Goal: Communication & Community: Answer question/provide support

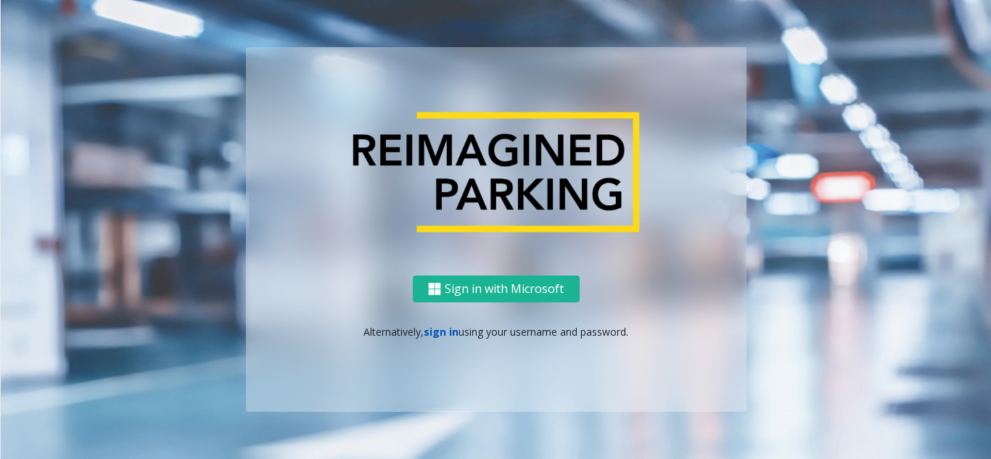
click at [433, 336] on link "sign in" at bounding box center [441, 332] width 35 height 14
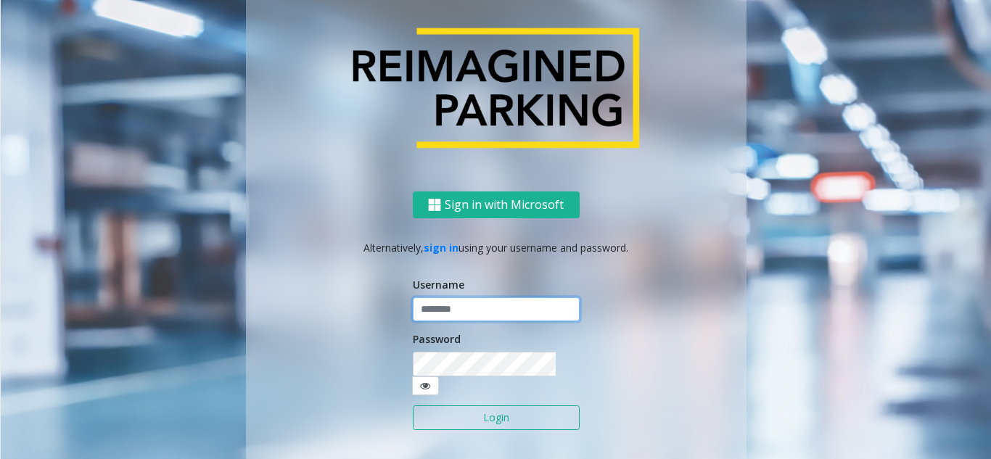
click at [436, 317] on input "text" at bounding box center [496, 309] width 167 height 25
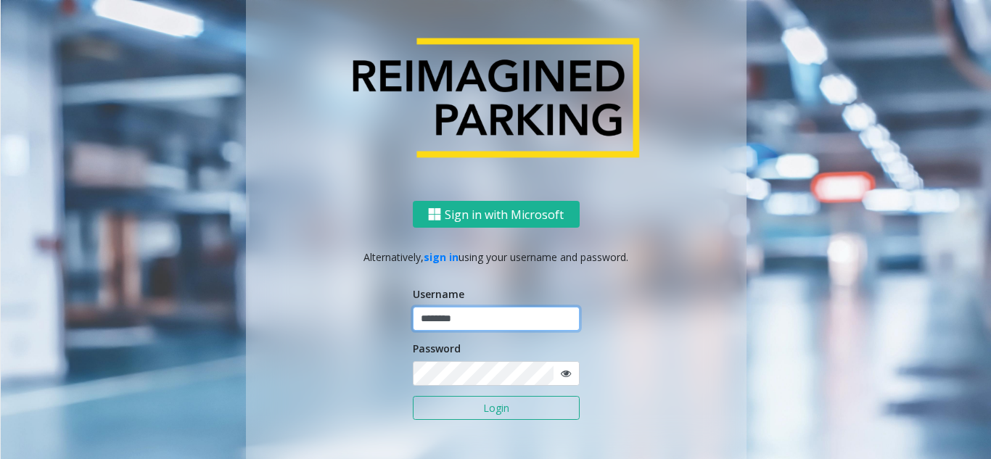
type input "********"
click at [561, 378] on icon at bounding box center [566, 373] width 10 height 10
click at [502, 406] on button "Login" at bounding box center [496, 408] width 167 height 25
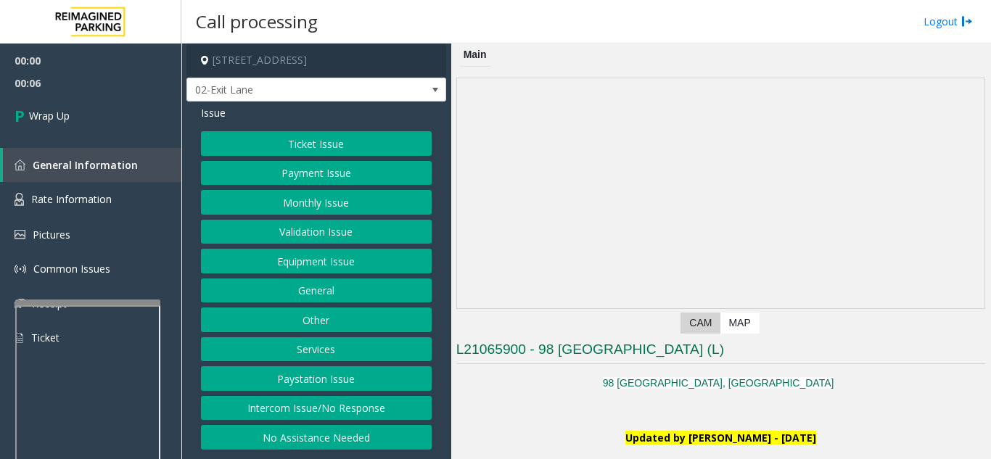
click at [342, 406] on button "Intercom Issue/No Response" at bounding box center [316, 408] width 231 height 25
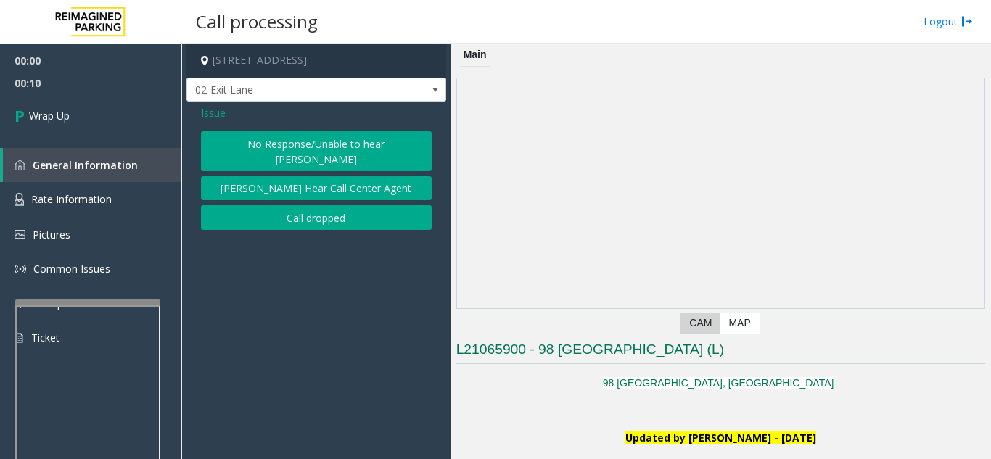
click at [299, 206] on button "Call dropped" at bounding box center [316, 217] width 231 height 25
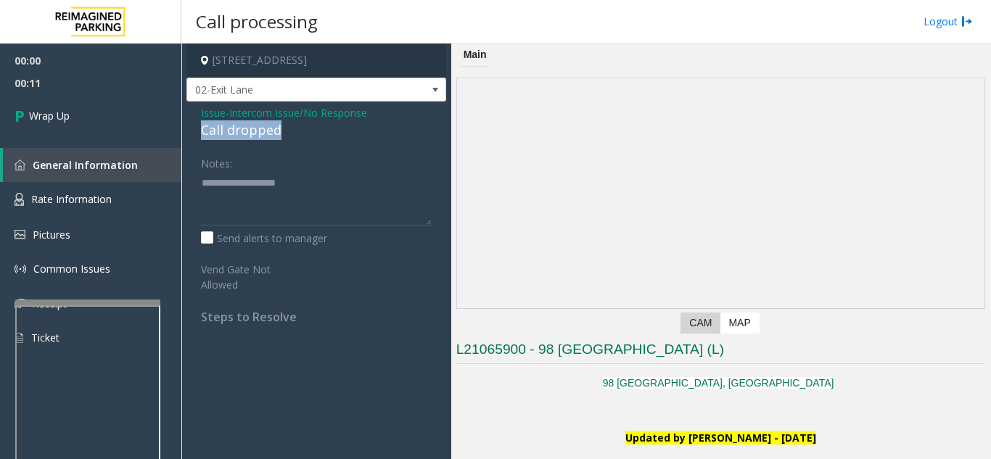
drag, startPoint x: 294, startPoint y: 131, endPoint x: 193, endPoint y: 131, distance: 100.8
click at [193, 131] on div "Issue - Intercom Issue/No Response Call dropped Notes: Send alerts to manager V…" at bounding box center [316, 220] width 260 height 237
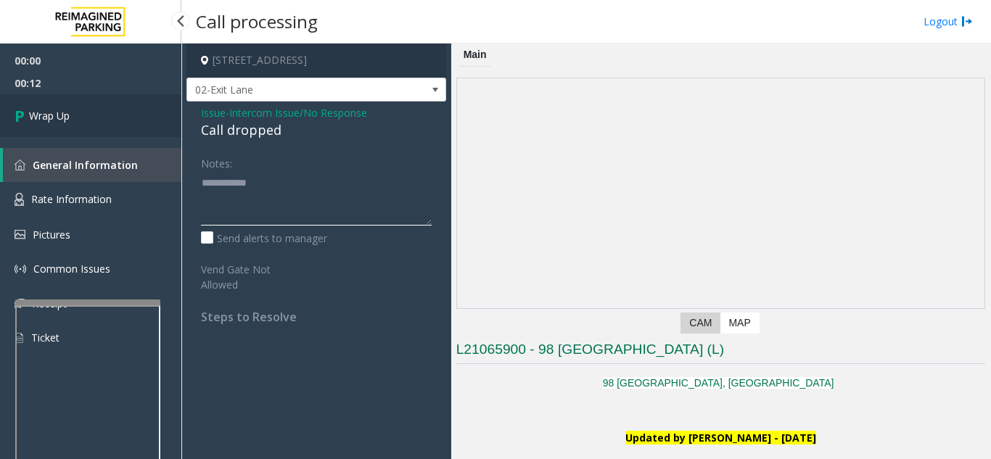
type textarea "**********"
click at [103, 127] on link "Wrap Up" at bounding box center [90, 115] width 181 height 43
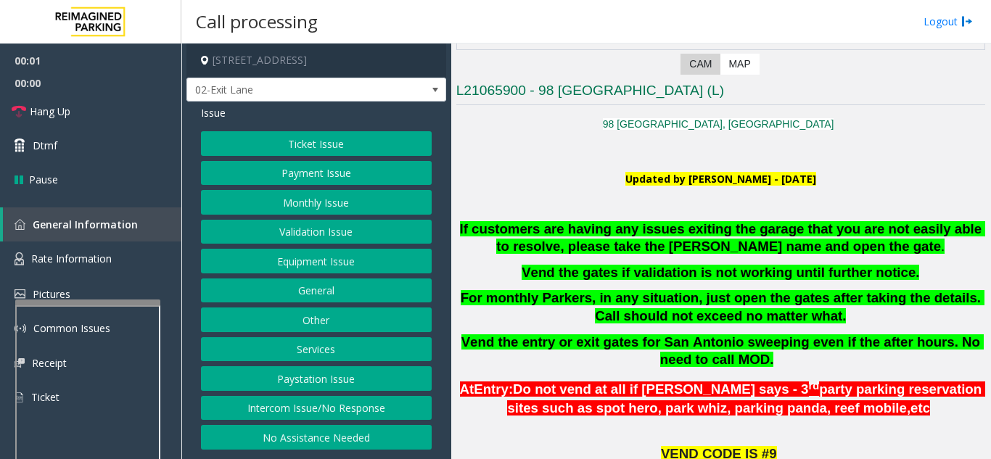
scroll to position [290, 0]
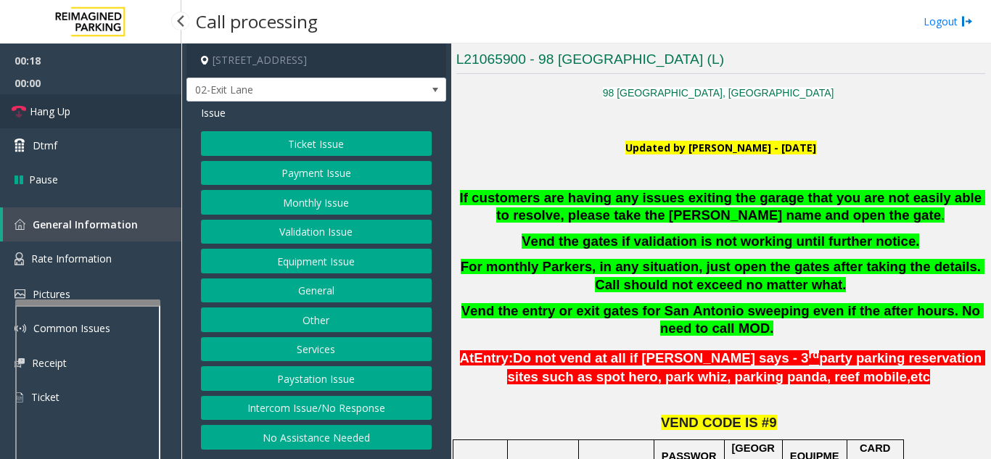
click at [70, 105] on span "Hang Up" at bounding box center [50, 111] width 41 height 15
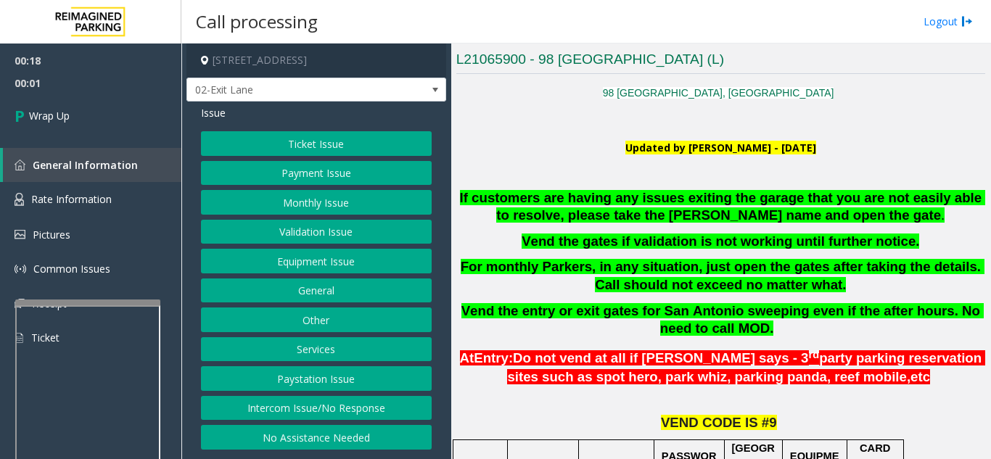
click at [326, 409] on button "Intercom Issue/No Response" at bounding box center [316, 408] width 231 height 25
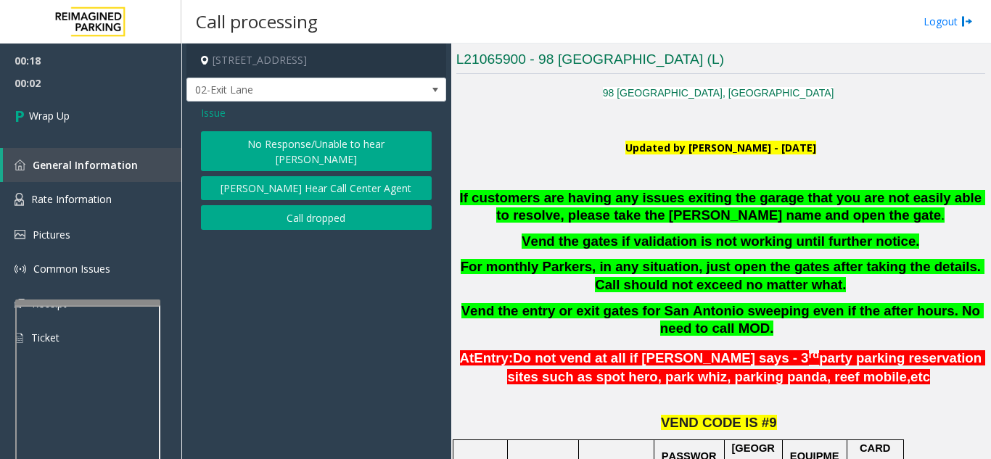
click at [263, 154] on button "No Response/Unable to hear [PERSON_NAME]" at bounding box center [316, 151] width 231 height 40
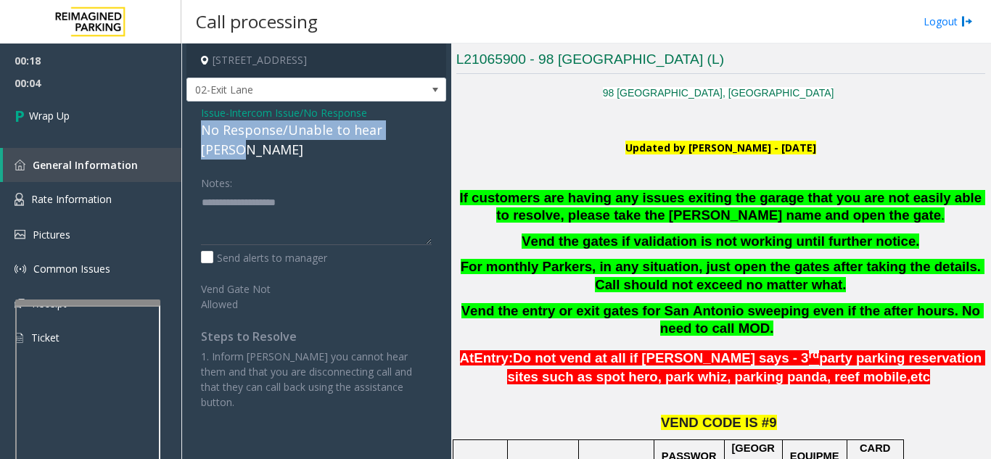
drag, startPoint x: 191, startPoint y: 127, endPoint x: 424, endPoint y: 124, distance: 232.8
click at [424, 124] on div "Issue - Intercom Issue/No Response No Response/Unable to hear [PERSON_NAME] Not…" at bounding box center [316, 263] width 260 height 323
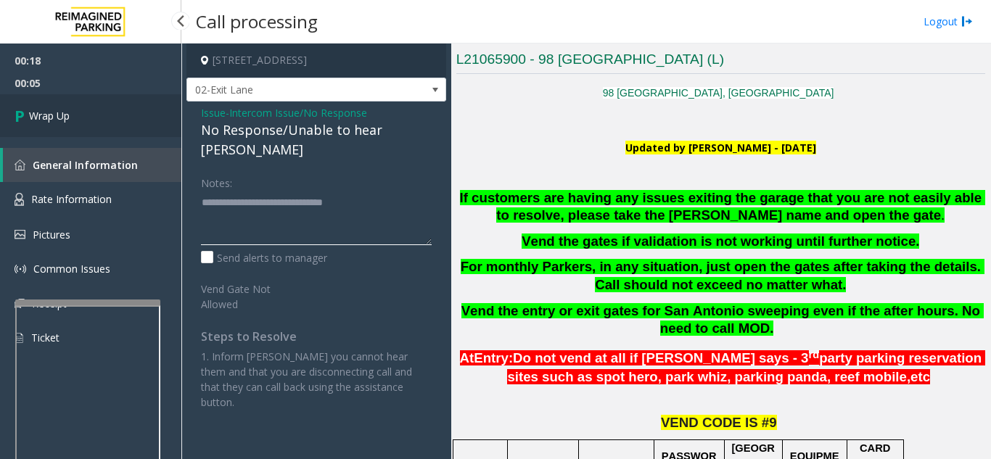
type textarea "**********"
click at [86, 127] on link "Wrap Up" at bounding box center [90, 115] width 181 height 43
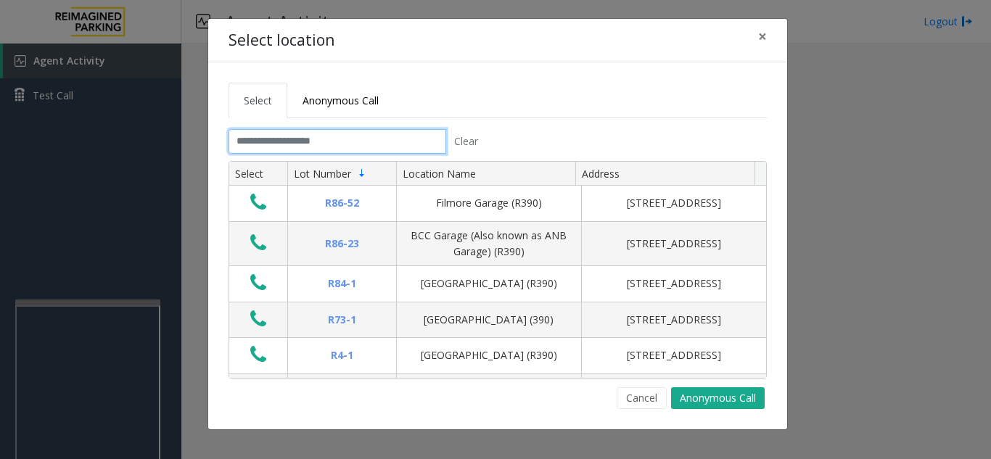
click at [309, 136] on input "text" at bounding box center [337, 141] width 218 height 25
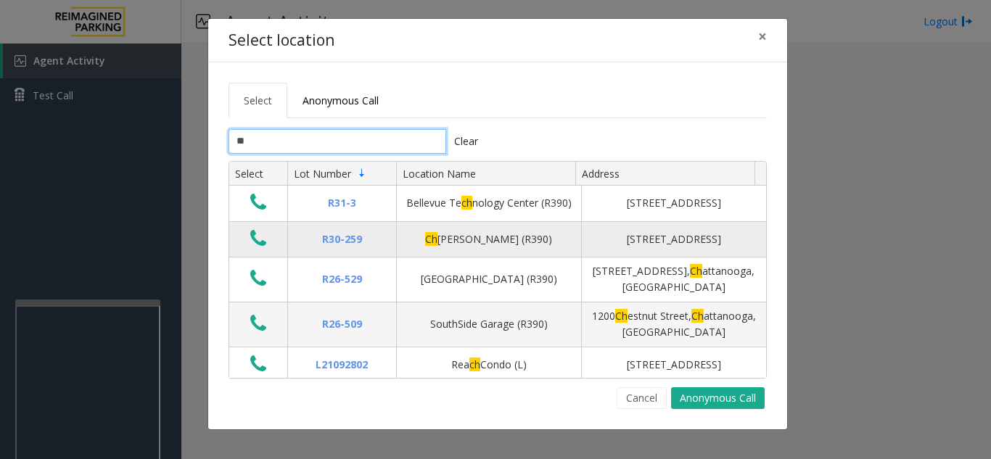
type input "**"
click at [242, 247] on td "Data table" at bounding box center [258, 240] width 58 height 36
click at [255, 242] on icon "Data table" at bounding box center [258, 238] width 16 height 20
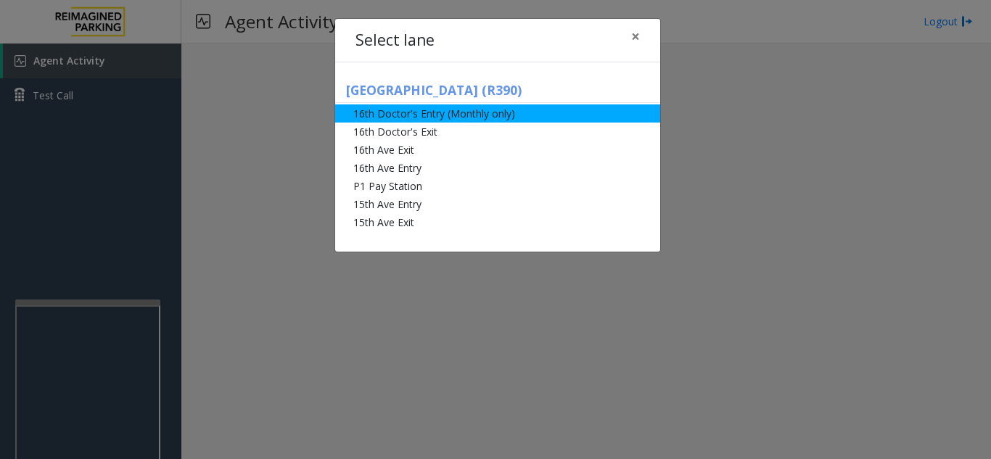
click at [491, 122] on li "16th Doctor's Entry (Monthly only)" at bounding box center [497, 113] width 325 height 18
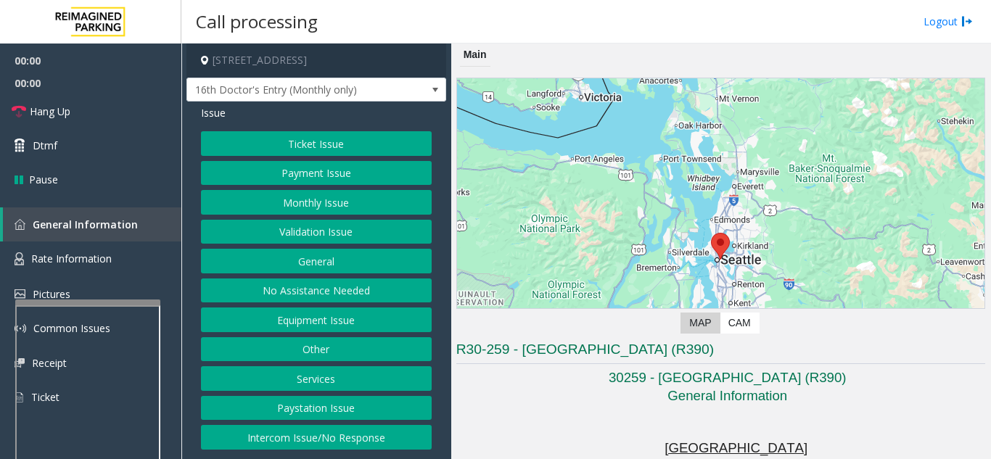
click at [293, 201] on button "Monthly Issue" at bounding box center [316, 202] width 231 height 25
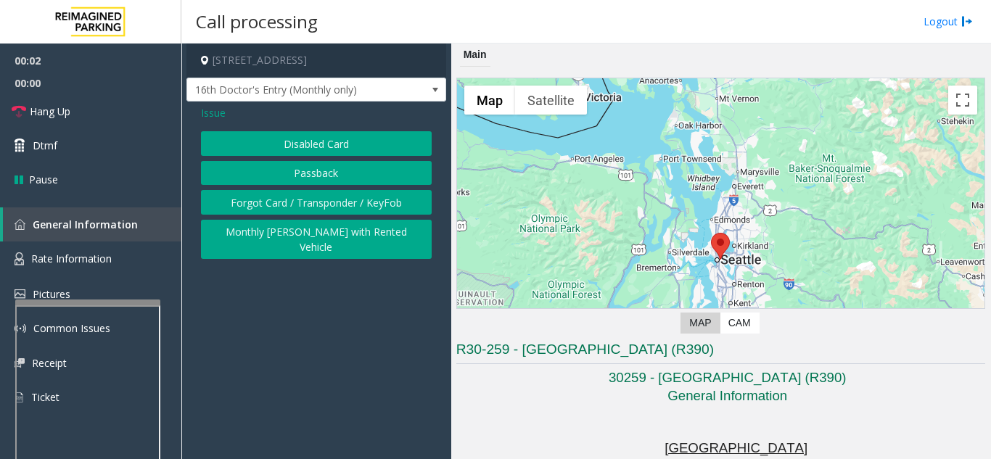
click at [302, 149] on button "Disabled Card" at bounding box center [316, 143] width 231 height 25
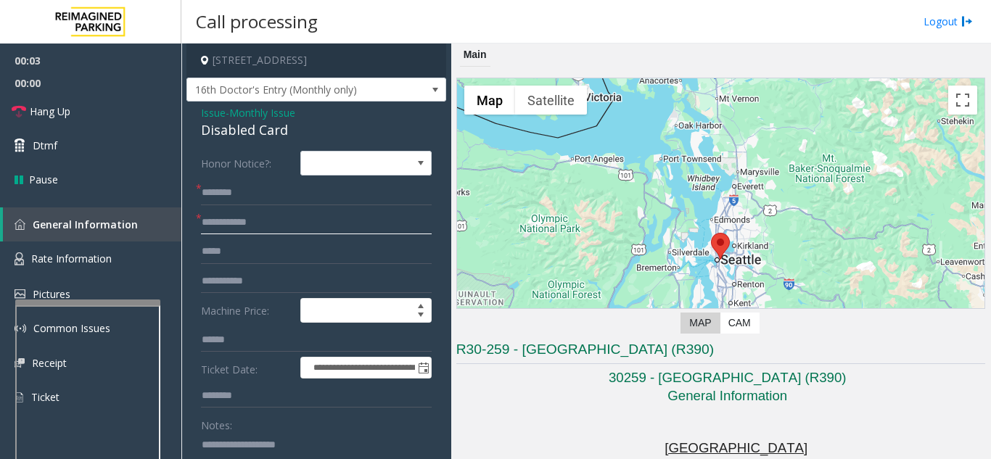
click at [293, 219] on input "text" at bounding box center [316, 222] width 231 height 25
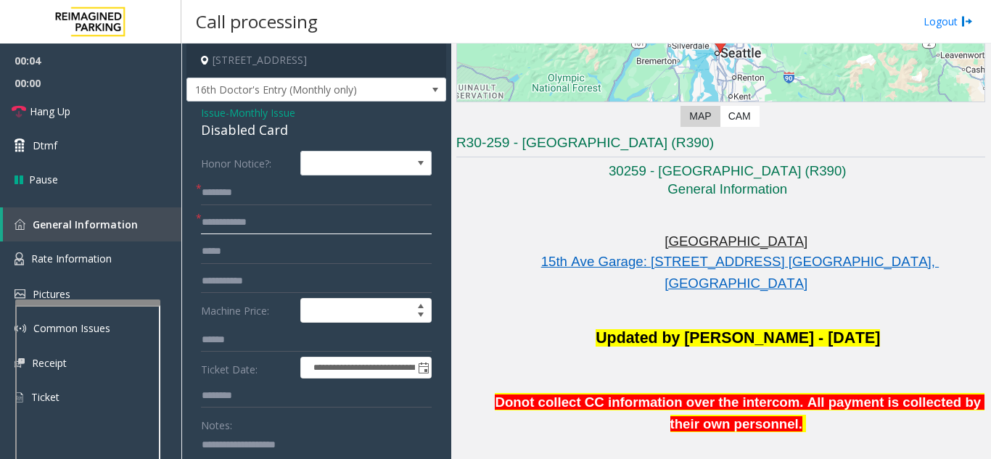
scroll to position [218, 0]
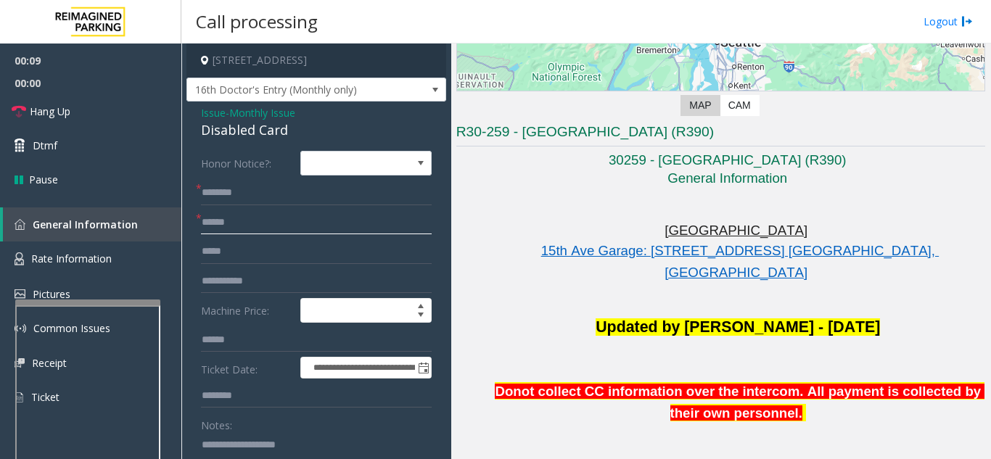
type input "******"
click at [347, 197] on input "text" at bounding box center [316, 193] width 231 height 25
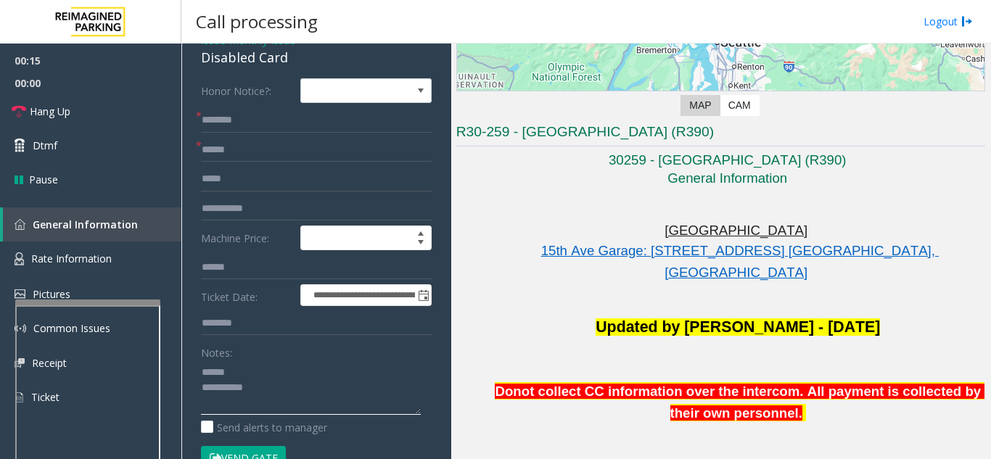
type textarea "**********"
click at [278, 128] on input "text" at bounding box center [316, 120] width 231 height 25
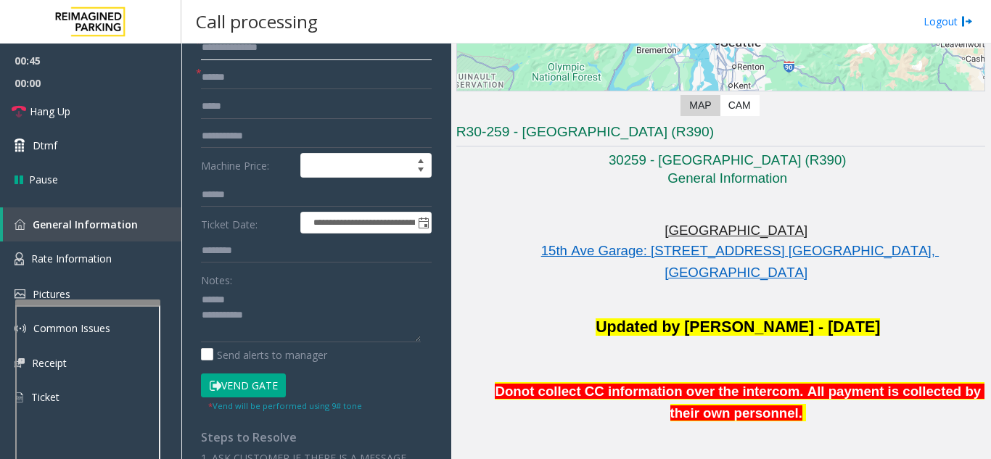
type input "**********"
click at [254, 385] on button "Vend Gate" at bounding box center [243, 385] width 85 height 25
click at [278, 297] on textarea at bounding box center [311, 315] width 220 height 54
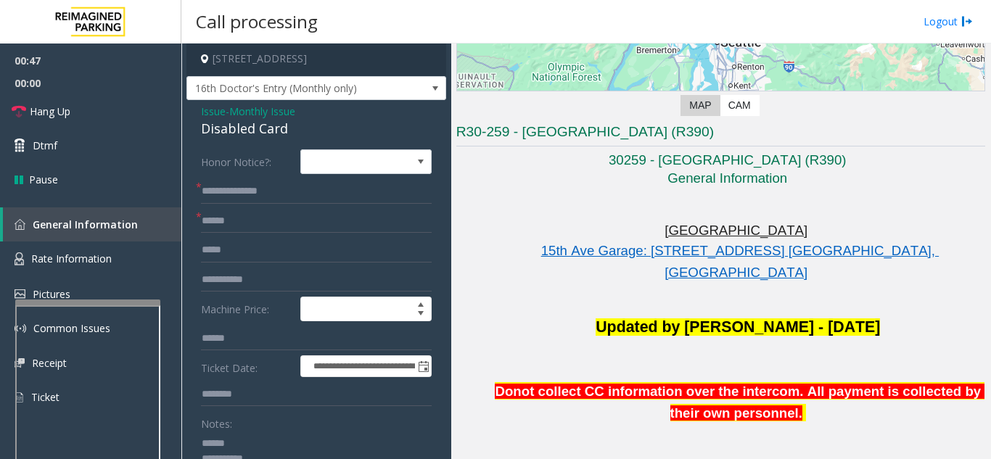
scroll to position [0, 0]
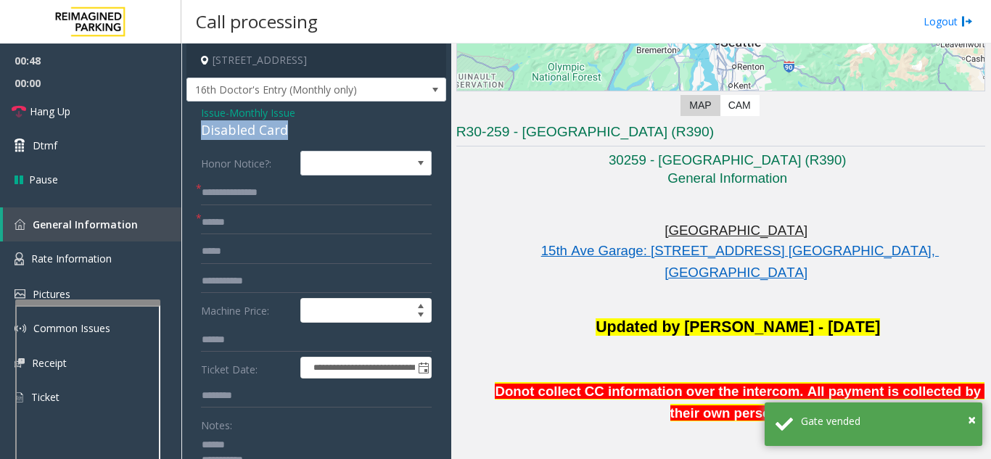
drag, startPoint x: 187, startPoint y: 128, endPoint x: 292, endPoint y: 123, distance: 105.3
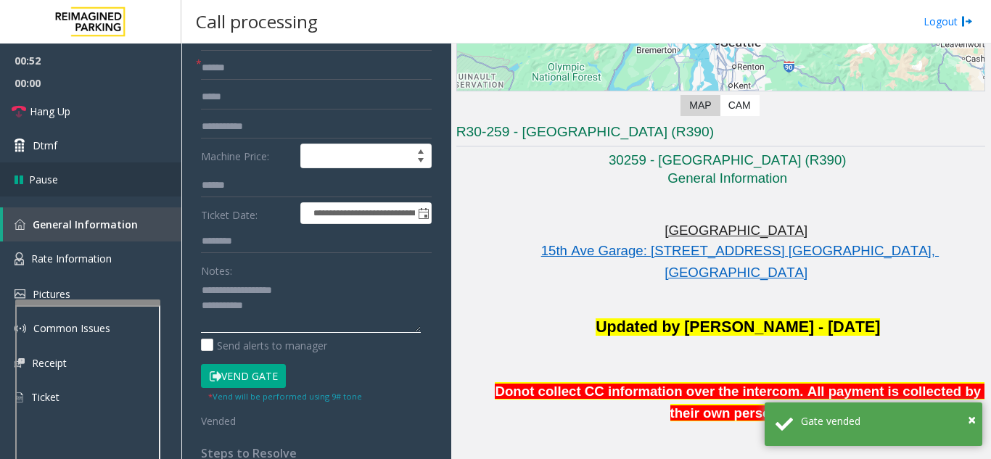
scroll to position [155, 0]
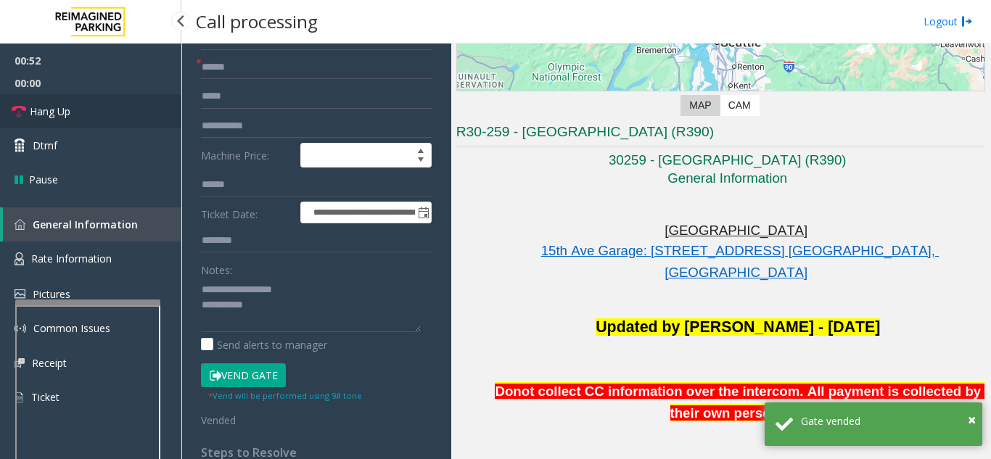
click at [91, 111] on link "Hang Up" at bounding box center [90, 111] width 181 height 34
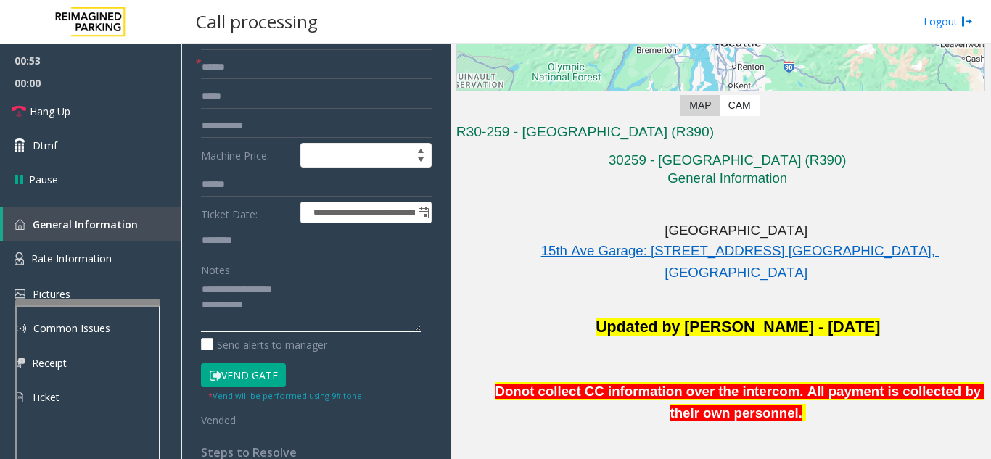
click at [328, 297] on textarea at bounding box center [311, 305] width 220 height 54
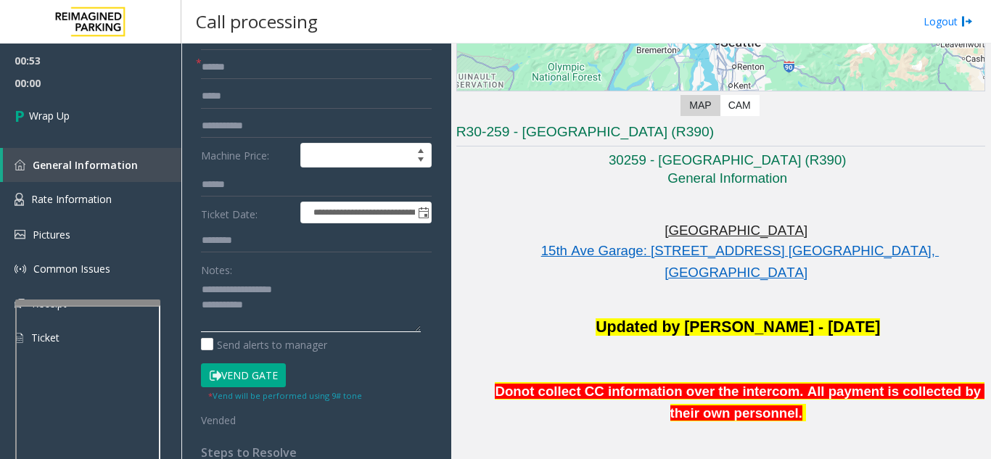
click at [323, 313] on textarea at bounding box center [311, 305] width 220 height 54
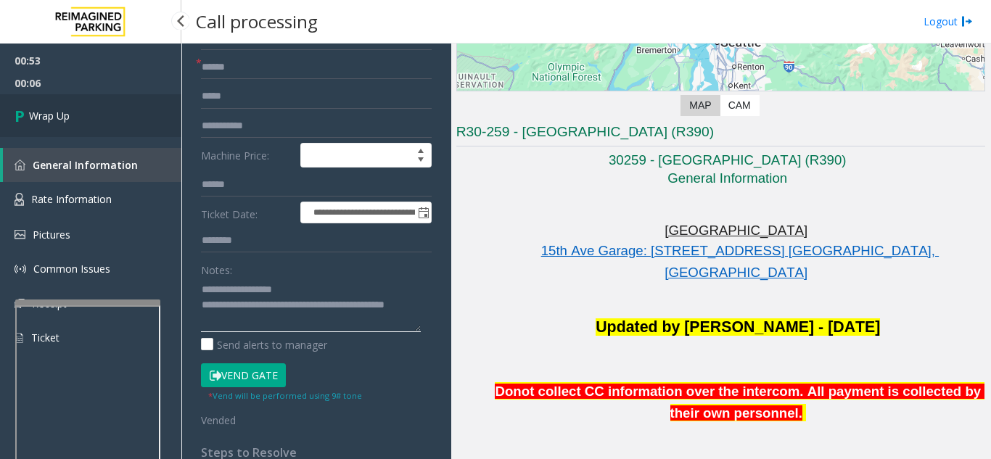
type textarea "**********"
click at [95, 102] on link "Wrap Up" at bounding box center [90, 115] width 181 height 43
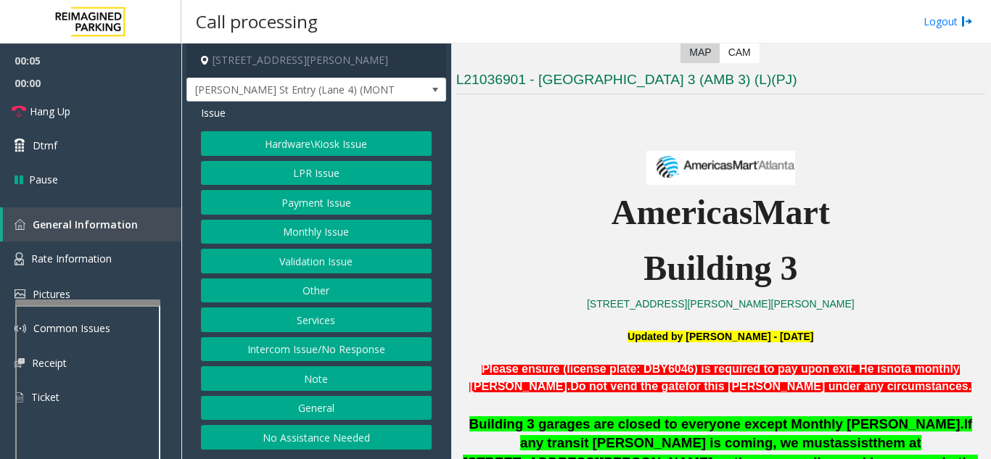
scroll to position [290, 0]
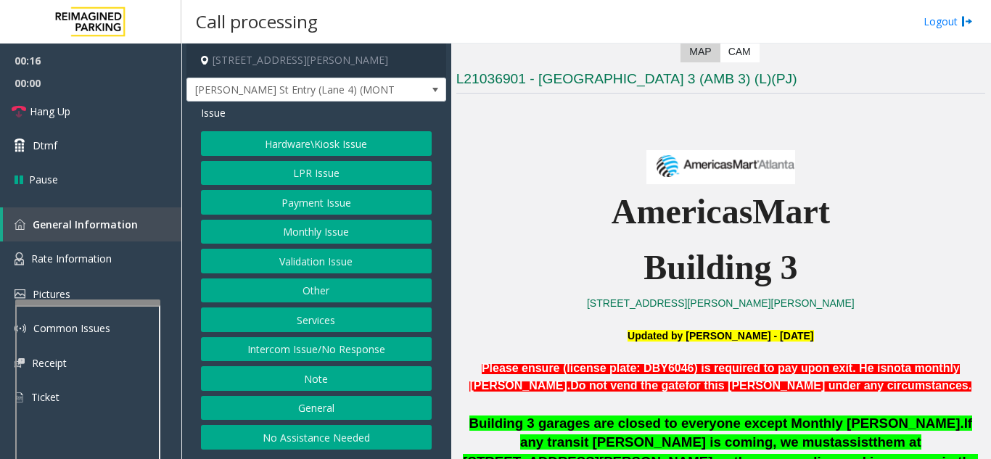
click at [377, 353] on button "Intercom Issue/No Response" at bounding box center [316, 349] width 231 height 25
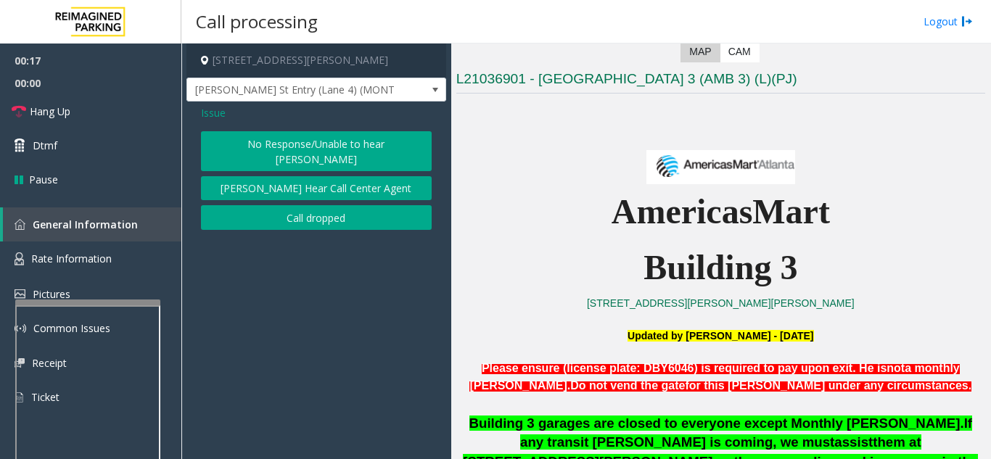
click at [292, 134] on button "No Response/Unable to hear [PERSON_NAME]" at bounding box center [316, 151] width 231 height 40
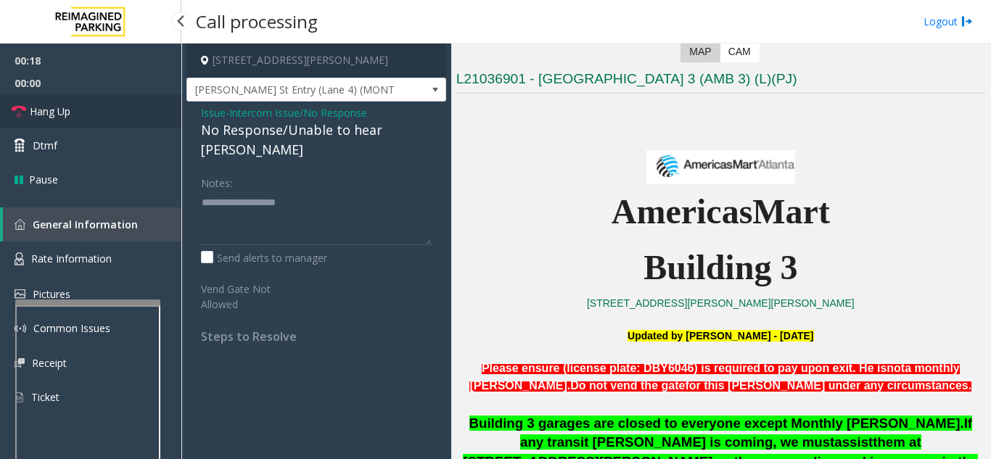
click at [107, 116] on link "Hang Up" at bounding box center [90, 111] width 181 height 34
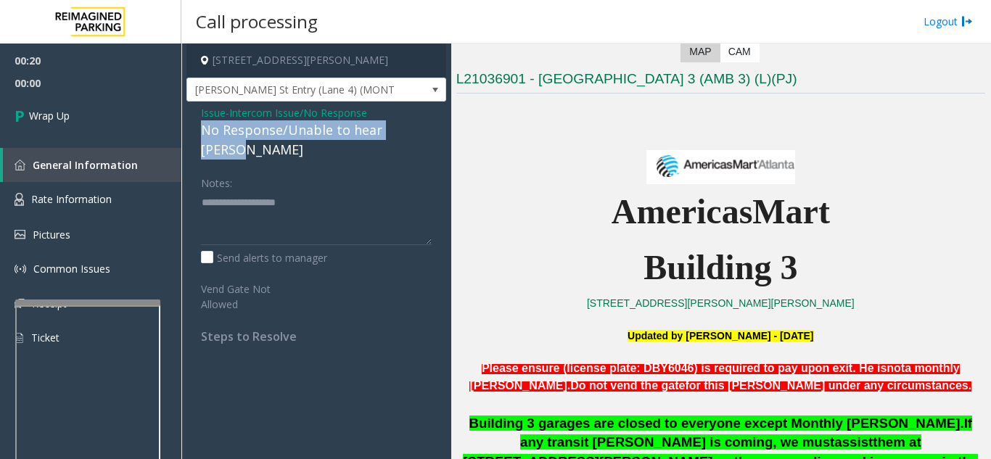
drag, startPoint x: 194, startPoint y: 130, endPoint x: 429, endPoint y: 133, distance: 234.3
click at [429, 133] on div "Issue - Intercom Issue/No Response No Response/Unable to hear [PERSON_NAME] Not…" at bounding box center [316, 230] width 260 height 257
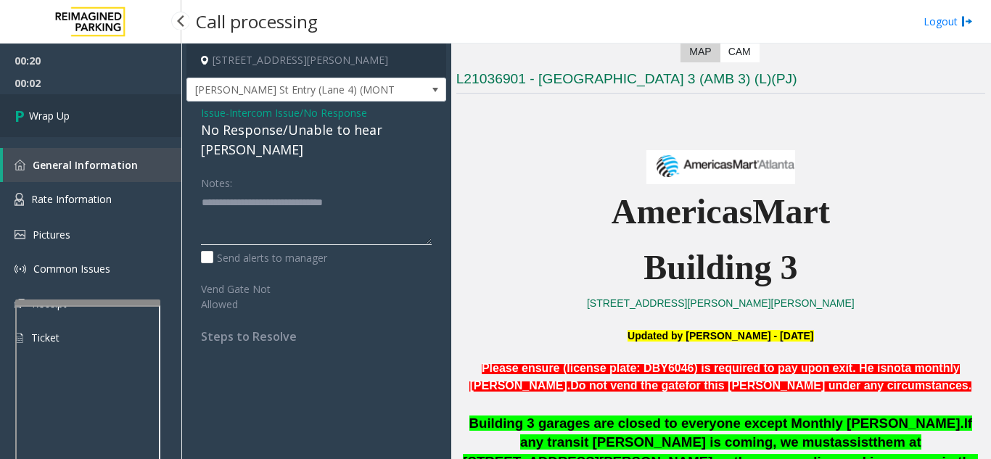
type textarea "**********"
click at [19, 118] on icon at bounding box center [22, 116] width 15 height 24
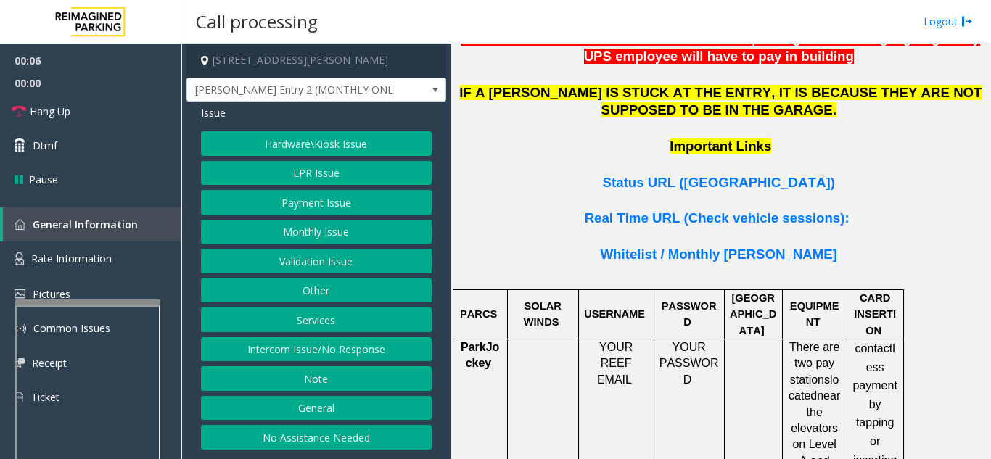
scroll to position [1015, 0]
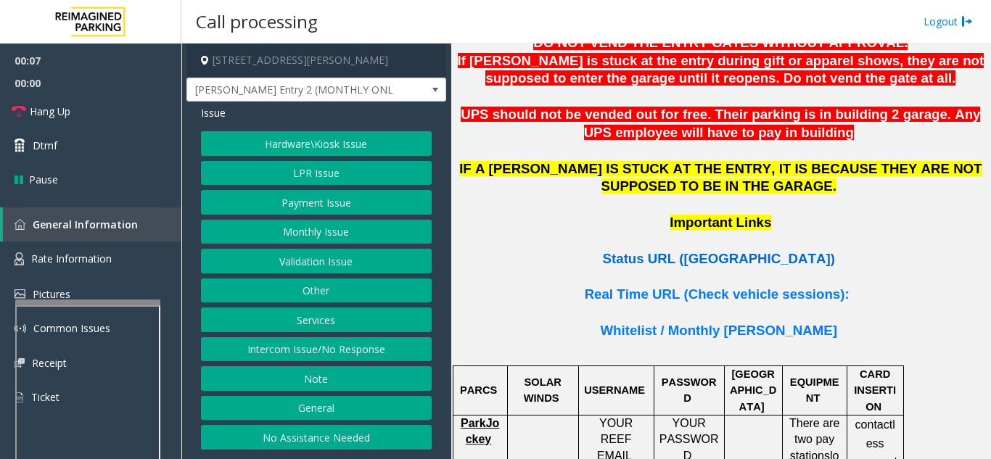
click at [716, 251] on span "Status URL ([GEOGRAPHIC_DATA])" at bounding box center [719, 258] width 232 height 15
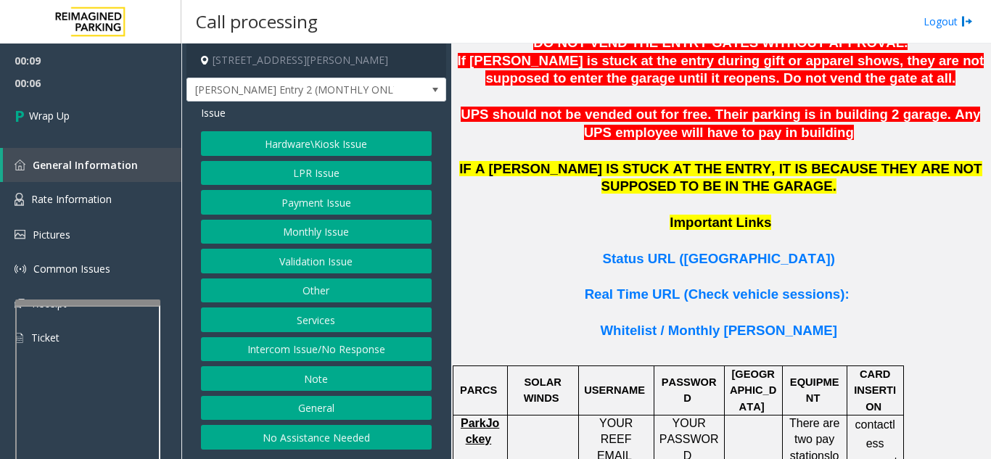
click at [325, 180] on button "LPR Issue" at bounding box center [316, 173] width 231 height 25
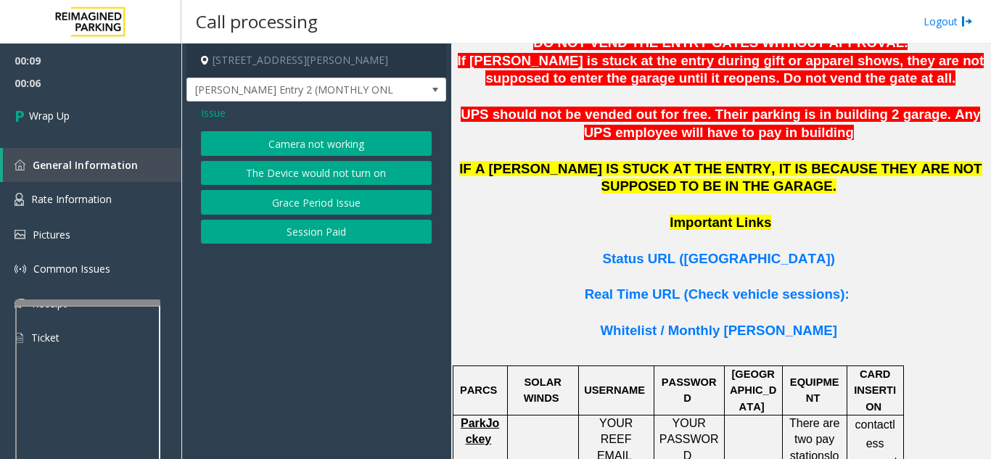
click at [323, 146] on button "Camera not working" at bounding box center [316, 143] width 231 height 25
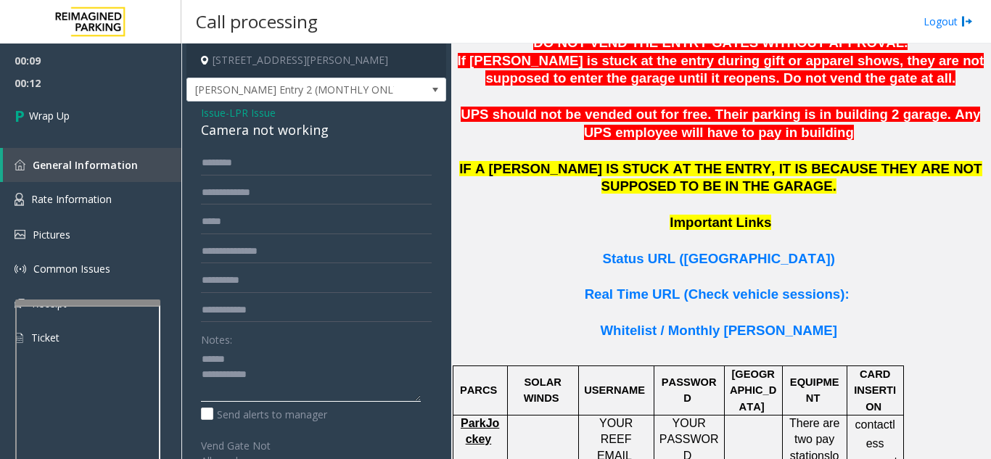
click at [261, 361] on textarea at bounding box center [311, 374] width 220 height 54
drag, startPoint x: 194, startPoint y: 131, endPoint x: 325, endPoint y: 137, distance: 130.7
click at [331, 137] on div "Issue - LPR Issue Camera not working Notes: Send alerts to manager Vend Gate No…" at bounding box center [316, 395] width 260 height 586
click at [326, 368] on textarea at bounding box center [311, 374] width 220 height 54
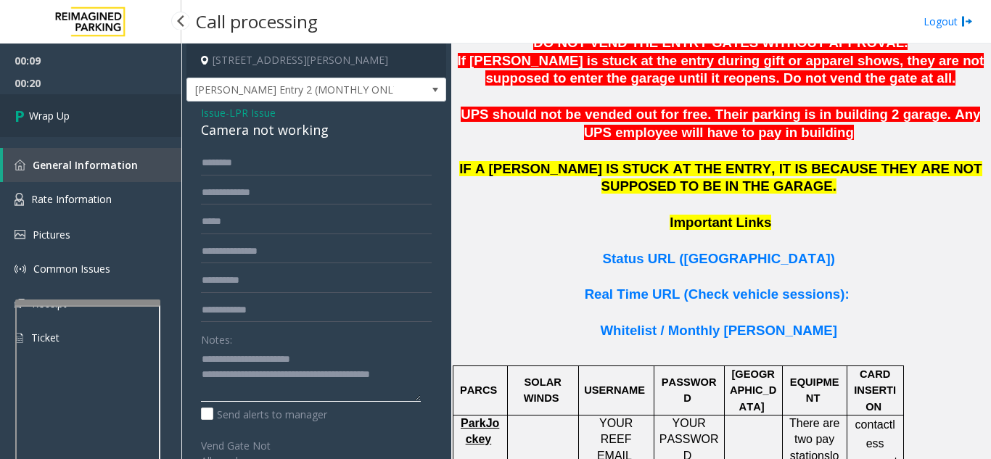
type textarea "**********"
click at [128, 99] on link "Wrap Up" at bounding box center [90, 115] width 181 height 43
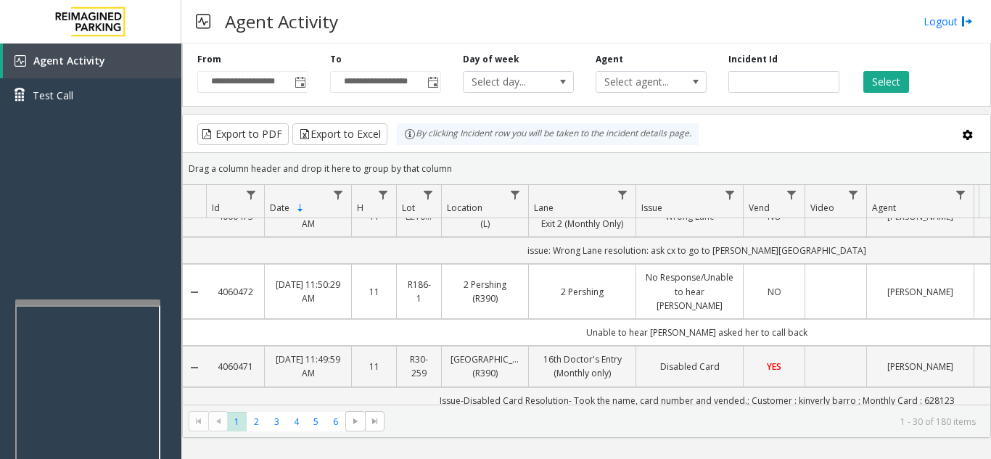
scroll to position [653, 0]
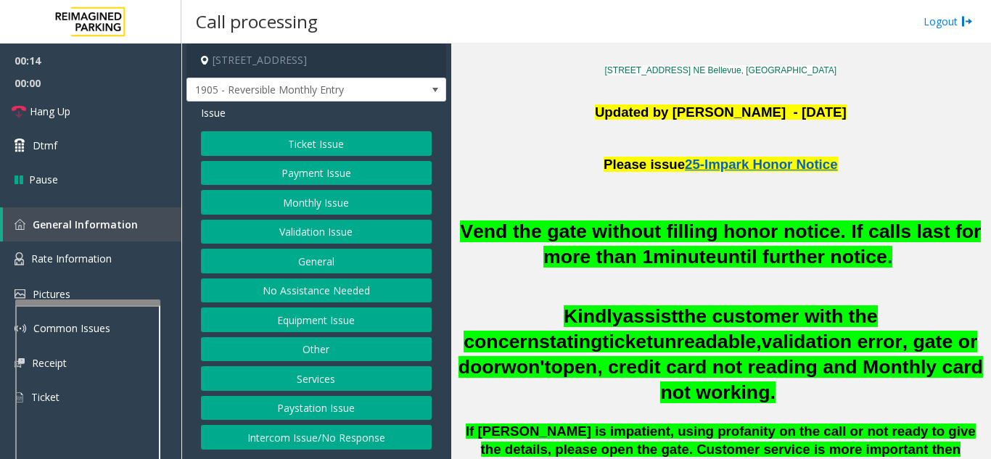
scroll to position [363, 0]
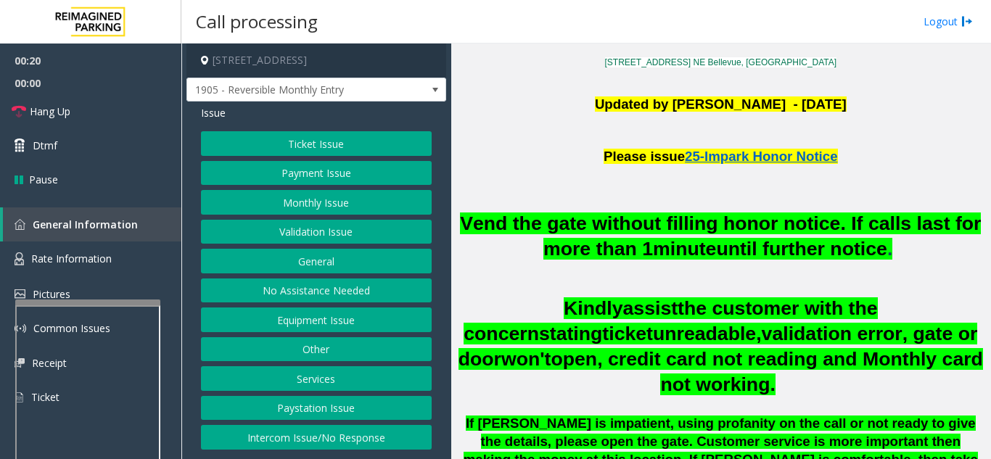
click at [313, 206] on button "Monthly Issue" at bounding box center [316, 202] width 231 height 25
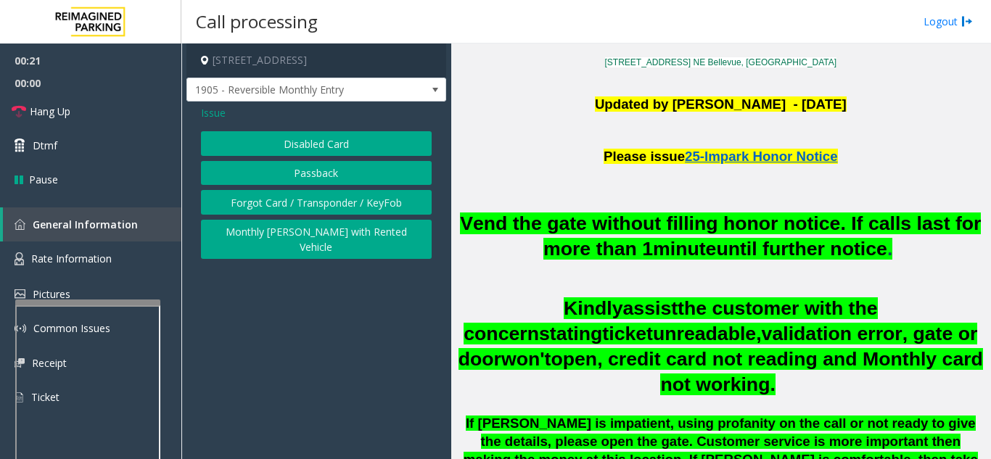
click at [323, 145] on button "Disabled Card" at bounding box center [316, 143] width 231 height 25
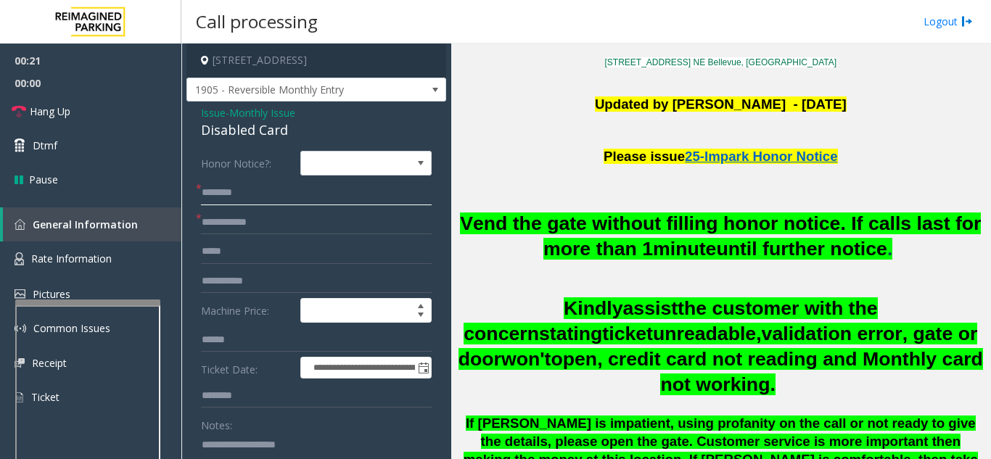
click at [306, 196] on input "text" at bounding box center [316, 193] width 231 height 25
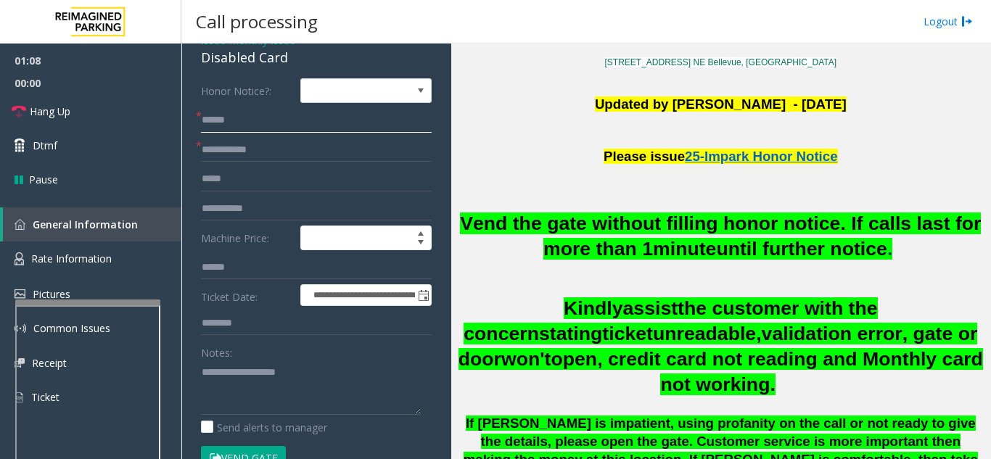
drag, startPoint x: 235, startPoint y: 122, endPoint x: 202, endPoint y: 126, distance: 33.6
click at [202, 126] on input "*****" at bounding box center [316, 120] width 231 height 25
type input "*****"
click at [225, 160] on input "text" at bounding box center [316, 150] width 231 height 25
paste input "*****"
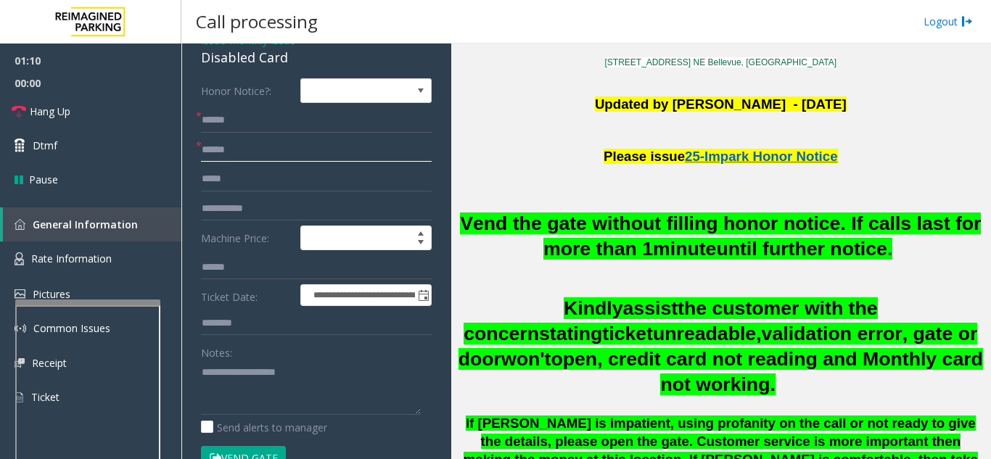
type input "*****"
click at [263, 122] on input "*****" at bounding box center [316, 120] width 231 height 25
type input "*"
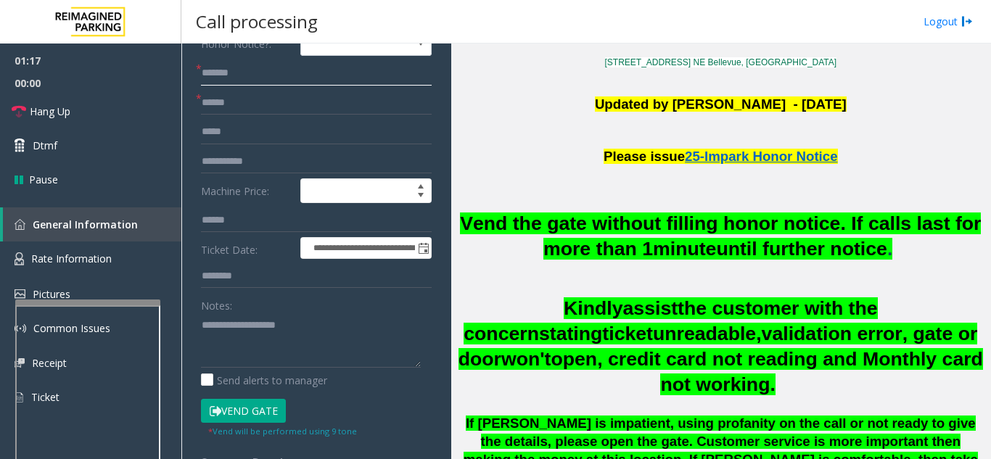
scroll to position [145, 0]
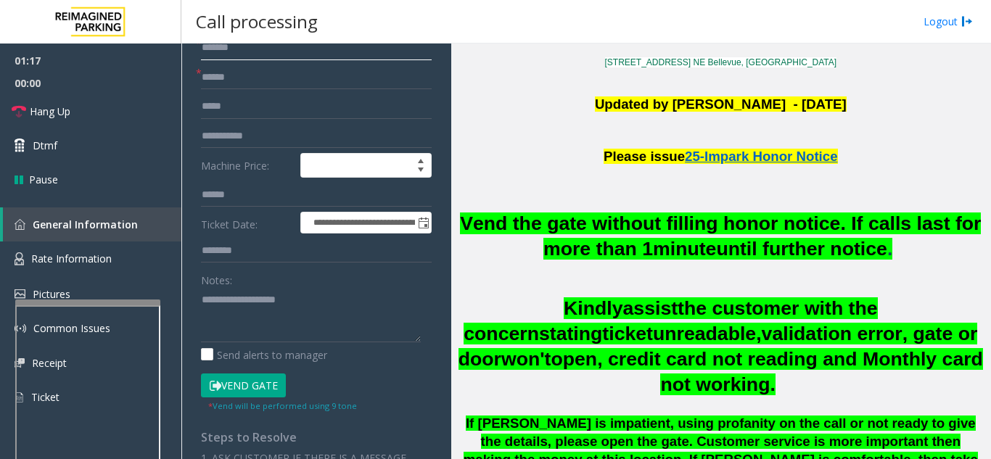
type input "******"
click at [267, 384] on button "Vend Gate" at bounding box center [243, 385] width 85 height 25
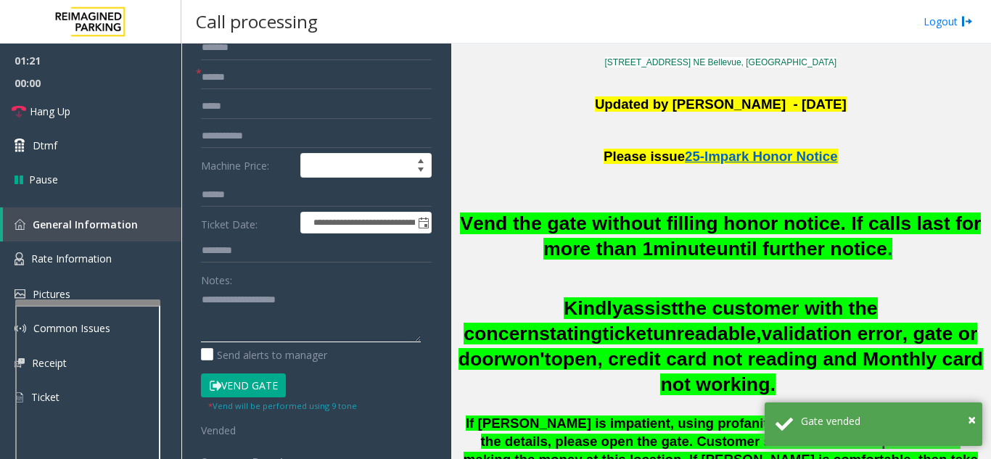
type textarea "**********"
click at [251, 296] on textarea at bounding box center [311, 315] width 220 height 54
click at [116, 104] on link "Hang Up" at bounding box center [90, 111] width 181 height 34
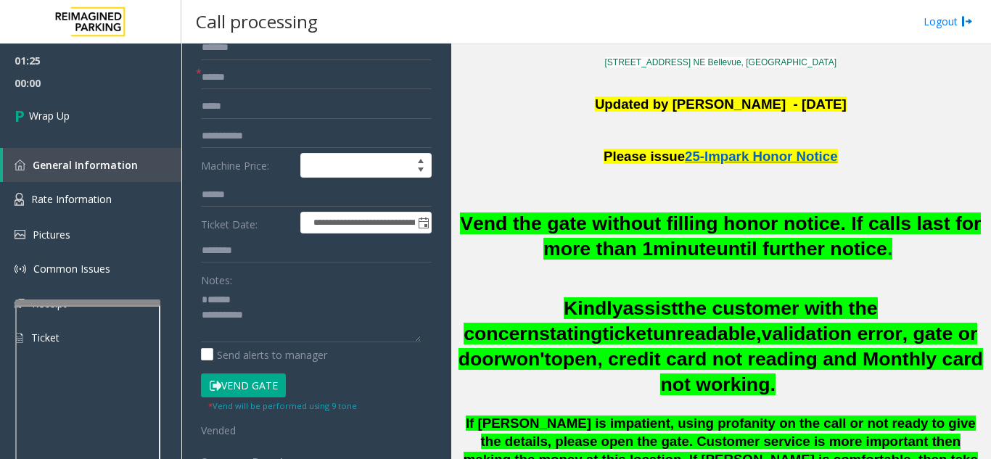
scroll to position [0, 0]
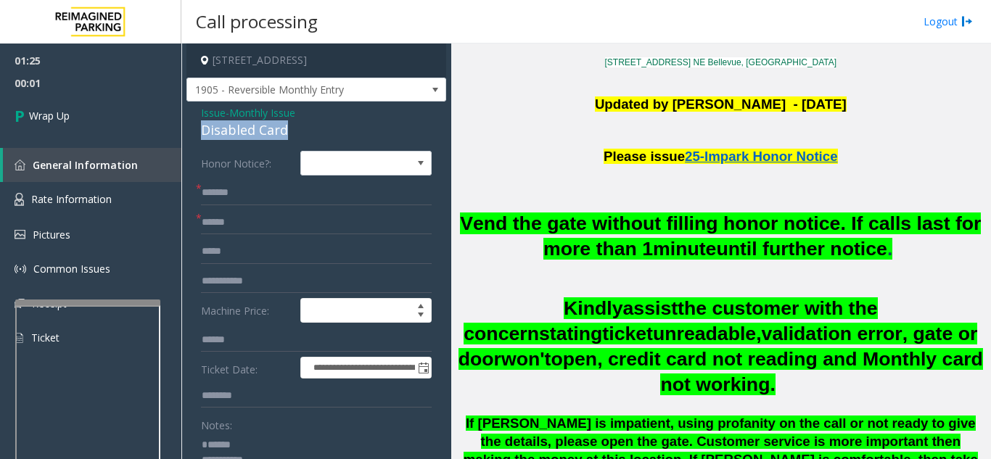
drag, startPoint x: 301, startPoint y: 128, endPoint x: 192, endPoint y: 131, distance: 108.8
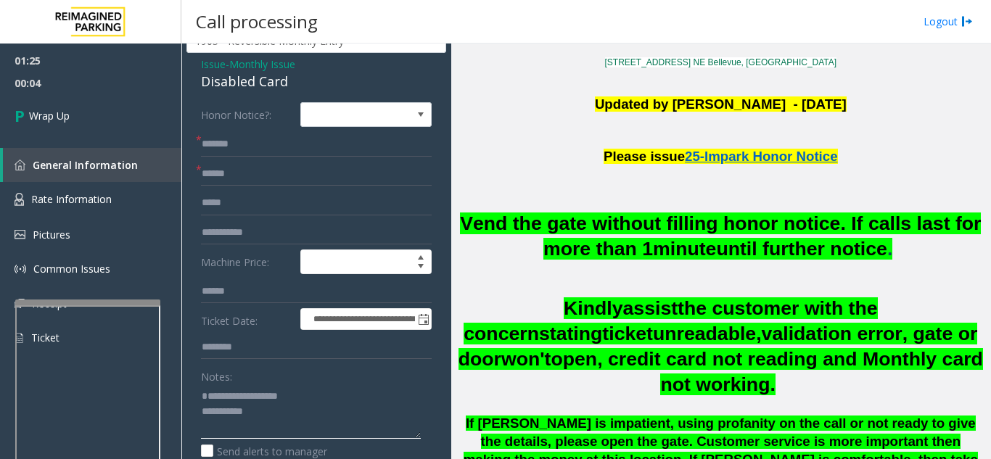
scroll to position [73, 0]
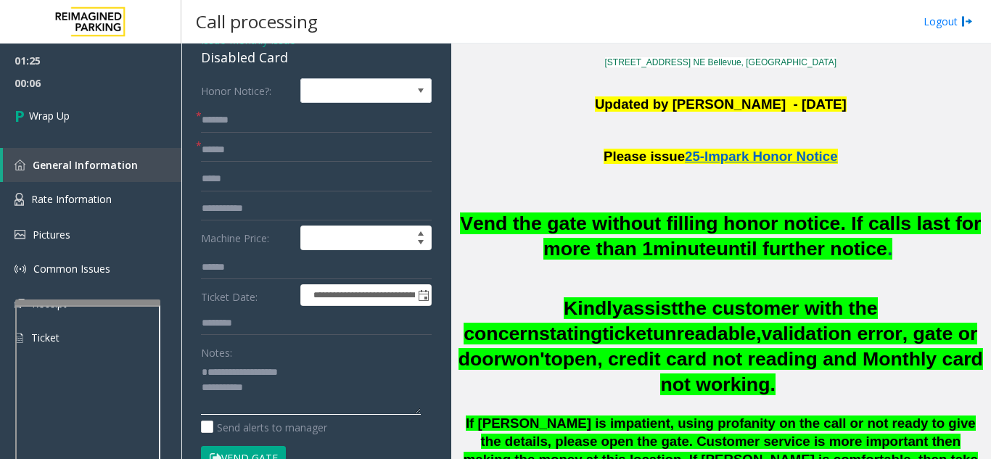
click at [286, 385] on textarea at bounding box center [311, 387] width 220 height 54
type textarea "**********"
click at [308, 337] on form "**********" at bounding box center [316, 294] width 231 height 432
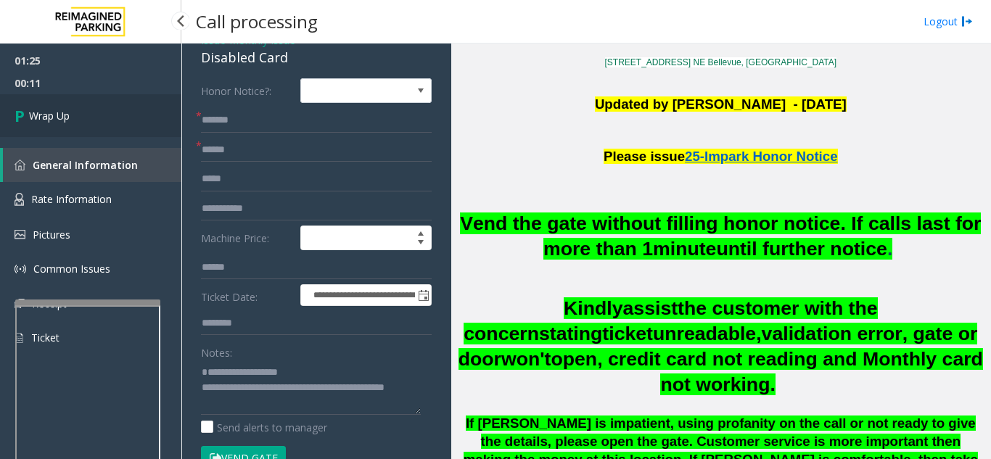
click at [90, 125] on link "Wrap Up" at bounding box center [90, 115] width 181 height 43
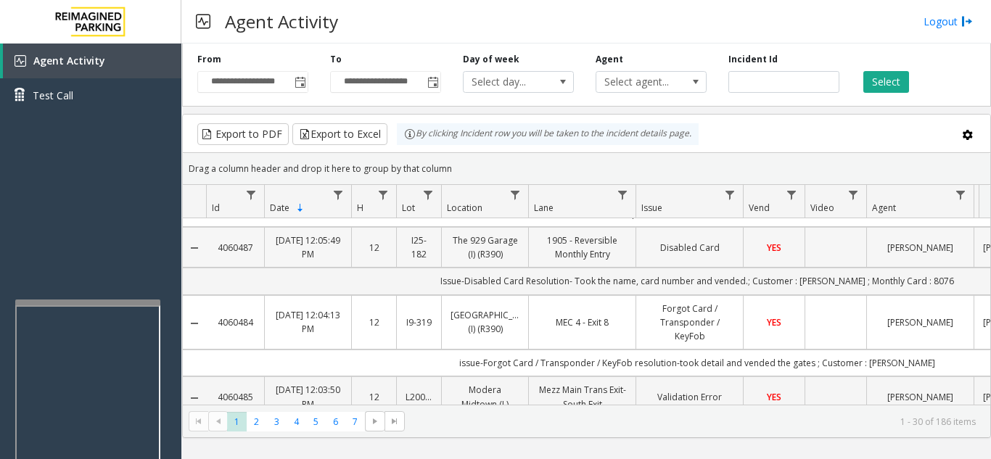
scroll to position [72, 0]
drag, startPoint x: 260, startPoint y: 230, endPoint x: 212, endPoint y: 239, distance: 47.9
click at [212, 239] on td "4060487" at bounding box center [235, 248] width 58 height 41
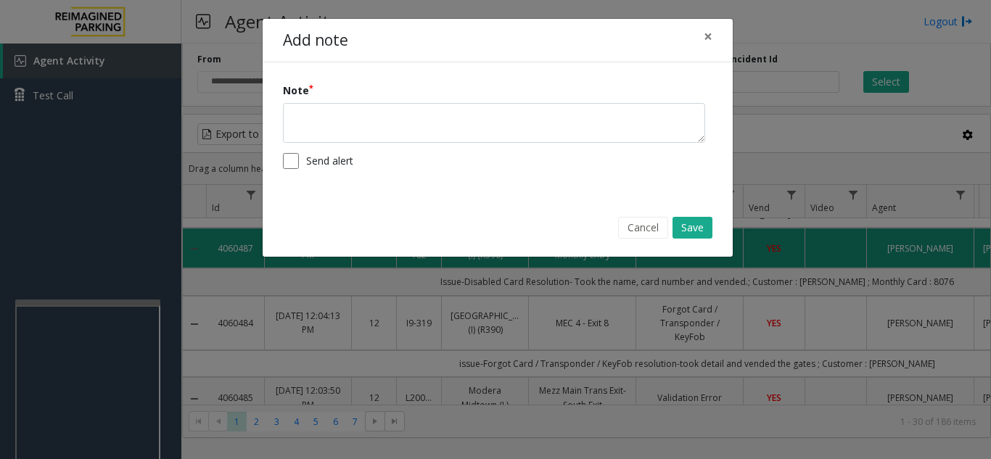
copy link "4060487"
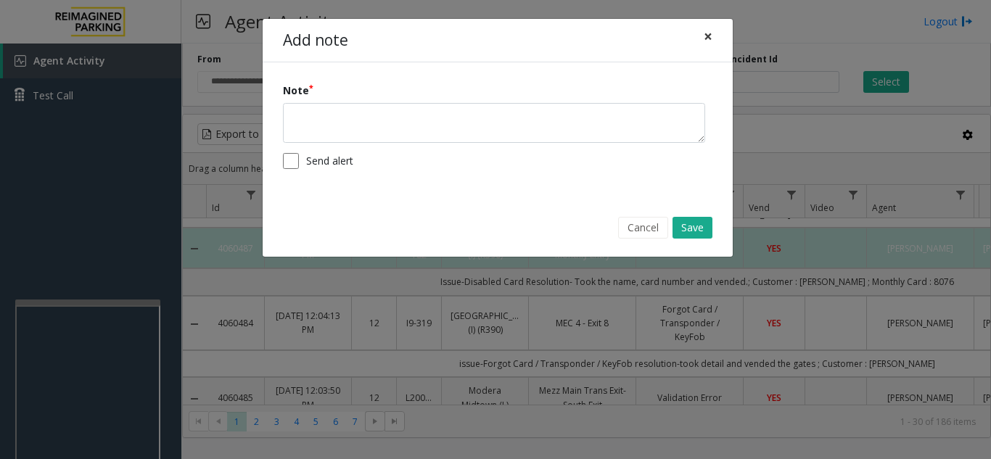
click at [709, 37] on span "×" at bounding box center [707, 36] width 9 height 20
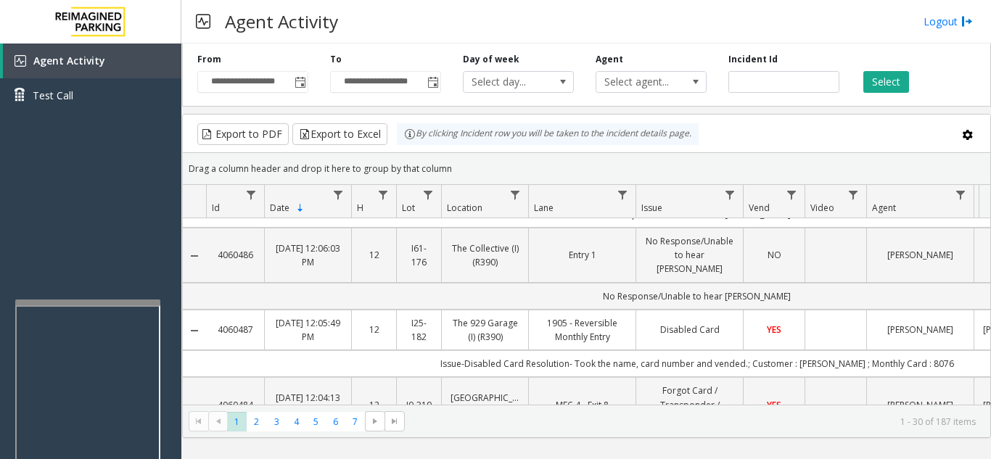
click at [835, 313] on td "Data table" at bounding box center [835, 330] width 62 height 41
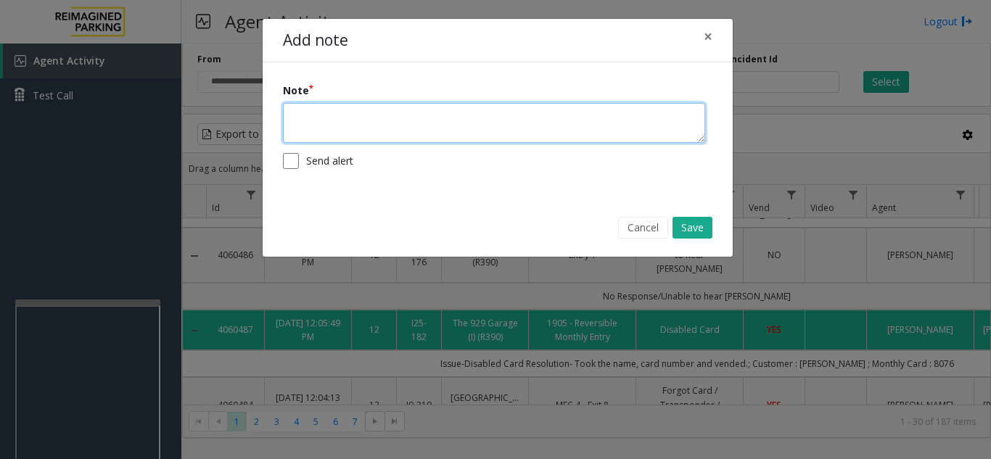
click at [445, 124] on textarea at bounding box center [494, 123] width 422 height 40
type textarea "**********"
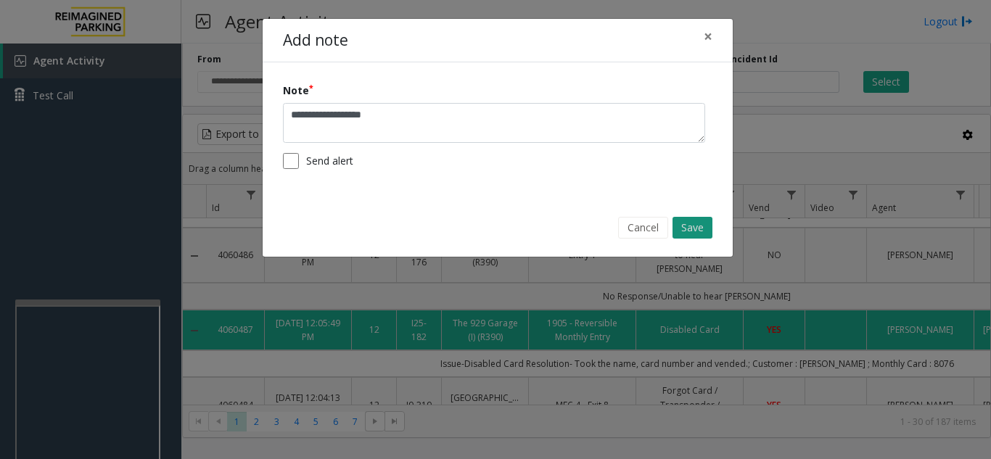
click at [684, 220] on button "Save" at bounding box center [692, 228] width 40 height 22
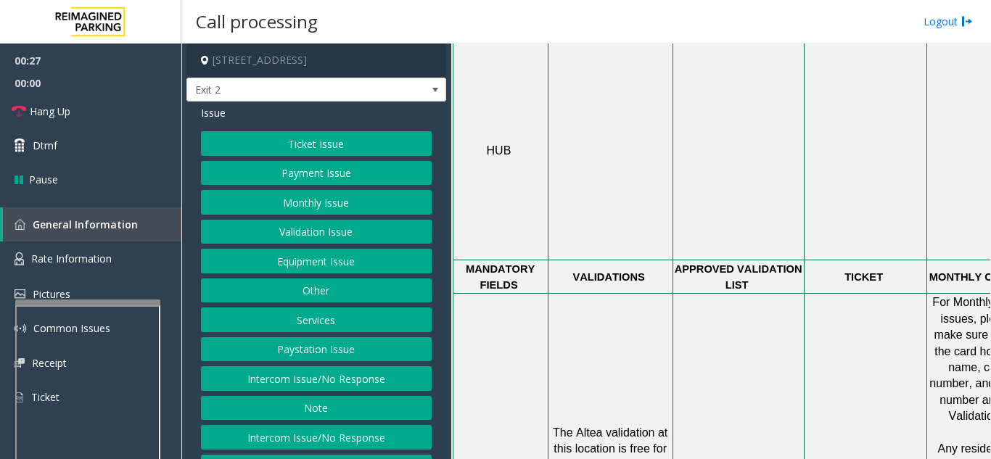
scroll to position [943, 0]
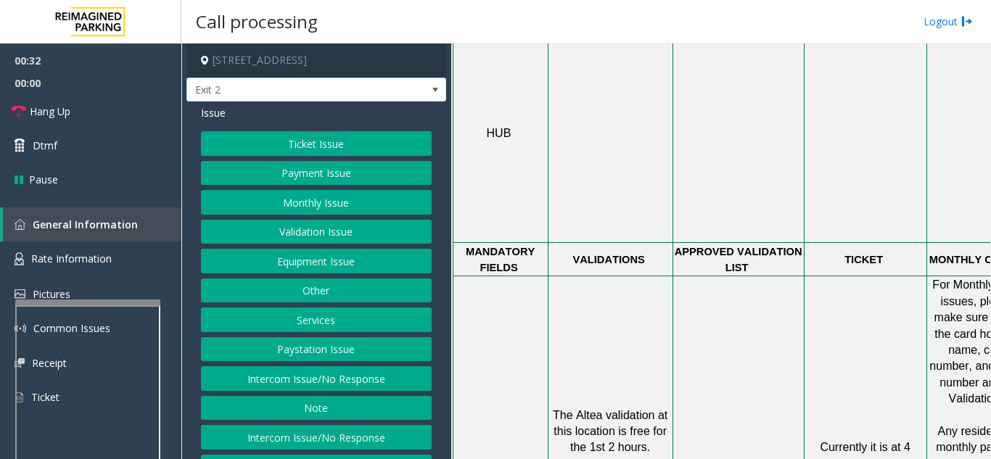
click at [286, 224] on button "Validation Issue" at bounding box center [316, 232] width 231 height 25
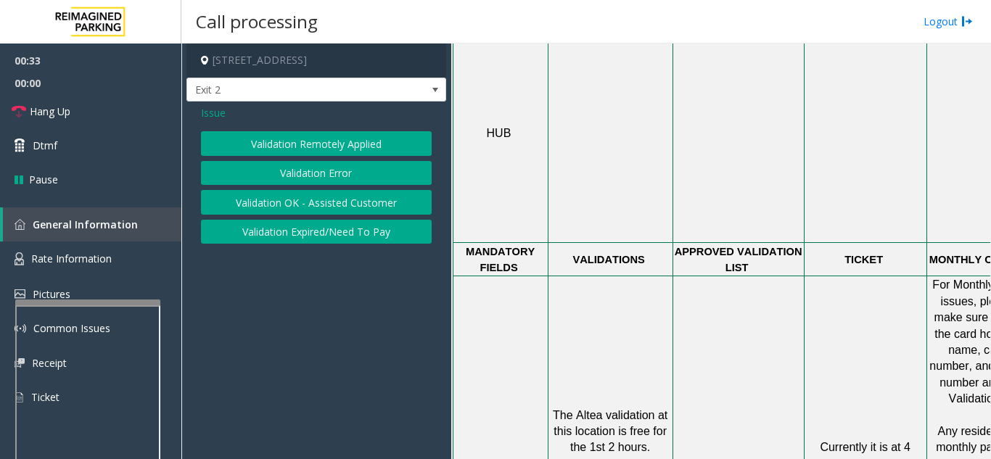
click at [289, 190] on button "Validation OK - Assisted Customer" at bounding box center [316, 202] width 231 height 25
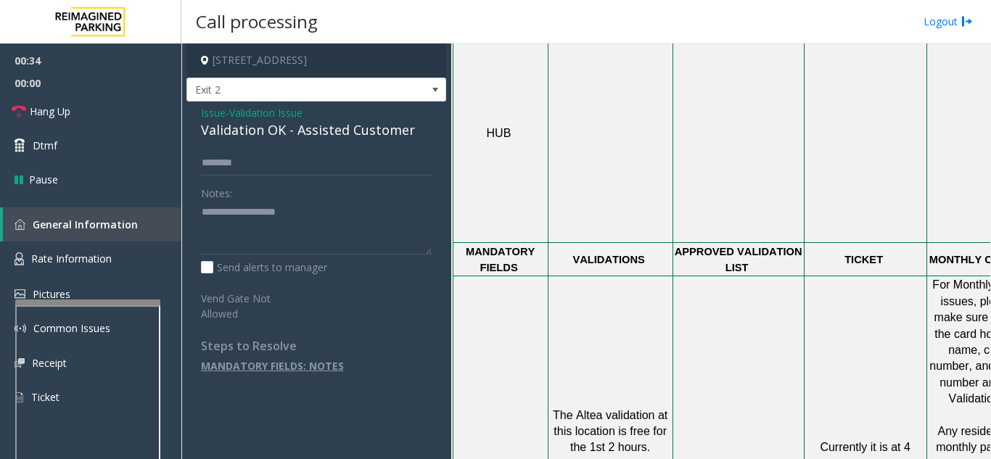
click at [211, 116] on span "Issue" at bounding box center [213, 112] width 25 height 15
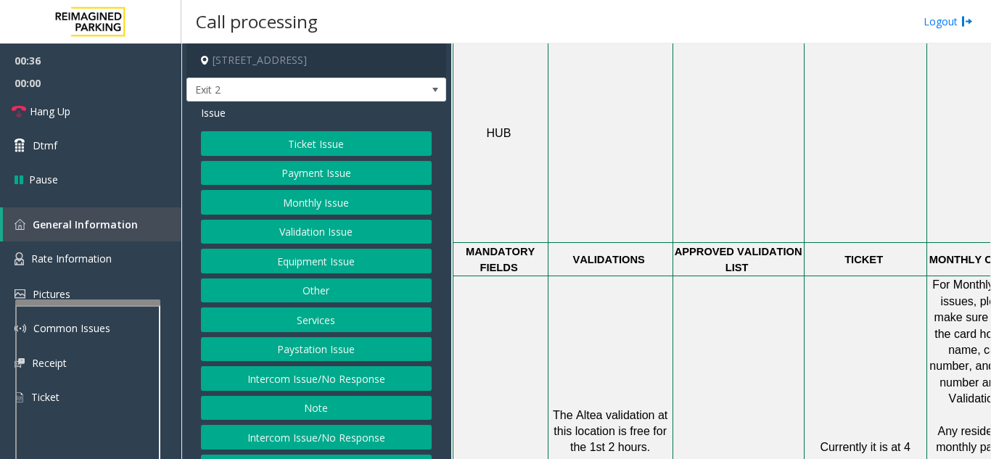
click at [299, 228] on button "Validation Issue" at bounding box center [316, 232] width 231 height 25
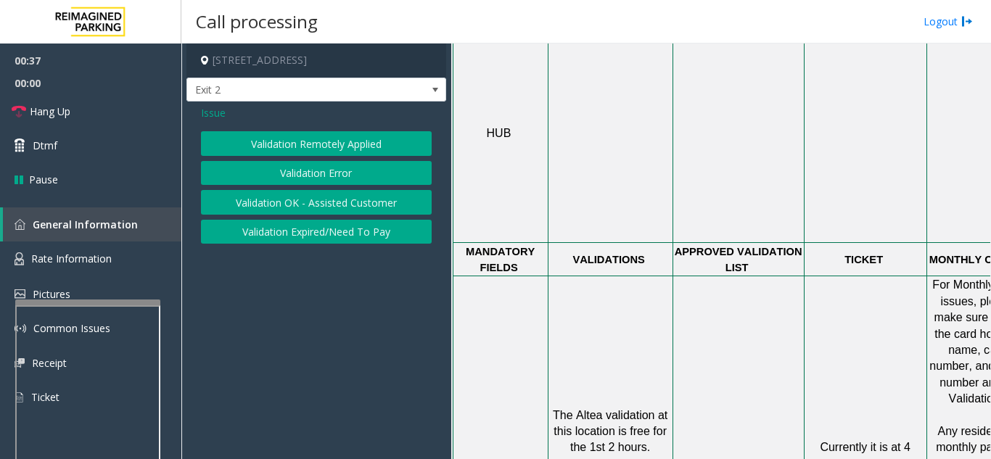
click at [307, 173] on button "Validation Error" at bounding box center [316, 173] width 231 height 25
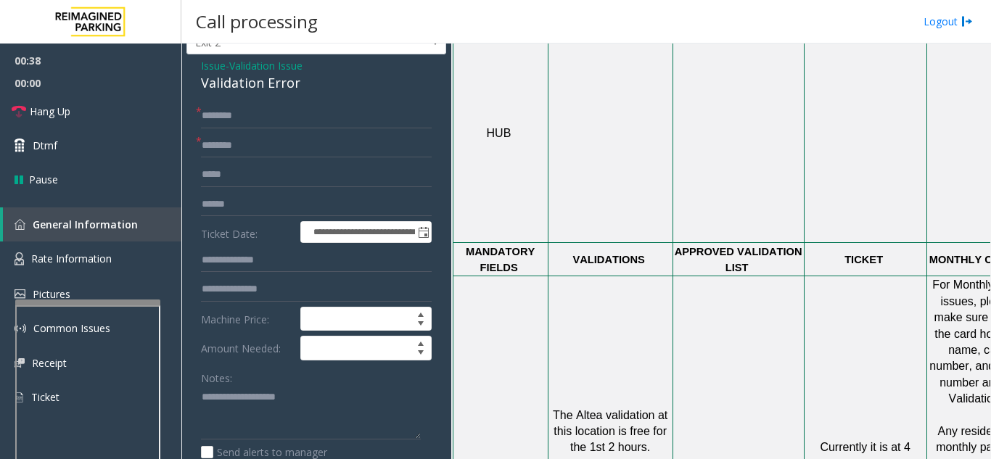
scroll to position [73, 0]
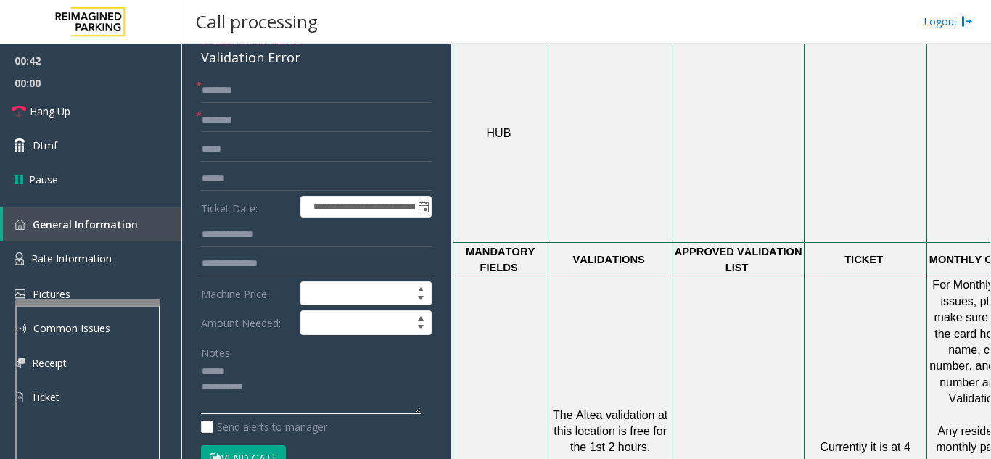
click at [256, 368] on textarea at bounding box center [311, 387] width 220 height 54
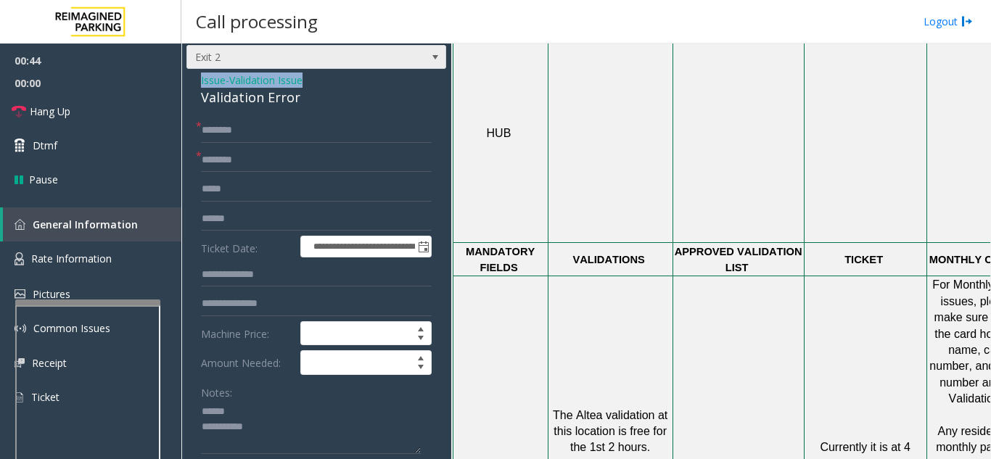
scroll to position [31, 0]
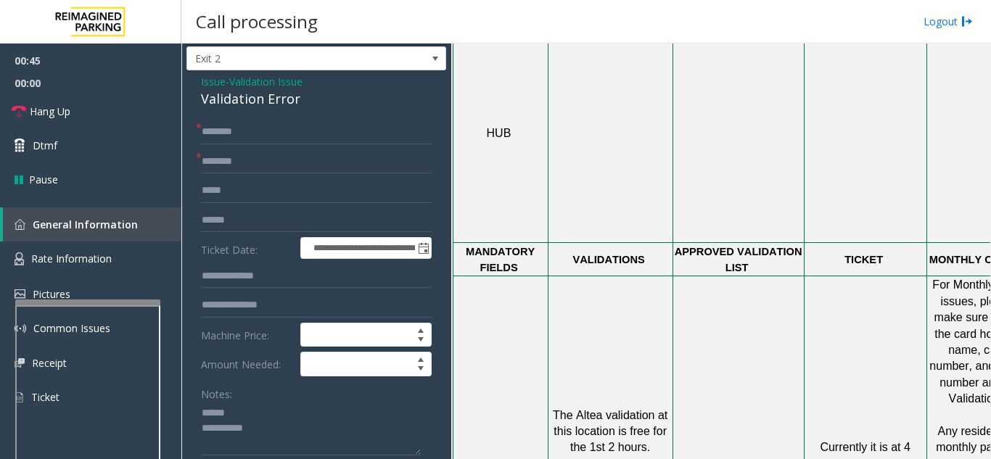
drag, startPoint x: 202, startPoint y: 54, endPoint x: 306, endPoint y: 89, distance: 110.3
drag, startPoint x: 304, startPoint y: 99, endPoint x: 191, endPoint y: 99, distance: 112.4
type textarea "**********"
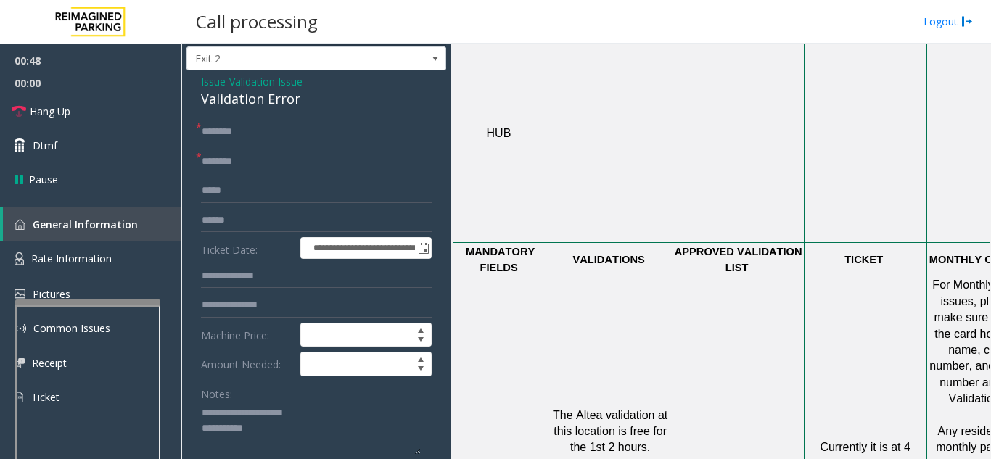
click at [249, 153] on input "text" at bounding box center [316, 161] width 231 height 25
drag, startPoint x: 575, startPoint y: 349, endPoint x: 602, endPoint y: 348, distance: 26.8
click at [602, 409] on span "The Altea validation at this location is free for the 1st 2 hours" at bounding box center [612, 431] width 118 height 45
type input "*****"
click at [268, 136] on input "text" at bounding box center [316, 132] width 231 height 25
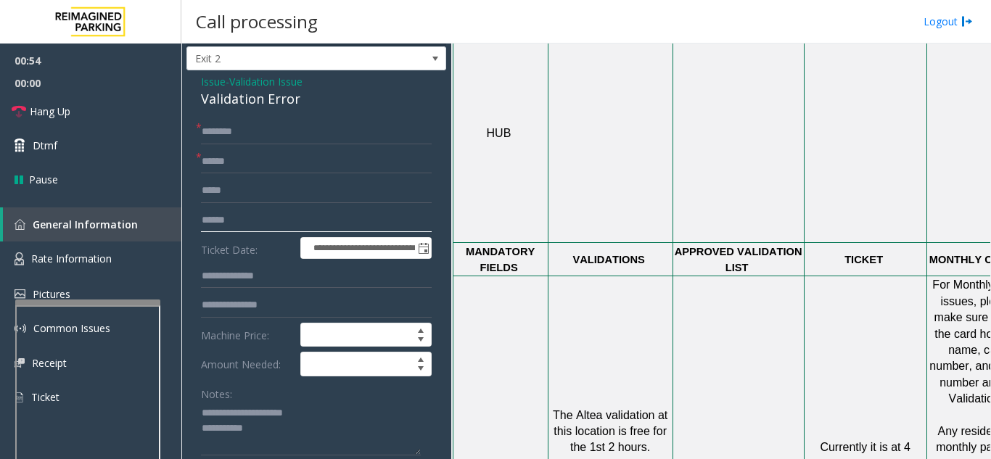
click at [296, 223] on input "text" at bounding box center [316, 220] width 231 height 25
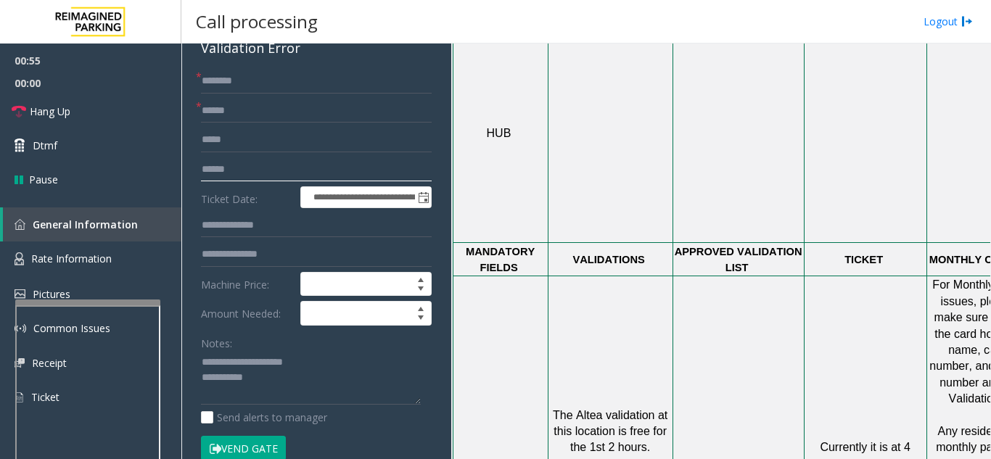
scroll to position [104, 0]
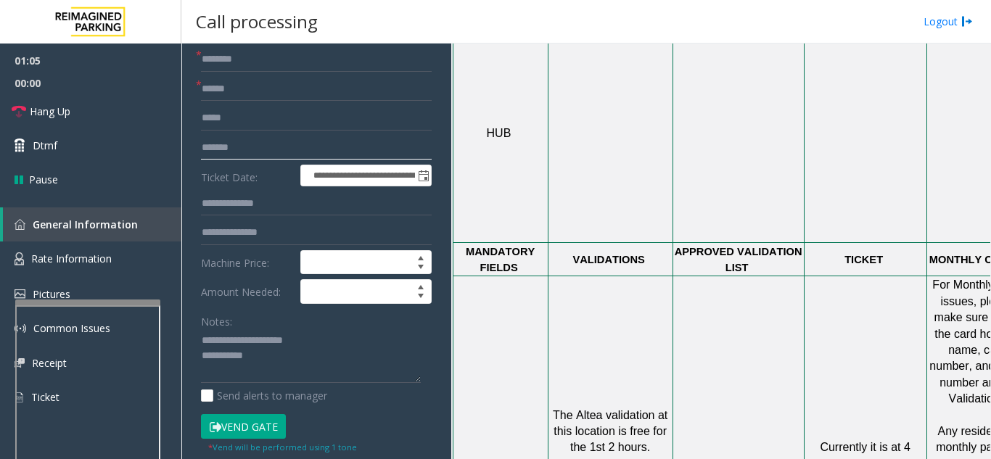
type input "*******"
click at [263, 236] on input "text" at bounding box center [316, 232] width 231 height 25
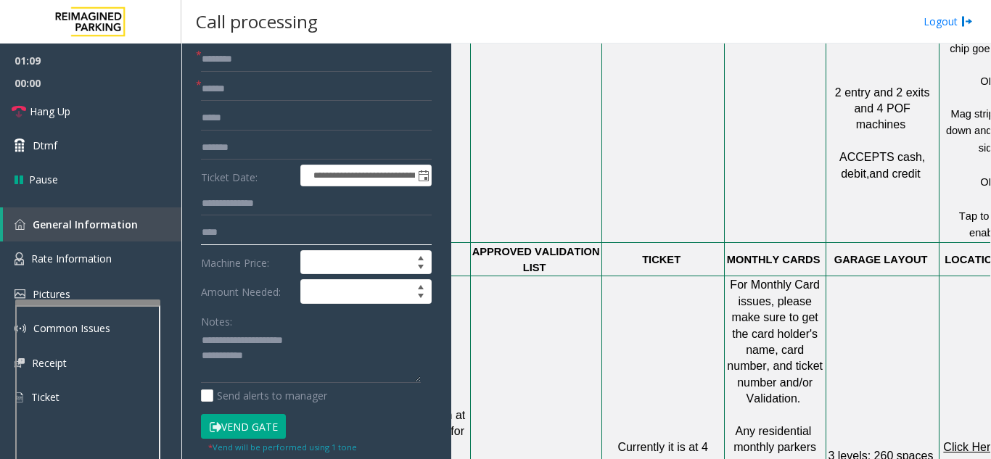
scroll to position [943, 215]
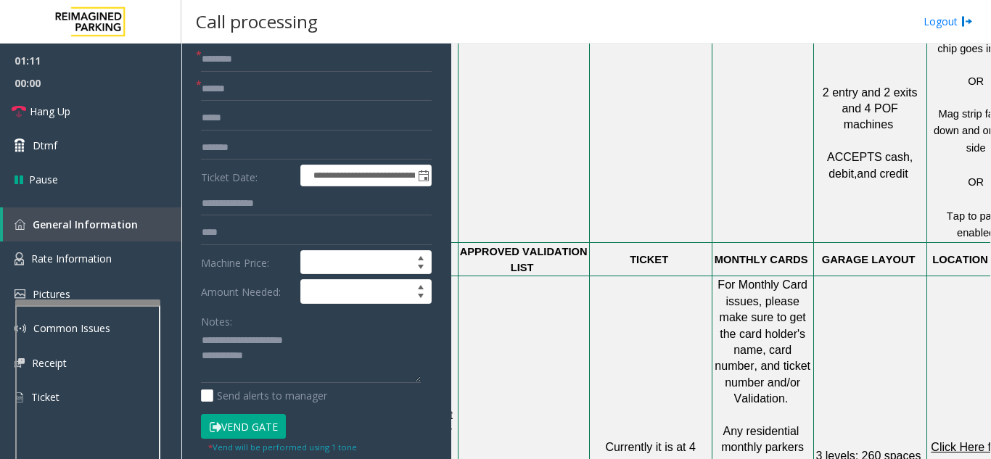
click at [968, 441] on span "Click Here for the local time" at bounding box center [976, 455] width 93 height 28
click at [293, 359] on textarea at bounding box center [311, 356] width 220 height 54
click at [257, 236] on input "***" at bounding box center [316, 232] width 231 height 25
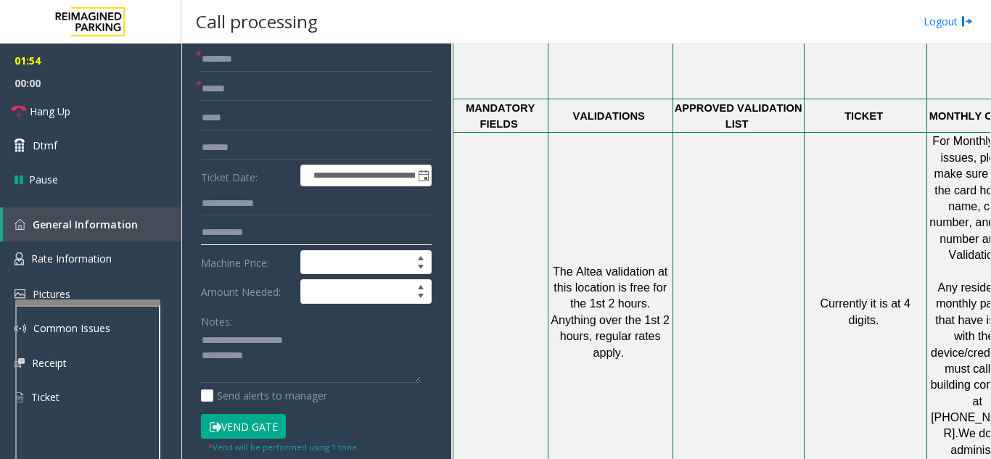
scroll to position [1088, 0]
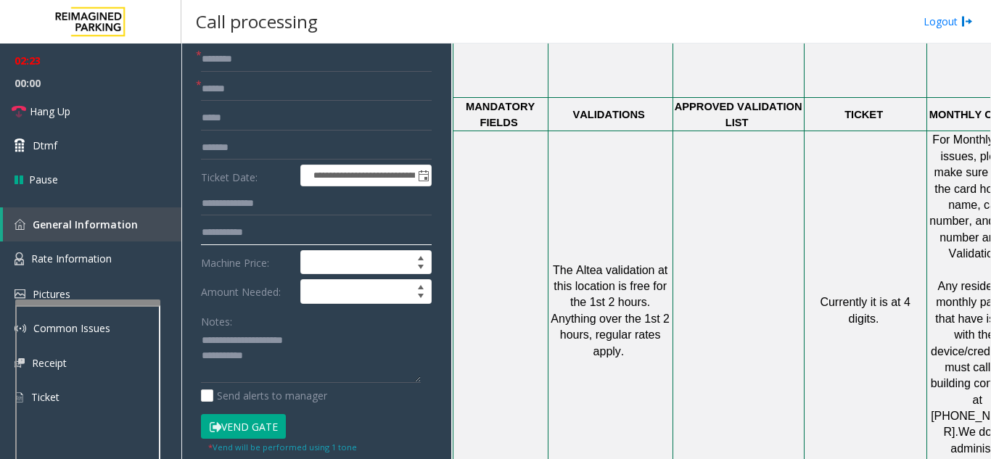
drag, startPoint x: 238, startPoint y: 234, endPoint x: 255, endPoint y: 234, distance: 17.4
click at [255, 234] on input "**********" at bounding box center [316, 232] width 231 height 25
type input "********"
click at [261, 59] on input "text" at bounding box center [316, 59] width 231 height 25
type input "**"
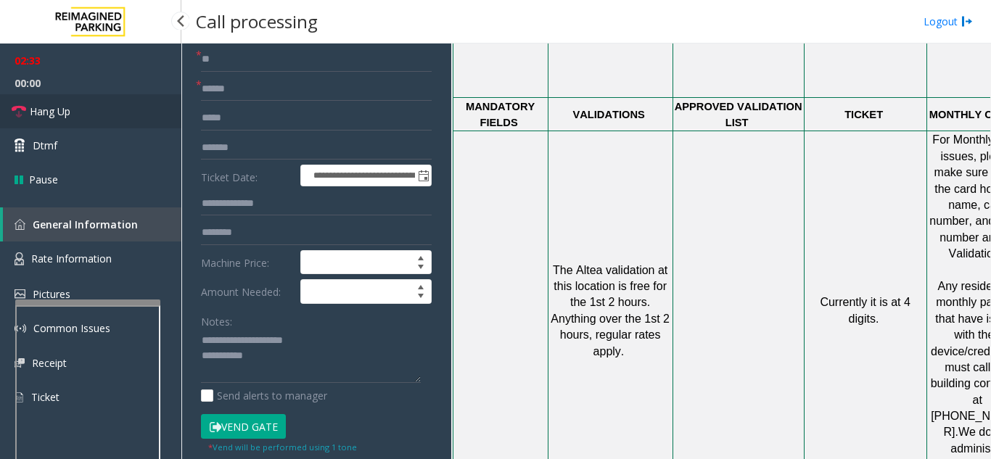
click at [133, 113] on link "Hang Up" at bounding box center [90, 111] width 181 height 34
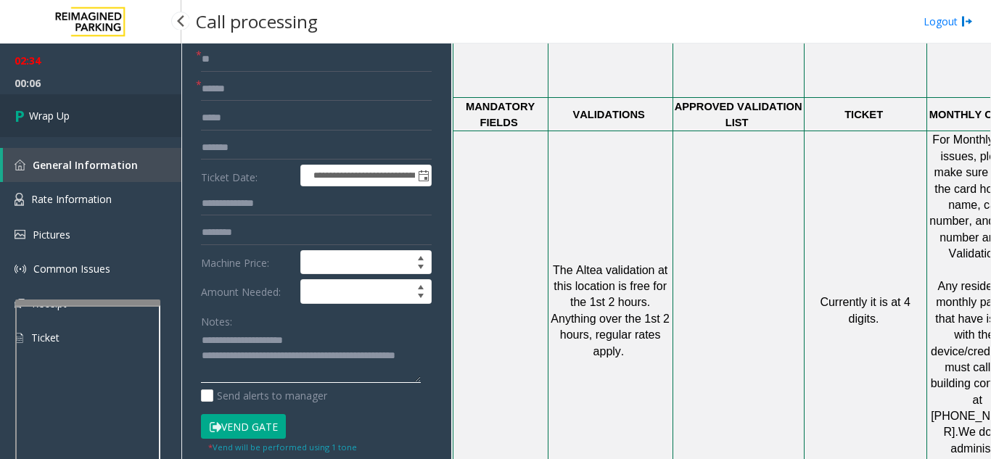
type textarea "**********"
click at [118, 117] on link "Wrap Up" at bounding box center [90, 115] width 181 height 43
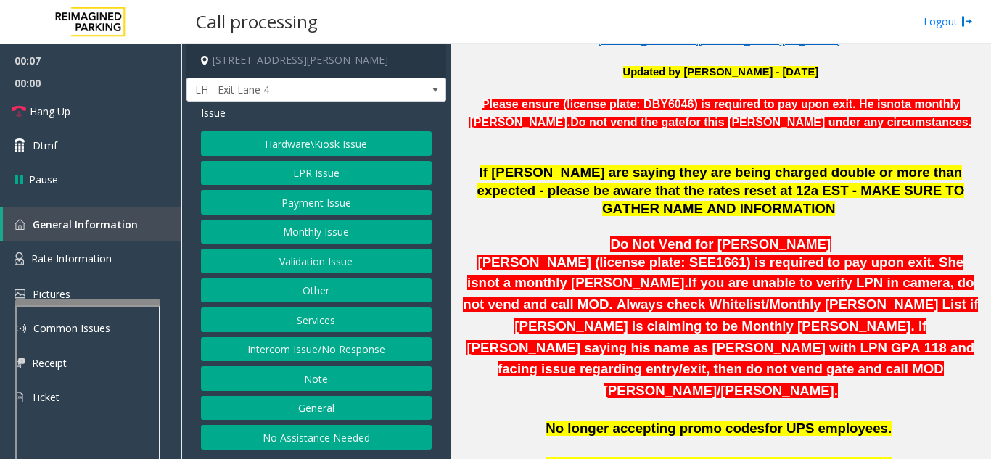
scroll to position [580, 0]
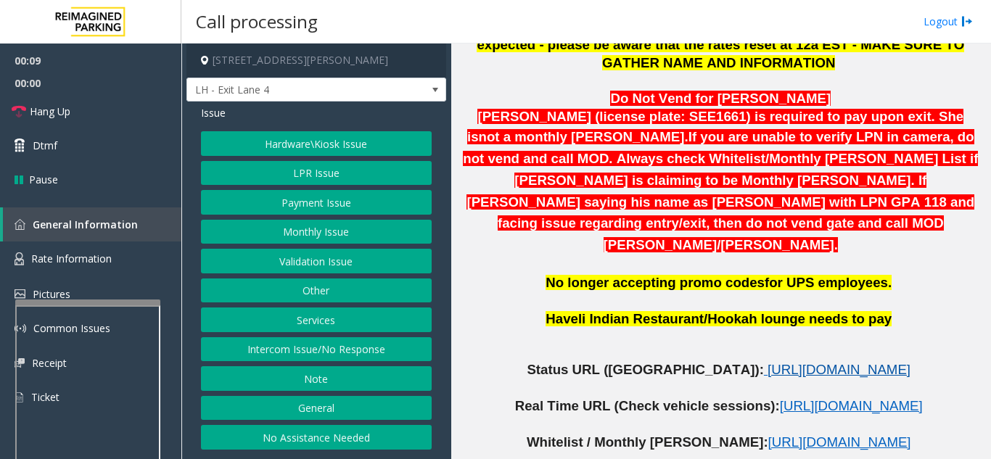
click at [843, 362] on span "https://www.parkjockey.com/en-us/manage/1633/status" at bounding box center [838, 369] width 143 height 15
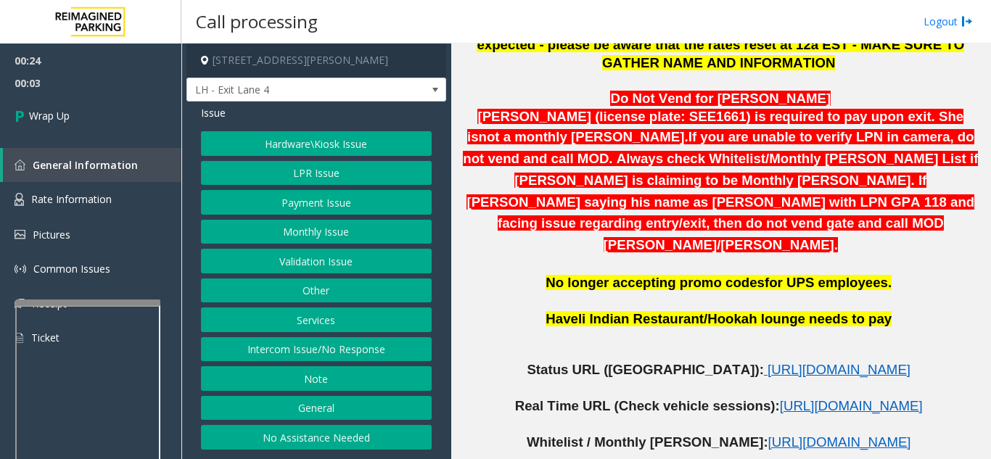
click at [329, 268] on button "Validation Issue" at bounding box center [316, 261] width 231 height 25
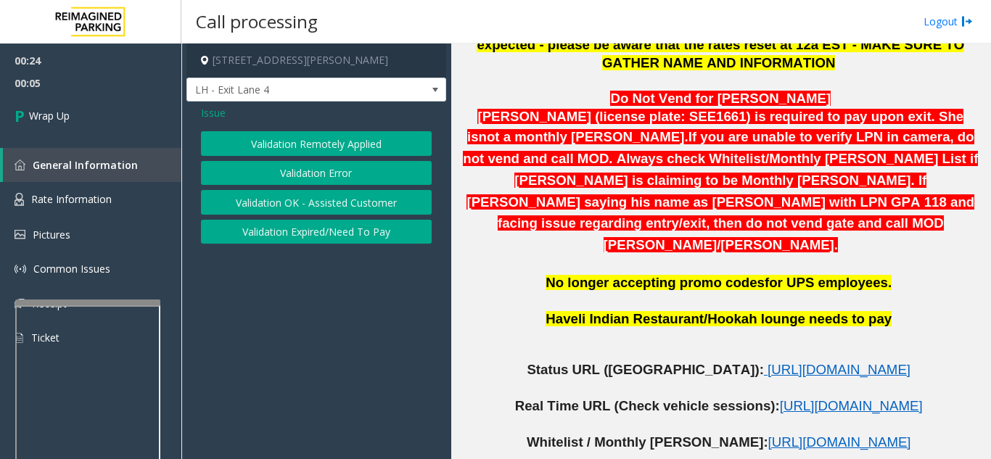
click at [314, 183] on button "Validation Error" at bounding box center [316, 173] width 231 height 25
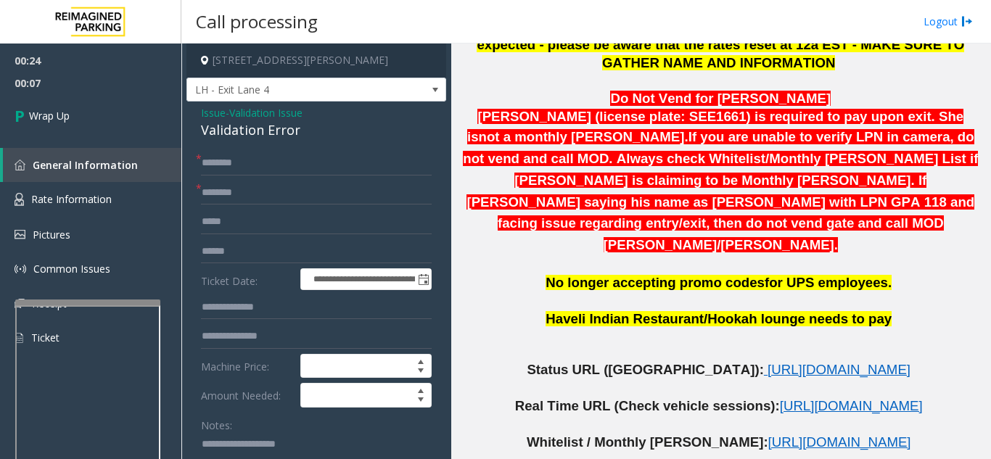
click at [207, 115] on span "Issue" at bounding box center [213, 112] width 25 height 15
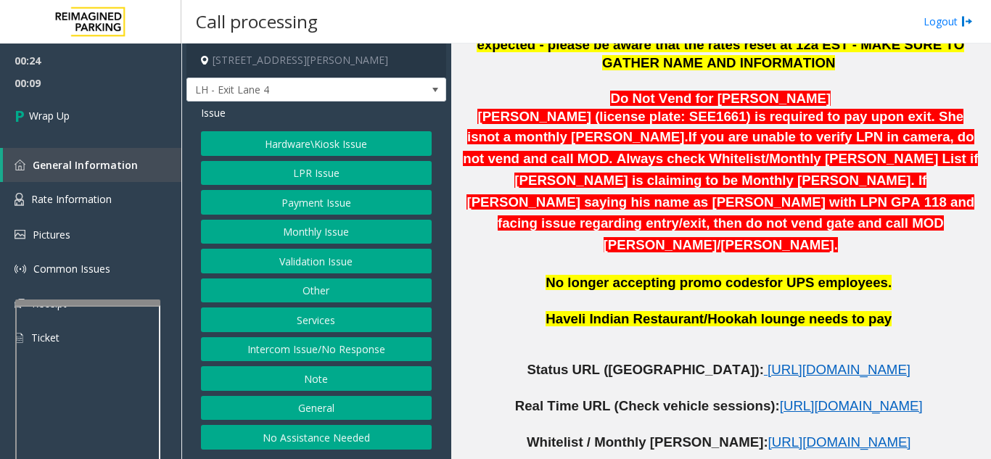
click at [293, 205] on button "Payment Issue" at bounding box center [316, 202] width 231 height 25
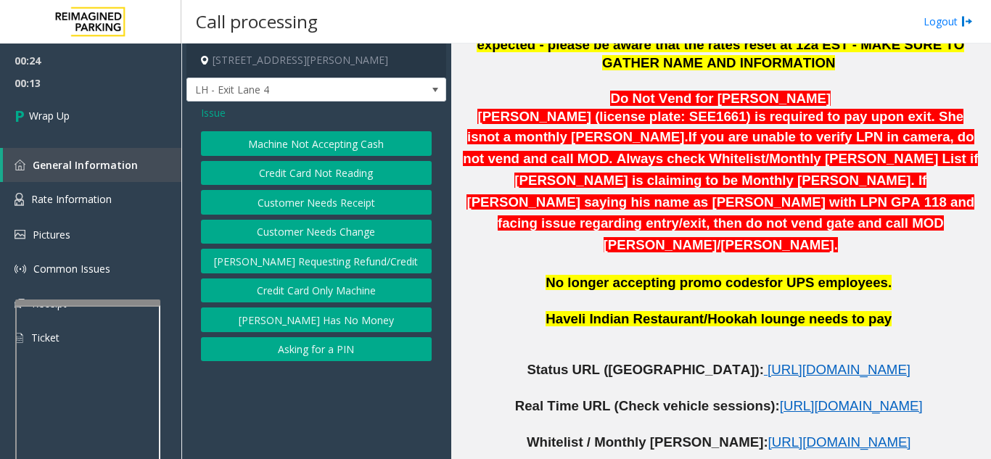
click at [220, 113] on span "Issue" at bounding box center [213, 112] width 25 height 15
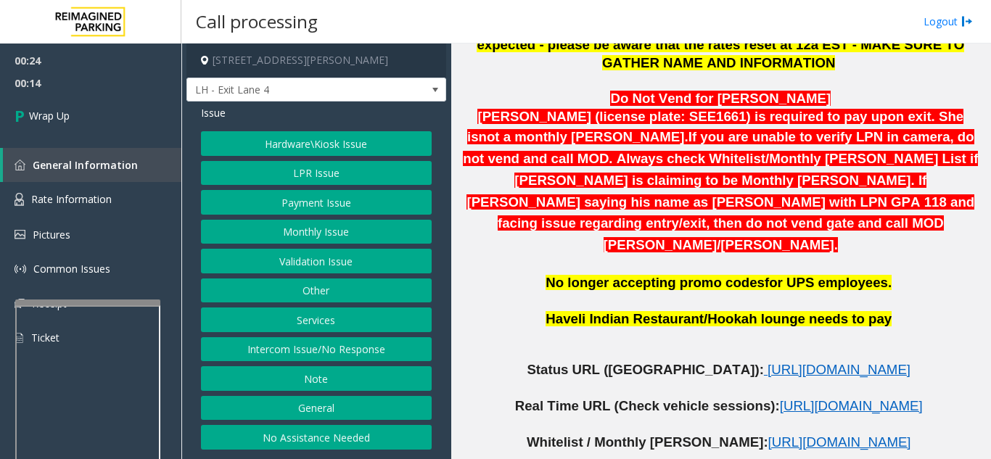
click at [317, 180] on button "LPR Issue" at bounding box center [316, 173] width 231 height 25
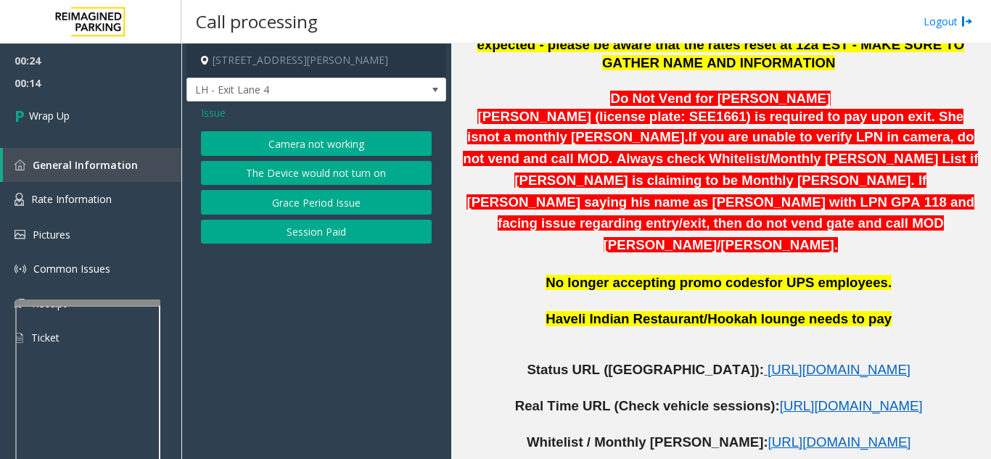
click at [302, 151] on button "Camera not working" at bounding box center [316, 143] width 231 height 25
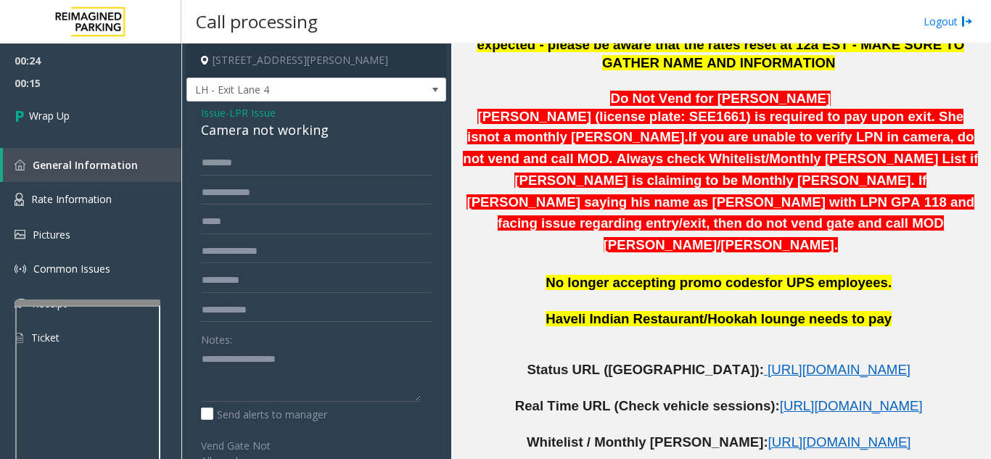
scroll to position [73, 0]
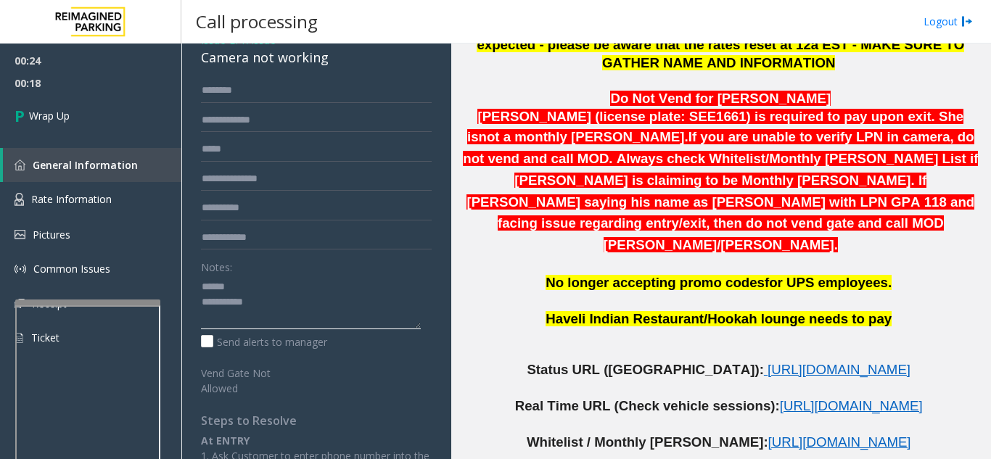
click at [263, 287] on textarea at bounding box center [311, 302] width 220 height 54
drag, startPoint x: 195, startPoint y: 61, endPoint x: 347, endPoint y: 62, distance: 151.6
click at [347, 62] on div "Issue - LPR Issue Camera not working Notes: Send alerts to manager Vend Gate No…" at bounding box center [316, 322] width 260 height 586
click at [322, 306] on textarea at bounding box center [311, 302] width 220 height 54
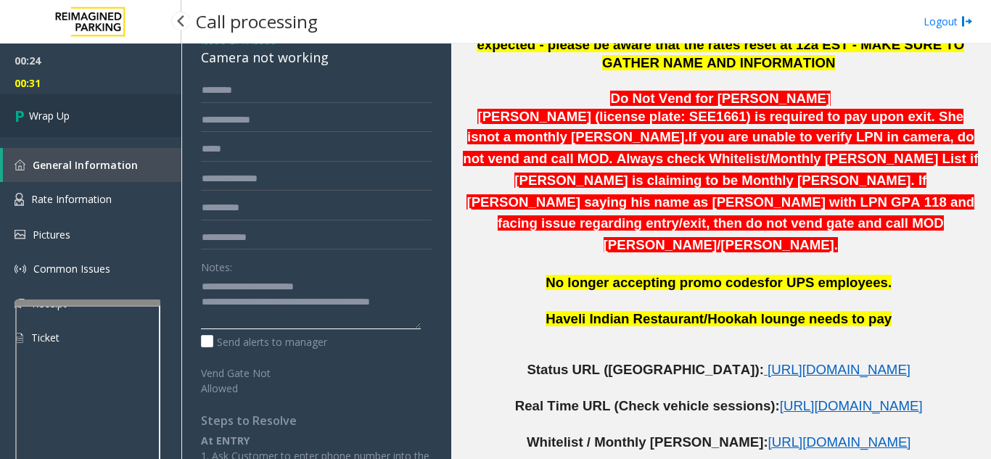
type textarea "**********"
click at [63, 125] on link "Wrap Up" at bounding box center [90, 115] width 181 height 43
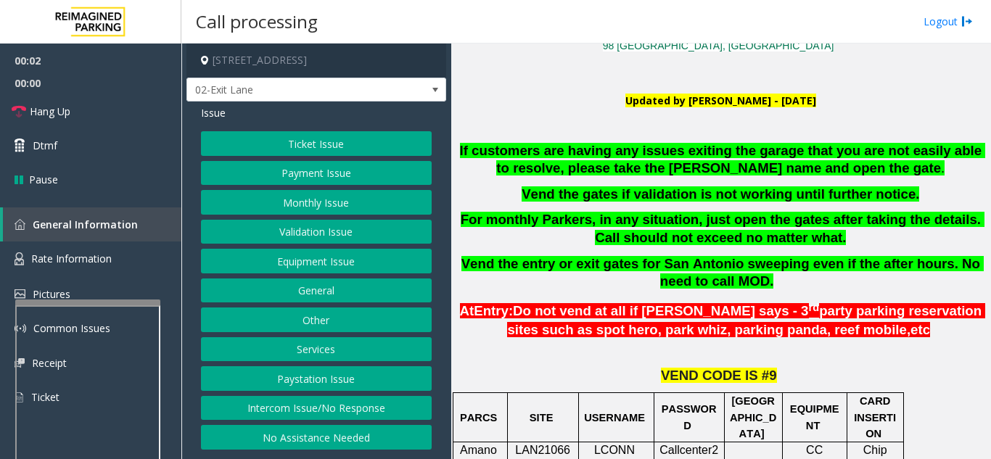
scroll to position [363, 0]
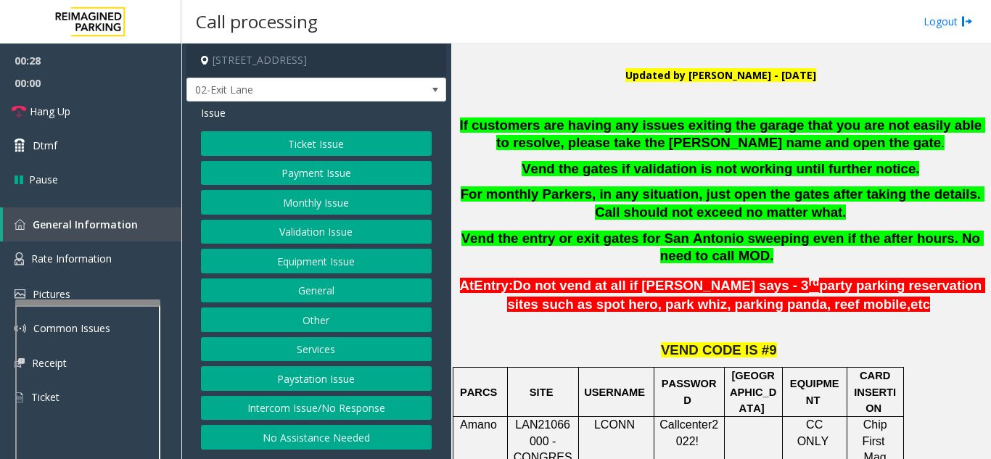
click at [342, 437] on button "No Assistance Needed" at bounding box center [316, 437] width 231 height 25
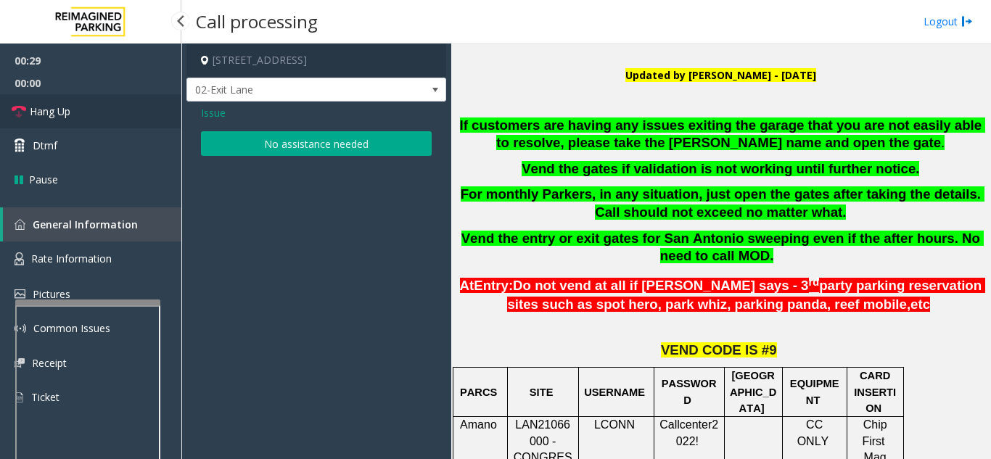
click at [107, 112] on link "Hang Up" at bounding box center [90, 111] width 181 height 34
drag, startPoint x: 271, startPoint y: 146, endPoint x: 263, endPoint y: 147, distance: 8.7
click at [271, 146] on button "No assistance needed" at bounding box center [316, 143] width 231 height 25
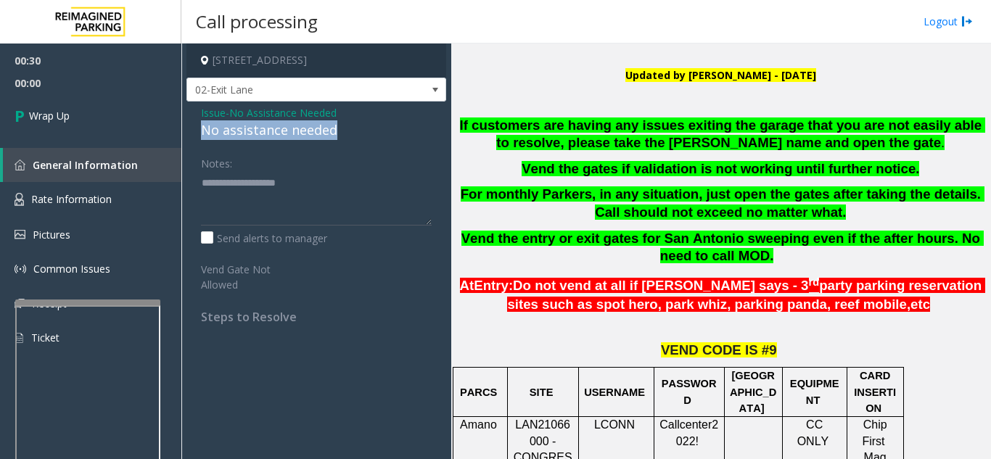
drag, startPoint x: 247, startPoint y: 131, endPoint x: 342, endPoint y: 129, distance: 95.0
click at [342, 129] on div "Issue - No Assistance Needed No assistance needed Notes: Send alerts to manager…" at bounding box center [316, 220] width 260 height 237
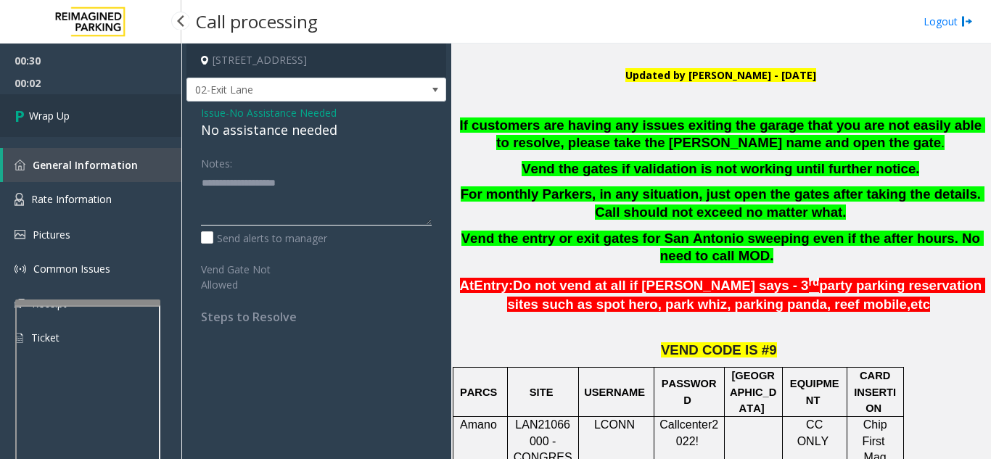
type textarea "**********"
click at [110, 125] on link "Wrap Up" at bounding box center [90, 115] width 181 height 43
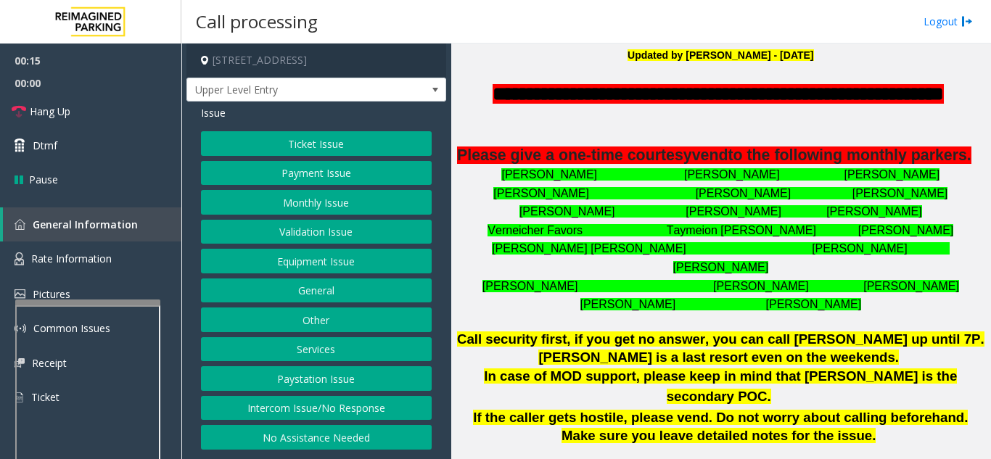
scroll to position [435, 0]
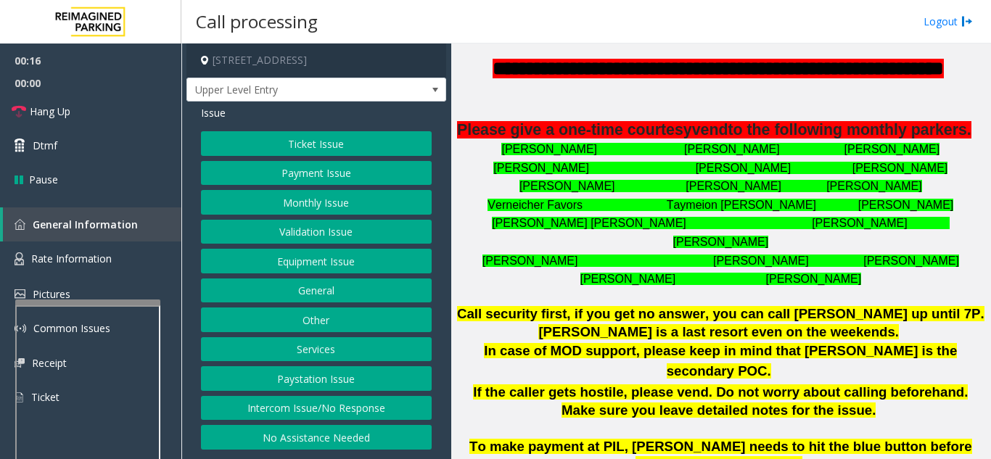
click at [366, 407] on button "Intercom Issue/No Response" at bounding box center [316, 408] width 231 height 25
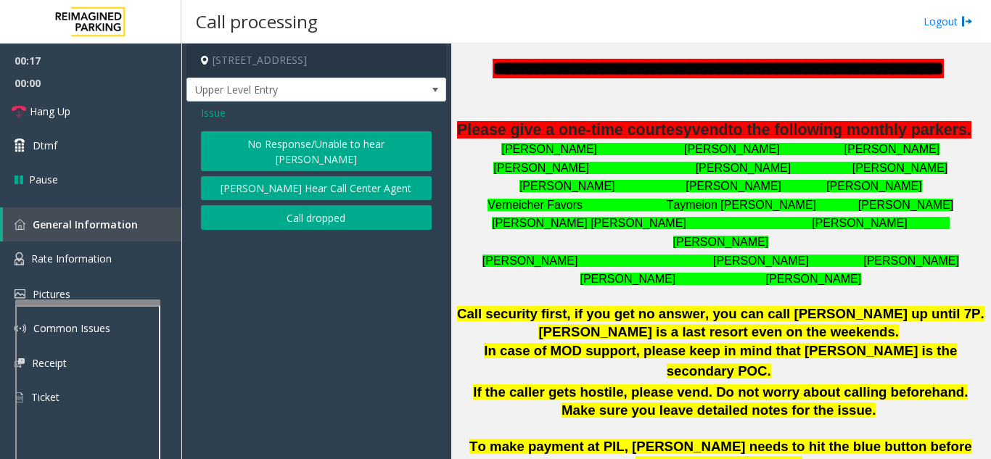
click at [321, 149] on button "No Response/Unable to hear [PERSON_NAME]" at bounding box center [316, 151] width 231 height 40
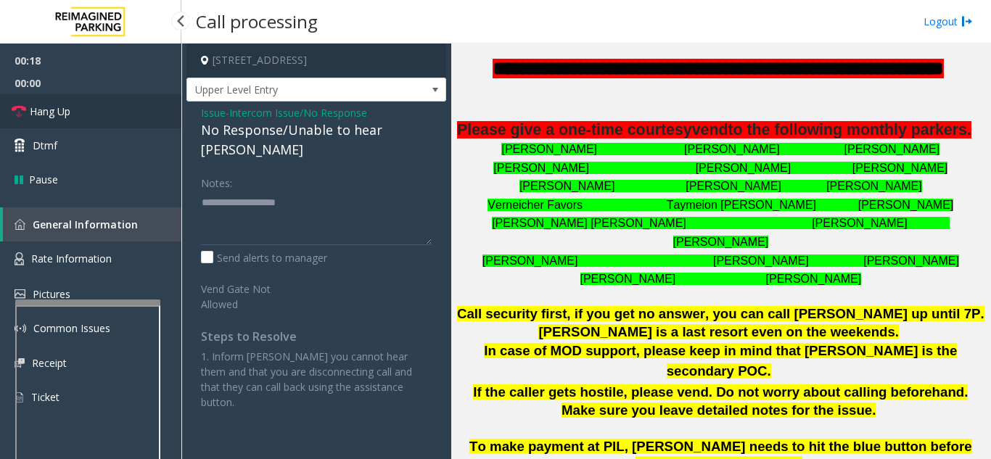
click at [79, 115] on link "Hang Up" at bounding box center [90, 111] width 181 height 34
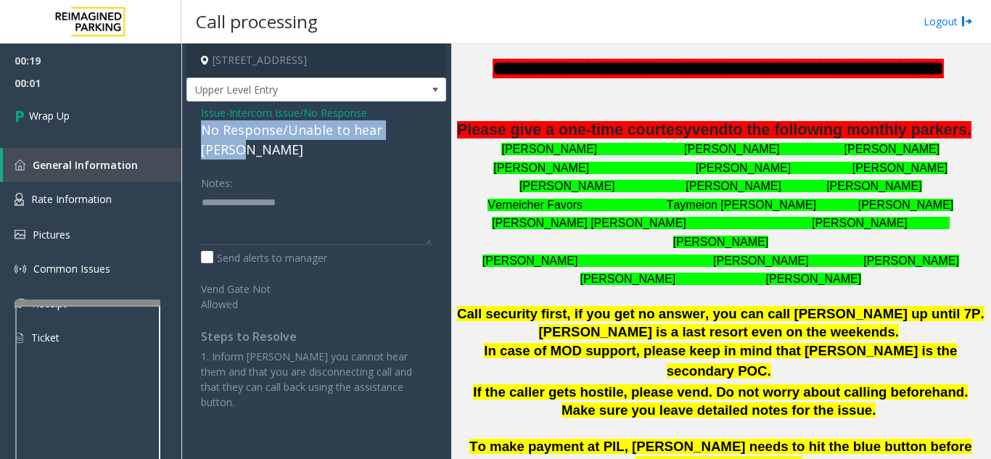
drag, startPoint x: 198, startPoint y: 128, endPoint x: 423, endPoint y: 138, distance: 225.0
click at [423, 138] on div "Issue - Intercom Issue/No Response No Response/Unable to hear [PERSON_NAME] Not…" at bounding box center [316, 263] width 260 height 323
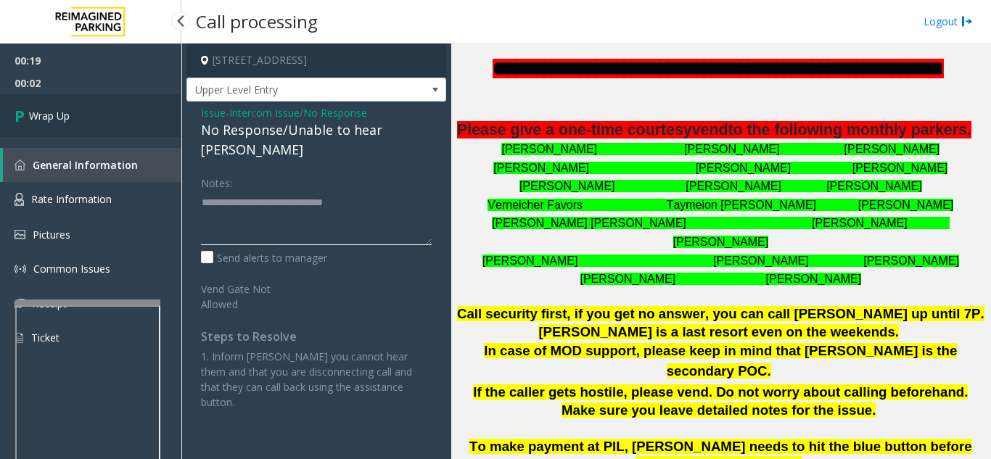
type textarea "**********"
click at [107, 125] on link "Wrap Up" at bounding box center [90, 115] width 181 height 43
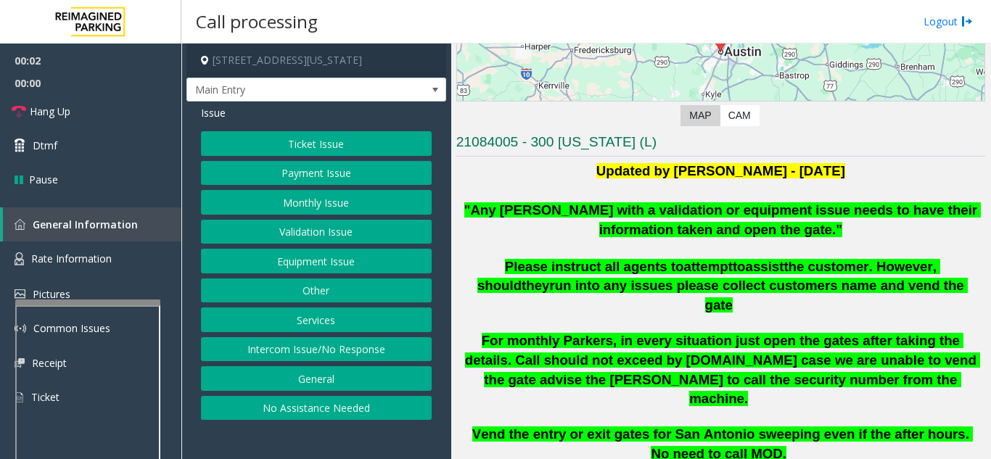
scroll to position [290, 0]
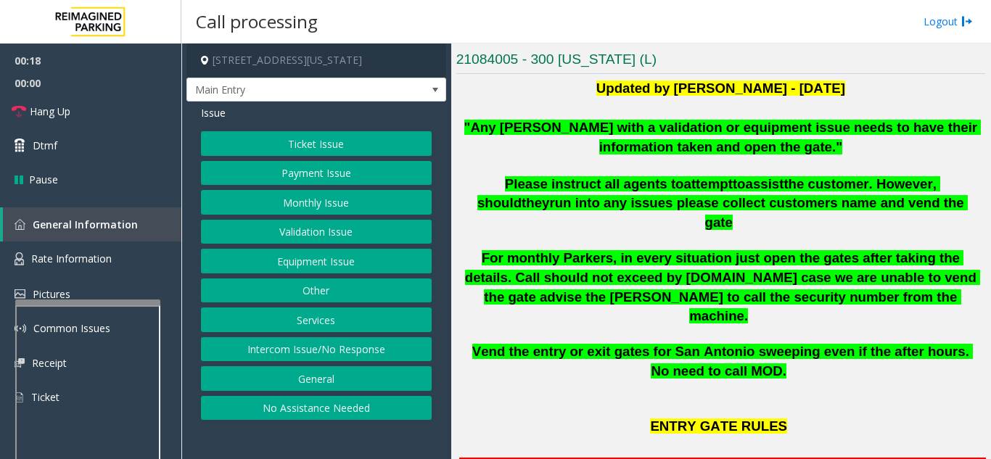
click at [305, 263] on button "Equipment Issue" at bounding box center [316, 261] width 231 height 25
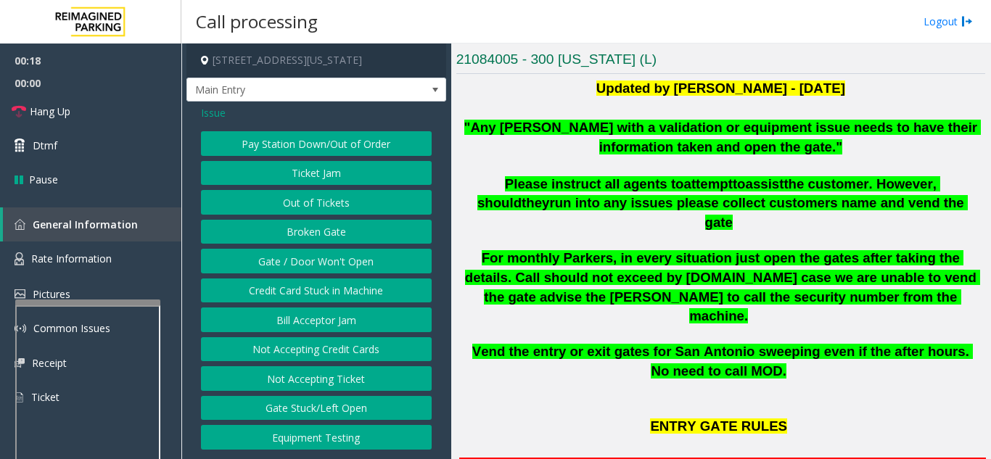
click at [303, 263] on button "Gate / Door Won't Open" at bounding box center [316, 261] width 231 height 25
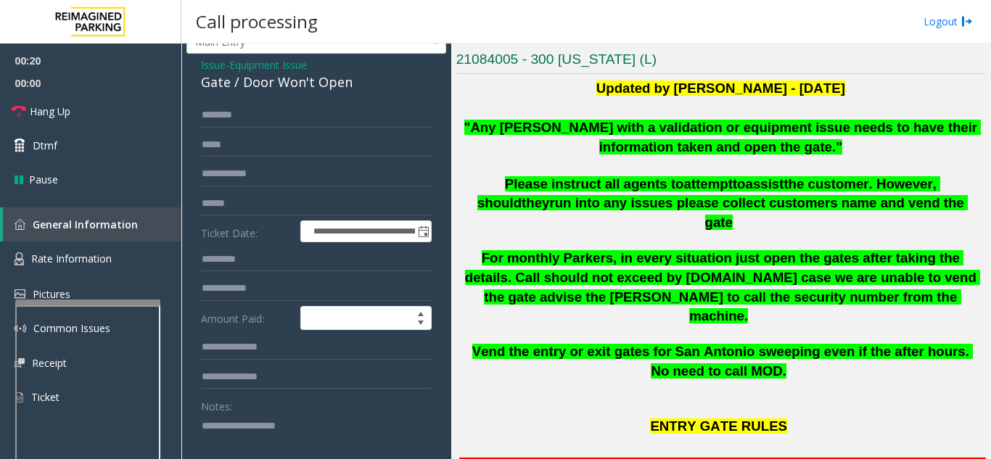
scroll to position [73, 0]
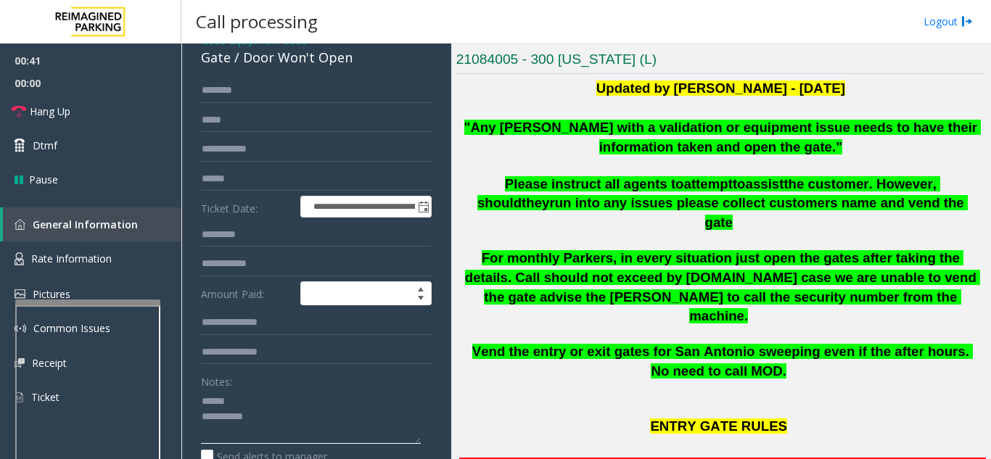
click at [270, 392] on textarea at bounding box center [311, 416] width 220 height 54
click at [88, 120] on link "Hang Up" at bounding box center [90, 111] width 181 height 34
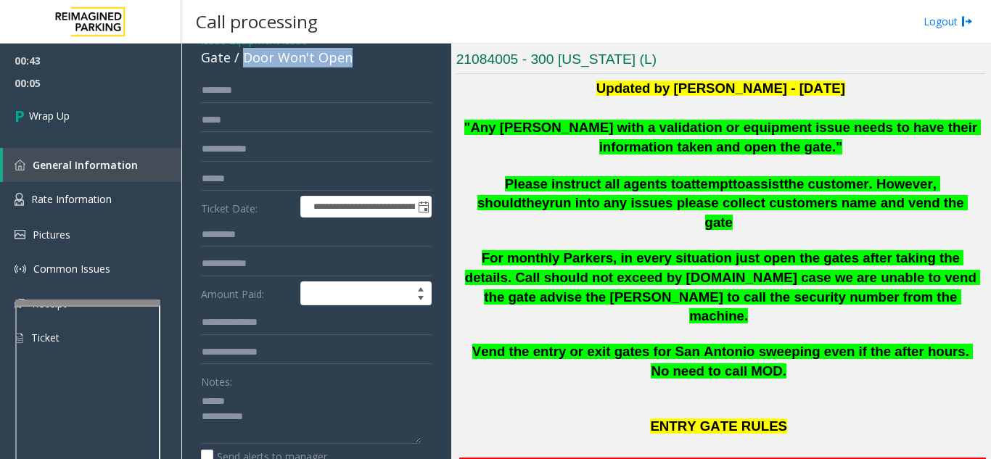
drag, startPoint x: 241, startPoint y: 61, endPoint x: 353, endPoint y: 66, distance: 112.5
click at [353, 66] on div "Gate / Door Won't Open" at bounding box center [316, 58] width 231 height 20
click at [328, 418] on textarea at bounding box center [311, 416] width 220 height 54
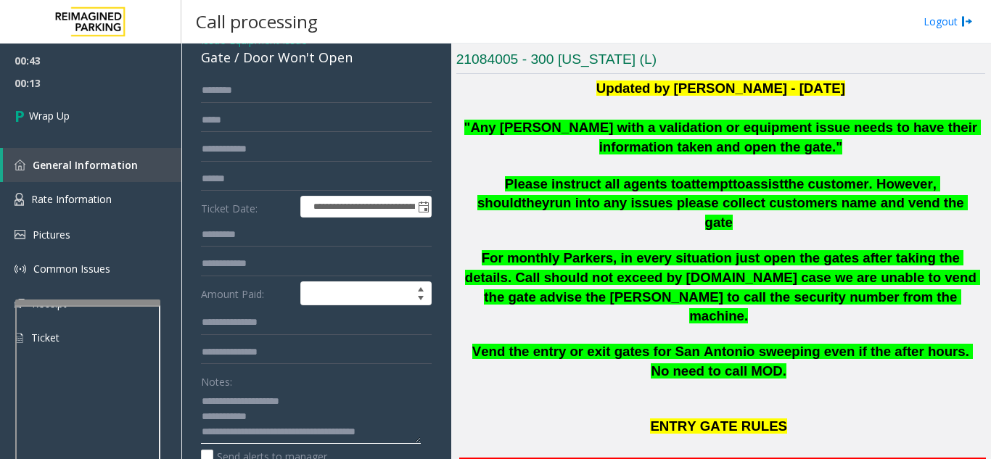
click at [355, 397] on textarea at bounding box center [311, 416] width 220 height 54
type textarea "**********"
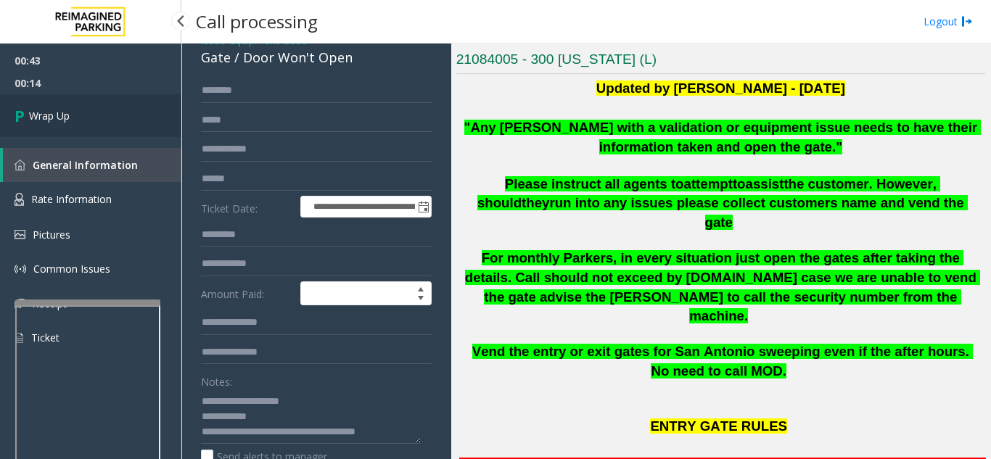
click at [117, 126] on link "Wrap Up" at bounding box center [90, 115] width 181 height 43
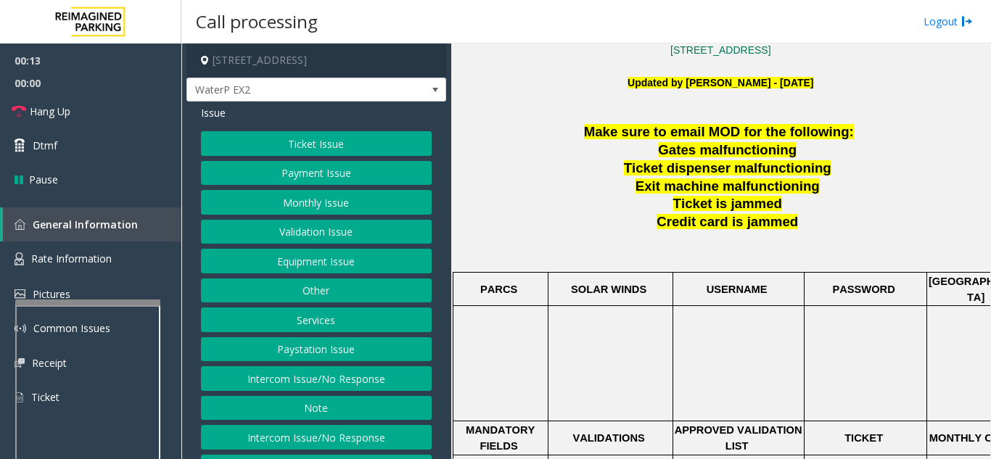
scroll to position [57, 0]
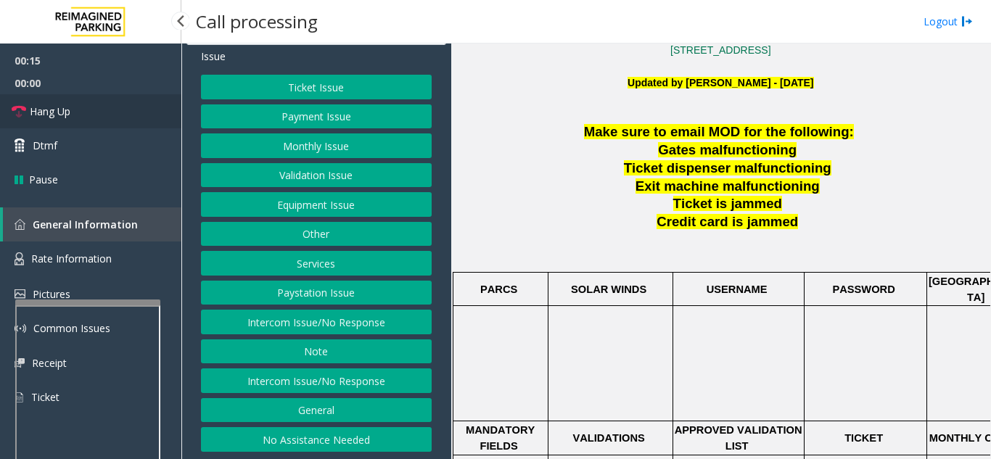
click at [89, 105] on link "Hang Up" at bounding box center [90, 111] width 181 height 34
click at [320, 434] on button "No Assistance Needed" at bounding box center [316, 439] width 231 height 25
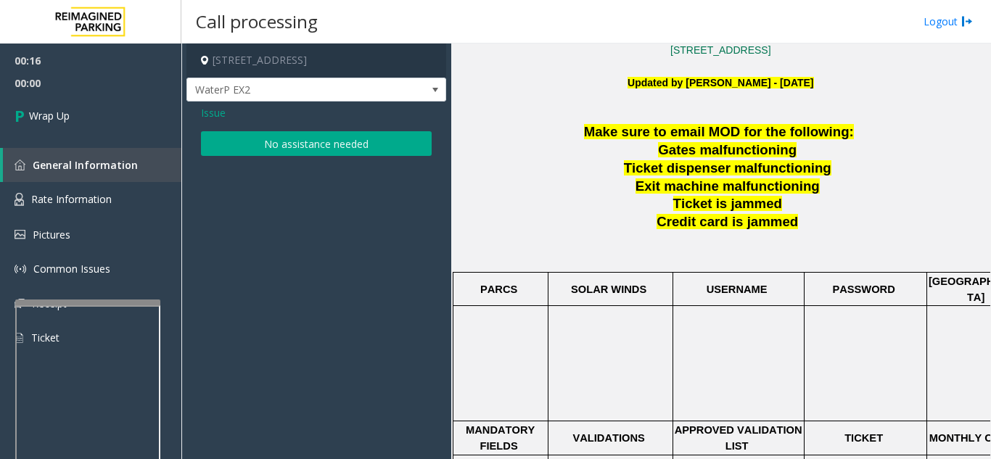
click at [267, 153] on button "No assistance needed" at bounding box center [316, 143] width 231 height 25
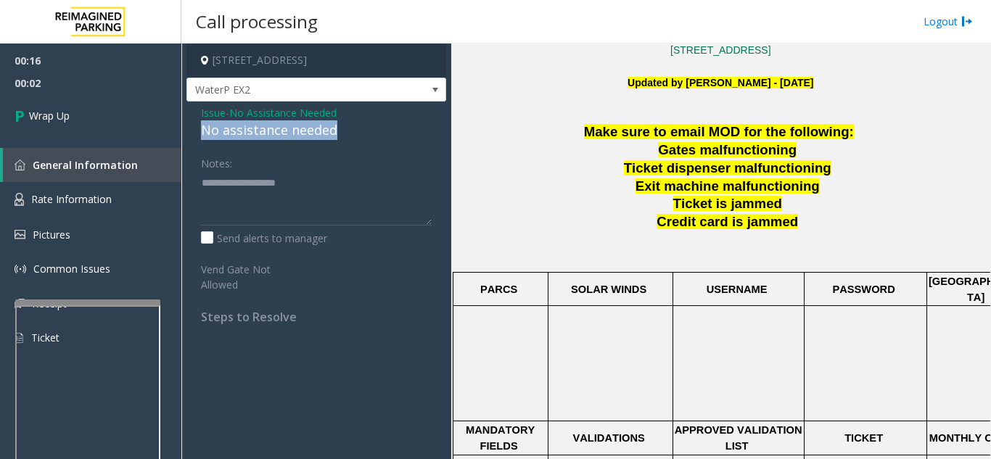
drag, startPoint x: 192, startPoint y: 132, endPoint x: 344, endPoint y: 129, distance: 152.3
click at [344, 129] on div "Issue - No Assistance Needed No assistance needed Notes: Send alerts to manager…" at bounding box center [316, 220] width 260 height 237
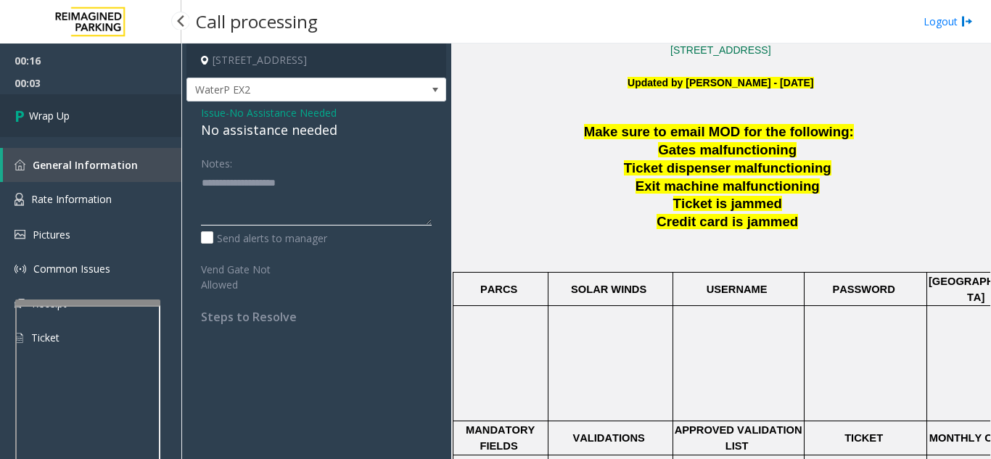
type textarea "**********"
click at [141, 131] on link "Wrap Up" at bounding box center [90, 115] width 181 height 43
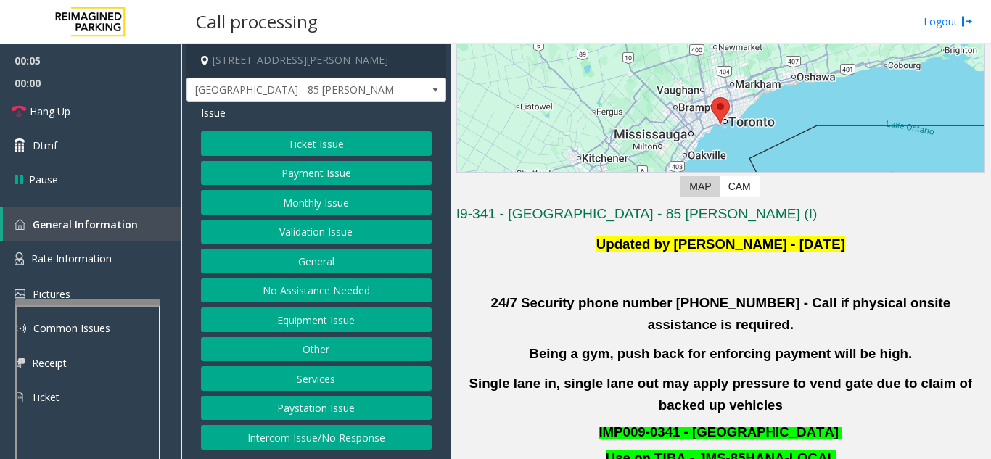
scroll to position [290, 0]
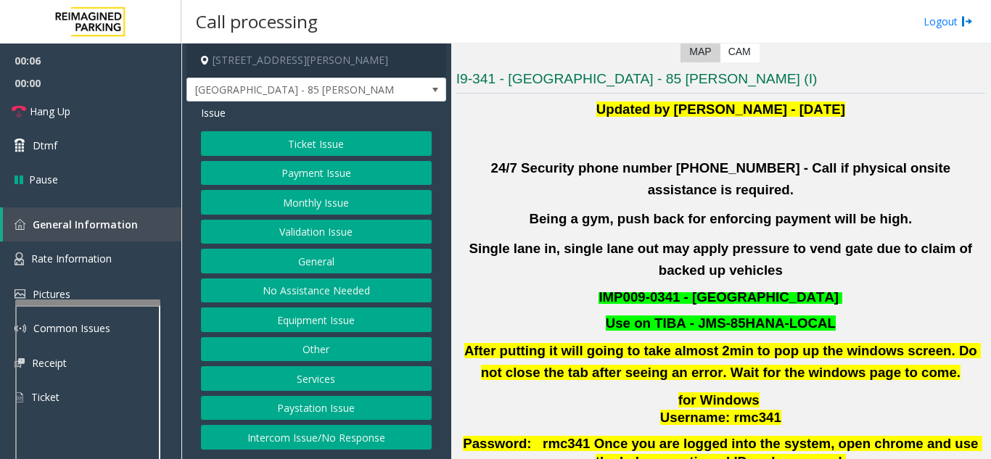
click at [361, 227] on button "Validation Issue" at bounding box center [316, 232] width 231 height 25
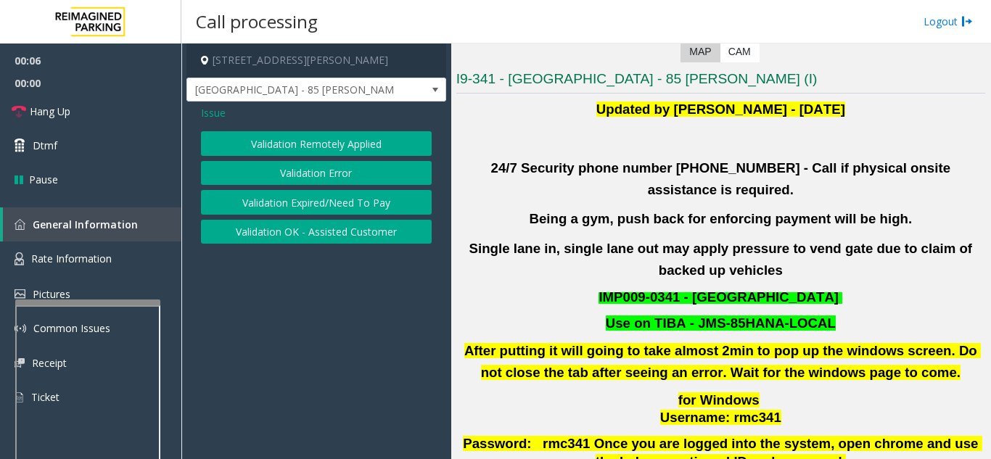
click at [357, 190] on div "Validation Remotely Applied Validation Error Validation Expired/Need To Pay Val…" at bounding box center [316, 187] width 231 height 112
click at [355, 179] on button "Validation Error" at bounding box center [316, 173] width 231 height 25
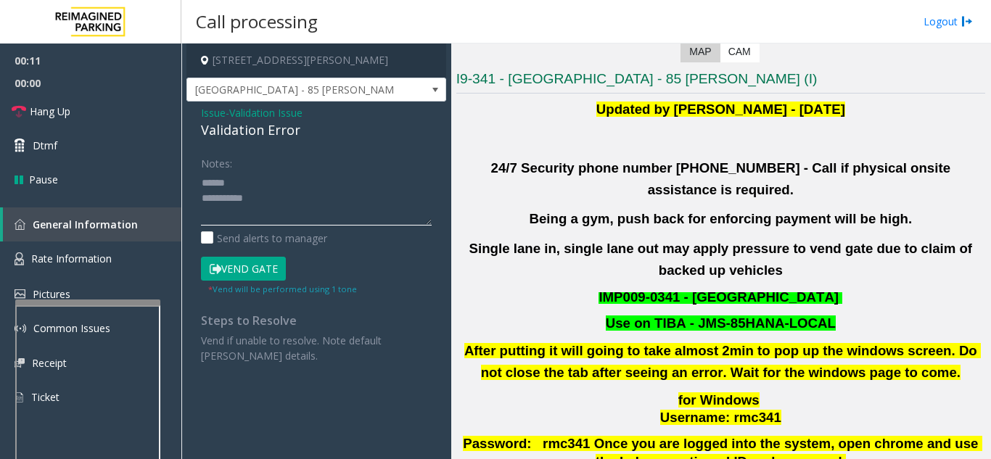
click at [284, 200] on textarea at bounding box center [316, 198] width 231 height 54
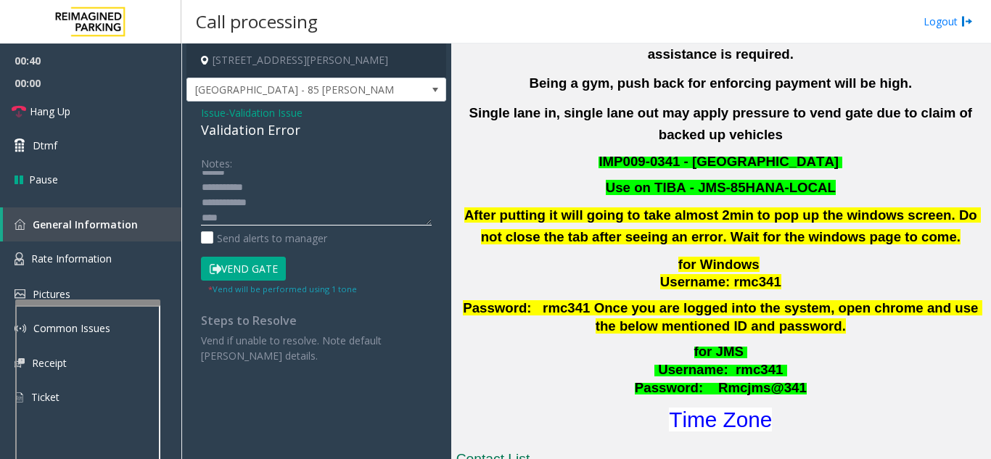
scroll to position [580, 0]
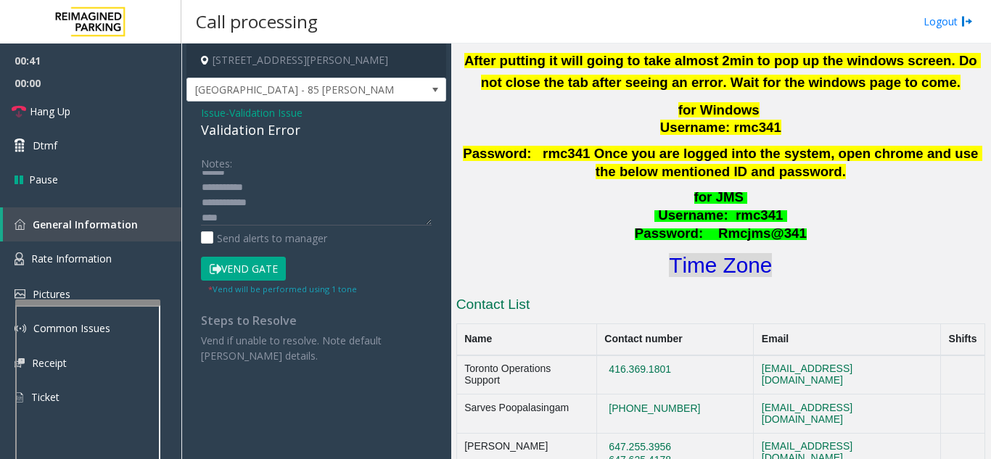
click at [722, 253] on font "Time Zone" at bounding box center [720, 265] width 103 height 24
click at [247, 216] on textarea at bounding box center [316, 198] width 231 height 54
click at [217, 218] on textarea at bounding box center [316, 198] width 231 height 54
click at [243, 273] on button "Vend Gate" at bounding box center [243, 269] width 85 height 25
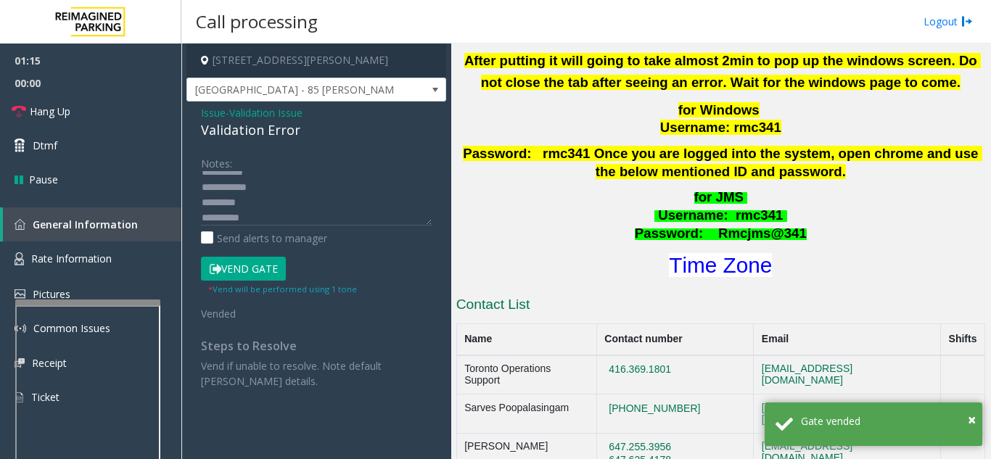
scroll to position [0, 0]
click at [304, 202] on textarea at bounding box center [316, 198] width 231 height 54
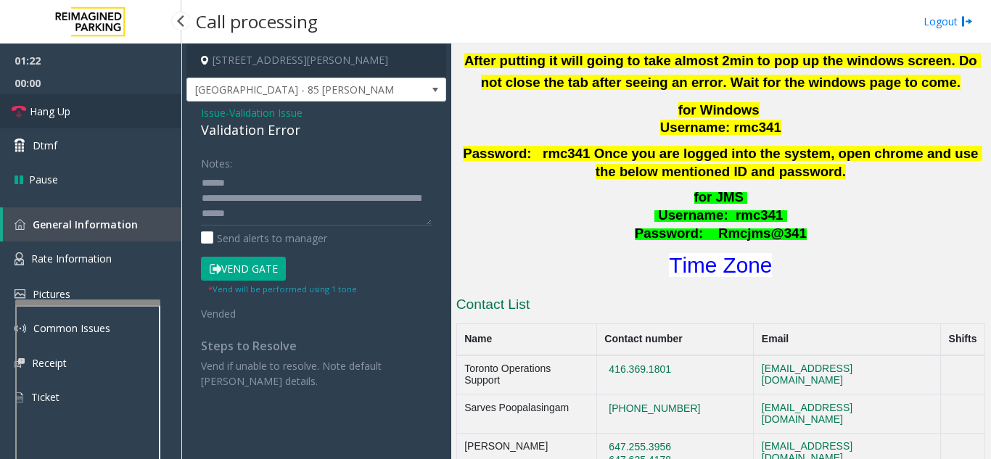
click at [94, 114] on link "Hang Up" at bounding box center [90, 111] width 181 height 34
click at [272, 191] on textarea at bounding box center [316, 198] width 231 height 54
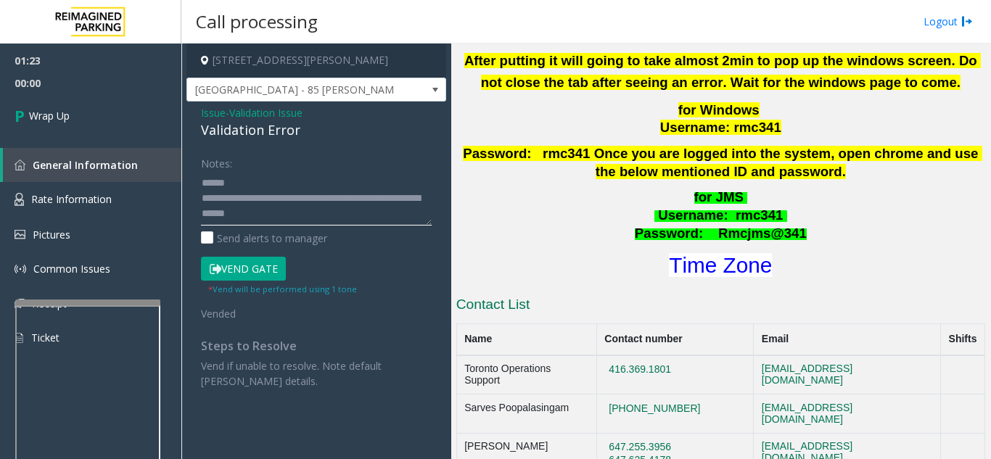
click at [273, 178] on textarea at bounding box center [316, 198] width 231 height 54
drag, startPoint x: 199, startPoint y: 128, endPoint x: 297, endPoint y: 128, distance: 97.9
click at [307, 126] on div "Issue - Validation Issue Validation Error Notes: Send alerts to manager Vend Ga…" at bounding box center [316, 253] width 260 height 302
click at [365, 183] on textarea at bounding box center [316, 198] width 231 height 54
type textarea "**********"
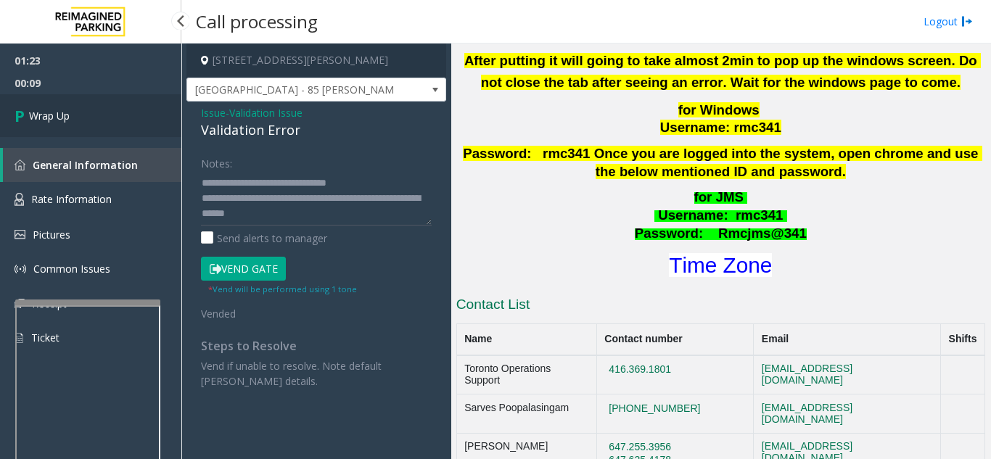
click at [107, 120] on link "Wrap Up" at bounding box center [90, 115] width 181 height 43
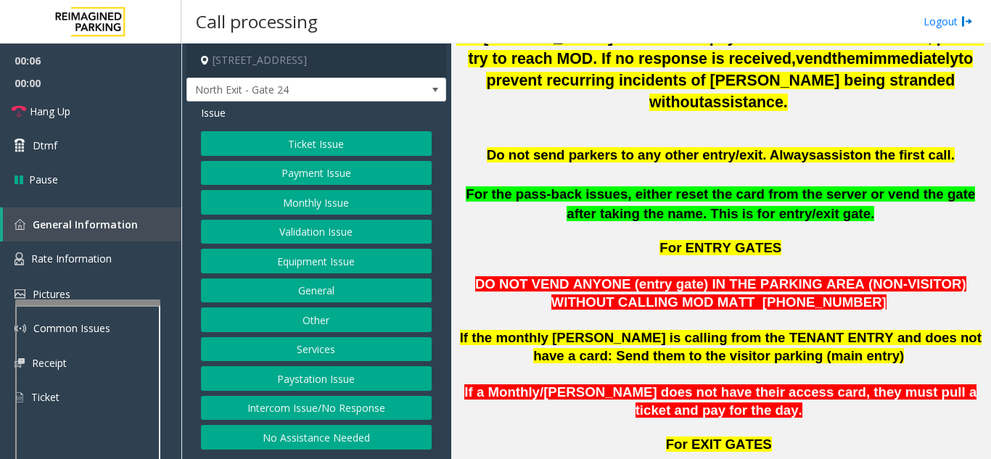
scroll to position [653, 0]
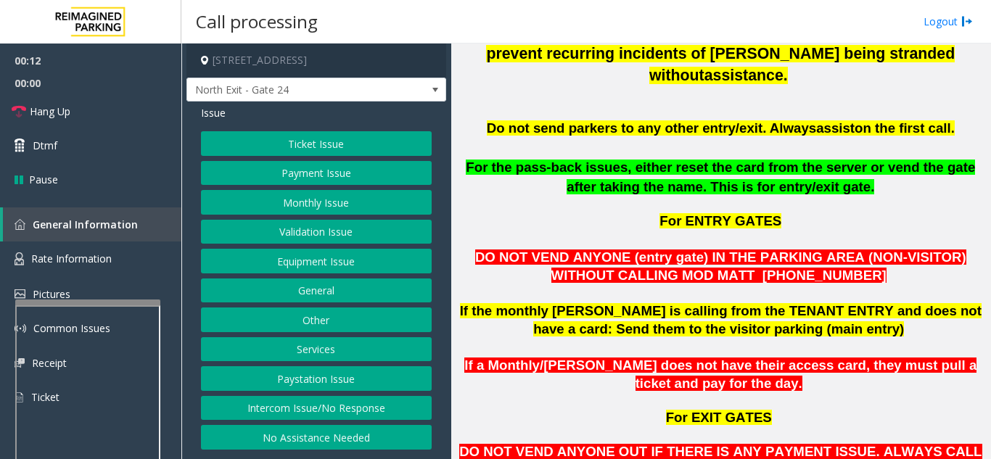
click at [403, 409] on button "Intercom Issue/No Response" at bounding box center [316, 408] width 231 height 25
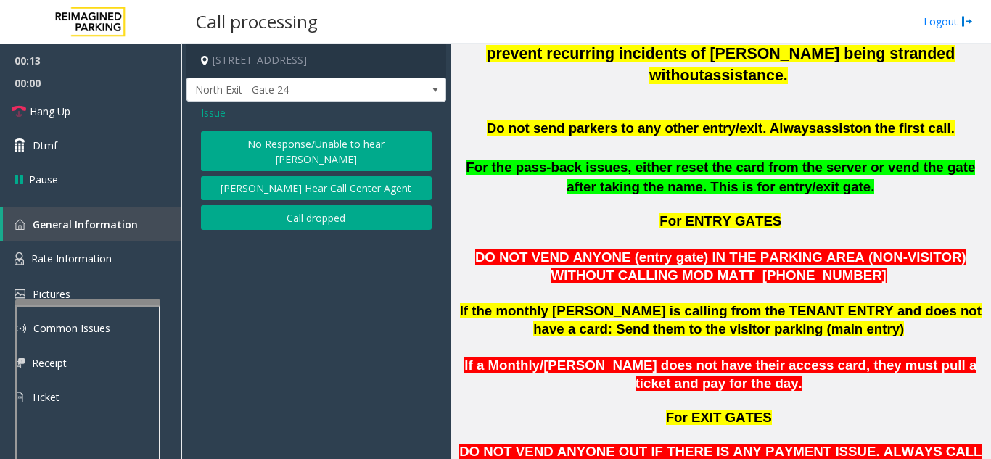
click at [326, 146] on button "No Response/Unable to hear [PERSON_NAME]" at bounding box center [316, 151] width 231 height 40
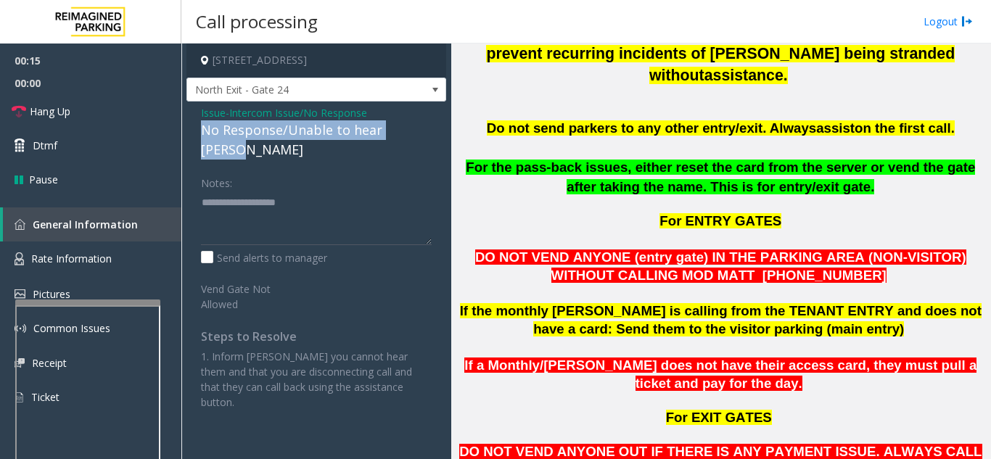
drag, startPoint x: 194, startPoint y: 127, endPoint x: 427, endPoint y: 132, distance: 233.6
click at [427, 132] on div "Issue - Intercom Issue/No Response No Response/Unable to hear [PERSON_NAME] Not…" at bounding box center [316, 263] width 260 height 323
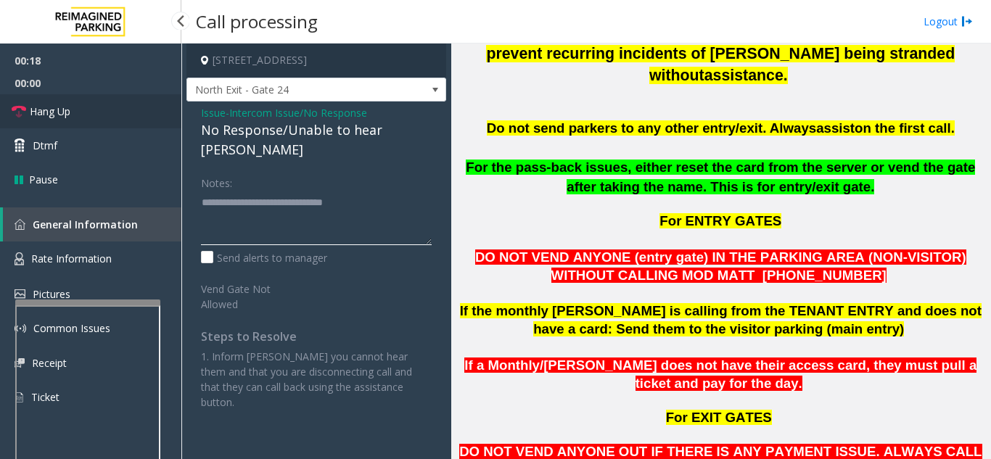
type textarea "**********"
click at [97, 120] on link "Hang Up" at bounding box center [90, 111] width 181 height 34
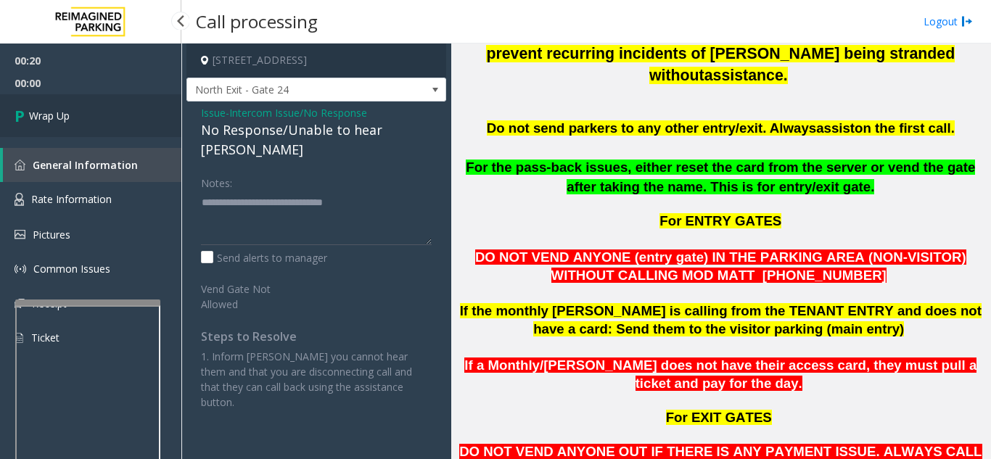
click at [97, 120] on link "Wrap Up" at bounding box center [90, 115] width 181 height 43
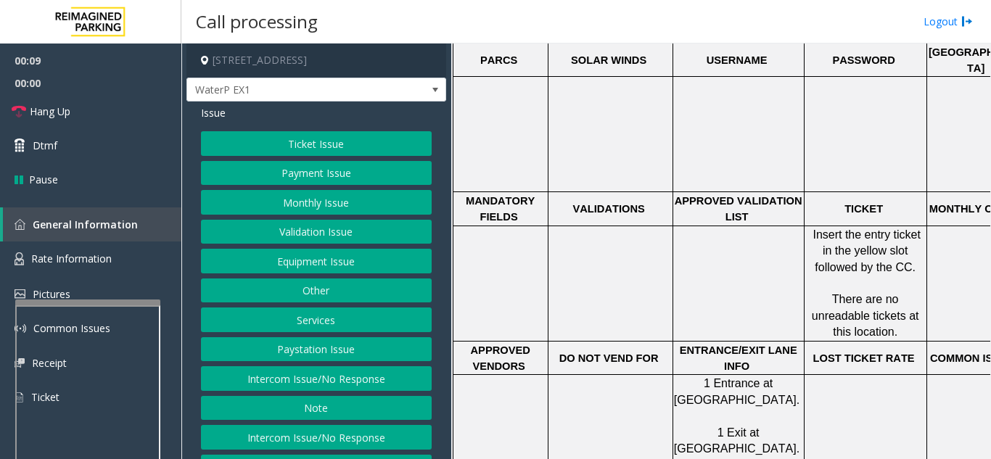
scroll to position [653, 0]
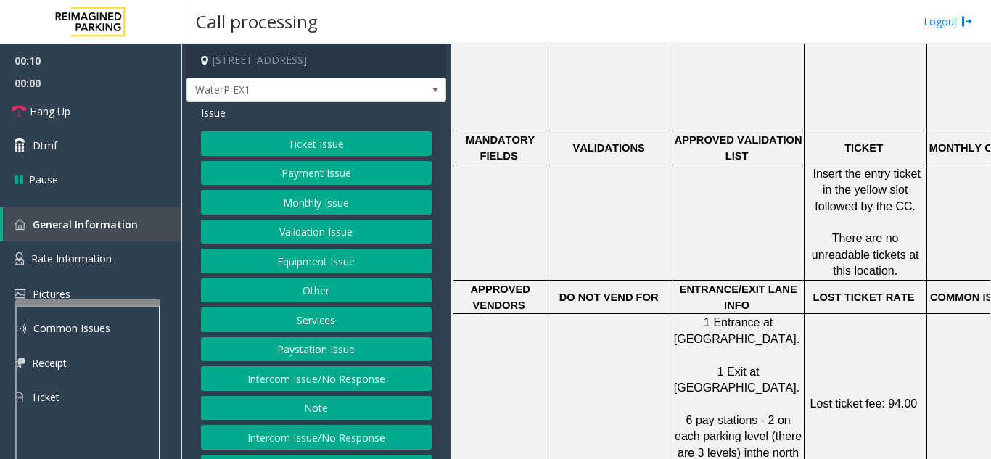
click at [323, 144] on button "Ticket Issue" at bounding box center [316, 143] width 231 height 25
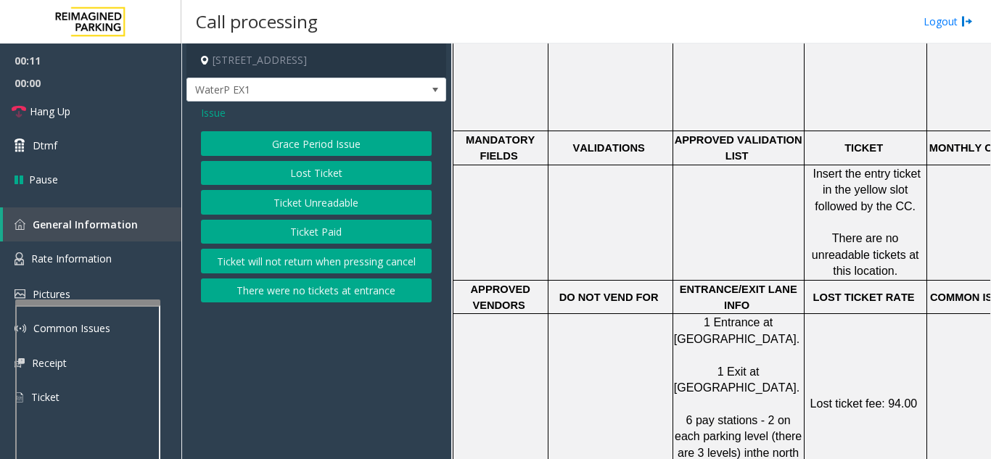
click at [305, 206] on button "Ticket Unreadable" at bounding box center [316, 202] width 231 height 25
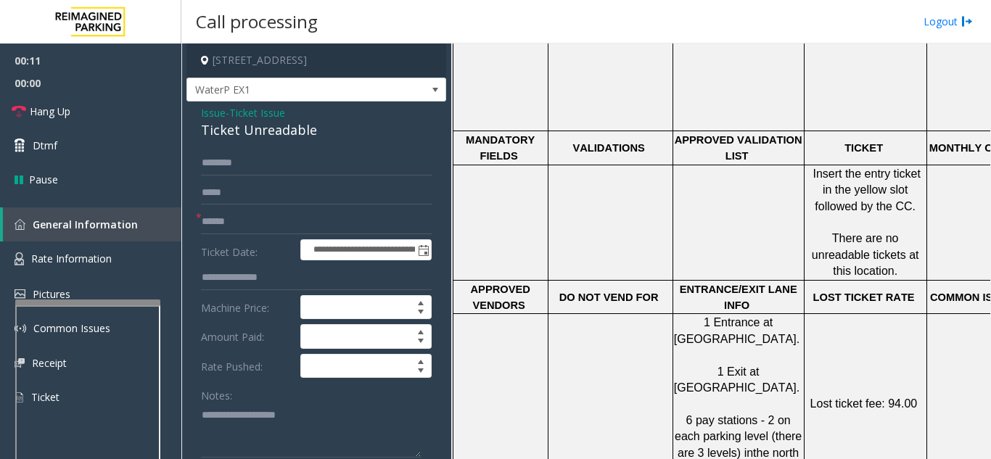
scroll to position [73, 0]
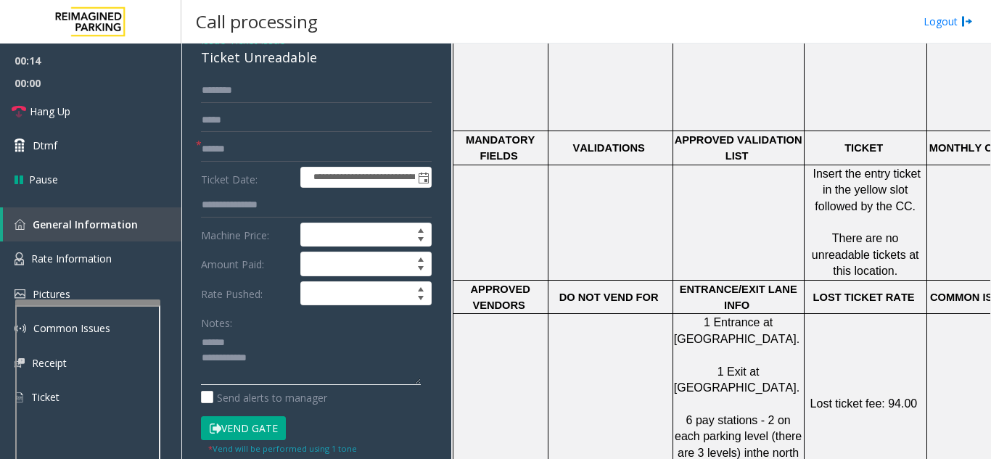
type textarea "**********"
click at [265, 147] on input "text" at bounding box center [316, 149] width 231 height 25
type input "*"
type input "*****"
click at [260, 431] on button "Vend Gate" at bounding box center [243, 428] width 85 height 25
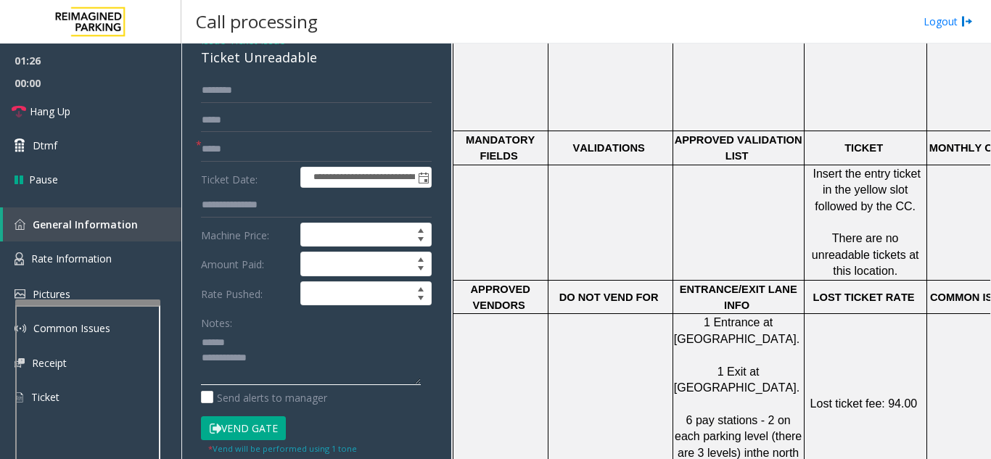
click at [260, 340] on textarea at bounding box center [311, 358] width 220 height 54
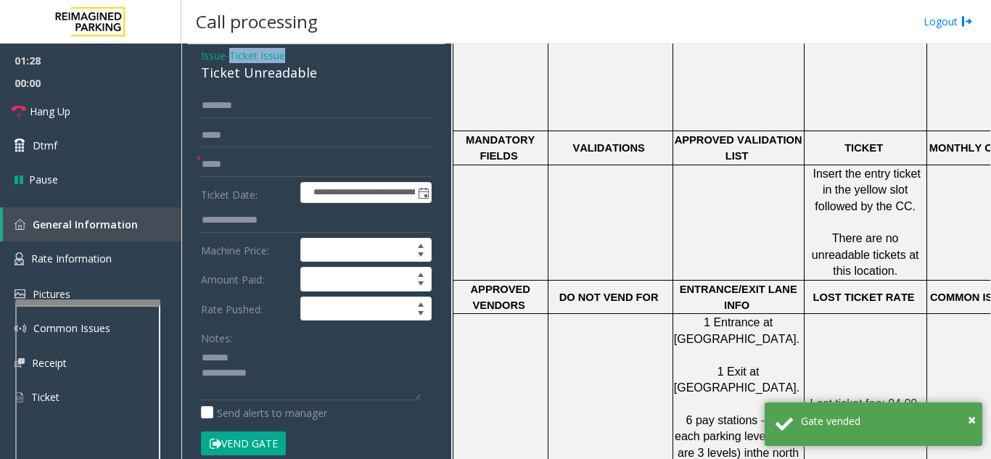
scroll to position [54, 0]
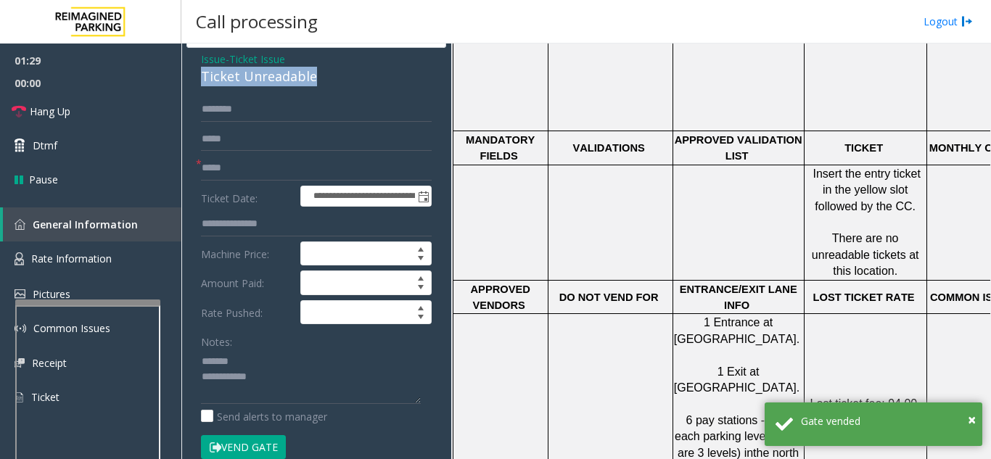
drag, startPoint x: 196, startPoint y: 57, endPoint x: 322, endPoint y: 77, distance: 127.7
click at [322, 77] on div "**********" at bounding box center [316, 444] width 260 height 793
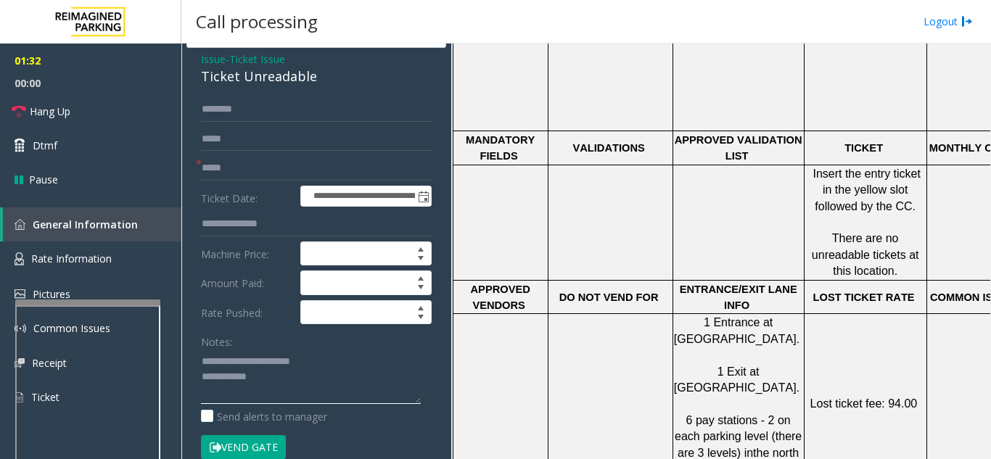
click at [323, 373] on textarea at bounding box center [311, 377] width 220 height 54
click at [249, 447] on button "Vend Gate" at bounding box center [243, 447] width 85 height 25
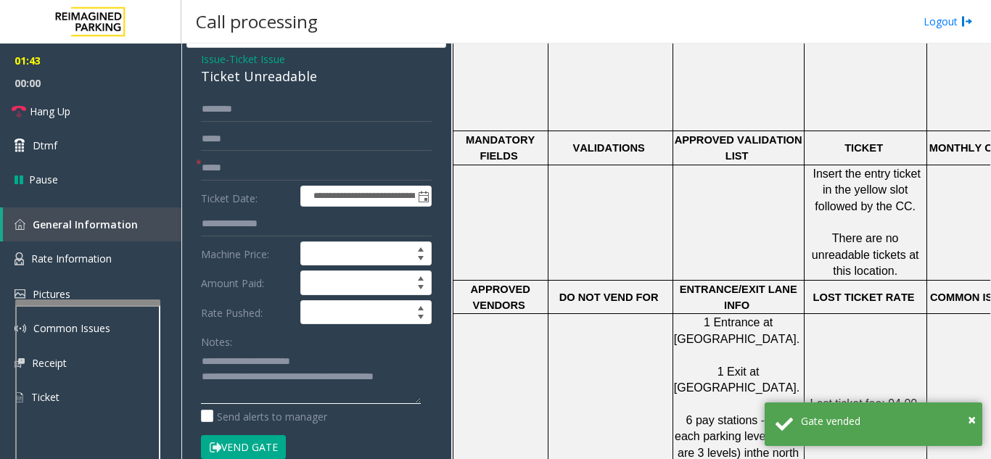
click at [329, 360] on textarea at bounding box center [311, 377] width 220 height 54
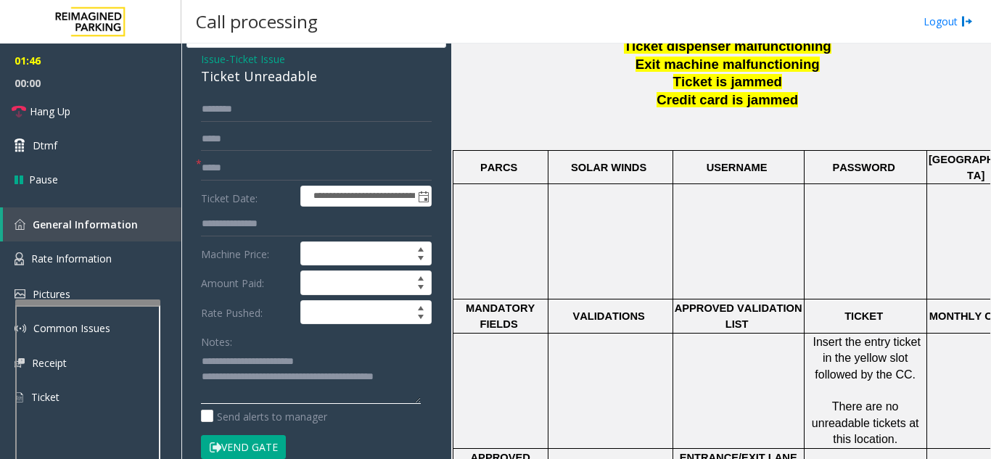
scroll to position [435, 0]
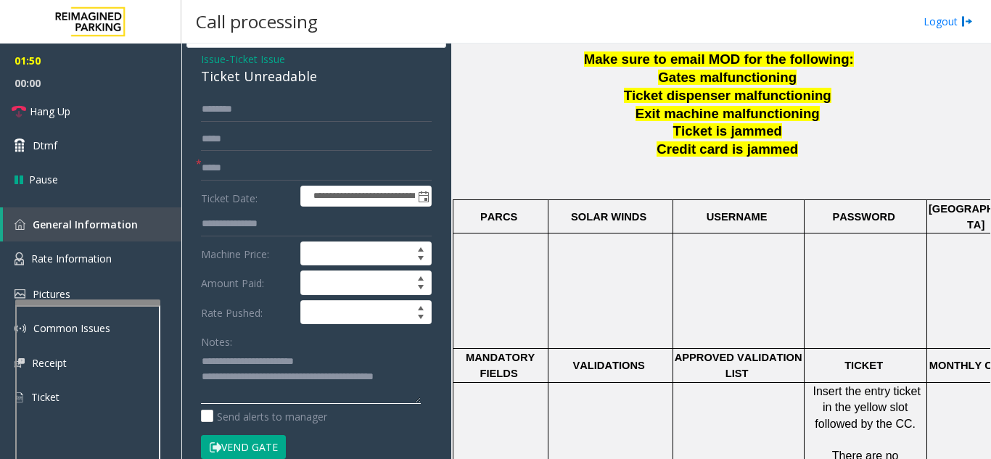
type textarea "**********"
click at [253, 436] on button "Vend Gate" at bounding box center [243, 447] width 85 height 25
click at [87, 115] on link "Hang Up" at bounding box center [90, 111] width 181 height 34
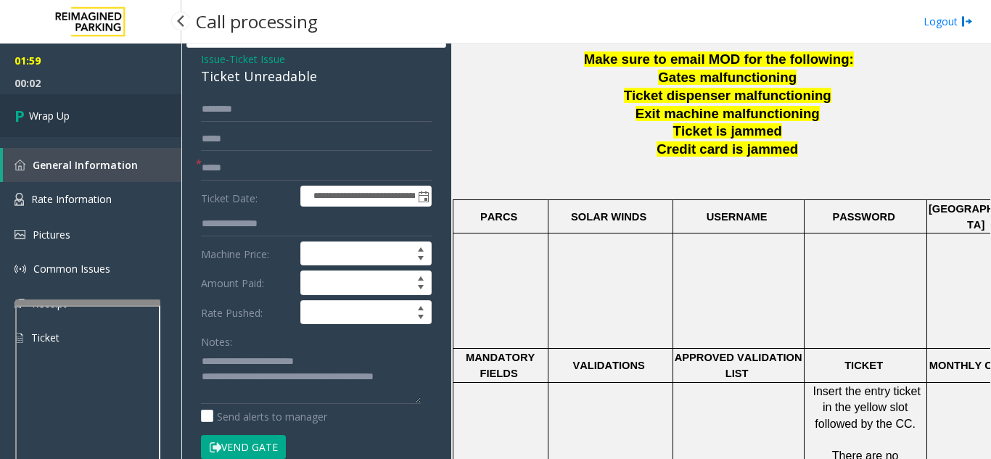
click at [104, 126] on link "Wrap Up" at bounding box center [90, 115] width 181 height 43
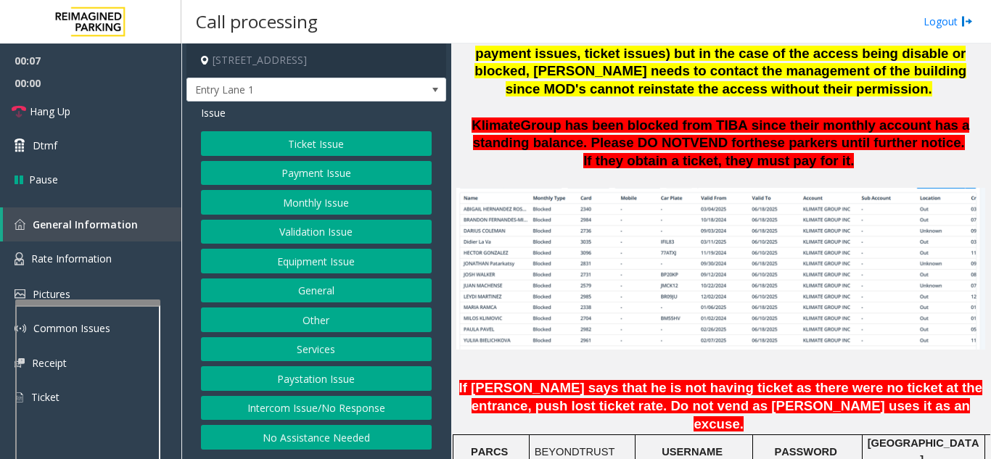
scroll to position [1015, 0]
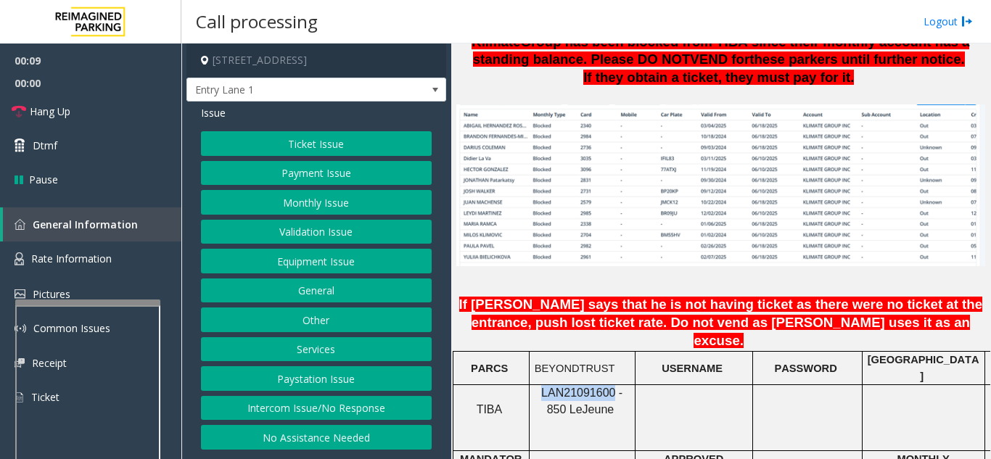
drag, startPoint x: 602, startPoint y: 350, endPoint x: 534, endPoint y: 354, distance: 68.3
click at [534, 385] on p "LAN21091600 - 850 Le Jeune" at bounding box center [581, 401] width 95 height 33
copy span "LAN21091600"
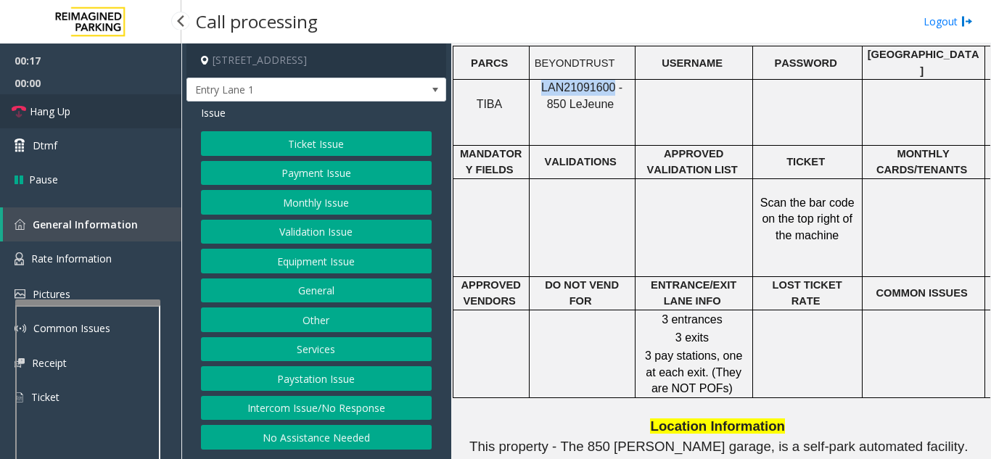
scroll to position [1369, 0]
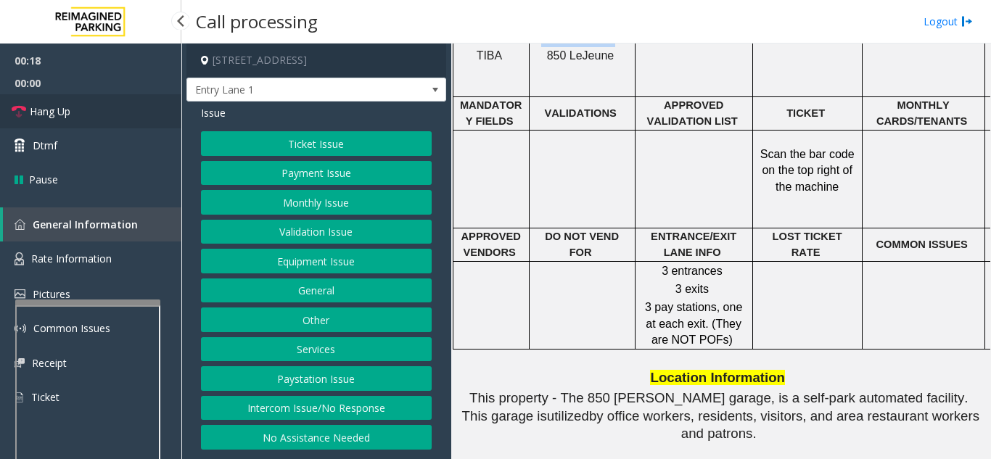
click at [101, 115] on link "Hang Up" at bounding box center [90, 111] width 181 height 34
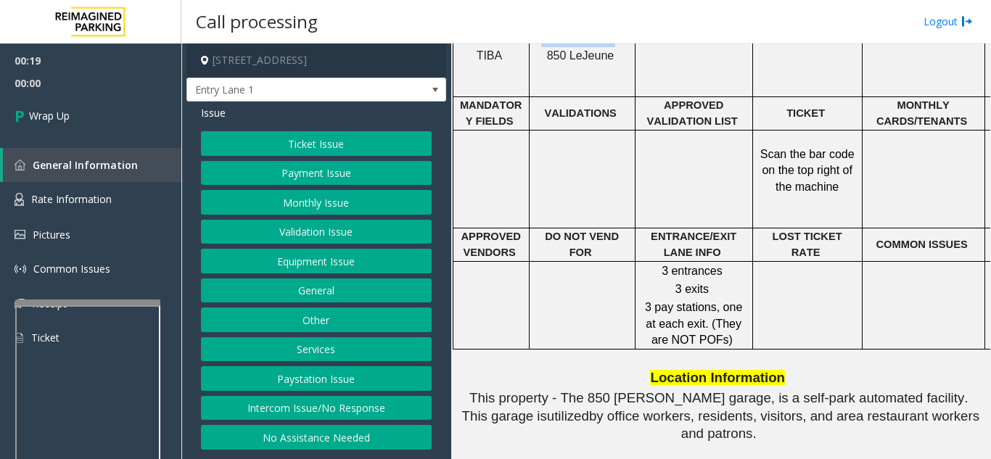
click at [354, 399] on button "Intercom Issue/No Response" at bounding box center [316, 408] width 231 height 25
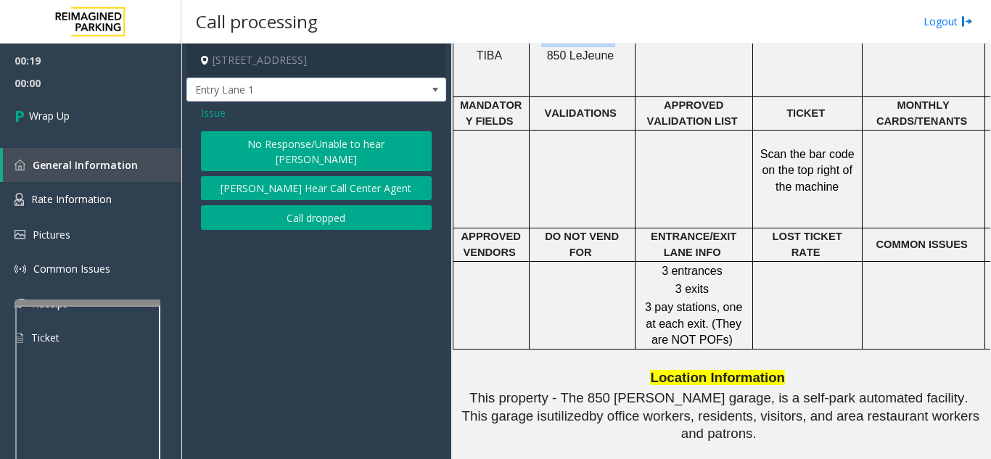
click at [343, 145] on button "No Response/Unable to hear [PERSON_NAME]" at bounding box center [316, 151] width 231 height 40
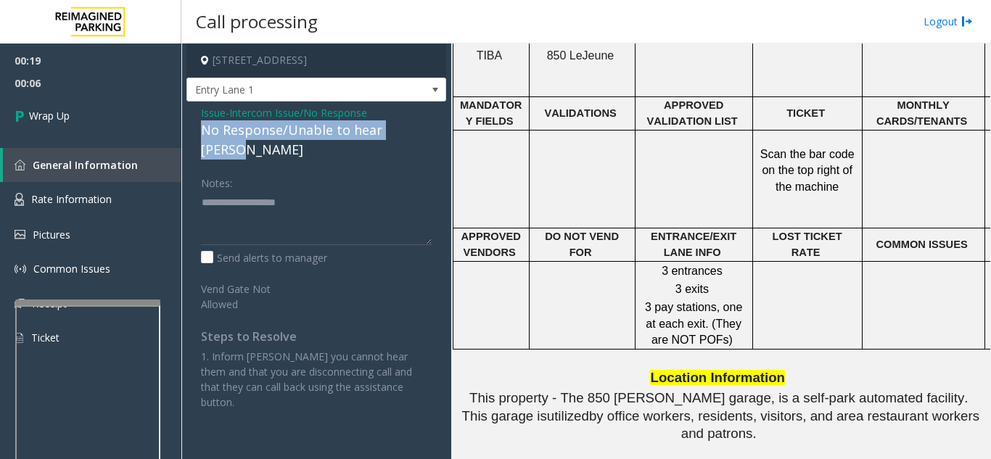
drag, startPoint x: 192, startPoint y: 129, endPoint x: 422, endPoint y: 139, distance: 230.1
click at [422, 139] on div "Issue - Intercom Issue/No Response No Response/Unable to hear [PERSON_NAME] Not…" at bounding box center [316, 263] width 260 height 323
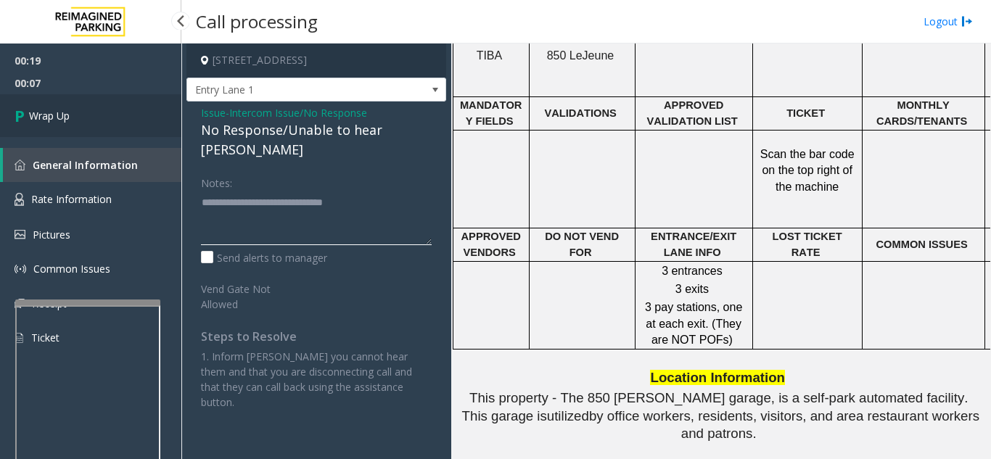
type textarea "**********"
click at [80, 103] on link "Wrap Up" at bounding box center [90, 115] width 181 height 43
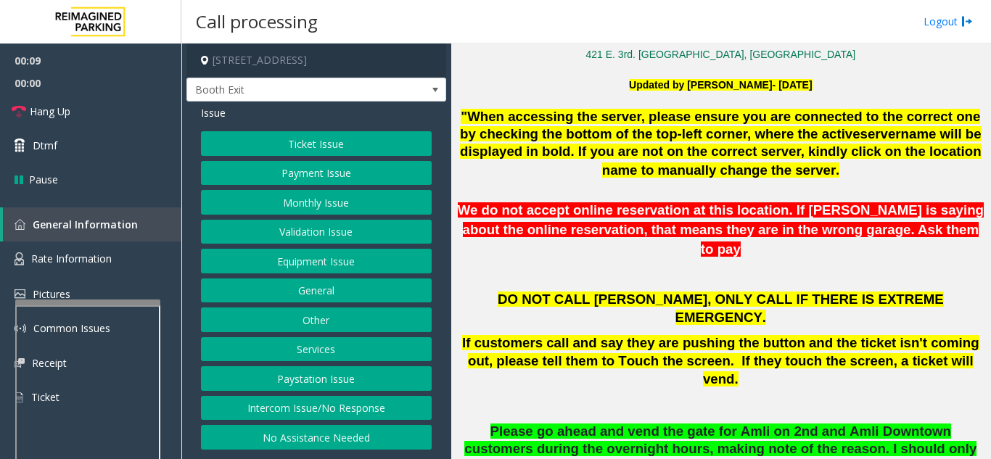
scroll to position [363, 0]
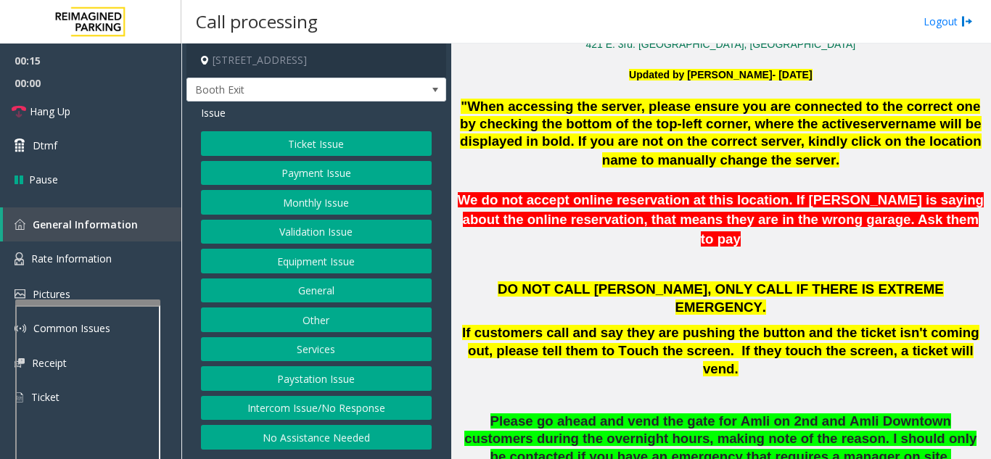
click at [363, 410] on button "Intercom Issue/No Response" at bounding box center [316, 408] width 231 height 25
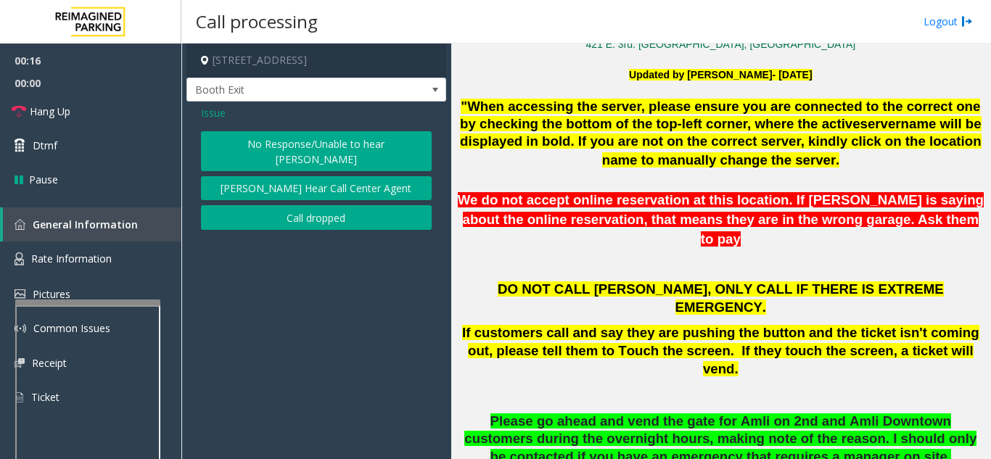
click at [319, 142] on button "No Response/Unable to hear [PERSON_NAME]" at bounding box center [316, 151] width 231 height 40
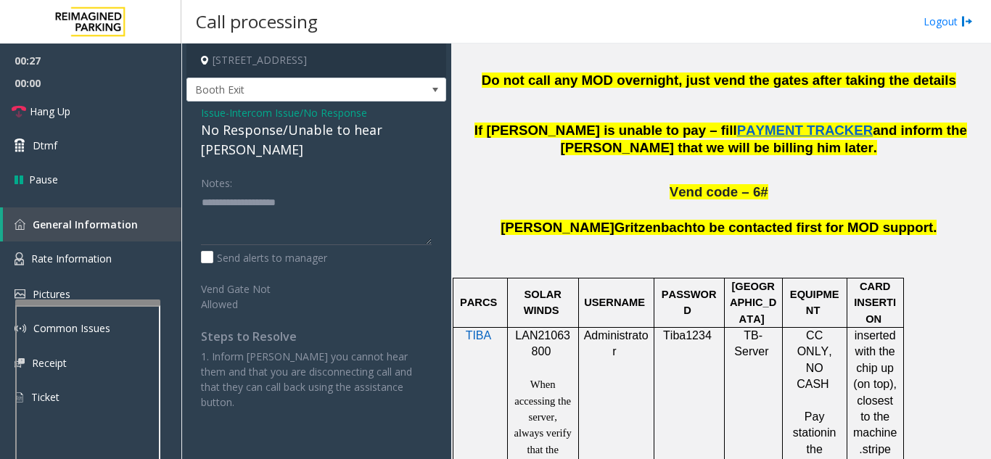
scroll to position [870, 0]
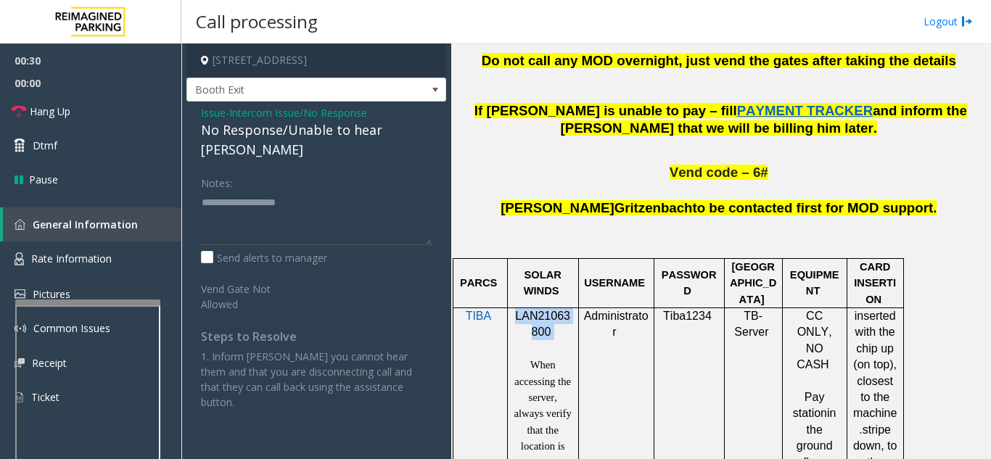
drag, startPoint x: 560, startPoint y: 259, endPoint x: 517, endPoint y: 249, distance: 44.0
click at [517, 308] on p "LAN21063800" at bounding box center [543, 324] width 60 height 33
copy p "LAN21063800"
click at [210, 113] on span "Issue" at bounding box center [213, 112] width 25 height 15
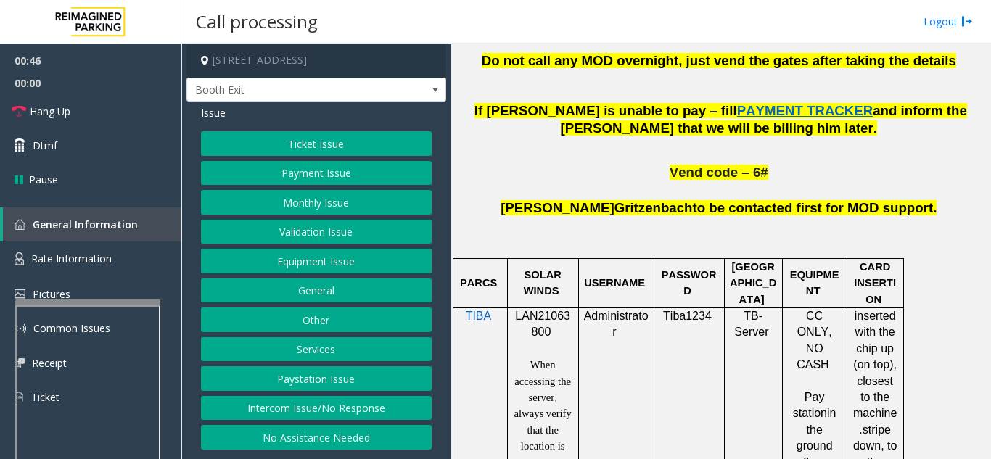
click at [299, 178] on button "Payment Issue" at bounding box center [316, 173] width 231 height 25
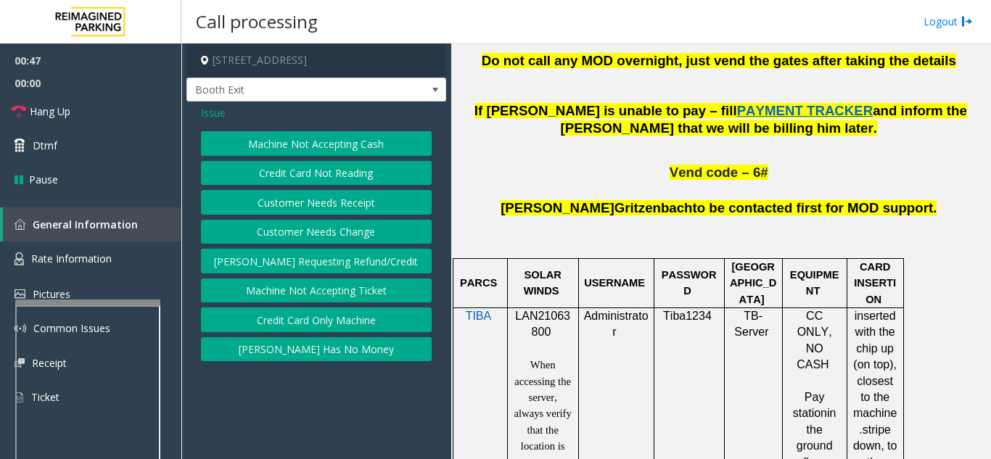
click at [315, 173] on button "Credit Card Not Reading" at bounding box center [316, 173] width 231 height 25
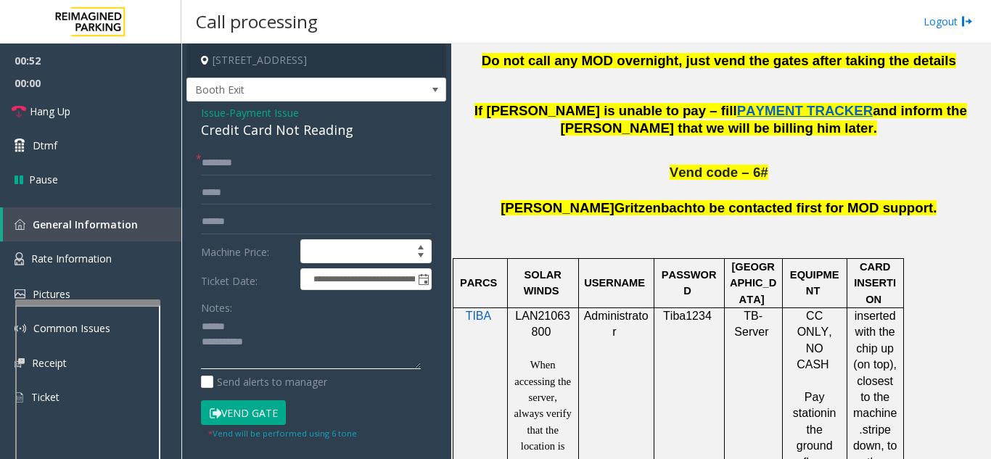
click at [246, 321] on textarea at bounding box center [311, 342] width 220 height 54
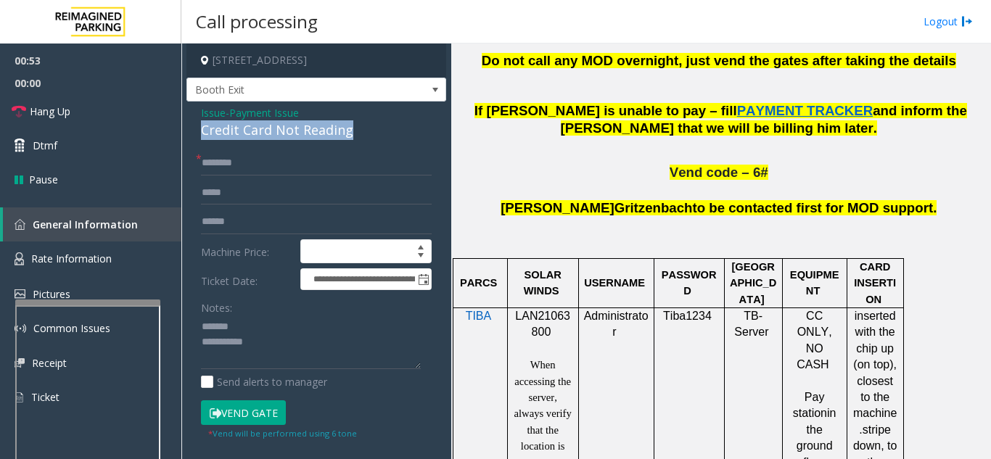
drag, startPoint x: 197, startPoint y: 127, endPoint x: 326, endPoint y: 134, distance: 128.6
click at [362, 134] on div "**********" at bounding box center [316, 381] width 260 height 558
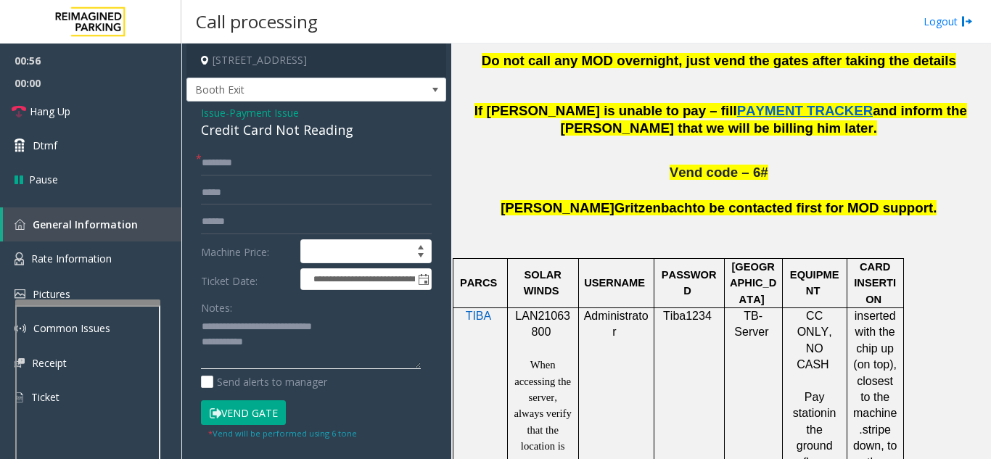
click at [328, 342] on textarea at bounding box center [311, 342] width 220 height 54
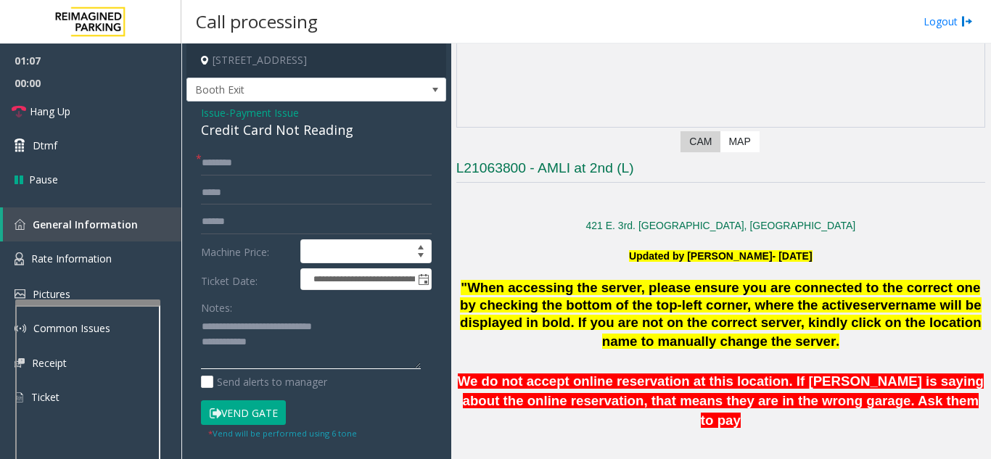
scroll to position [363, 0]
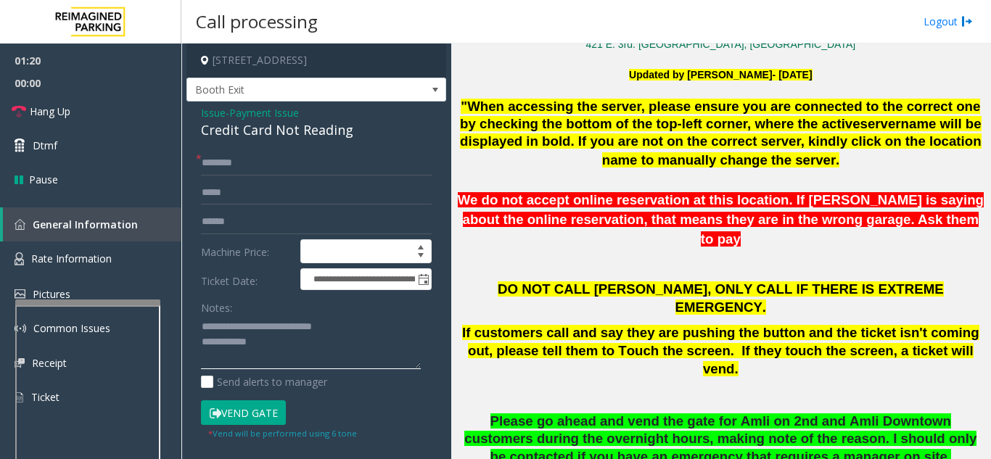
type textarea "**********"
click at [277, 166] on input "text" at bounding box center [316, 163] width 231 height 25
type input "**"
click at [151, 112] on link "Hang Up" at bounding box center [90, 111] width 181 height 34
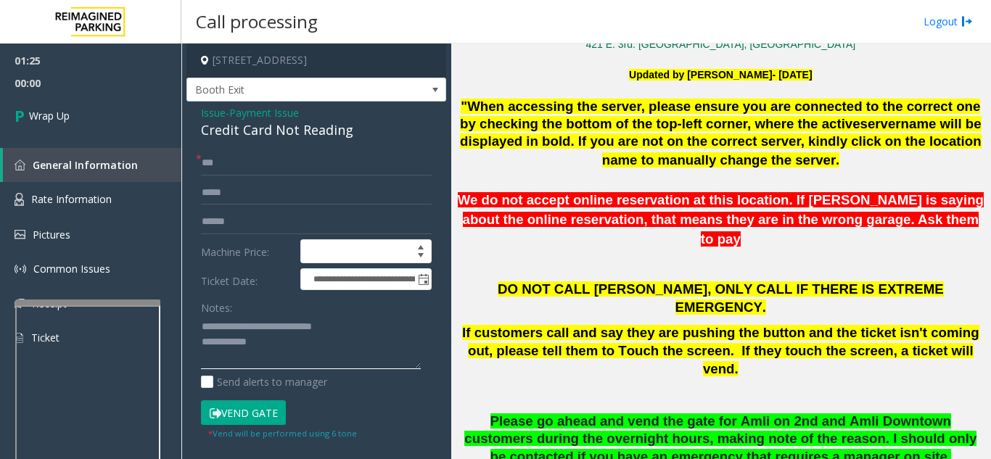
click at [342, 348] on textarea at bounding box center [311, 342] width 220 height 54
type textarea "**********"
click at [271, 296] on div "Notes:" at bounding box center [316, 332] width 231 height 75
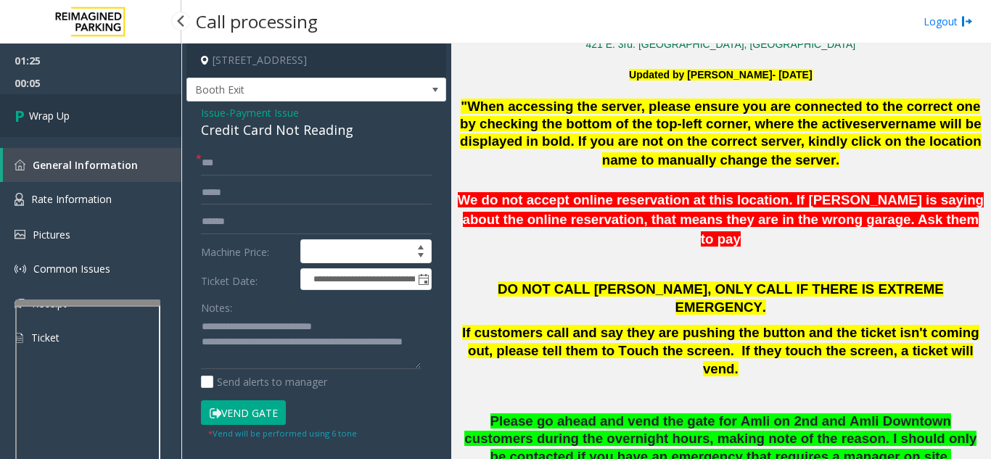
click at [75, 129] on link "Wrap Up" at bounding box center [90, 115] width 181 height 43
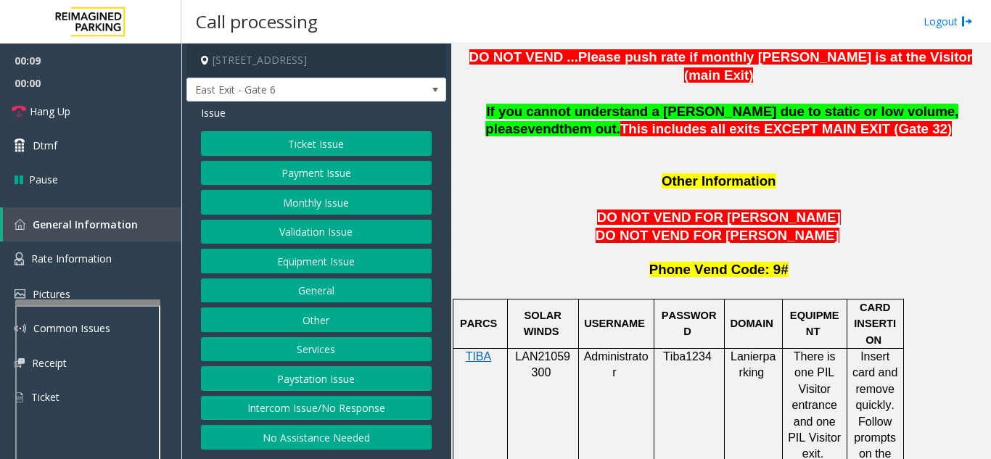
scroll to position [1305, 0]
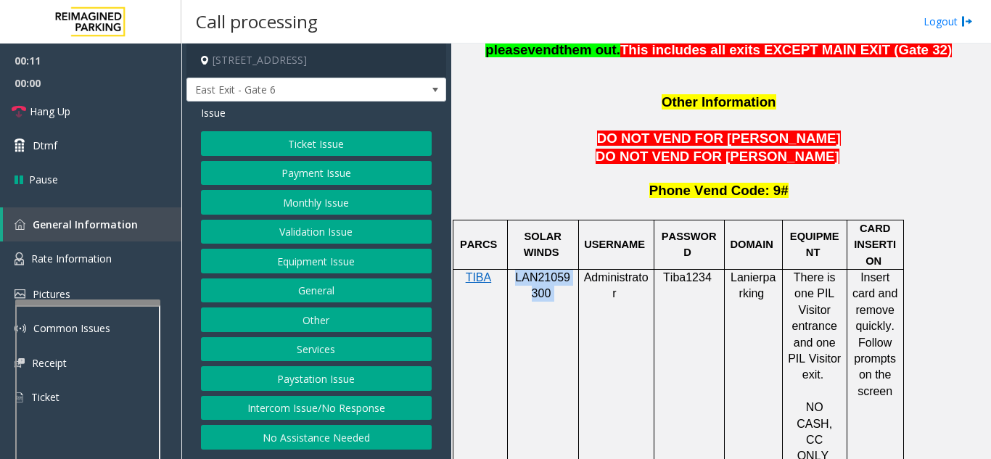
drag, startPoint x: 555, startPoint y: 234, endPoint x: 512, endPoint y: 222, distance: 45.0
click at [513, 270] on p "LAN21059300" at bounding box center [543, 286] width 60 height 33
copy p "LAN21059300"
click at [309, 208] on button "Monthly Issue" at bounding box center [316, 202] width 231 height 25
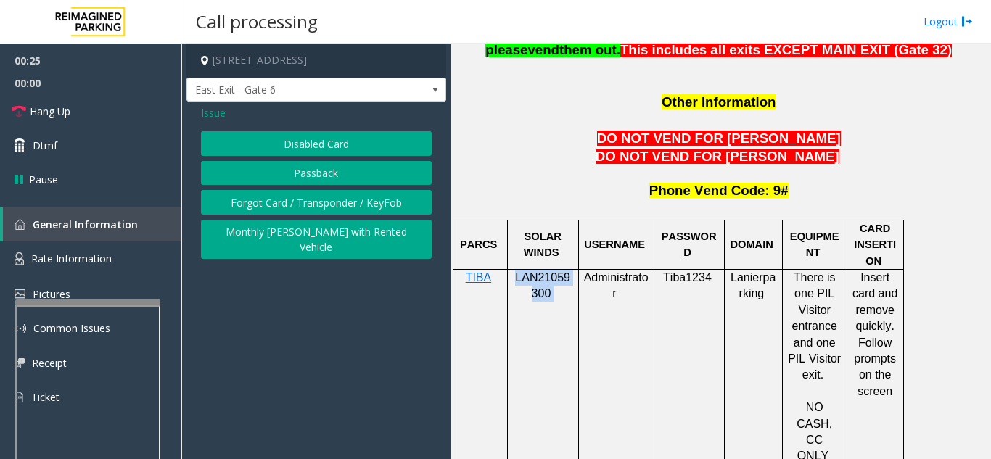
click at [292, 151] on button "Disabled Card" at bounding box center [316, 143] width 231 height 25
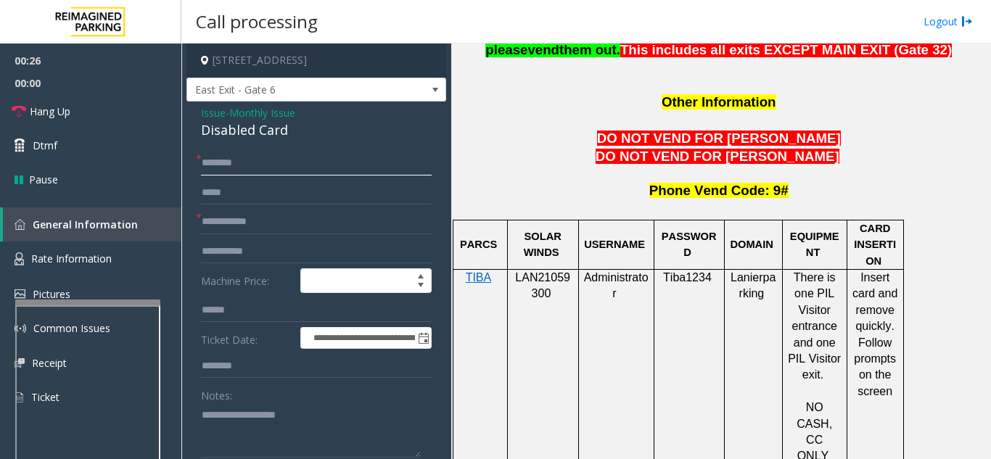
click at [287, 172] on input "text" at bounding box center [316, 163] width 231 height 25
click at [267, 220] on input "text" at bounding box center [316, 222] width 231 height 25
click at [204, 220] on input "***" at bounding box center [316, 222] width 231 height 25
type input "*****"
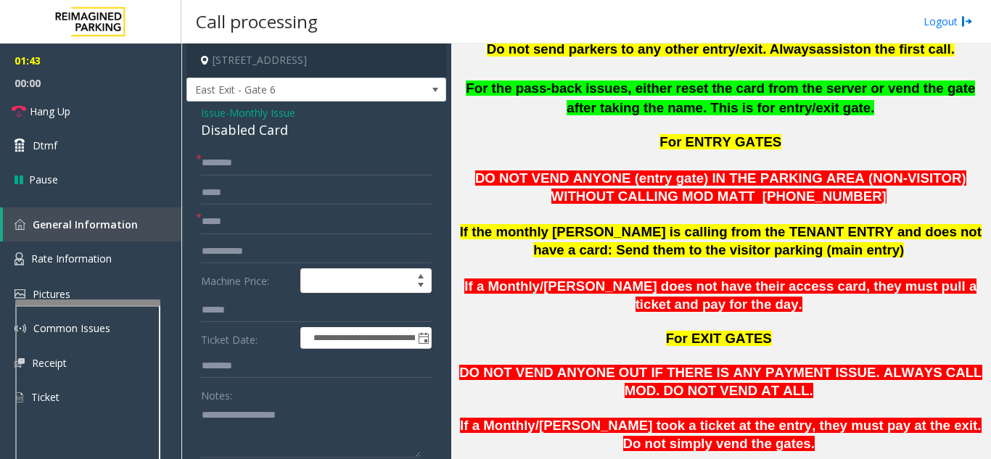
scroll to position [580, 0]
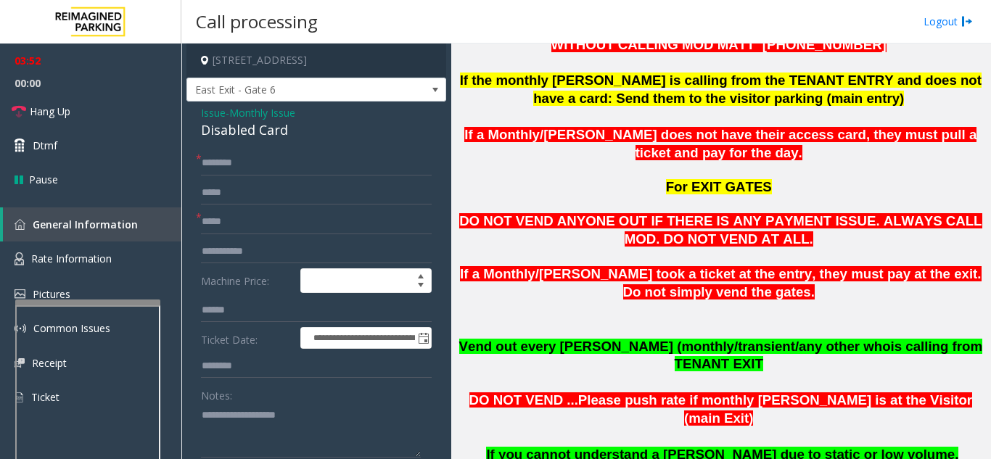
scroll to position [943, 0]
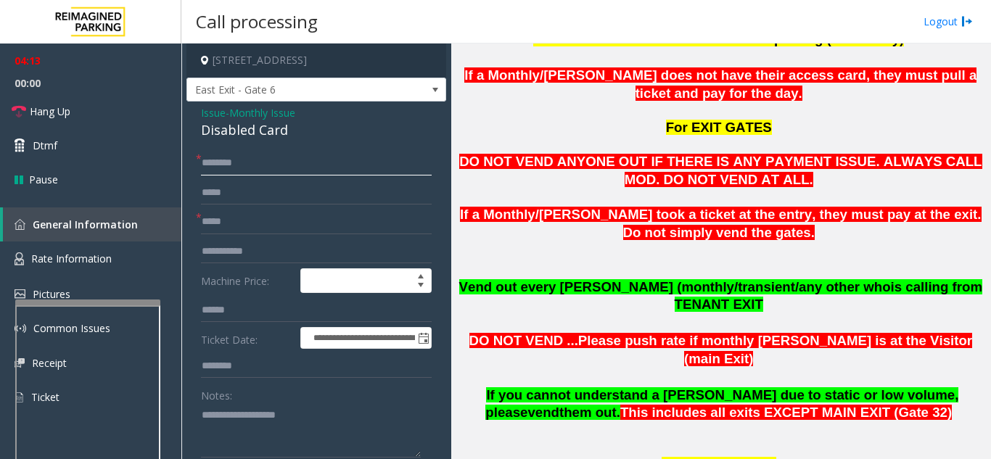
click at [275, 161] on input "text" at bounding box center [316, 163] width 231 height 25
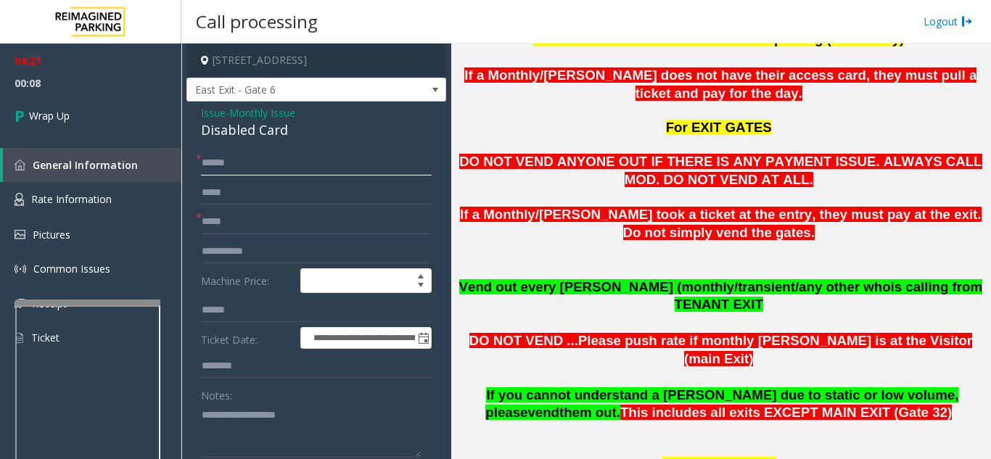
type input "******"
click at [243, 418] on textarea at bounding box center [311, 430] width 220 height 54
drag, startPoint x: 197, startPoint y: 135, endPoint x: 303, endPoint y: 129, distance: 106.8
click at [302, 431] on textarea at bounding box center [311, 430] width 220 height 54
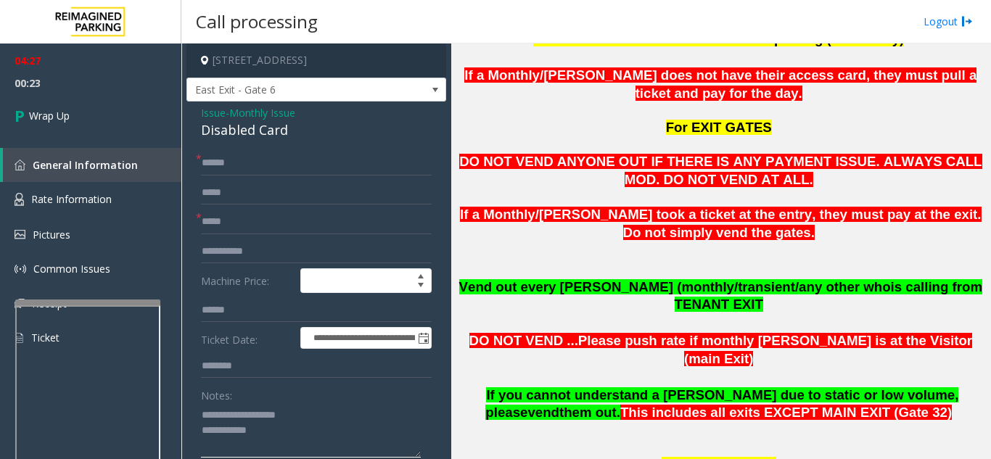
type textarea "**********"
drag, startPoint x: 252, startPoint y: 169, endPoint x: 194, endPoint y: 169, distance: 58.0
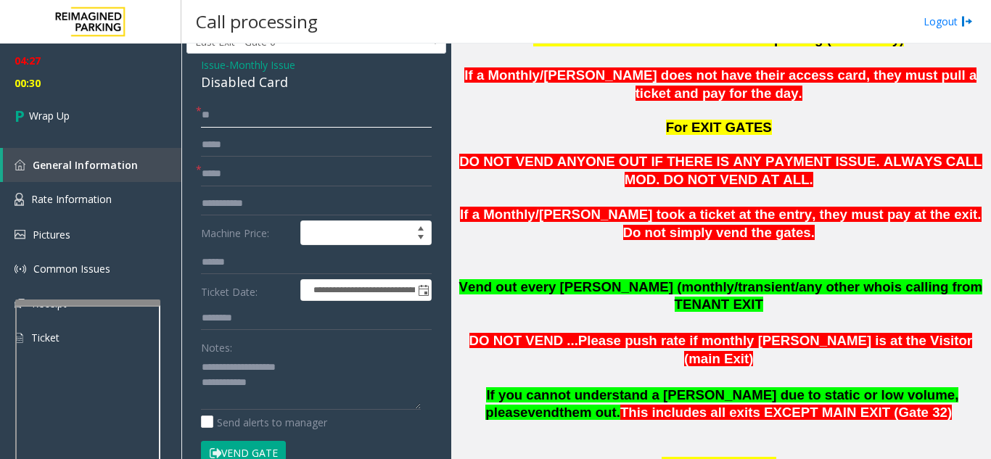
scroll to position [73, 0]
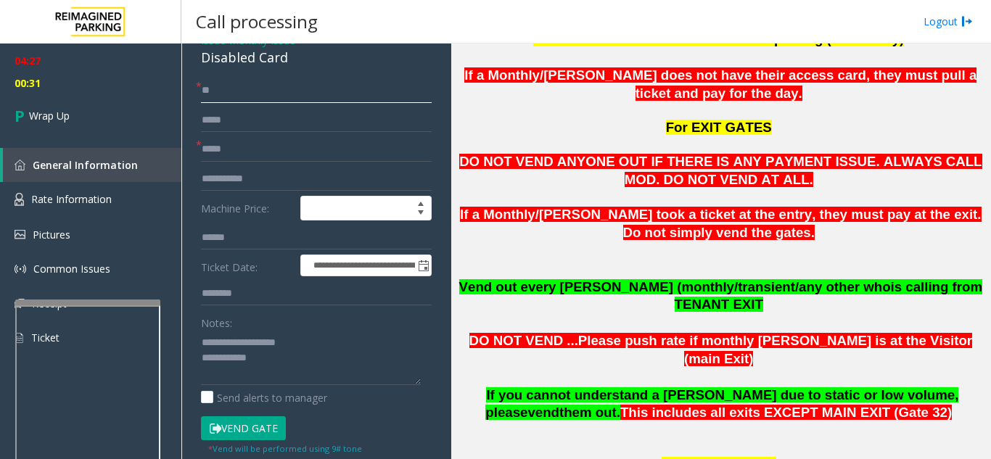
type input "**"
click at [299, 363] on textarea at bounding box center [311, 358] width 220 height 54
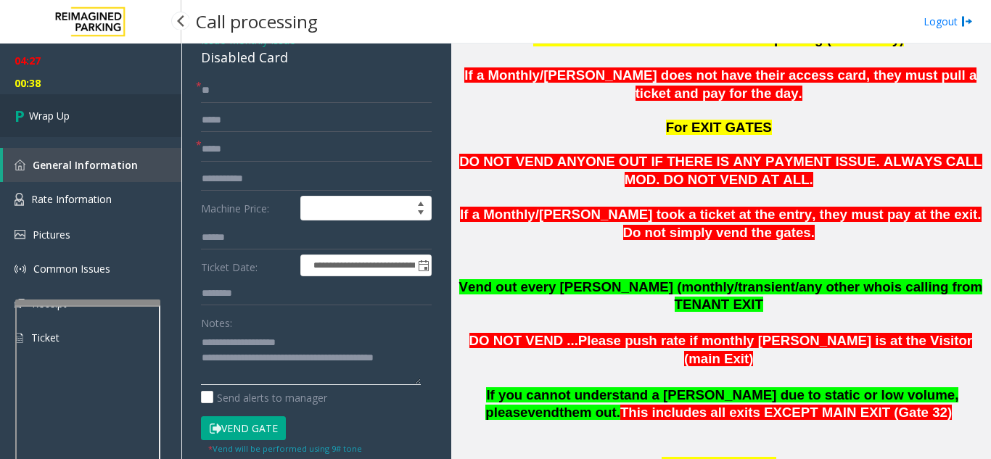
type textarea "**********"
click at [72, 125] on link "Wrap Up" at bounding box center [90, 115] width 181 height 43
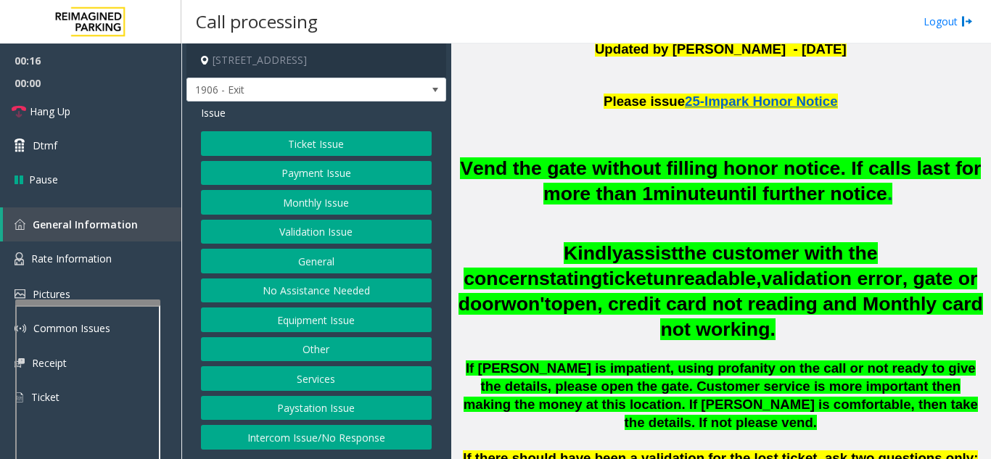
scroll to position [435, 0]
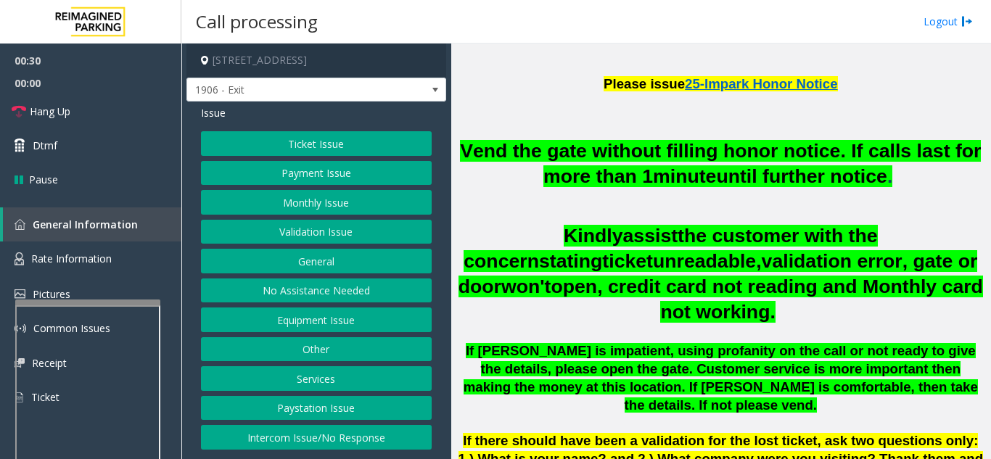
click at [311, 137] on button "Ticket Issue" at bounding box center [316, 143] width 231 height 25
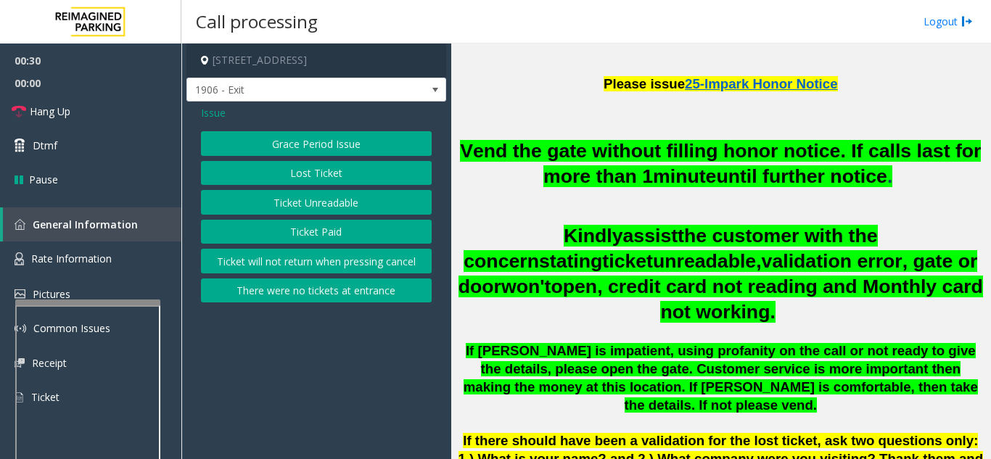
click at [301, 200] on button "Ticket Unreadable" at bounding box center [316, 202] width 231 height 25
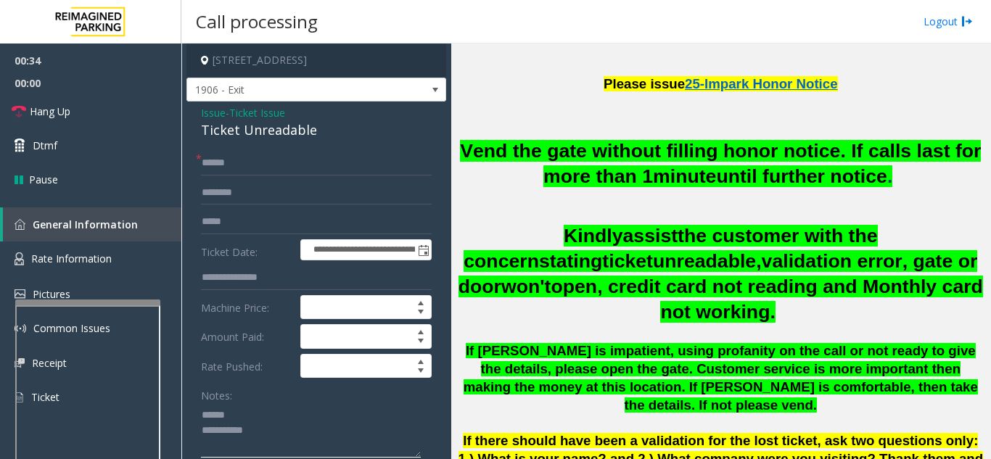
click at [246, 416] on textarea at bounding box center [311, 430] width 220 height 54
type textarea "**********"
click at [210, 118] on span "Issue" at bounding box center [213, 112] width 25 height 15
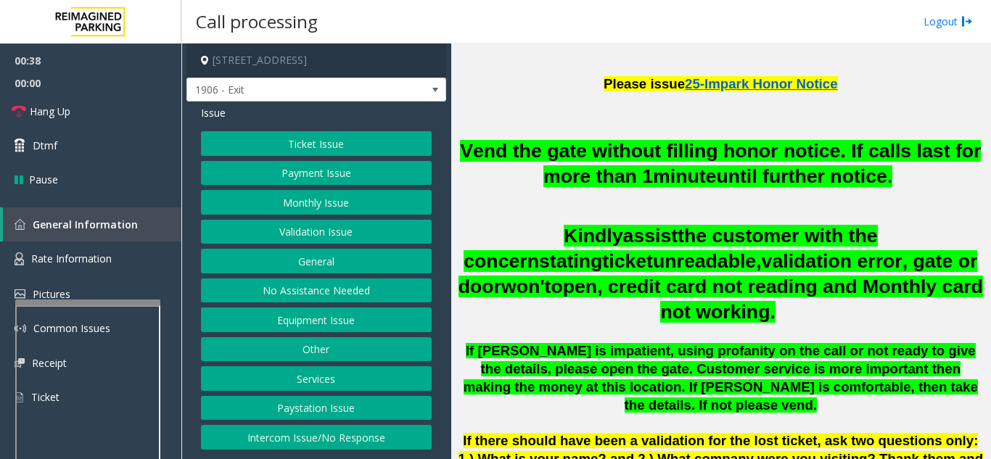
click at [329, 145] on button "Ticket Issue" at bounding box center [316, 143] width 231 height 25
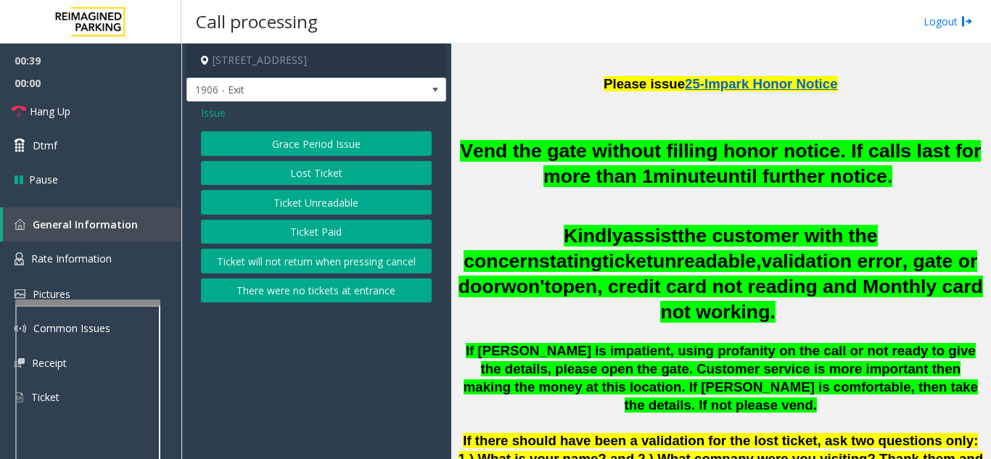
click at [297, 290] on button "There were no tickets at entrance" at bounding box center [316, 290] width 231 height 25
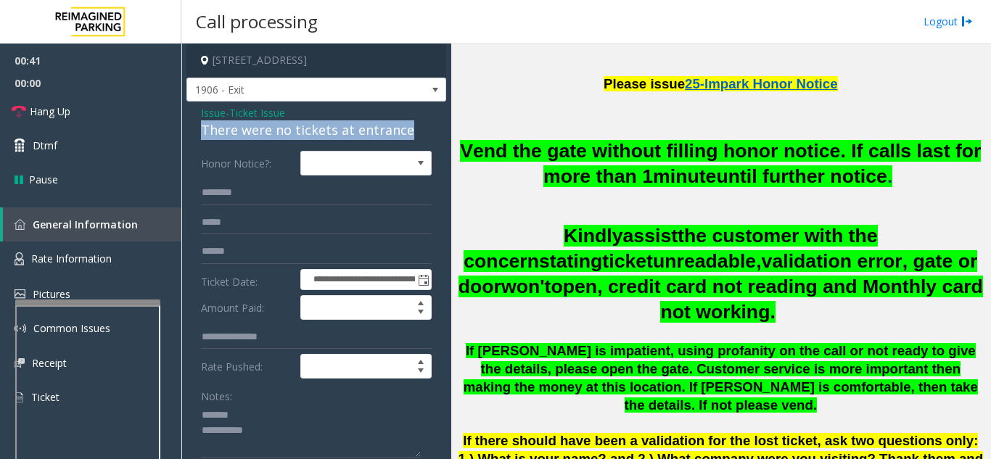
drag, startPoint x: 199, startPoint y: 131, endPoint x: 407, endPoint y: 131, distance: 208.1
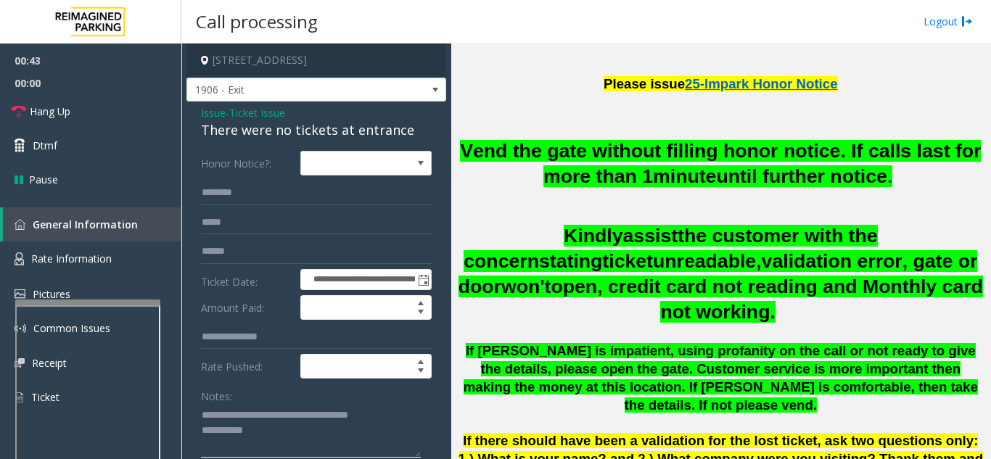
click at [350, 436] on textarea at bounding box center [311, 431] width 220 height 54
type textarea "**********"
click at [308, 192] on input "text" at bounding box center [316, 193] width 231 height 25
click at [208, 194] on input "****" at bounding box center [316, 193] width 231 height 25
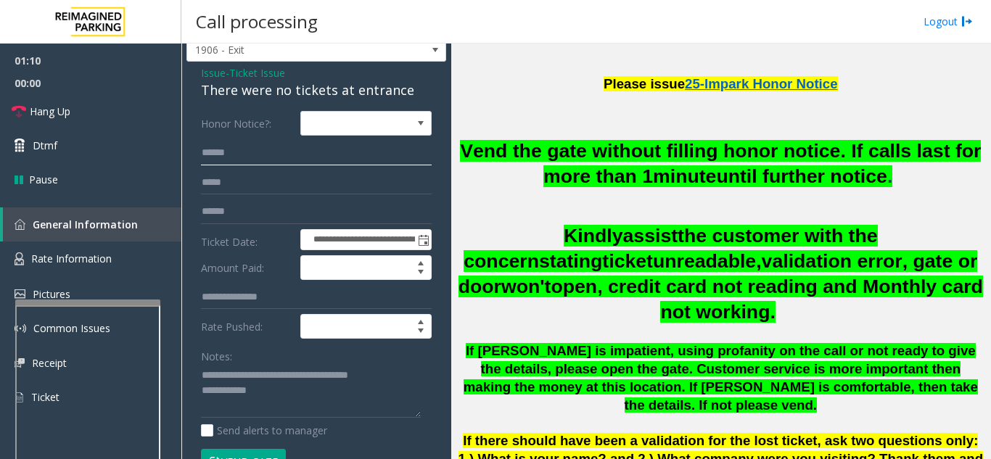
scroll to position [73, 0]
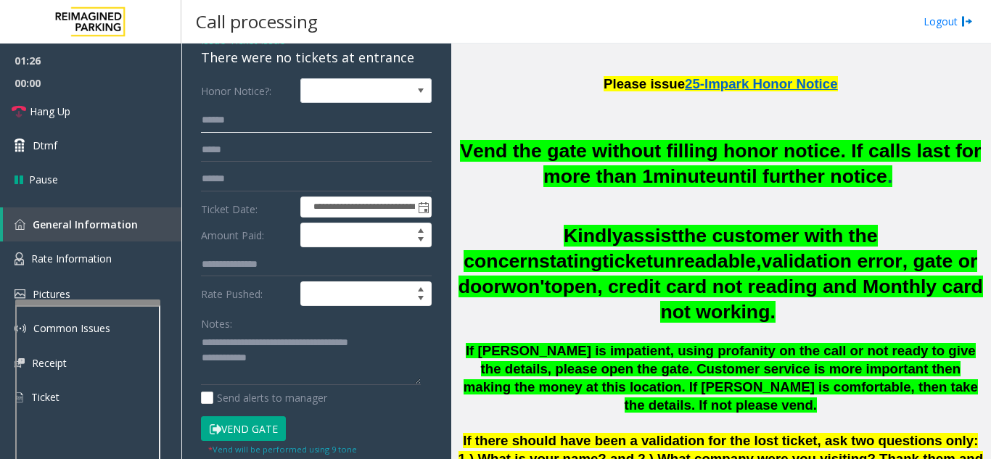
click at [285, 112] on input "*****" at bounding box center [316, 120] width 231 height 25
click at [244, 430] on button "Vend Gate" at bounding box center [243, 428] width 85 height 25
drag, startPoint x: 231, startPoint y: 122, endPoint x: 193, endPoint y: 126, distance: 38.7
click at [193, 126] on div "**********" at bounding box center [316, 437] width 252 height 719
type input "*****"
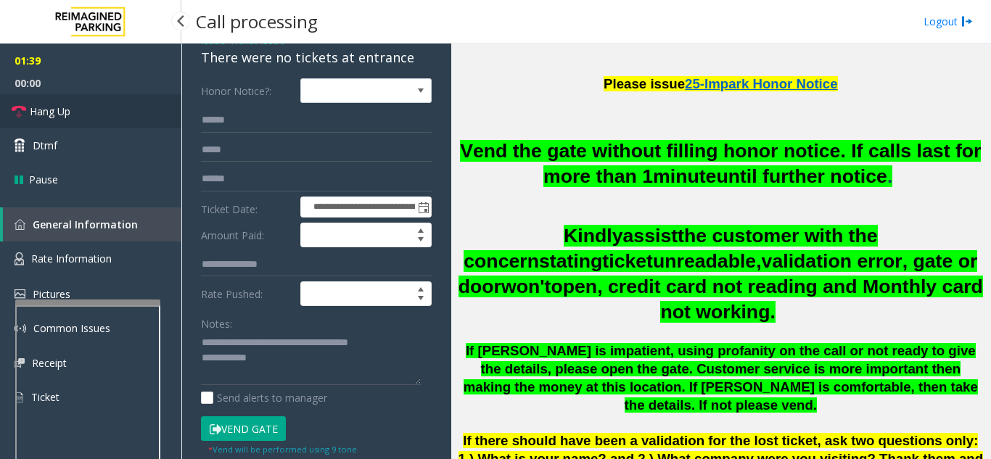
click at [118, 104] on link "Hang Up" at bounding box center [90, 111] width 181 height 34
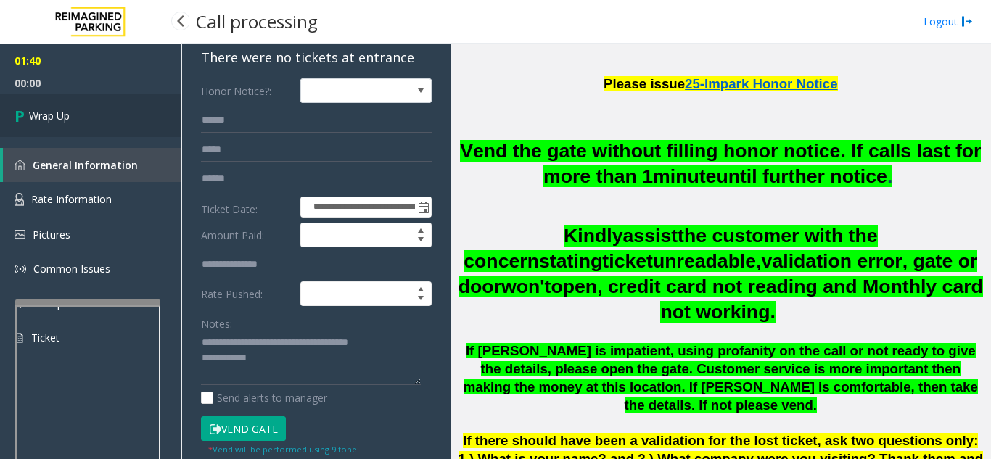
click at [128, 119] on link "Wrap Up" at bounding box center [90, 115] width 181 height 43
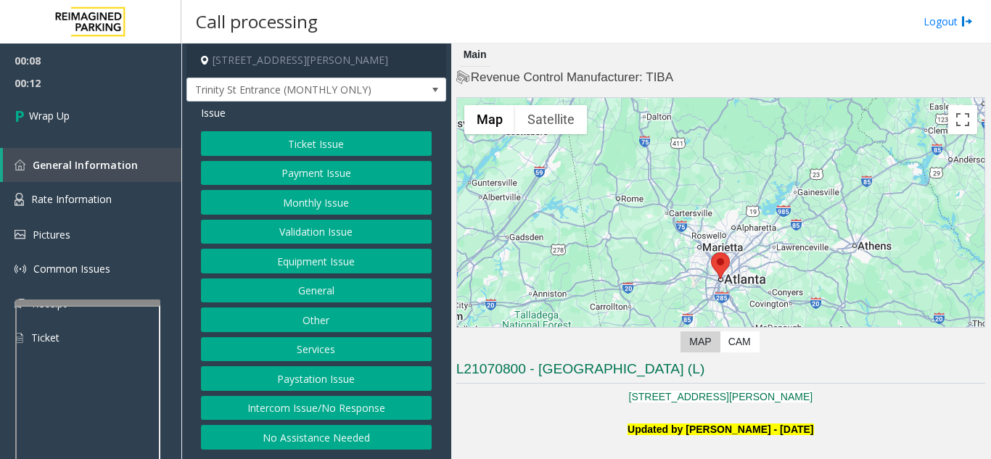
drag, startPoint x: 317, startPoint y: 409, endPoint x: 317, endPoint y: 391, distance: 18.1
click at [317, 409] on button "Intercom Issue/No Response" at bounding box center [316, 408] width 231 height 25
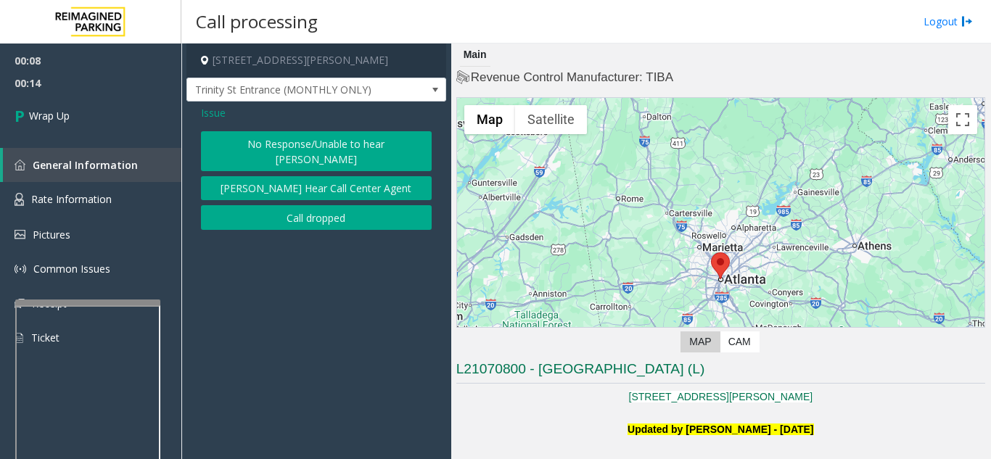
click at [281, 205] on button "Call dropped" at bounding box center [316, 217] width 231 height 25
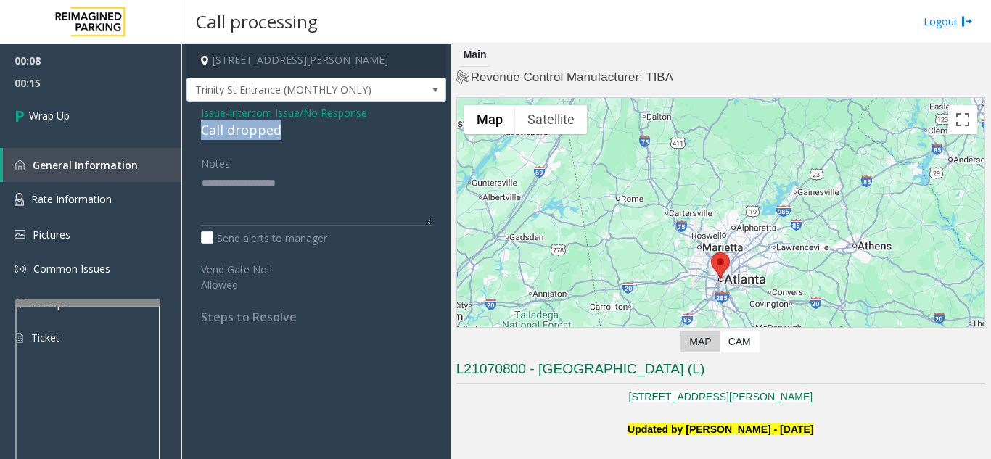
drag, startPoint x: 199, startPoint y: 127, endPoint x: 288, endPoint y: 127, distance: 89.2
click at [288, 127] on div "Issue - Intercom Issue/No Response Call dropped Notes: Send alerts to manager V…" at bounding box center [316, 220] width 260 height 237
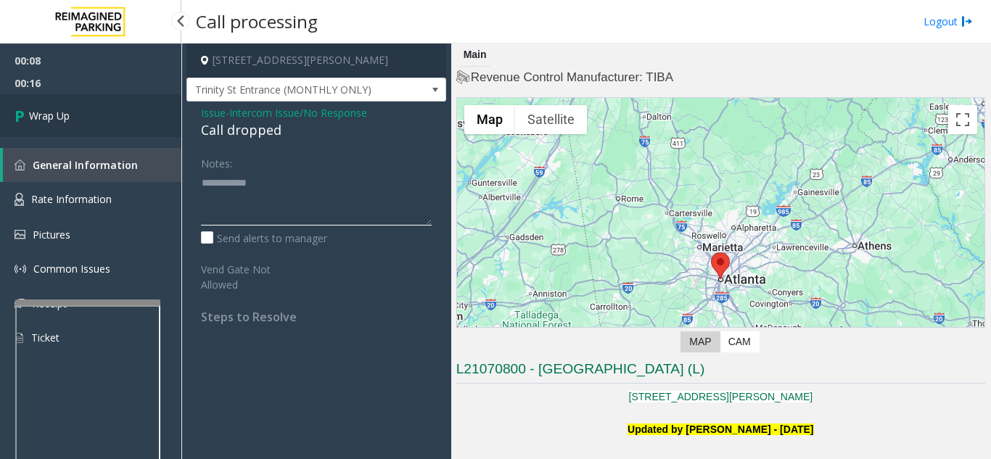
type textarea "**********"
click at [130, 116] on link "Wrap Up" at bounding box center [90, 115] width 181 height 43
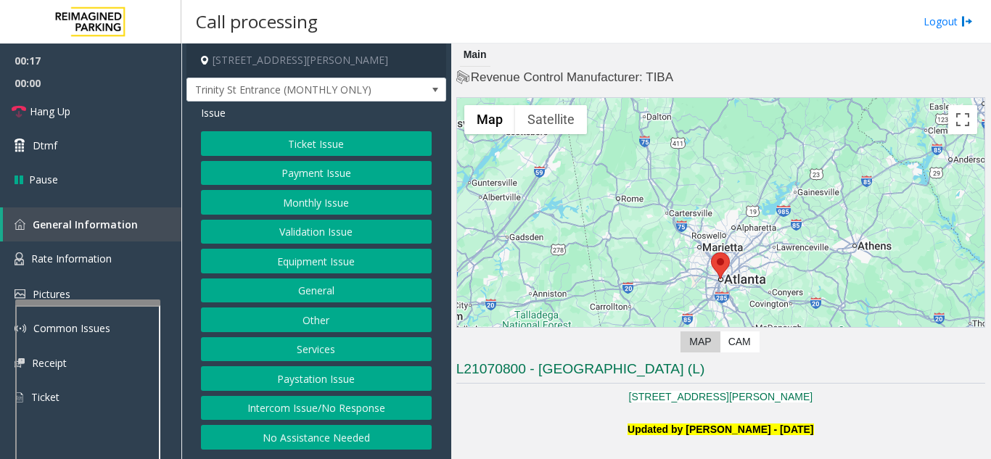
click at [273, 407] on button "Intercom Issue/No Response" at bounding box center [316, 408] width 231 height 25
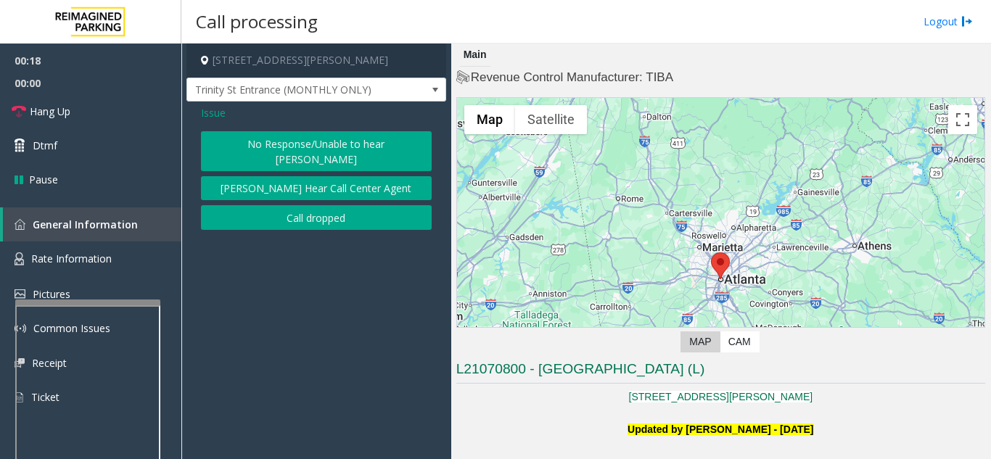
click at [281, 146] on button "No Response/Unable to hear [PERSON_NAME]" at bounding box center [316, 151] width 231 height 40
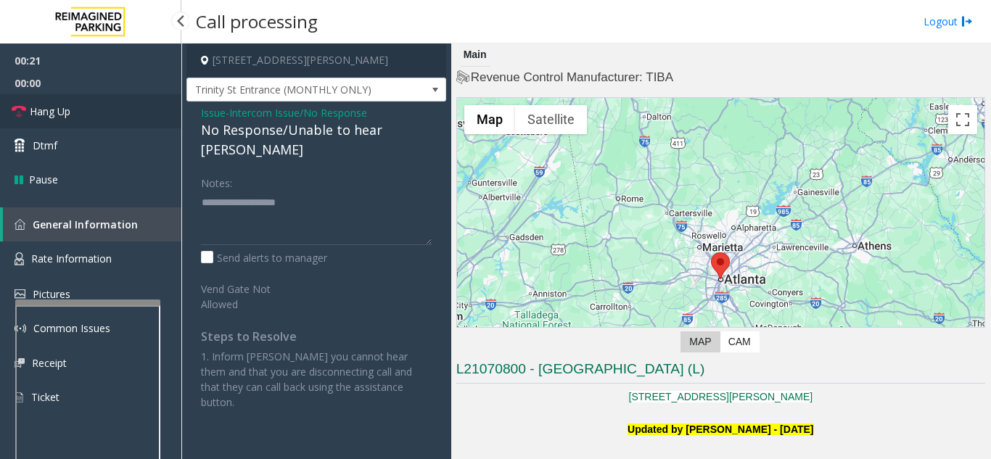
click at [121, 117] on link "Hang Up" at bounding box center [90, 111] width 181 height 34
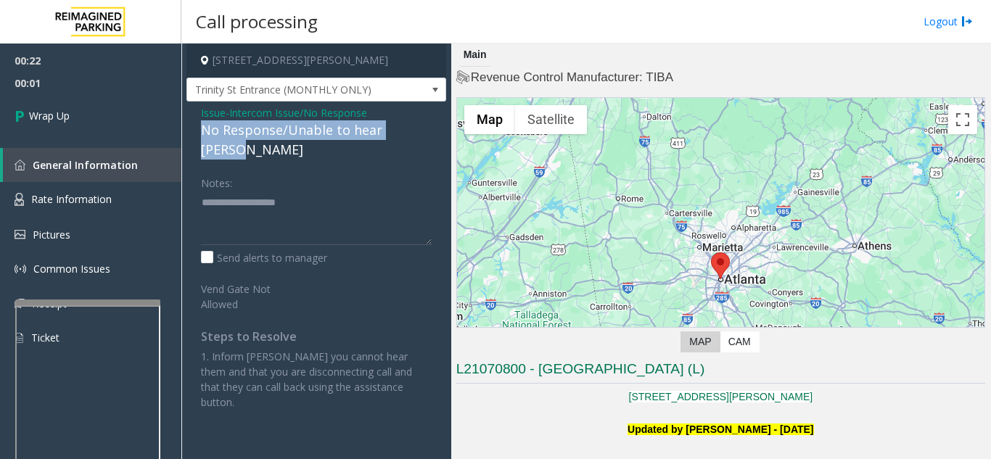
drag, startPoint x: 199, startPoint y: 134, endPoint x: 421, endPoint y: 137, distance: 221.2
click at [421, 137] on div "Issue - Intercom Issue/No Response No Response/Unable to hear [PERSON_NAME] Not…" at bounding box center [316, 263] width 260 height 323
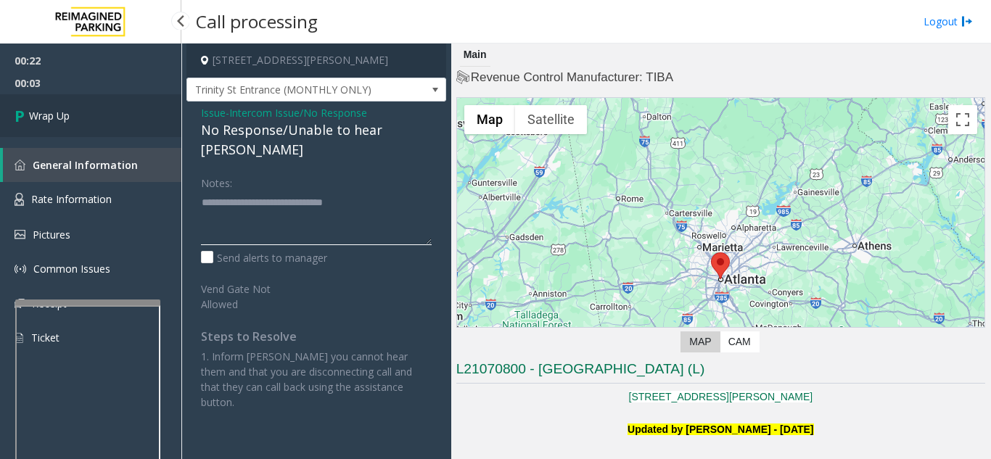
type textarea "**********"
click at [124, 125] on link "Wrap Up" at bounding box center [90, 115] width 181 height 43
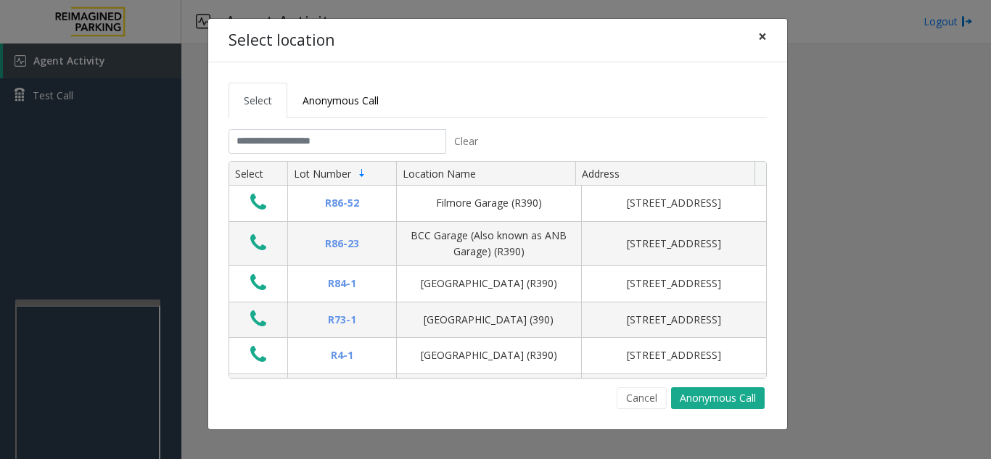
click at [766, 41] on span "×" at bounding box center [762, 36] width 9 height 20
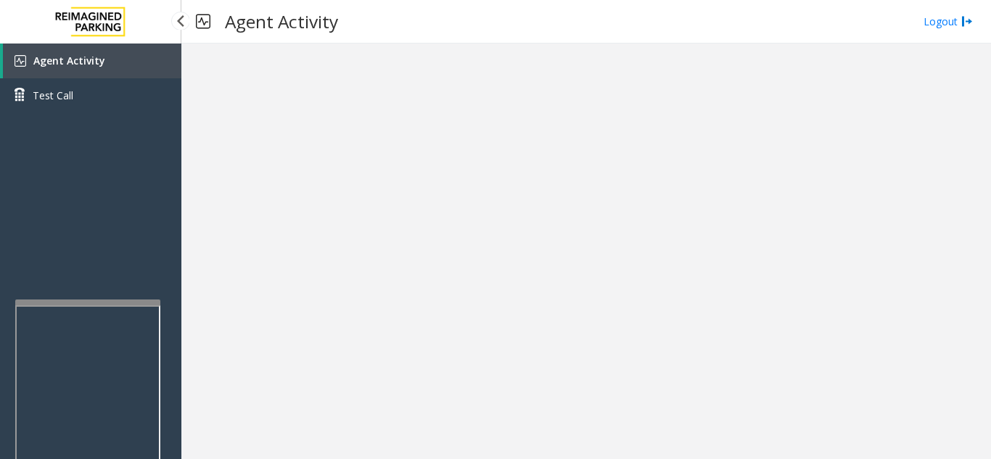
click at [140, 56] on link "Agent Activity" at bounding box center [92, 61] width 178 height 35
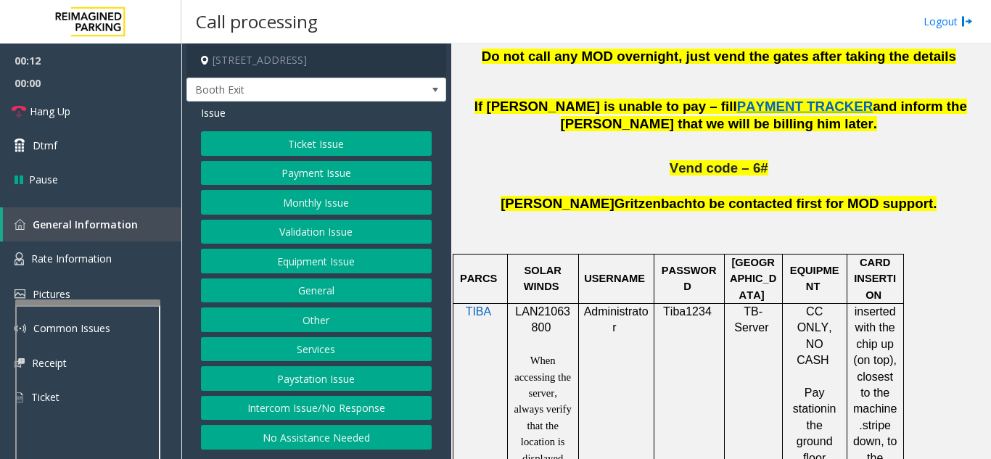
scroll to position [870, 0]
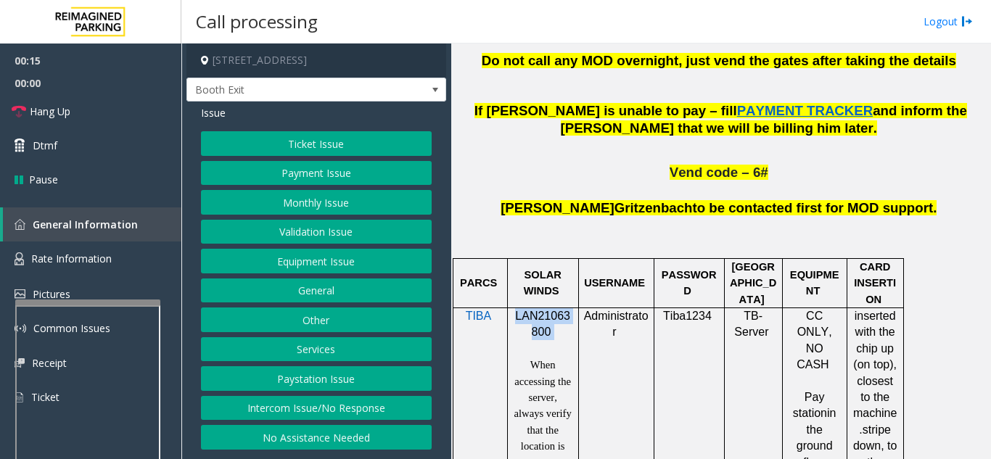
drag, startPoint x: 560, startPoint y: 265, endPoint x: 514, endPoint y: 250, distance: 48.2
click at [514, 308] on p "LAN21063800" at bounding box center [543, 324] width 60 height 33
copy p "LAN21063800"
click at [318, 225] on button "Validation Issue" at bounding box center [316, 232] width 231 height 25
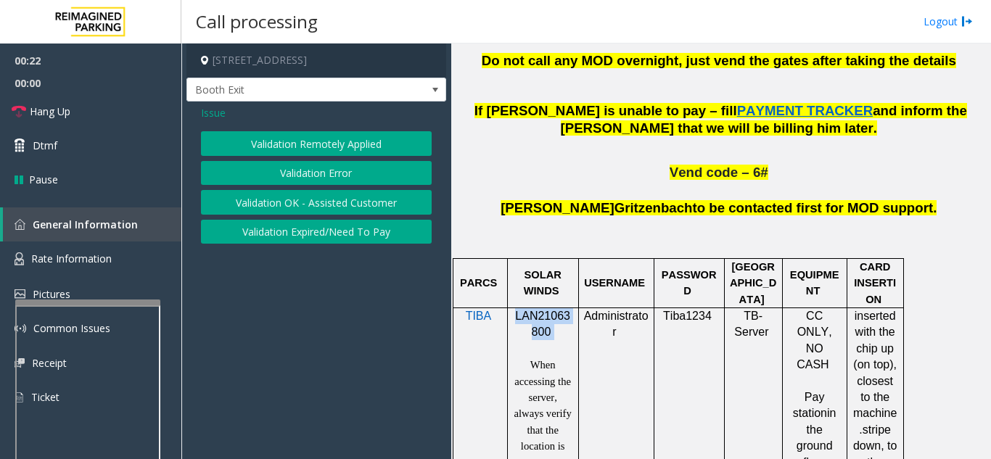
click at [306, 171] on button "Validation Error" at bounding box center [316, 173] width 231 height 25
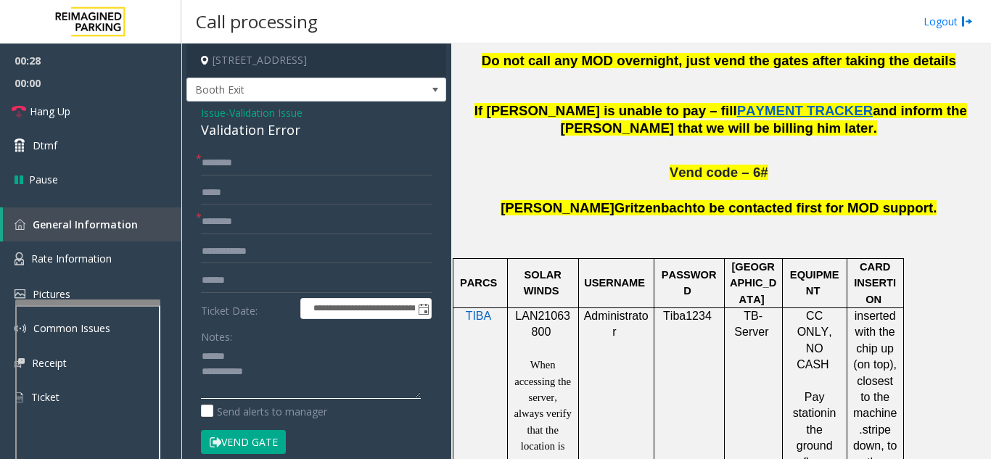
click at [263, 365] on textarea at bounding box center [311, 371] width 220 height 54
click at [263, 356] on textarea at bounding box center [311, 371] width 220 height 54
drag, startPoint x: 194, startPoint y: 125, endPoint x: 297, endPoint y: 131, distance: 102.4
click at [297, 131] on div "**********" at bounding box center [316, 410] width 260 height 617
click at [305, 371] on textarea at bounding box center [311, 371] width 220 height 54
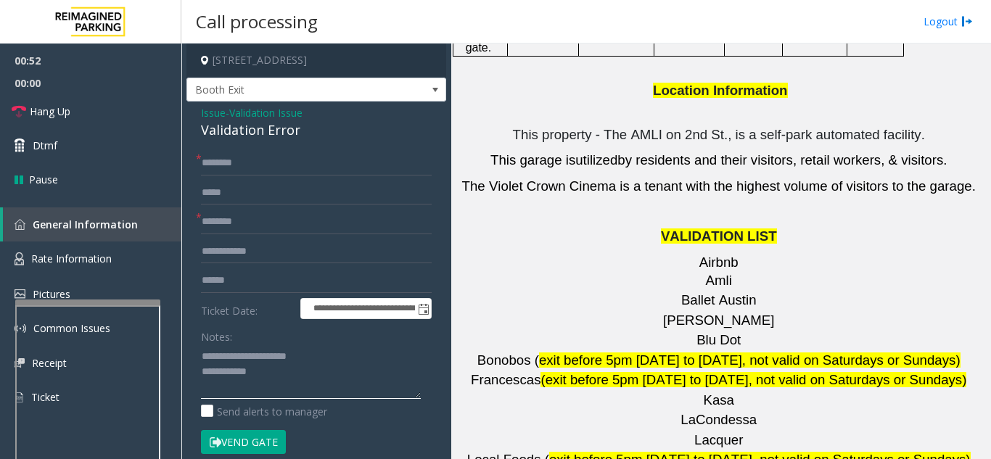
scroll to position [2030, 0]
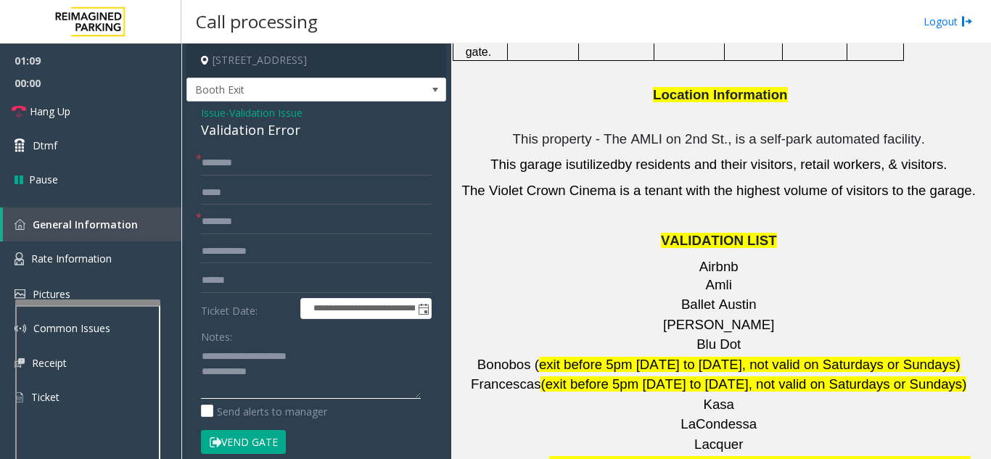
type textarea "**********"
click at [239, 218] on input "text" at bounding box center [316, 222] width 231 height 25
type input "**"
click at [242, 164] on input "text" at bounding box center [316, 163] width 231 height 25
type input "**"
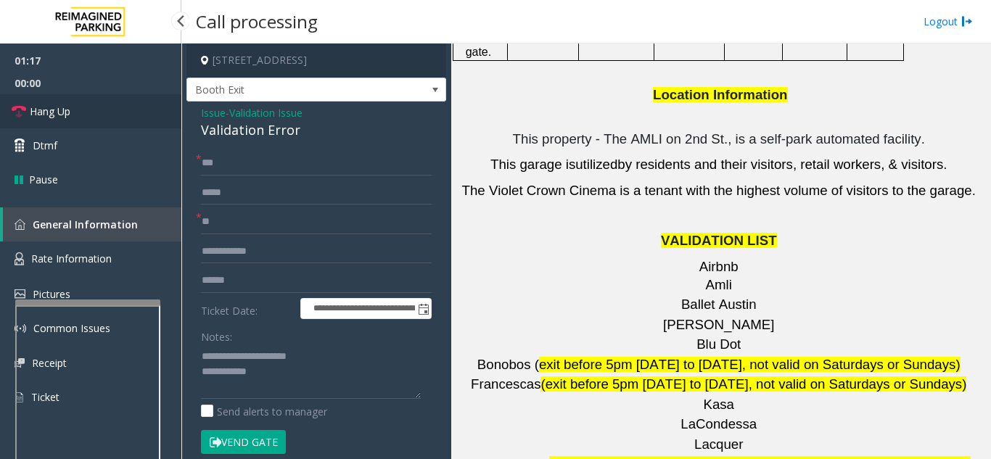
click at [112, 116] on link "Hang Up" at bounding box center [90, 111] width 181 height 34
click at [292, 384] on textarea at bounding box center [311, 371] width 220 height 54
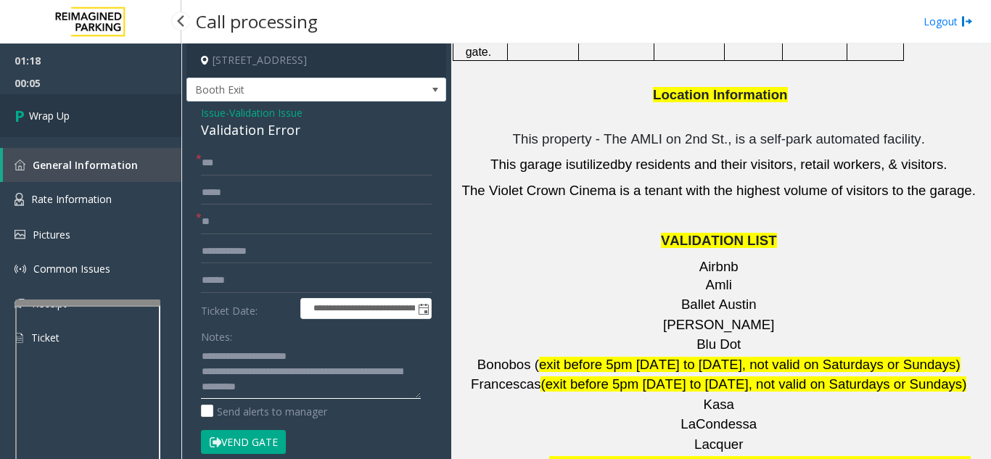
type textarea "**********"
click at [65, 124] on link "Wrap Up" at bounding box center [90, 115] width 181 height 43
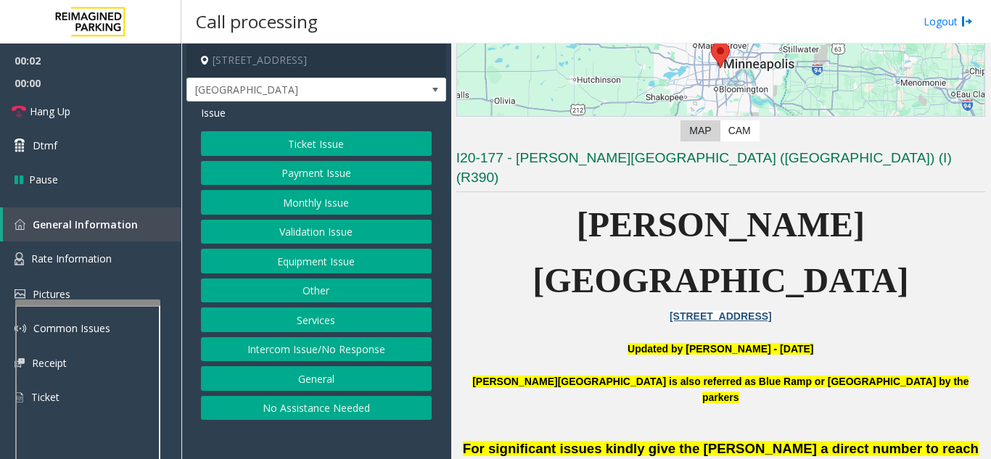
scroll to position [218, 0]
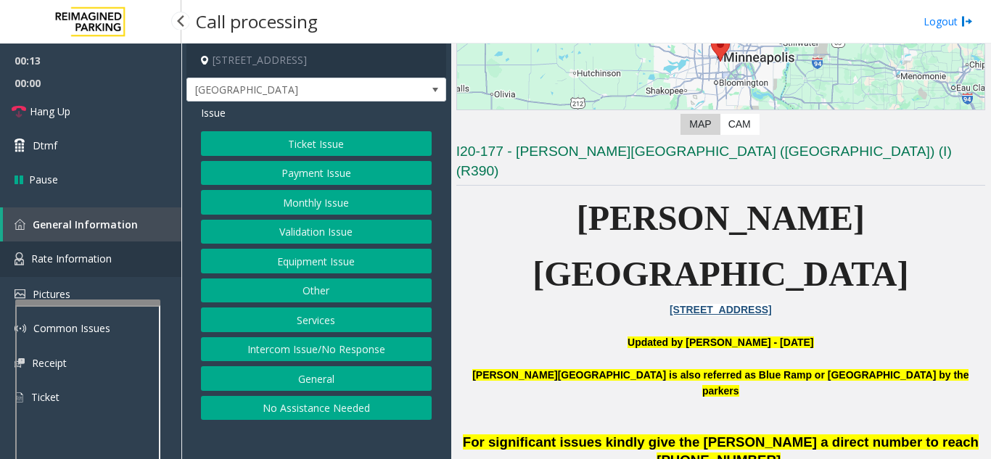
click at [117, 262] on link "Rate Information" at bounding box center [90, 259] width 181 height 36
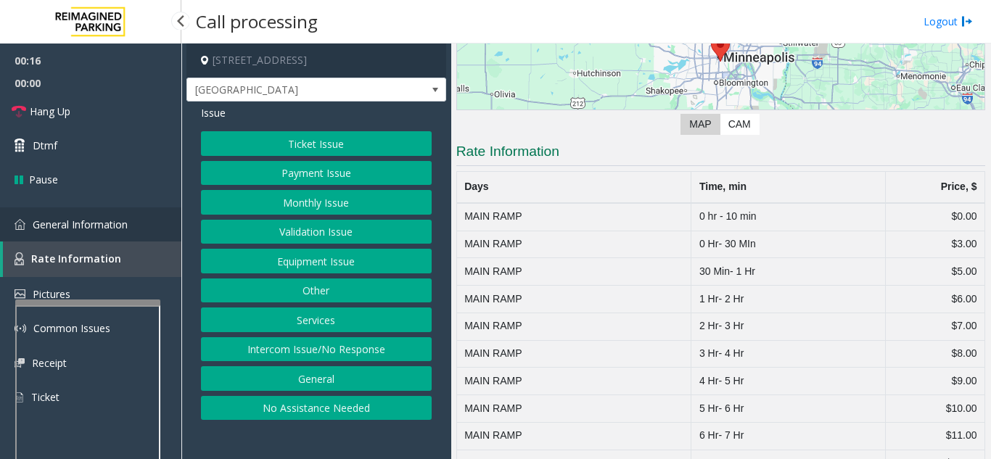
click at [127, 223] on span "General Information" at bounding box center [80, 225] width 95 height 14
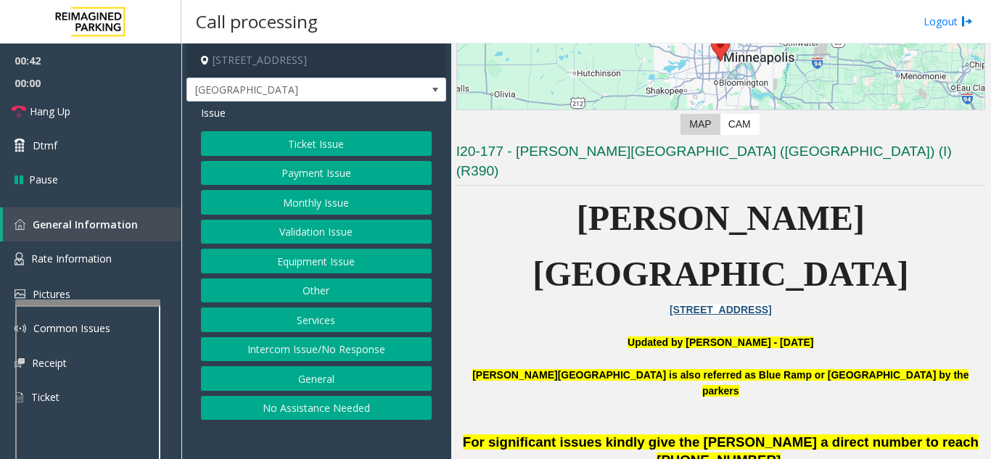
click at [296, 264] on button "Equipment Issue" at bounding box center [316, 261] width 231 height 25
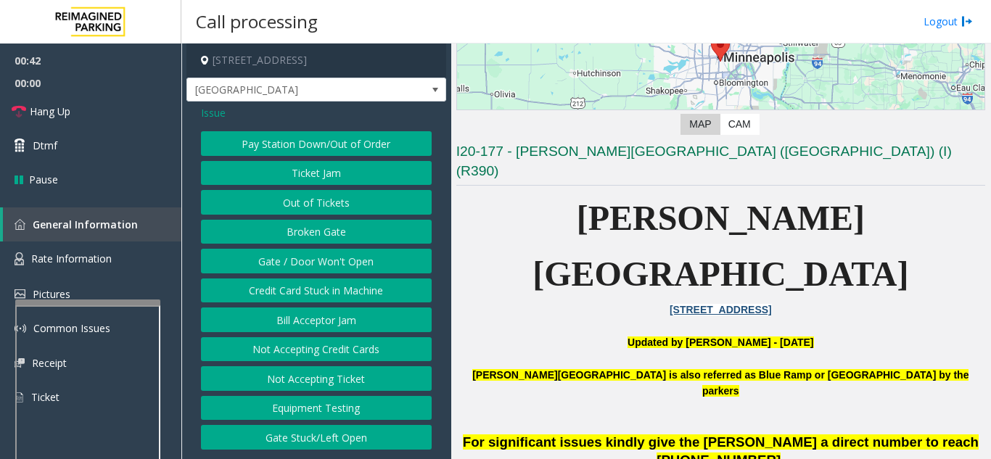
click at [296, 264] on button "Gate / Door Won't Open" at bounding box center [316, 261] width 231 height 25
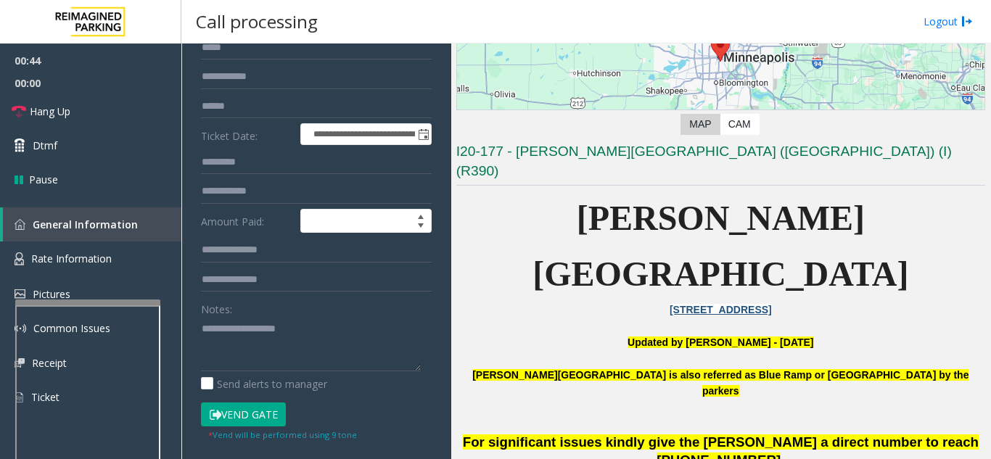
scroll to position [73, 0]
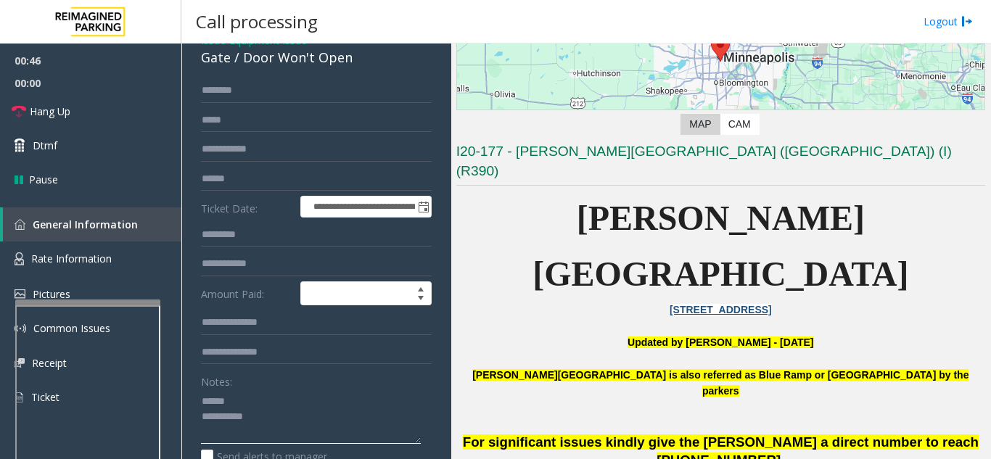
click at [242, 409] on textarea at bounding box center [311, 416] width 220 height 54
click at [245, 397] on textarea at bounding box center [311, 416] width 220 height 54
click at [93, 113] on link "Hang Up" at bounding box center [90, 111] width 181 height 34
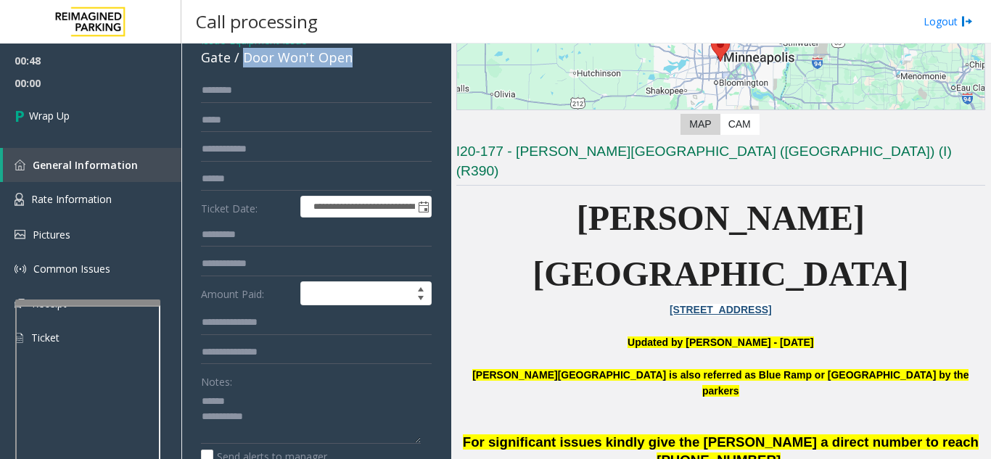
drag, startPoint x: 240, startPoint y: 62, endPoint x: 352, endPoint y: 63, distance: 111.7
click at [352, 63] on div "Gate / Door Won't Open" at bounding box center [316, 58] width 231 height 20
click at [313, 421] on textarea at bounding box center [311, 416] width 220 height 54
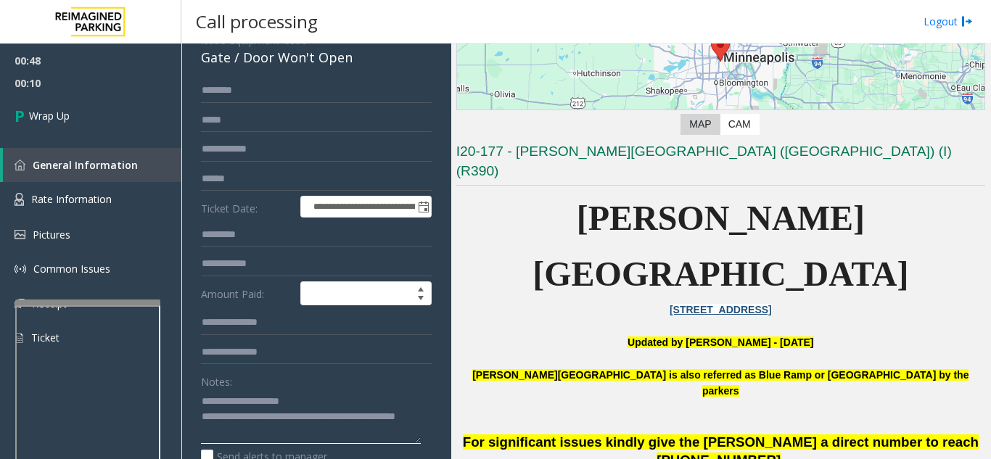
type textarea "**********"
click at [331, 381] on div "Notes:" at bounding box center [316, 406] width 231 height 75
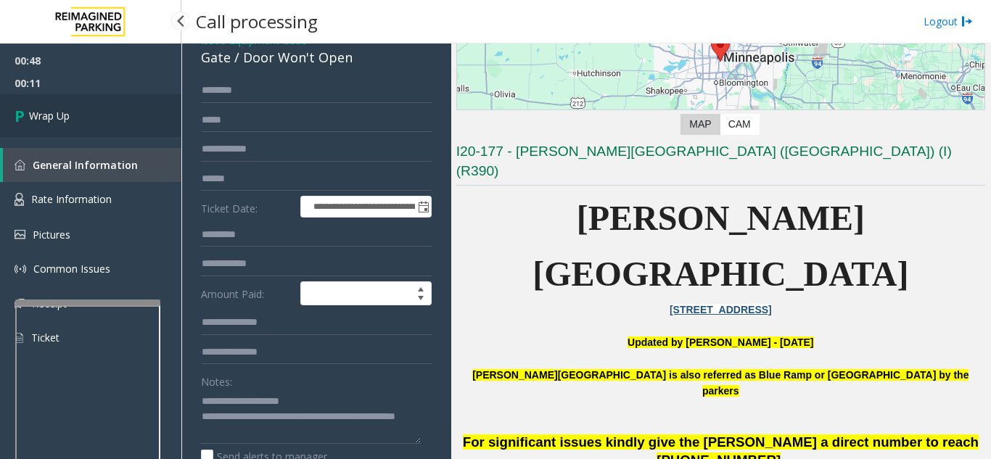
click at [50, 102] on link "Wrap Up" at bounding box center [90, 115] width 181 height 43
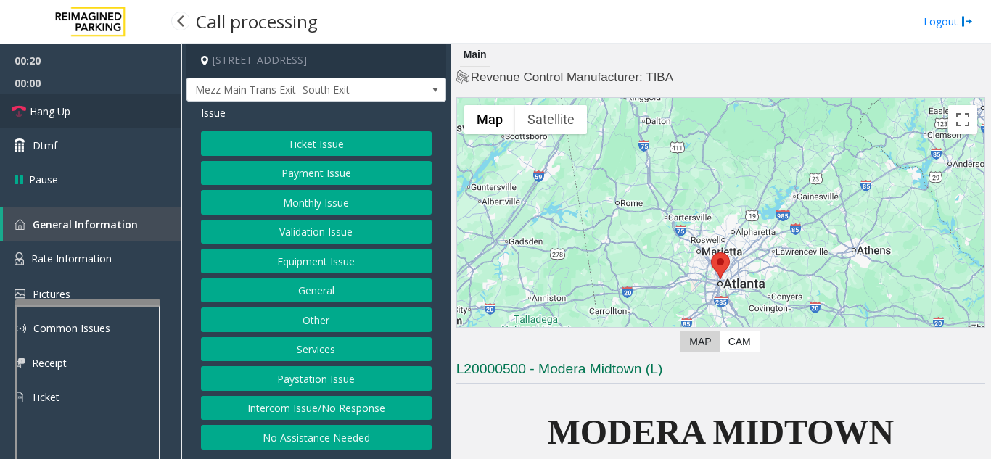
click at [73, 116] on link "Hang Up" at bounding box center [90, 111] width 181 height 34
click at [347, 404] on button "Intercom Issue/No Response" at bounding box center [316, 408] width 231 height 25
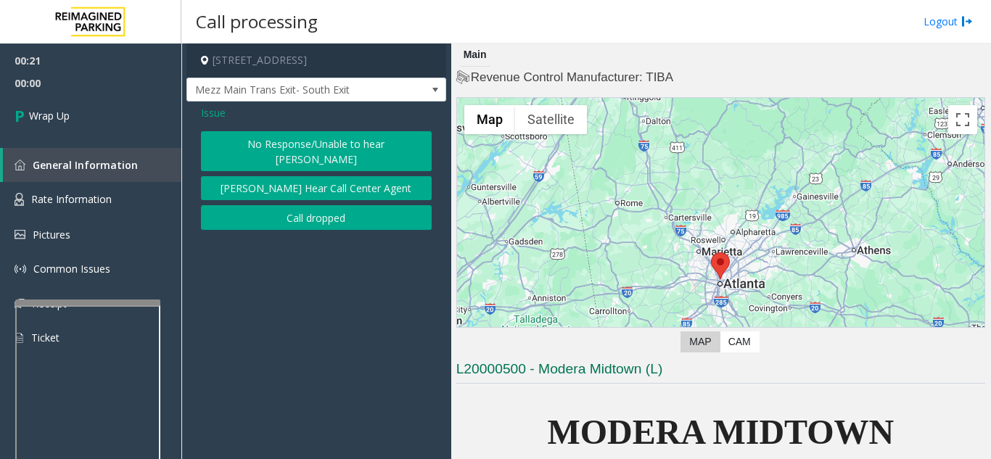
click at [300, 146] on button "No Response/Unable to hear [PERSON_NAME]" at bounding box center [316, 151] width 231 height 40
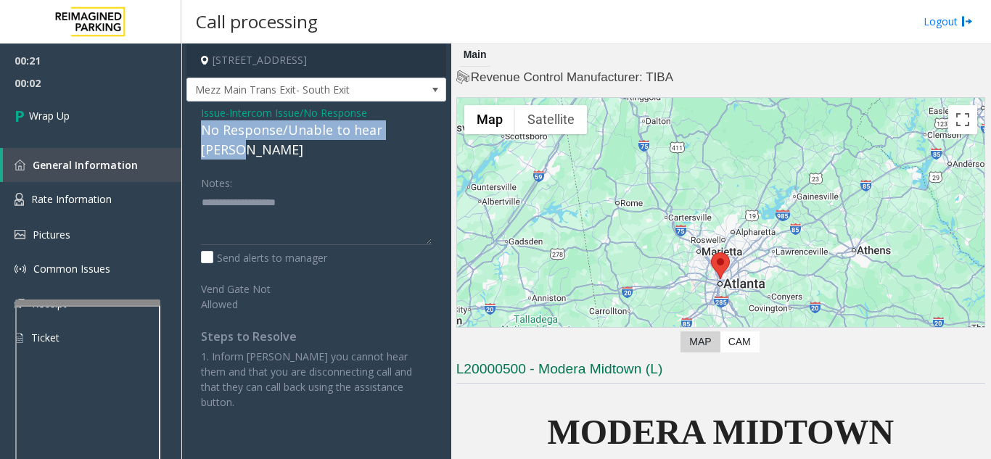
drag, startPoint x: 198, startPoint y: 136, endPoint x: 428, endPoint y: 136, distance: 229.9
click at [428, 136] on div "Issue - Intercom Issue/No Response No Response/Unable to hear [PERSON_NAME] Not…" at bounding box center [316, 263] width 260 height 323
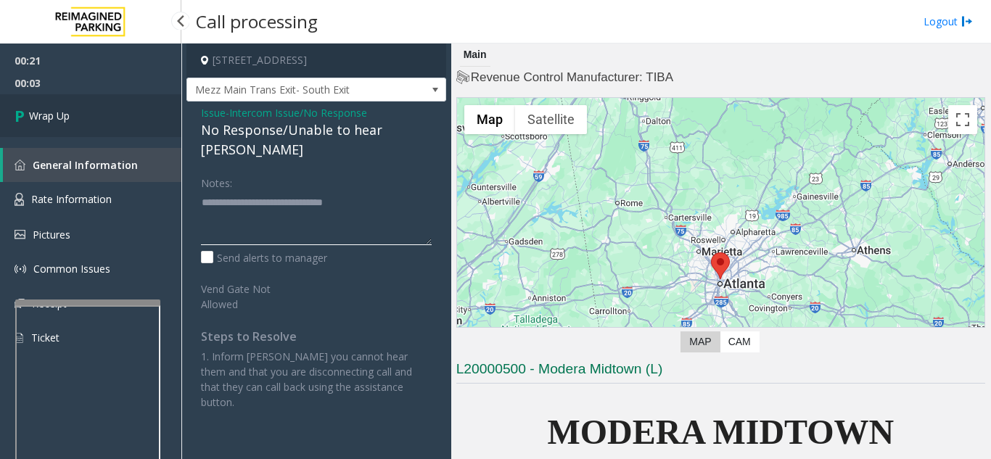
type textarea "**********"
click at [138, 120] on link "Wrap Up" at bounding box center [90, 115] width 181 height 43
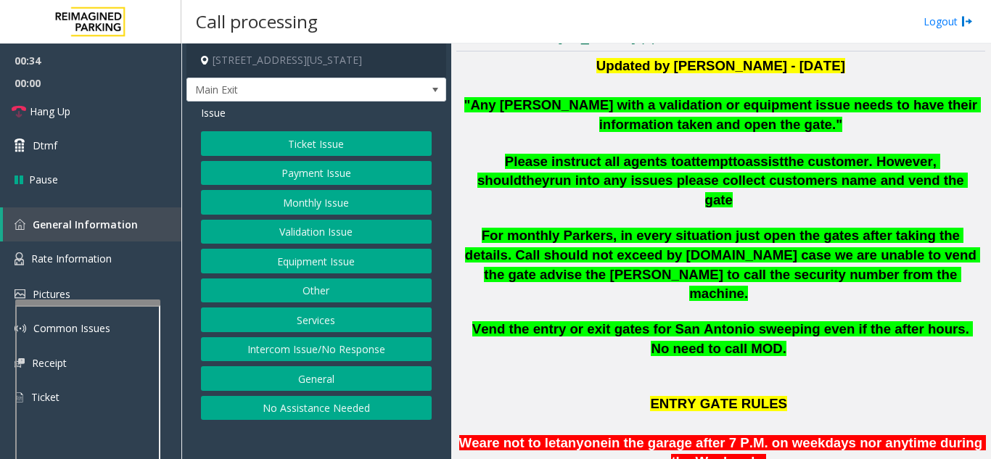
scroll to position [290, 0]
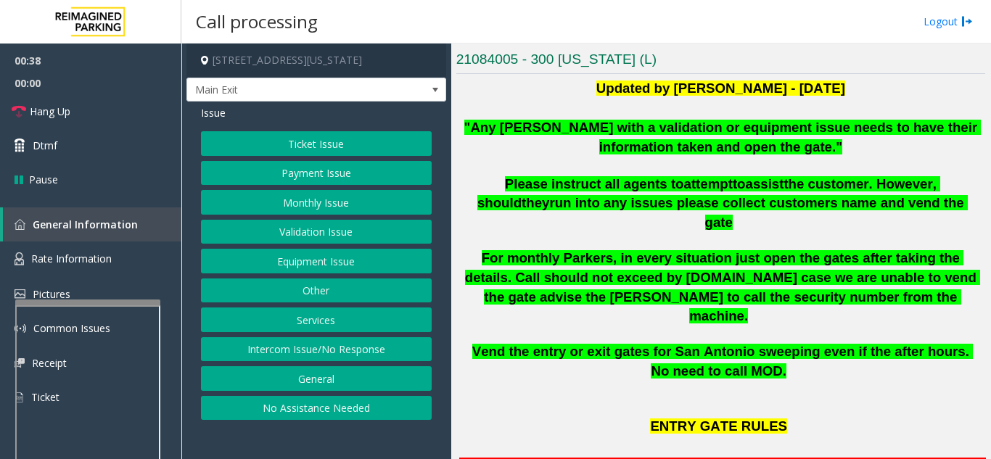
click at [331, 210] on button "Monthly Issue" at bounding box center [316, 202] width 231 height 25
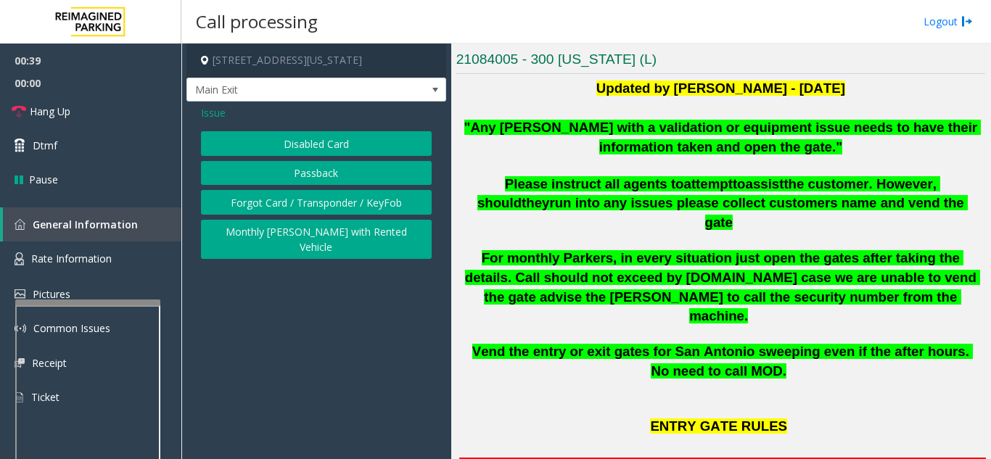
click at [317, 150] on button "Disabled Card" at bounding box center [316, 143] width 231 height 25
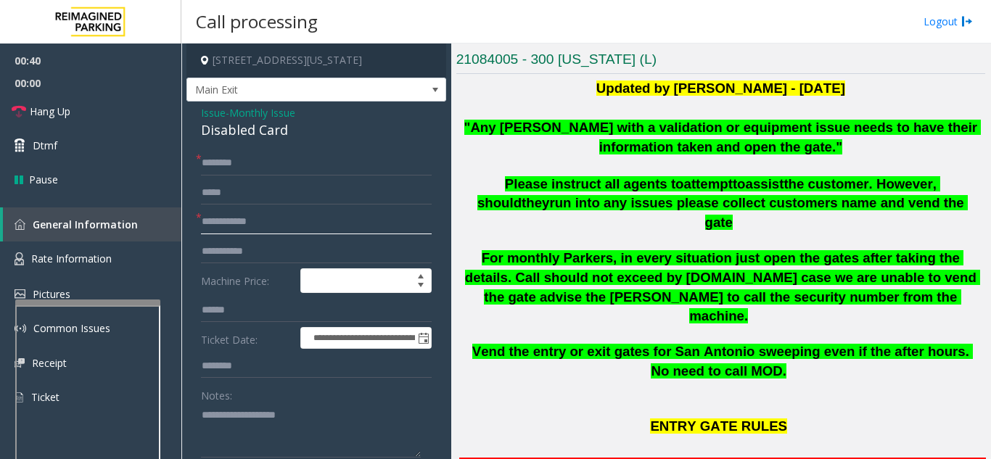
click at [299, 229] on input "text" at bounding box center [316, 222] width 231 height 25
type input "******"
click at [281, 168] on input "text" at bounding box center [316, 163] width 231 height 25
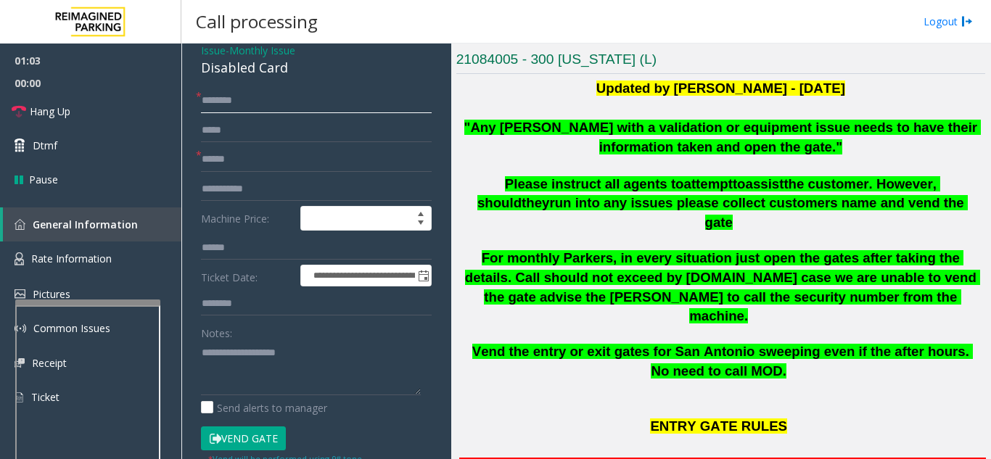
scroll to position [145, 0]
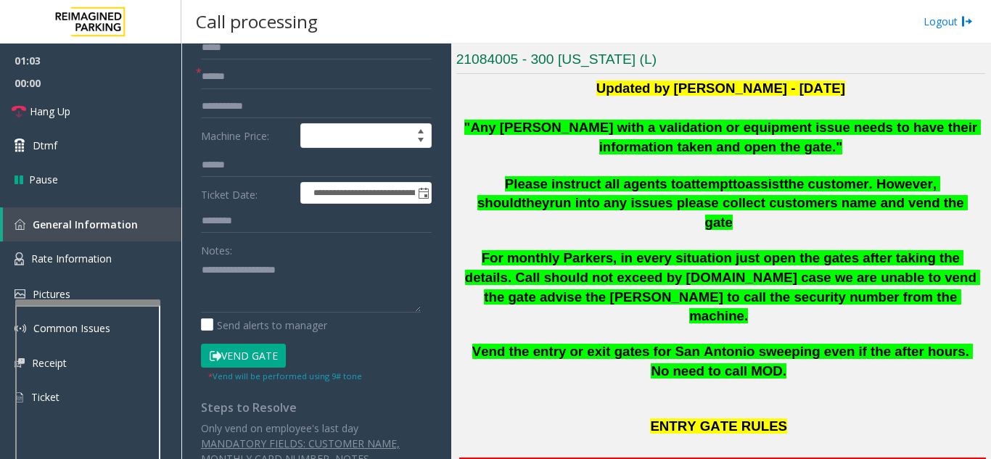
type input "*******"
click at [255, 359] on button "Vend Gate" at bounding box center [243, 356] width 85 height 25
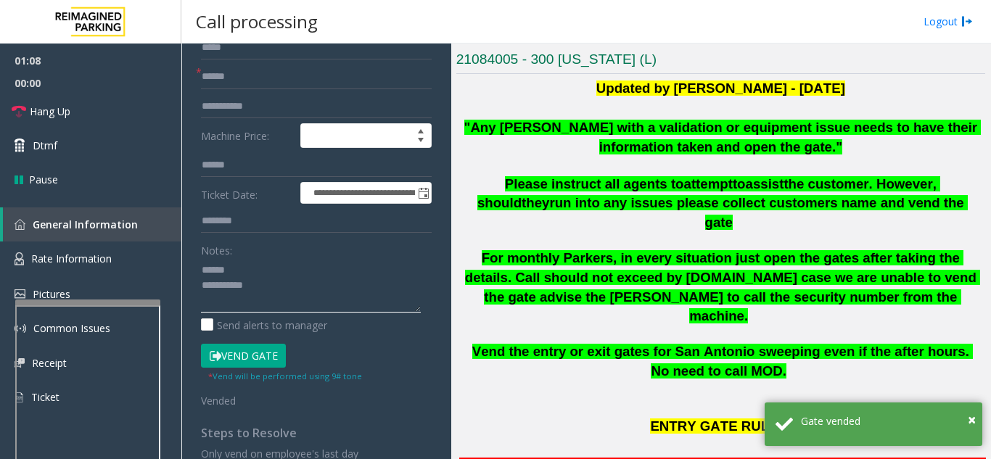
click at [257, 280] on textarea at bounding box center [311, 285] width 220 height 54
click at [264, 271] on textarea at bounding box center [311, 285] width 220 height 54
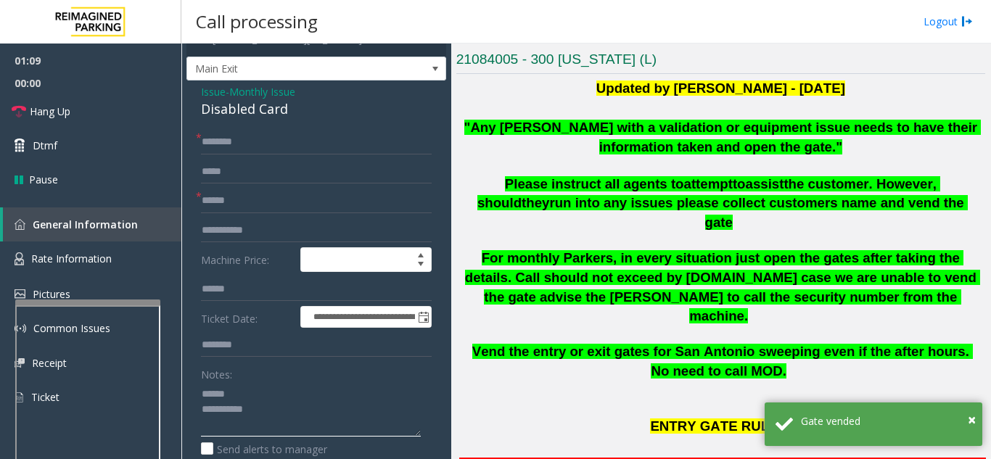
scroll to position [0, 0]
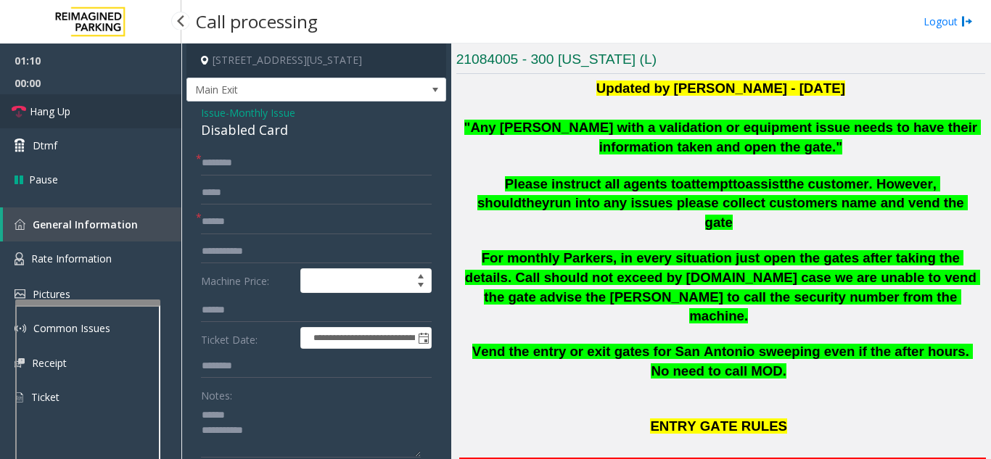
click at [104, 114] on link "Hang Up" at bounding box center [90, 111] width 181 height 34
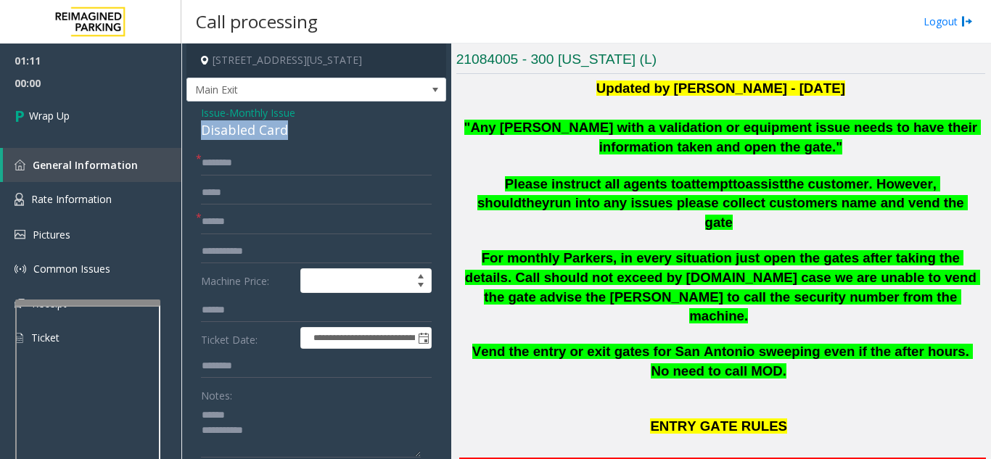
drag, startPoint x: 202, startPoint y: 135, endPoint x: 312, endPoint y: 135, distance: 110.2
click at [312, 135] on div "Disabled Card" at bounding box center [316, 130] width 231 height 20
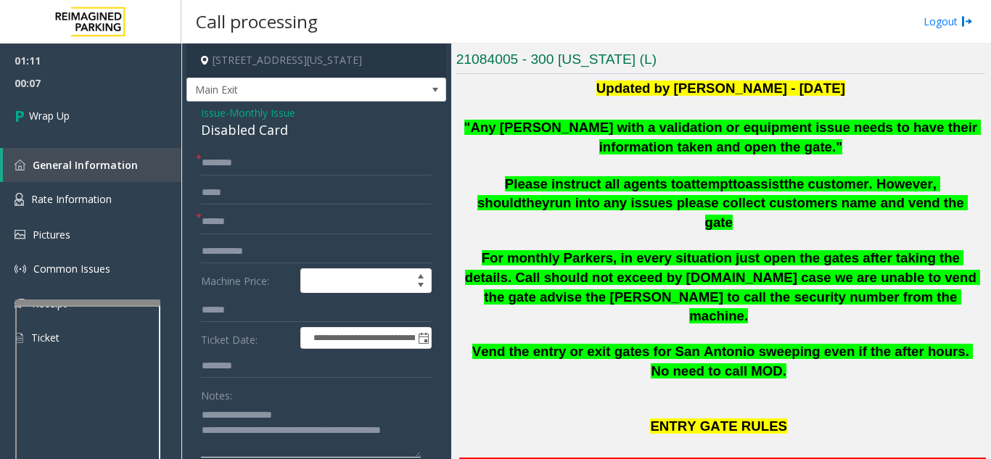
type textarea "**********"
click at [339, 399] on div "Notes:" at bounding box center [316, 420] width 231 height 75
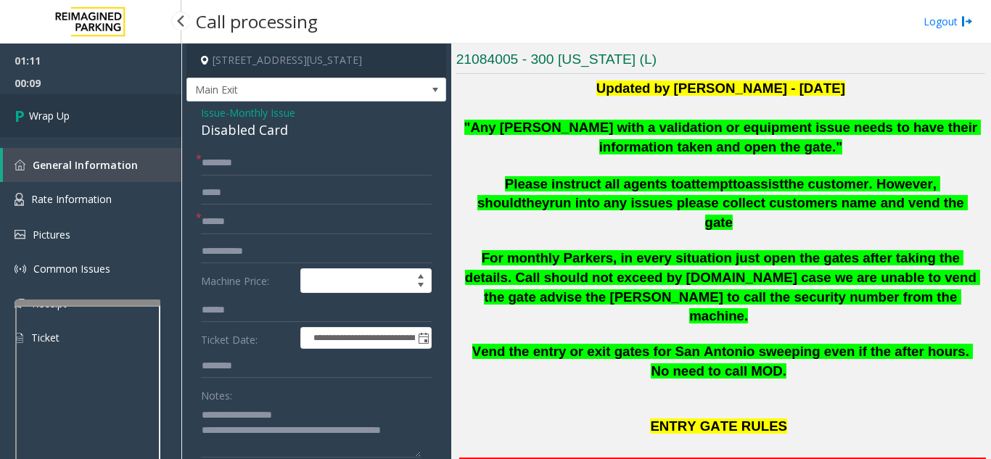
click at [91, 128] on link "Wrap Up" at bounding box center [90, 115] width 181 height 43
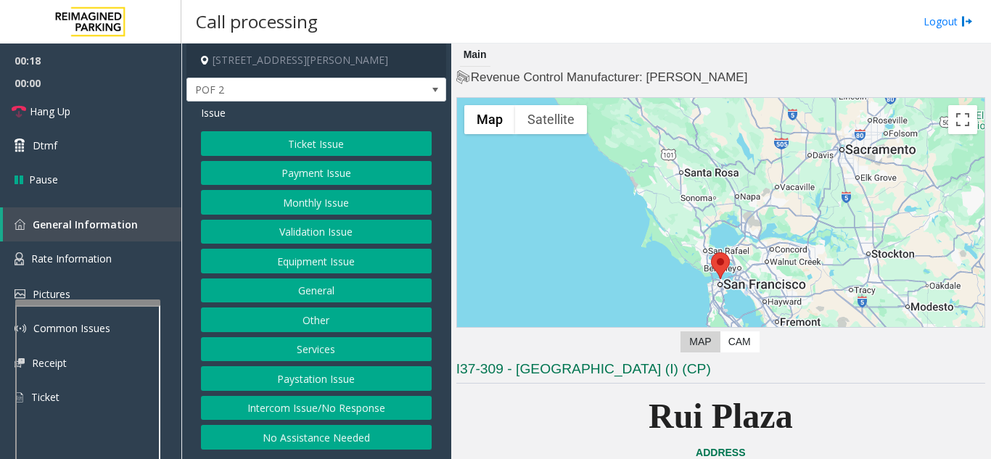
click at [340, 412] on button "Intercom Issue/No Response" at bounding box center [316, 408] width 231 height 25
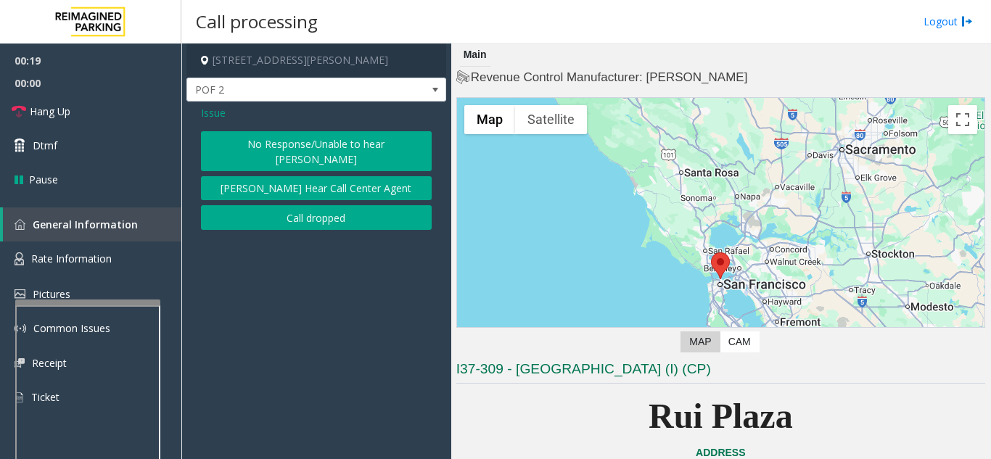
click at [294, 141] on button "No Response/Unable to hear [PERSON_NAME]" at bounding box center [316, 151] width 231 height 40
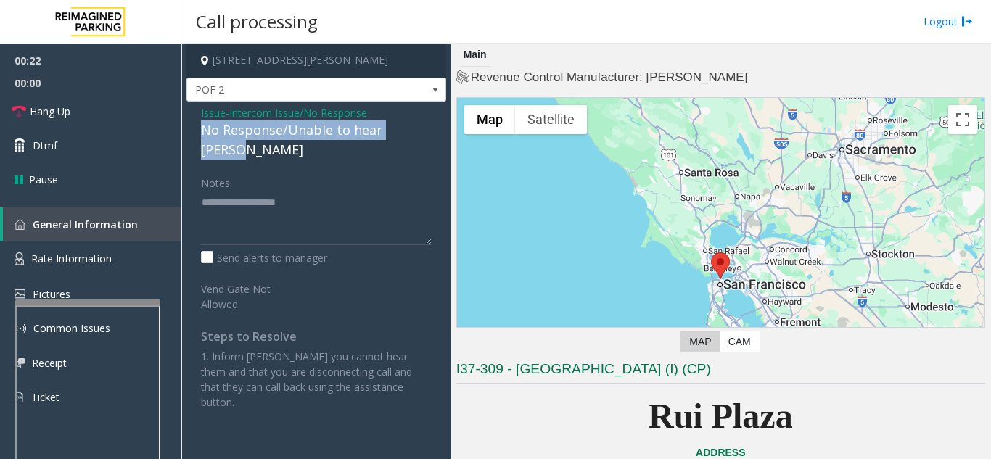
drag, startPoint x: 200, startPoint y: 128, endPoint x: 425, endPoint y: 133, distance: 224.9
click at [425, 133] on div "Issue - Intercom Issue/No Response No Response/Unable to hear [PERSON_NAME] Not…" at bounding box center [316, 263] width 260 height 323
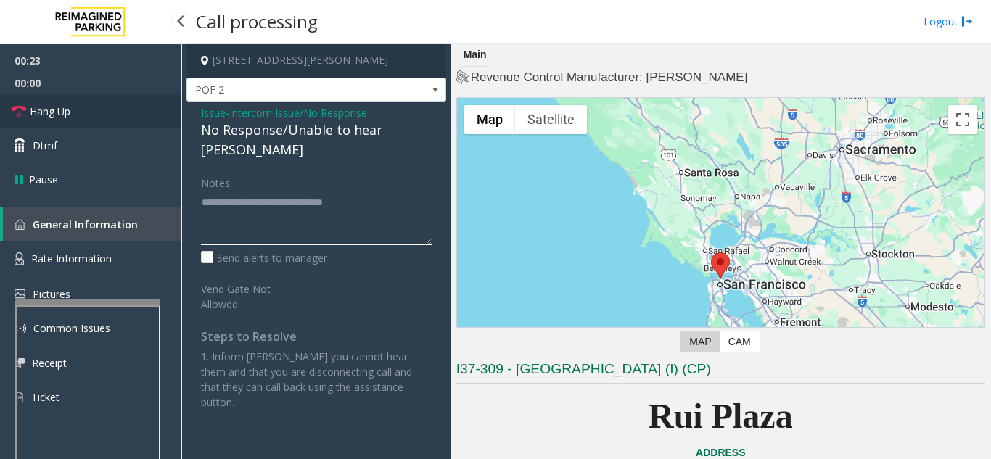
type textarea "**********"
click at [142, 107] on link "Hang Up" at bounding box center [90, 111] width 181 height 34
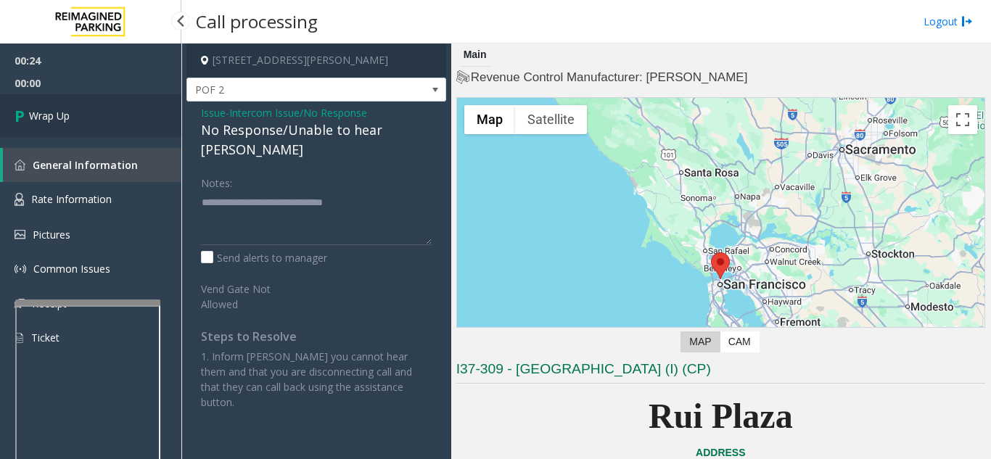
click at [142, 107] on link "Wrap Up" at bounding box center [90, 115] width 181 height 43
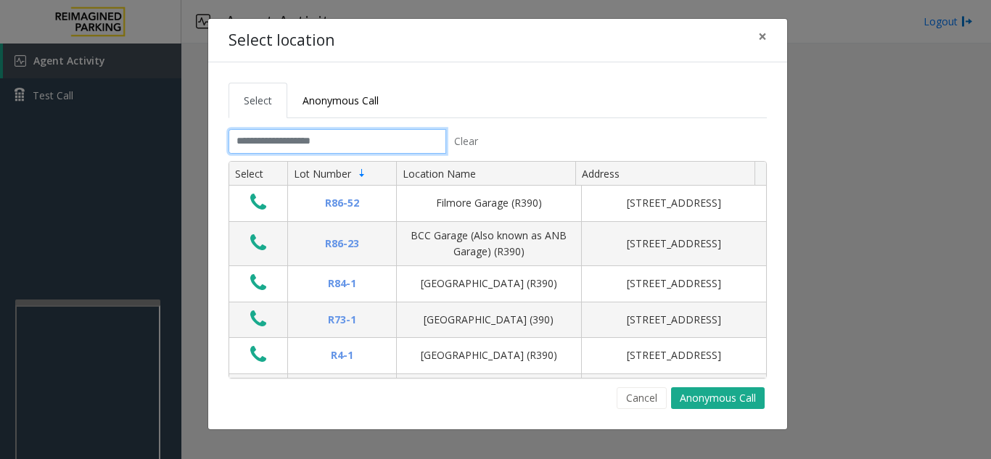
click at [288, 151] on input "text" at bounding box center [337, 141] width 218 height 25
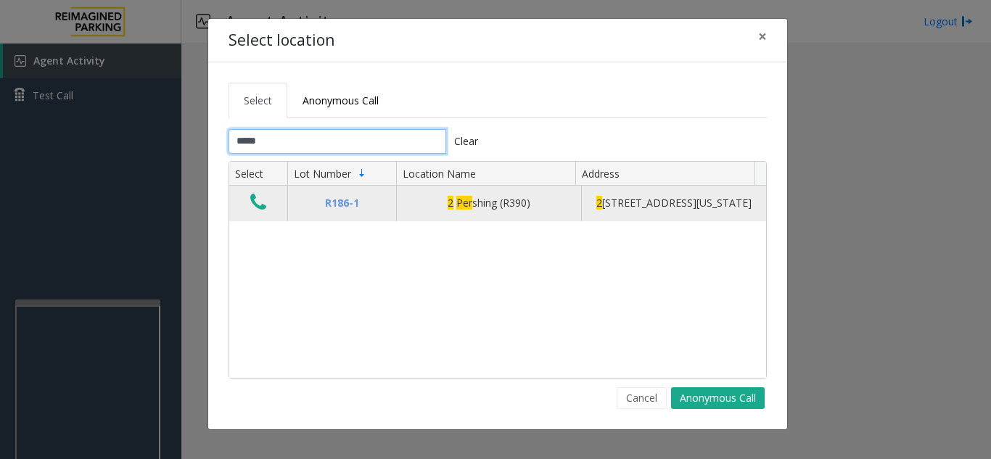
type input "*****"
click at [256, 212] on icon "Data table" at bounding box center [258, 202] width 16 height 20
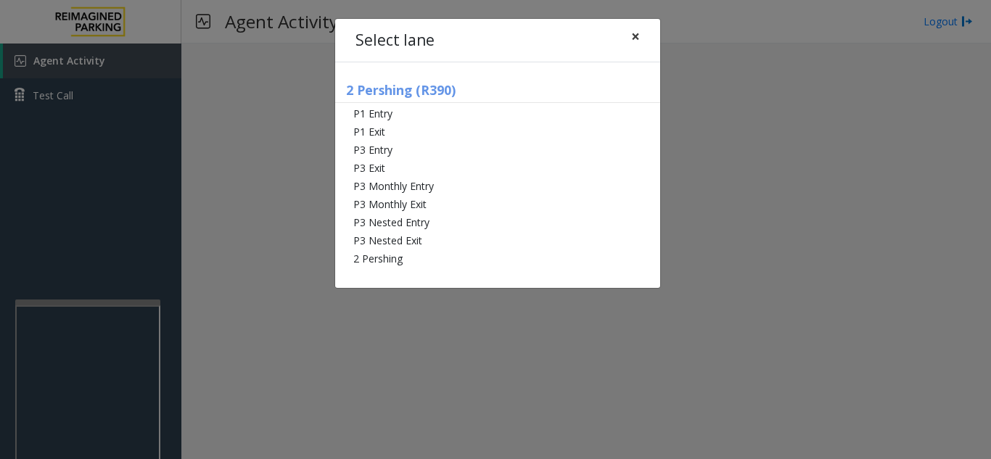
click at [634, 38] on span "×" at bounding box center [635, 36] width 9 height 20
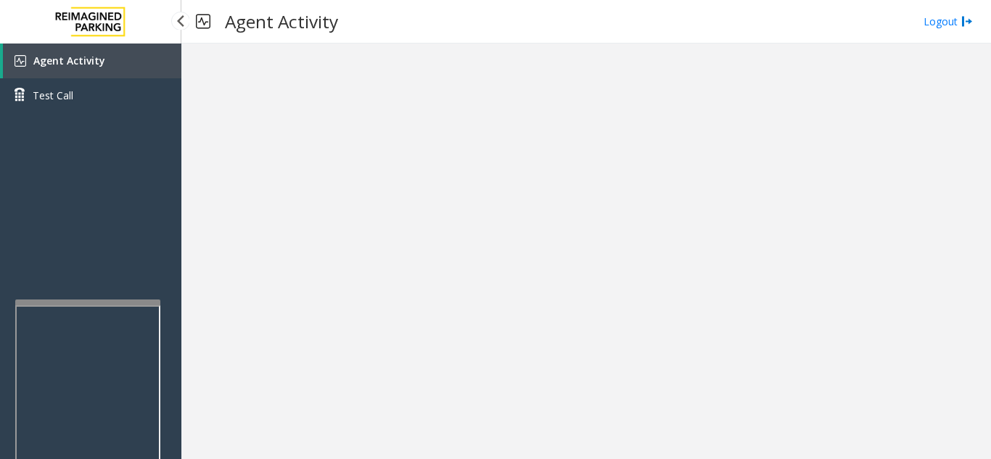
click at [173, 66] on link "Agent Activity" at bounding box center [92, 61] width 178 height 35
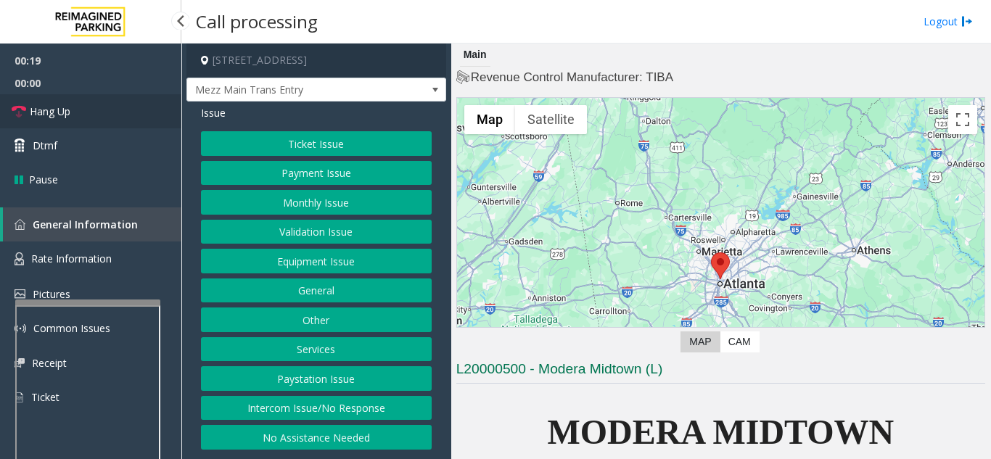
click at [90, 119] on link "Hang Up" at bounding box center [90, 111] width 181 height 34
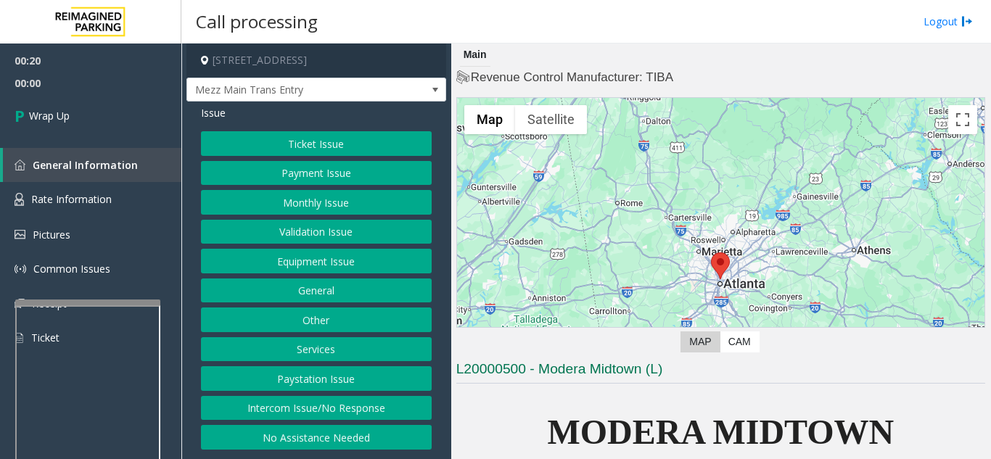
click at [305, 411] on button "Intercom Issue/No Response" at bounding box center [316, 408] width 231 height 25
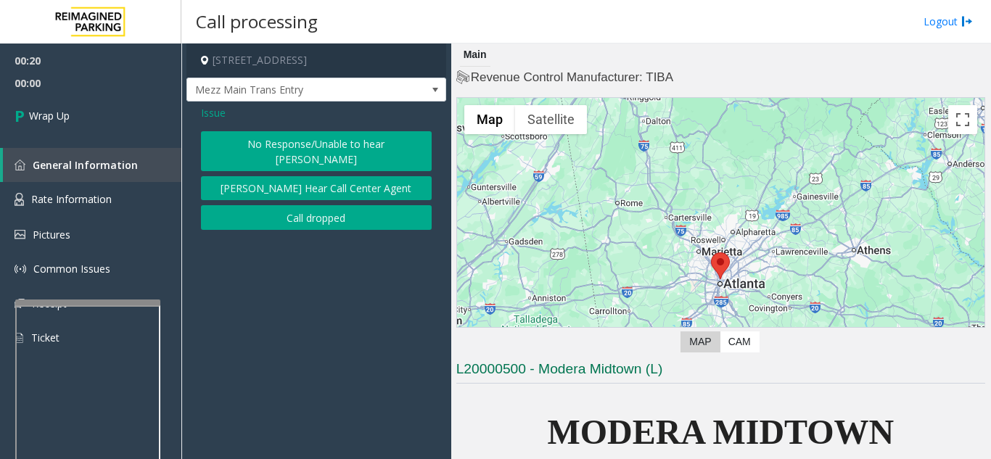
click at [293, 141] on button "No Response/Unable to hear [PERSON_NAME]" at bounding box center [316, 151] width 231 height 40
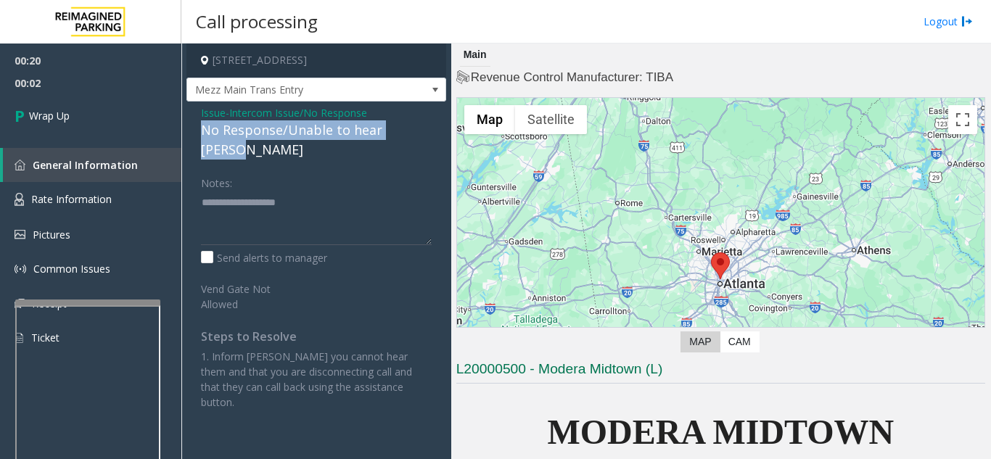
drag, startPoint x: 194, startPoint y: 131, endPoint x: 421, endPoint y: 129, distance: 227.0
click at [421, 129] on div "Issue - Intercom Issue/No Response No Response/Unable to hear [PERSON_NAME] Not…" at bounding box center [316, 263] width 260 height 323
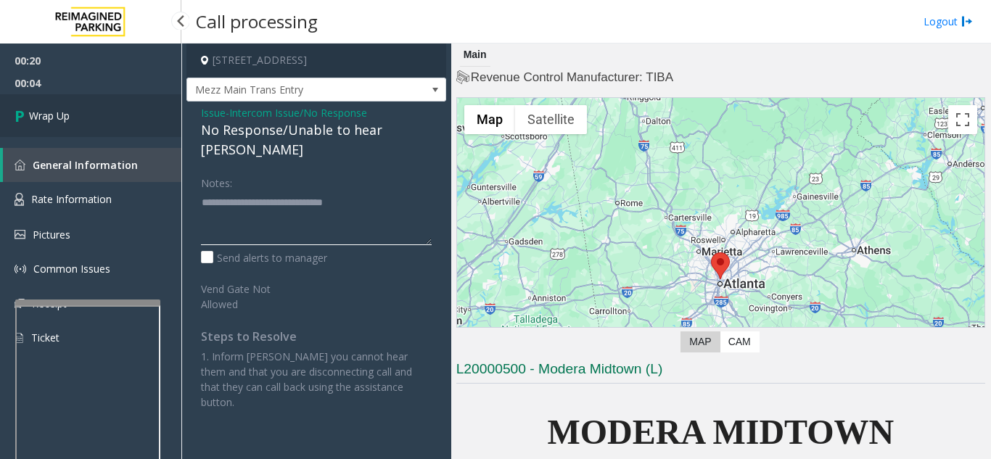
type textarea "**********"
click at [125, 128] on link "Wrap Up" at bounding box center [90, 115] width 181 height 43
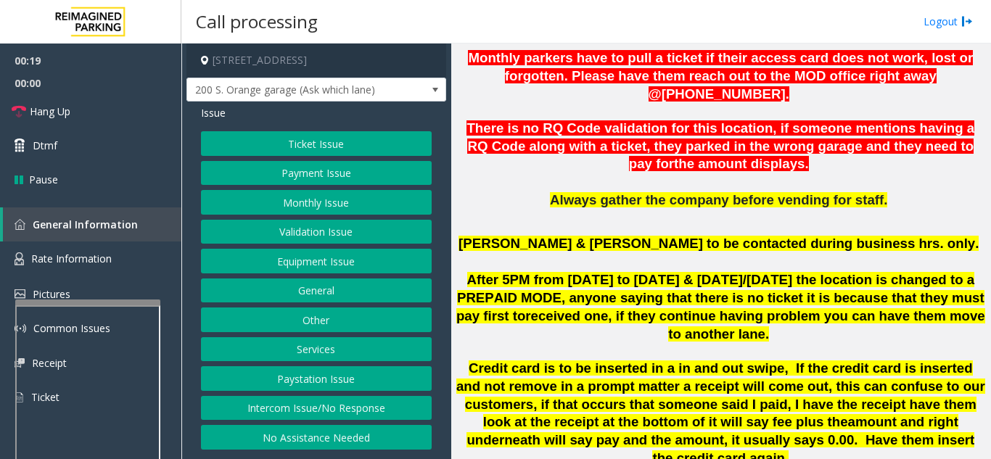
scroll to position [435, 0]
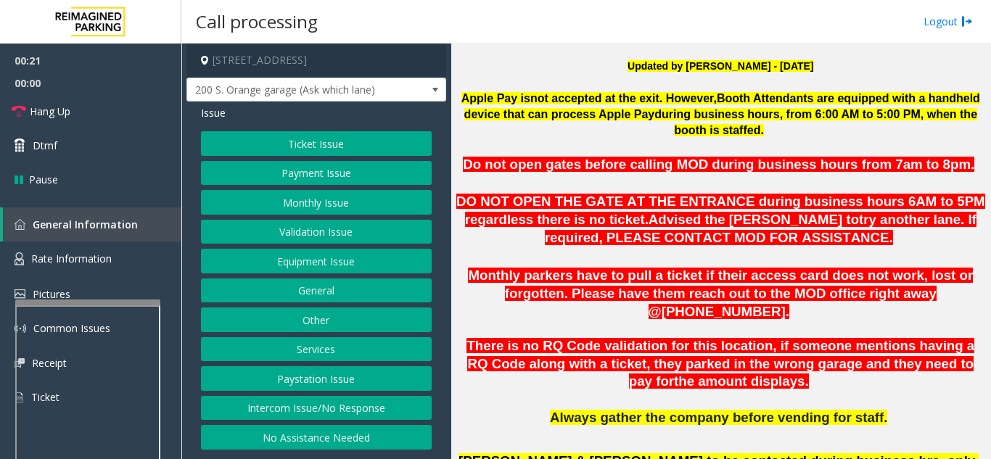
click at [301, 149] on button "Ticket Issue" at bounding box center [316, 143] width 231 height 25
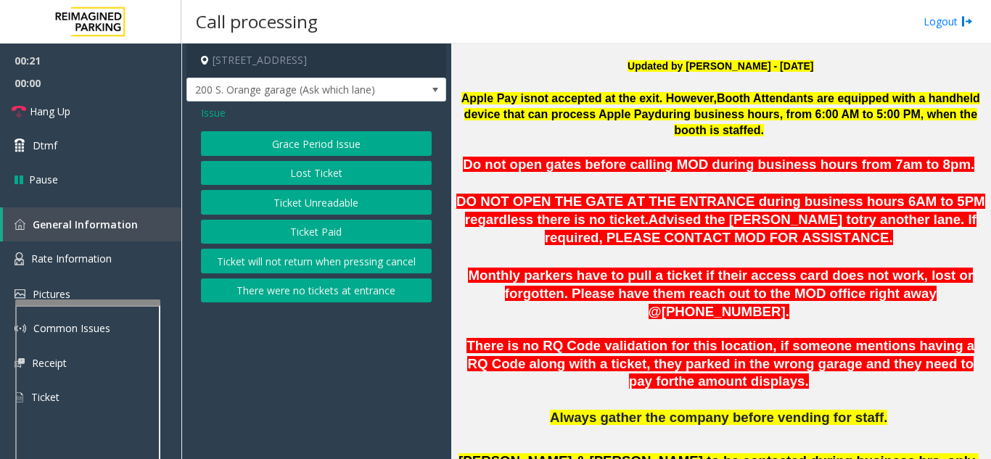
click at [306, 205] on button "Ticket Unreadable" at bounding box center [316, 202] width 231 height 25
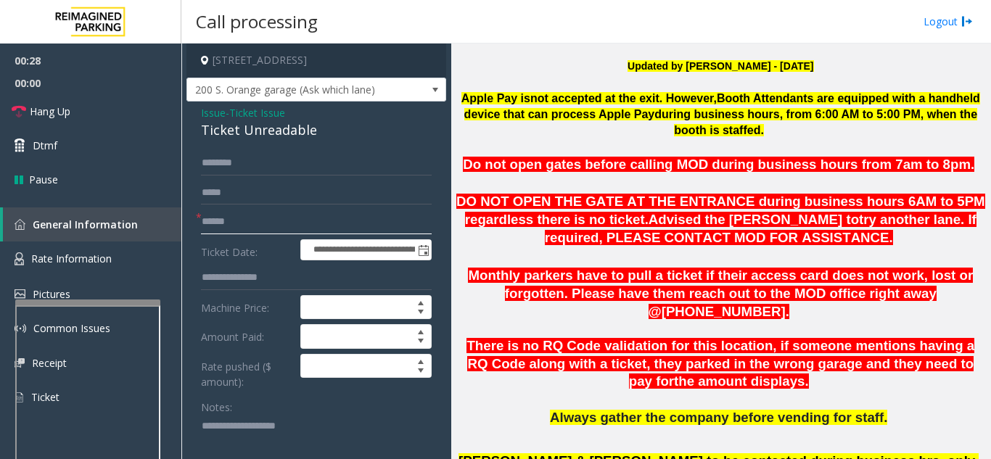
click at [302, 221] on input "text" at bounding box center [316, 222] width 231 height 25
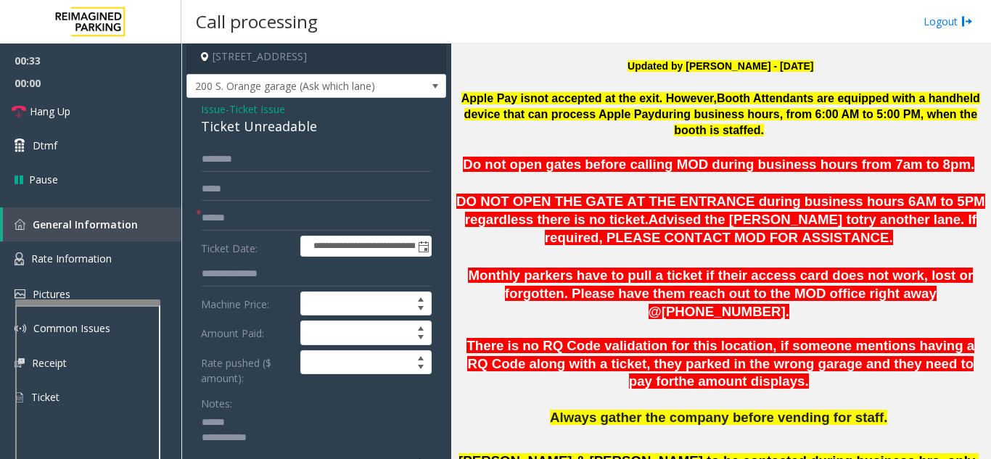
type textarea "**********"
click at [253, 209] on input "text" at bounding box center [316, 218] width 231 height 25
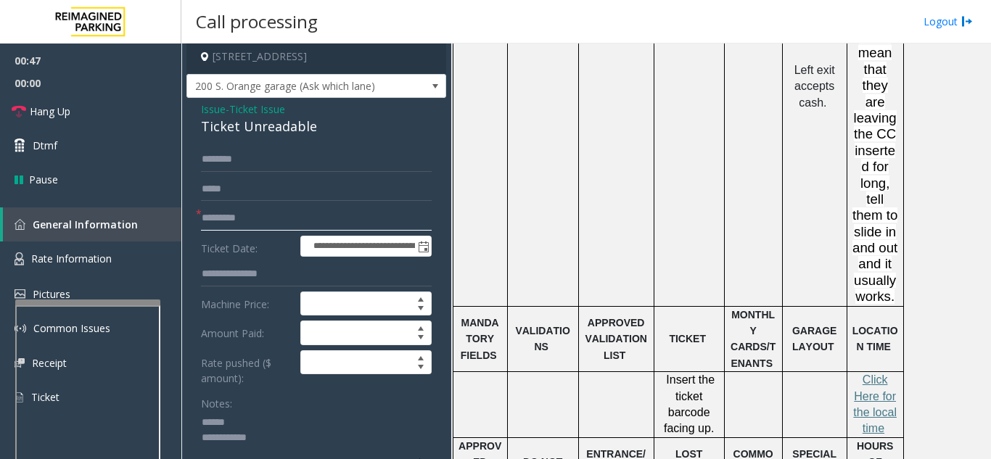
scroll to position [1450, 0]
type input "*********"
click at [882, 374] on span "lick Here for the local time" at bounding box center [875, 404] width 44 height 61
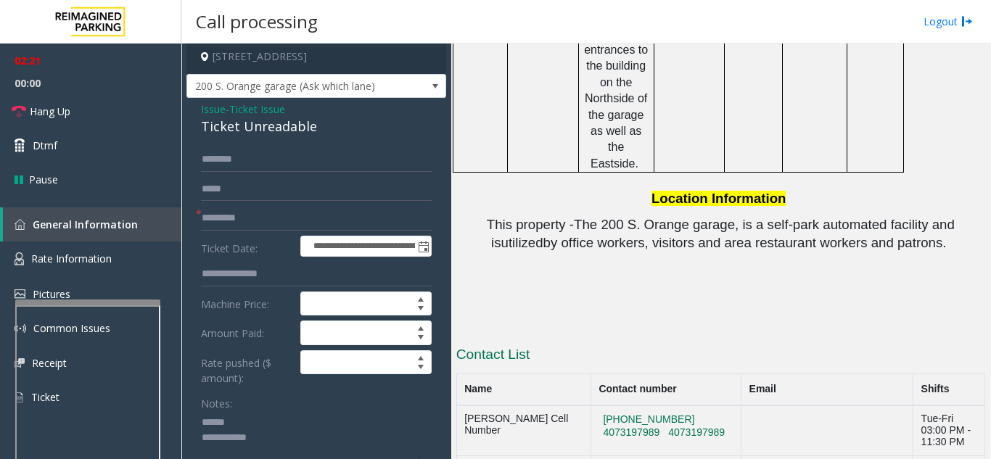
scroll to position [2234, 0]
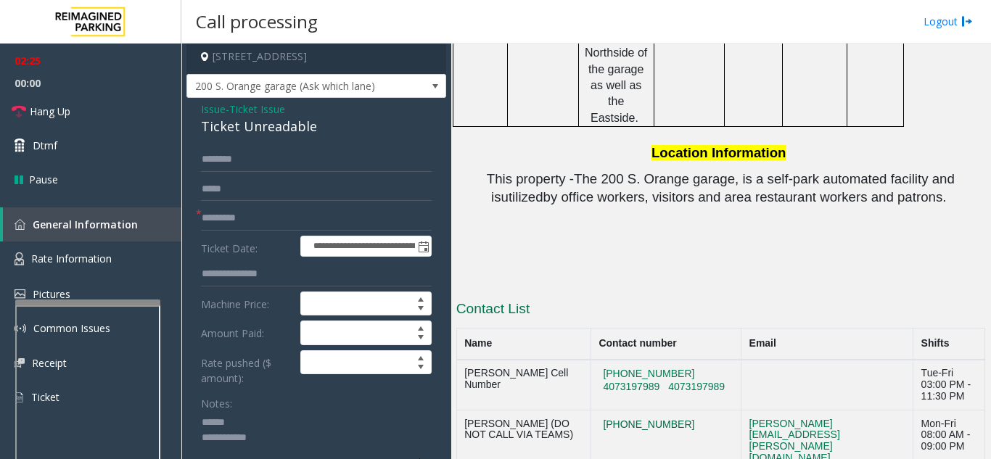
drag, startPoint x: 646, startPoint y: 229, endPoint x: 583, endPoint y: 229, distance: 63.1
click at [598, 418] on button "407-423-4927" at bounding box center [648, 424] width 100 height 13
drag, startPoint x: 645, startPoint y: 228, endPoint x: 600, endPoint y: 223, distance: 46.0
click at [600, 418] on button "407-423-4927" at bounding box center [648, 424] width 100 height 13
drag, startPoint x: 580, startPoint y: 225, endPoint x: 611, endPoint y: 220, distance: 31.5
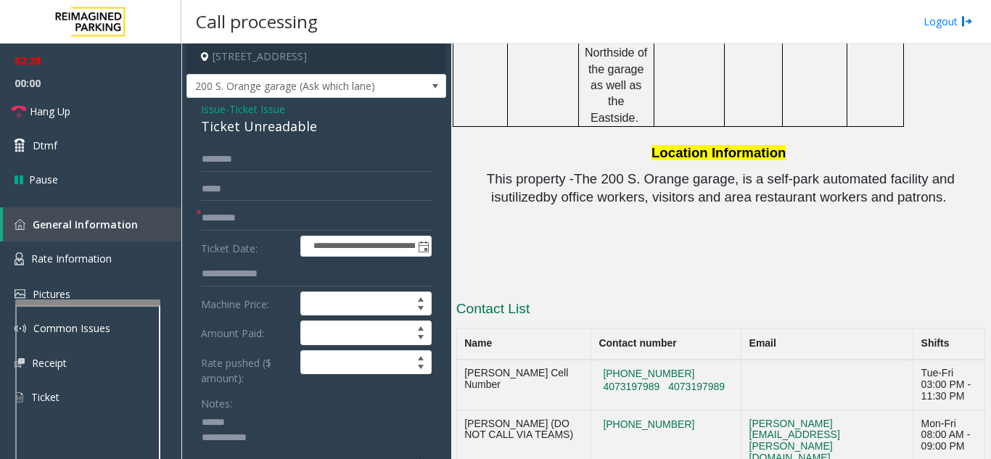
click at [611, 410] on td "407-423-4927" at bounding box center [665, 441] width 150 height 62
drag, startPoint x: 465, startPoint y: 224, endPoint x: 645, endPoint y: 224, distance: 179.8
click at [645, 410] on tr "Marisol Quinones (DO NOT CALL VIA TEAMS) 407-423-4927 marisol.quinones@reimagin…" at bounding box center [720, 441] width 528 height 62
copy tr "Marisol Quinones (DO NOT CALL VIA TEAMS) 407-423-4927"
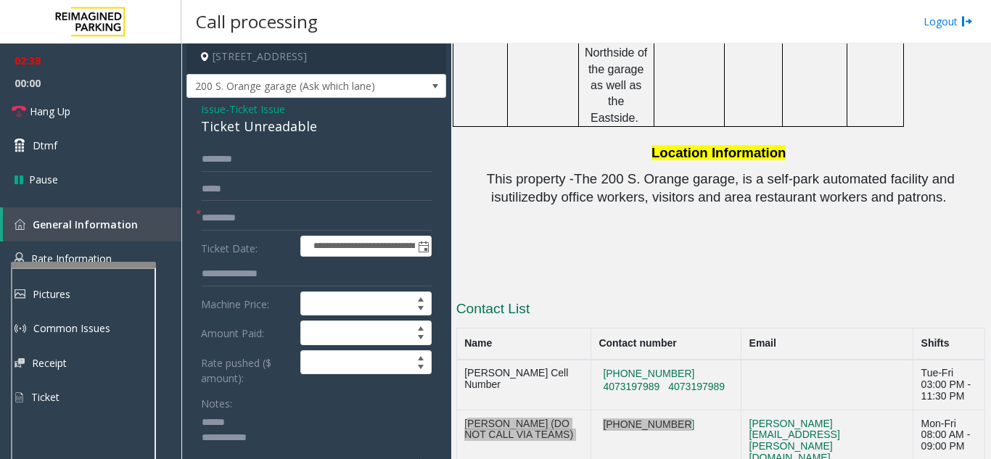
click at [83, 262] on div at bounding box center [83, 265] width 145 height 6
click at [80, 260] on div at bounding box center [83, 263] width 145 height 6
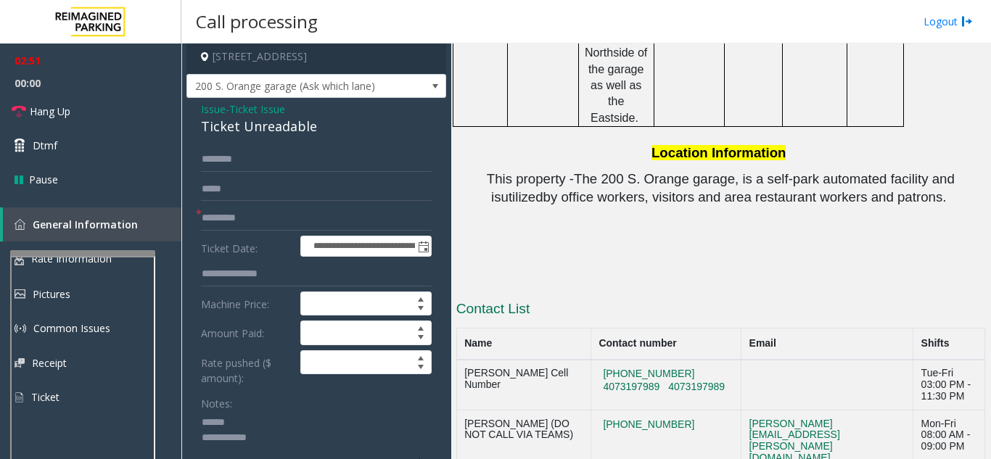
click at [264, 417] on textarea at bounding box center [311, 438] width 220 height 54
drag, startPoint x: 197, startPoint y: 132, endPoint x: 314, endPoint y: 132, distance: 116.8
click at [318, 435] on textarea at bounding box center [311, 438] width 220 height 54
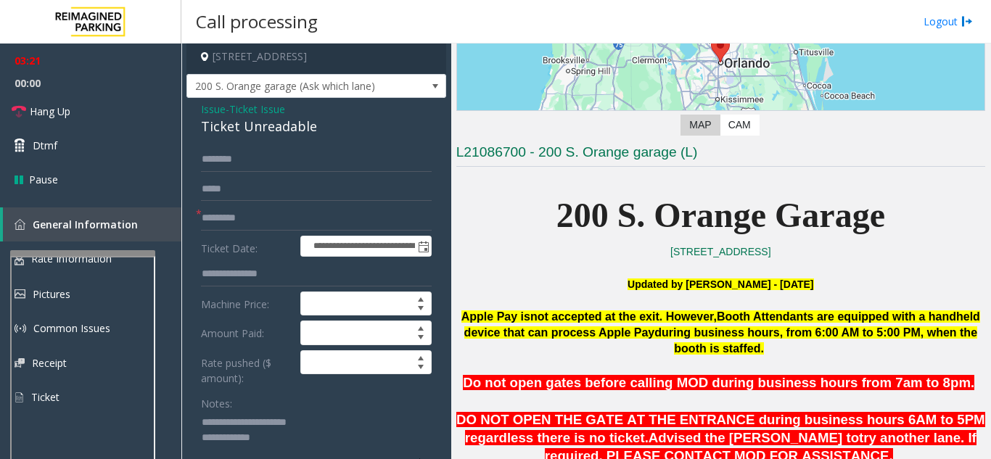
scroll to position [218, 0]
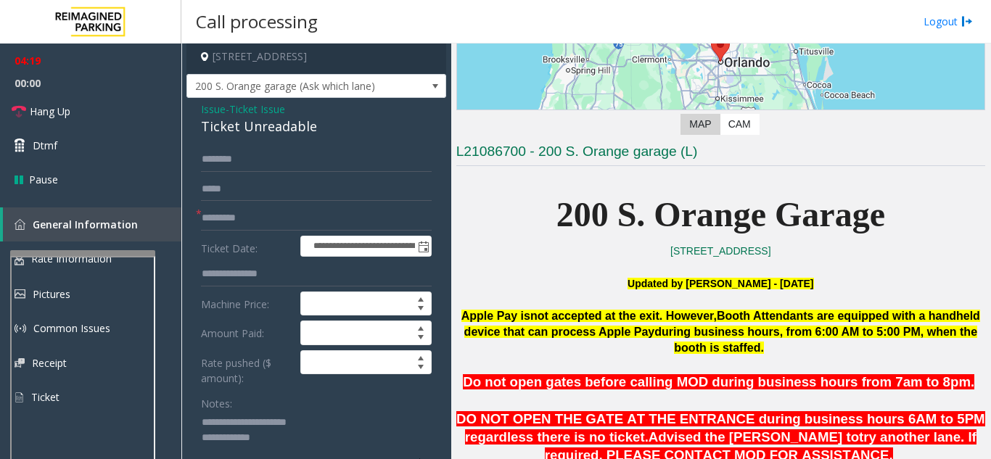
click at [295, 442] on textarea at bounding box center [311, 438] width 220 height 54
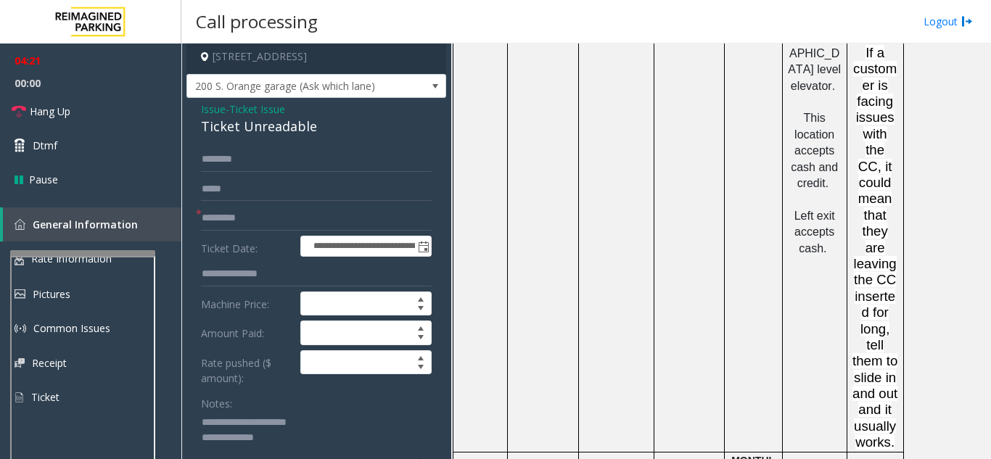
scroll to position [1668, 0]
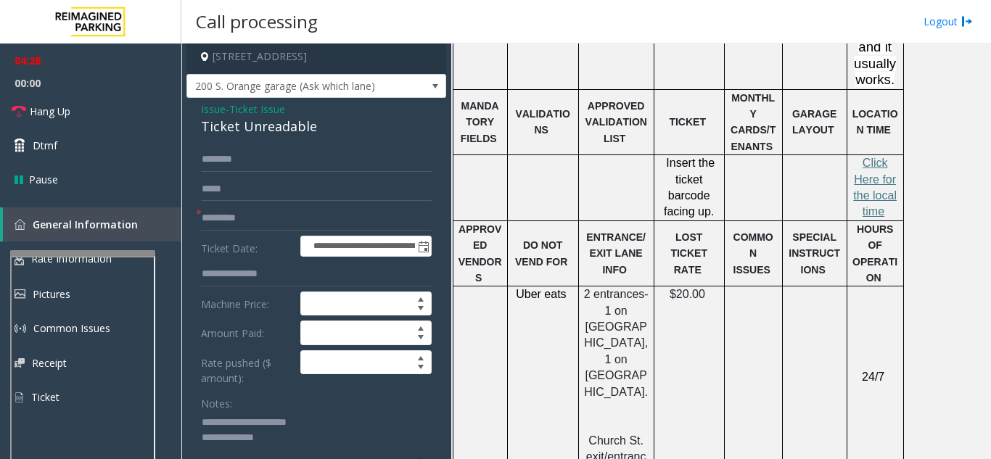
paste textarea "**********"
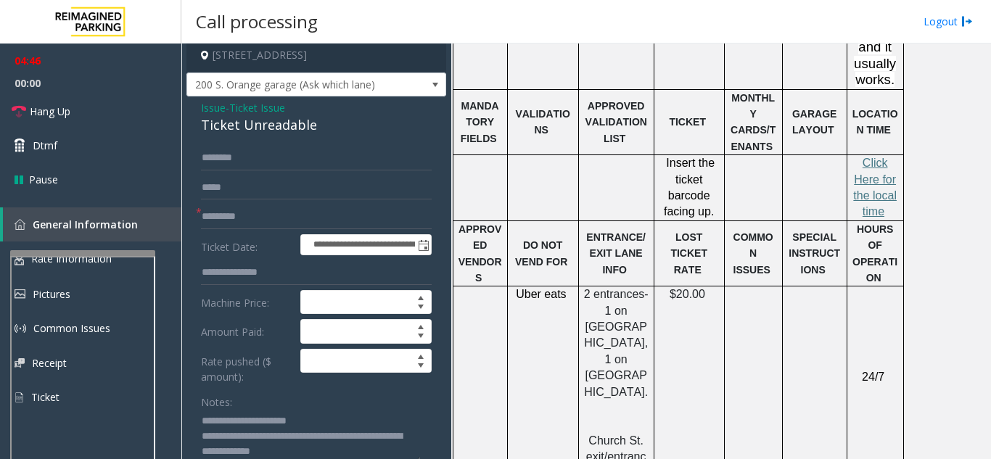
scroll to position [0, 0]
drag, startPoint x: 281, startPoint y: 436, endPoint x: 348, endPoint y: 437, distance: 66.7
click at [348, 437] on textarea at bounding box center [311, 437] width 220 height 54
click at [100, 103] on link "Hang Up" at bounding box center [90, 111] width 181 height 34
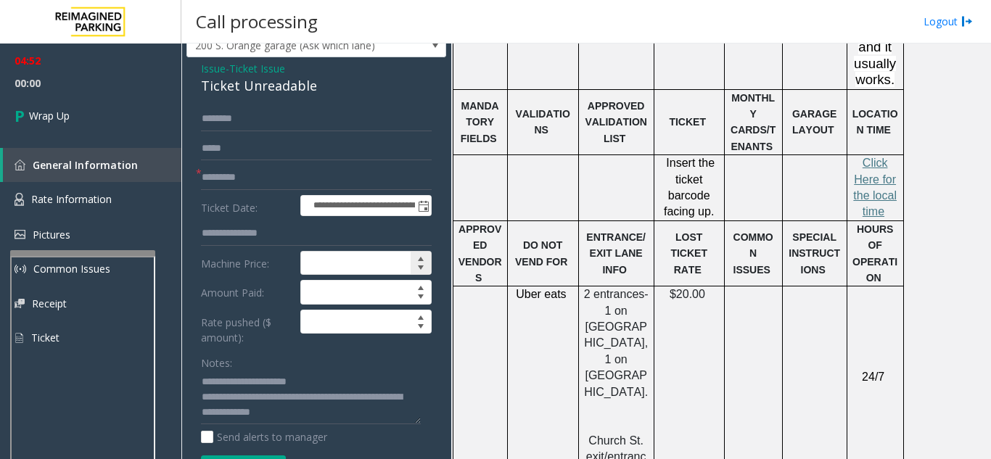
scroll to position [150, 0]
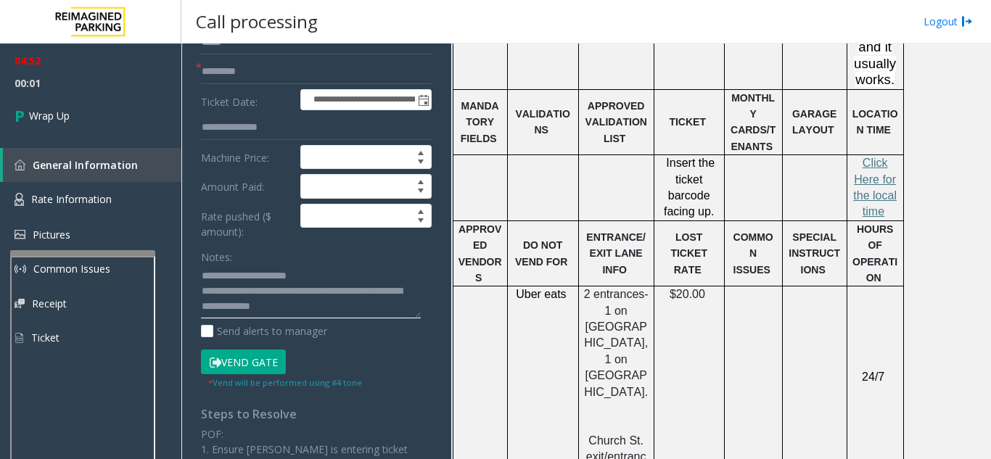
click at [363, 305] on textarea at bounding box center [311, 292] width 220 height 54
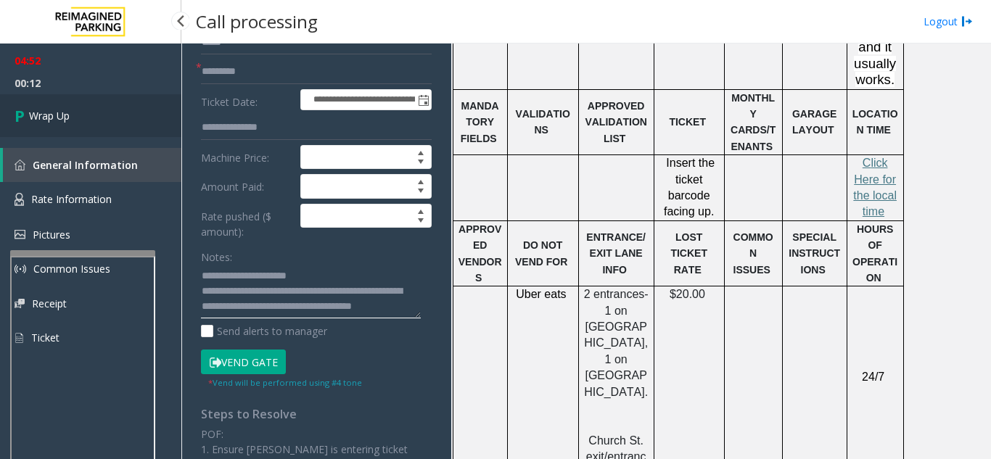
type textarea "**********"
click at [109, 108] on link "Wrap Up" at bounding box center [90, 115] width 181 height 43
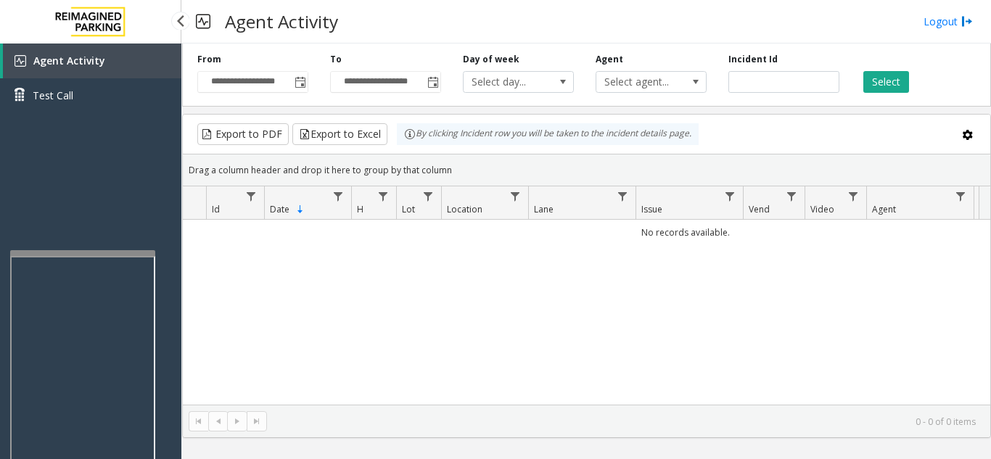
click at [116, 67] on link "Agent Activity" at bounding box center [92, 61] width 178 height 35
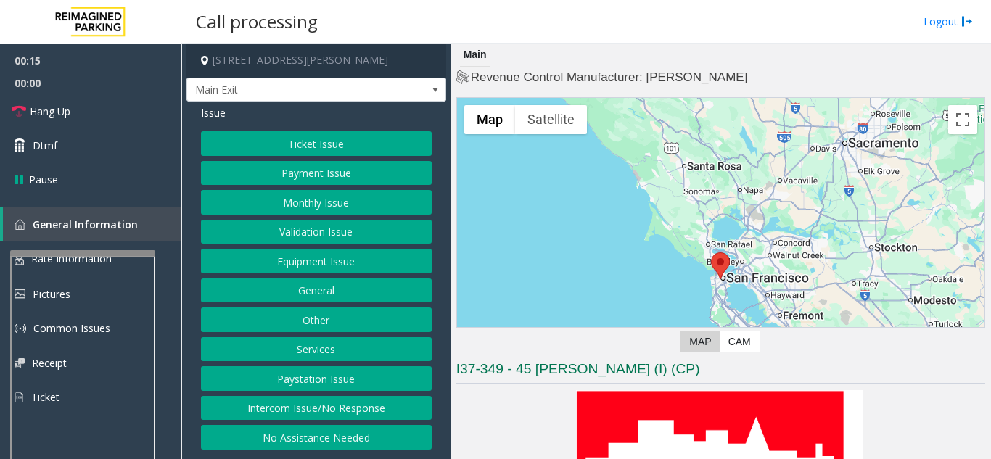
click at [364, 413] on button "Intercom Issue/No Response" at bounding box center [316, 408] width 231 height 25
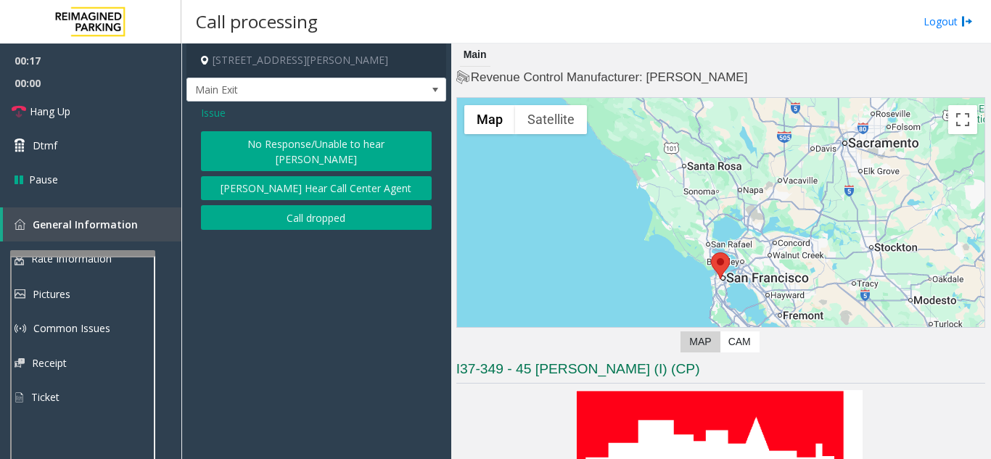
click at [259, 142] on button "No Response/Unable to hear [PERSON_NAME]" at bounding box center [316, 151] width 231 height 40
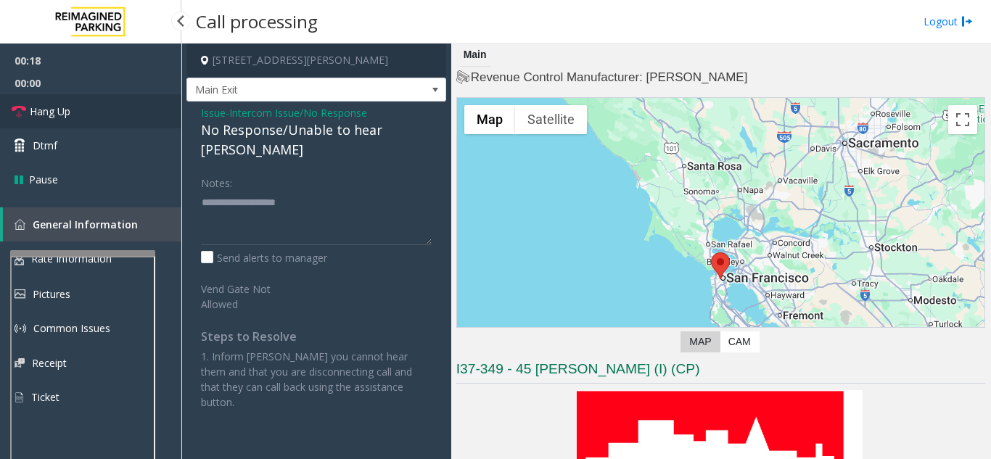
click at [105, 112] on link "Hang Up" at bounding box center [90, 111] width 181 height 34
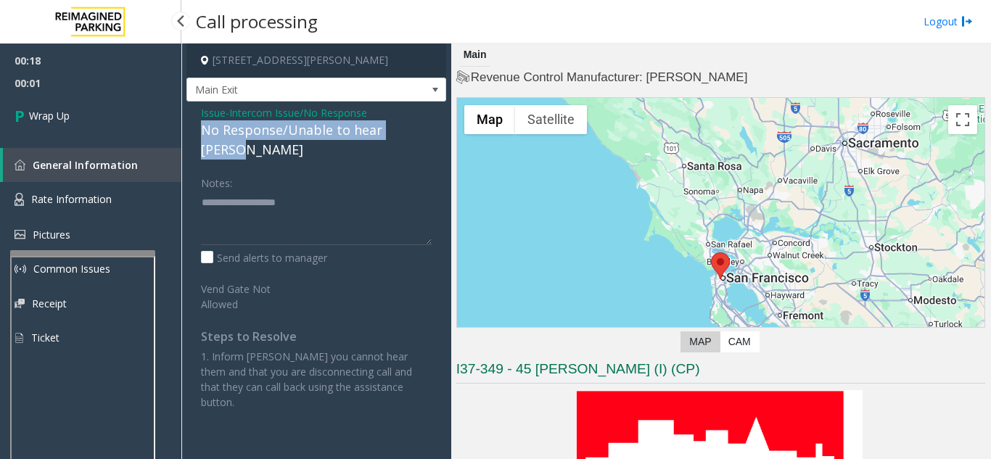
drag, startPoint x: 195, startPoint y: 130, endPoint x: 425, endPoint y: 131, distance: 229.9
click at [425, 131] on div "Issue - Intercom Issue/No Response No Response/Unable to hear [PERSON_NAME] Not…" at bounding box center [316, 263] width 260 height 323
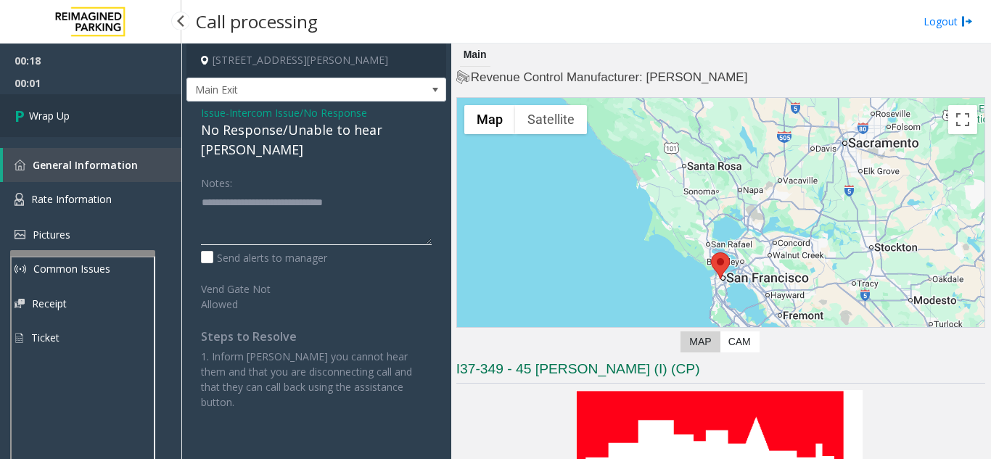
type textarea "**********"
click at [48, 107] on link "Wrap Up" at bounding box center [90, 115] width 181 height 43
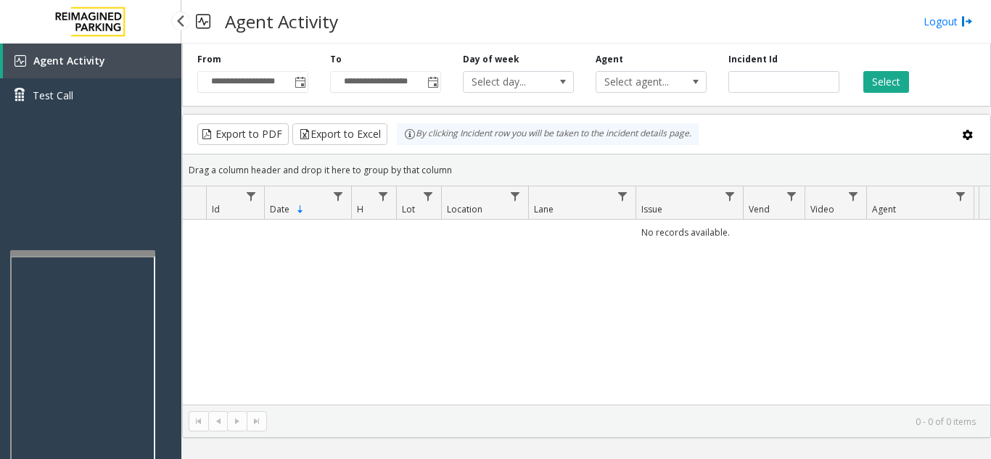
click at [105, 75] on link "Agent Activity" at bounding box center [92, 61] width 178 height 35
click at [301, 85] on span "Toggle popup" at bounding box center [300, 83] width 12 height 12
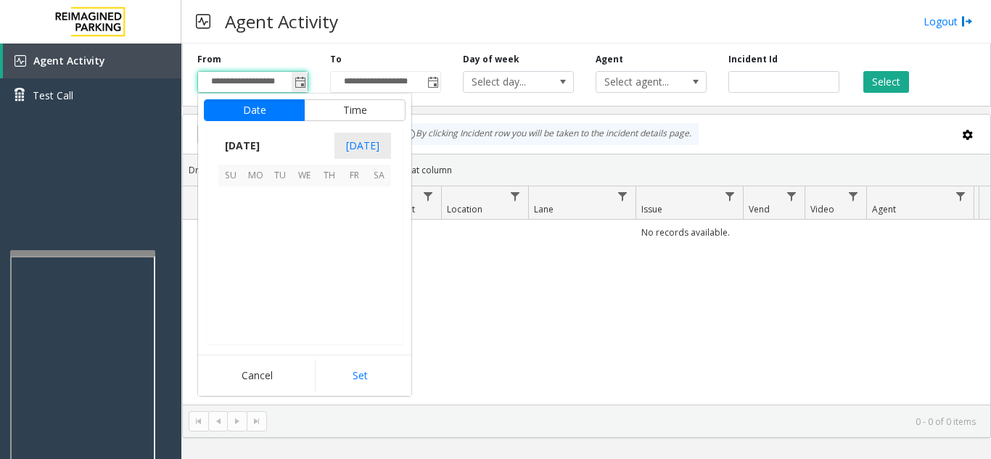
scroll to position [260097, 0]
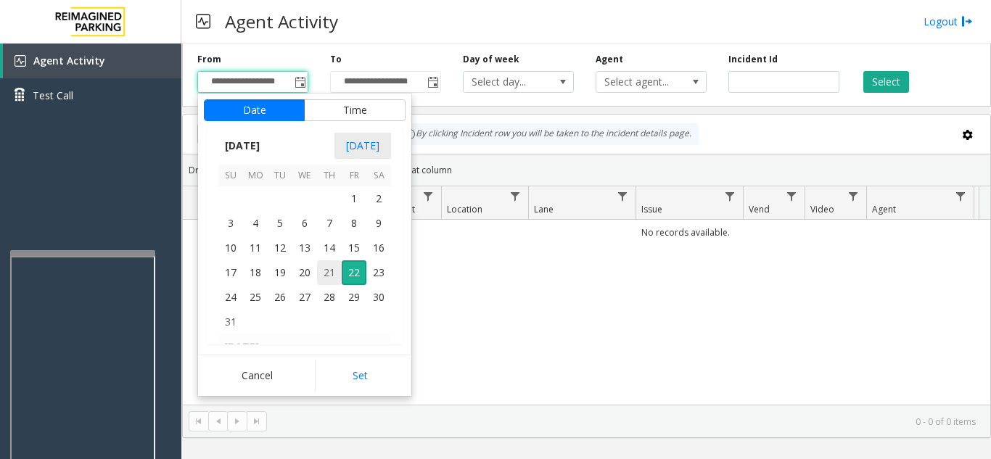
click at [329, 270] on span "21" at bounding box center [329, 272] width 25 height 25
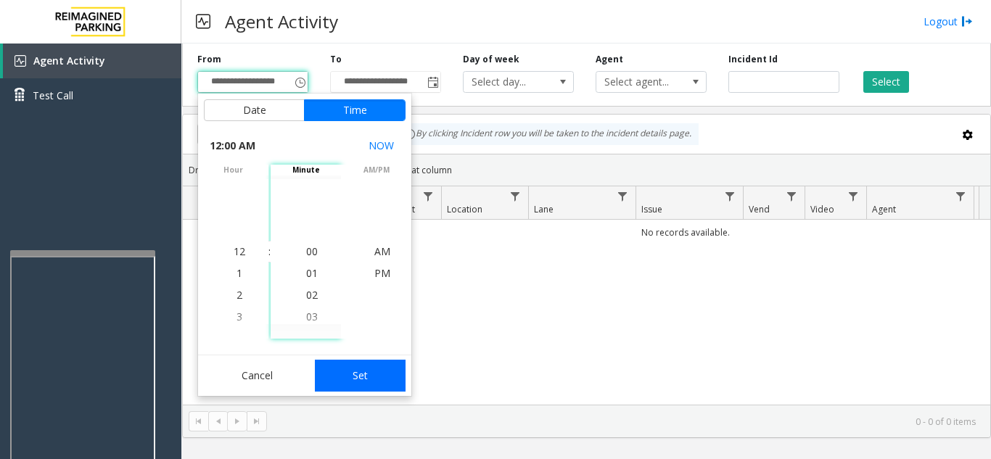
click at [342, 377] on button "Set" at bounding box center [360, 376] width 91 height 32
type input "**********"
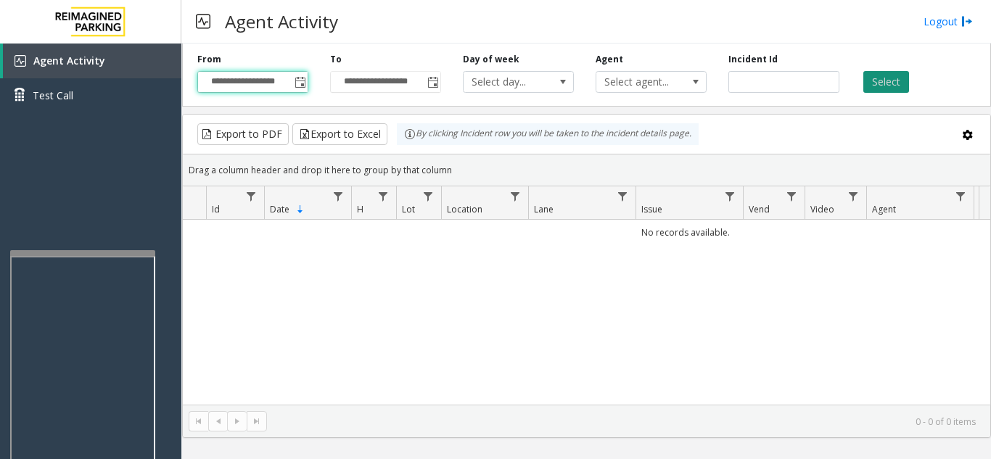
click at [895, 80] on button "Select" at bounding box center [886, 82] width 46 height 22
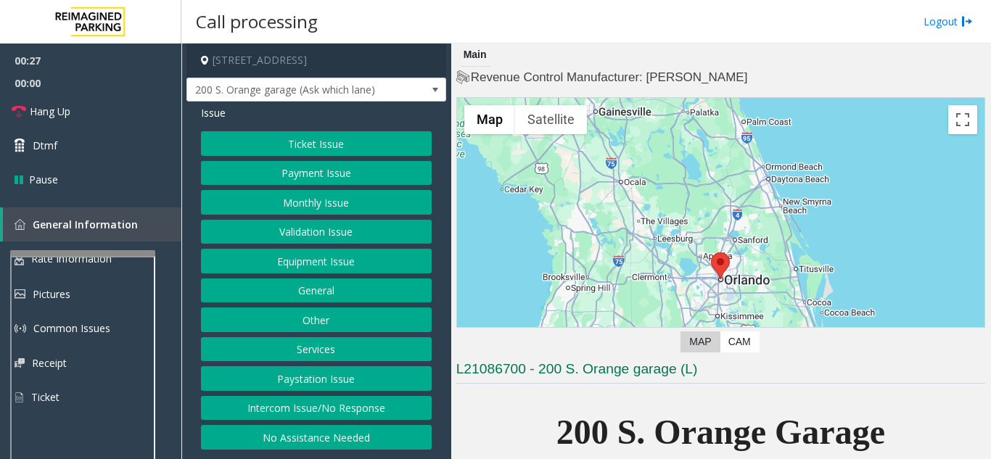
click at [338, 146] on button "Ticket Issue" at bounding box center [316, 143] width 231 height 25
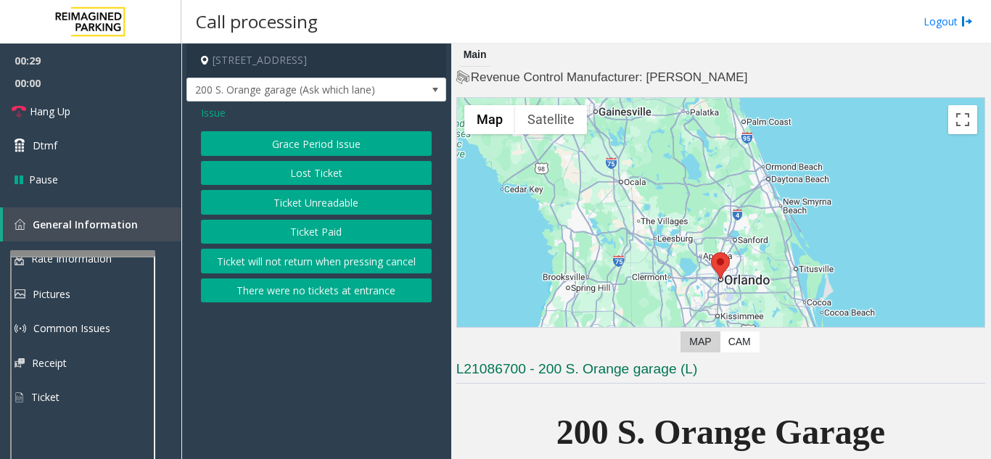
click at [222, 113] on span "Issue" at bounding box center [213, 112] width 25 height 15
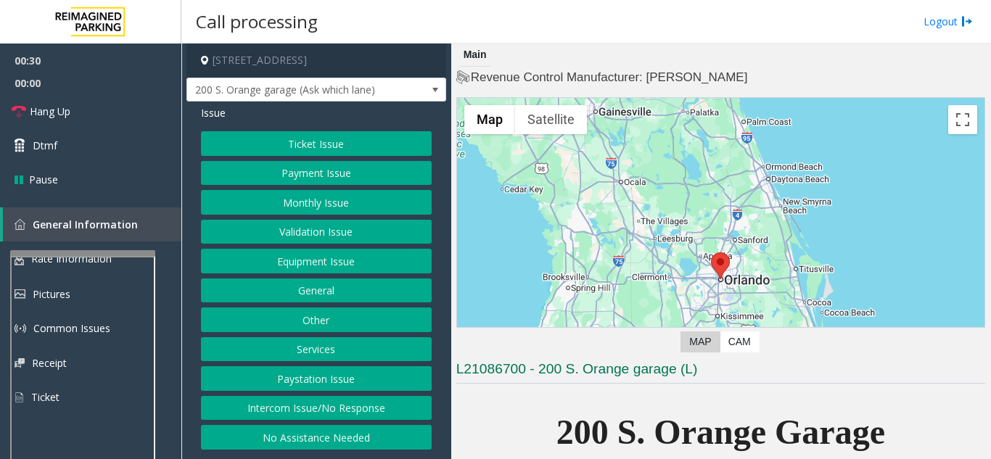
click at [315, 405] on button "Intercom Issue/No Response" at bounding box center [316, 408] width 231 height 25
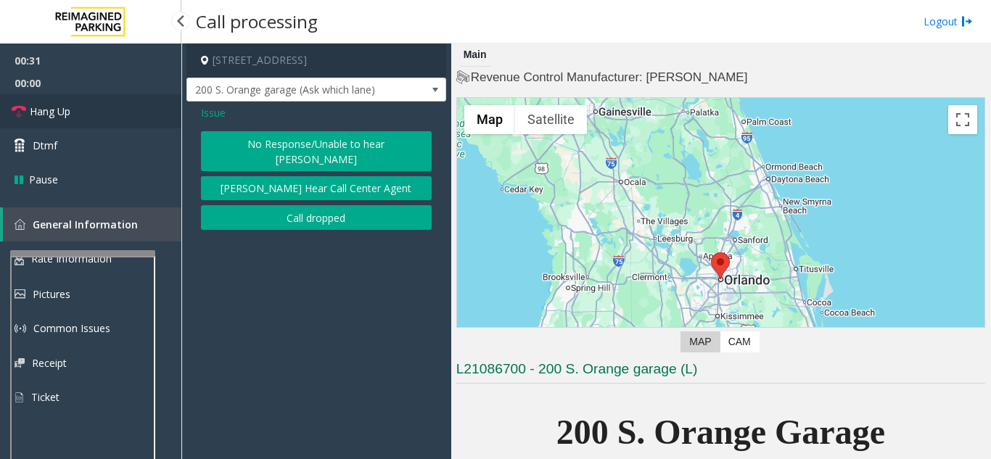
click at [112, 110] on link "Hang Up" at bounding box center [90, 111] width 181 height 34
click at [257, 176] on button "[PERSON_NAME] Hear Call Center Agent" at bounding box center [316, 188] width 231 height 25
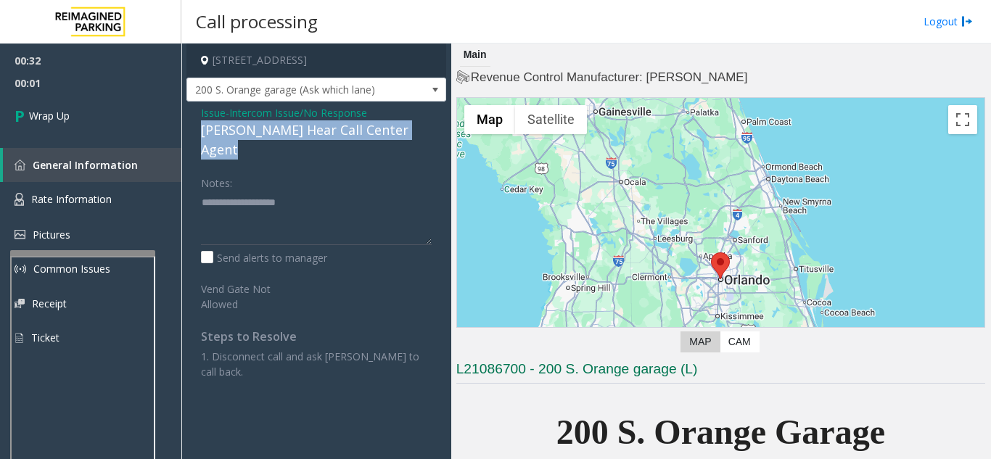
drag, startPoint x: 197, startPoint y: 128, endPoint x: 434, endPoint y: 133, distance: 237.2
click at [434, 133] on div "Issue - Intercom Issue/No Response Parker Cannot Hear Call Center Agent Notes: …" at bounding box center [316, 255] width 260 height 307
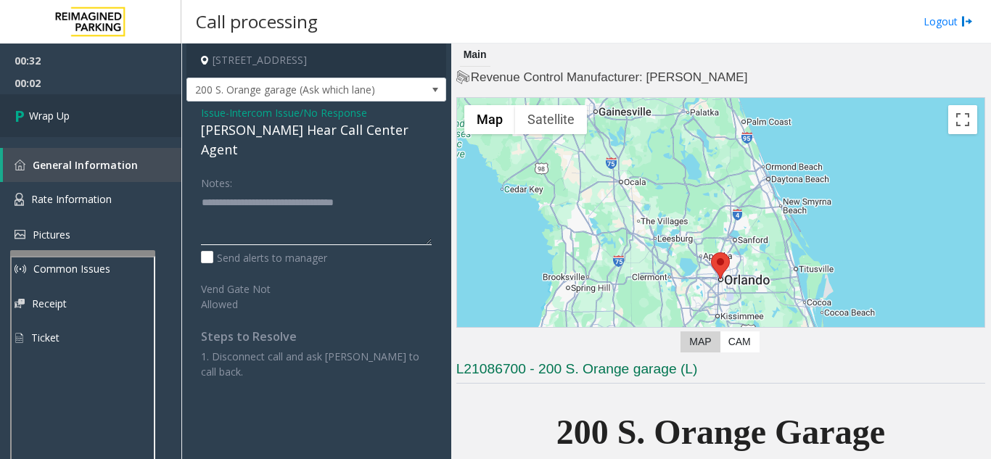
type textarea "**********"
click at [118, 117] on link "Wrap Up" at bounding box center [90, 115] width 181 height 43
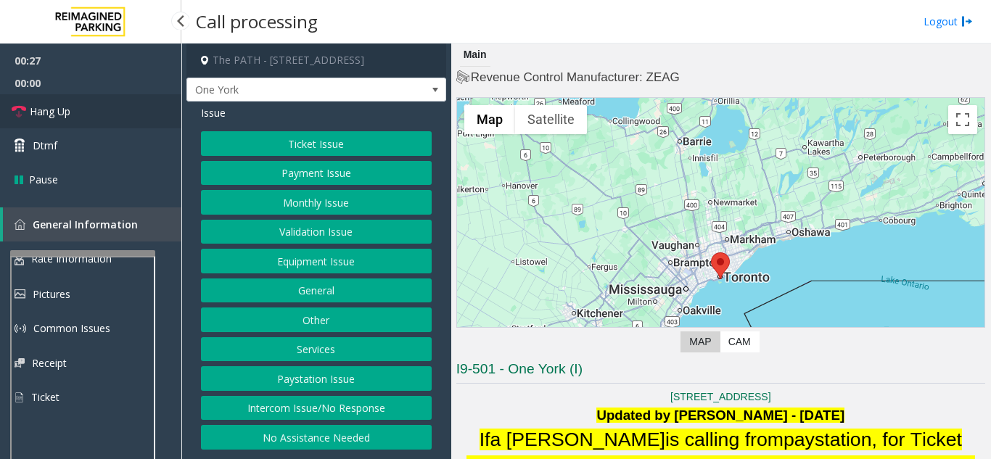
click at [63, 113] on span "Hang Up" at bounding box center [50, 111] width 41 height 15
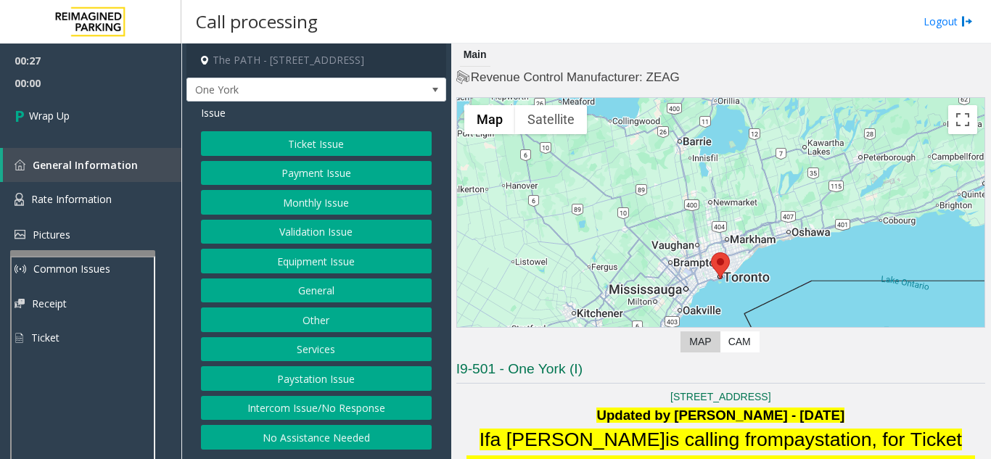
click at [339, 408] on button "Intercom Issue/No Response" at bounding box center [316, 408] width 231 height 25
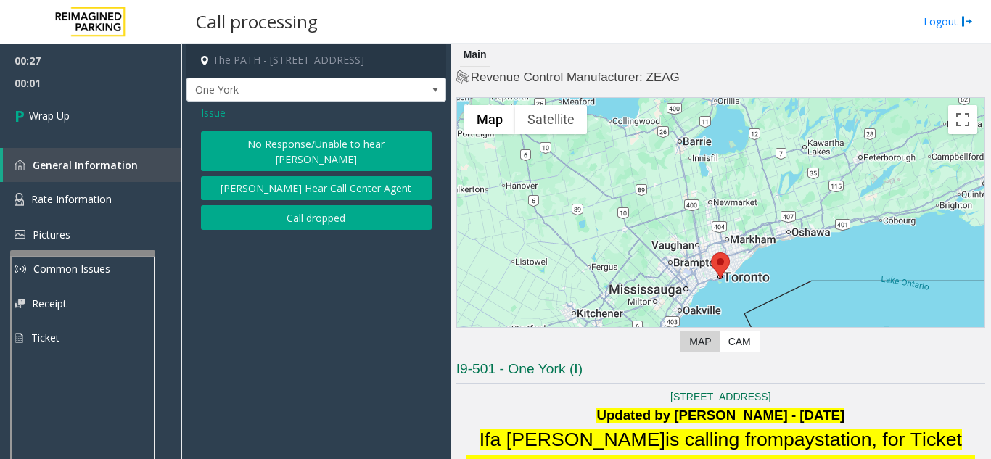
click at [266, 141] on button "No Response/Unable to hear [PERSON_NAME]" at bounding box center [316, 151] width 231 height 40
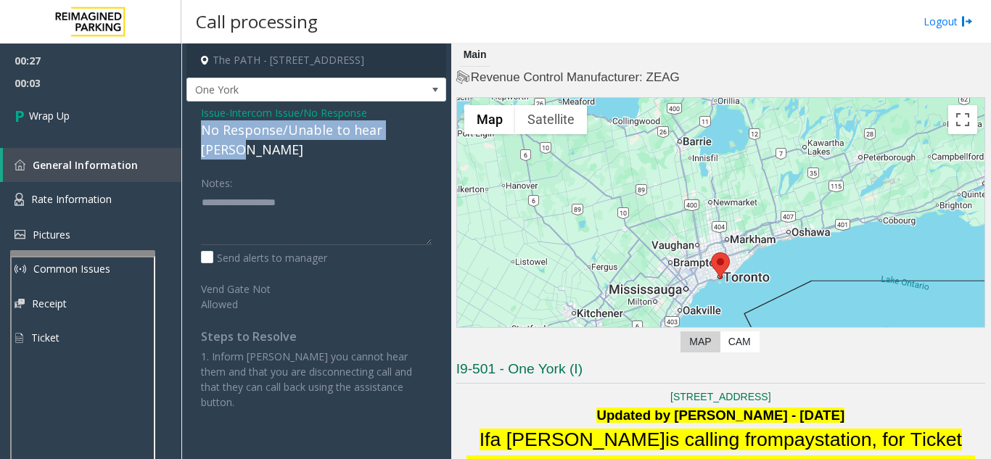
drag, startPoint x: 194, startPoint y: 127, endPoint x: 445, endPoint y: 135, distance: 251.0
click at [445, 135] on div "Issue - Intercom Issue/No Response No Response/Unable to hear [PERSON_NAME] Not…" at bounding box center [316, 263] width 260 height 323
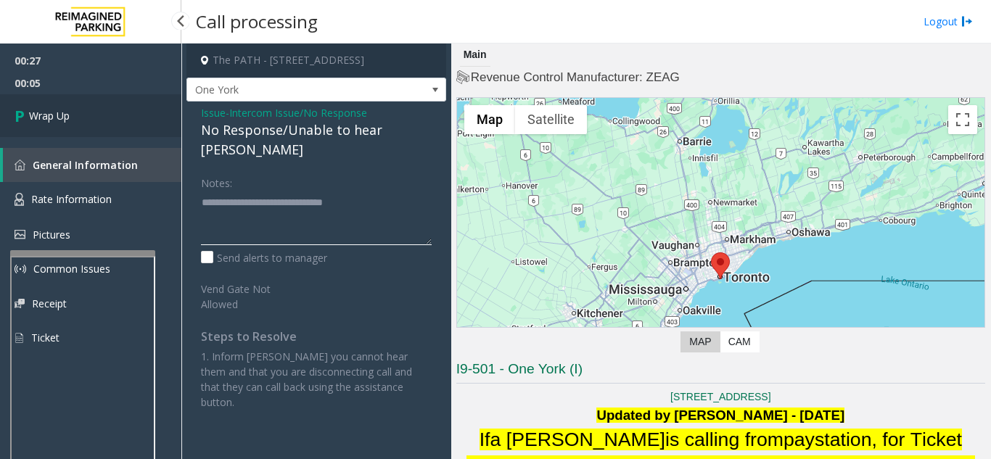
type textarea "**********"
click at [71, 109] on link "Wrap Up" at bounding box center [90, 115] width 181 height 43
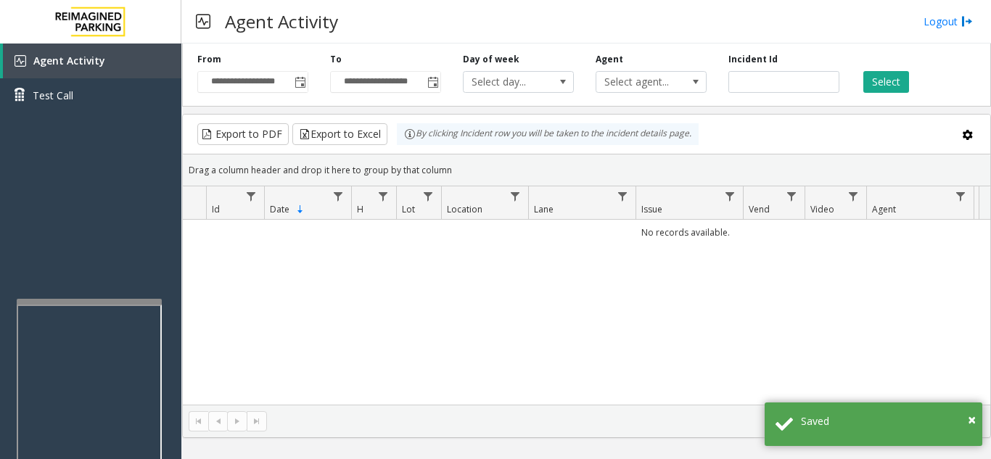
click at [90, 303] on div at bounding box center [89, 302] width 145 height 6
click at [305, 85] on span "Toggle popup" at bounding box center [300, 83] width 12 height 12
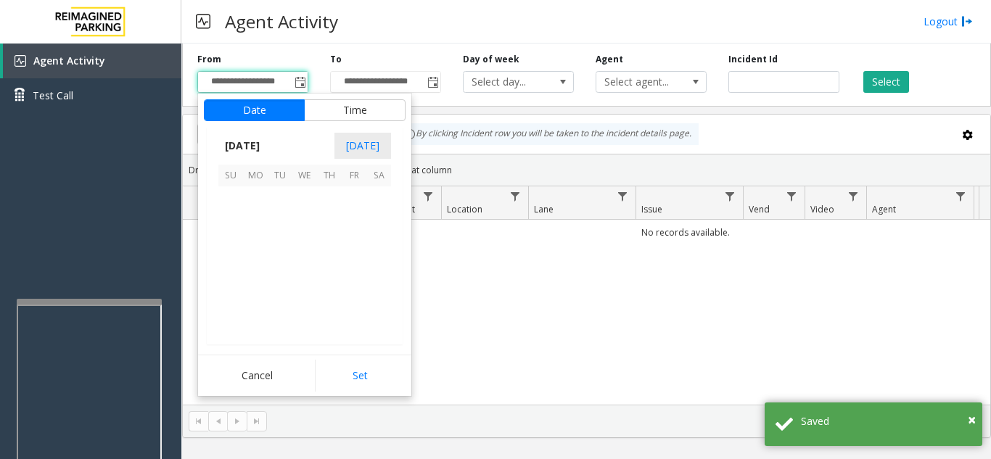
scroll to position [260097, 0]
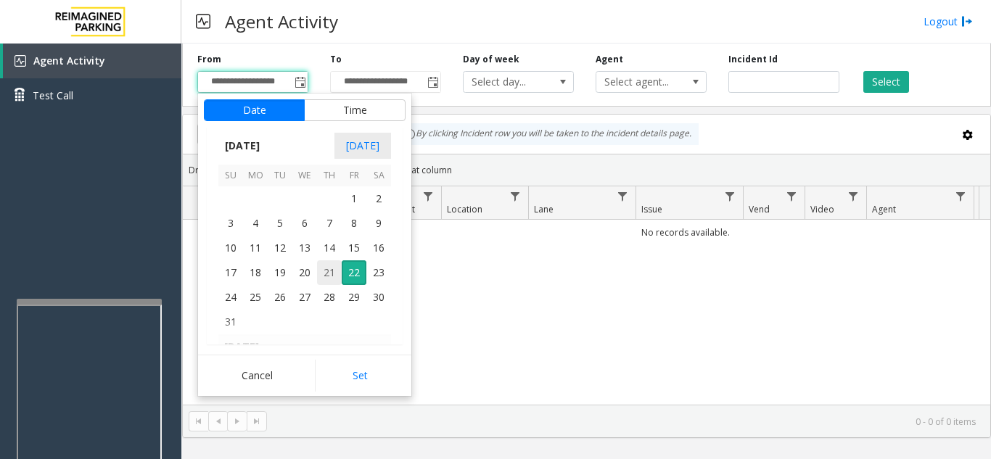
click at [326, 273] on span "21" at bounding box center [329, 272] width 25 height 25
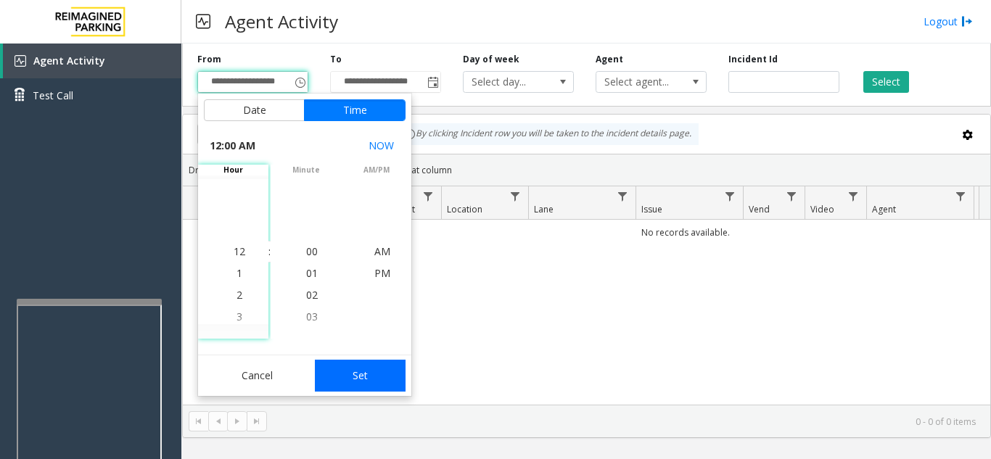
click at [344, 381] on button "Set" at bounding box center [360, 376] width 91 height 32
type input "**********"
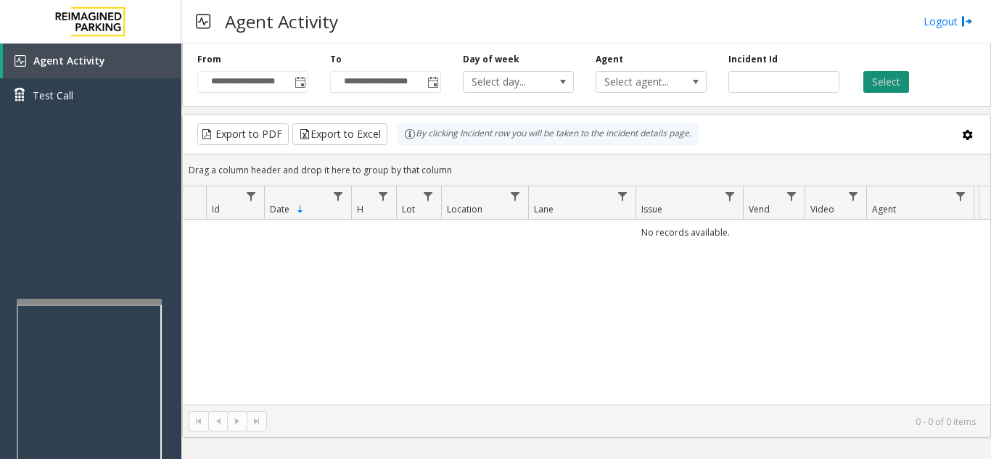
click at [898, 91] on button "Select" at bounding box center [886, 82] width 46 height 22
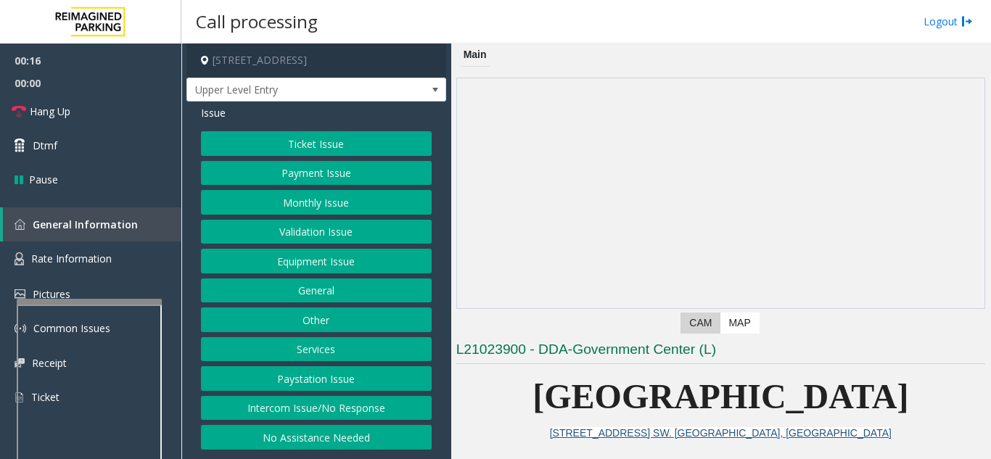
click at [362, 409] on button "Intercom Issue/No Response" at bounding box center [316, 408] width 231 height 25
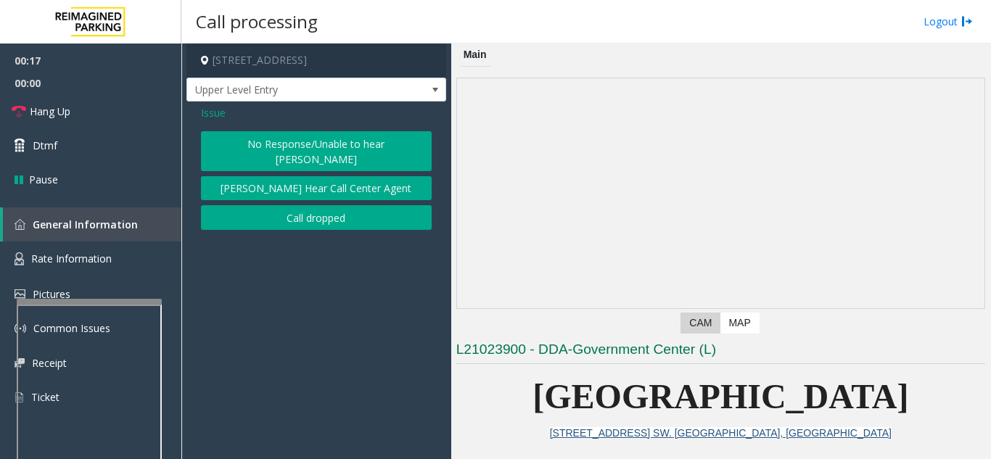
click at [309, 144] on button "No Response/Unable to hear [PERSON_NAME]" at bounding box center [316, 151] width 231 height 40
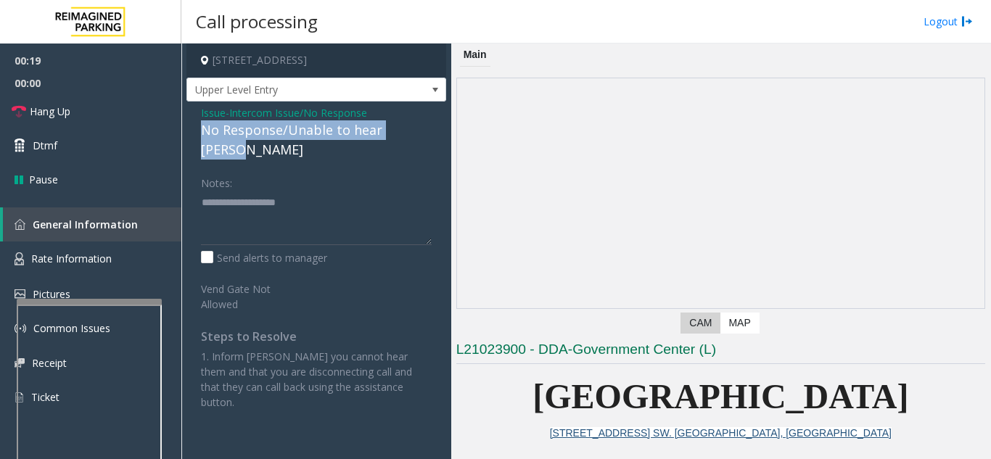
drag, startPoint x: 194, startPoint y: 131, endPoint x: 428, endPoint y: 123, distance: 233.7
click at [428, 123] on div "Issue - Intercom Issue/No Response No Response/Unable to hear [PERSON_NAME] Not…" at bounding box center [316, 263] width 260 height 323
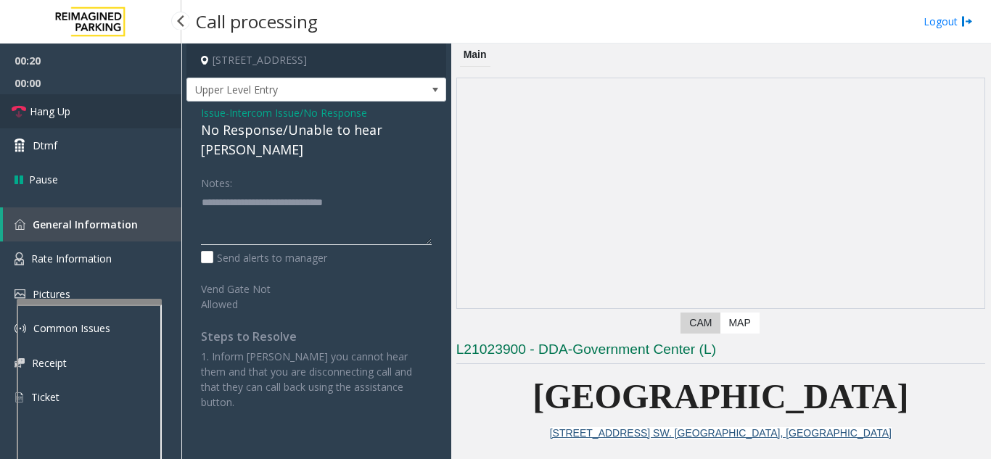
type textarea "**********"
click at [123, 119] on link "Hang Up" at bounding box center [90, 111] width 181 height 34
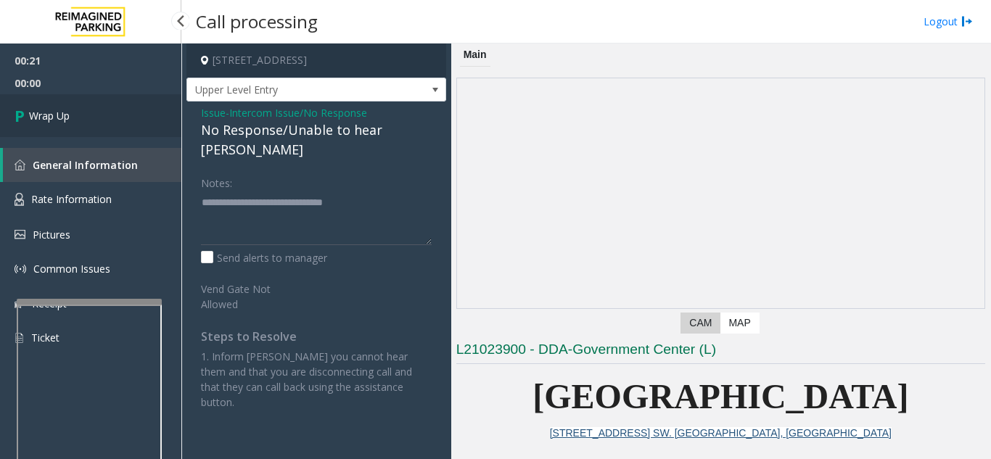
click at [123, 119] on link "Wrap Up" at bounding box center [90, 115] width 181 height 43
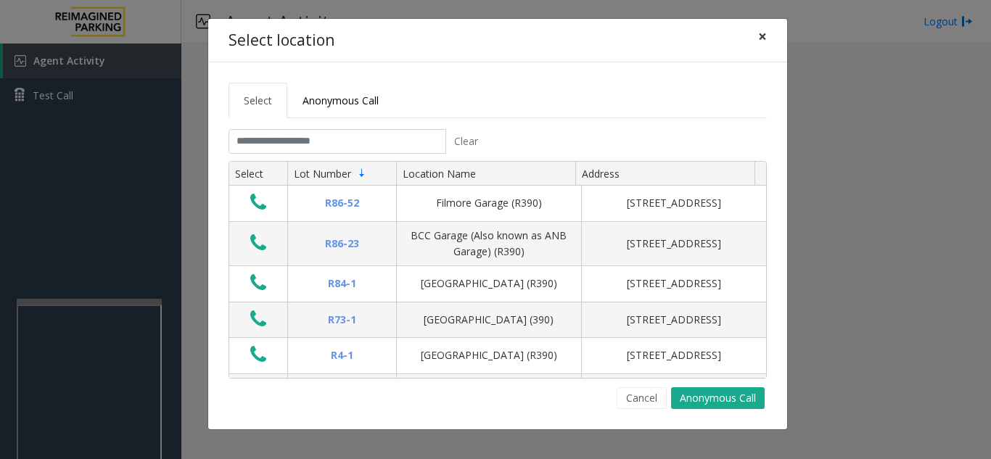
click at [761, 38] on span "×" at bounding box center [762, 36] width 9 height 20
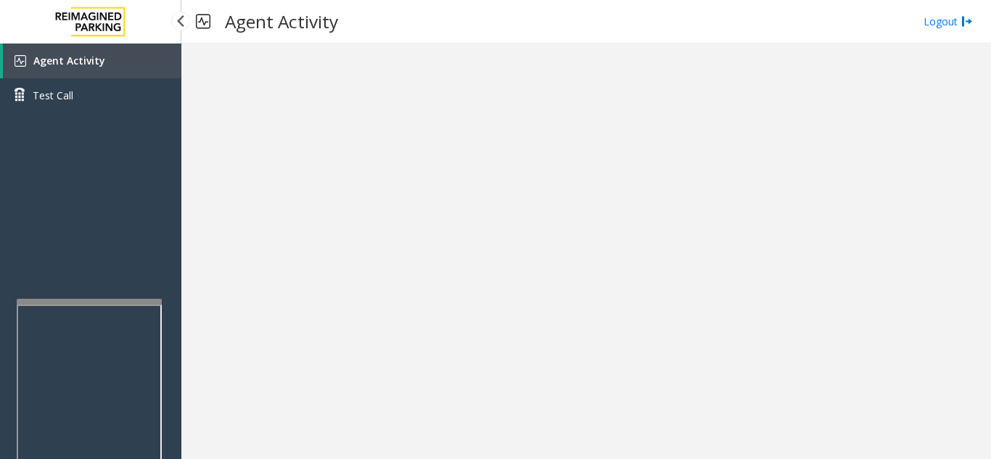
click at [110, 60] on link "Agent Activity" at bounding box center [92, 61] width 178 height 35
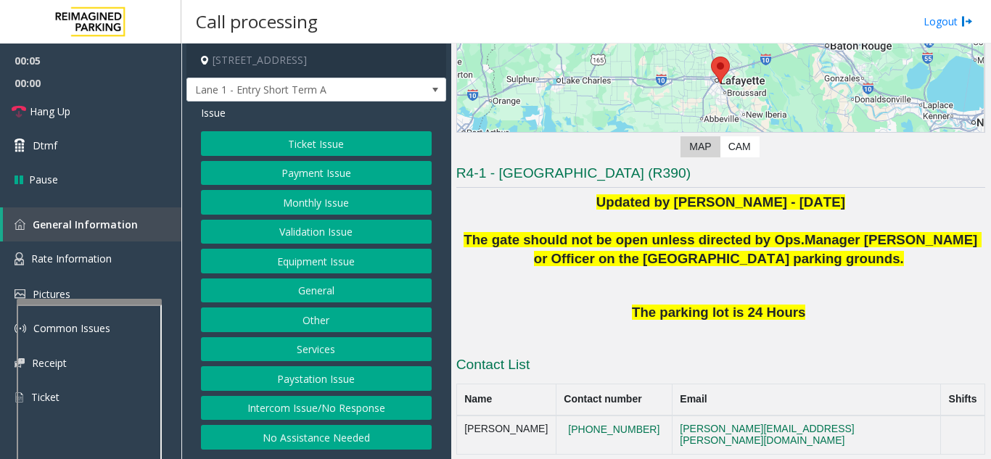
scroll to position [218, 0]
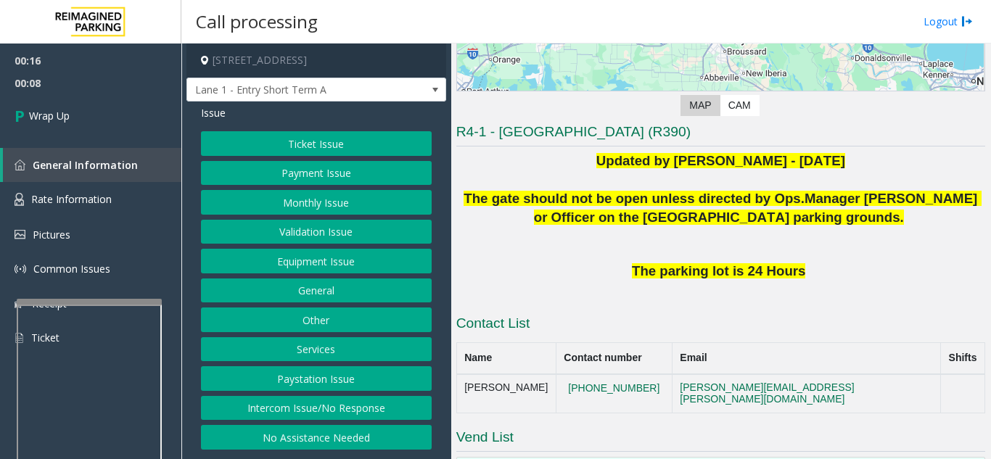
click at [295, 267] on button "Equipment Issue" at bounding box center [316, 261] width 231 height 25
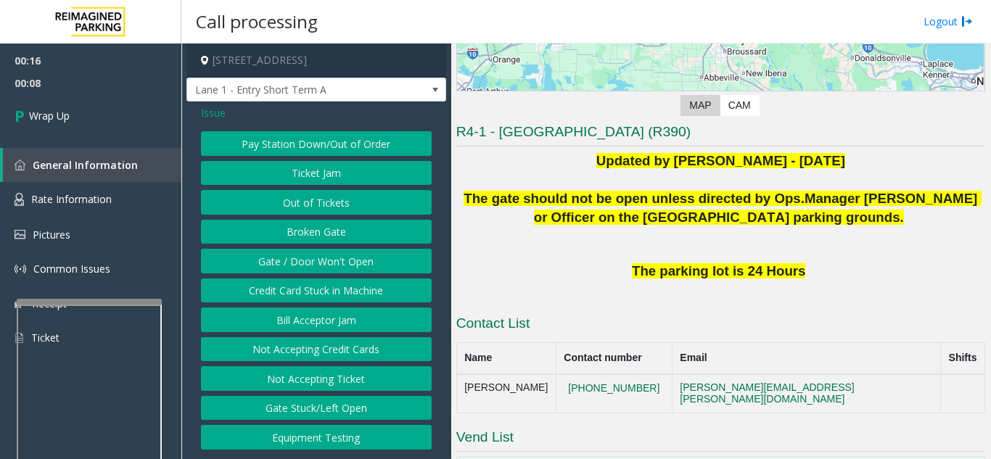
click at [295, 267] on button "Gate / Door Won't Open" at bounding box center [316, 261] width 231 height 25
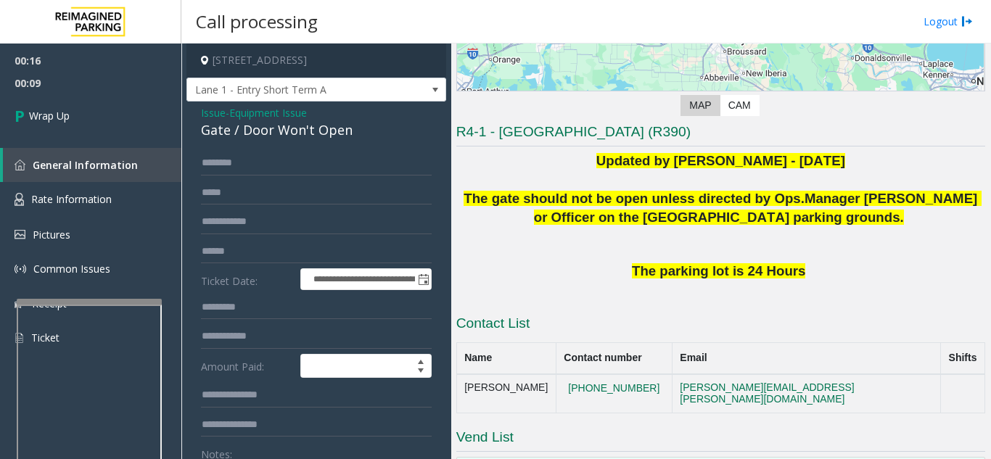
scroll to position [73, 0]
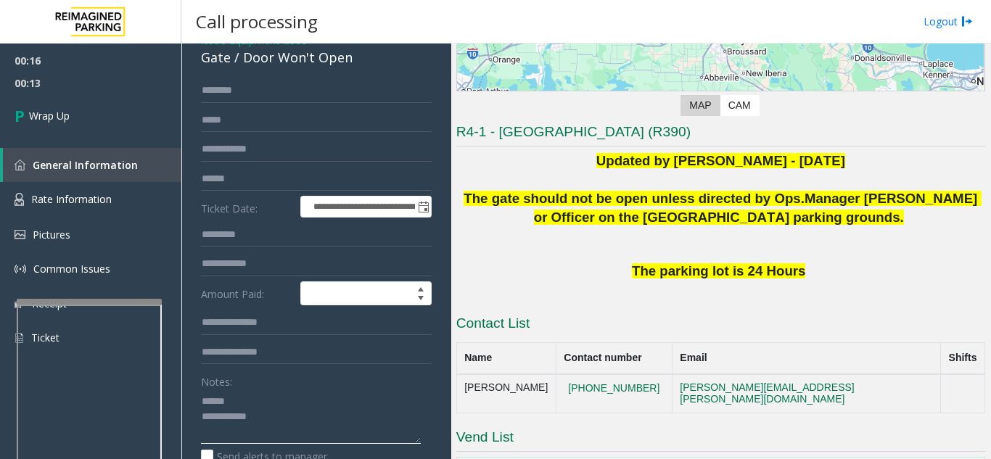
click at [241, 400] on textarea at bounding box center [311, 416] width 220 height 54
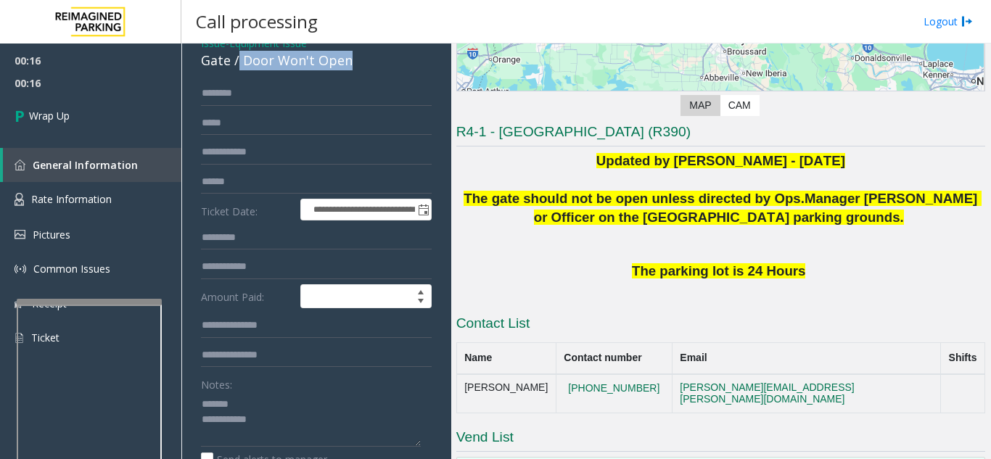
drag, startPoint x: 239, startPoint y: 57, endPoint x: 360, endPoint y: 59, distance: 120.4
click at [360, 59] on div "Gate / Door Won't Open" at bounding box center [316, 61] width 231 height 20
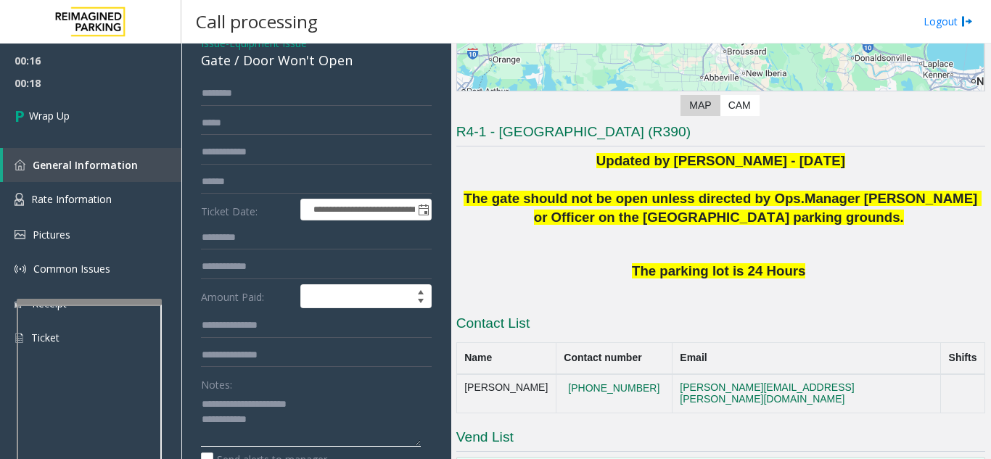
click at [321, 415] on textarea at bounding box center [311, 419] width 220 height 54
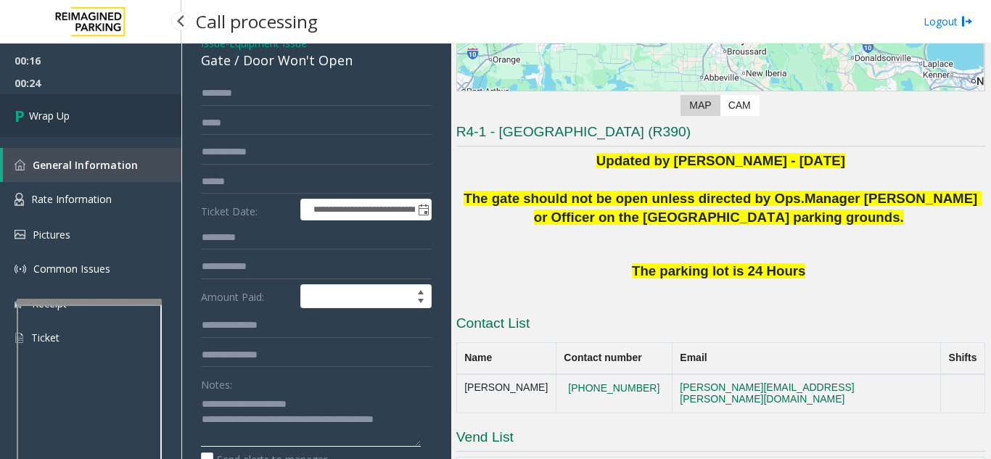
type textarea "**********"
click at [103, 111] on link "Wrap Up" at bounding box center [90, 115] width 181 height 43
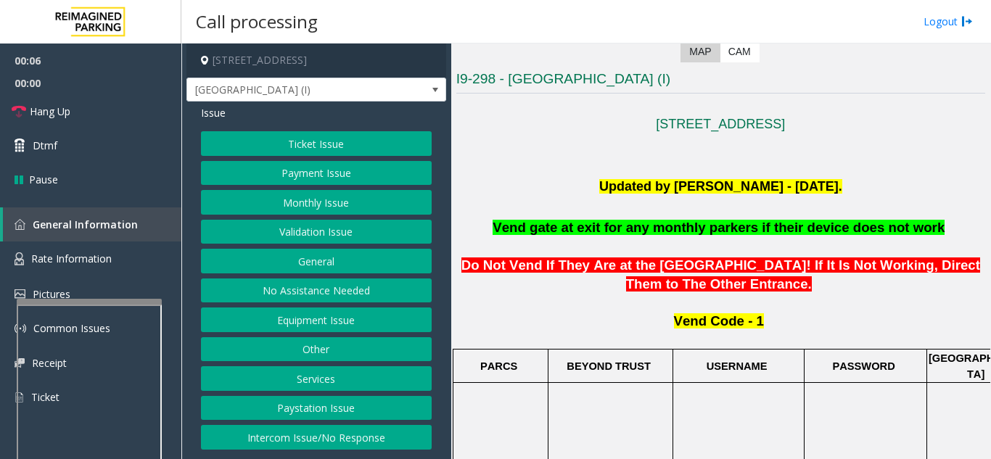
scroll to position [363, 0]
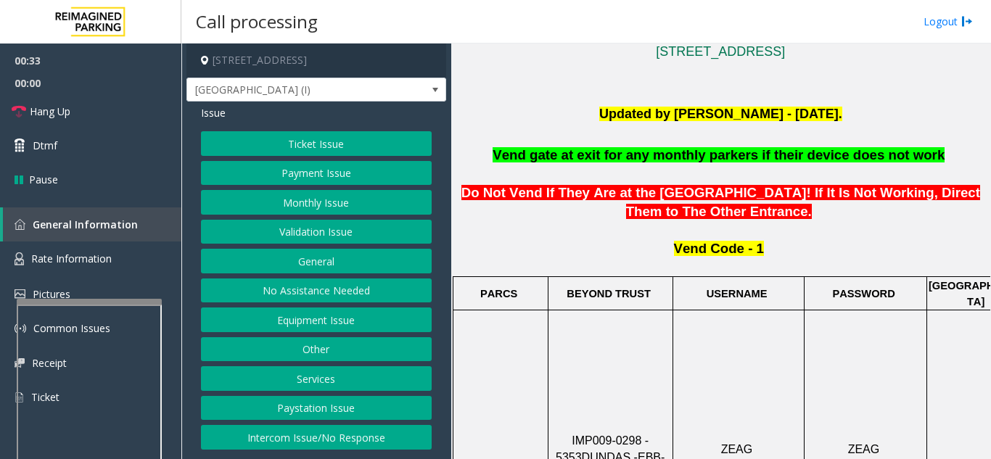
click at [310, 205] on button "Monthly Issue" at bounding box center [316, 202] width 231 height 25
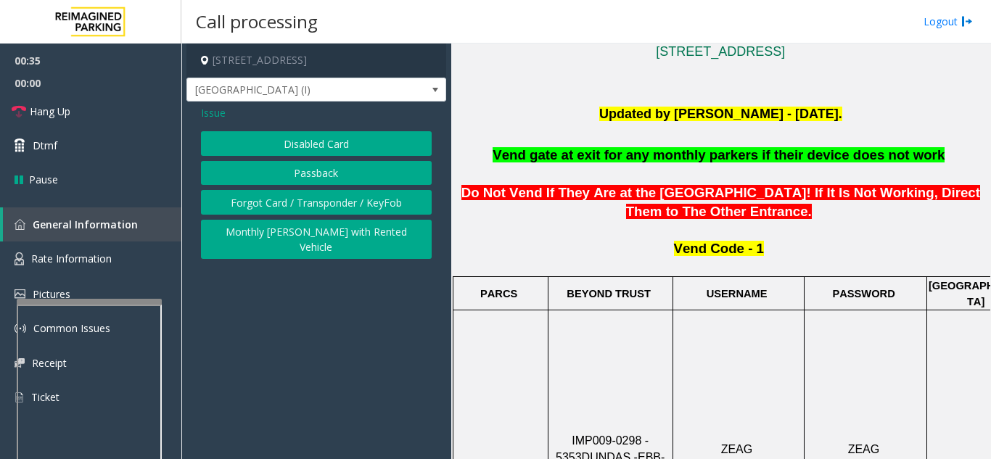
click at [299, 146] on button "Disabled Card" at bounding box center [316, 143] width 231 height 25
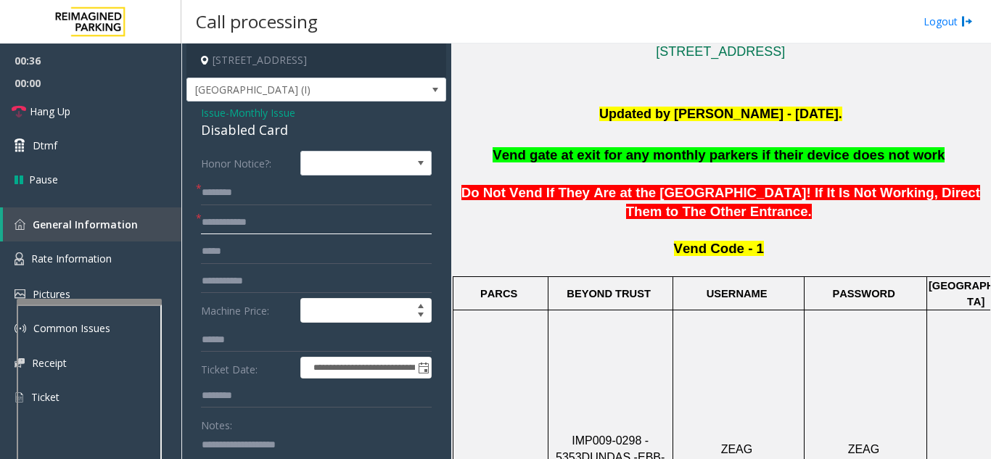
click at [289, 219] on input "text" at bounding box center [316, 222] width 231 height 25
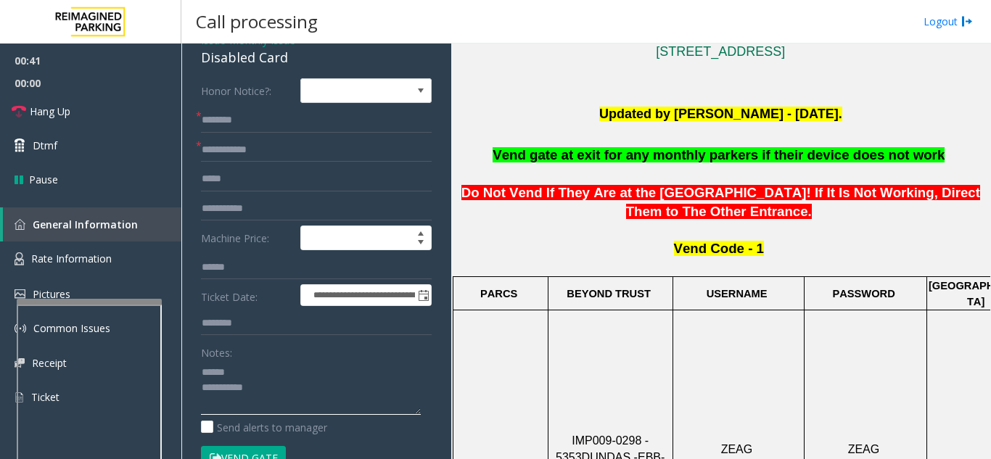
type textarea "**********"
click at [294, 147] on input "text" at bounding box center [316, 150] width 231 height 25
type input "******"
click at [325, 125] on input "text" at bounding box center [316, 120] width 231 height 25
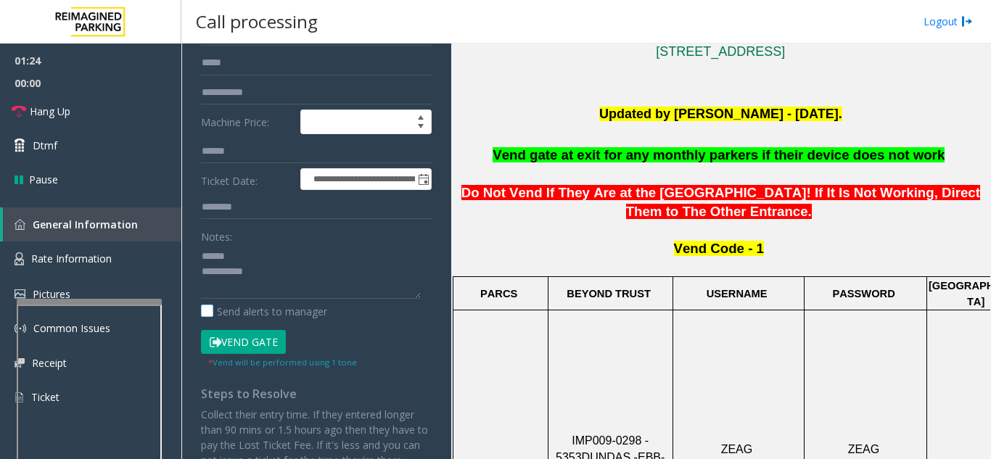
scroll to position [218, 0]
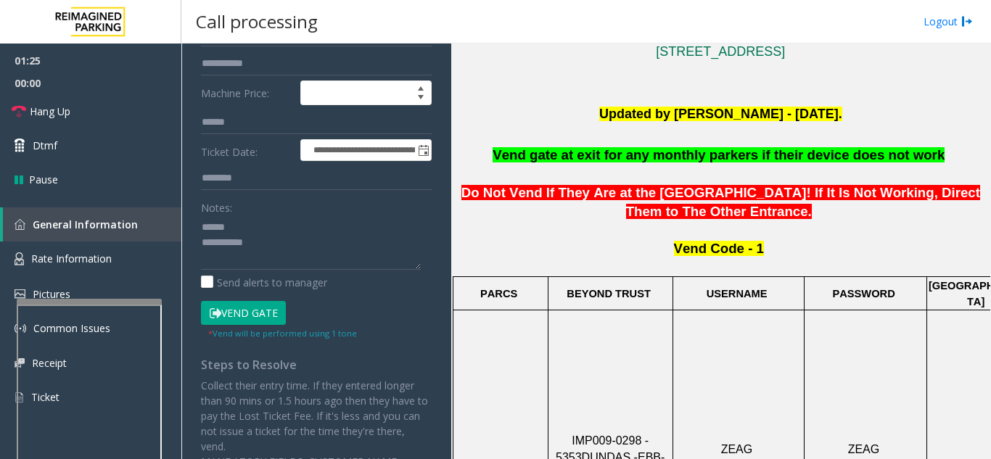
click at [228, 315] on button "Vend Gate" at bounding box center [243, 313] width 85 height 25
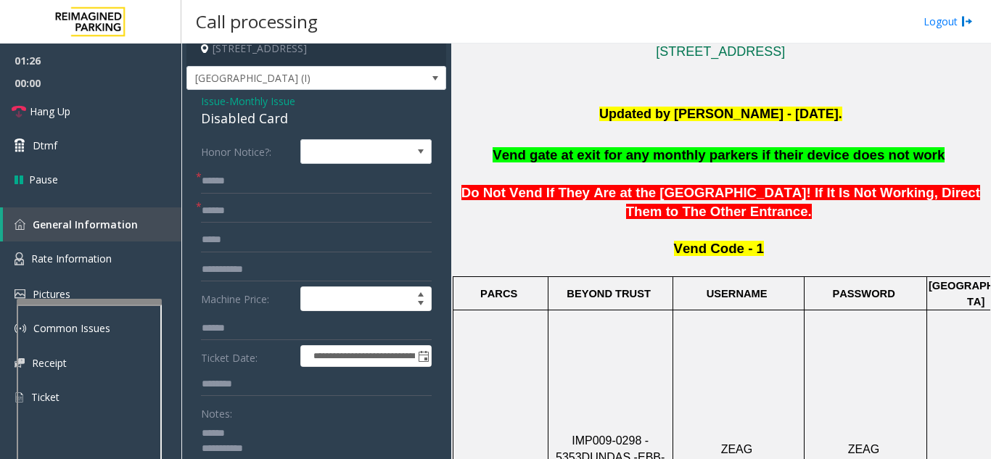
scroll to position [0, 0]
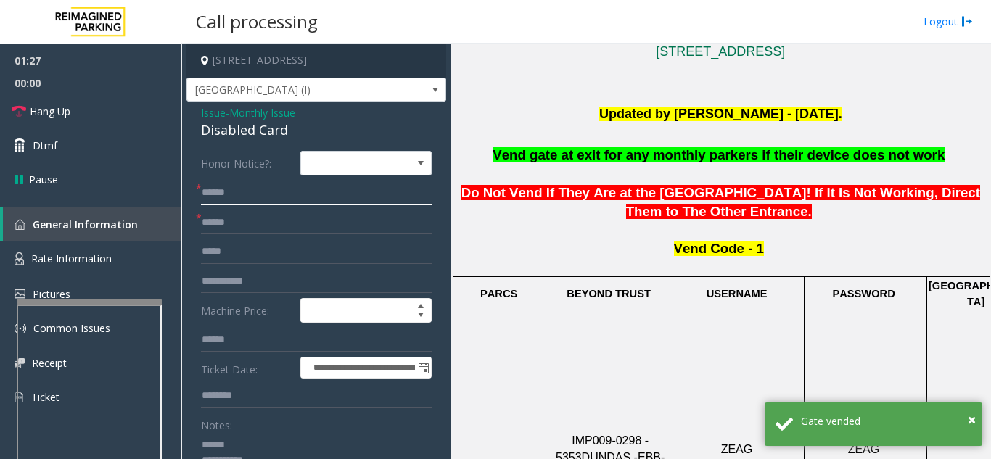
click at [205, 192] on input "******" at bounding box center [316, 193] width 231 height 25
type input "******"
click at [83, 152] on link "Dtmf" at bounding box center [90, 145] width 181 height 34
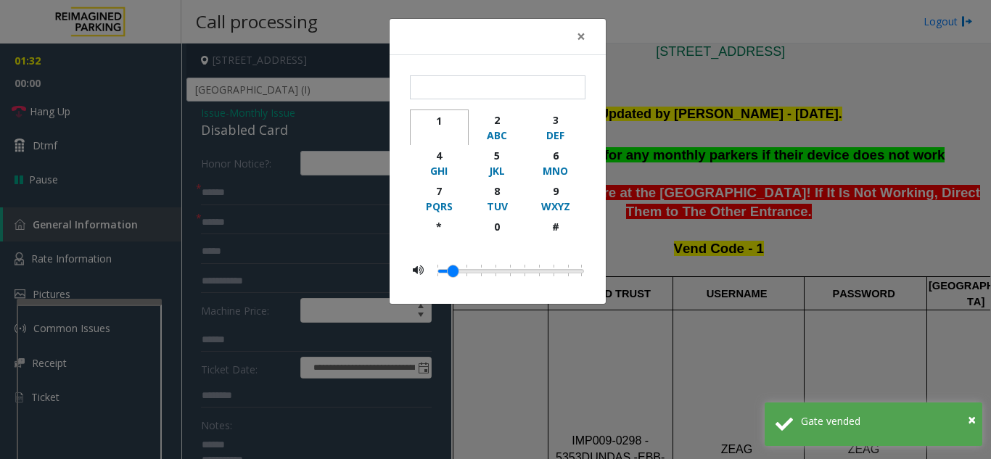
click at [440, 126] on div "1" at bounding box center [439, 120] width 40 height 15
type input "*"
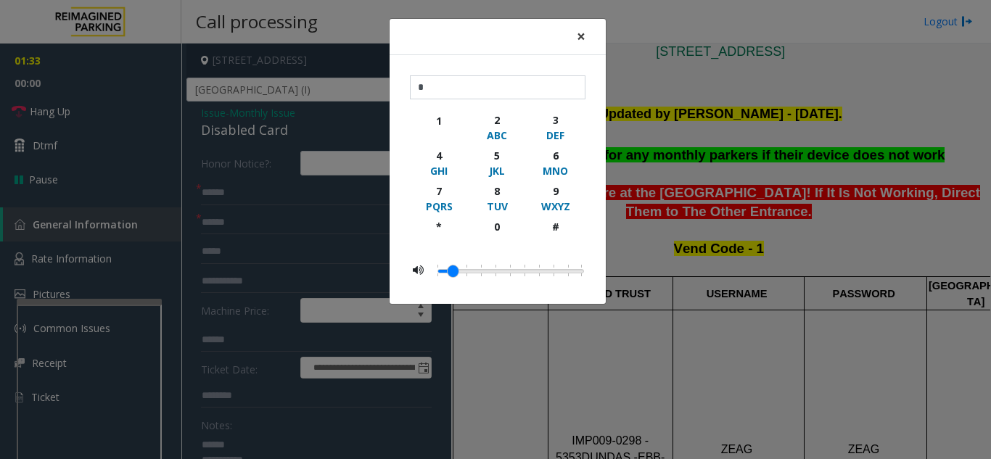
click at [583, 33] on span "×" at bounding box center [581, 36] width 9 height 20
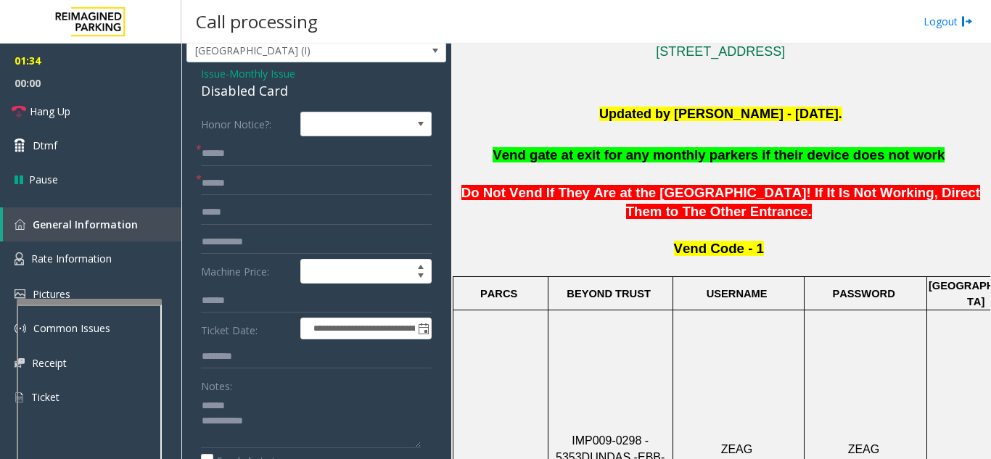
scroll to position [73, 0]
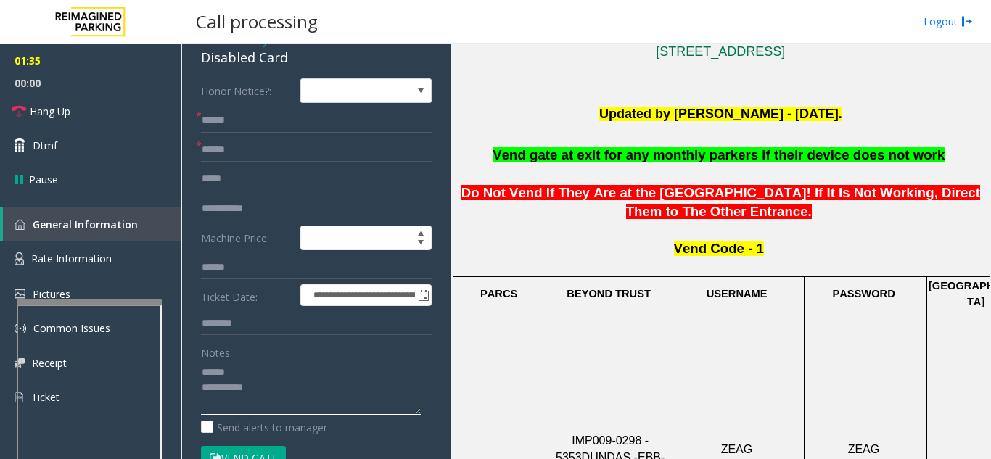
click at [297, 379] on textarea at bounding box center [311, 387] width 220 height 54
click at [274, 390] on textarea at bounding box center [311, 387] width 220 height 54
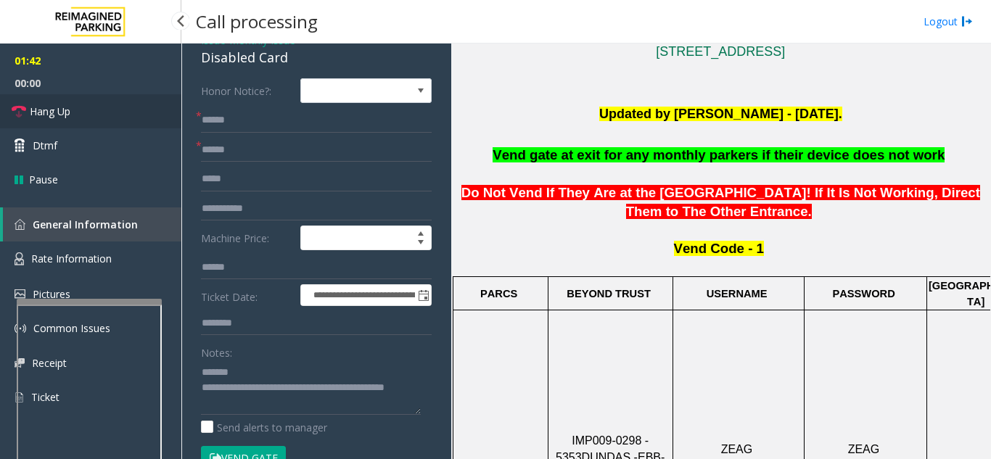
click at [88, 112] on link "Hang Up" at bounding box center [90, 111] width 181 height 34
click at [289, 362] on textarea at bounding box center [311, 387] width 220 height 54
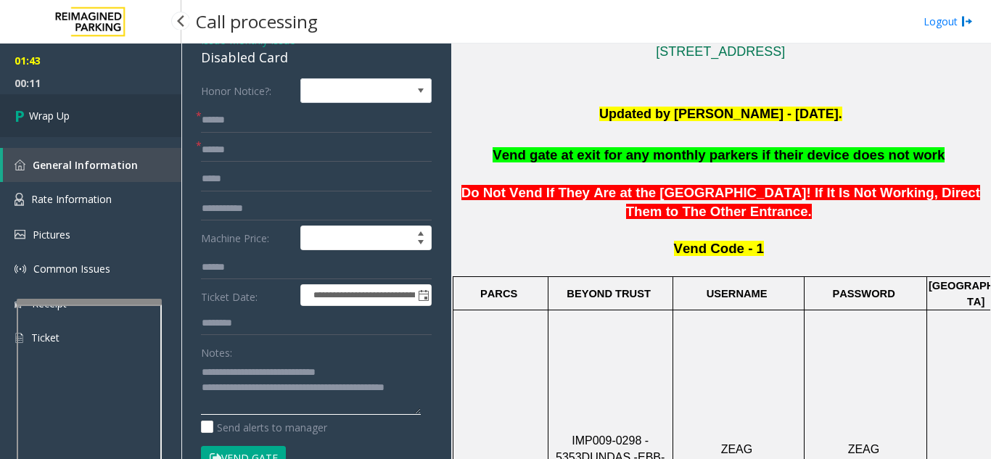
type textarea "**********"
click at [87, 100] on link "Wrap Up" at bounding box center [90, 115] width 181 height 43
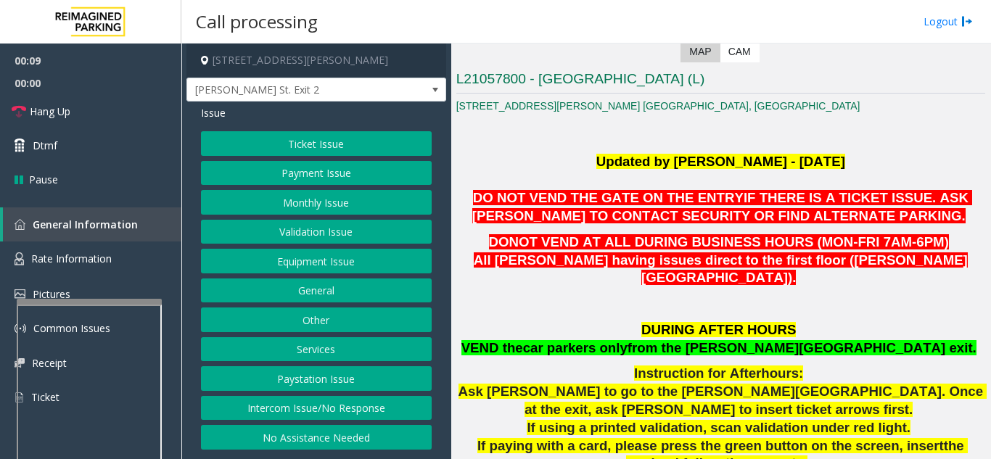
scroll to position [363, 0]
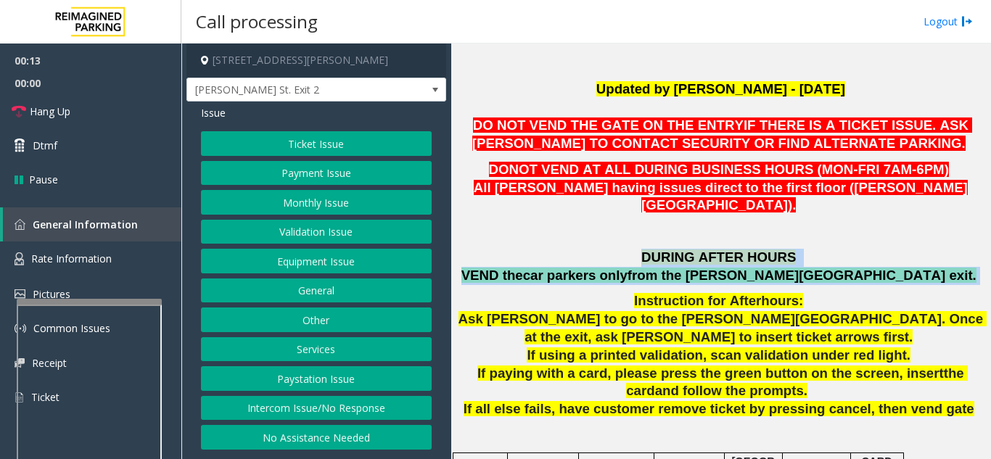
drag, startPoint x: 903, startPoint y: 259, endPoint x: 574, endPoint y: 247, distance: 329.5
click at [574, 249] on p "DURING AFTER HOURS VEND the car parkers only from the BOONE Ave exit." at bounding box center [720, 267] width 529 height 36
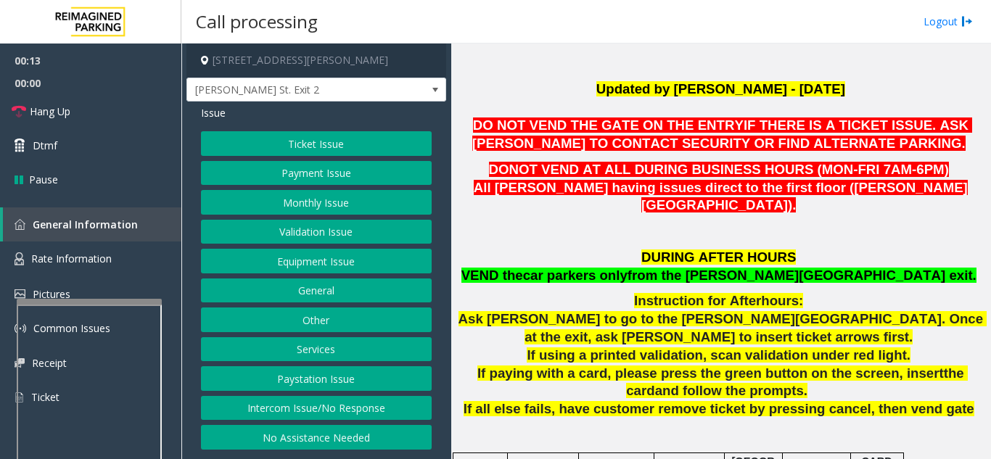
click at [582, 226] on p at bounding box center [720, 236] width 529 height 20
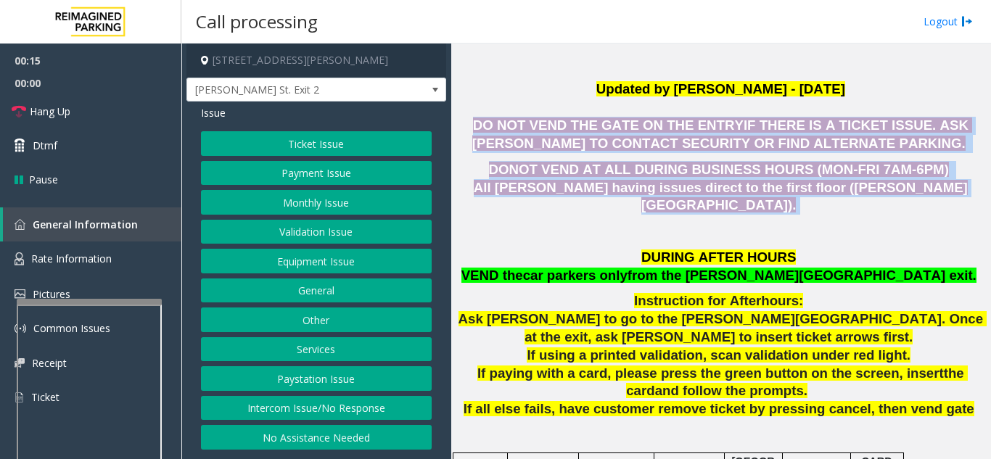
drag, startPoint x: 946, startPoint y: 179, endPoint x: 480, endPoint y: 122, distance: 469.8
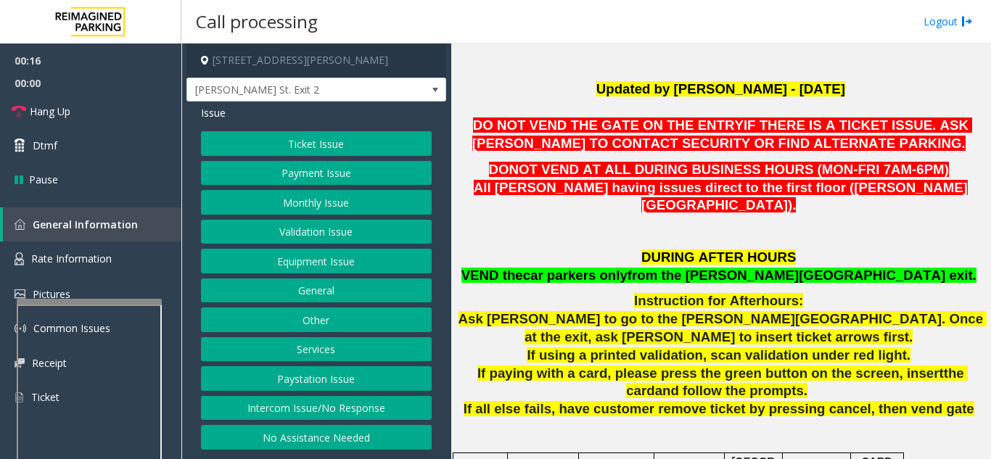
click at [506, 90] on p "Updated by Pranav Babbar - 14th Feb 2024" at bounding box center [720, 89] width 529 height 19
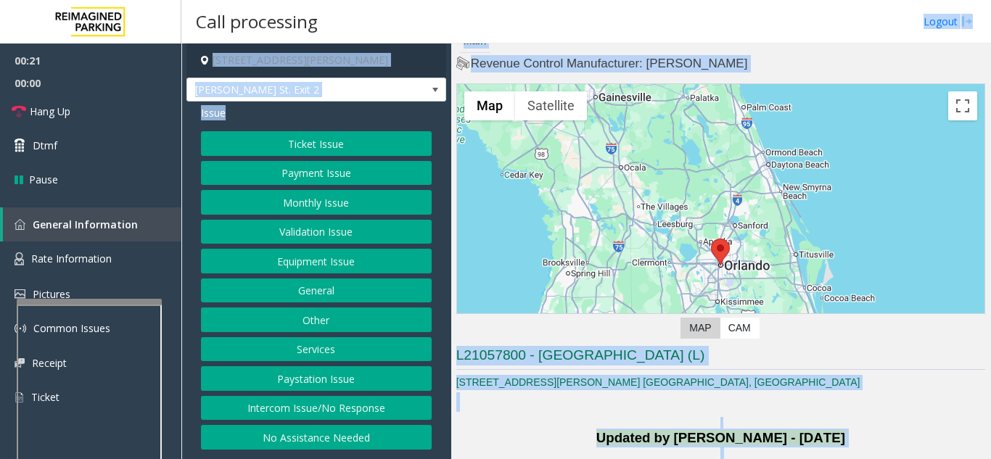
scroll to position [0, 0]
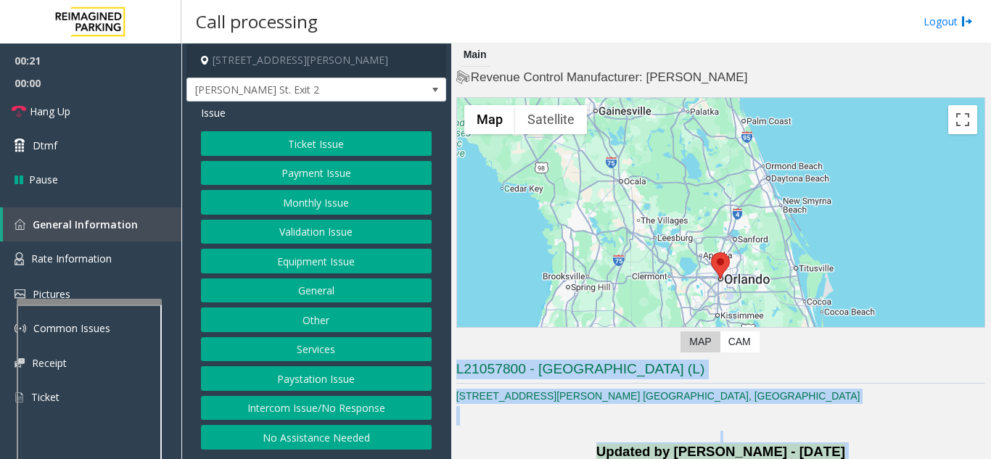
drag, startPoint x: 946, startPoint y: 208, endPoint x: 625, endPoint y: 149, distance: 326.6
click at [820, 392] on li "460 Boone Ave. Orlando, FL" at bounding box center [720, 396] width 529 height 15
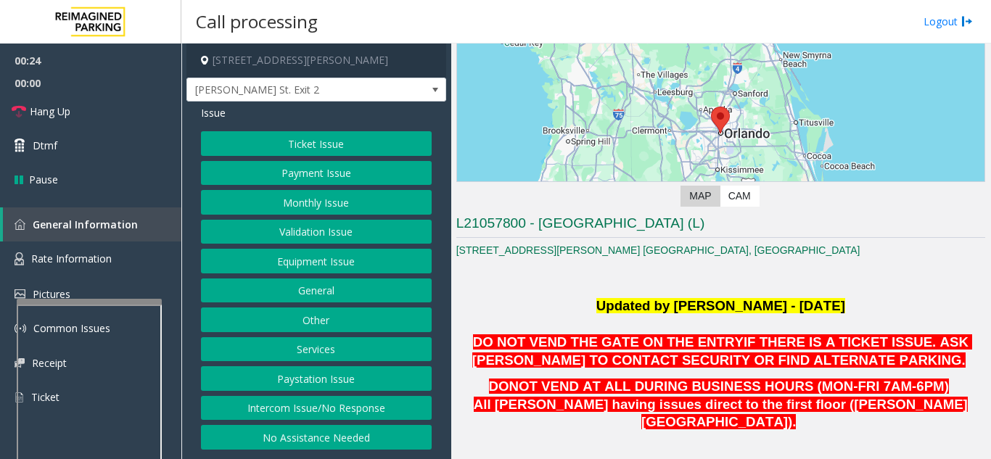
scroll to position [218, 0]
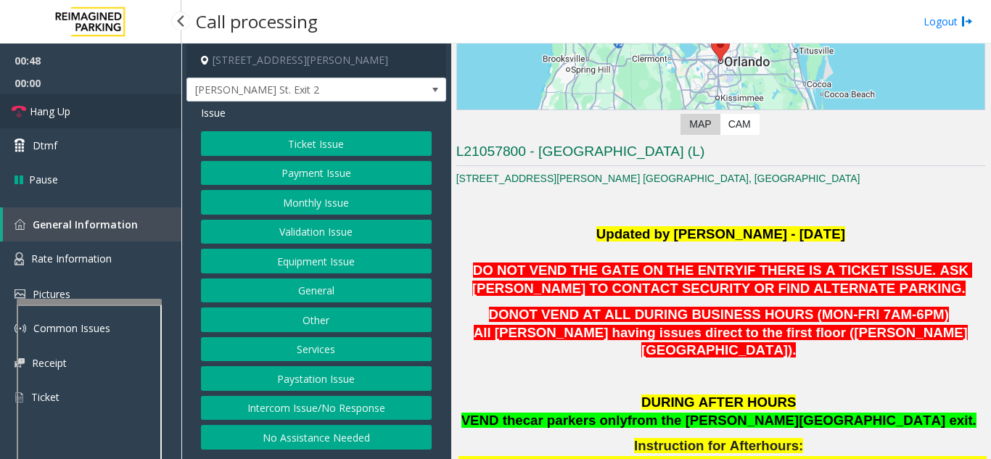
click at [27, 106] on link "Hang Up" at bounding box center [90, 111] width 181 height 34
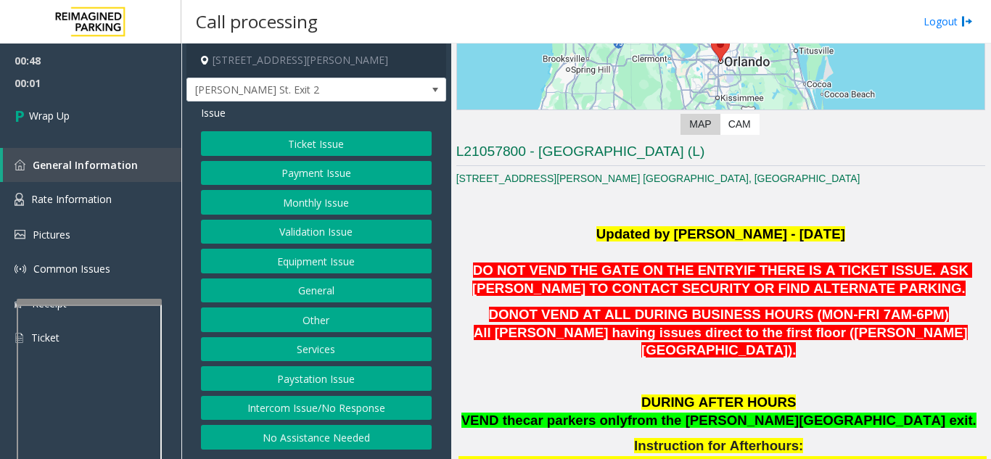
click at [294, 255] on button "Equipment Issue" at bounding box center [316, 261] width 231 height 25
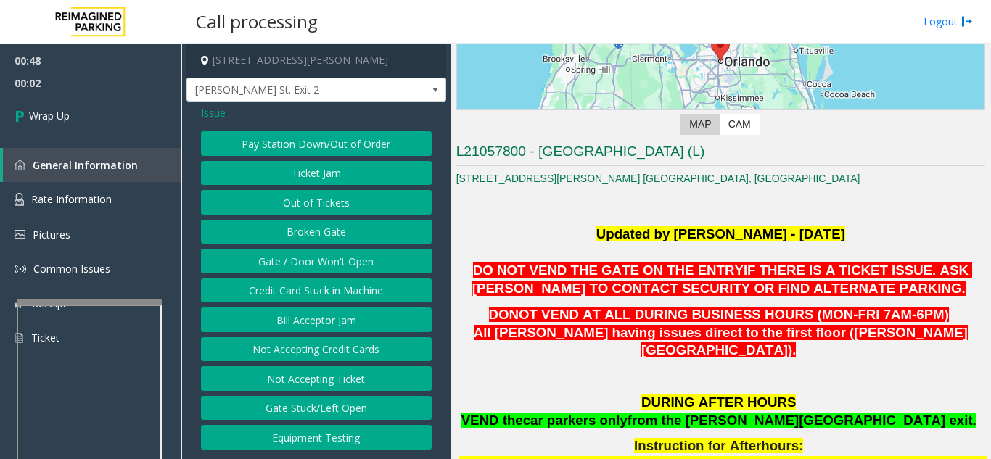
click at [294, 255] on button "Gate / Door Won't Open" at bounding box center [316, 261] width 231 height 25
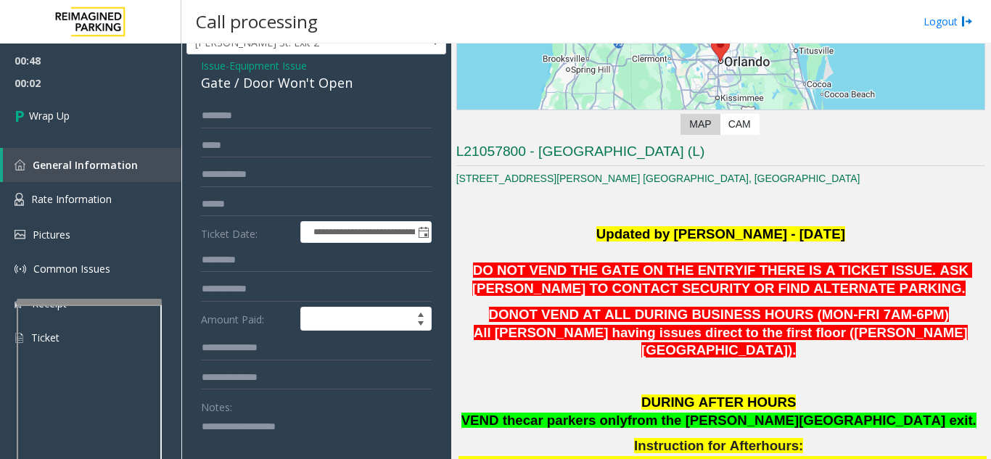
scroll to position [73, 0]
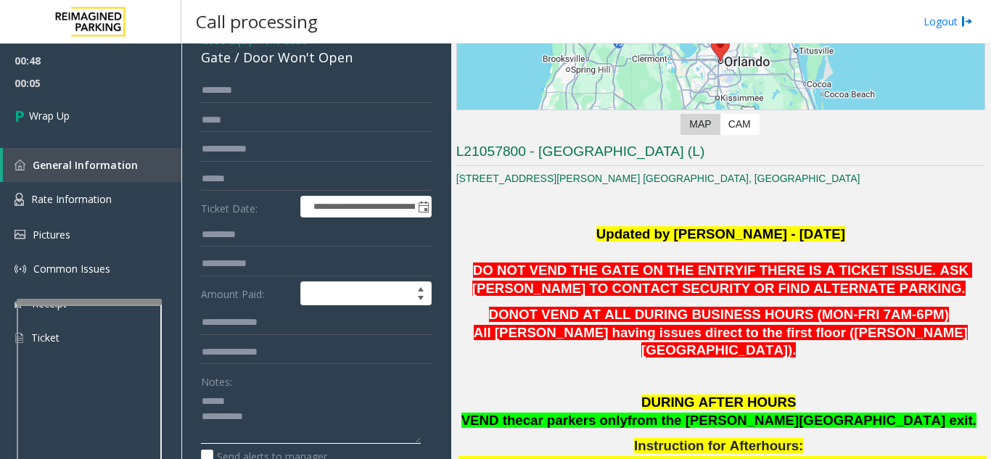
click at [234, 405] on textarea at bounding box center [311, 416] width 220 height 54
drag, startPoint x: 241, startPoint y: 59, endPoint x: 355, endPoint y: 60, distance: 113.1
click at [355, 60] on div "Gate / Door Won't Open" at bounding box center [316, 58] width 231 height 20
click at [317, 414] on textarea at bounding box center [311, 416] width 220 height 54
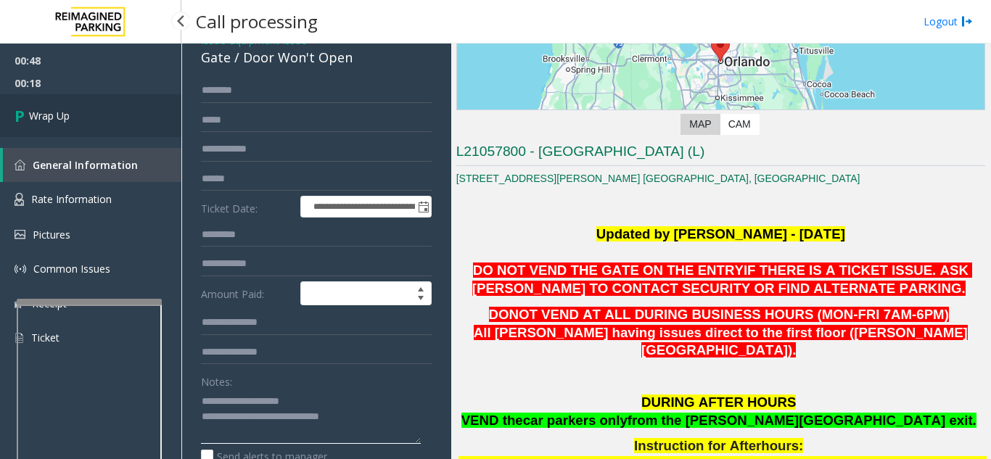
type textarea "**********"
click at [73, 117] on link "Wrap Up" at bounding box center [90, 115] width 181 height 43
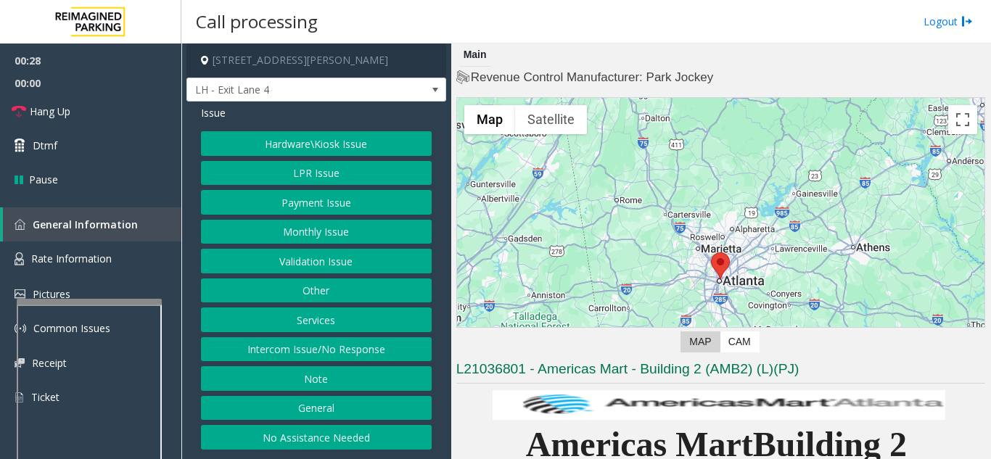
click at [365, 348] on button "Intercom Issue/No Response" at bounding box center [316, 349] width 231 height 25
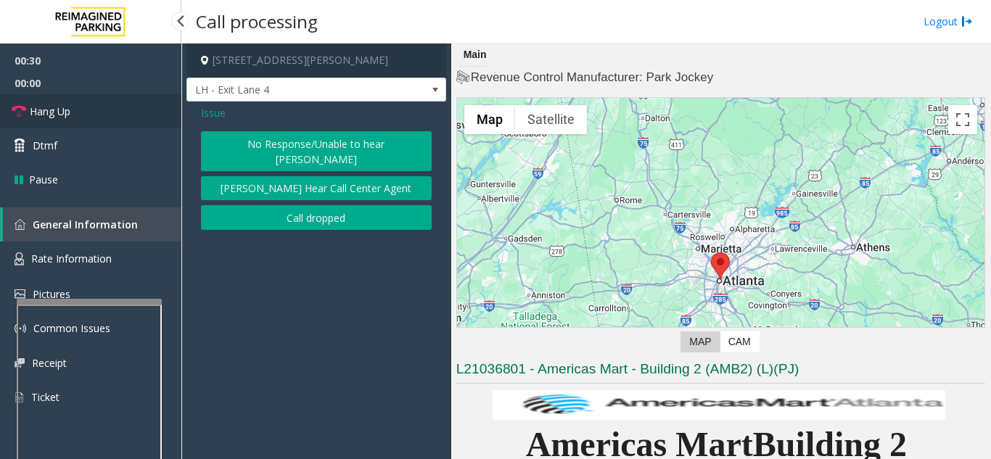
click at [76, 110] on link "Hang Up" at bounding box center [90, 111] width 181 height 34
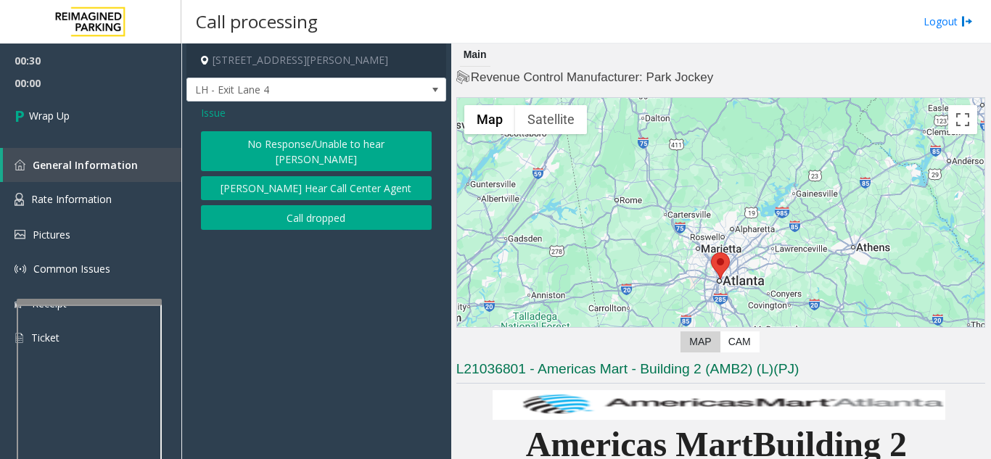
click at [216, 115] on span "Issue" at bounding box center [213, 112] width 25 height 15
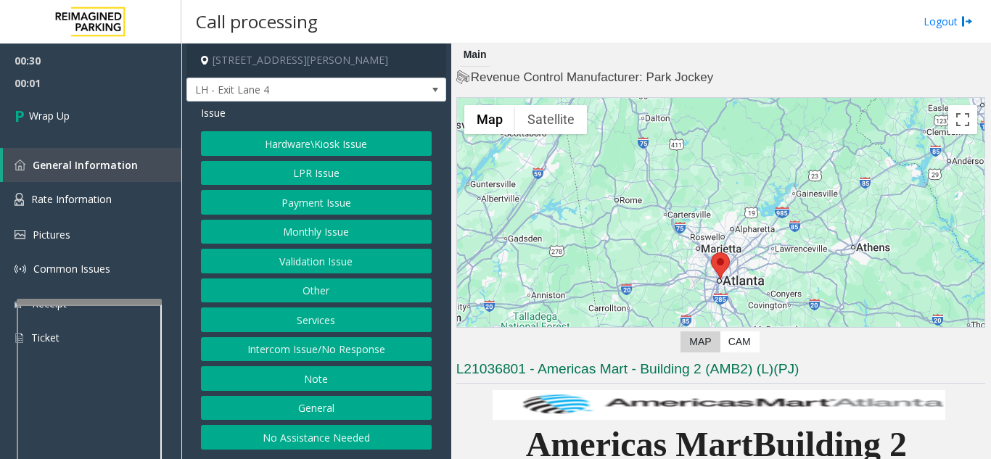
click at [298, 256] on button "Validation Issue" at bounding box center [316, 261] width 231 height 25
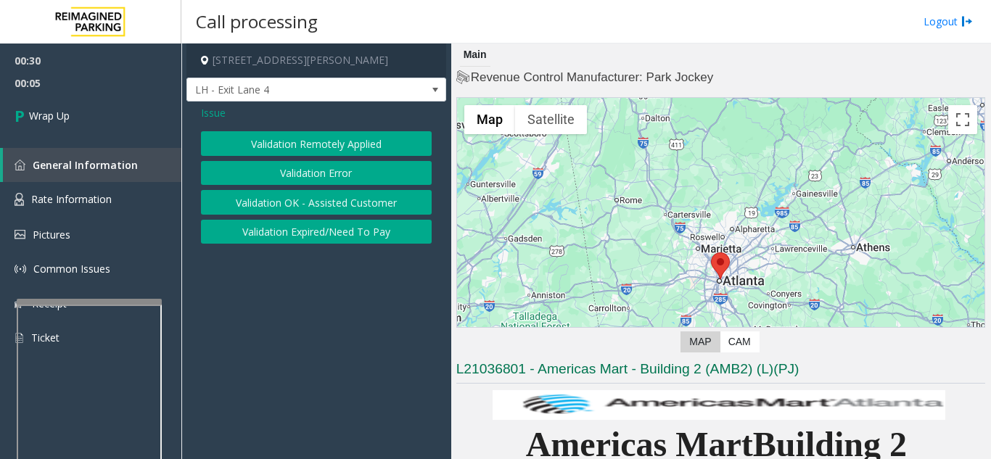
click at [214, 112] on span "Issue" at bounding box center [213, 112] width 25 height 15
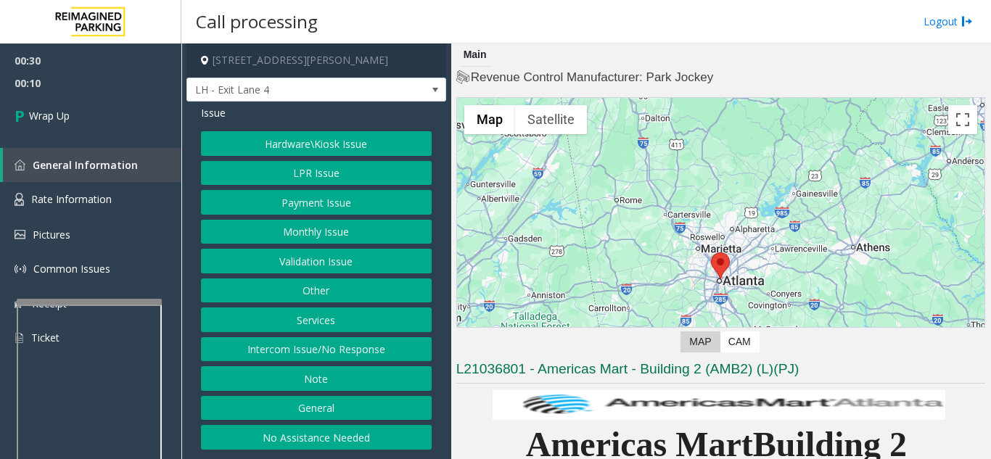
click at [310, 170] on button "LPR Issue" at bounding box center [316, 173] width 231 height 25
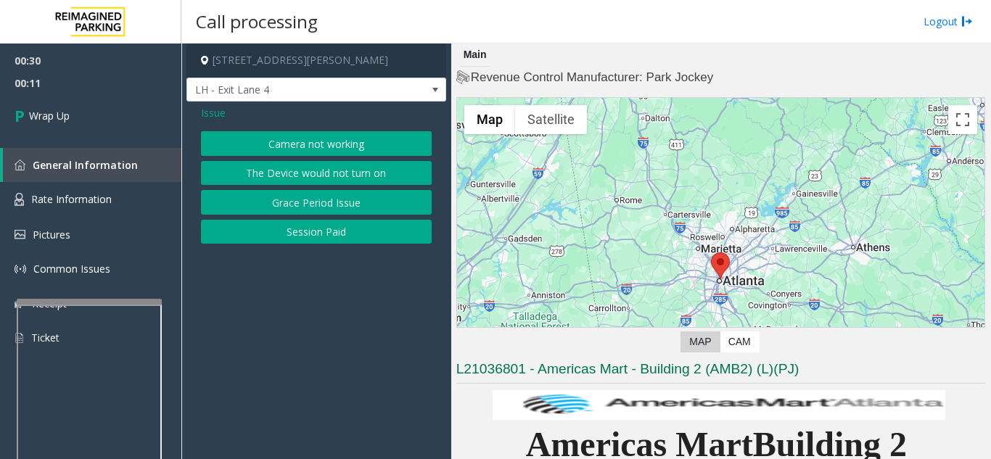
click at [307, 146] on button "Camera not working" at bounding box center [316, 143] width 231 height 25
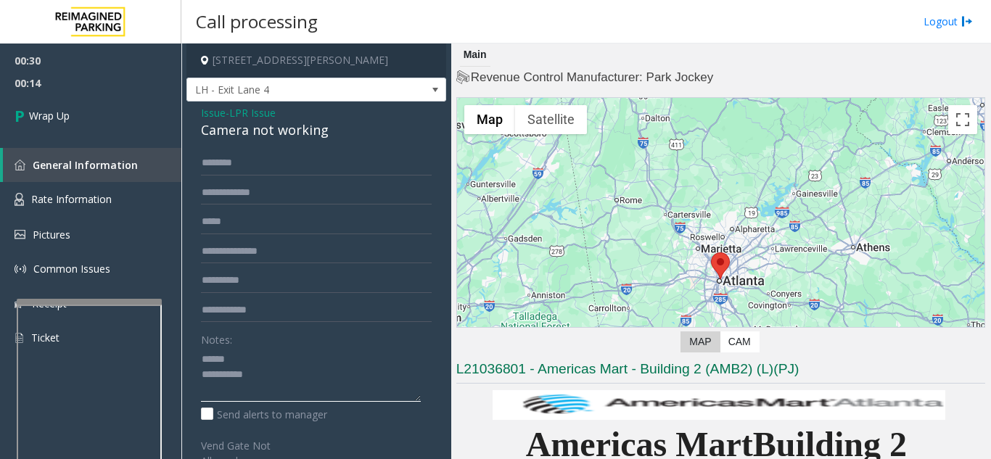
click at [245, 358] on textarea at bounding box center [311, 374] width 220 height 54
drag, startPoint x: 192, startPoint y: 128, endPoint x: 336, endPoint y: 130, distance: 144.3
click at [336, 128] on div "Issue - LPR Issue Camera not working Notes: Send alerts to manager Vend Gate No…" at bounding box center [316, 395] width 260 height 586
click at [355, 375] on textarea at bounding box center [311, 374] width 220 height 54
type textarea "**********"
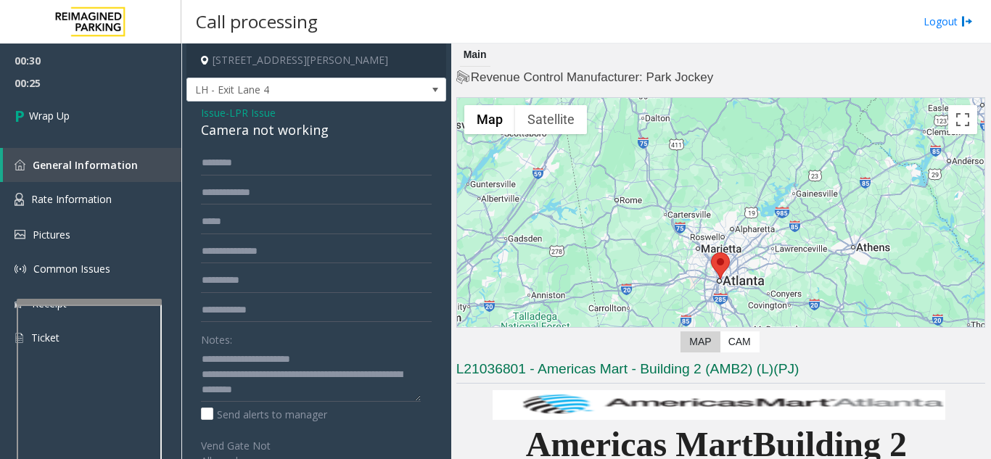
click at [351, 347] on div "Notes:" at bounding box center [316, 364] width 231 height 75
click at [94, 123] on link "Wrap Up" at bounding box center [90, 115] width 181 height 43
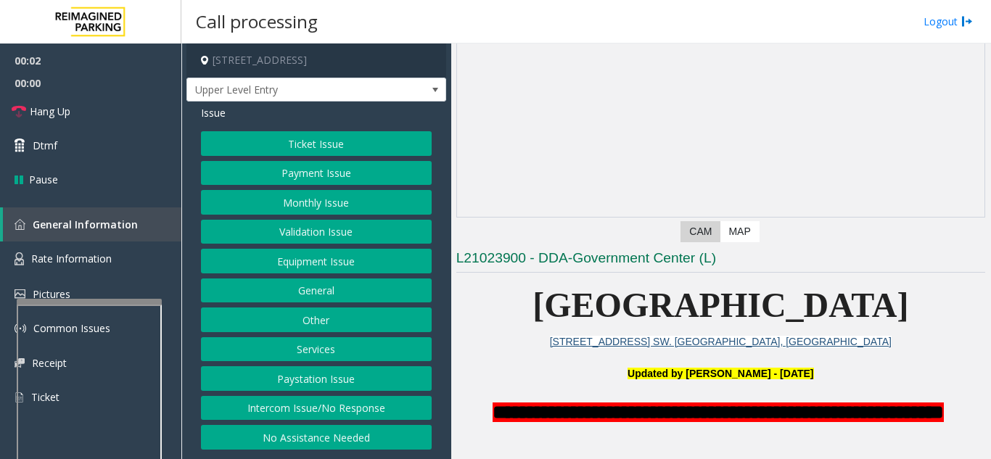
scroll to position [290, 0]
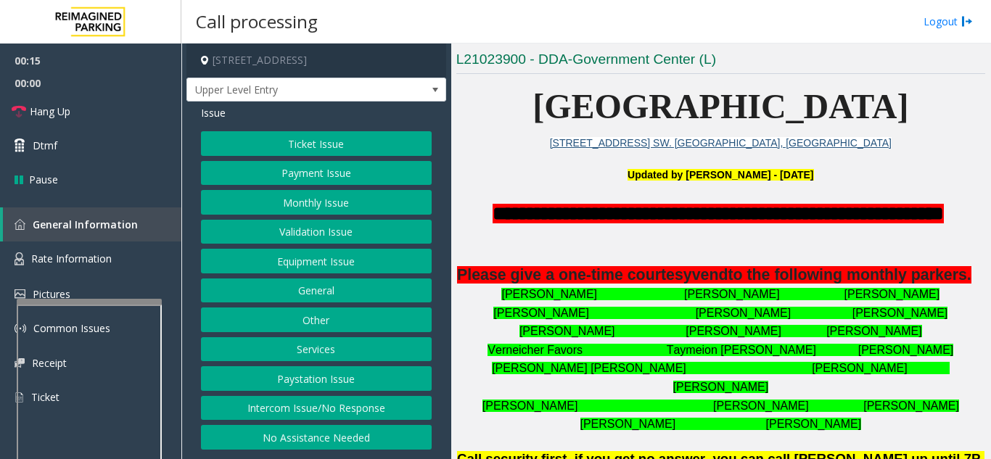
click at [313, 408] on button "Intercom Issue/No Response" at bounding box center [316, 408] width 231 height 25
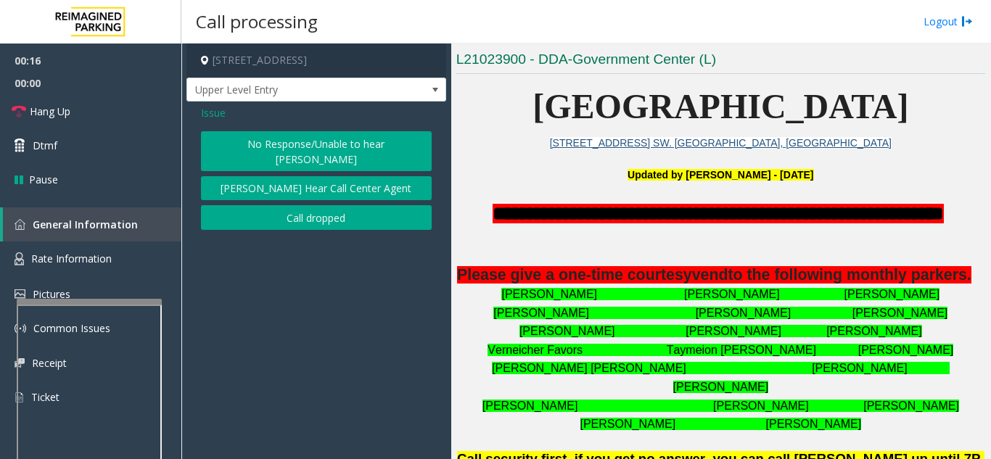
click at [303, 141] on button "No Response/Unable to hear [PERSON_NAME]" at bounding box center [316, 151] width 231 height 40
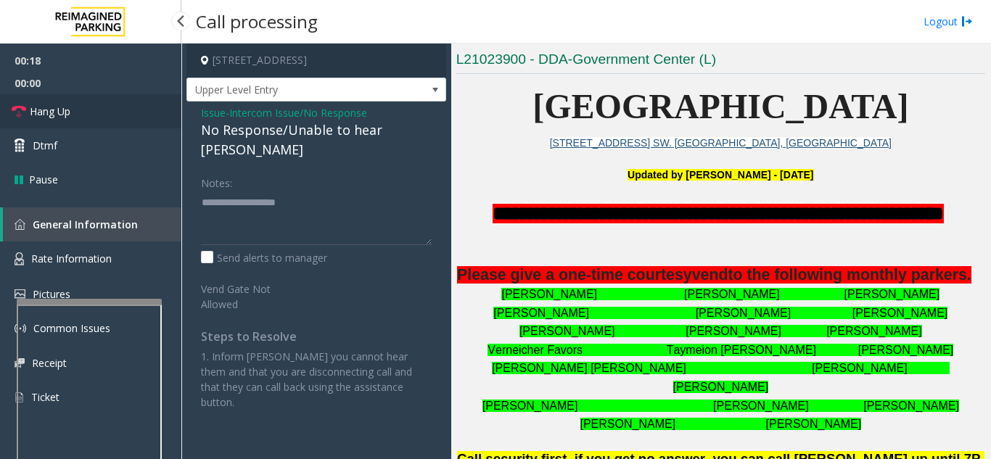
click at [128, 122] on link "Hang Up" at bounding box center [90, 111] width 181 height 34
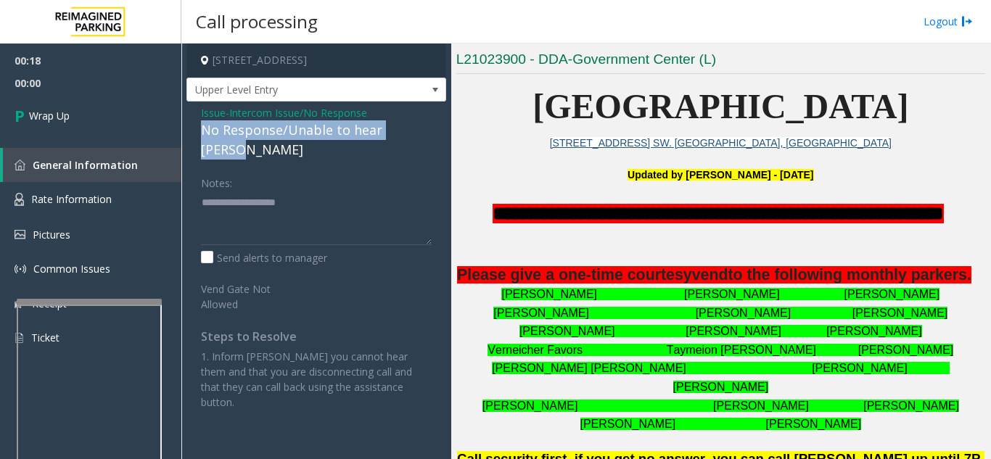
drag, startPoint x: 198, startPoint y: 128, endPoint x: 437, endPoint y: 128, distance: 239.3
click at [437, 128] on div "Issue - Intercom Issue/No Response No Response/Unable to hear [PERSON_NAME] Not…" at bounding box center [316, 263] width 260 height 323
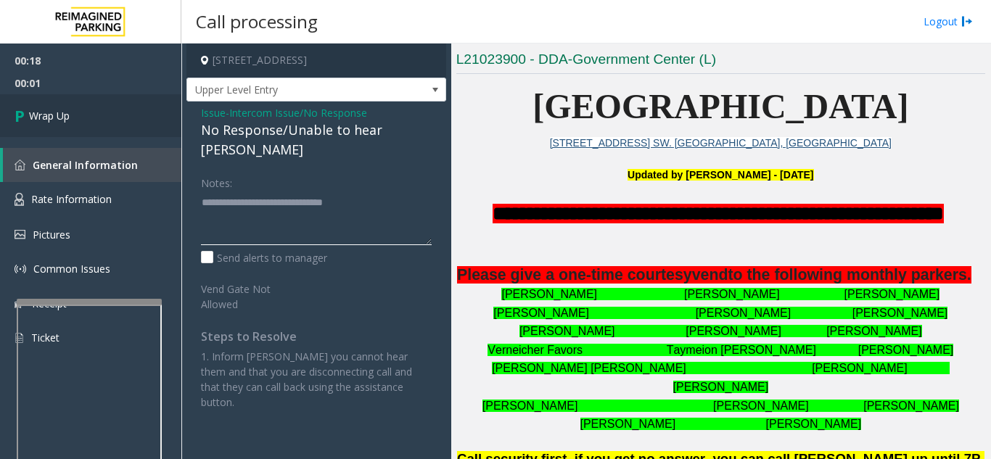
type textarea "**********"
click at [90, 101] on link "Wrap Up" at bounding box center [90, 115] width 181 height 43
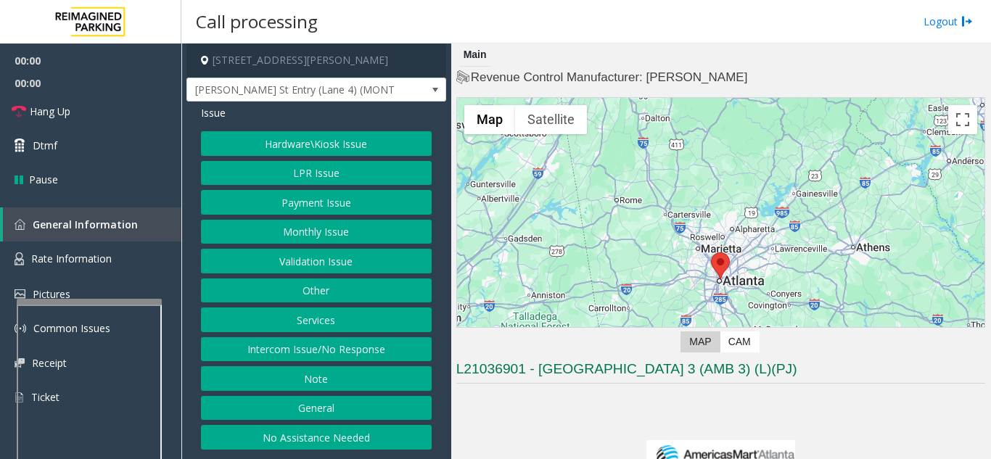
scroll to position [145, 0]
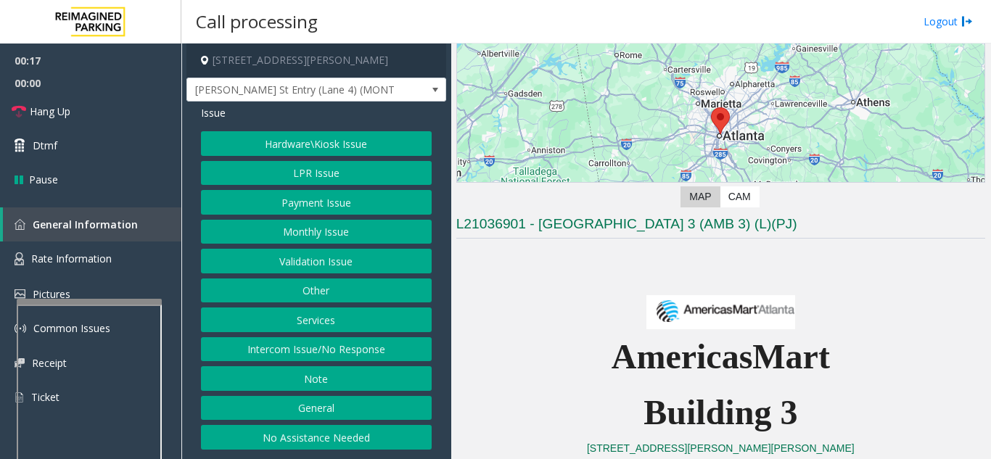
click at [392, 353] on button "Intercom Issue/No Response" at bounding box center [316, 349] width 231 height 25
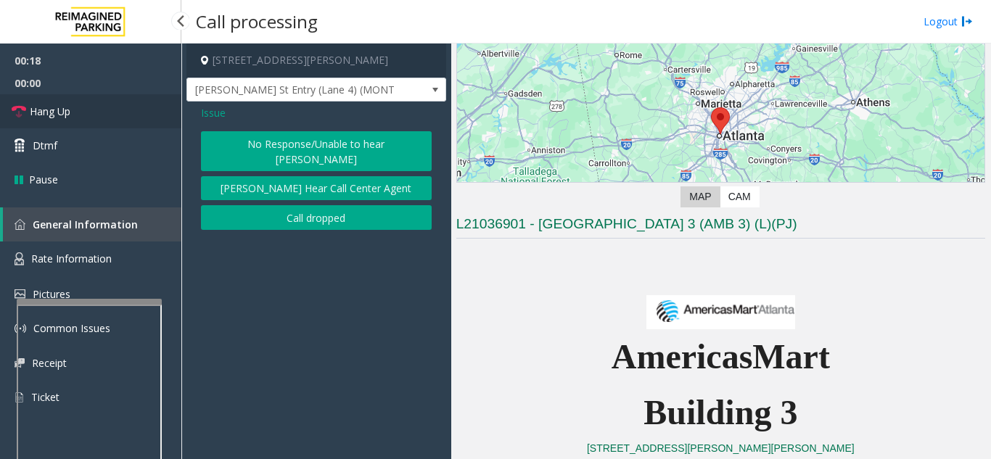
click at [146, 123] on link "Hang Up" at bounding box center [90, 111] width 181 height 34
click at [265, 148] on button "No Response/Unable to hear [PERSON_NAME]" at bounding box center [316, 151] width 231 height 40
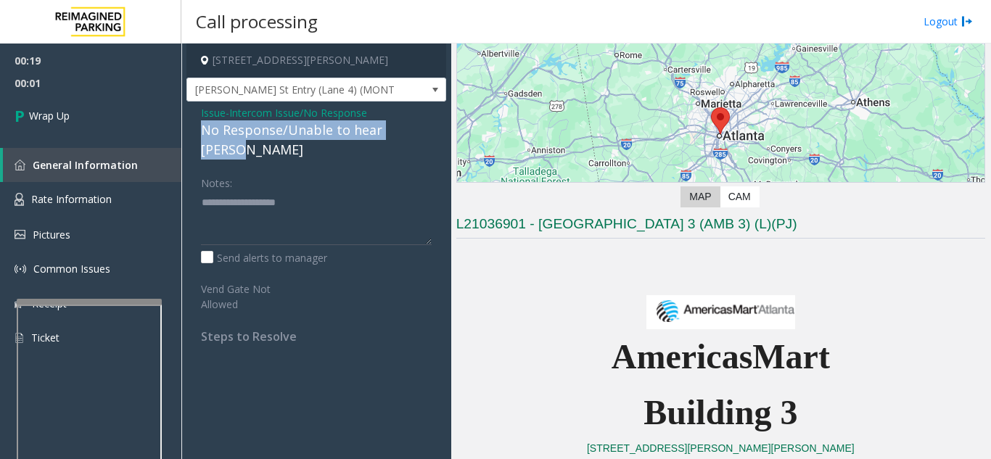
drag, startPoint x: 201, startPoint y: 133, endPoint x: 421, endPoint y: 133, distance: 220.5
click at [425, 133] on div "No Response/Unable to hear [PERSON_NAME]" at bounding box center [316, 139] width 231 height 39
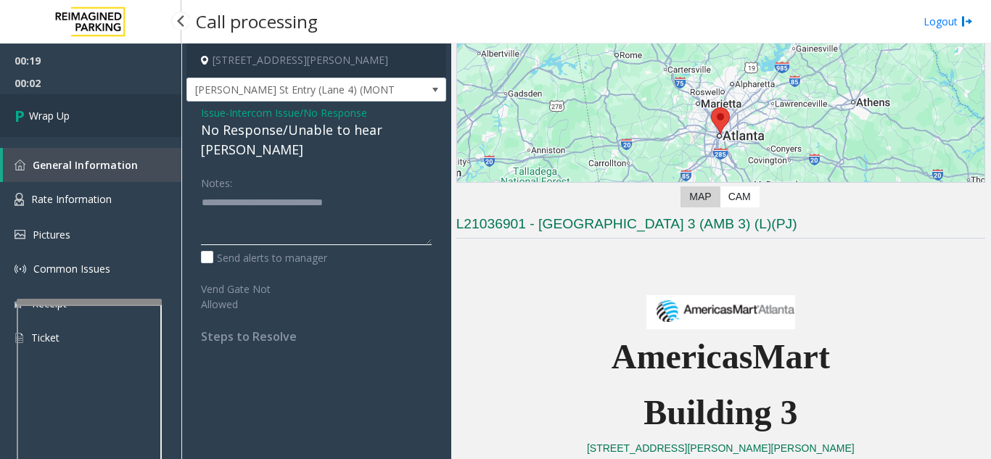
type textarea "**********"
click at [136, 124] on link "Wrap Up" at bounding box center [90, 115] width 181 height 43
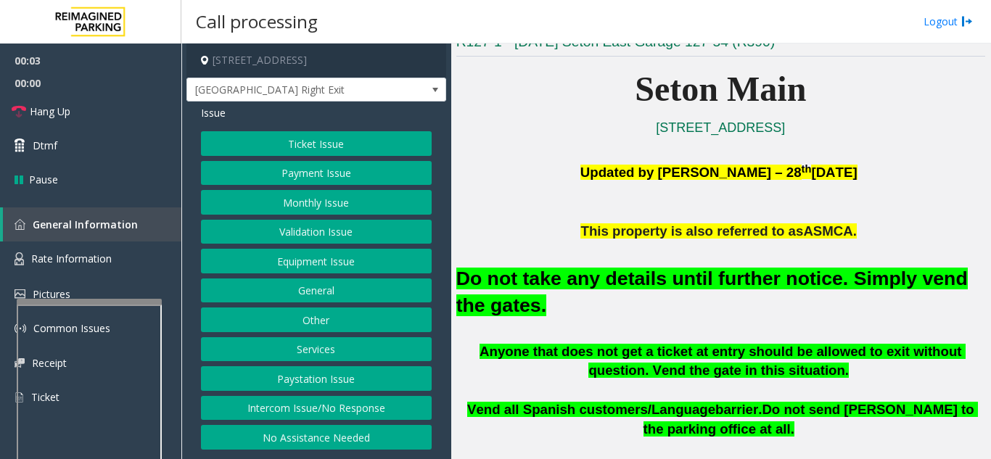
scroll to position [363, 0]
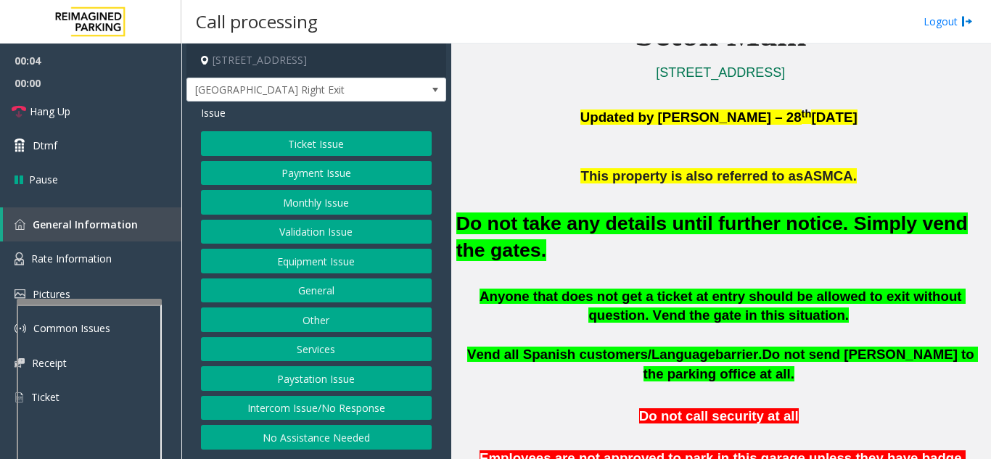
click at [296, 270] on button "Equipment Issue" at bounding box center [316, 261] width 231 height 25
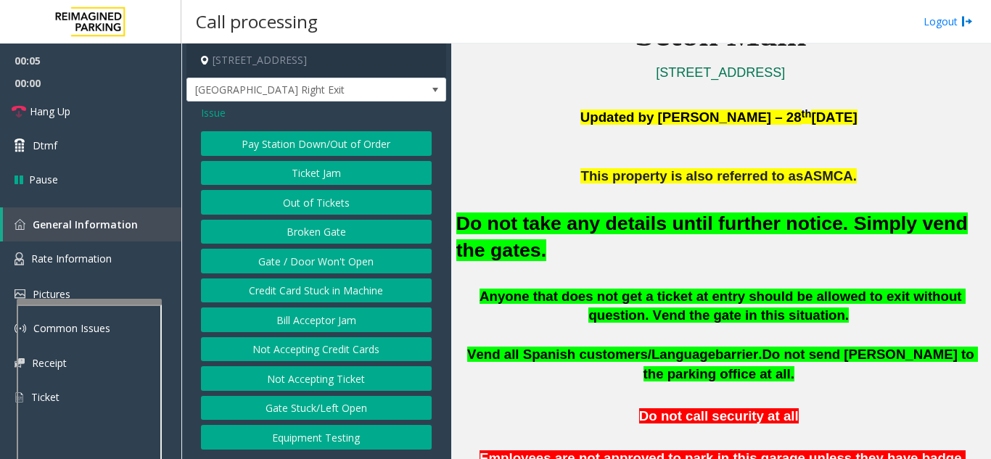
click at [296, 270] on button "Gate / Door Won't Open" at bounding box center [316, 261] width 231 height 25
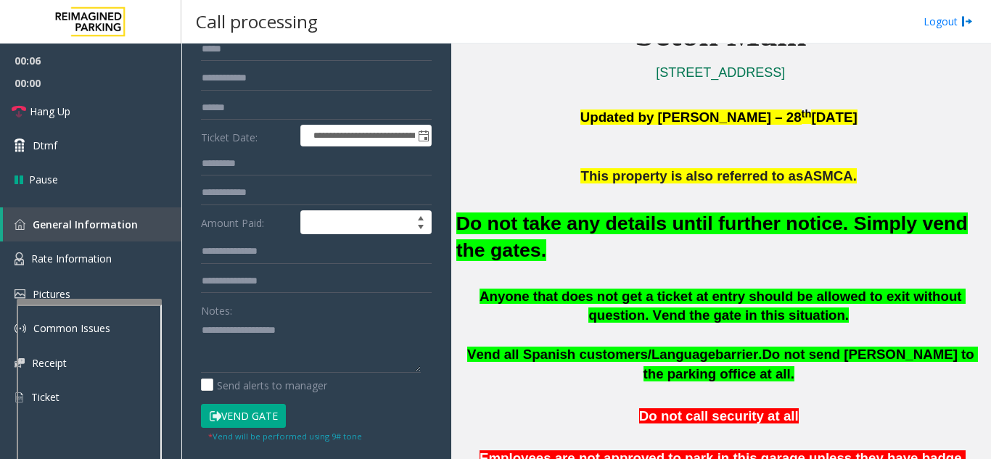
scroll to position [145, 0]
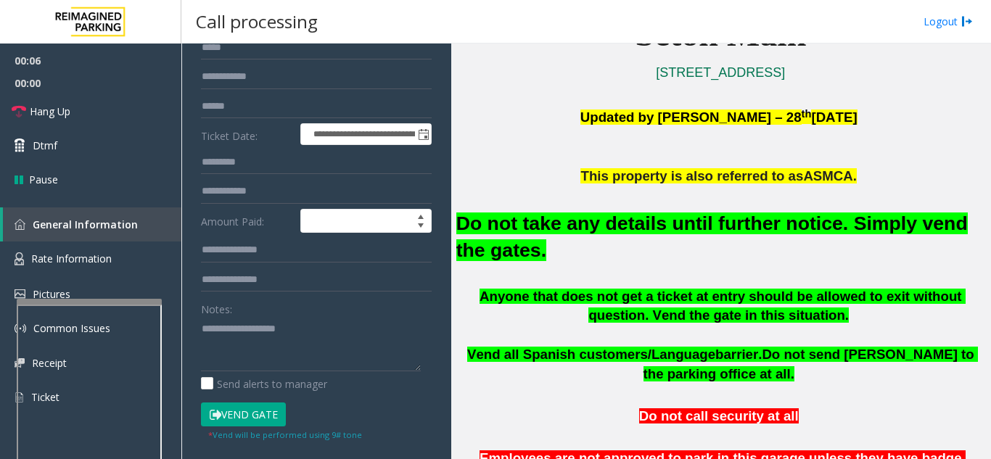
click at [220, 421] on button "Vend Gate" at bounding box center [243, 414] width 85 height 25
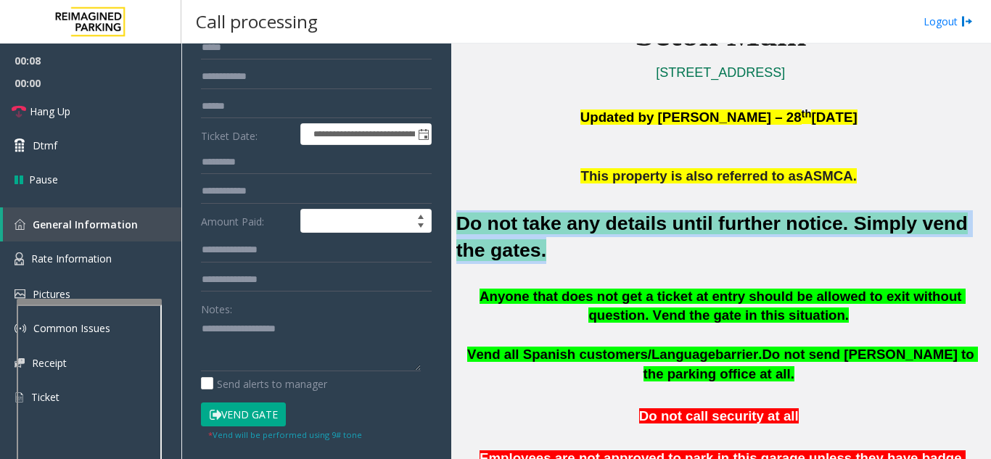
drag, startPoint x: 503, startPoint y: 254, endPoint x: 452, endPoint y: 220, distance: 61.1
click at [452, 220] on div "Main ← Move left → Move right ↑ Move up ↓ Move down + Zoom in - Zoom out Home J…" at bounding box center [720, 252] width 539 height 416
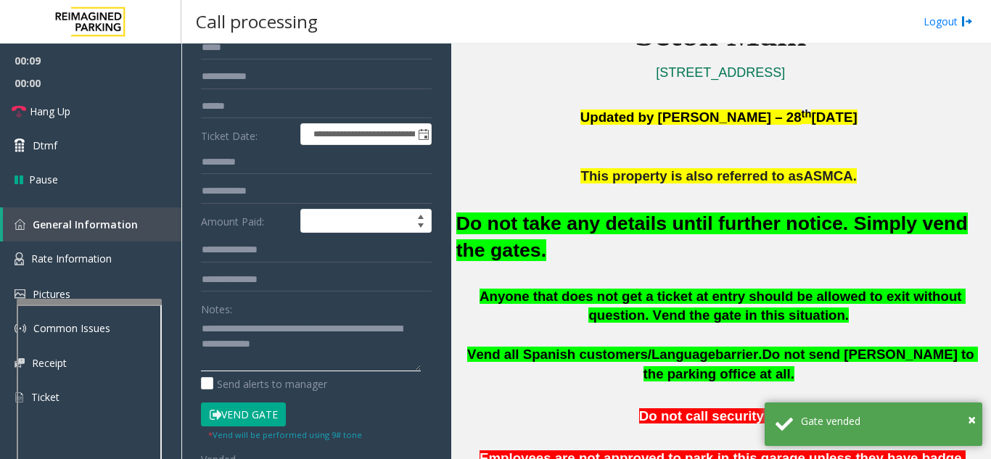
click at [324, 344] on textarea at bounding box center [311, 344] width 220 height 54
type textarea "**********"
click at [256, 424] on button "Vend Gate" at bounding box center [243, 414] width 85 height 25
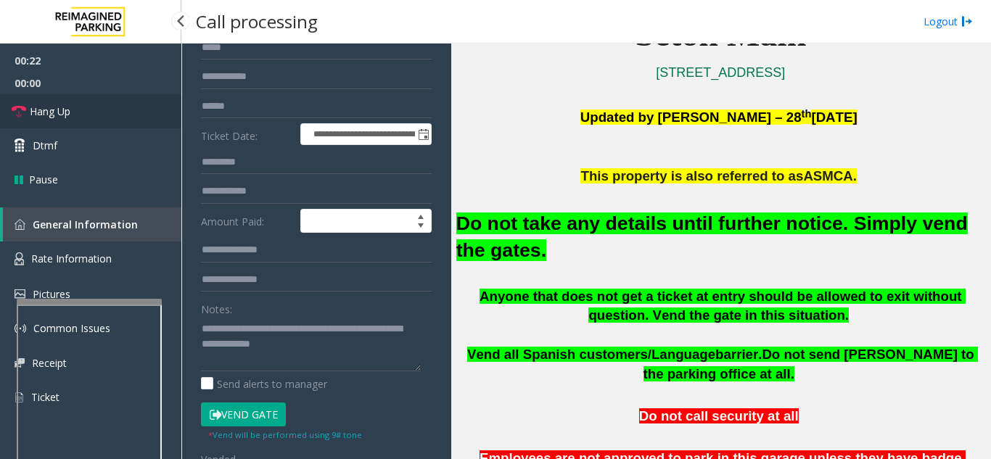
click at [64, 120] on link "Hang Up" at bounding box center [90, 111] width 181 height 34
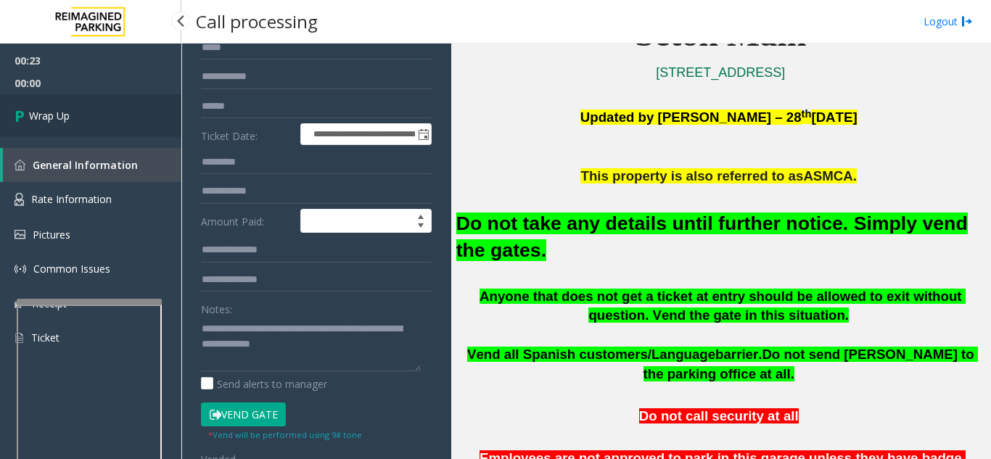
click at [64, 120] on span "Wrap Up" at bounding box center [49, 115] width 41 height 15
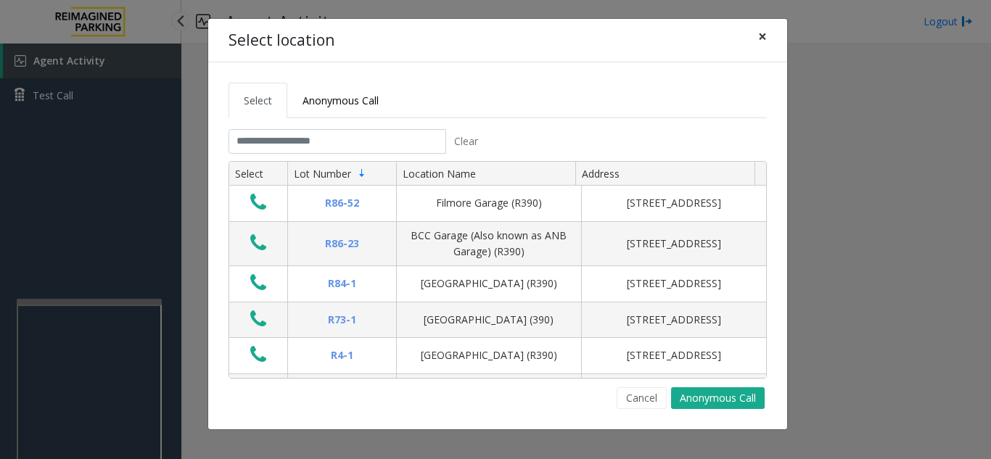
click at [761, 41] on span "×" at bounding box center [762, 36] width 9 height 20
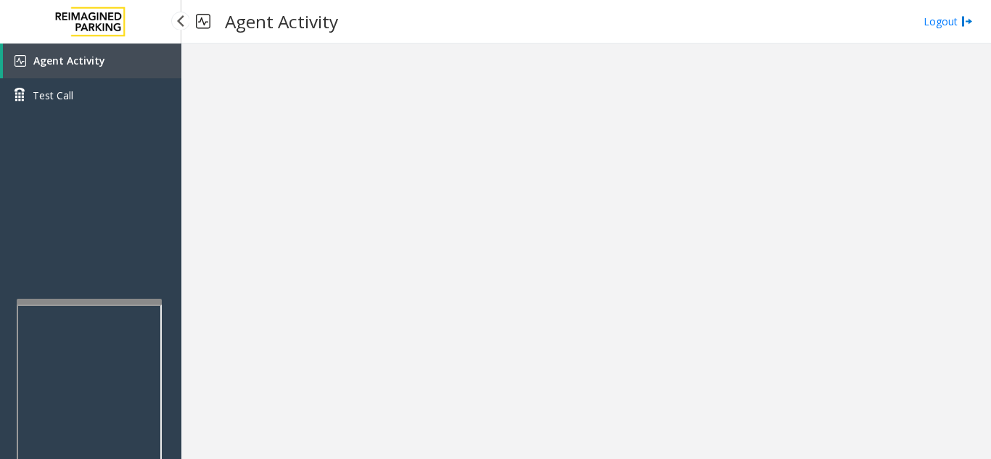
click at [122, 68] on link "Agent Activity" at bounding box center [92, 61] width 178 height 35
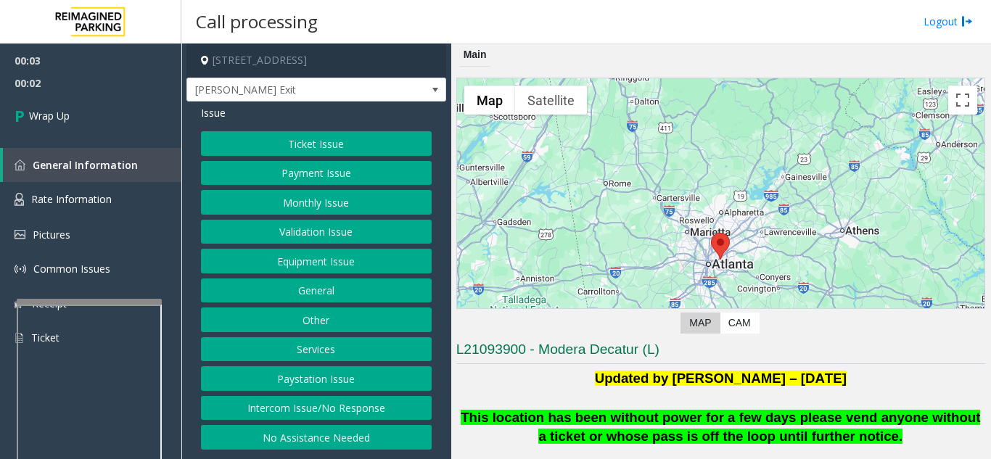
click at [330, 418] on button "Intercom Issue/No Response" at bounding box center [316, 408] width 231 height 25
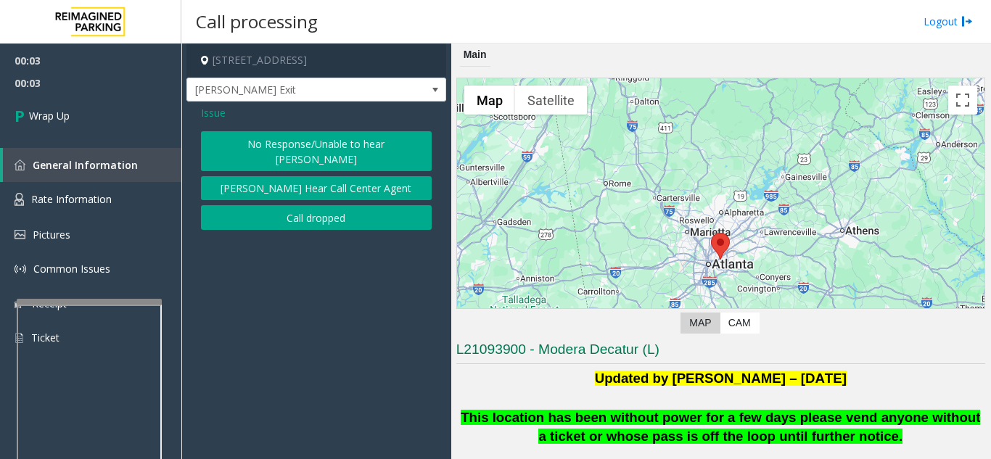
click at [321, 209] on button "Call dropped" at bounding box center [316, 217] width 231 height 25
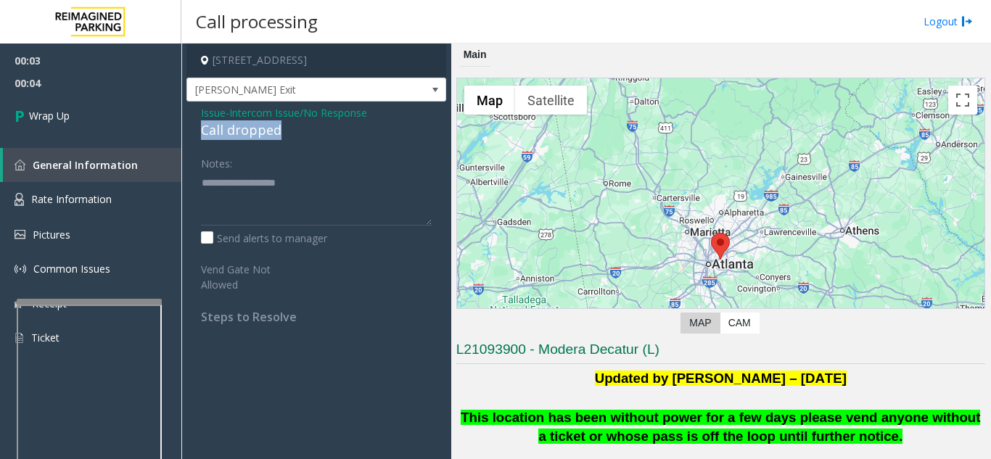
drag, startPoint x: 195, startPoint y: 131, endPoint x: 289, endPoint y: 127, distance: 94.3
click at [289, 127] on div "Issue - Intercom Issue/No Response Call dropped Notes: Send alerts to manager V…" at bounding box center [316, 220] width 260 height 237
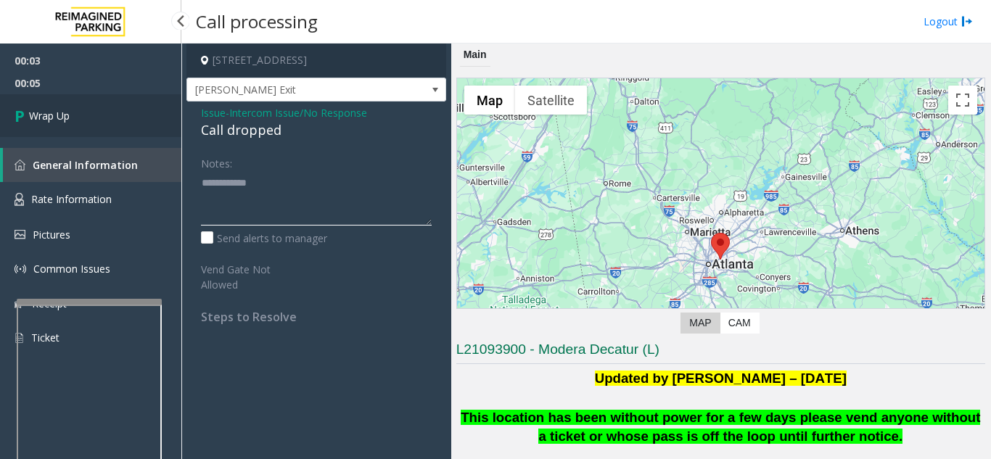
type textarea "**********"
click at [92, 120] on link "Wrap Up" at bounding box center [90, 115] width 181 height 43
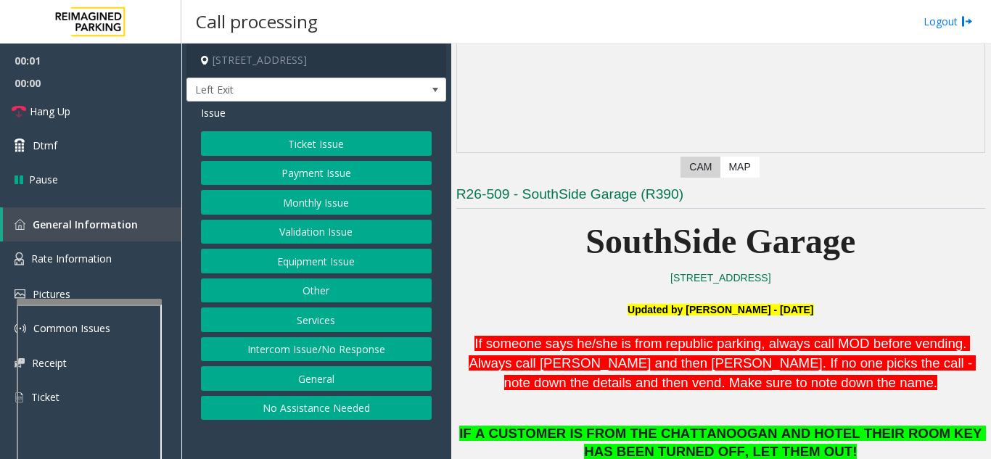
scroll to position [290, 0]
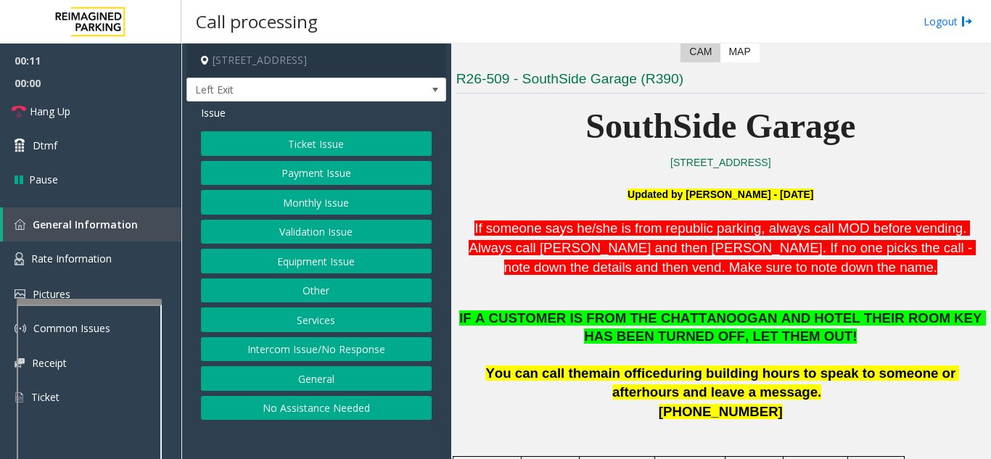
click at [367, 315] on button "Services" at bounding box center [316, 319] width 231 height 25
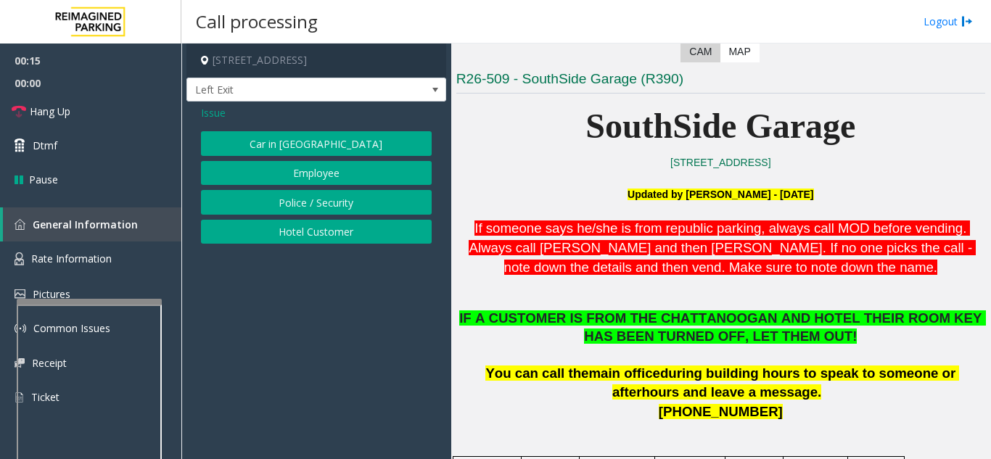
click at [284, 227] on button "Hotel Customer" at bounding box center [316, 232] width 231 height 25
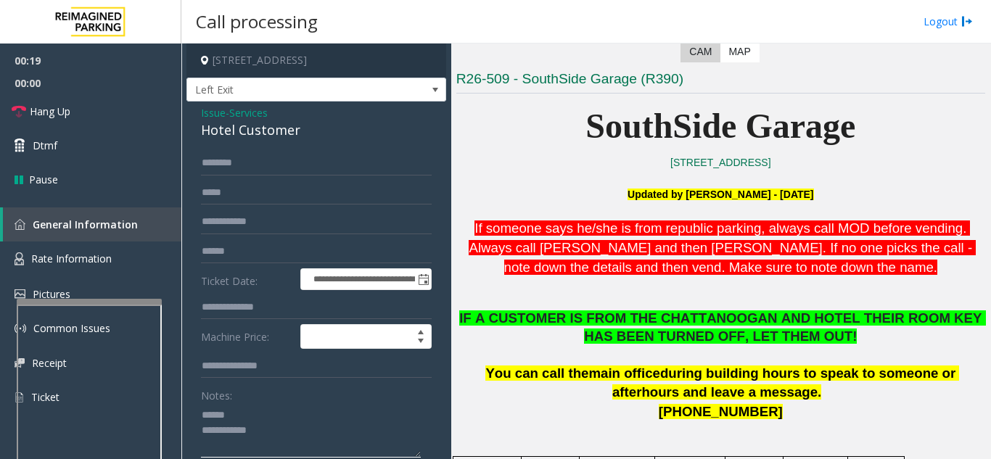
click at [253, 417] on textarea at bounding box center [311, 430] width 220 height 54
drag, startPoint x: 195, startPoint y: 131, endPoint x: 322, endPoint y: 130, distance: 126.9
click at [322, 130] on div "**********" at bounding box center [316, 425] width 260 height 646
click at [329, 434] on textarea at bounding box center [311, 430] width 220 height 54
type textarea "**********"
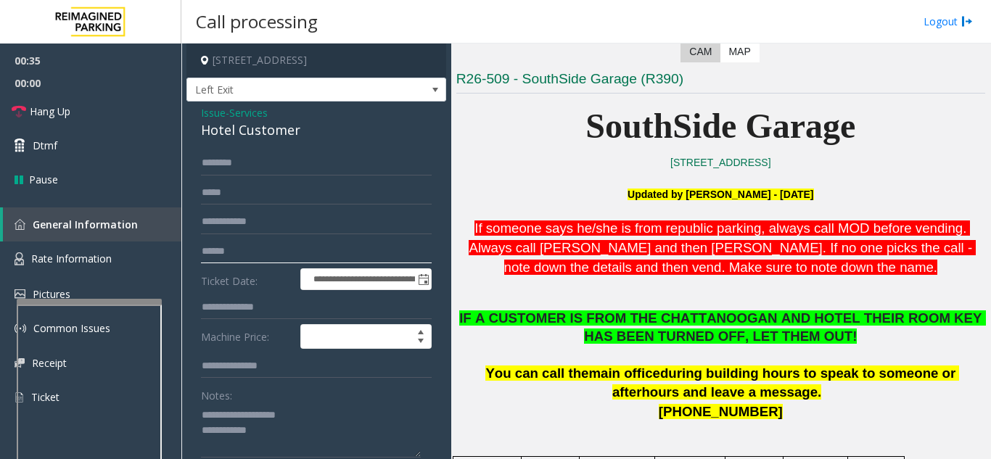
click at [268, 253] on input "text" at bounding box center [316, 251] width 231 height 25
click at [255, 302] on input "text" at bounding box center [316, 307] width 231 height 25
type input "***"
click at [259, 162] on input "text" at bounding box center [316, 163] width 231 height 25
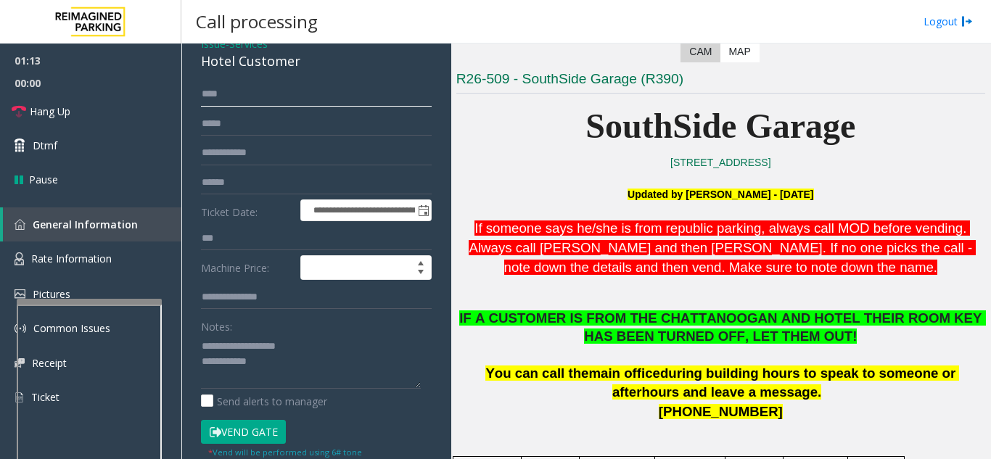
scroll to position [145, 0]
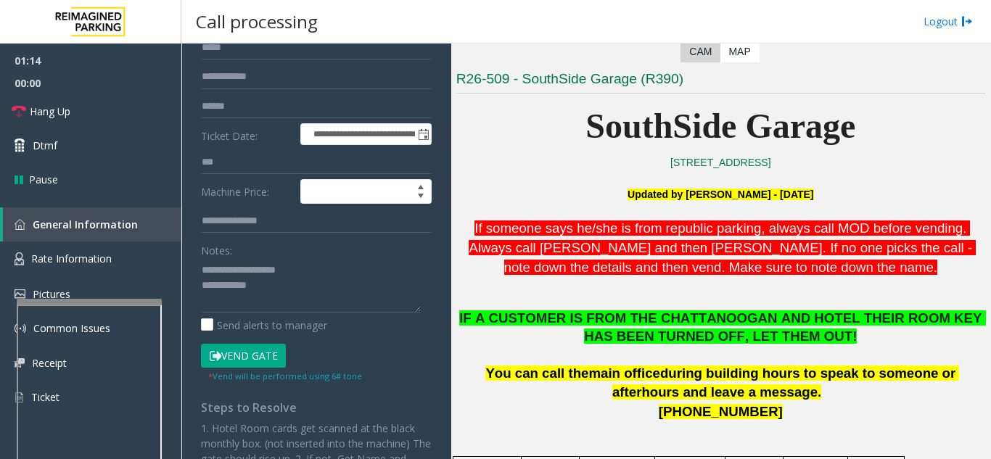
type input "****"
click at [255, 350] on button "Vend Gate" at bounding box center [243, 356] width 85 height 25
click at [299, 284] on textarea at bounding box center [311, 285] width 220 height 54
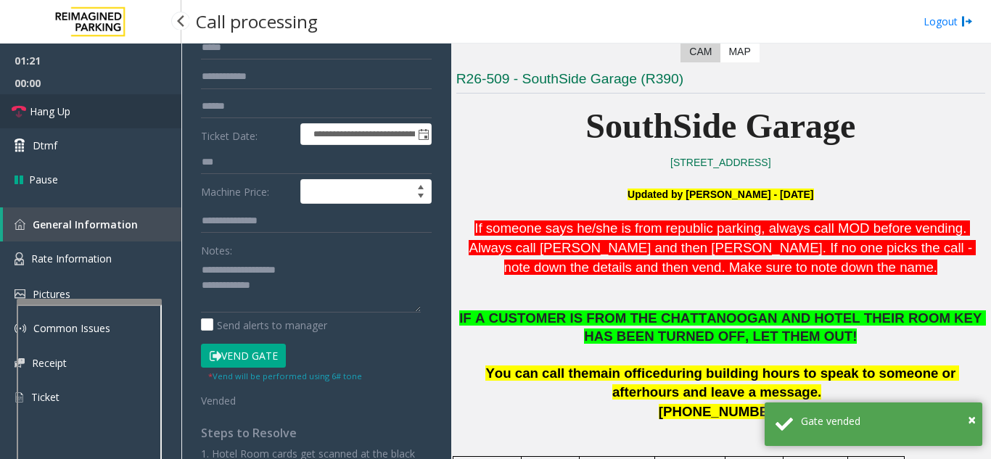
click at [127, 110] on link "Hang Up" at bounding box center [90, 111] width 181 height 34
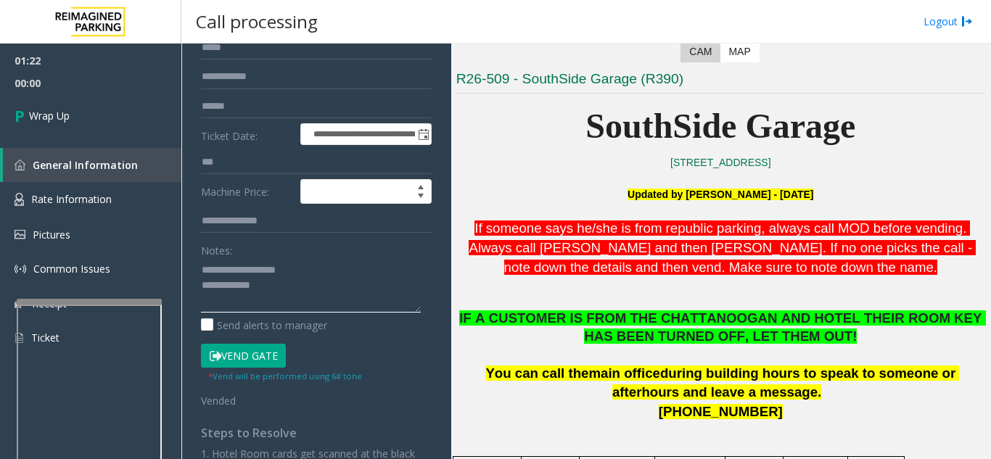
click at [342, 286] on textarea at bounding box center [311, 285] width 220 height 54
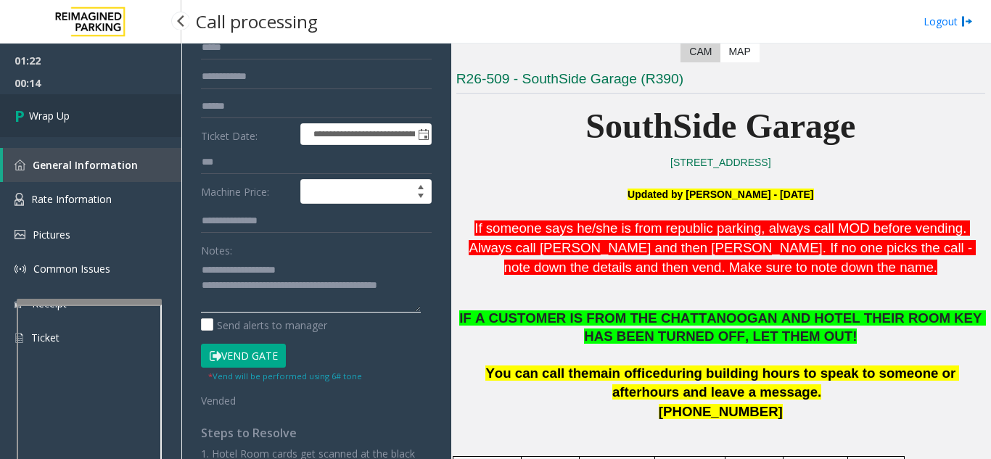
type textarea "**********"
click at [69, 134] on link "Wrap Up" at bounding box center [90, 115] width 181 height 43
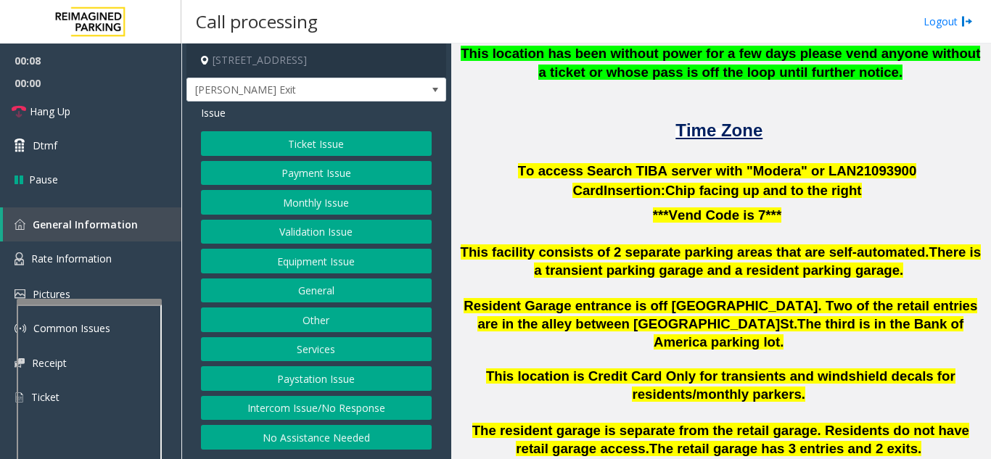
scroll to position [363, 0]
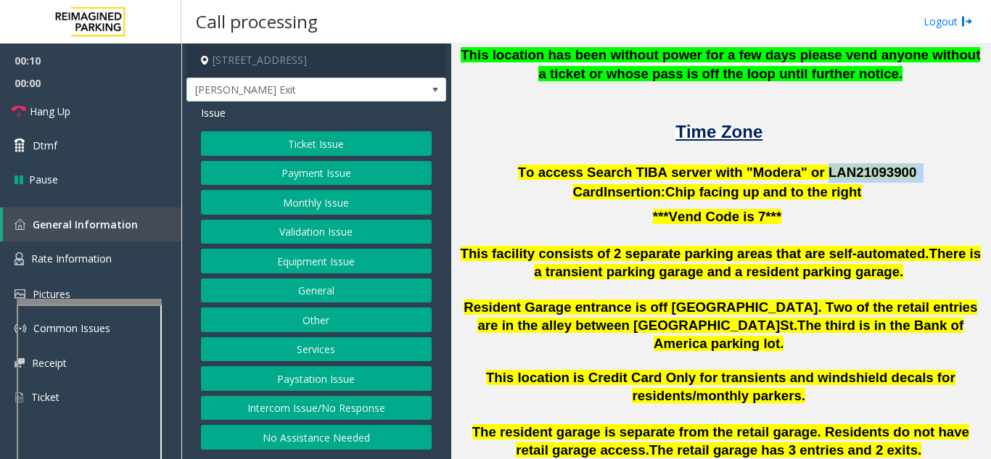
drag, startPoint x: 809, startPoint y: 171, endPoint x: 898, endPoint y: 175, distance: 90.0
click at [898, 175] on p "To access Search TIBA server with "Modera" or LAN21093 900" at bounding box center [720, 173] width 529 height 20
copy p "LAN21093 900"
click at [336, 207] on button "Monthly Issue" at bounding box center [316, 202] width 231 height 25
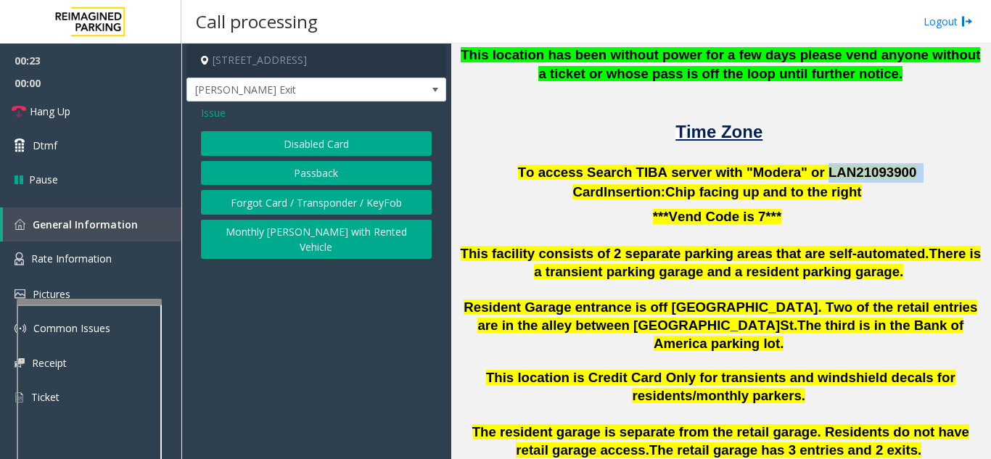
click at [313, 136] on button "Disabled Card" at bounding box center [316, 143] width 231 height 25
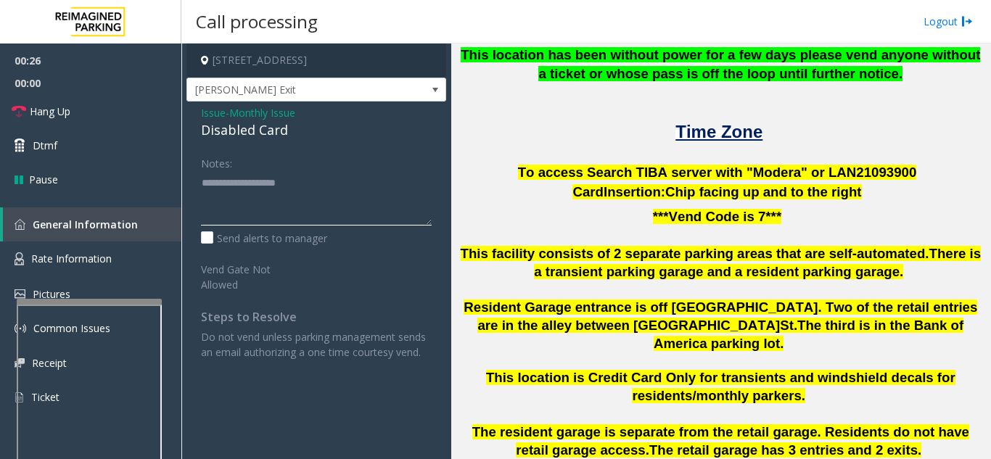
click at [318, 200] on textarea at bounding box center [316, 198] width 231 height 54
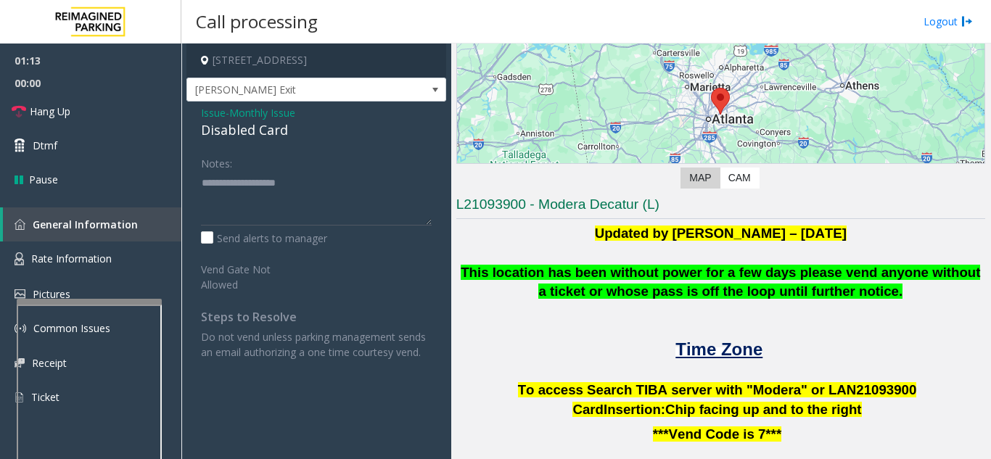
scroll to position [218, 0]
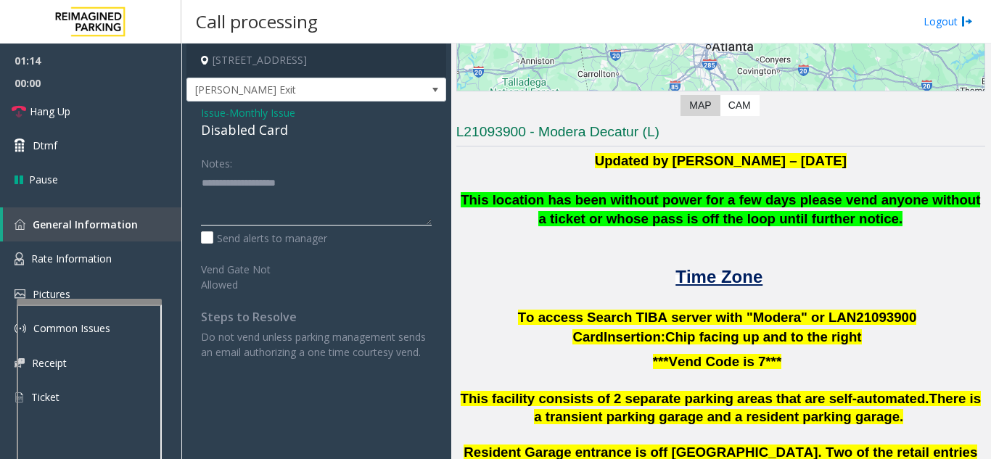
click at [267, 175] on textarea at bounding box center [316, 198] width 231 height 54
click at [251, 188] on textarea at bounding box center [316, 198] width 231 height 54
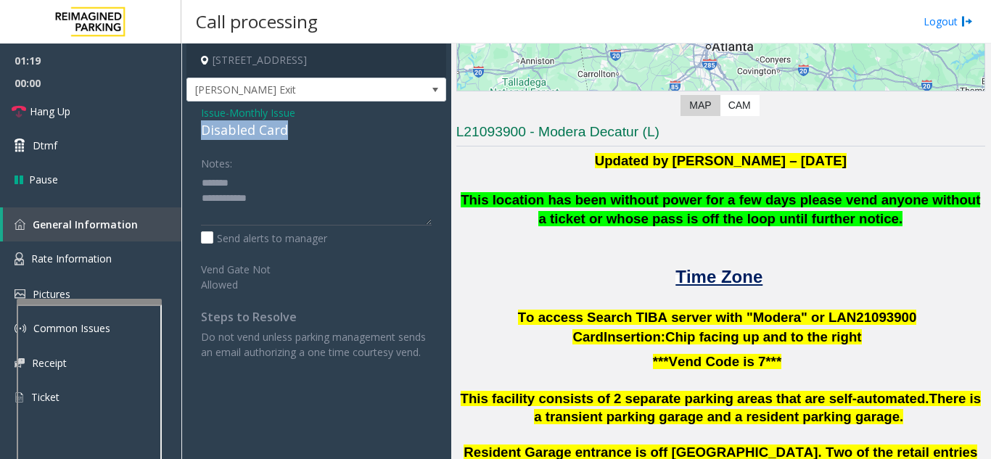
drag, startPoint x: 200, startPoint y: 132, endPoint x: 292, endPoint y: 133, distance: 91.4
click at [292, 133] on div "Issue - Monthly Issue Disabled Card Notes: Send alerts to manager Vend Gate Not…" at bounding box center [316, 238] width 260 height 273
click at [297, 195] on textarea at bounding box center [316, 198] width 231 height 54
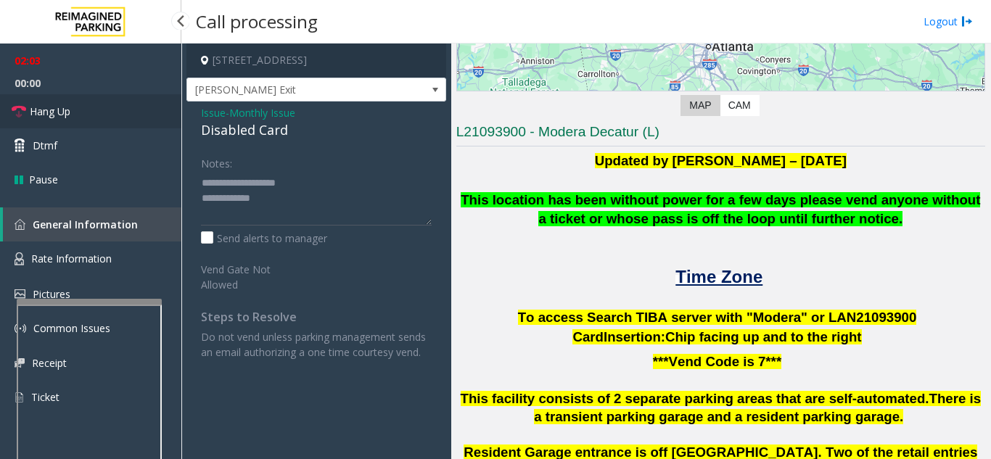
click at [117, 117] on link "Hang Up" at bounding box center [90, 111] width 181 height 34
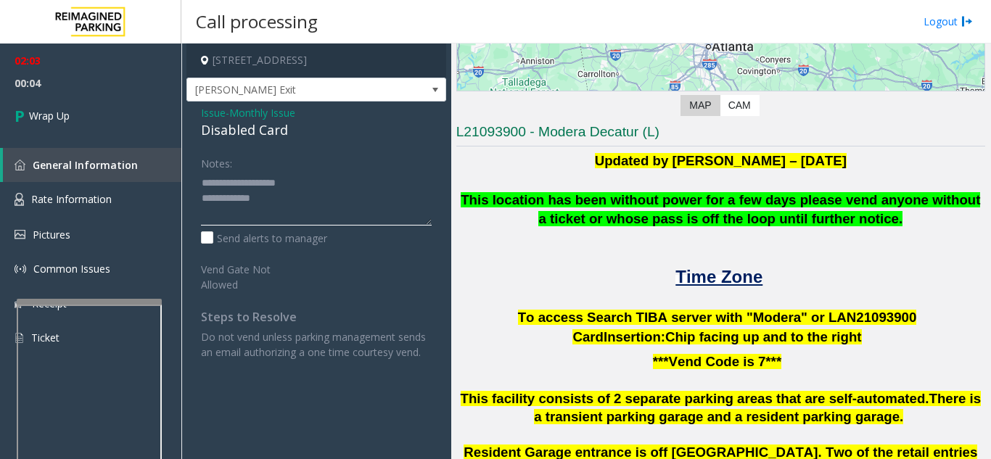
click at [338, 210] on textarea at bounding box center [316, 198] width 231 height 54
click at [338, 205] on textarea at bounding box center [316, 198] width 231 height 54
click at [329, 201] on textarea at bounding box center [316, 198] width 231 height 54
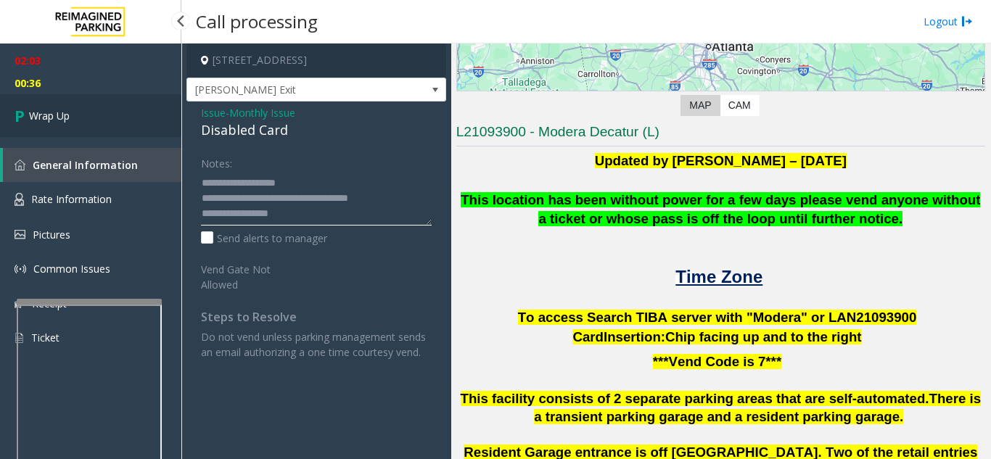
type textarea "**********"
click at [112, 118] on link "Wrap Up" at bounding box center [90, 115] width 181 height 43
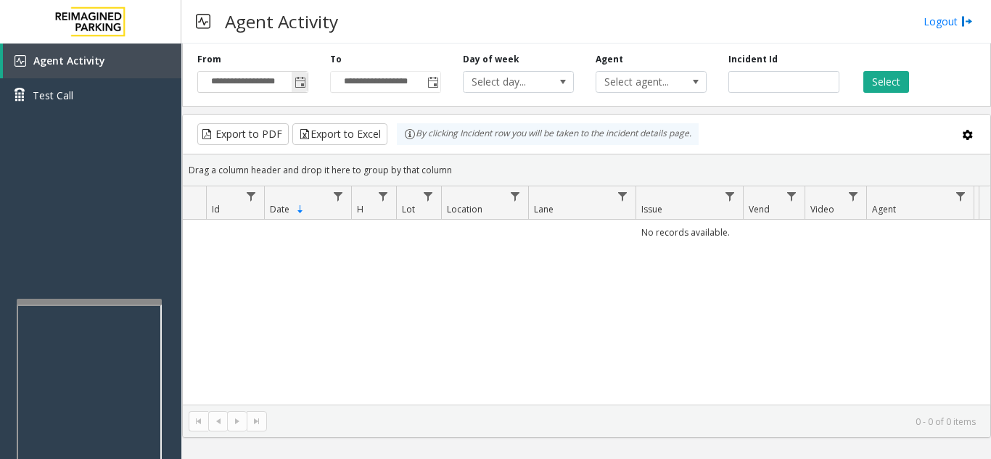
click at [301, 85] on span "Toggle popup" at bounding box center [300, 83] width 12 height 12
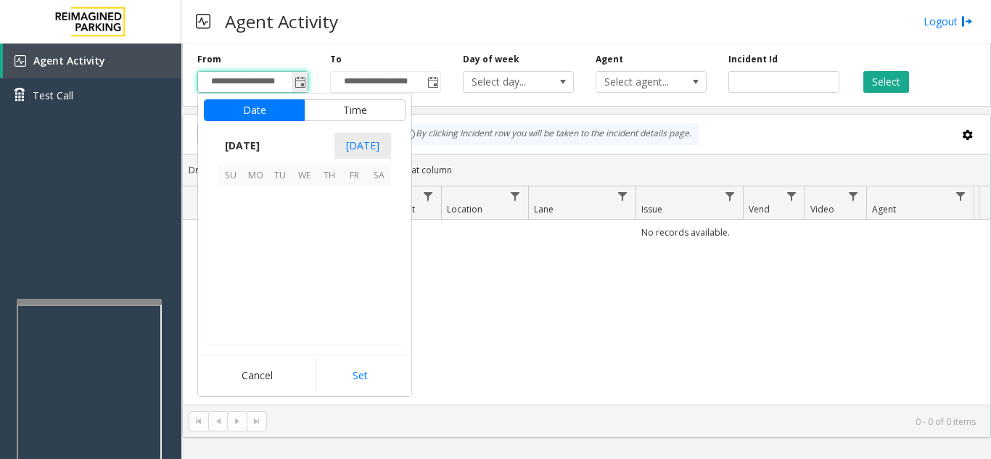
scroll to position [260097, 0]
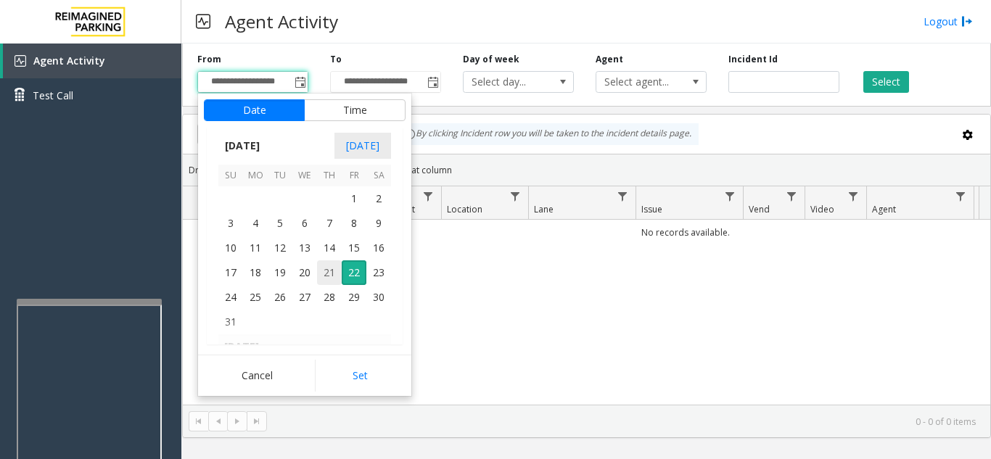
click at [329, 274] on span "21" at bounding box center [329, 272] width 25 height 25
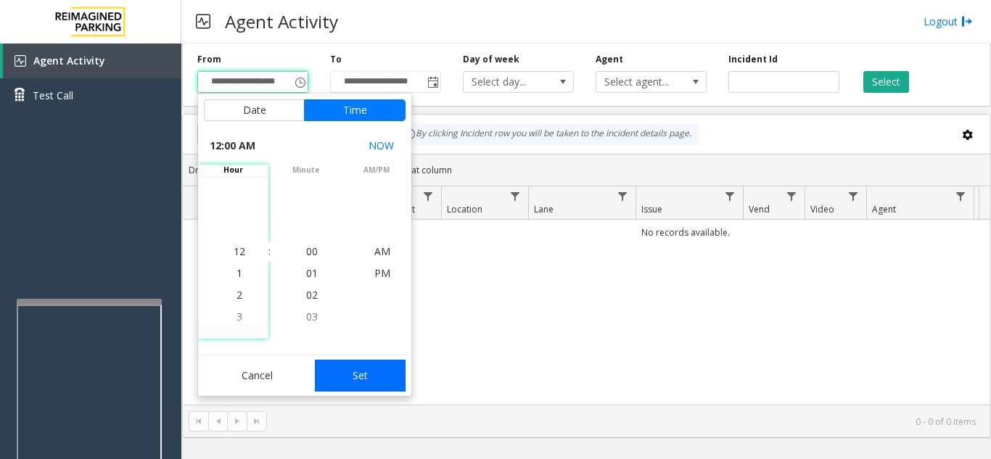
click at [360, 363] on button "Set" at bounding box center [360, 376] width 91 height 32
type input "**********"
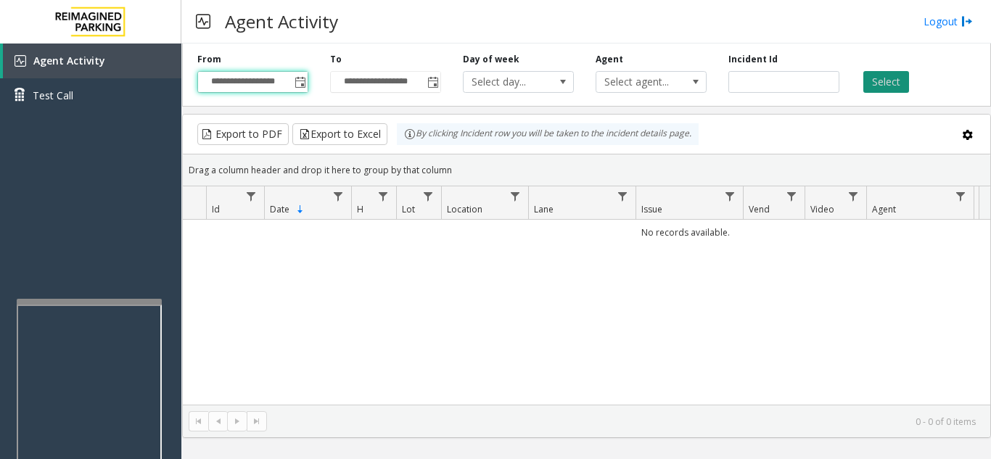
click at [875, 79] on button "Select" at bounding box center [886, 82] width 46 height 22
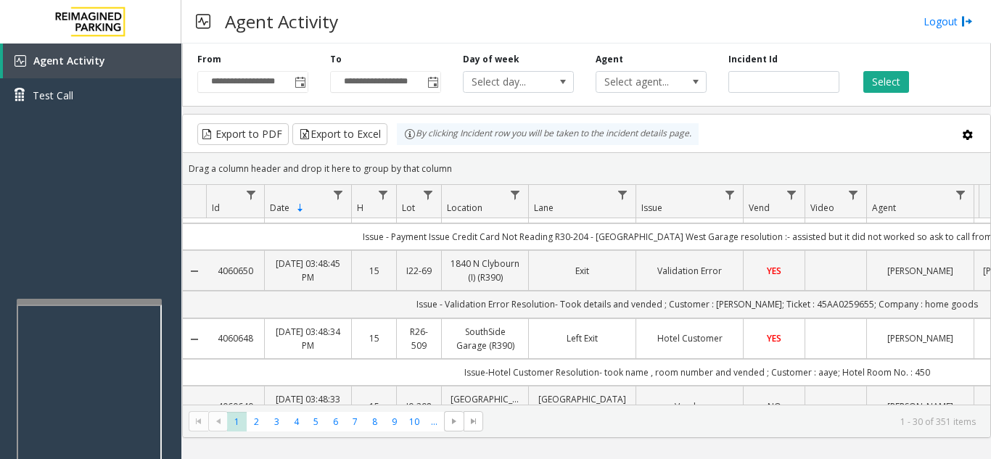
scroll to position [0, 0]
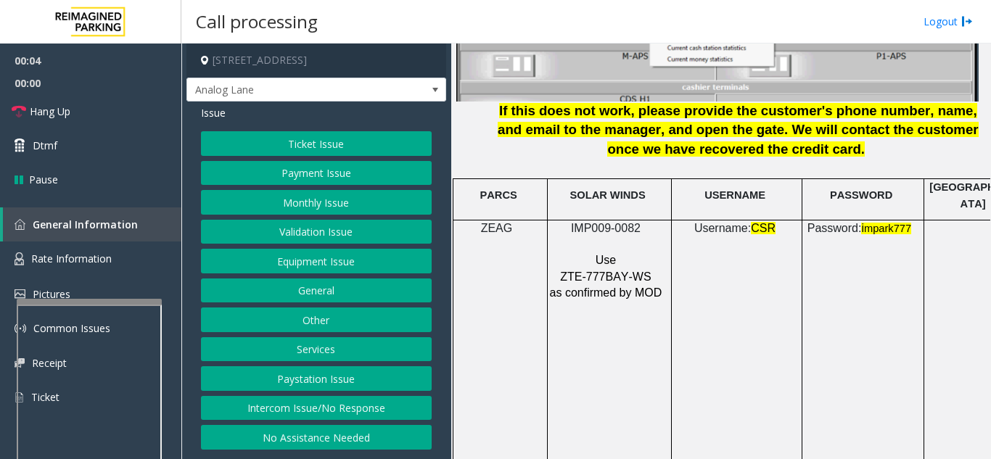
scroll to position [2030, 0]
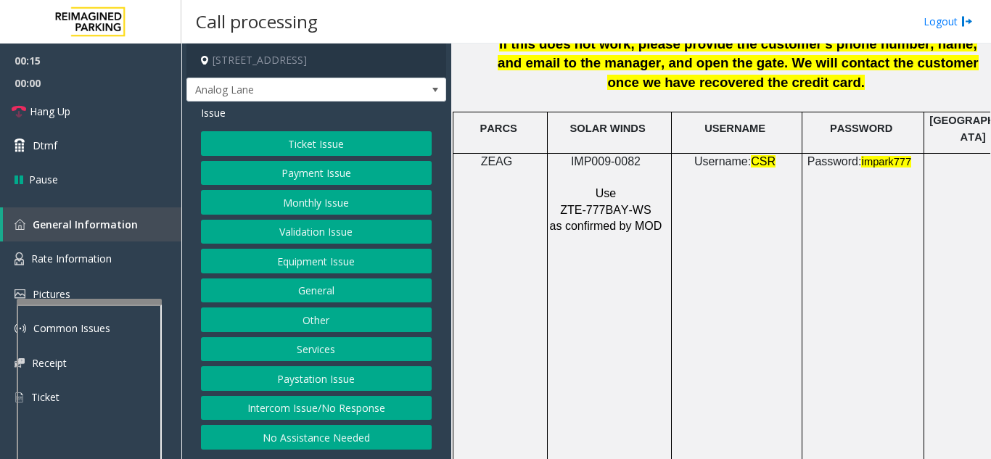
click at [297, 399] on button "Intercom Issue/No Response" at bounding box center [316, 408] width 231 height 25
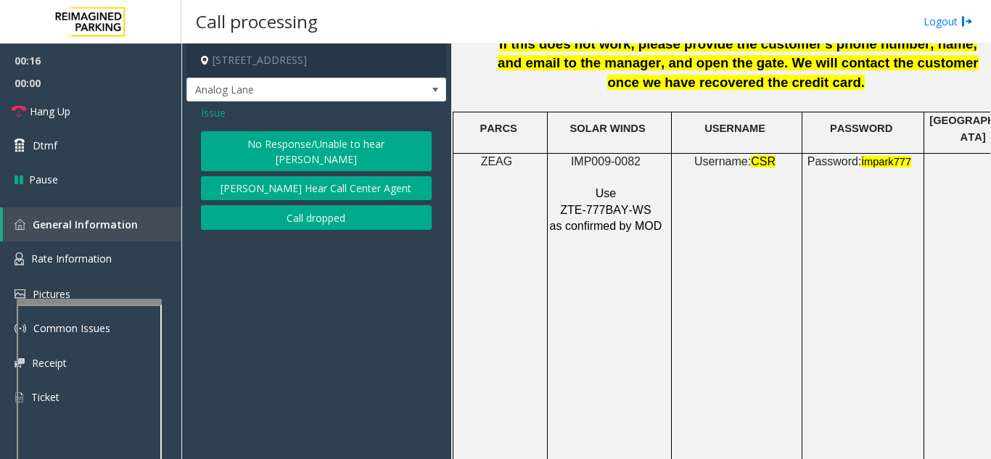
click at [248, 147] on button "No Response/Unable to hear [PERSON_NAME]" at bounding box center [316, 151] width 231 height 40
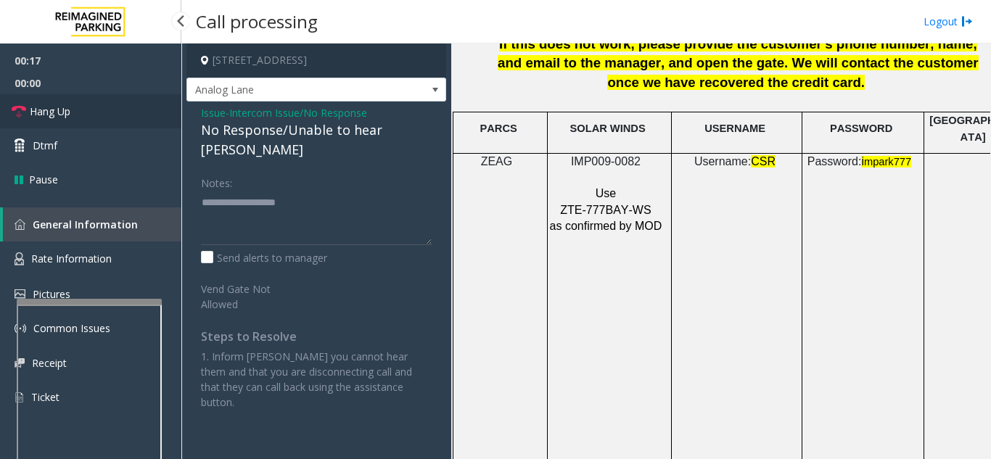
click at [133, 112] on link "Hang Up" at bounding box center [90, 111] width 181 height 34
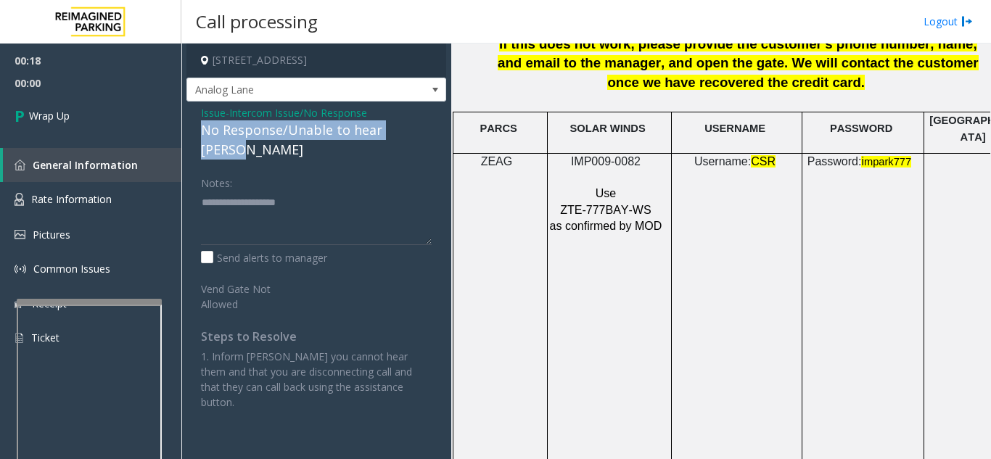
drag, startPoint x: 199, startPoint y: 130, endPoint x: 426, endPoint y: 128, distance: 226.3
click at [426, 128] on div "Issue - Intercom Issue/No Response No Response/Unable to hear [PERSON_NAME] Not…" at bounding box center [316, 263] width 260 height 323
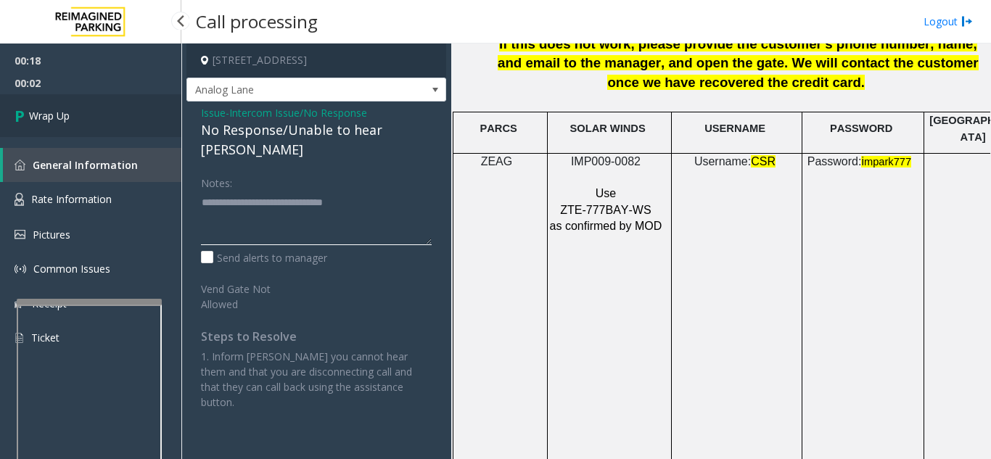
type textarea "**********"
click at [139, 125] on link "Wrap Up" at bounding box center [90, 115] width 181 height 43
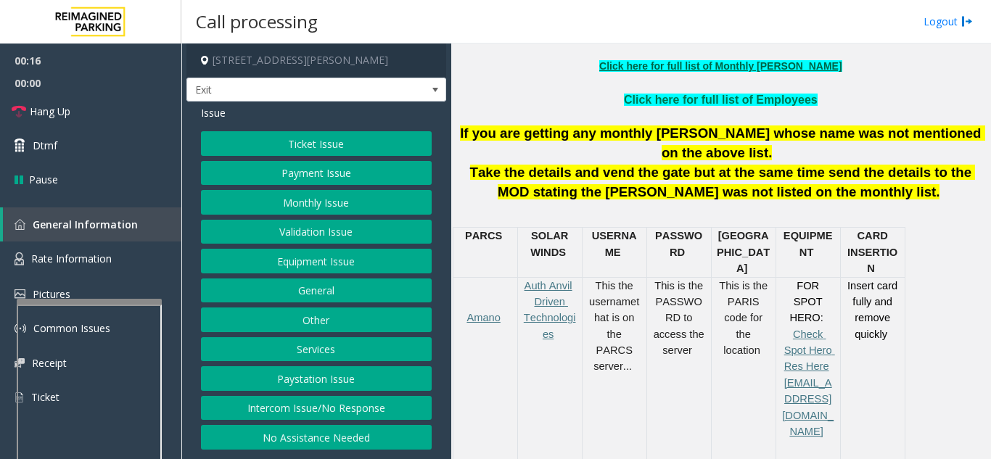
scroll to position [508, 0]
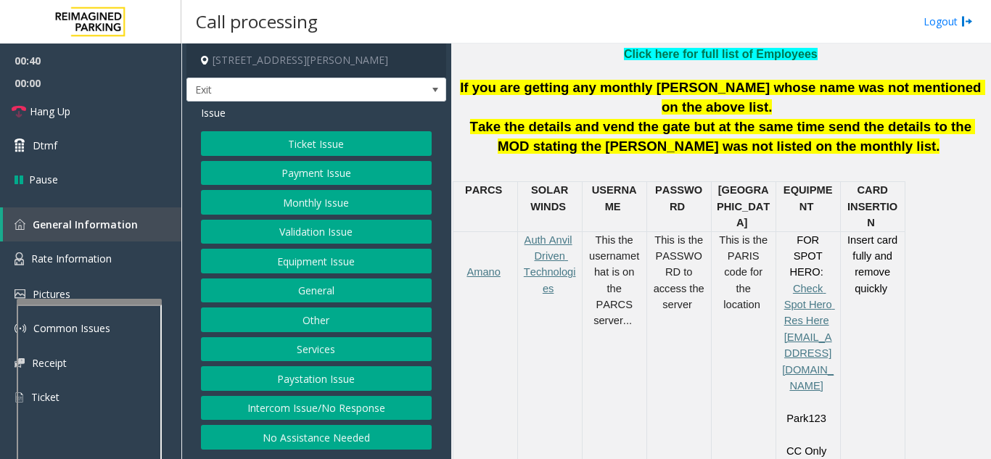
click at [362, 267] on button "Equipment Issue" at bounding box center [316, 261] width 231 height 25
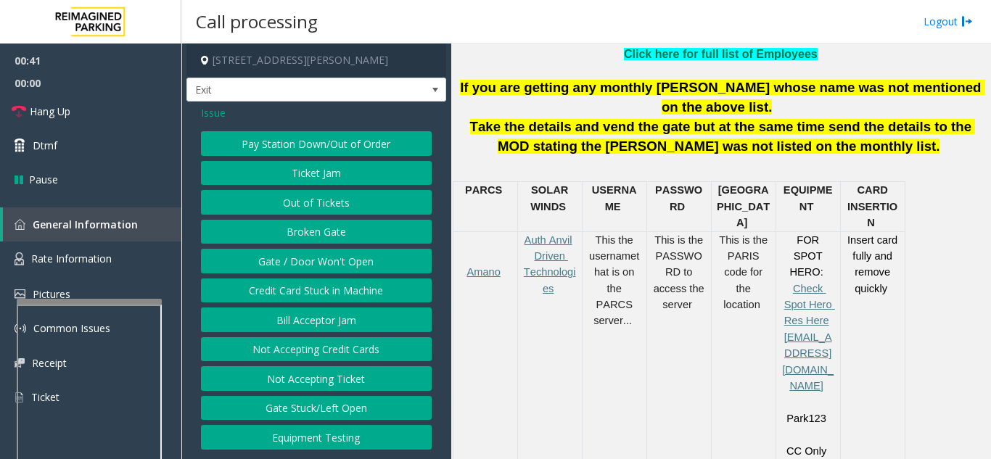
click at [362, 267] on button "Gate / Door Won't Open" at bounding box center [316, 261] width 231 height 25
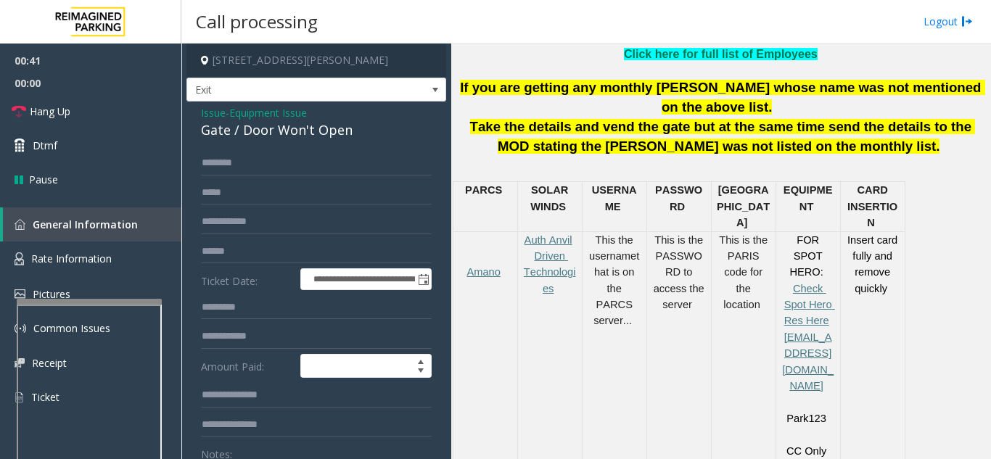
scroll to position [73, 0]
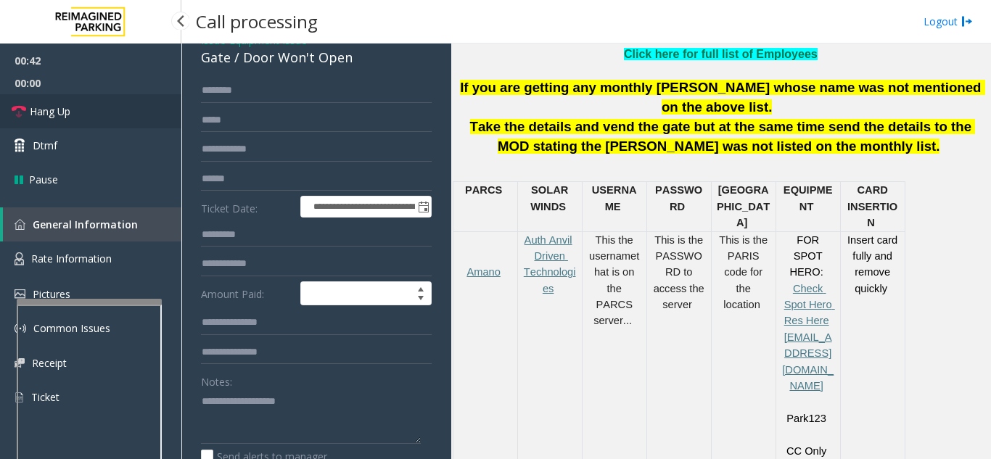
click at [99, 119] on link "Hang Up" at bounding box center [90, 111] width 181 height 34
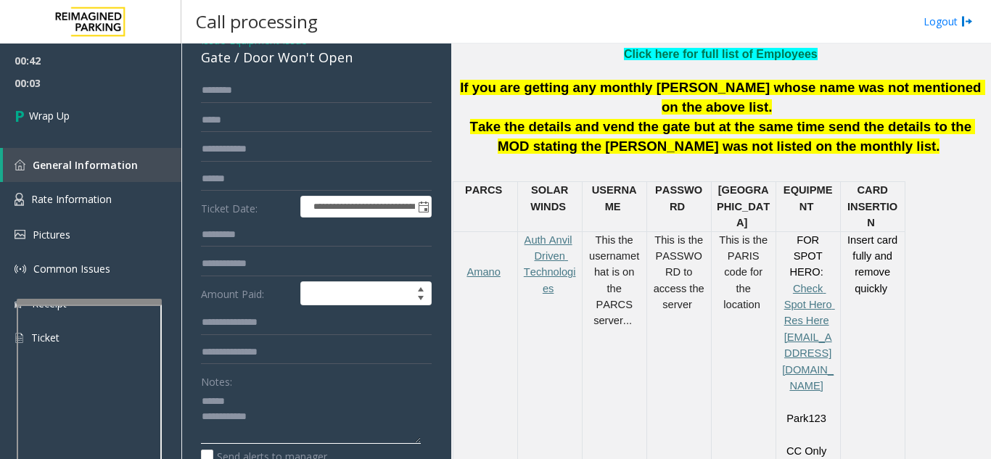
click at [285, 397] on textarea at bounding box center [311, 416] width 220 height 54
drag, startPoint x: 241, startPoint y: 64, endPoint x: 359, endPoint y: 69, distance: 118.3
click at [359, 69] on div "**********" at bounding box center [316, 404] width 260 height 750
click at [284, 412] on textarea at bounding box center [311, 416] width 220 height 54
click at [280, 426] on textarea at bounding box center [311, 416] width 220 height 54
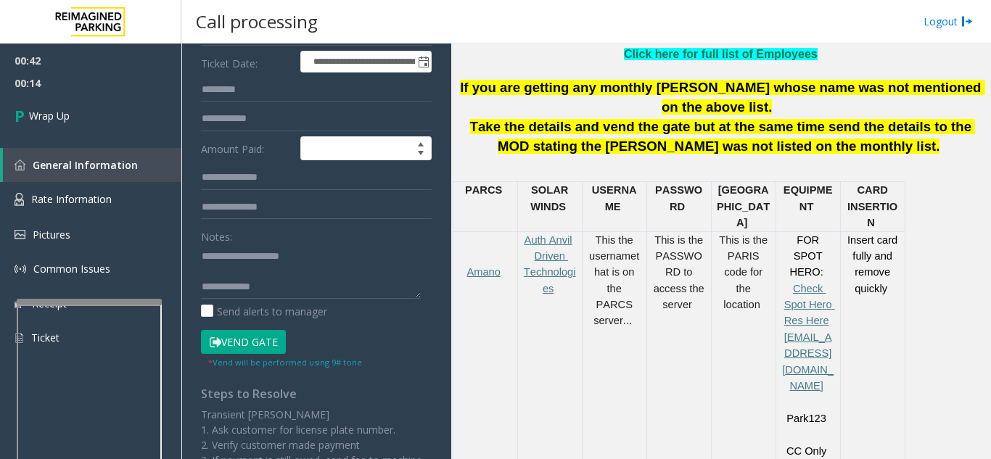
scroll to position [15, 0]
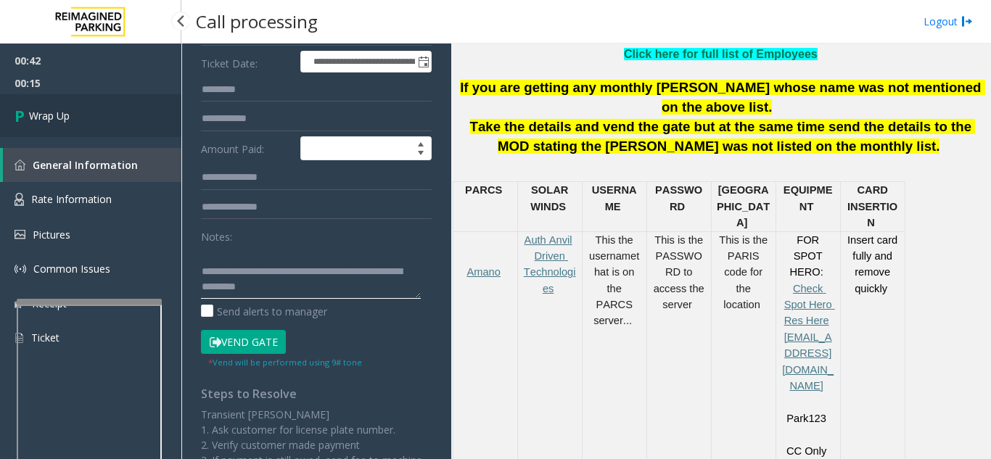
type textarea "**********"
click at [60, 127] on link "Wrap Up" at bounding box center [90, 115] width 181 height 43
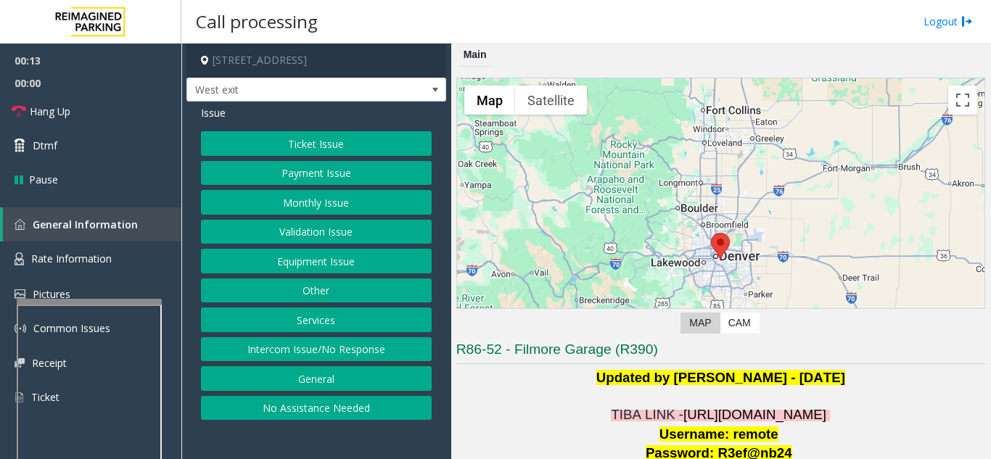
click at [309, 349] on button "Intercom Issue/No Response" at bounding box center [316, 349] width 231 height 25
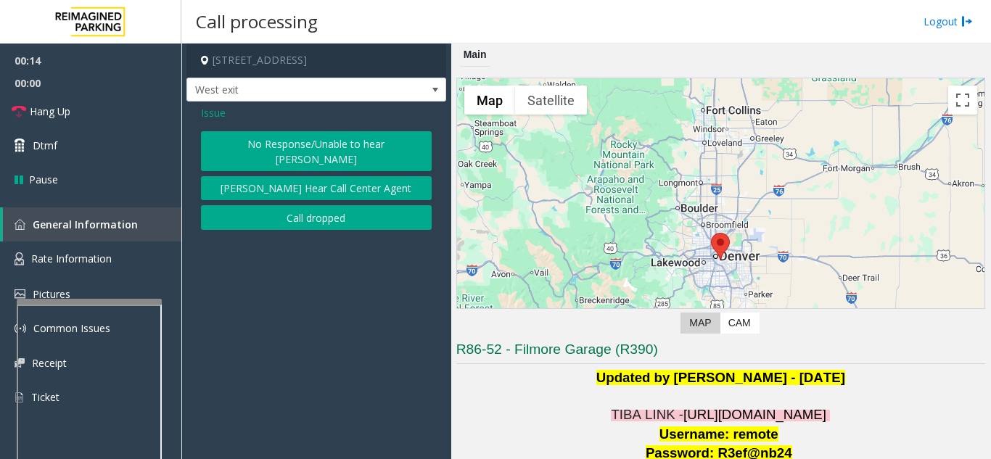
click at [260, 136] on button "No Response/Unable to hear [PERSON_NAME]" at bounding box center [316, 151] width 231 height 40
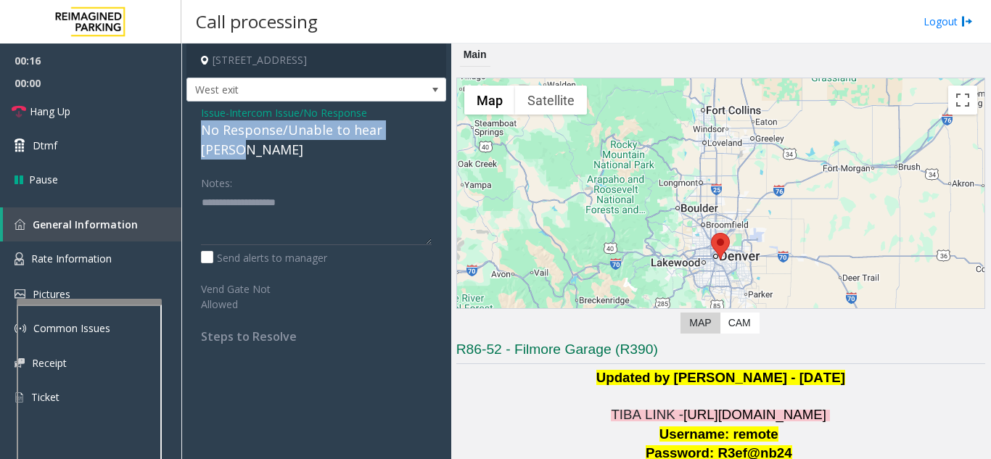
drag, startPoint x: 199, startPoint y: 130, endPoint x: 439, endPoint y: 125, distance: 240.1
click at [439, 125] on div "Issue - Intercom Issue/No Response No Response/Unable to hear [PERSON_NAME] Not…" at bounding box center [316, 230] width 260 height 257
click at [102, 99] on link "Hang Up" at bounding box center [90, 111] width 181 height 34
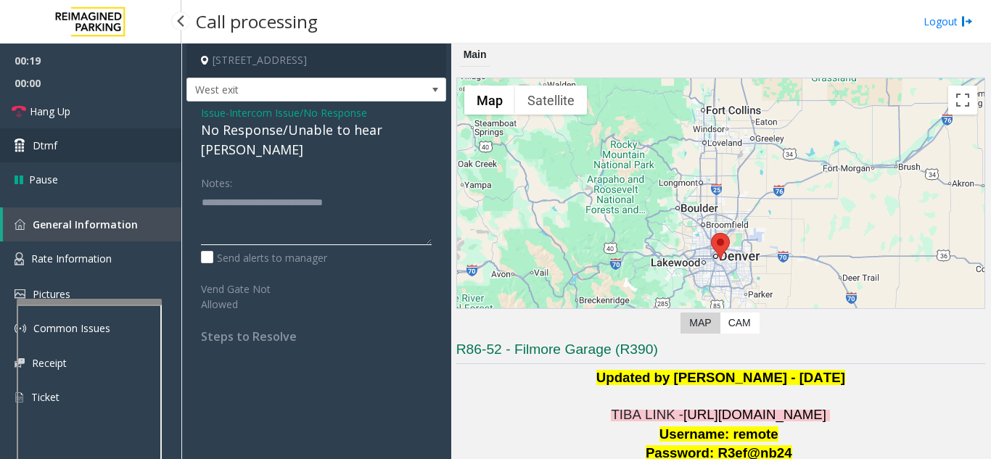
type textarea "**********"
click at [112, 131] on link "Dtmf" at bounding box center [90, 145] width 181 height 34
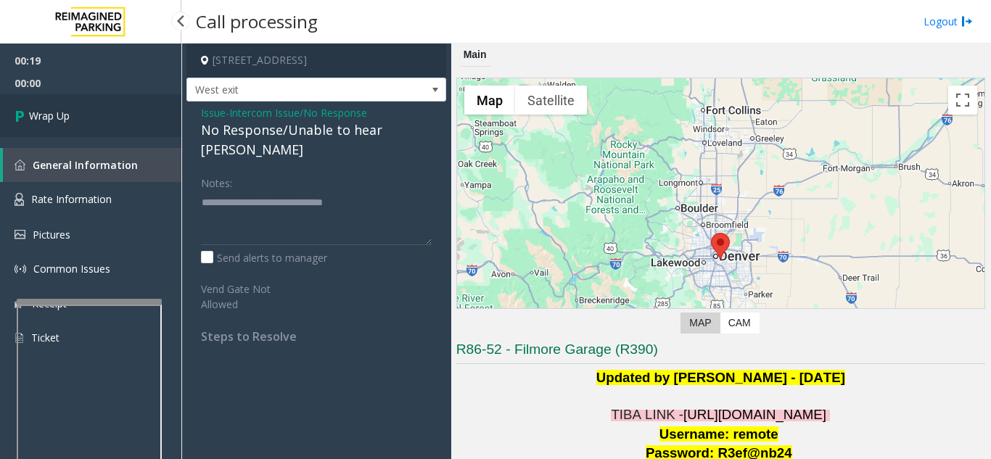
click at [112, 123] on link "Wrap Up" at bounding box center [90, 115] width 181 height 43
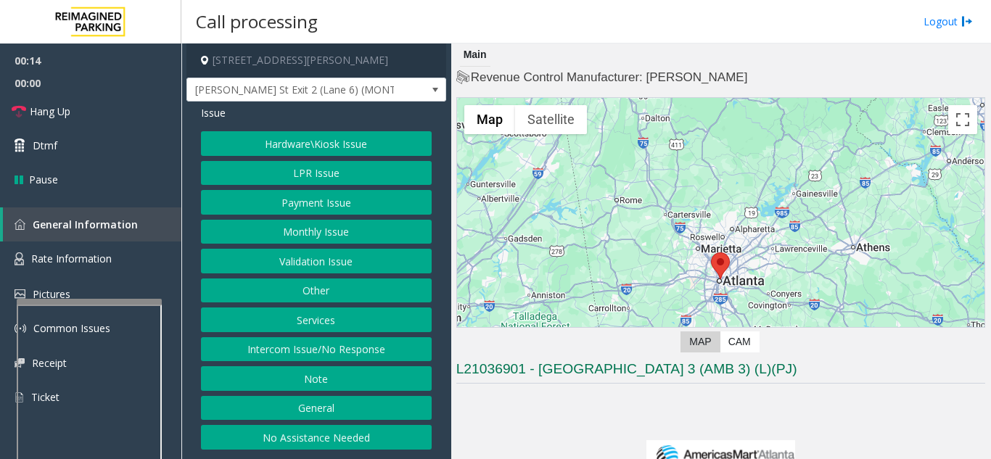
click at [336, 363] on div "Hardware\Kiosk Issue LPR Issue Payment Issue Monthly Issue Validation Issue Oth…" at bounding box center [316, 290] width 231 height 318
click at [302, 351] on button "Intercom Issue/No Response" at bounding box center [316, 349] width 231 height 25
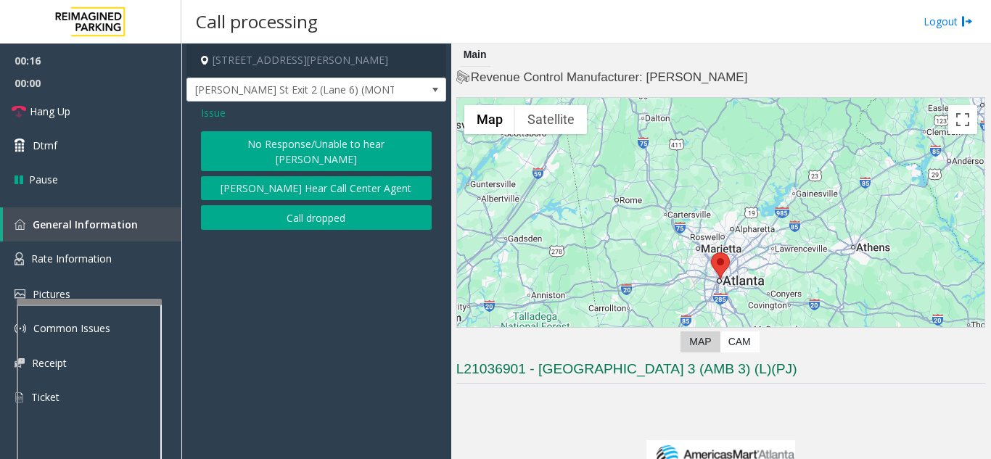
click at [231, 154] on button "No Response/Unable to hear [PERSON_NAME]" at bounding box center [316, 151] width 231 height 40
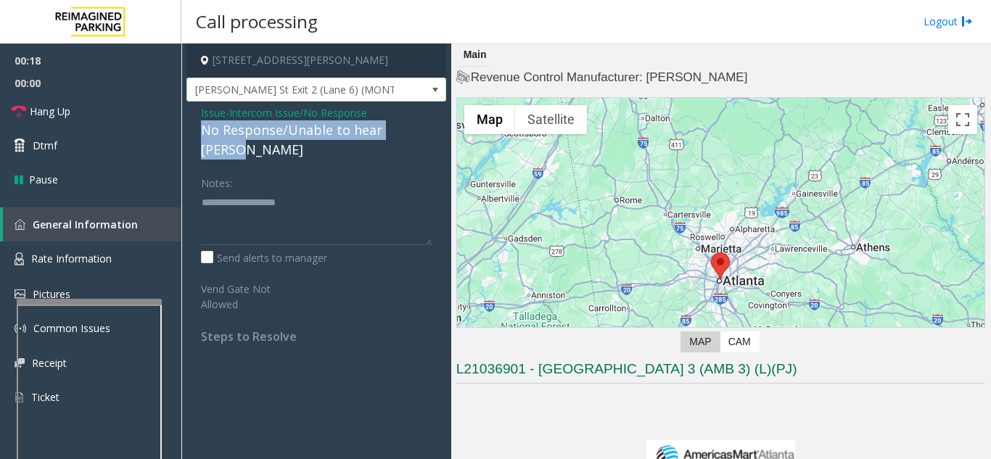
drag, startPoint x: 199, startPoint y: 131, endPoint x: 423, endPoint y: 138, distance: 224.2
click at [423, 138] on div "Issue - Intercom Issue/No Response No Response/Unable to hear [PERSON_NAME] Not…" at bounding box center [316, 230] width 260 height 257
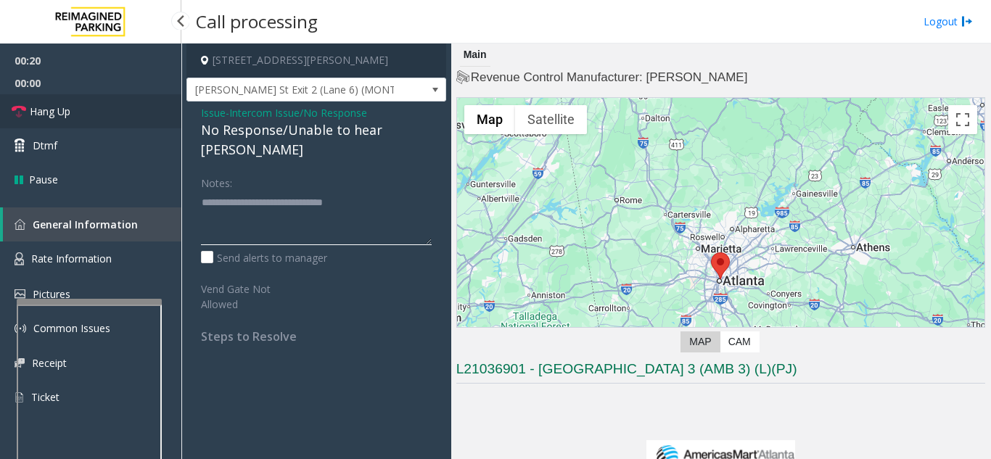
type textarea "**********"
click at [151, 108] on link "Hang Up" at bounding box center [90, 111] width 181 height 34
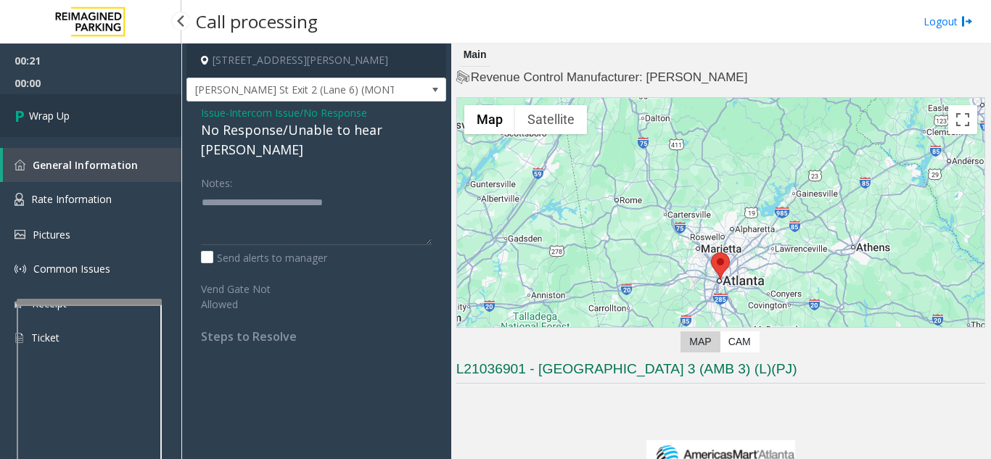
click at [151, 108] on link "Wrap Up" at bounding box center [90, 115] width 181 height 43
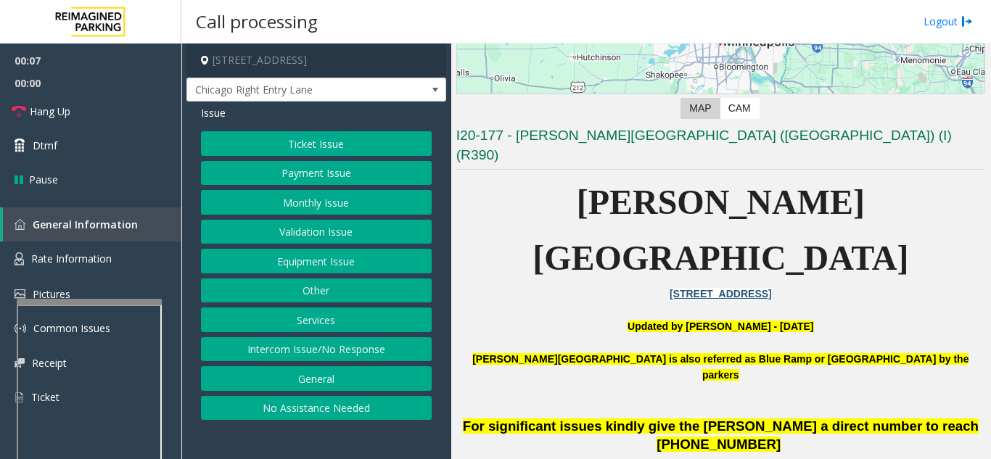
scroll to position [290, 0]
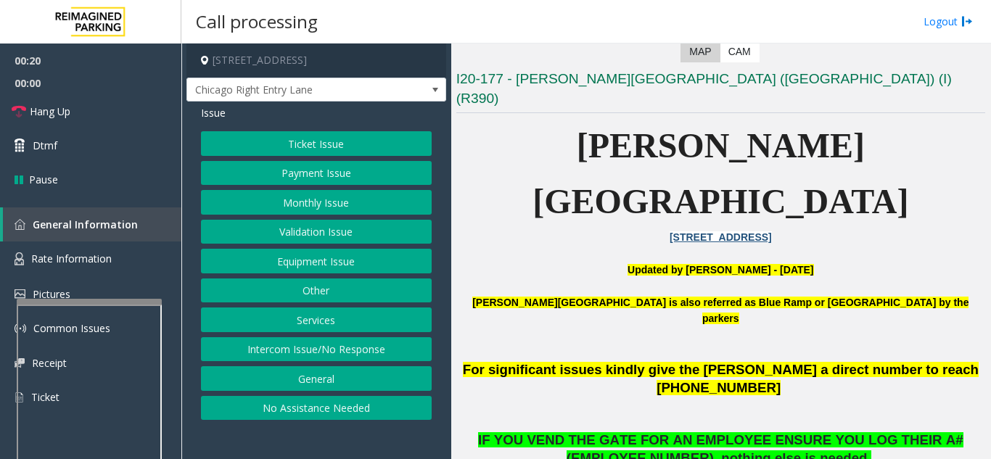
click at [400, 355] on button "Intercom Issue/No Response" at bounding box center [316, 349] width 231 height 25
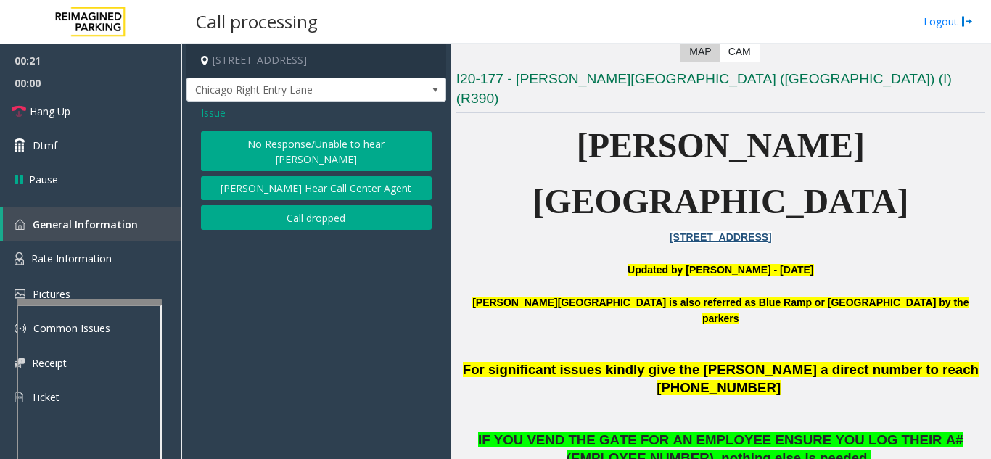
click at [281, 149] on button "No Response/Unable to hear [PERSON_NAME]" at bounding box center [316, 151] width 231 height 40
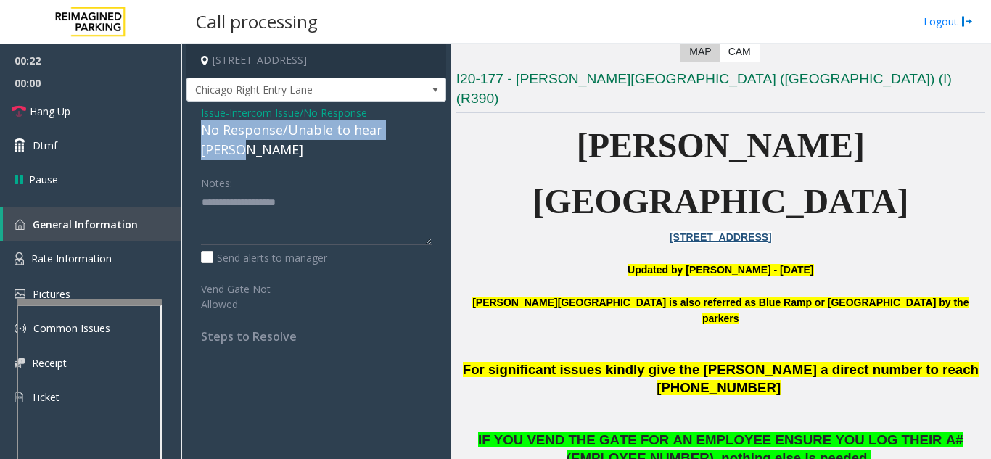
drag, startPoint x: 193, startPoint y: 126, endPoint x: 422, endPoint y: 132, distance: 229.2
click at [422, 132] on div "Issue - Intercom Issue/No Response No Response/Unable to hear [PERSON_NAME] Not…" at bounding box center [316, 230] width 260 height 257
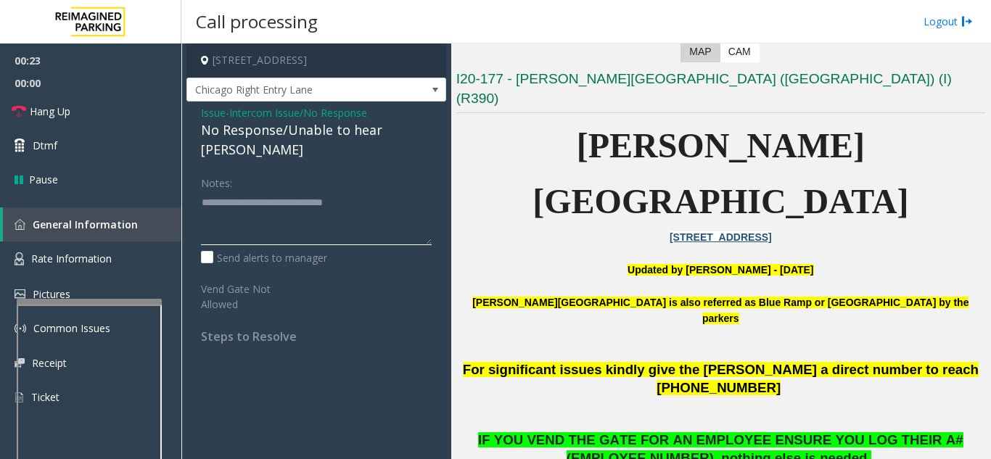
type textarea "**********"
click at [193, 130] on div "Issue - Intercom Issue/No Response No Response/Unable to hear [PERSON_NAME] Not…" at bounding box center [316, 230] width 260 height 257
click at [128, 125] on link "Hang Up" at bounding box center [90, 111] width 181 height 34
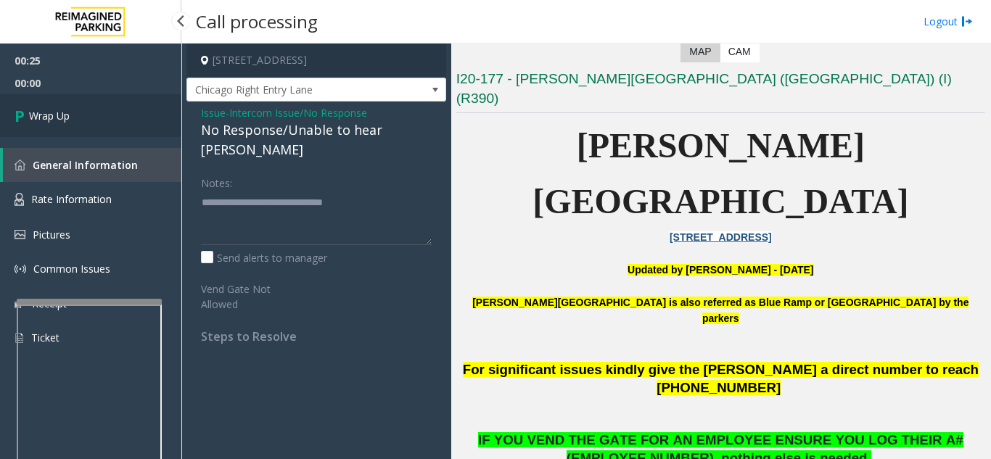
click at [129, 126] on link "Wrap Up" at bounding box center [90, 115] width 181 height 43
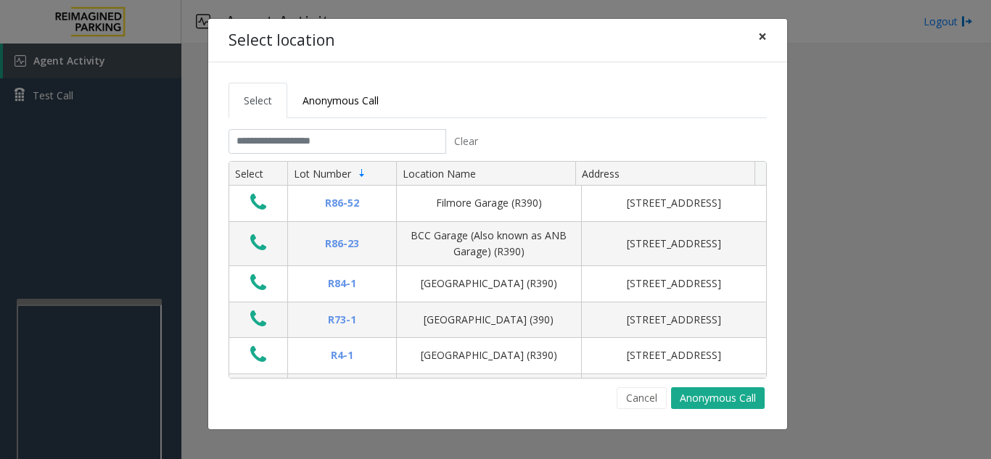
click at [764, 35] on span "×" at bounding box center [762, 36] width 9 height 20
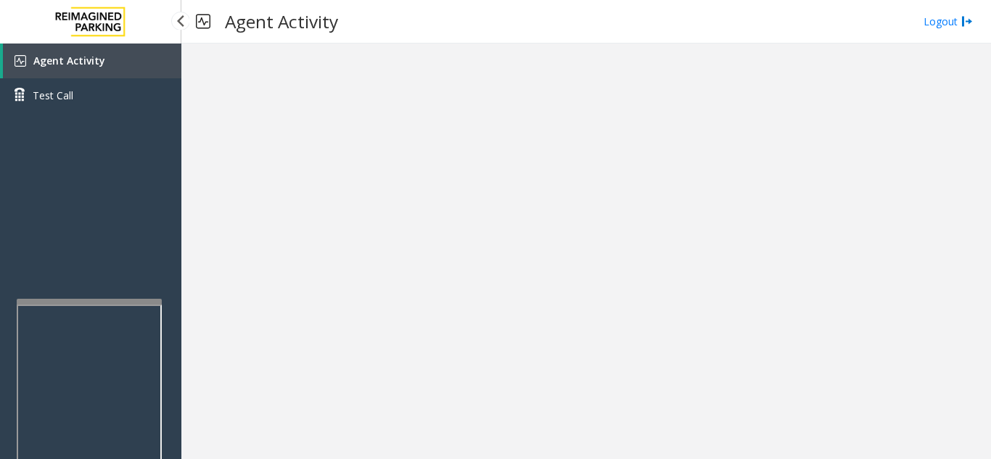
click at [133, 57] on link "Agent Activity" at bounding box center [92, 61] width 178 height 35
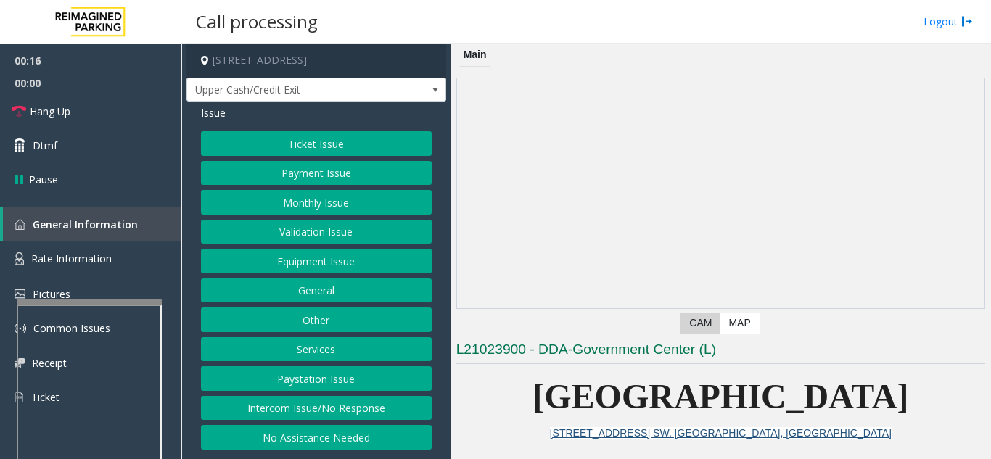
click at [363, 413] on button "Intercom Issue/No Response" at bounding box center [316, 408] width 231 height 25
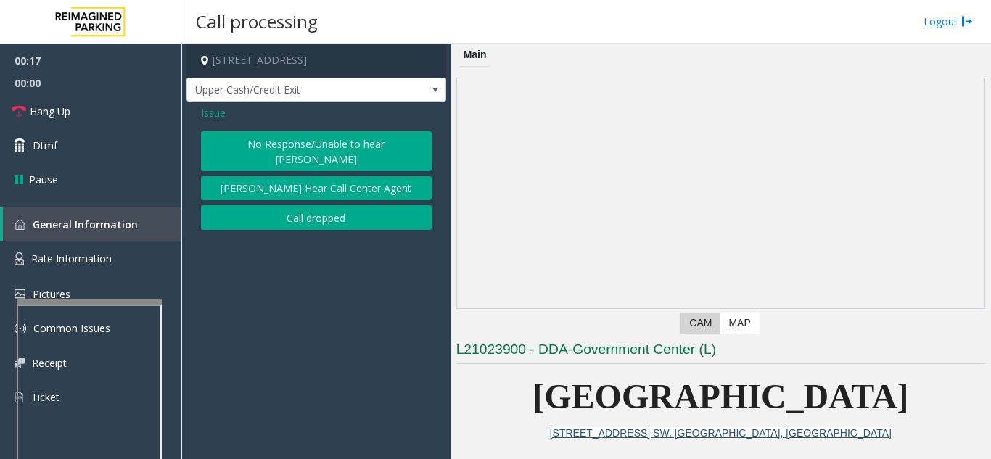
click at [298, 150] on button "No Response/Unable to hear [PERSON_NAME]" at bounding box center [316, 151] width 231 height 40
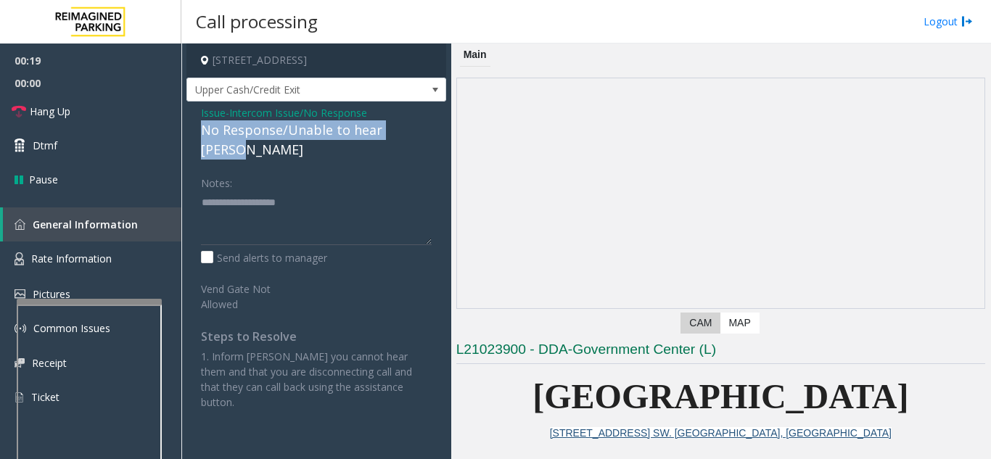
drag, startPoint x: 194, startPoint y: 132, endPoint x: 426, endPoint y: 137, distance: 232.1
click at [426, 137] on div "Issue - Intercom Issue/No Response No Response/Unable to hear [PERSON_NAME] Not…" at bounding box center [316, 263] width 260 height 323
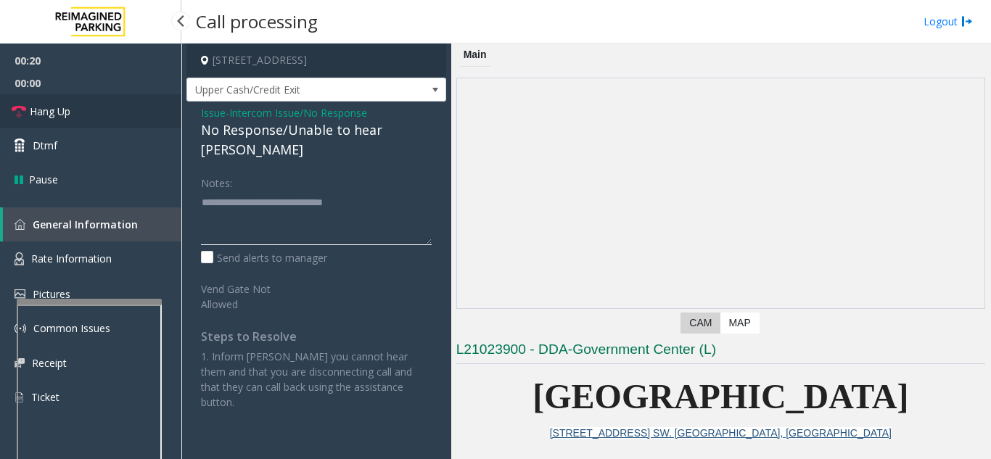
type textarea "**********"
click at [117, 120] on link "Hang Up" at bounding box center [90, 111] width 181 height 34
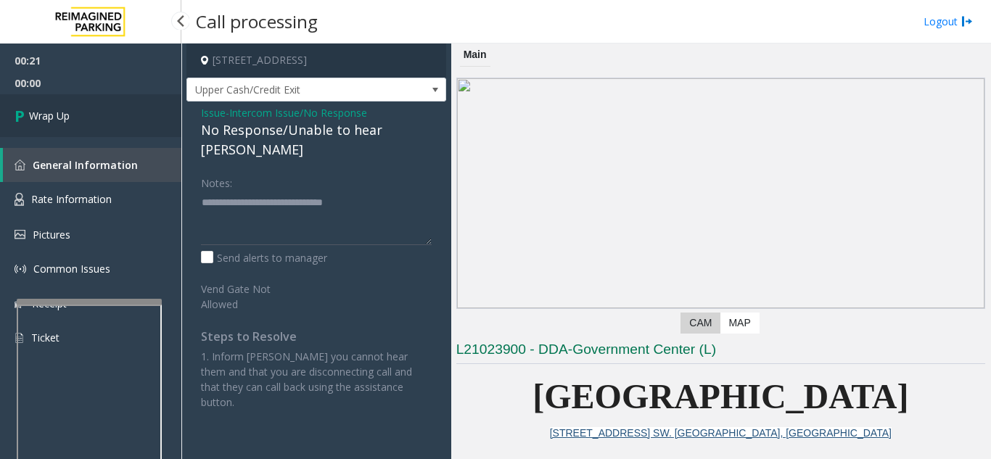
click at [117, 120] on link "Wrap Up" at bounding box center [90, 115] width 181 height 43
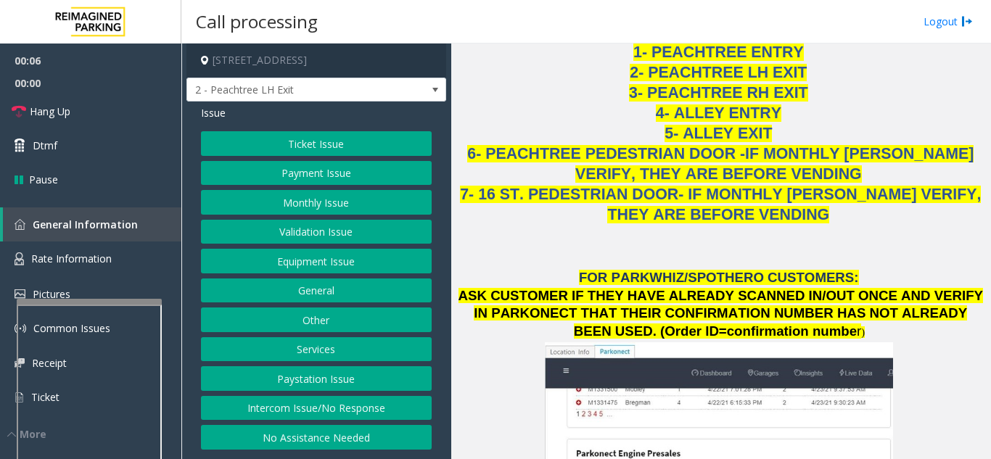
scroll to position [1523, 0]
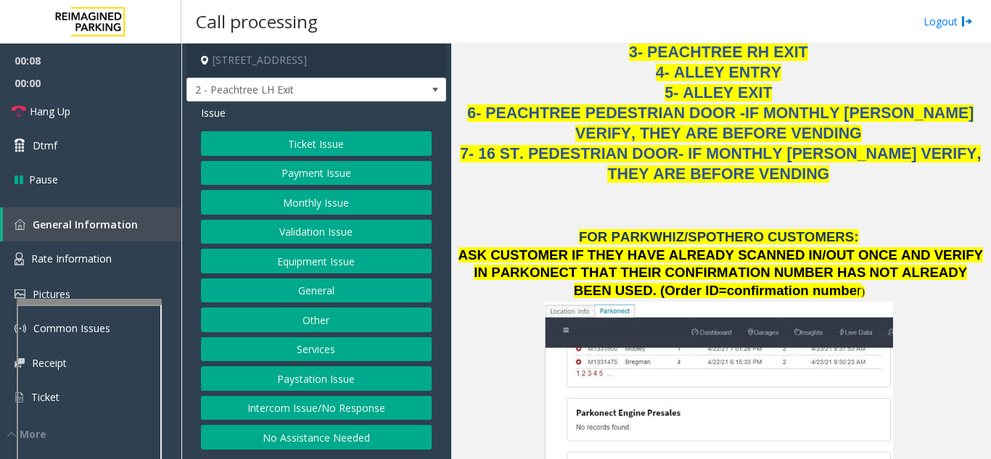
click at [340, 239] on button "Validation Issue" at bounding box center [316, 232] width 231 height 25
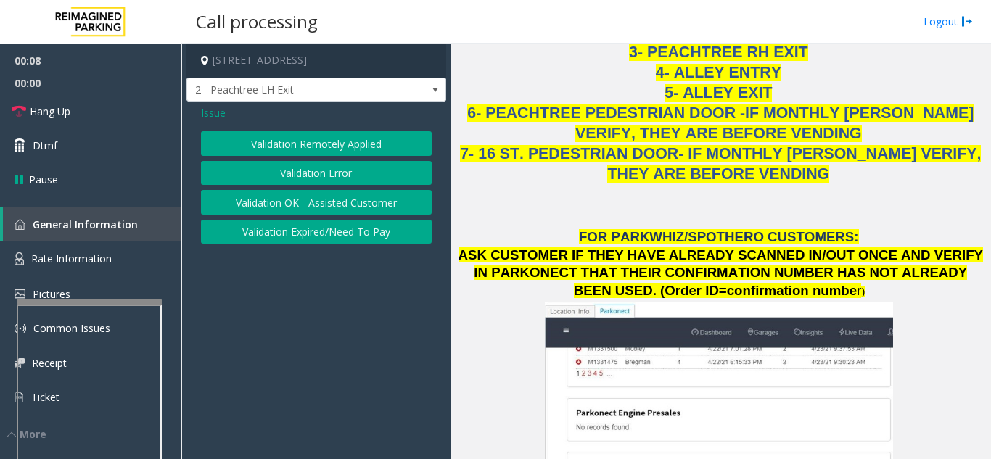
click at [329, 177] on button "Validation Error" at bounding box center [316, 173] width 231 height 25
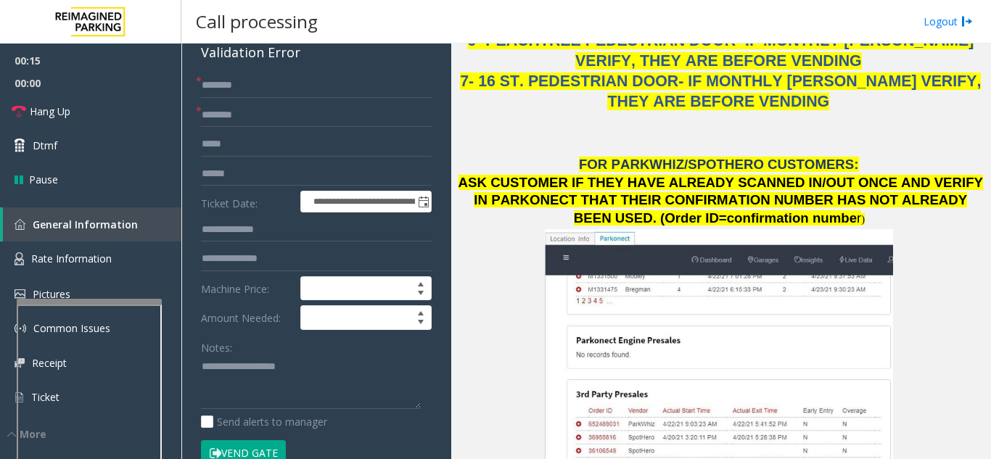
scroll to position [107, 0]
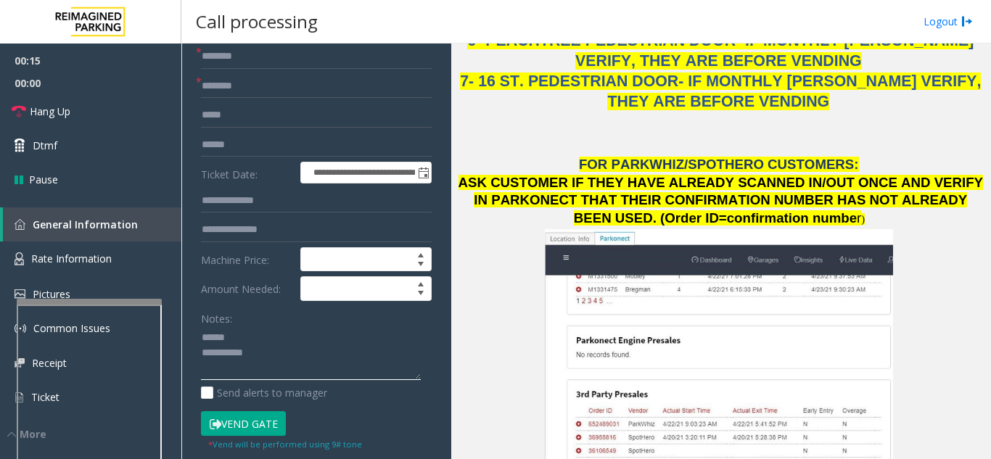
click at [267, 352] on textarea at bounding box center [311, 353] width 220 height 54
click at [276, 334] on div "Notes:" at bounding box center [316, 343] width 231 height 75
click at [273, 340] on textarea at bounding box center [311, 353] width 220 height 54
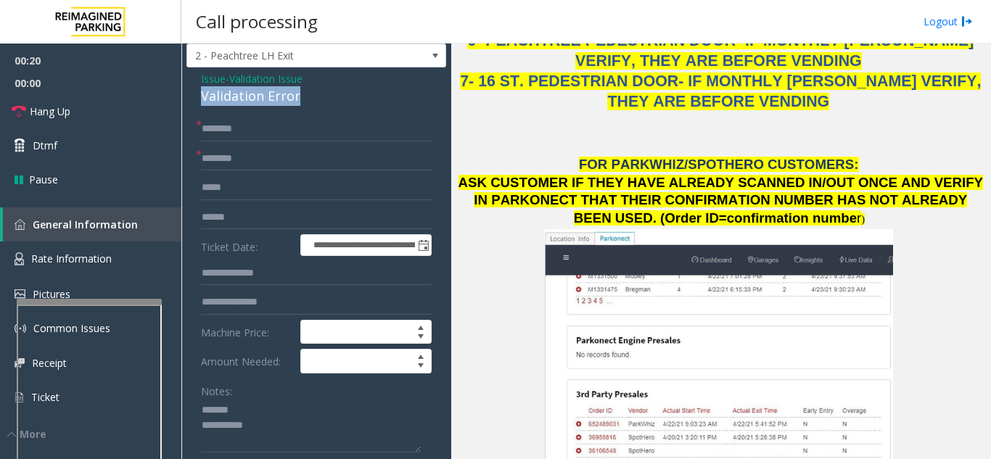
drag, startPoint x: 191, startPoint y: 110, endPoint x: 297, endPoint y: 112, distance: 105.9
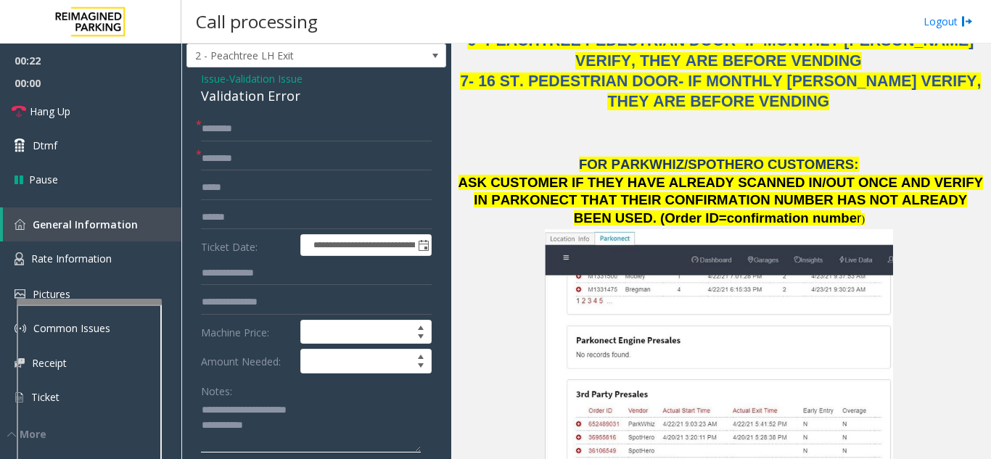
click at [289, 442] on textarea at bounding box center [311, 426] width 220 height 54
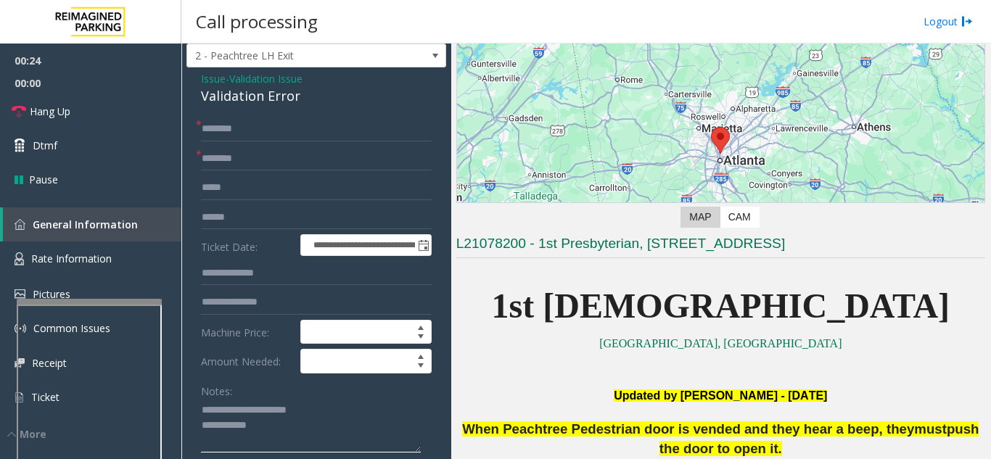
scroll to position [218, 0]
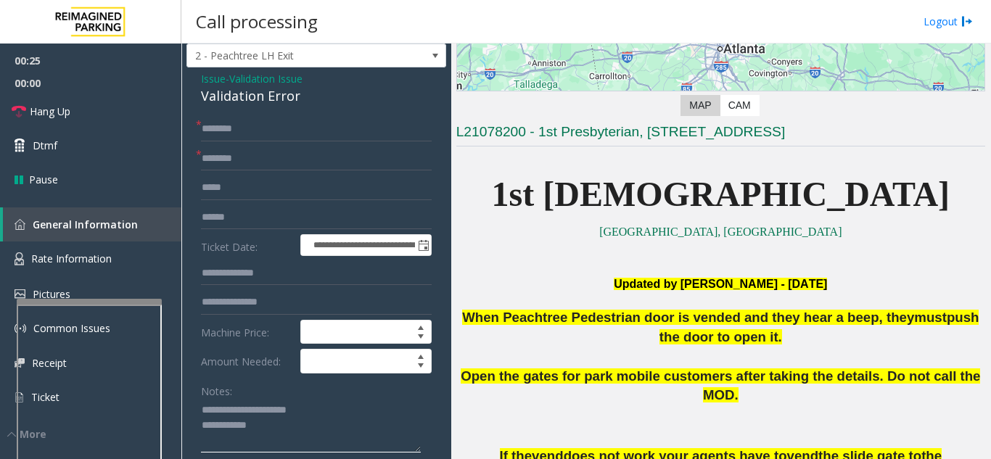
type textarea "**********"
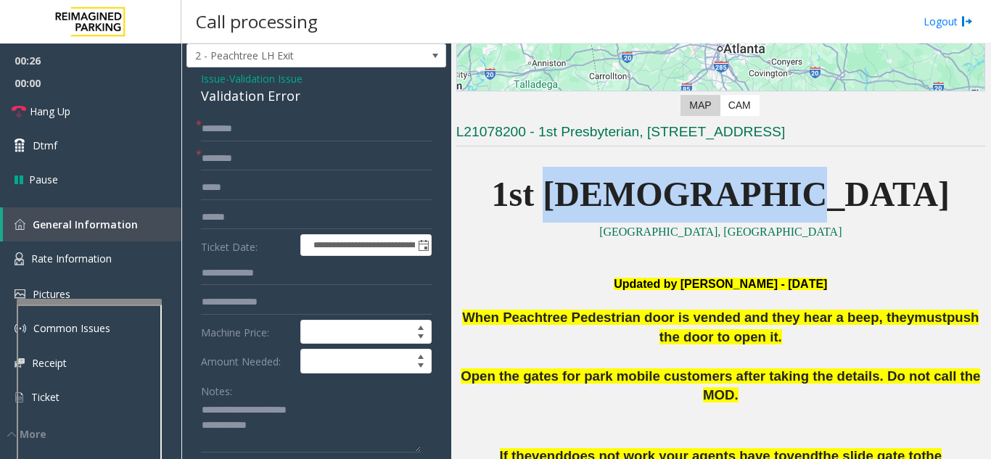
drag, startPoint x: 642, startPoint y: 197, endPoint x: 832, endPoint y: 213, distance: 190.7
click at [832, 213] on span "1st [DEMOGRAPHIC_DATA]" at bounding box center [721, 194] width 458 height 38
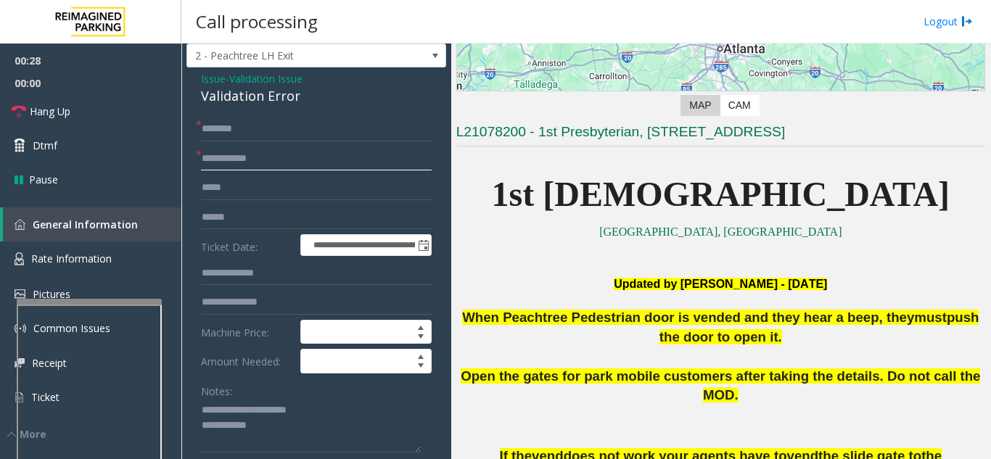
type input "**********"
click at [308, 222] on input "text" at bounding box center [316, 217] width 231 height 25
type input "**********"
click at [310, 162] on input "**********" at bounding box center [316, 158] width 231 height 25
click at [306, 141] on input "text" at bounding box center [316, 129] width 231 height 25
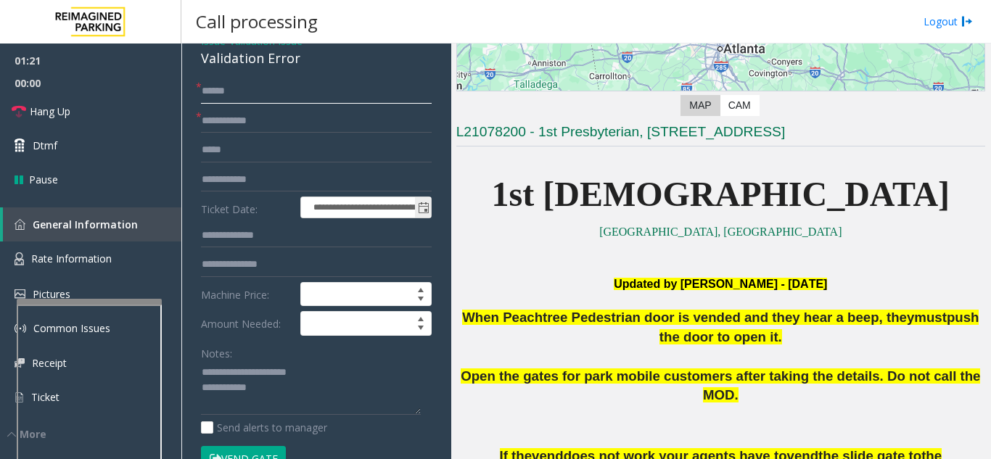
scroll to position [107, 0]
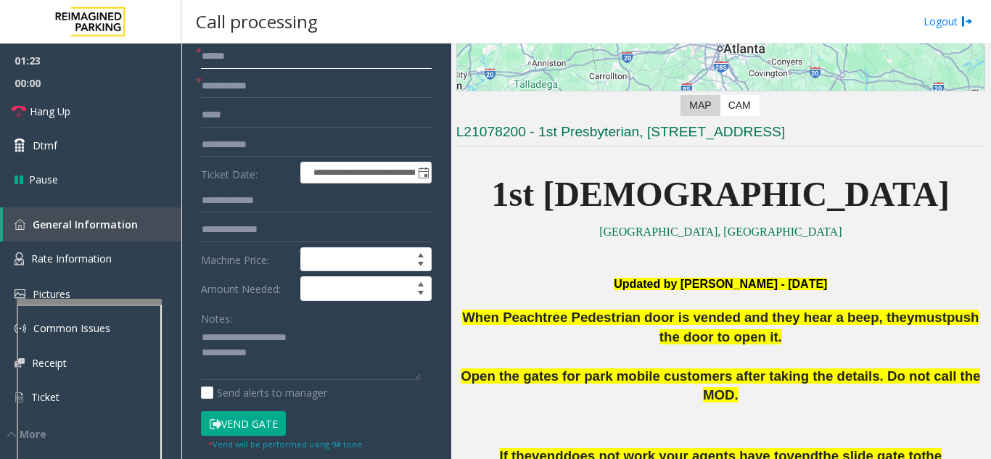
type input "*****"
click at [249, 242] on input "text" at bounding box center [316, 230] width 231 height 25
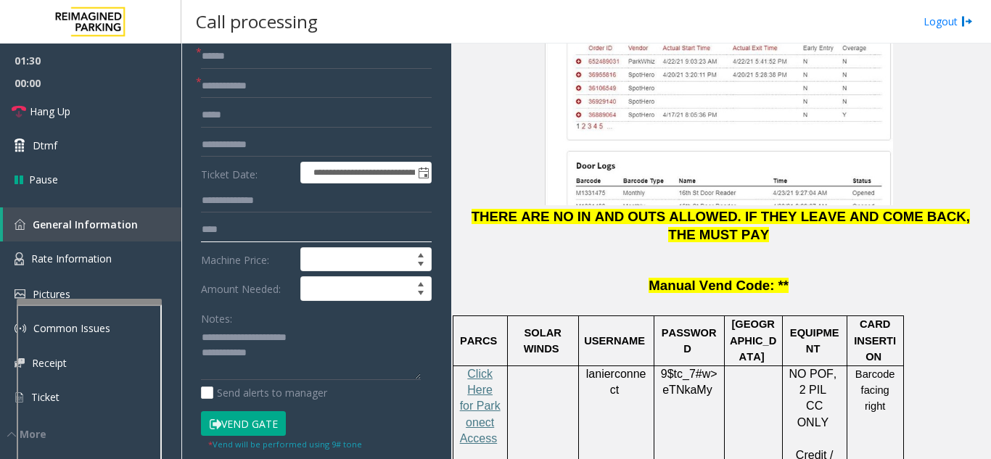
scroll to position [2248, 0]
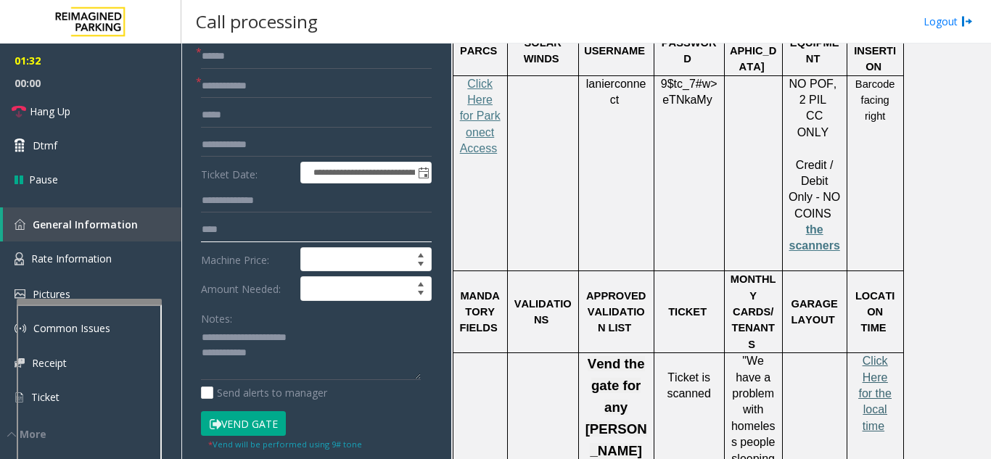
type input "***"
click at [875, 355] on link "Click Here for the local time" at bounding box center [874, 393] width 33 height 77
click at [270, 242] on input "***" at bounding box center [316, 230] width 231 height 25
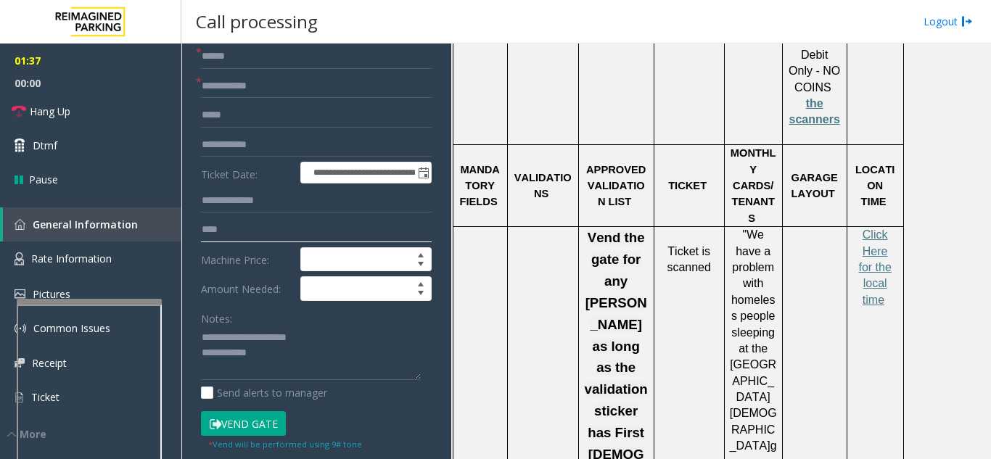
scroll to position [2393, 0]
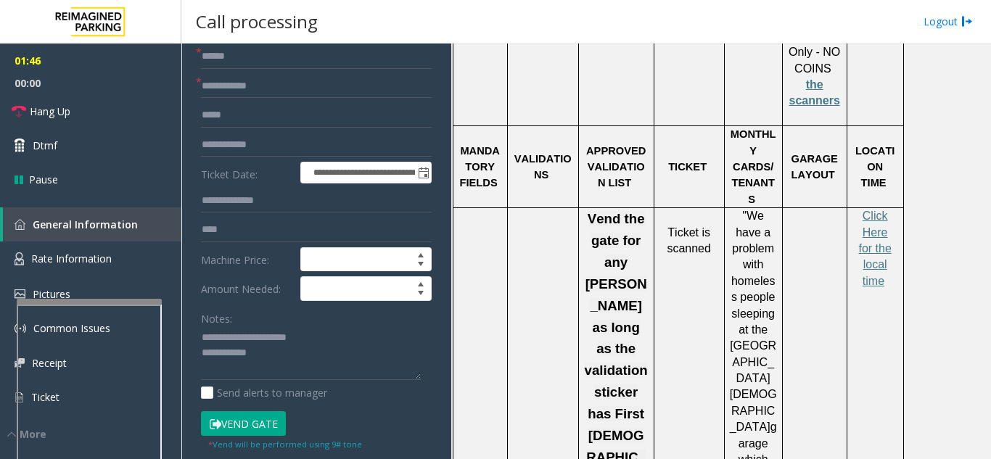
click at [254, 431] on button "Vend Gate" at bounding box center [243, 423] width 85 height 25
click at [277, 365] on textarea at bounding box center [311, 353] width 220 height 54
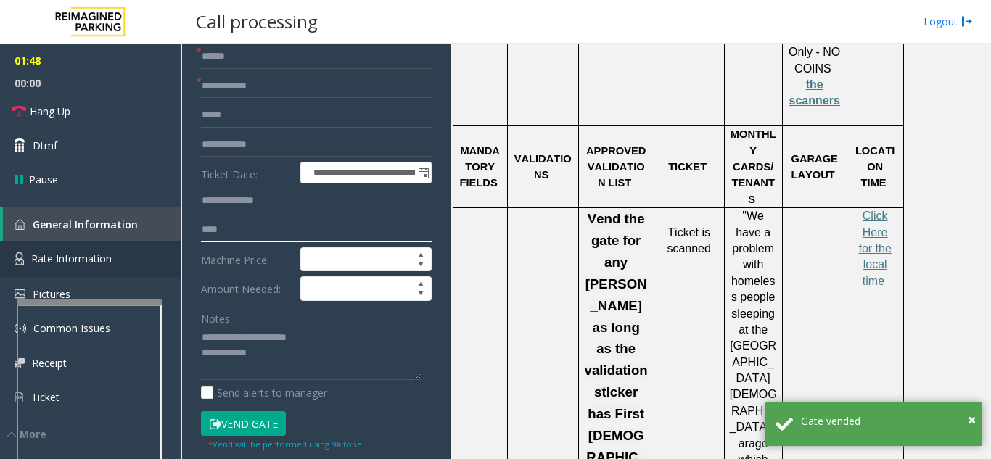
drag, startPoint x: 260, startPoint y: 236, endPoint x: 170, endPoint y: 242, distance: 90.8
click at [203, 242] on input "***" at bounding box center [316, 230] width 231 height 25
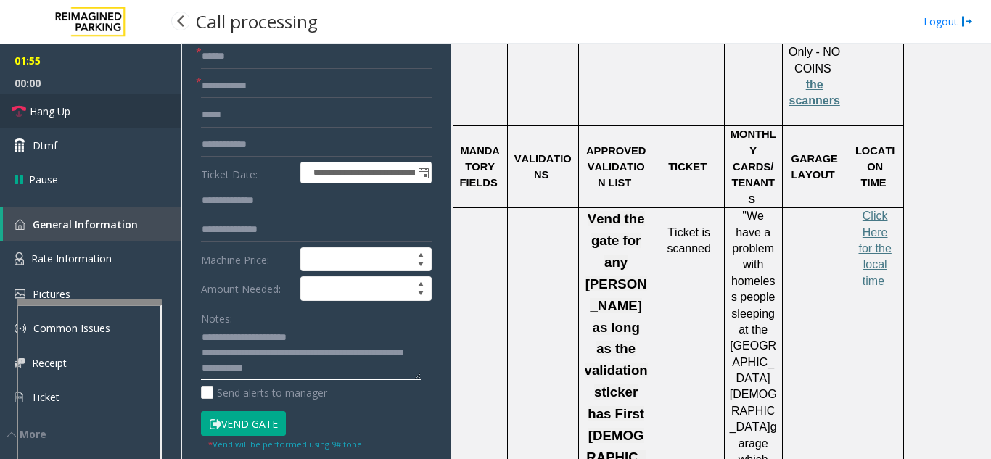
type textarea "**********"
click at [88, 123] on link "Hang Up" at bounding box center [90, 111] width 181 height 34
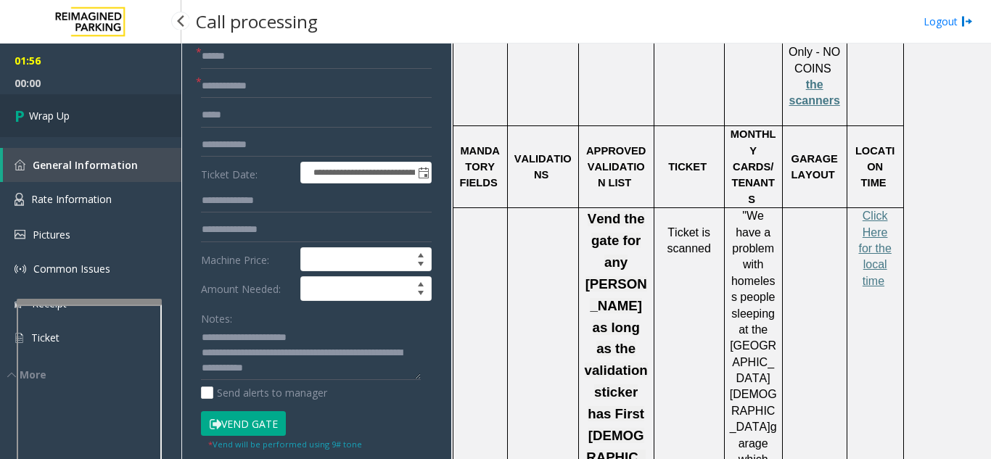
click at [88, 123] on link "Wrap Up" at bounding box center [90, 115] width 181 height 43
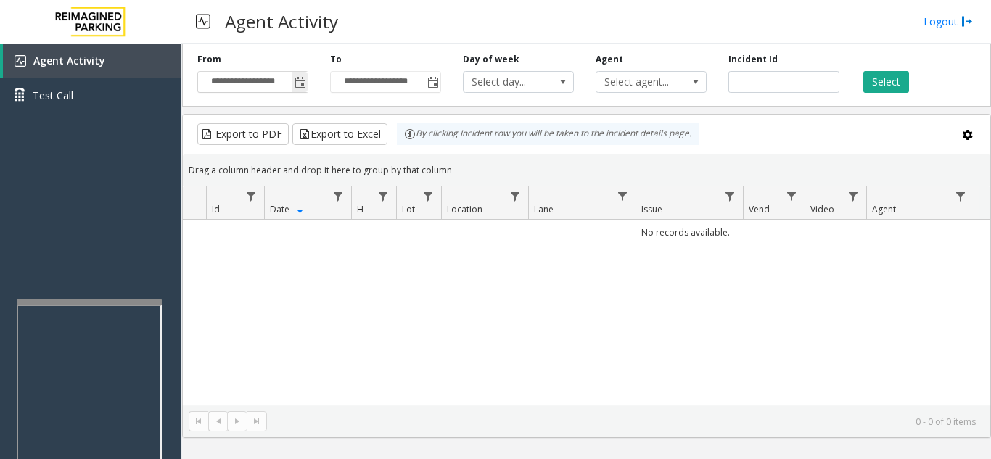
click at [297, 86] on span "Toggle popup" at bounding box center [300, 83] width 12 height 12
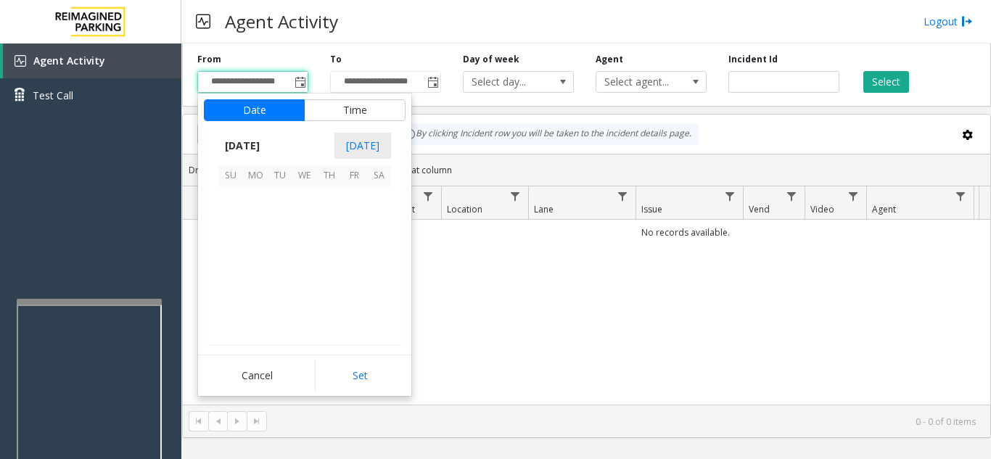
scroll to position [260097, 0]
click at [329, 281] on span "21" at bounding box center [329, 272] width 25 height 25
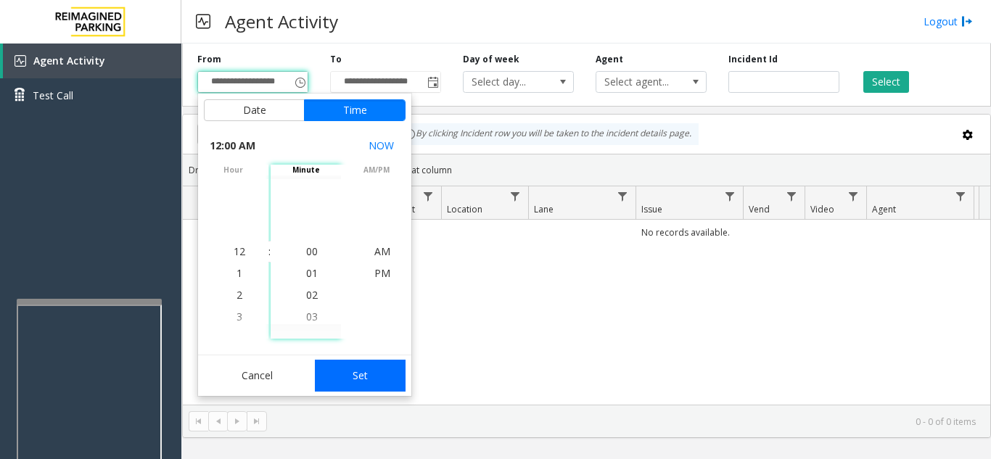
click at [353, 378] on button "Set" at bounding box center [360, 376] width 91 height 32
type input "**********"
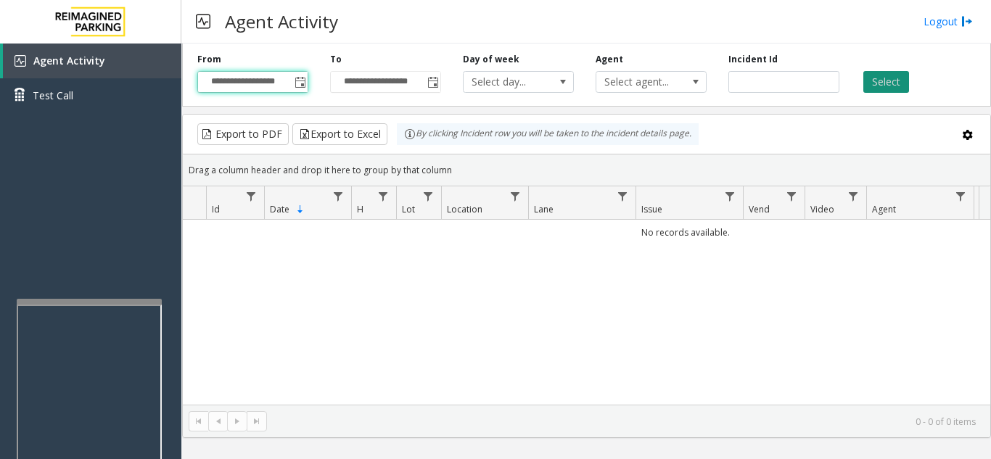
click at [875, 84] on button "Select" at bounding box center [886, 82] width 46 height 22
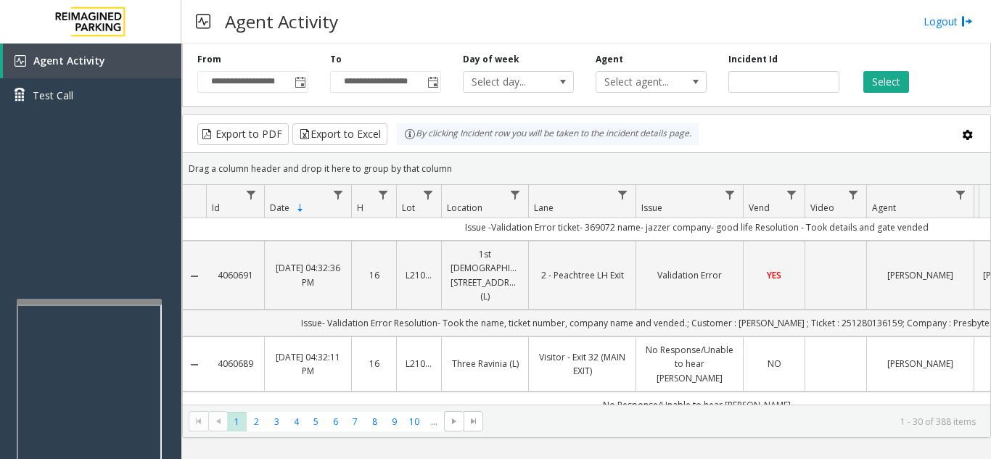
scroll to position [0, 0]
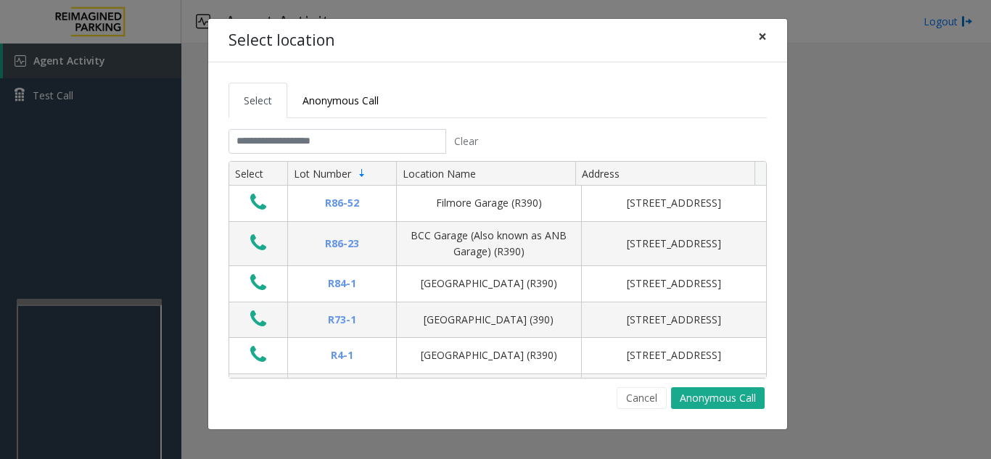
click at [761, 42] on span "×" at bounding box center [762, 36] width 9 height 20
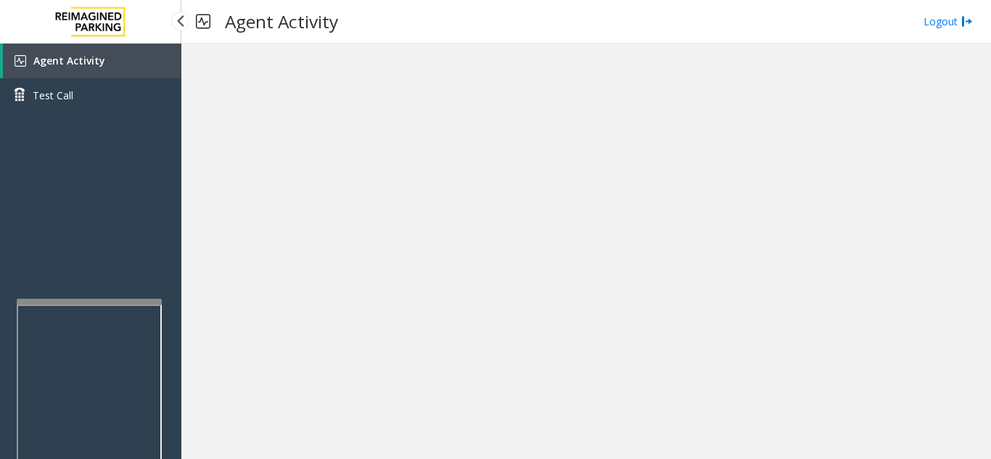
click at [107, 61] on link "Agent Activity" at bounding box center [92, 61] width 178 height 35
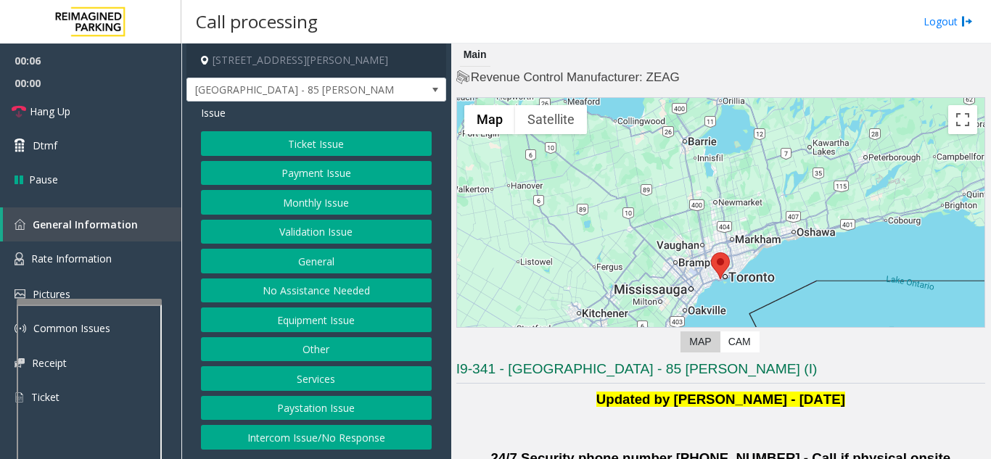
click at [268, 239] on button "Validation Issue" at bounding box center [316, 232] width 231 height 25
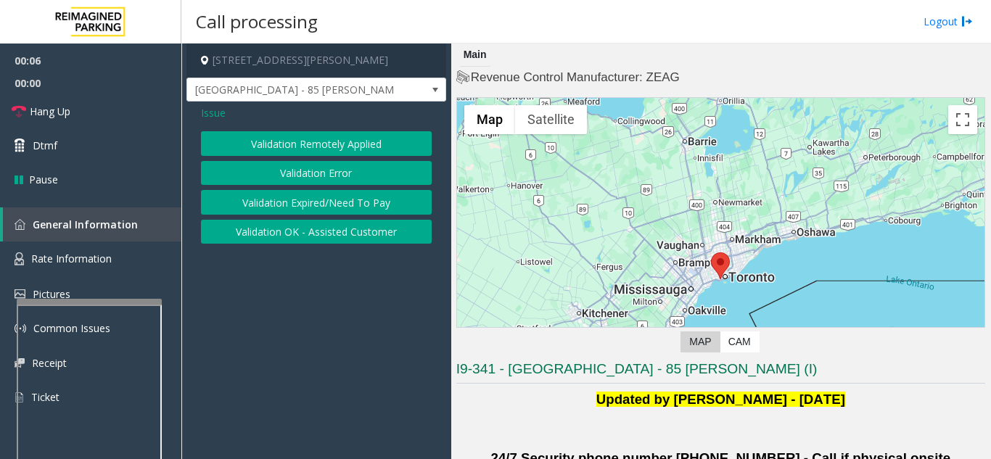
click at [278, 174] on button "Validation Error" at bounding box center [316, 173] width 231 height 25
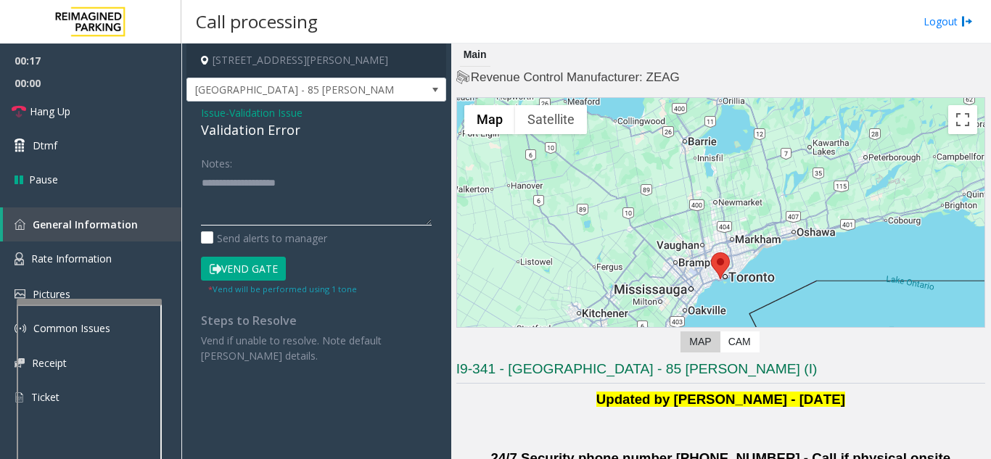
click at [271, 179] on textarea at bounding box center [316, 198] width 231 height 54
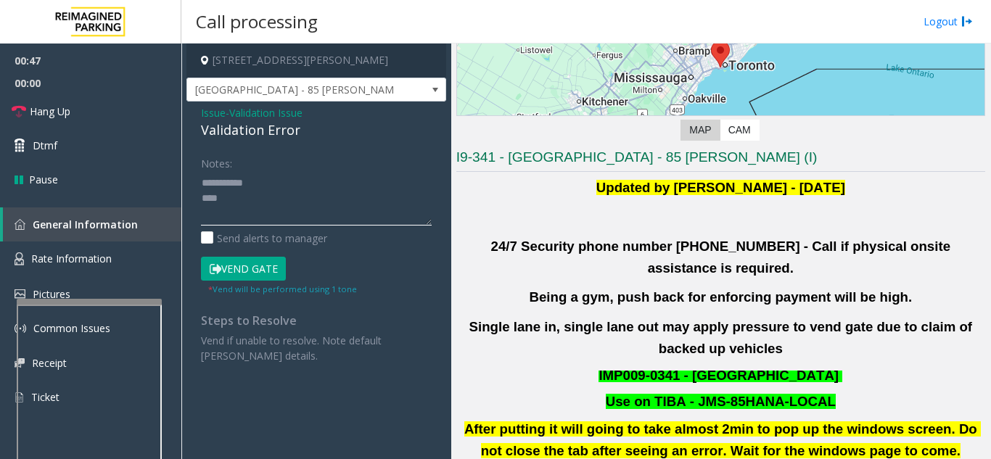
scroll to position [218, 0]
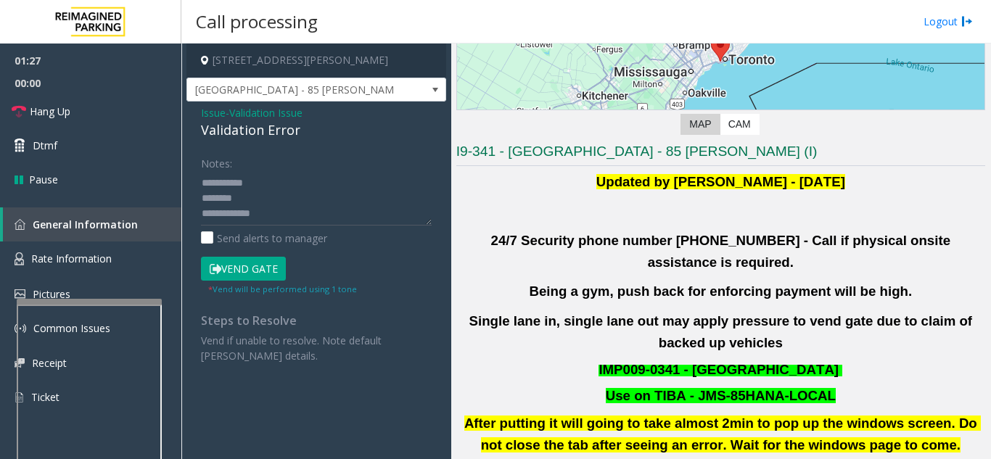
click at [252, 268] on button "Vend Gate" at bounding box center [243, 269] width 85 height 25
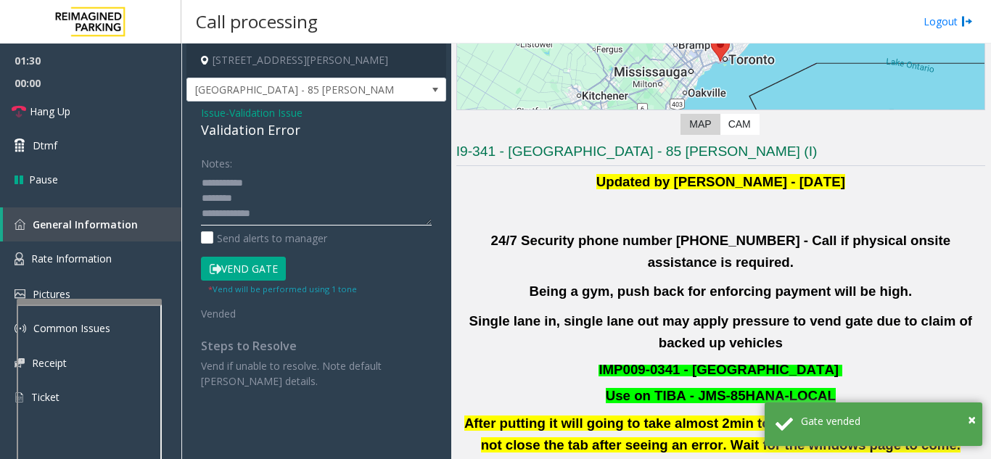
drag, startPoint x: 265, startPoint y: 214, endPoint x: 237, endPoint y: 218, distance: 27.9
click at [237, 218] on textarea at bounding box center [316, 198] width 231 height 54
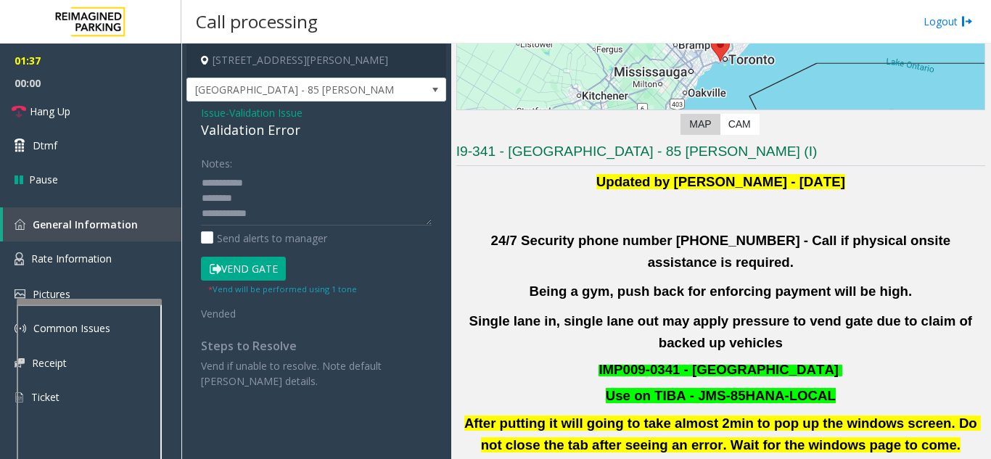
scroll to position [15, 0]
click at [252, 260] on button "Vend Gate" at bounding box center [243, 269] width 85 height 25
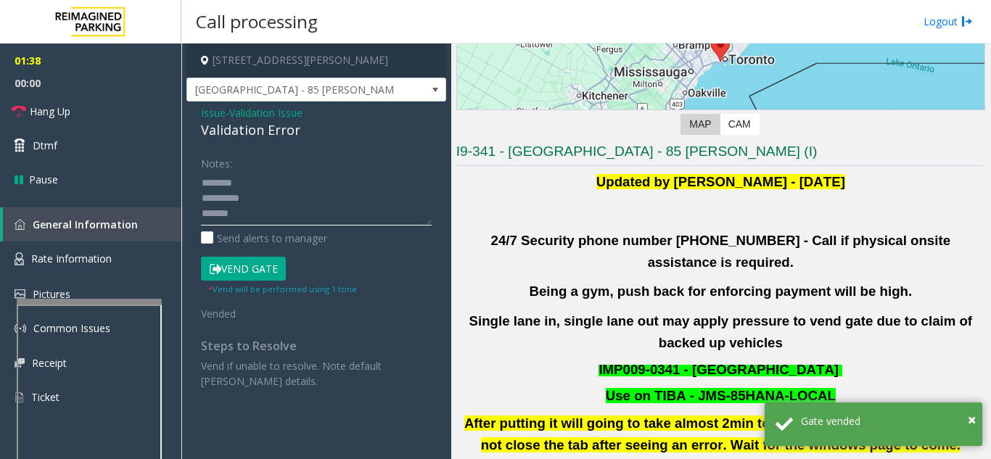
click at [252, 217] on textarea at bounding box center [316, 198] width 231 height 54
drag, startPoint x: 193, startPoint y: 131, endPoint x: 302, endPoint y: 126, distance: 108.9
click at [302, 126] on div "Issue - Validation Issue Validation Error Notes: Send alerts to manager Vend Ga…" at bounding box center [316, 253] width 260 height 302
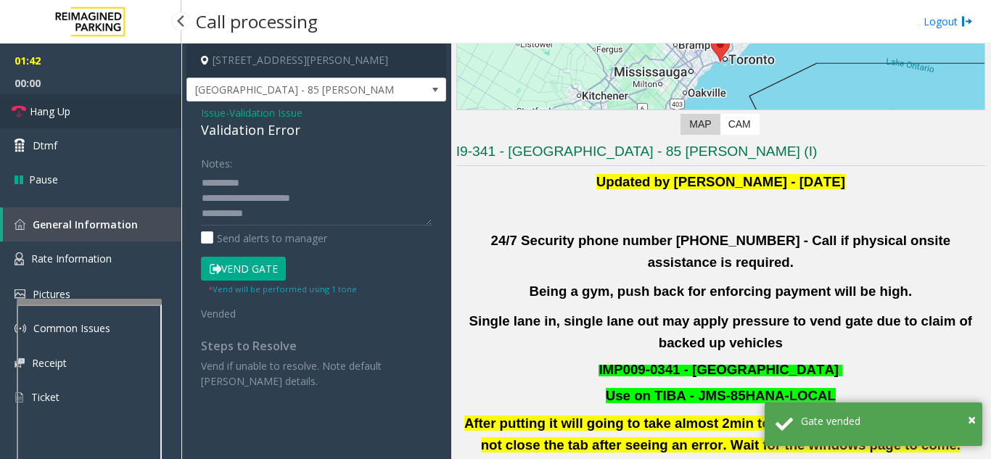
click at [117, 117] on link "Hang Up" at bounding box center [90, 111] width 181 height 34
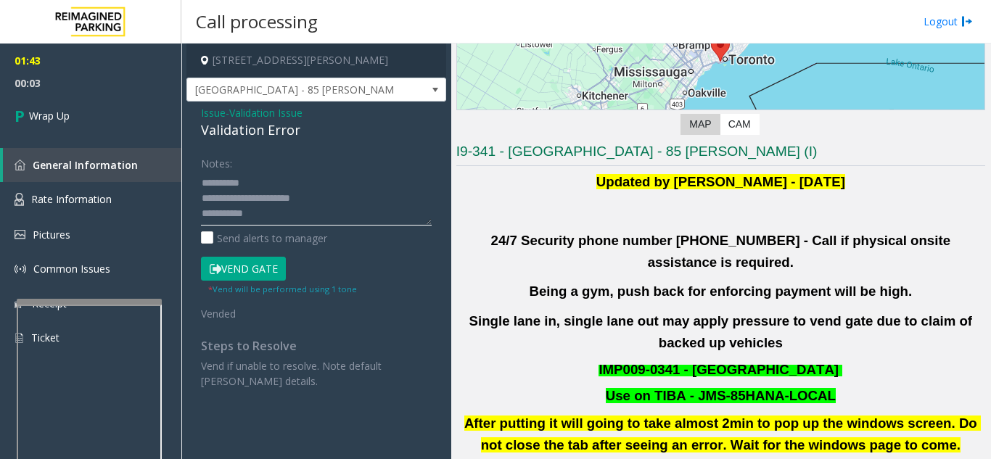
click at [384, 205] on textarea at bounding box center [316, 198] width 231 height 54
click at [292, 215] on textarea at bounding box center [316, 198] width 231 height 54
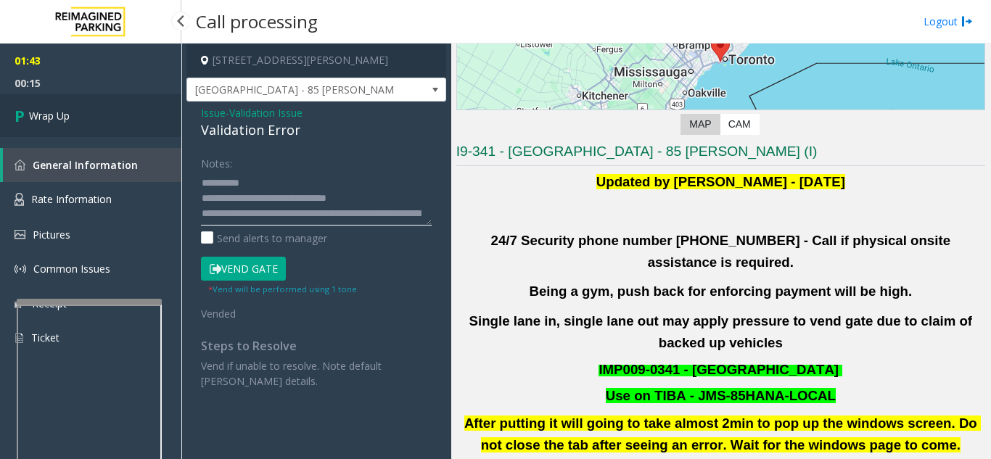
type textarea "**********"
click at [86, 125] on link "Wrap Up" at bounding box center [90, 115] width 181 height 43
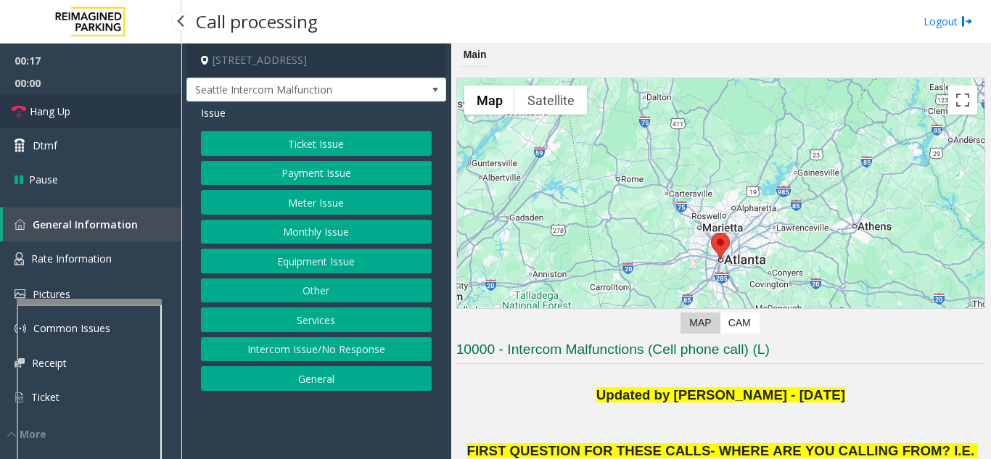
click at [123, 119] on link "Hang Up" at bounding box center [90, 111] width 181 height 34
click at [321, 352] on button "Intercom Issue/No Response" at bounding box center [316, 349] width 231 height 25
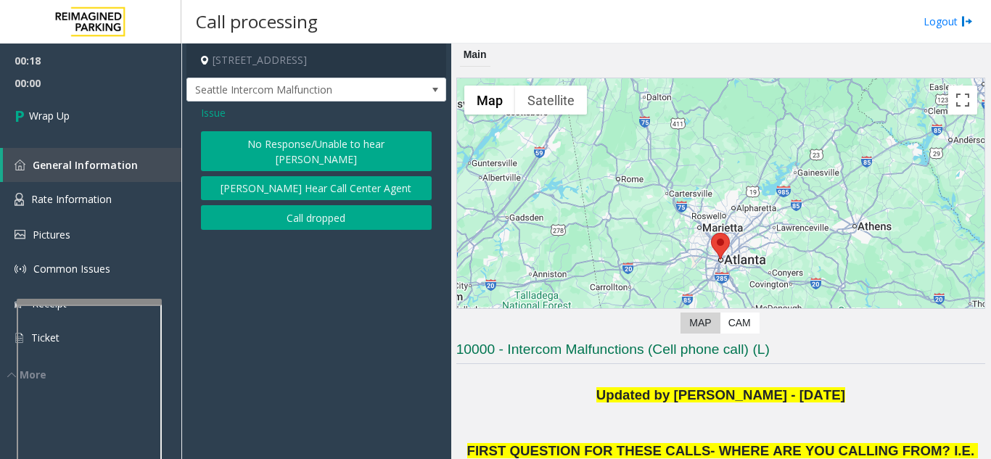
click at [257, 137] on button "No Response/Unable to hear [PERSON_NAME]" at bounding box center [316, 151] width 231 height 40
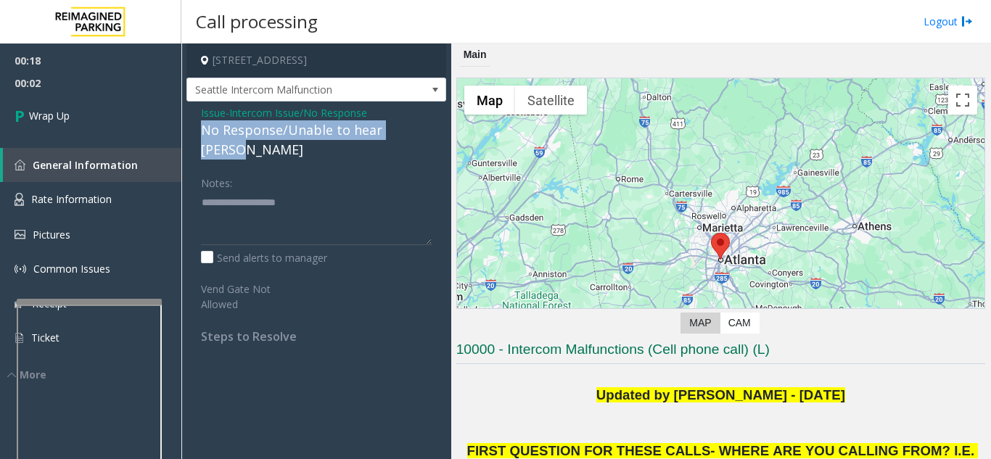
drag, startPoint x: 198, startPoint y: 131, endPoint x: 434, endPoint y: 127, distance: 236.4
click at [434, 127] on div "Issue - Intercom Issue/No Response No Response/Unable to hear [PERSON_NAME] Not…" at bounding box center [316, 230] width 260 height 257
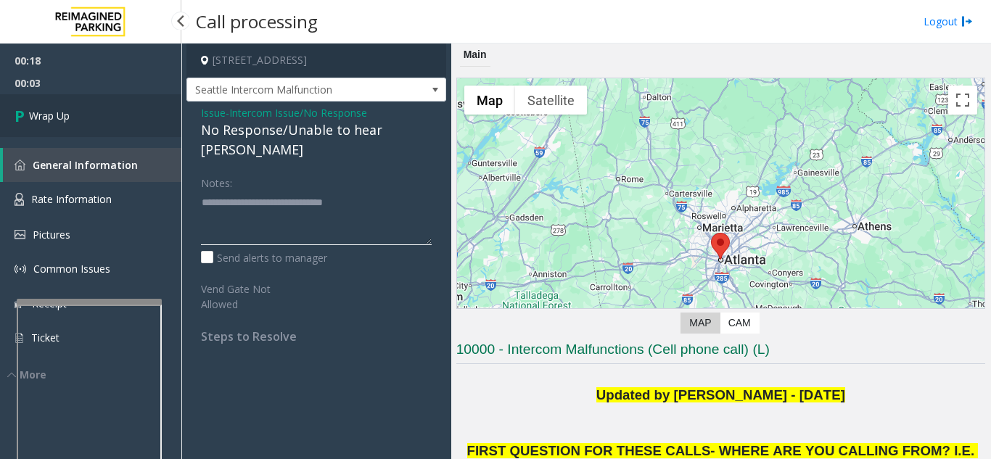
type textarea "**********"
click at [91, 123] on link "Wrap Up" at bounding box center [90, 115] width 181 height 43
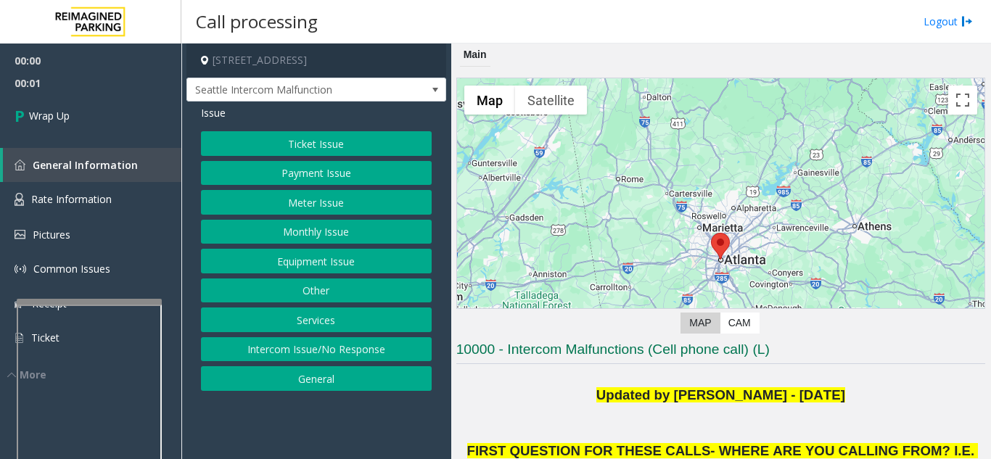
click at [331, 348] on button "Intercom Issue/No Response" at bounding box center [316, 349] width 231 height 25
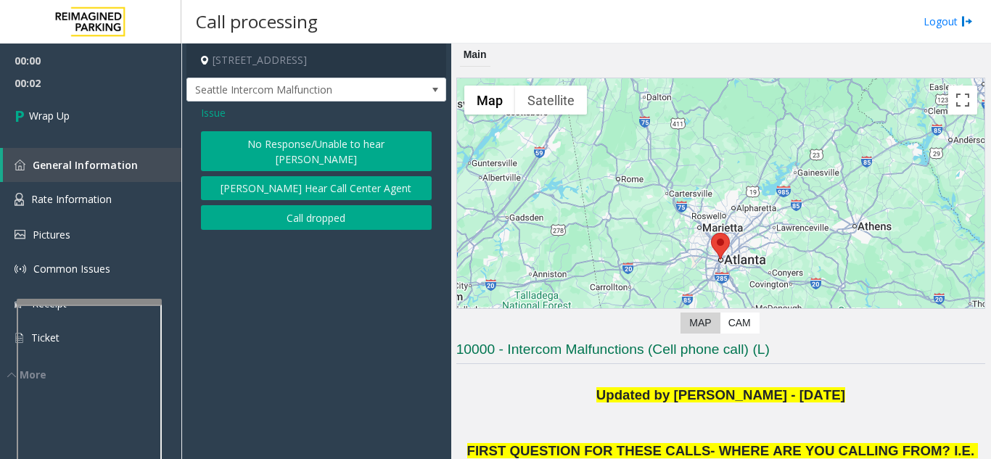
click at [296, 205] on button "Call dropped" at bounding box center [316, 217] width 231 height 25
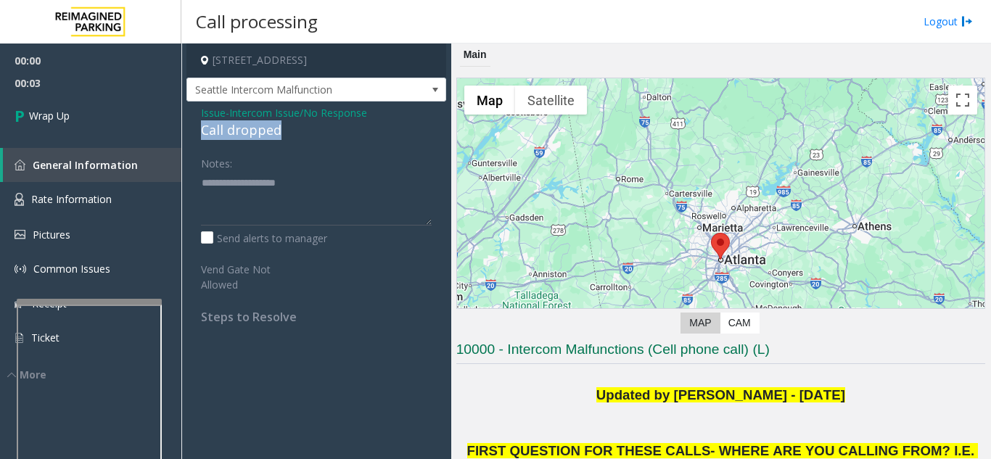
drag, startPoint x: 210, startPoint y: 125, endPoint x: 294, endPoint y: 128, distance: 83.4
click at [294, 128] on div "Issue - Intercom Issue/No Response Call dropped Notes: Send alerts to manager V…" at bounding box center [316, 220] width 260 height 237
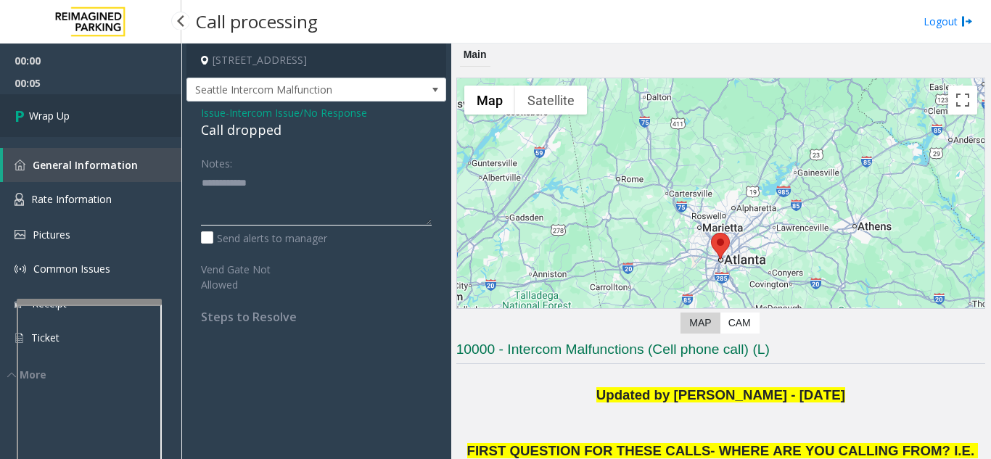
type textarea "**********"
click at [99, 120] on link "Wrap Up" at bounding box center [90, 115] width 181 height 43
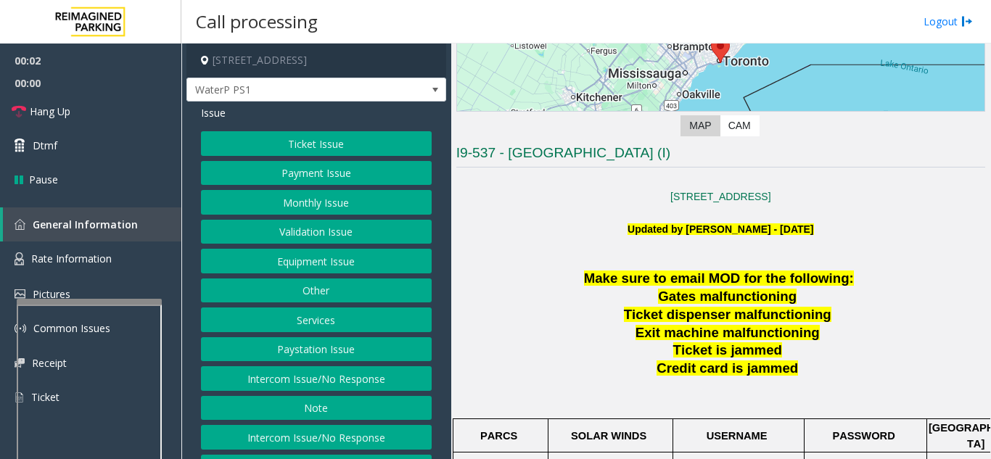
scroll to position [218, 0]
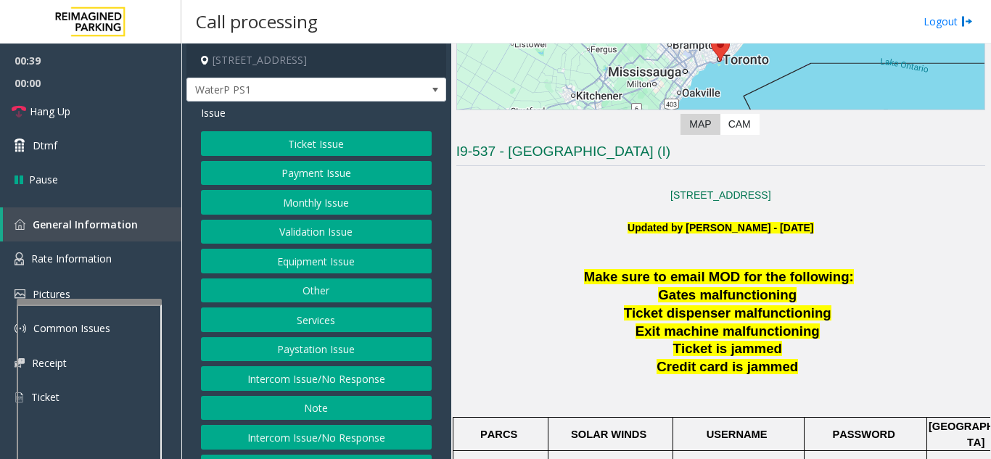
click at [320, 266] on button "Equipment Issue" at bounding box center [316, 261] width 231 height 25
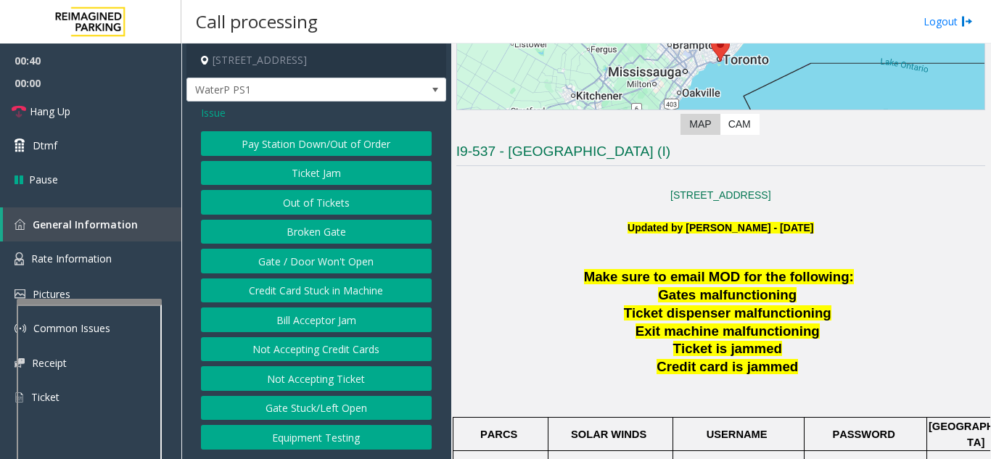
click at [320, 266] on button "Gate / Door Won't Open" at bounding box center [316, 261] width 231 height 25
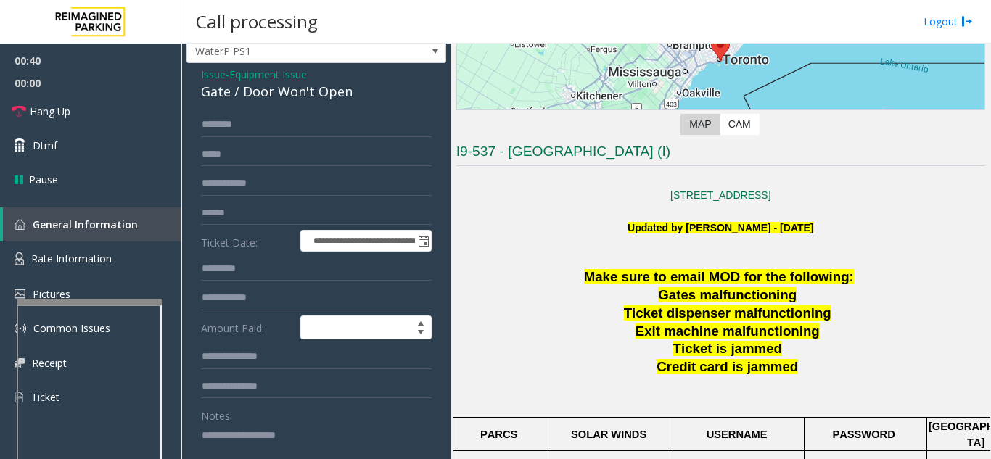
scroll to position [73, 0]
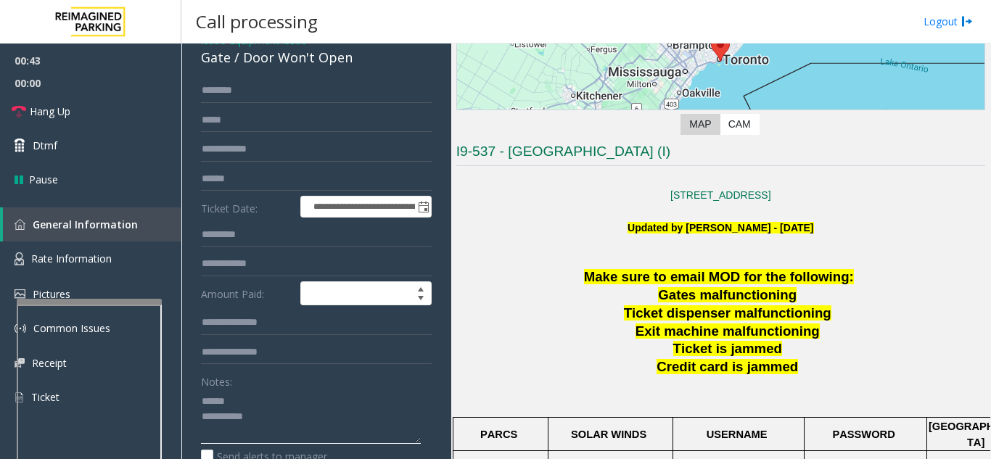
click at [255, 396] on textarea at bounding box center [311, 416] width 220 height 54
drag, startPoint x: 240, startPoint y: 60, endPoint x: 355, endPoint y: 58, distance: 114.6
click at [355, 58] on div "Gate / Door Won't Open" at bounding box center [316, 58] width 231 height 20
drag, startPoint x: 311, startPoint y: 415, endPoint x: 306, endPoint y: 400, distance: 15.4
click at [311, 413] on textarea at bounding box center [311, 416] width 220 height 54
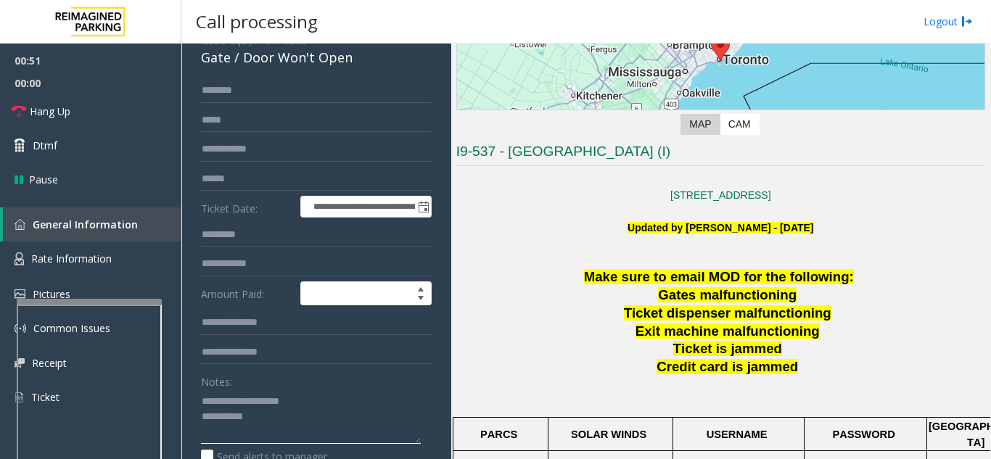
click at [283, 415] on textarea at bounding box center [311, 416] width 220 height 54
type textarea "**********"
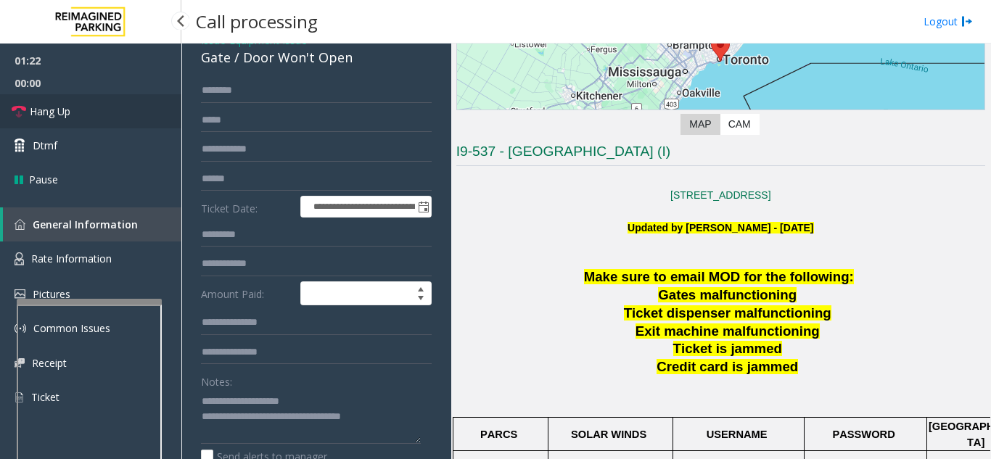
click at [78, 117] on link "Hang Up" at bounding box center [90, 111] width 181 height 34
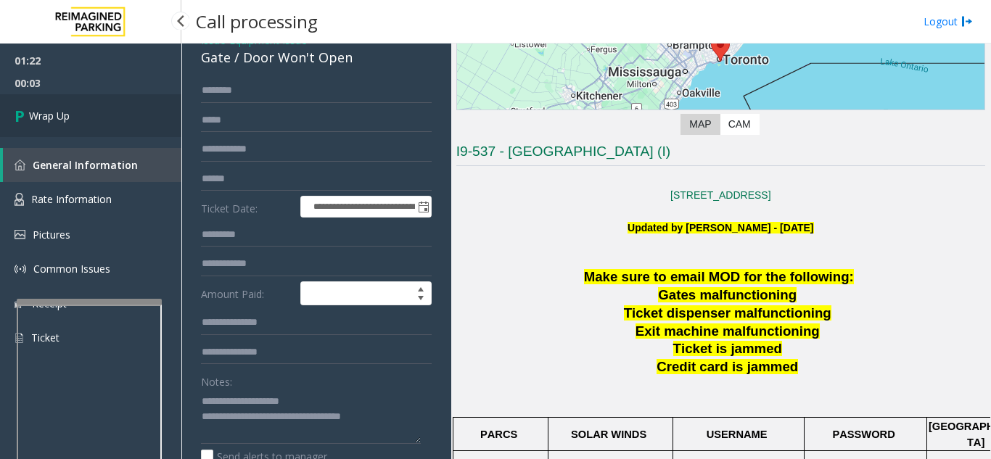
click at [86, 118] on link "Wrap Up" at bounding box center [90, 115] width 181 height 43
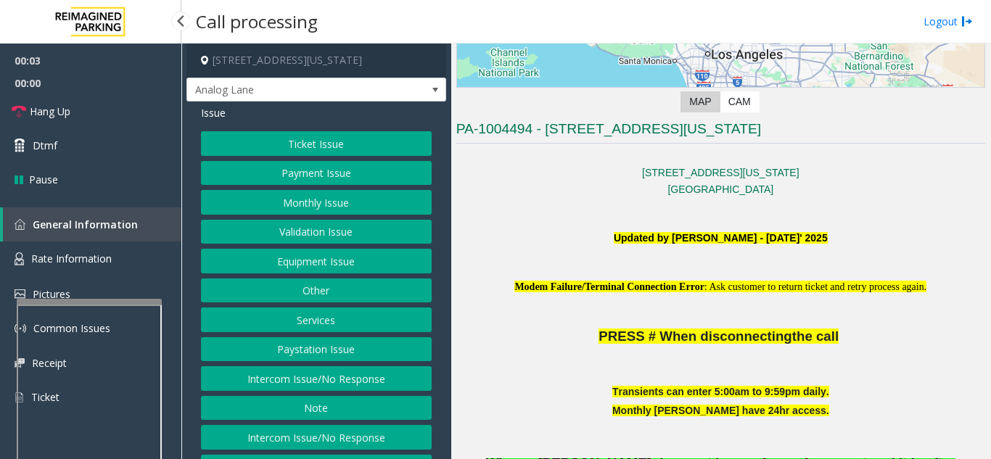
scroll to position [290, 0]
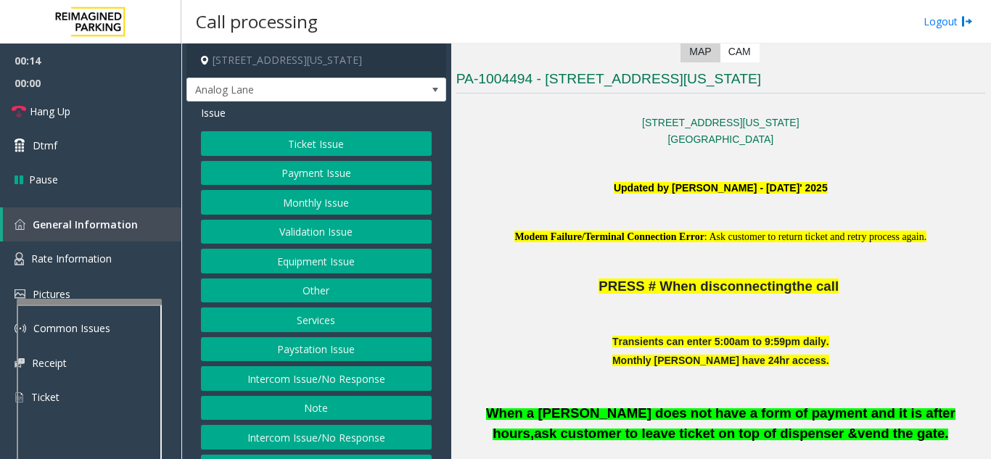
click at [270, 381] on button "Intercom Issue/No Response" at bounding box center [316, 378] width 231 height 25
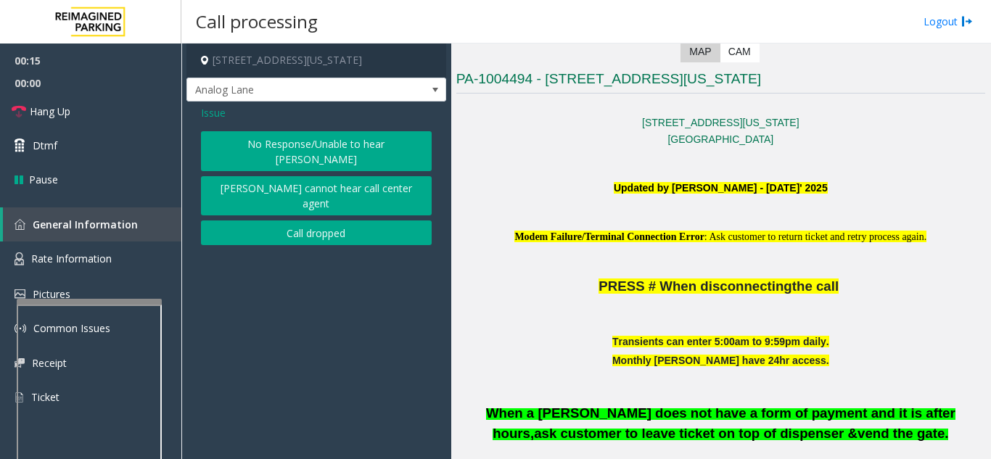
click at [297, 159] on div "No Response/Unable to hear [PERSON_NAME] cannot hear call center agent Call dro…" at bounding box center [316, 188] width 231 height 114
click at [292, 141] on button "No Response/Unable to hear [PERSON_NAME]" at bounding box center [316, 151] width 231 height 40
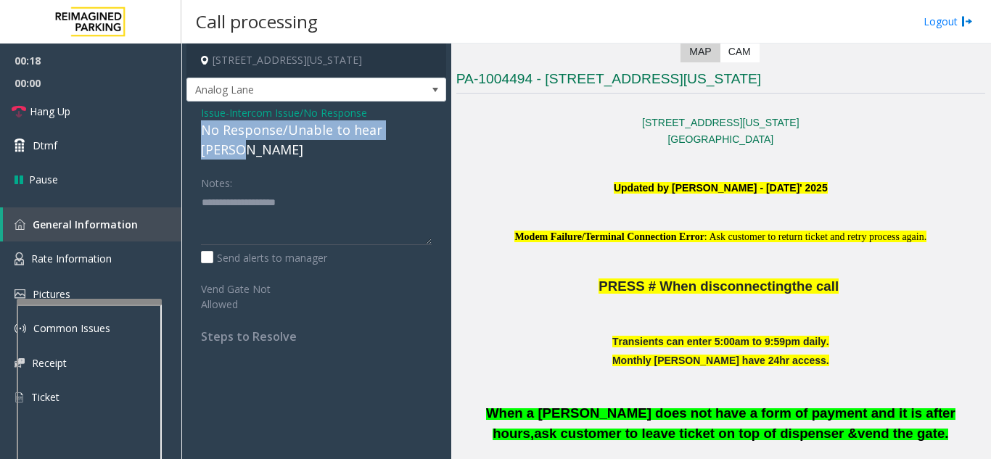
drag, startPoint x: 207, startPoint y: 131, endPoint x: 426, endPoint y: 136, distance: 219.1
click at [426, 136] on div "Issue - Intercom Issue/No Response No Response/Unable to hear [PERSON_NAME] Not…" at bounding box center [316, 230] width 260 height 257
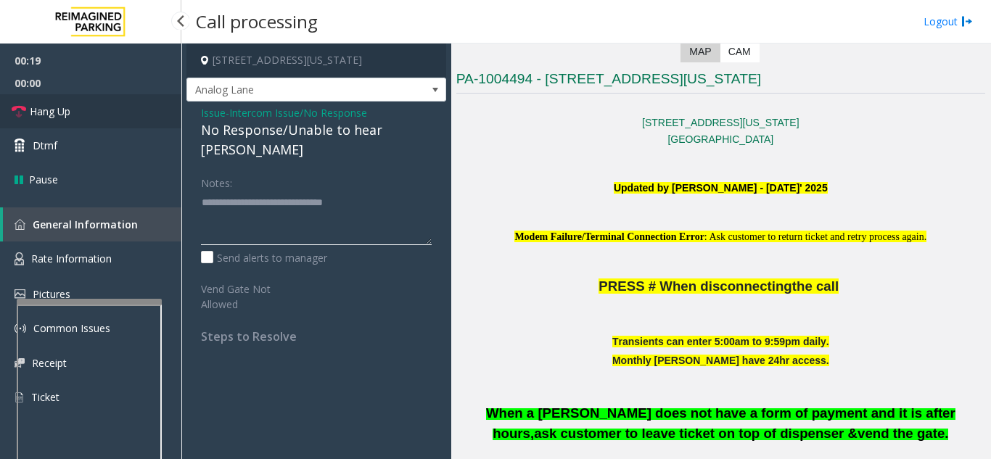
type textarea "**********"
click at [145, 119] on link "Hang Up" at bounding box center [90, 111] width 181 height 34
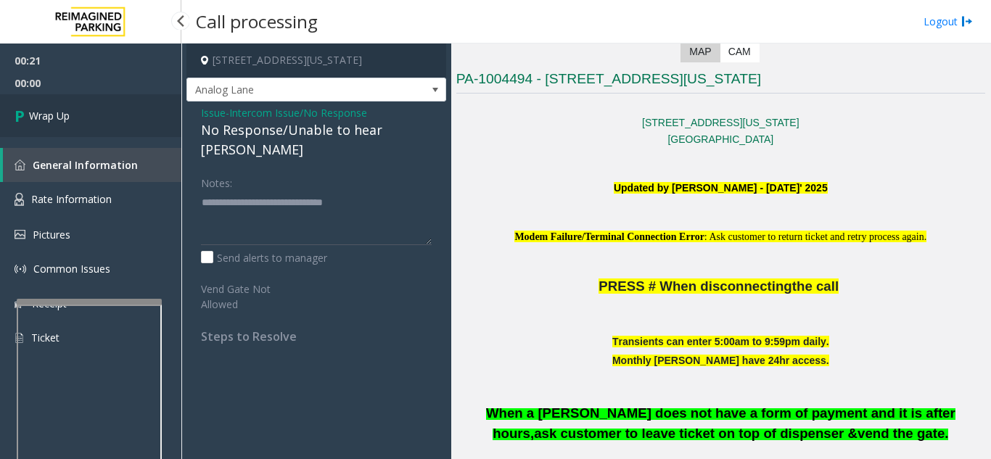
click at [145, 119] on link "Wrap Up" at bounding box center [90, 115] width 181 height 43
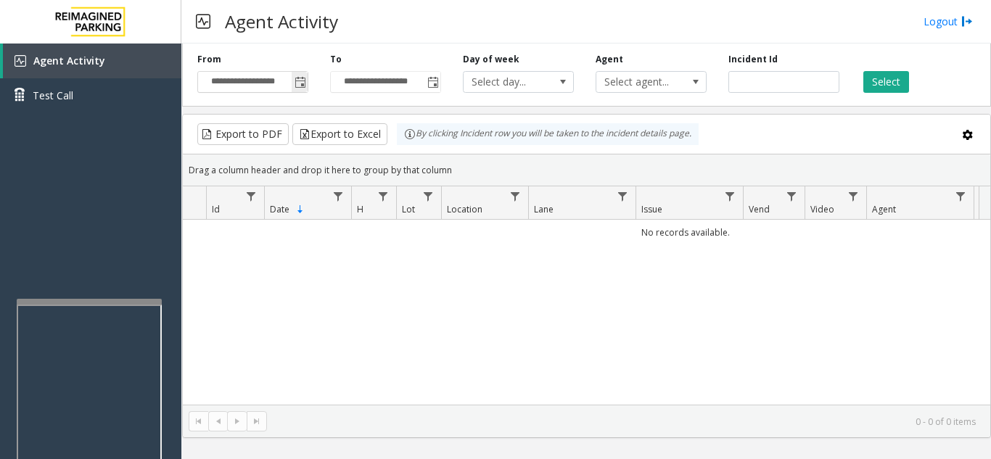
click at [297, 83] on span "Toggle popup" at bounding box center [300, 83] width 12 height 12
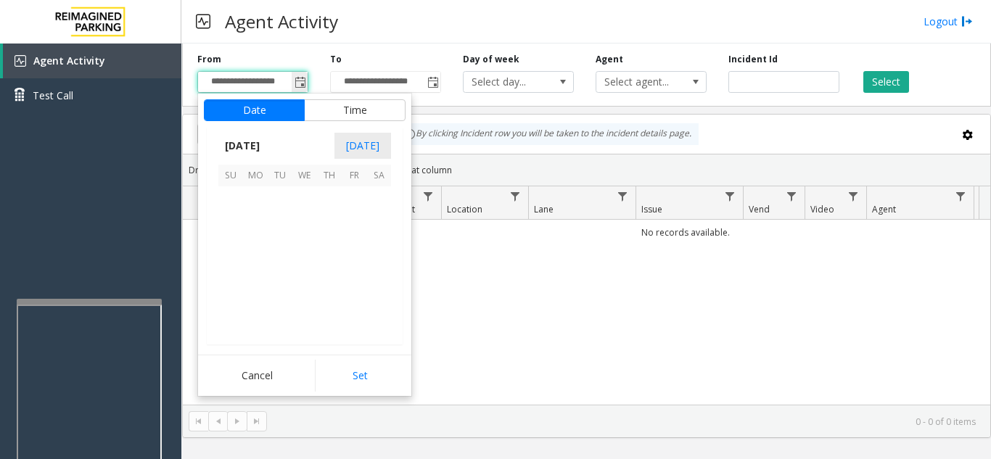
scroll to position [260097, 0]
click at [333, 273] on span "21" at bounding box center [329, 272] width 25 height 25
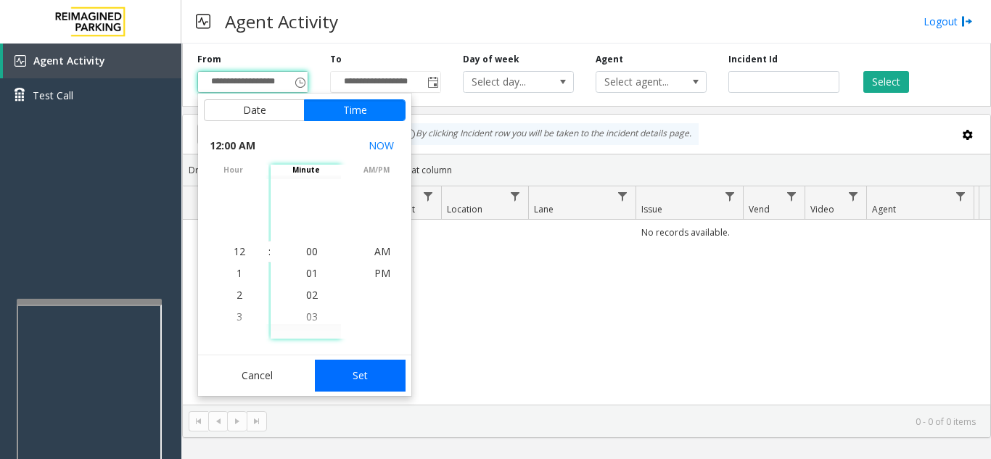
click at [344, 364] on button "Set" at bounding box center [360, 376] width 91 height 32
type input "**********"
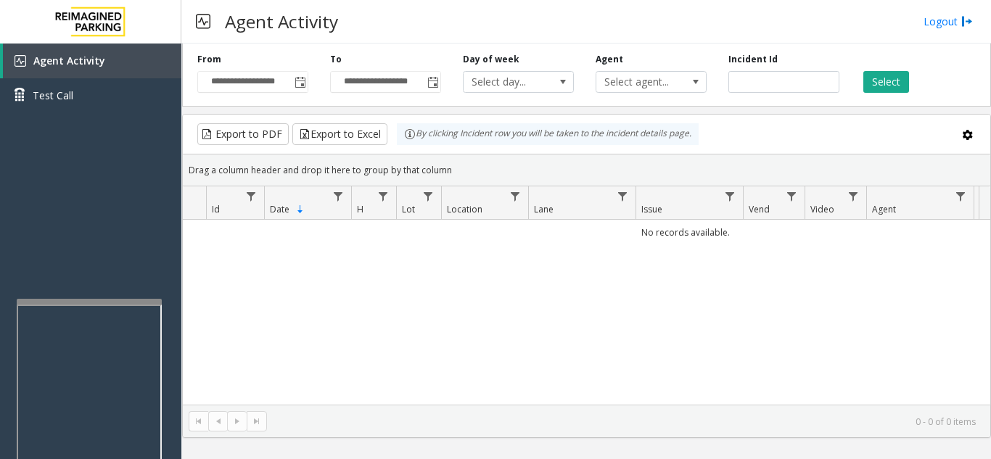
click at [894, 96] on div "**********" at bounding box center [586, 72] width 809 height 69
click at [890, 91] on button "Select" at bounding box center [886, 82] width 46 height 22
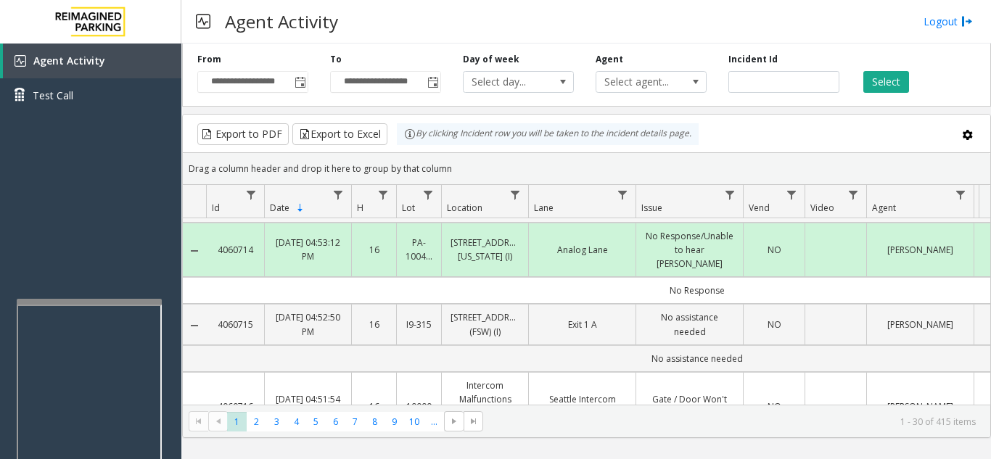
scroll to position [0, 0]
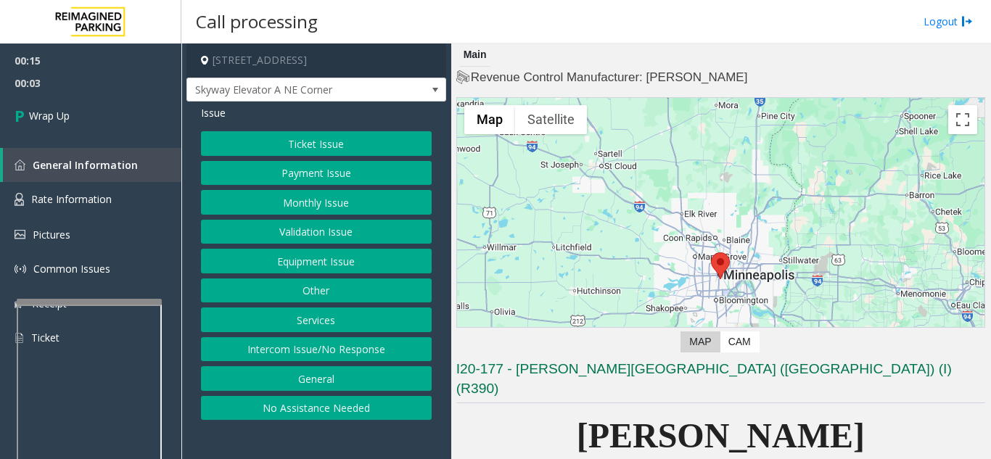
click at [286, 407] on button "No Assistance Needed" at bounding box center [316, 408] width 231 height 25
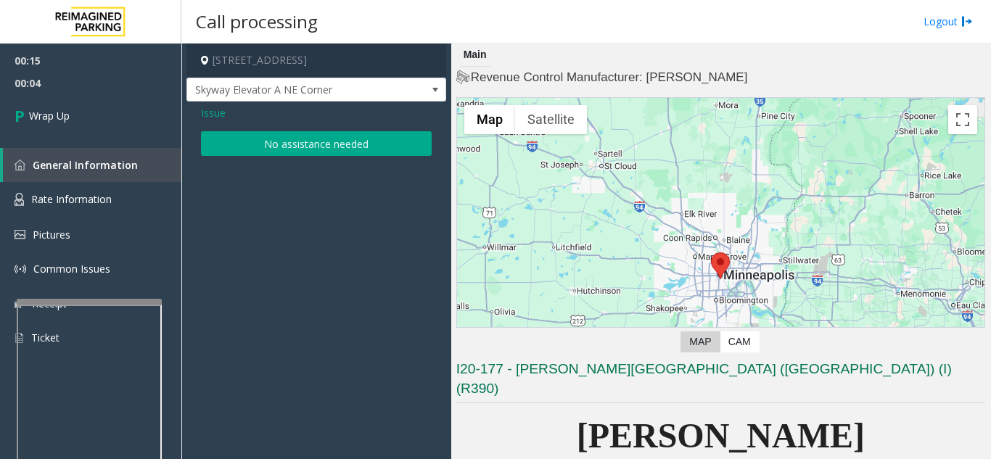
click at [292, 146] on button "No assistance needed" at bounding box center [316, 143] width 231 height 25
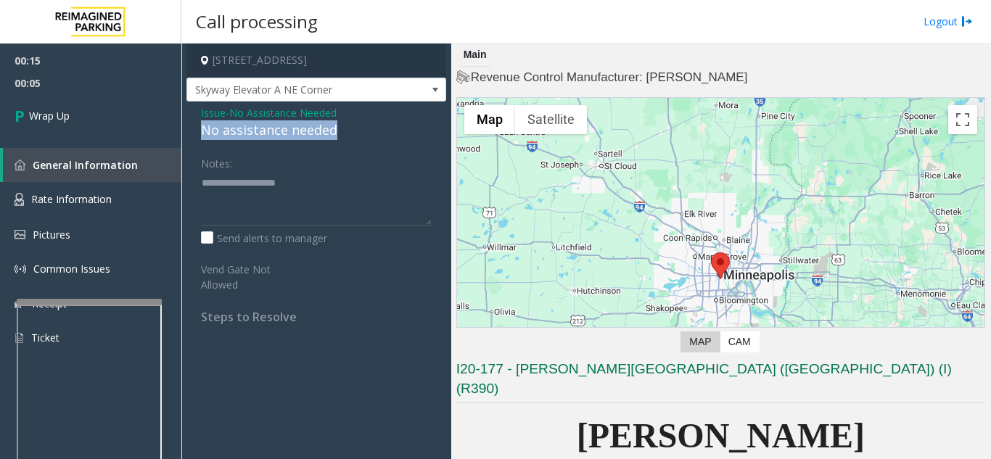
drag, startPoint x: 197, startPoint y: 132, endPoint x: 347, endPoint y: 127, distance: 150.2
click at [347, 127] on div "Issue - No Assistance Needed No assistance needed Notes: Send alerts to manager…" at bounding box center [316, 220] width 260 height 237
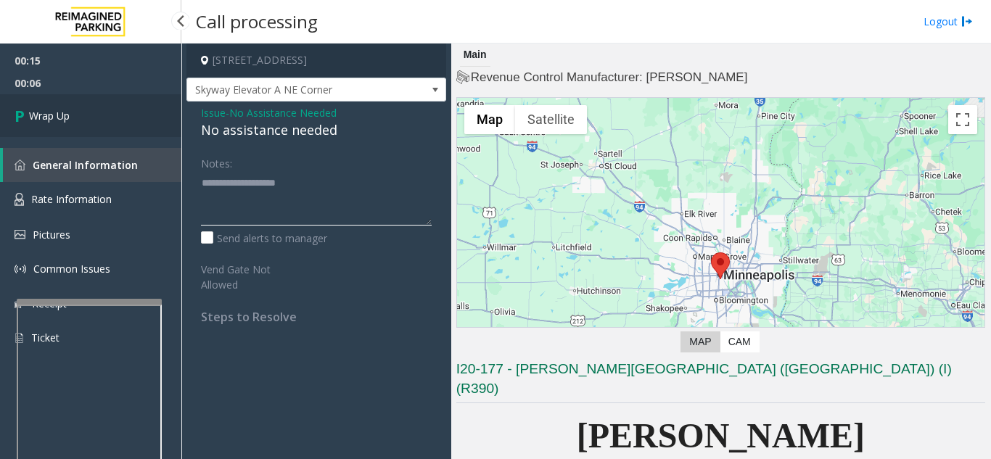
type textarea "**********"
click at [118, 129] on link "Wrap Up" at bounding box center [90, 115] width 181 height 43
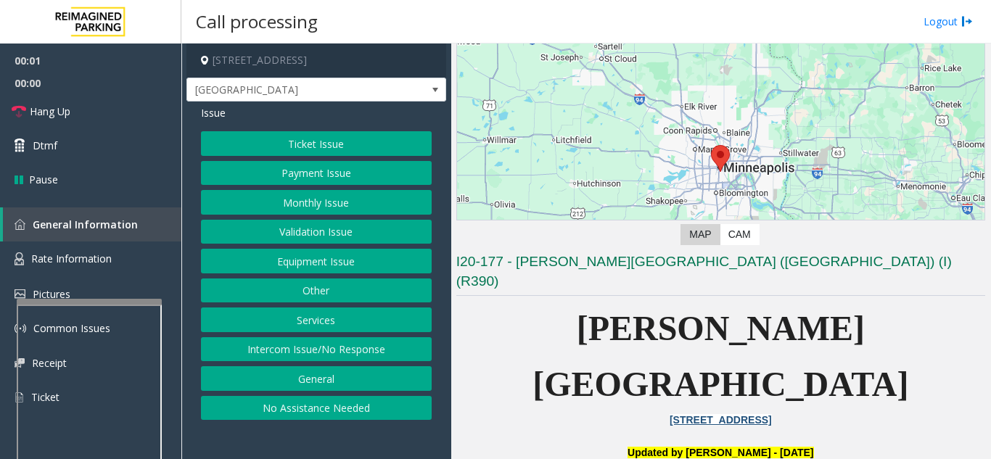
scroll to position [145, 0]
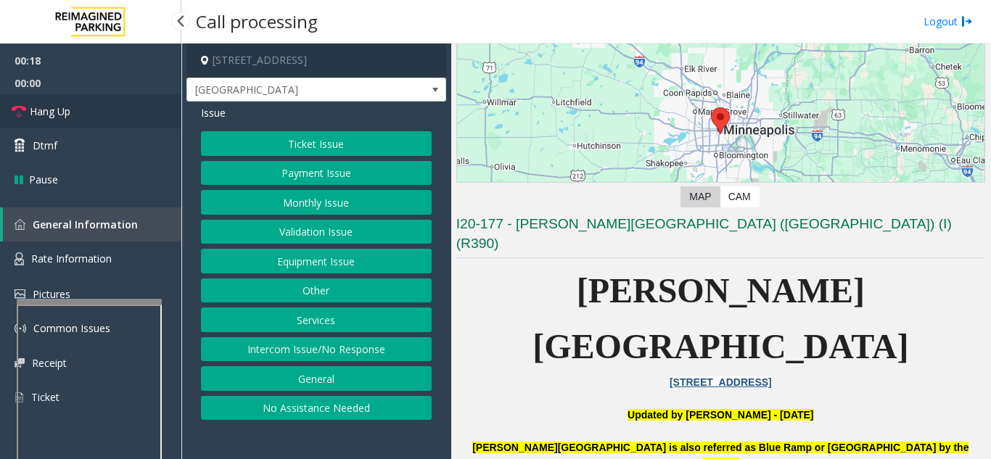
click at [136, 104] on link "Hang Up" at bounding box center [90, 111] width 181 height 34
click at [399, 358] on button "Intercom Issue/No Response" at bounding box center [316, 349] width 231 height 25
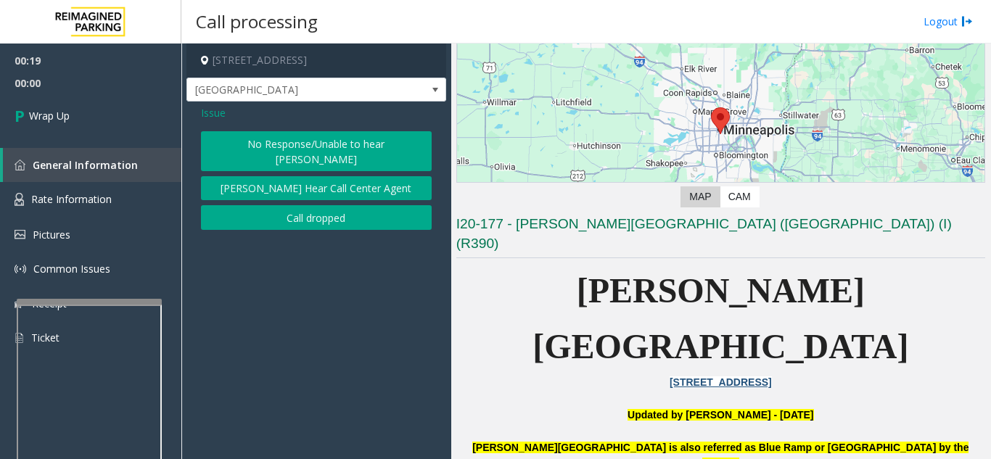
click at [332, 154] on button "No Response/Unable to hear [PERSON_NAME]" at bounding box center [316, 151] width 231 height 40
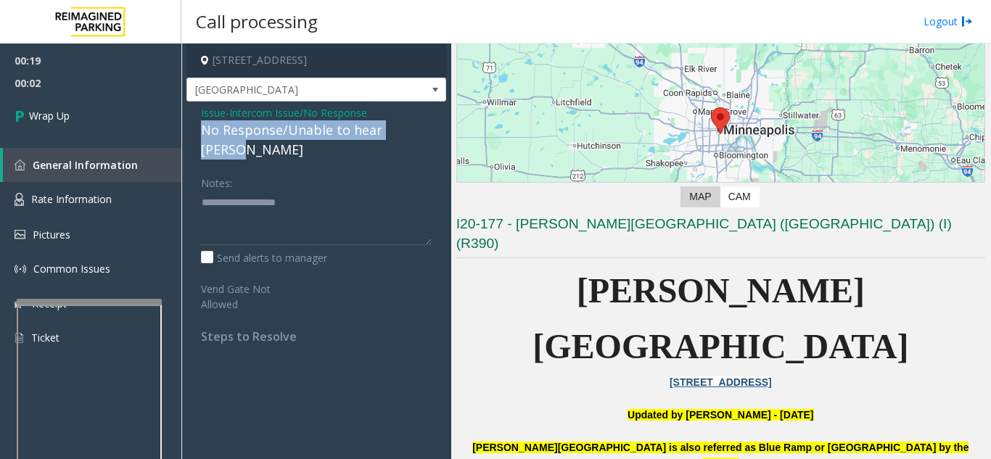
drag, startPoint x: 200, startPoint y: 130, endPoint x: 420, endPoint y: 128, distance: 219.7
click at [420, 128] on div "Issue - Intercom Issue/No Response No Response/Unable to hear [PERSON_NAME] Not…" at bounding box center [316, 230] width 260 height 257
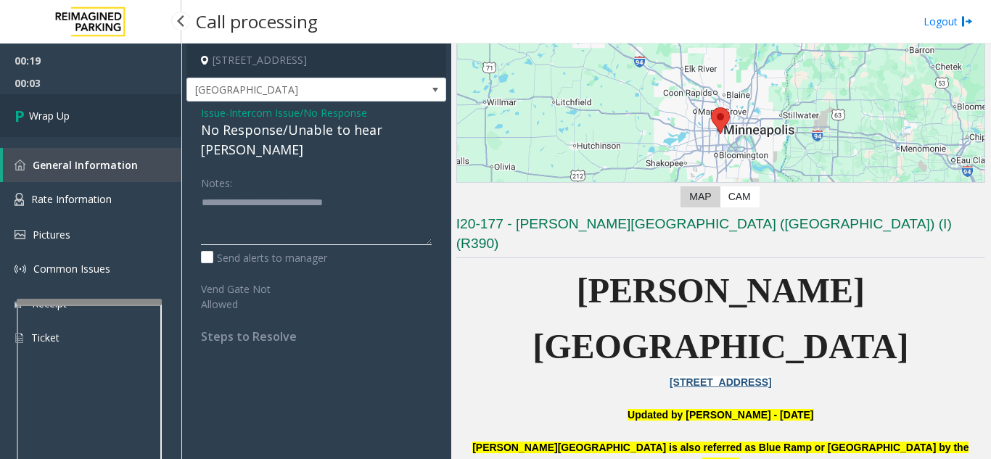
type textarea "**********"
click at [153, 123] on link "Wrap Up" at bounding box center [90, 115] width 181 height 43
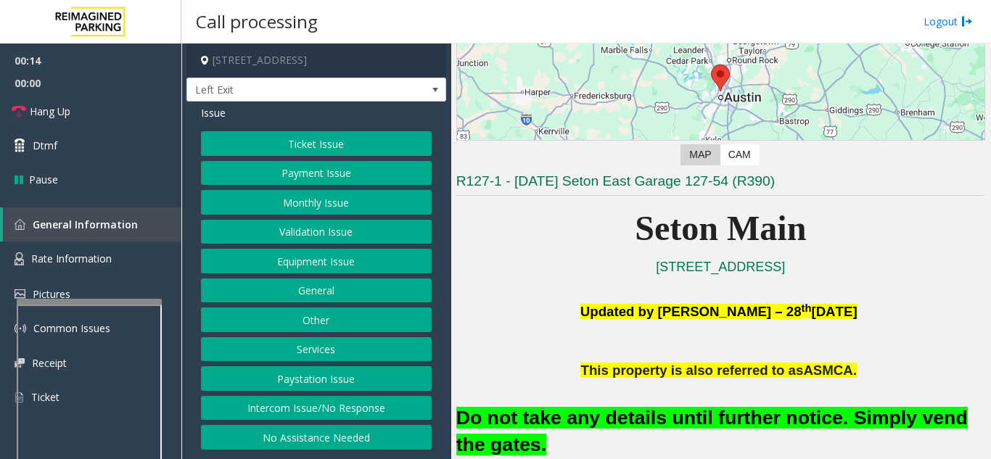
scroll to position [218, 0]
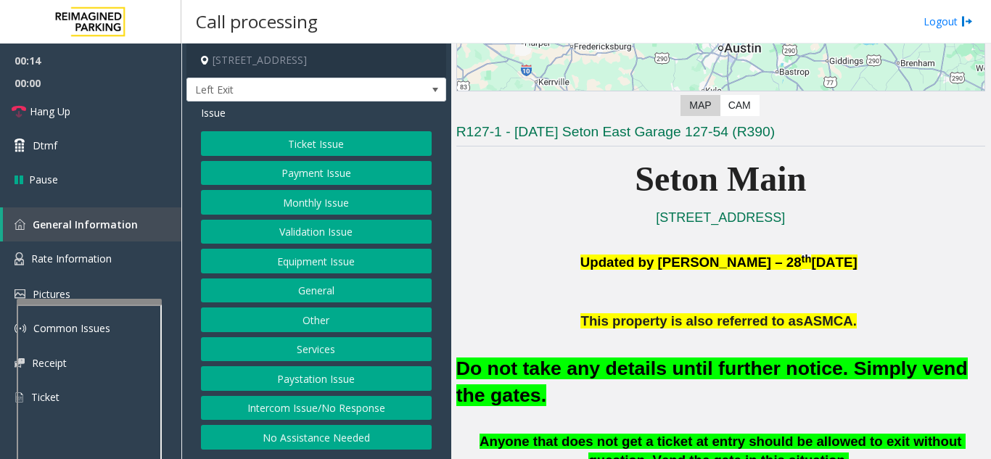
click at [298, 267] on button "Equipment Issue" at bounding box center [316, 261] width 231 height 25
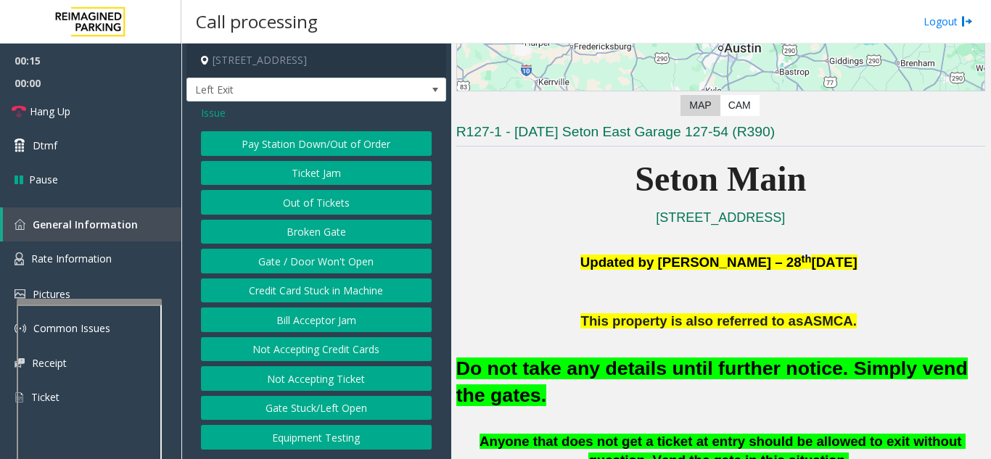
click at [298, 267] on button "Gate / Door Won't Open" at bounding box center [316, 261] width 231 height 25
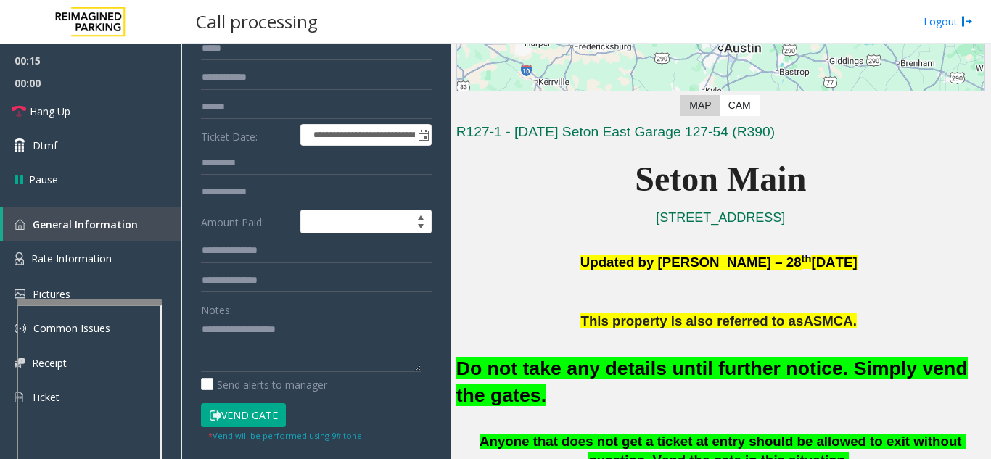
scroll to position [145, 0]
click at [244, 411] on button "Vend Gate" at bounding box center [243, 414] width 85 height 25
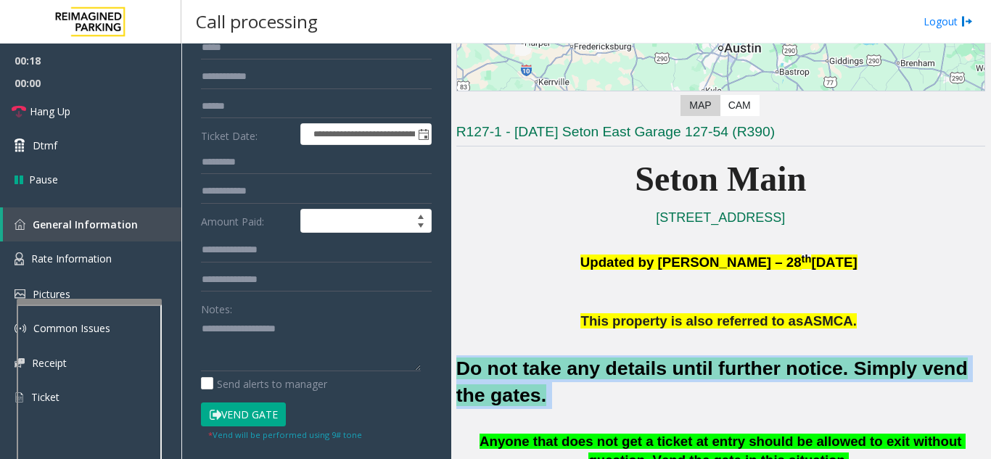
drag, startPoint x: 505, startPoint y: 401, endPoint x: 455, endPoint y: 368, distance: 60.3
click at [455, 368] on div "Main ← Move left → Move right ↑ Move up ↓ Move down + Zoom in - Zoom out Home J…" at bounding box center [720, 252] width 539 height 416
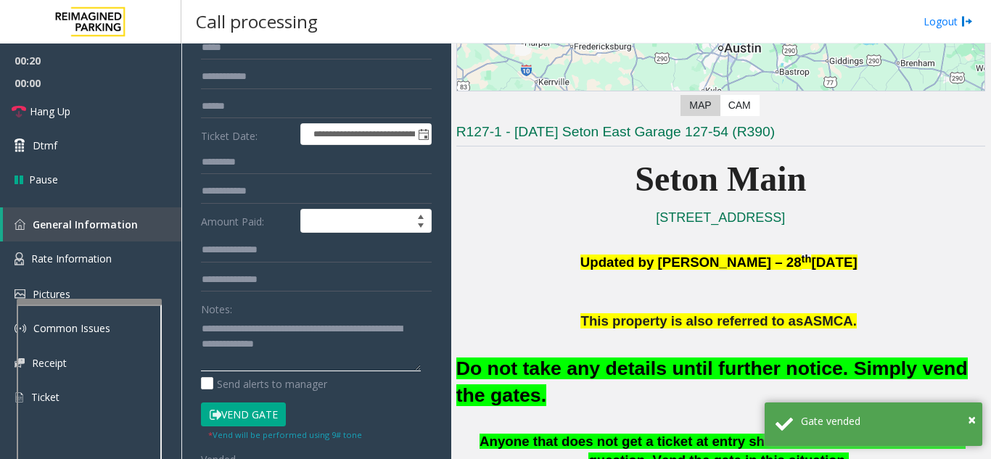
click at [371, 355] on textarea at bounding box center [311, 344] width 220 height 54
type textarea "**********"
click at [117, 126] on link "Hang Up" at bounding box center [90, 111] width 181 height 34
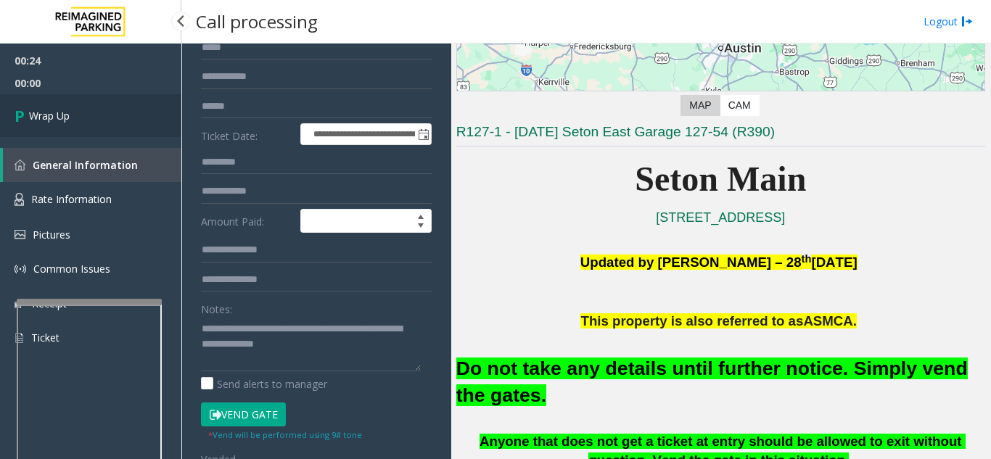
click at [117, 126] on link "Wrap Up" at bounding box center [90, 115] width 181 height 43
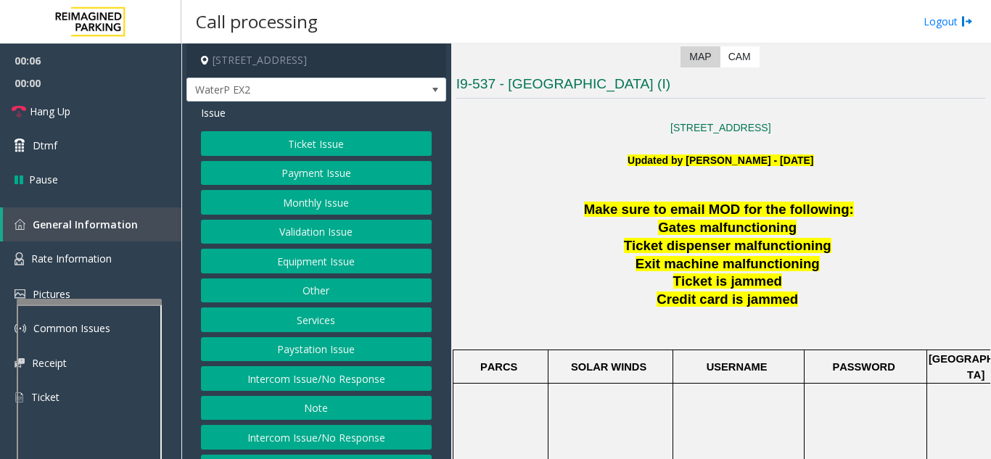
scroll to position [290, 0]
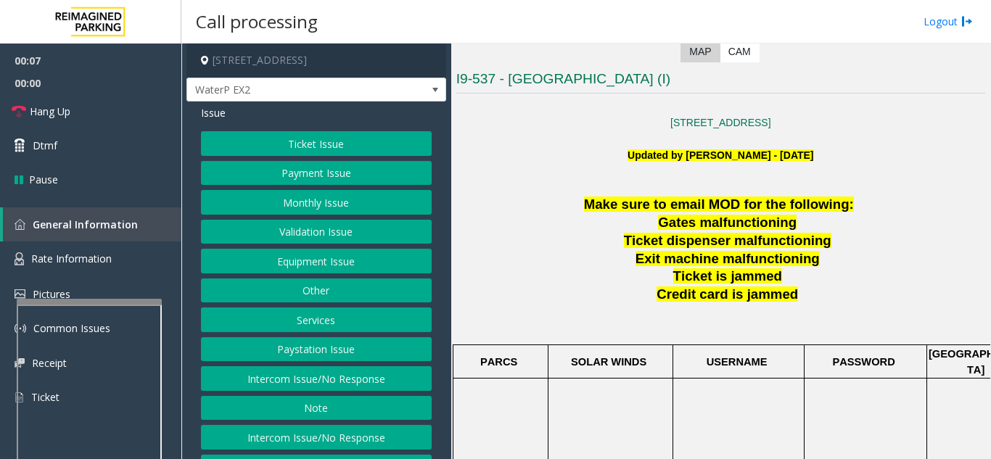
click at [261, 141] on button "Ticket Issue" at bounding box center [316, 143] width 231 height 25
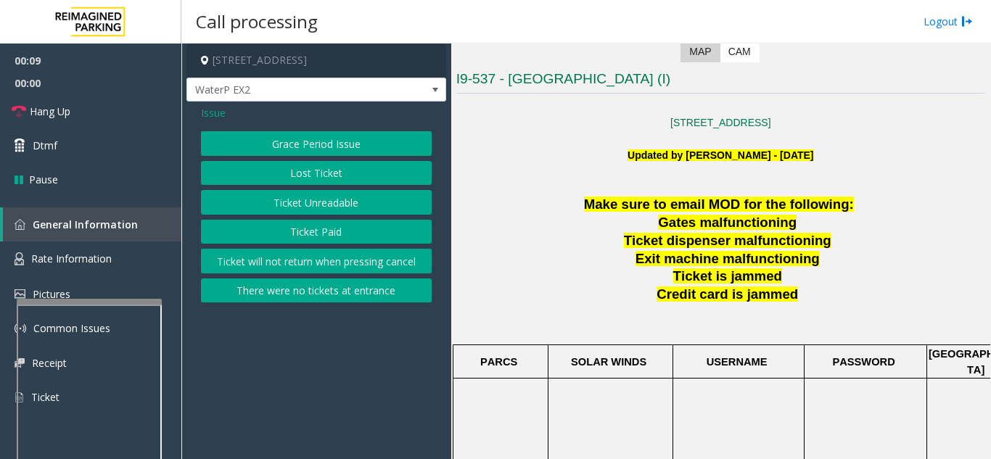
click at [273, 196] on button "Ticket Unreadable" at bounding box center [316, 202] width 231 height 25
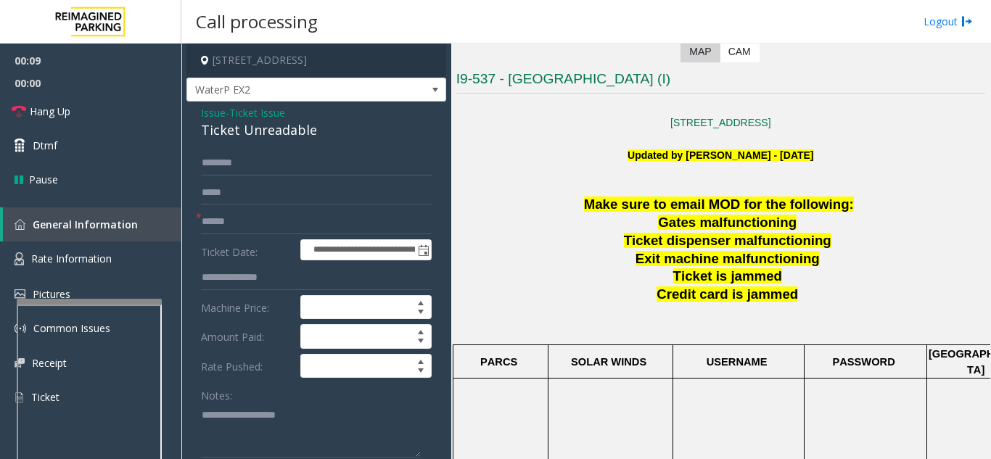
scroll to position [73, 0]
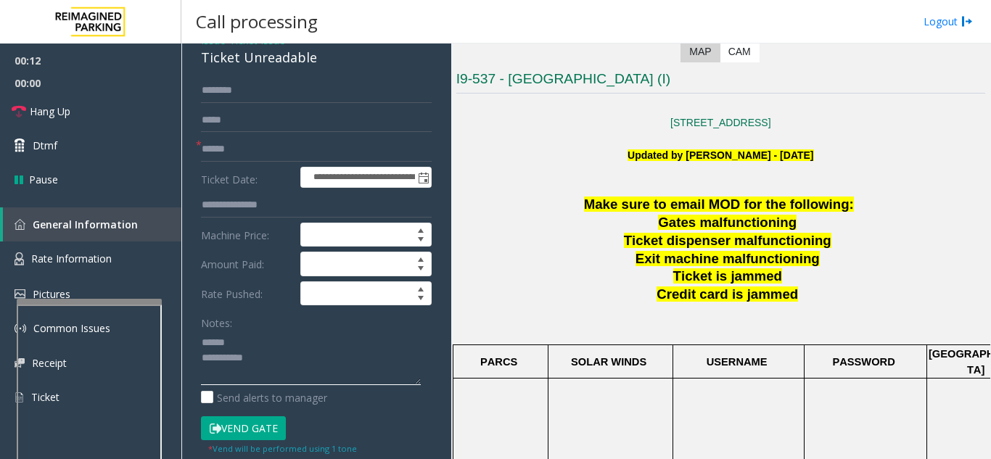
click at [248, 339] on textarea at bounding box center [311, 358] width 220 height 54
drag, startPoint x: 199, startPoint y: 59, endPoint x: 320, endPoint y: 59, distance: 120.4
click at [320, 59] on div "**********" at bounding box center [316, 412] width 260 height 767
click at [318, 359] on textarea at bounding box center [311, 358] width 220 height 54
type textarea "**********"
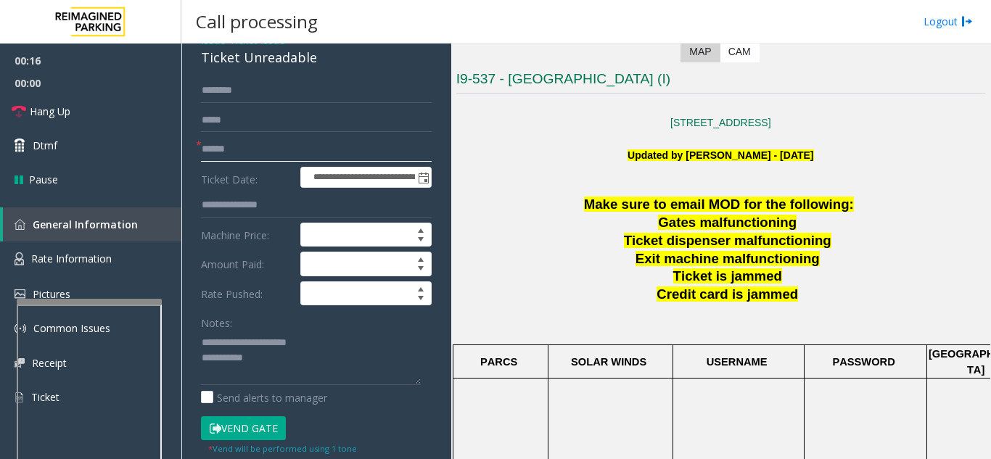
click at [291, 145] on input "text" at bounding box center [316, 149] width 231 height 25
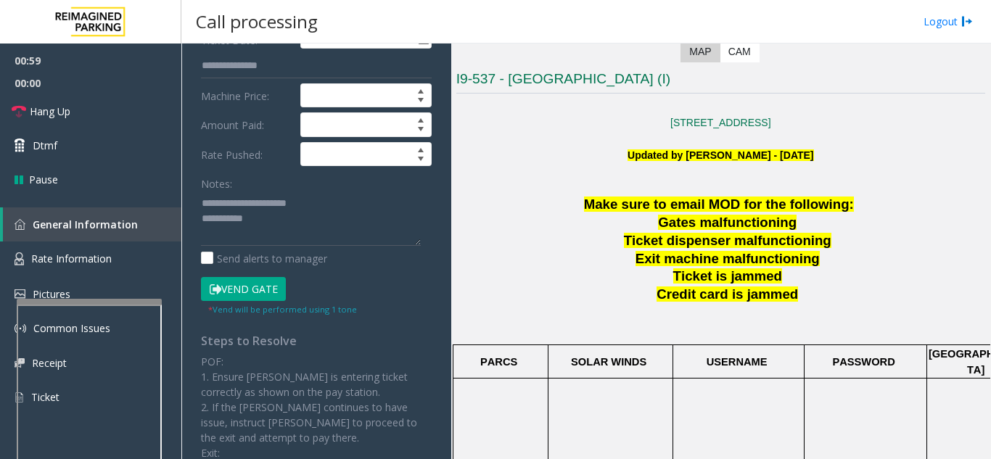
scroll to position [218, 0]
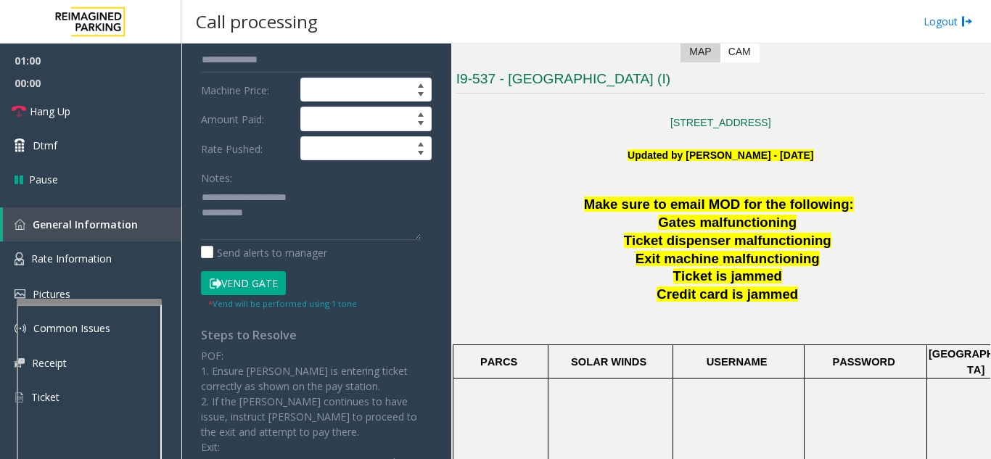
click at [245, 287] on button "Vend Gate" at bounding box center [243, 283] width 85 height 25
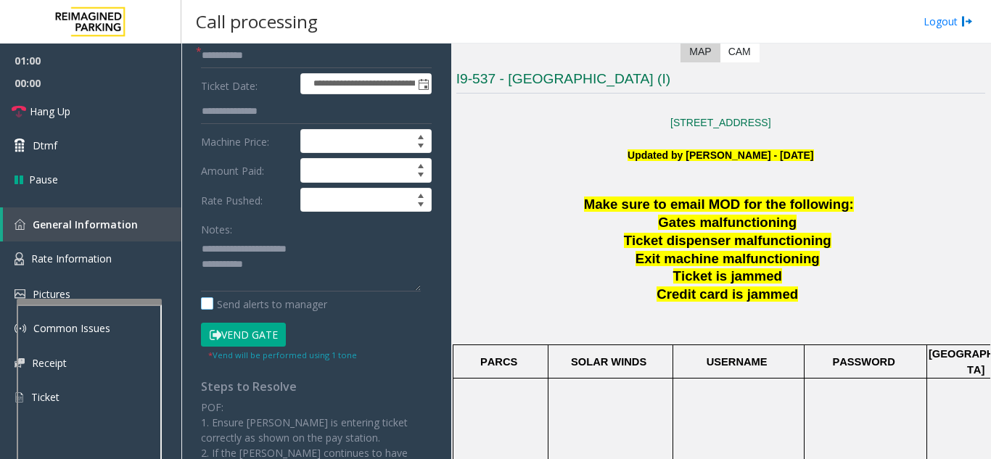
scroll to position [0, 0]
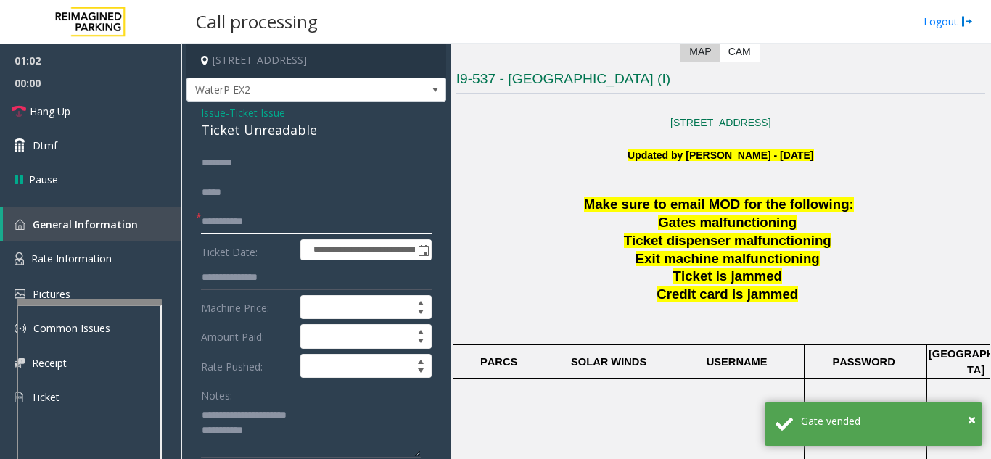
drag, startPoint x: 227, startPoint y: 226, endPoint x: 198, endPoint y: 231, distance: 29.4
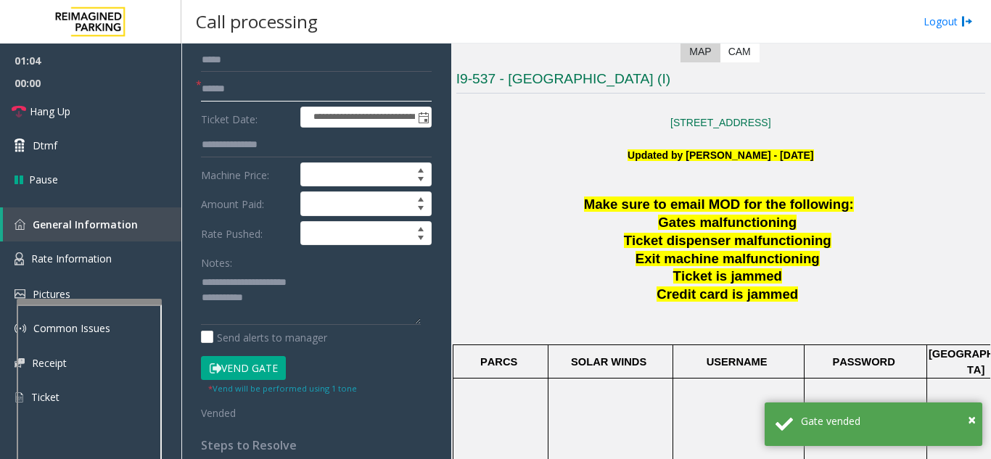
scroll to position [145, 0]
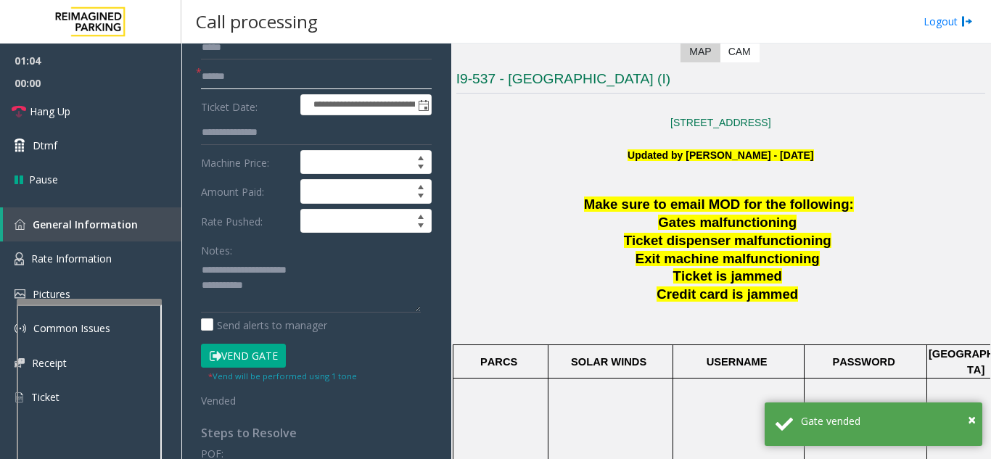
type input "*****"
click at [289, 284] on textarea at bounding box center [311, 285] width 220 height 54
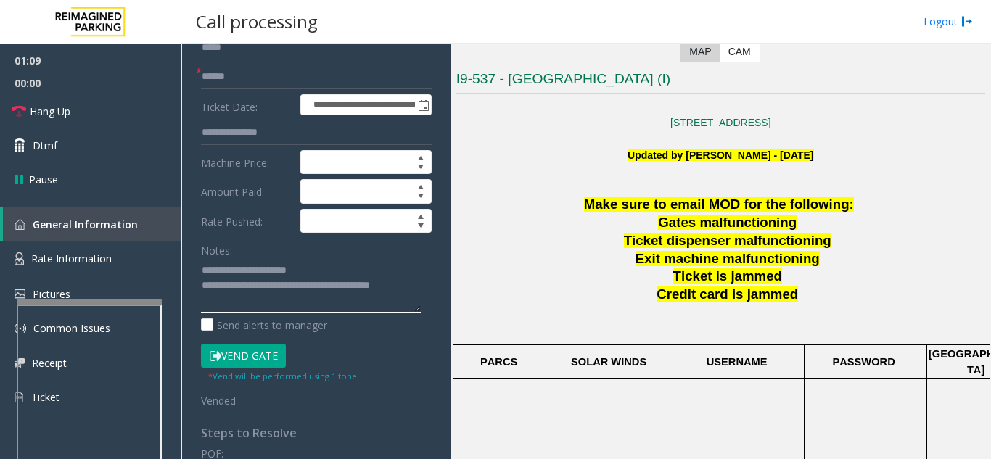
type textarea "**********"
click at [248, 342] on form "**********" at bounding box center [316, 207] width 231 height 402
click at [247, 355] on button "Vend Gate" at bounding box center [243, 356] width 85 height 25
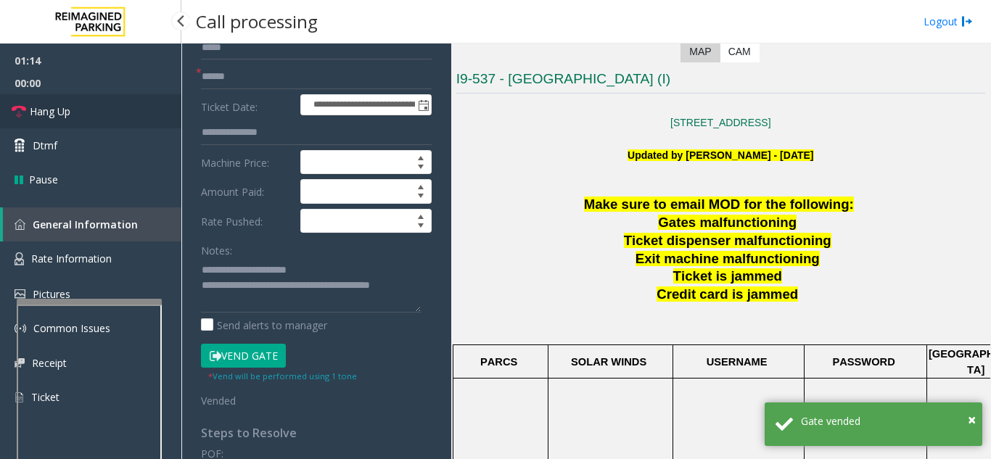
click at [23, 115] on icon at bounding box center [19, 111] width 15 height 15
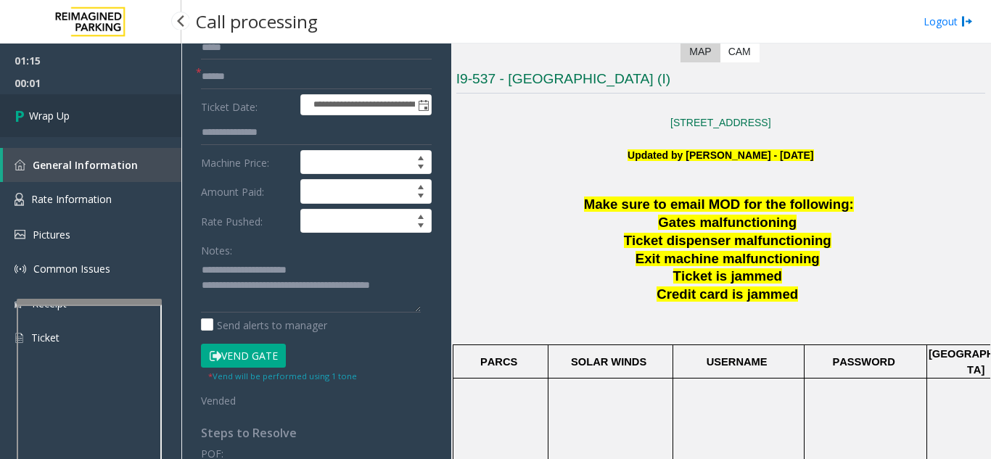
click at [62, 129] on link "Wrap Up" at bounding box center [90, 115] width 181 height 43
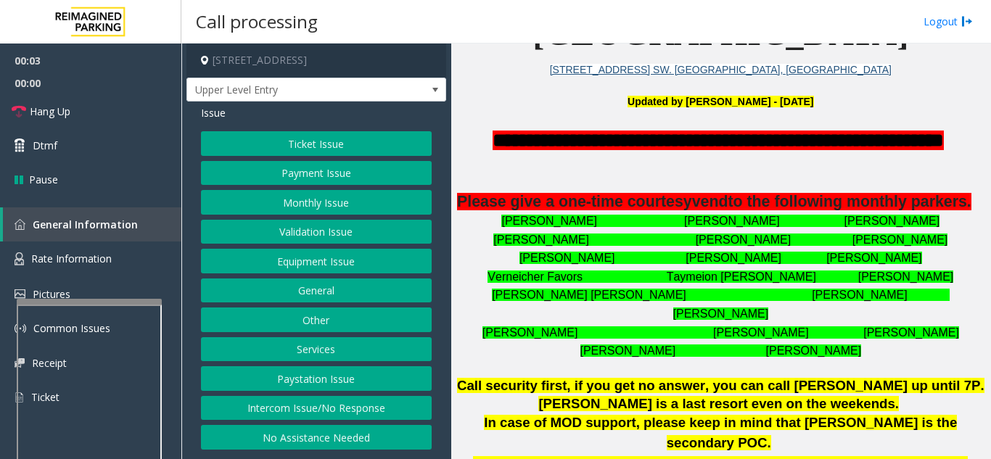
scroll to position [435, 0]
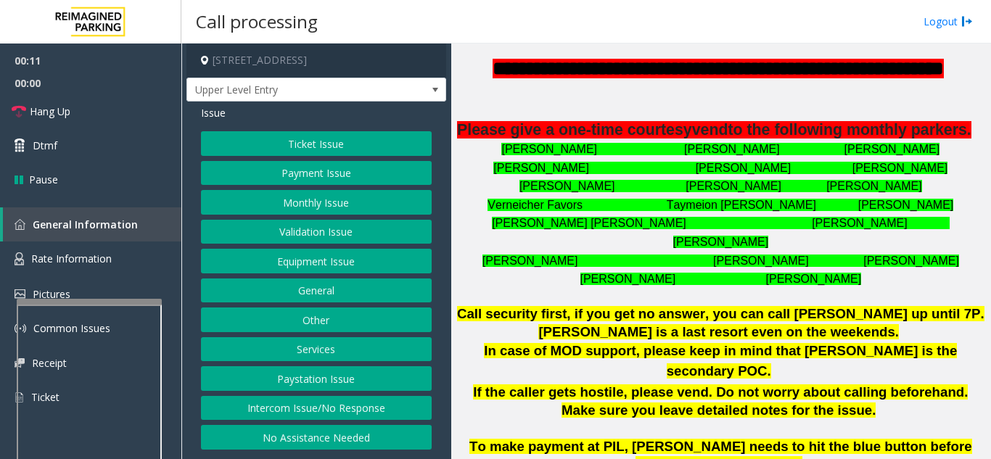
click at [281, 409] on button "Intercom Issue/No Response" at bounding box center [316, 408] width 231 height 25
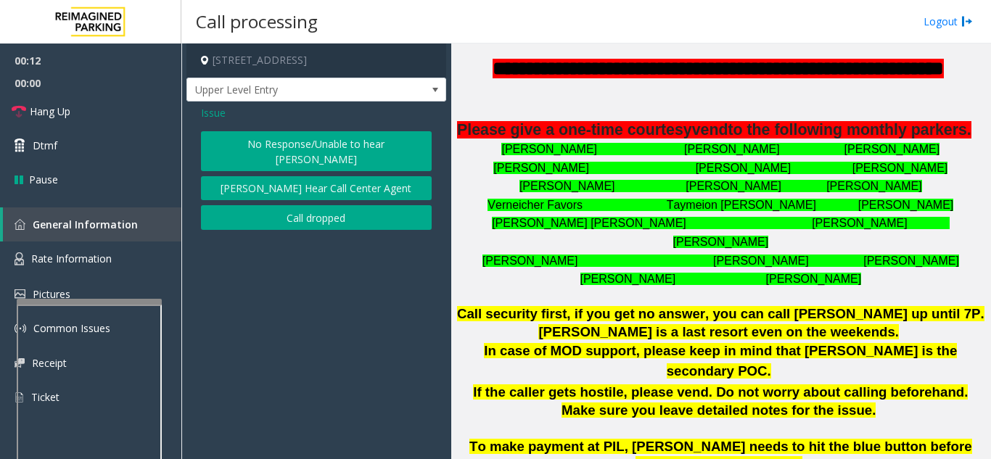
click at [234, 146] on button "No Response/Unable to hear [PERSON_NAME]" at bounding box center [316, 151] width 231 height 40
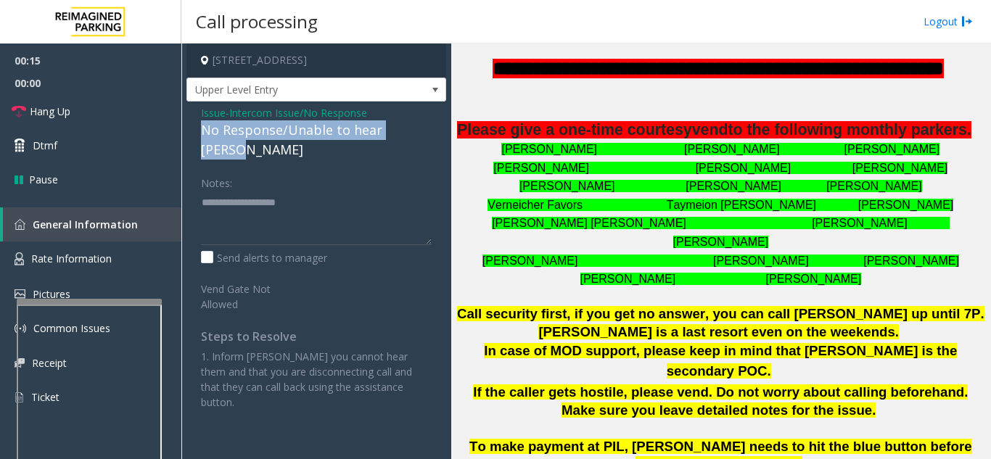
drag, startPoint x: 197, startPoint y: 132, endPoint x: 426, endPoint y: 125, distance: 229.2
click at [426, 125] on div "Issue - Intercom Issue/No Response No Response/Unable to hear [PERSON_NAME] Not…" at bounding box center [316, 263] width 260 height 323
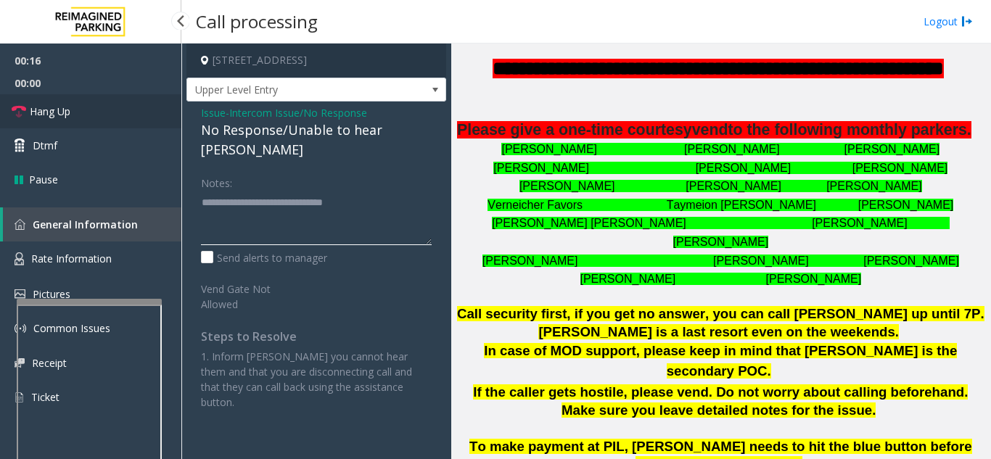
type textarea "**********"
click at [102, 117] on link "Hang Up" at bounding box center [90, 111] width 181 height 34
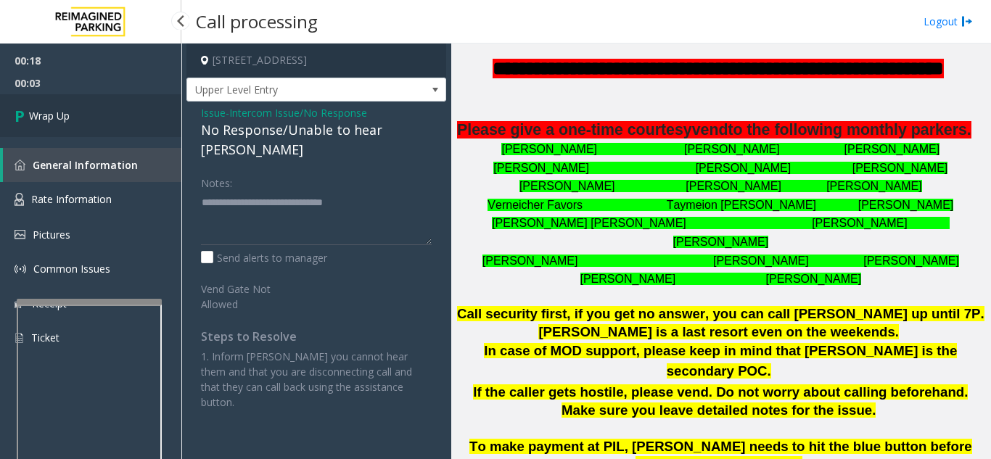
click at [102, 117] on link "Wrap Up" at bounding box center [90, 115] width 181 height 43
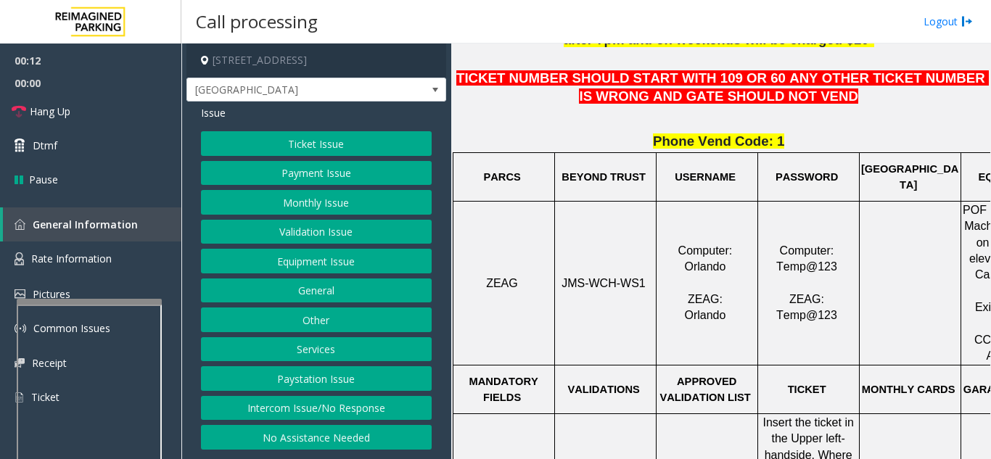
scroll to position [580, 0]
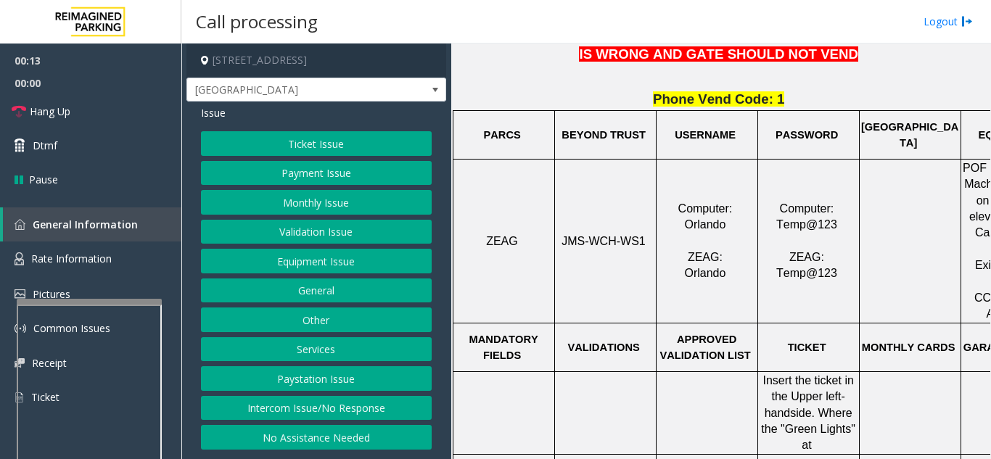
click at [307, 137] on button "Ticket Issue" at bounding box center [316, 143] width 231 height 25
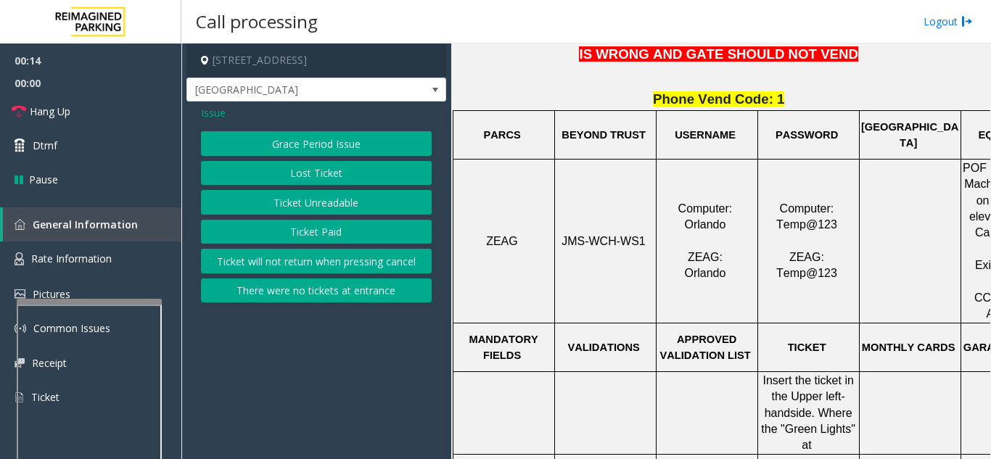
click at [302, 205] on button "Ticket Unreadable" at bounding box center [316, 202] width 231 height 25
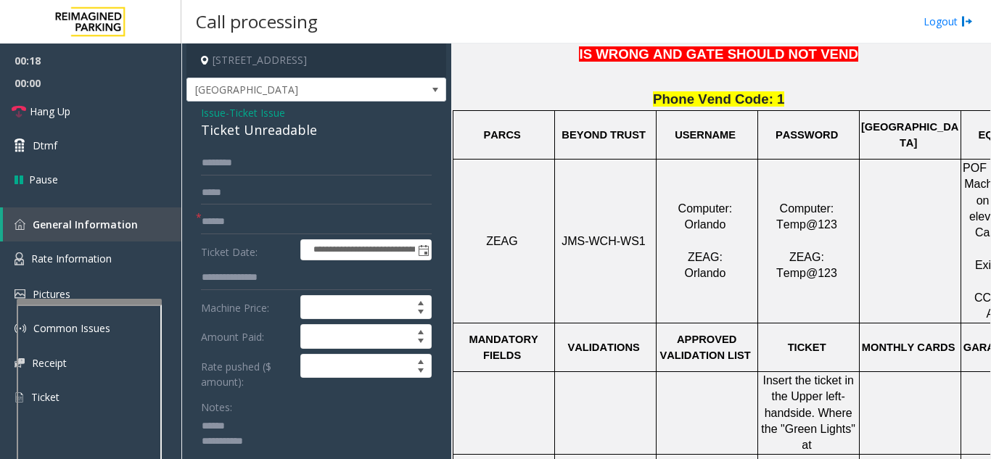
click at [257, 430] on textarea at bounding box center [311, 442] width 220 height 54
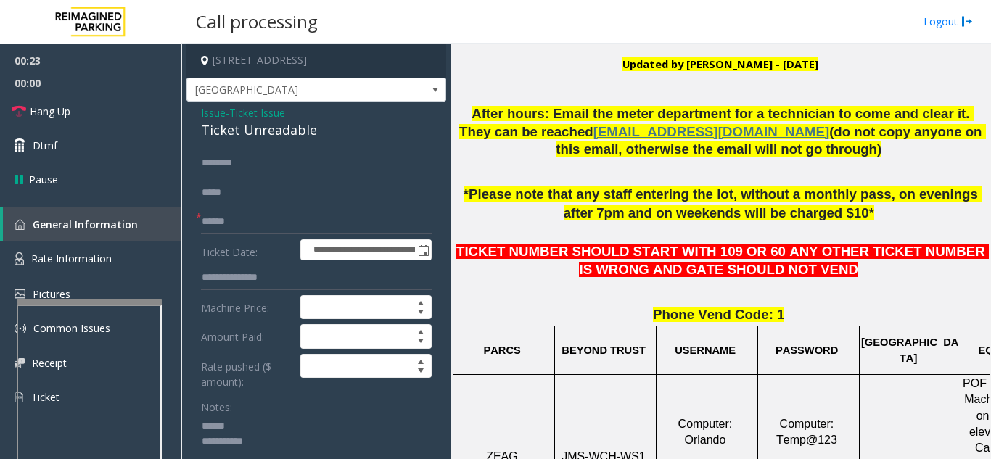
scroll to position [290, 0]
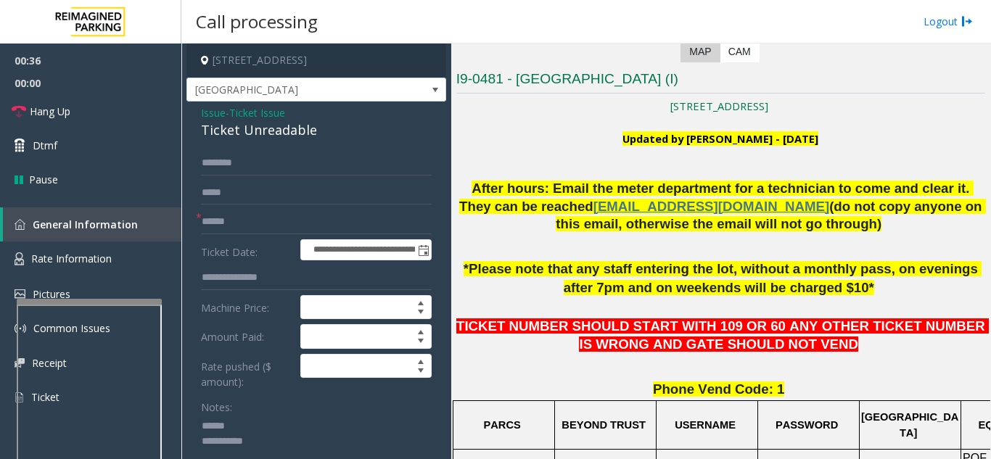
type textarea "**********"
click at [244, 222] on input "text" at bounding box center [316, 222] width 231 height 25
click at [286, 424] on textarea at bounding box center [311, 442] width 220 height 54
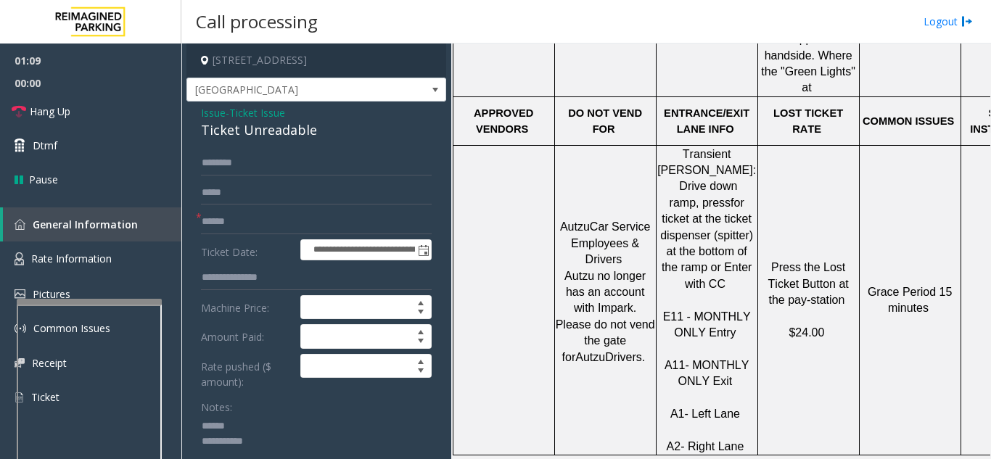
scroll to position [943, 0]
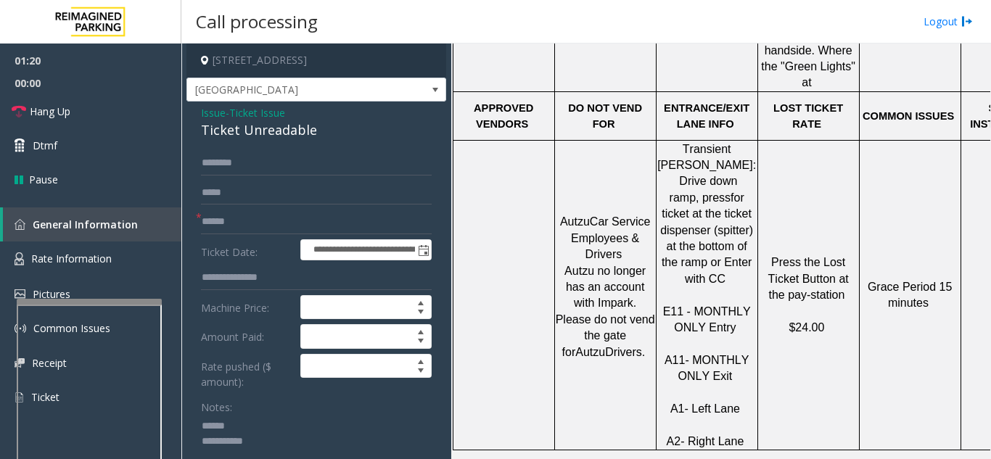
drag, startPoint x: 223, startPoint y: 116, endPoint x: 219, endPoint y: 125, distance: 9.4
click at [220, 121] on div "Issue - Ticket Issue Ticket Unreadable" at bounding box center [316, 122] width 231 height 35
click at [215, 112] on span "Issue" at bounding box center [213, 112] width 25 height 15
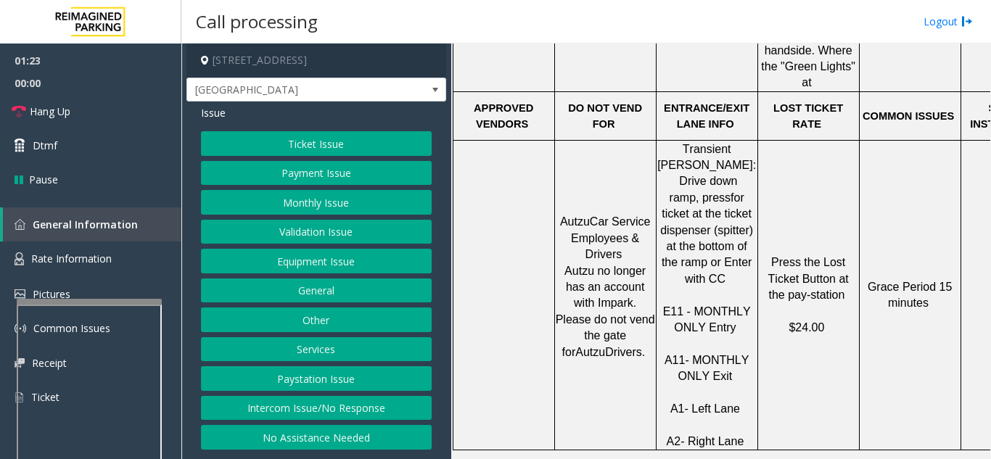
click at [318, 146] on button "Ticket Issue" at bounding box center [316, 143] width 231 height 25
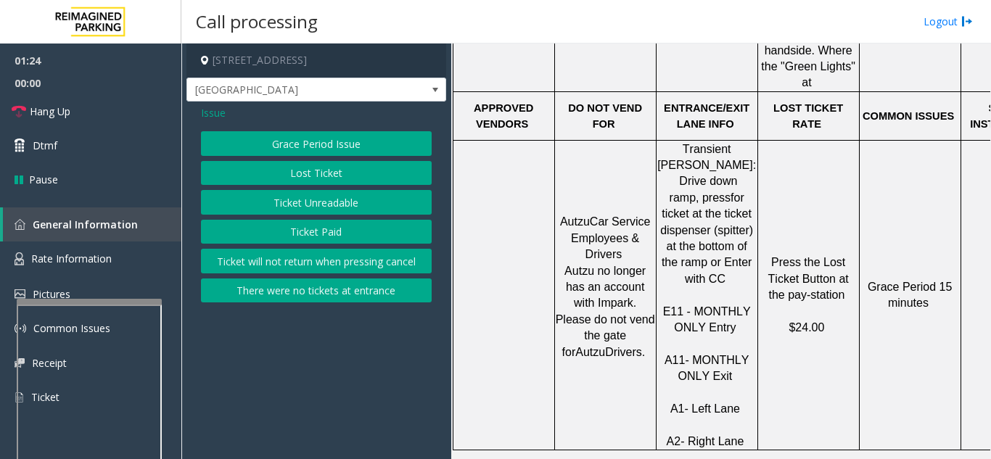
click at [320, 231] on button "Ticket Paid" at bounding box center [316, 232] width 231 height 25
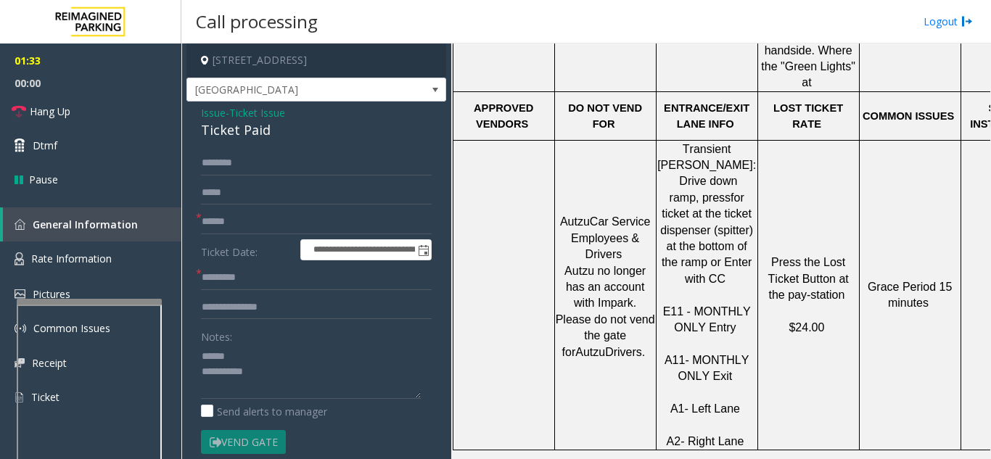
click at [213, 115] on span "Issue" at bounding box center [213, 112] width 25 height 15
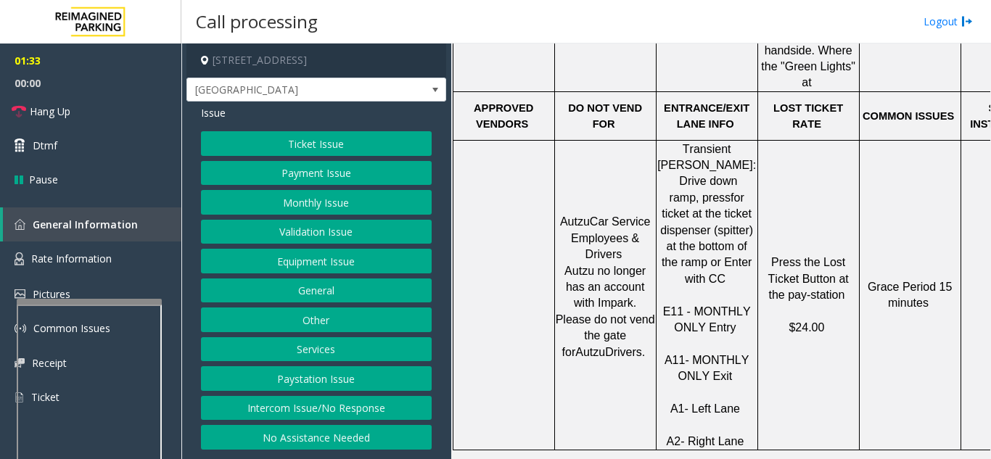
click at [281, 147] on button "Ticket Issue" at bounding box center [316, 143] width 231 height 25
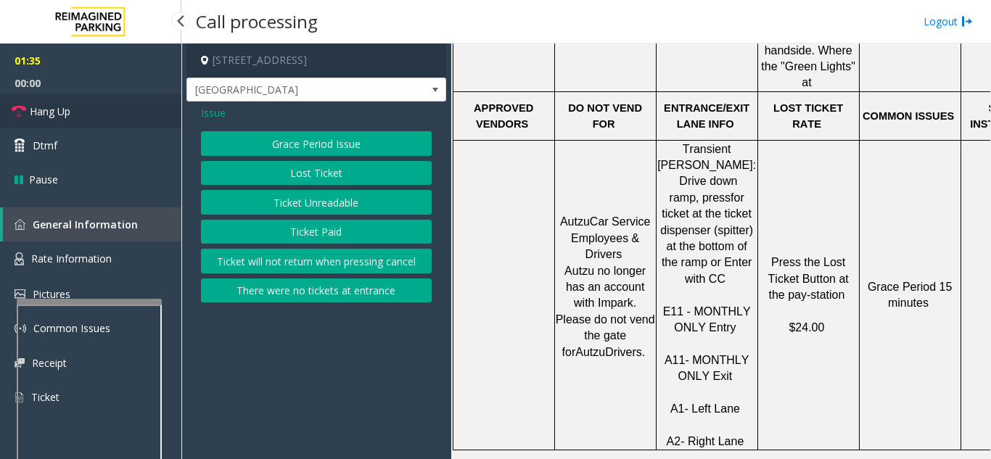
click at [152, 121] on link "Hang Up" at bounding box center [90, 111] width 181 height 34
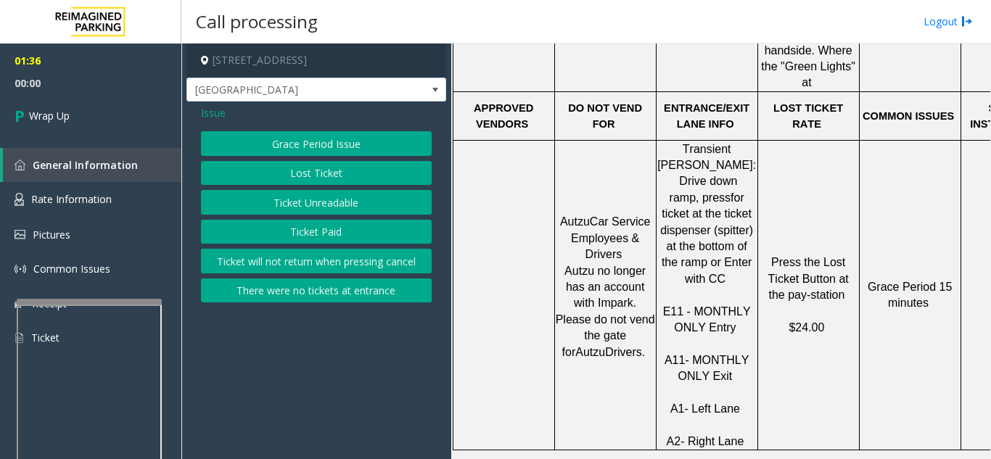
click at [342, 176] on button "Lost Ticket" at bounding box center [316, 173] width 231 height 25
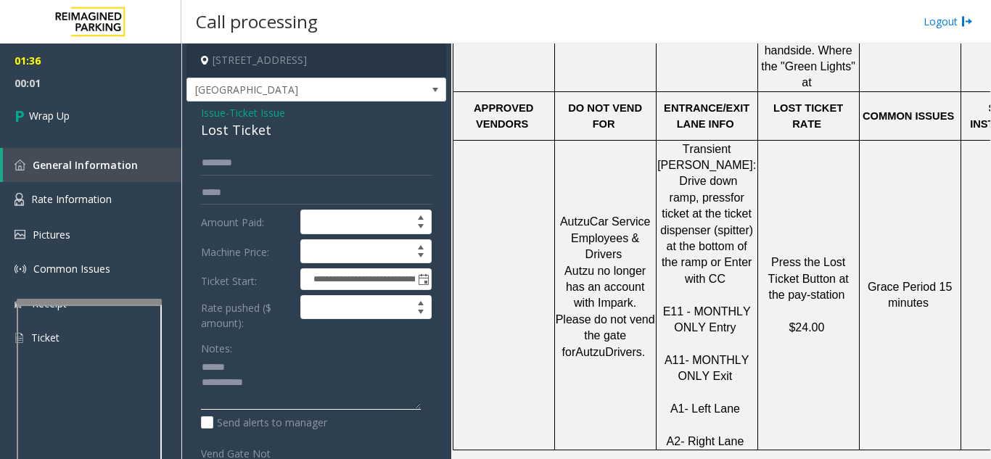
click at [294, 362] on textarea at bounding box center [311, 383] width 220 height 54
drag, startPoint x: 197, startPoint y: 128, endPoint x: 284, endPoint y: 126, distance: 87.8
click at [284, 126] on div "**********" at bounding box center [316, 345] width 260 height 487
click at [305, 386] on textarea at bounding box center [311, 383] width 220 height 54
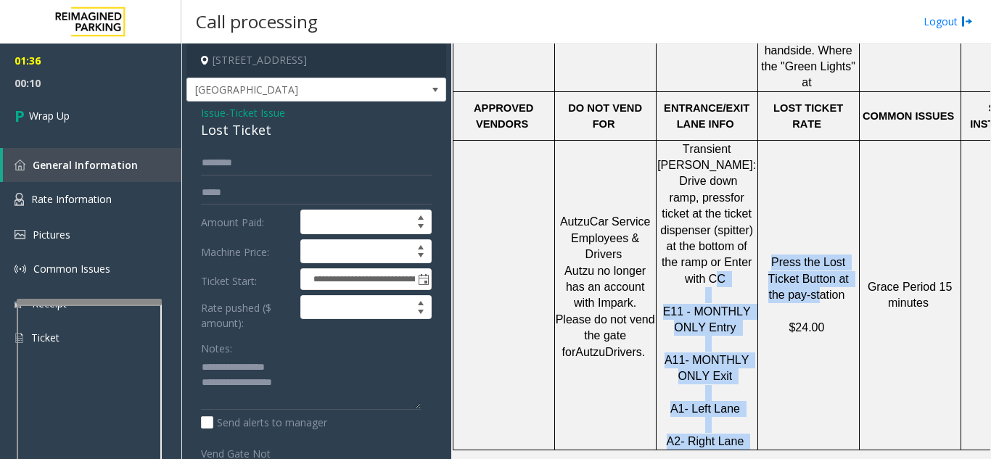
drag, startPoint x: 757, startPoint y: 236, endPoint x: 801, endPoint y: 265, distance: 52.9
click at [801, 265] on tr "Autzu Car Service Employees & Drivers Autzu no longer has an account with Impar…" at bounding box center [808, 295] width 711 height 310
click at [786, 205] on td "Press the Lost Ticket Button at the pay-station $24.00" at bounding box center [808, 295] width 102 height 310
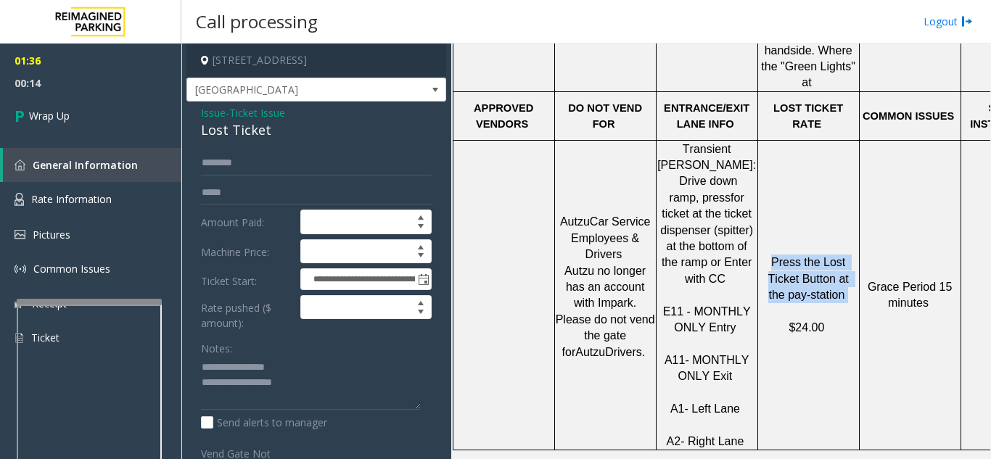
drag, startPoint x: 825, startPoint y: 272, endPoint x: 762, endPoint y: 236, distance: 71.8
click at [762, 255] on p "Press the Lost Ticket Button at the pay-station $24.00" at bounding box center [808, 295] width 99 height 81
copy p "Press the Lost Ticket Button at the pay-station"
click at [418, 381] on textarea at bounding box center [311, 383] width 220 height 54
paste textarea "**********"
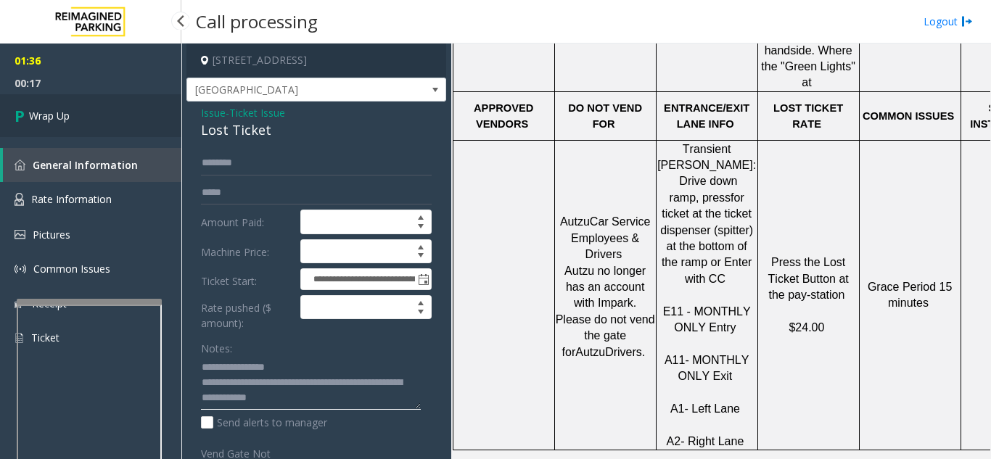
type textarea "**********"
click at [114, 114] on link "Wrap Up" at bounding box center [90, 115] width 181 height 43
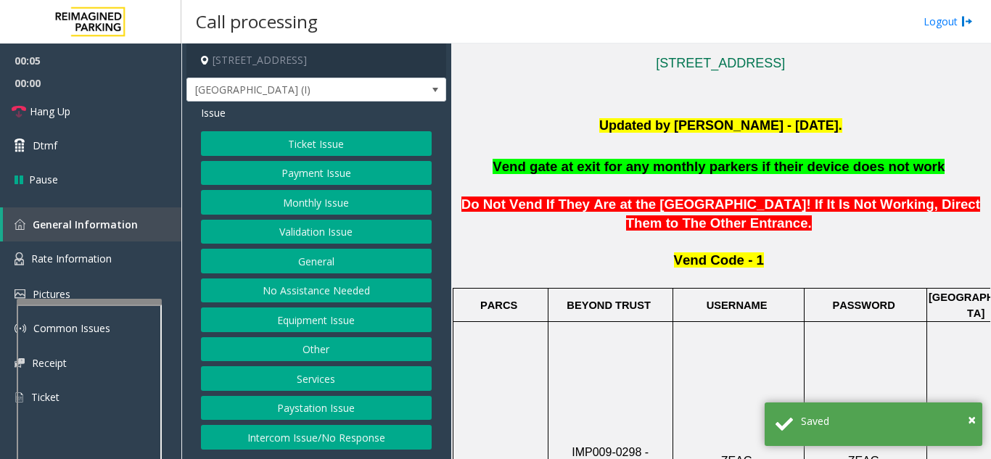
scroll to position [363, 0]
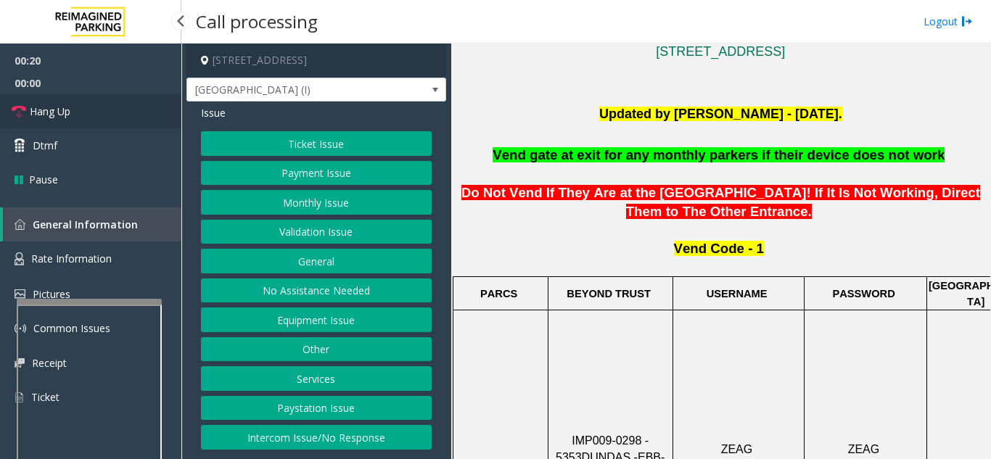
click at [80, 102] on link "Hang Up" at bounding box center [90, 111] width 181 height 34
click at [302, 432] on button "Intercom Issue/No Response" at bounding box center [316, 437] width 231 height 25
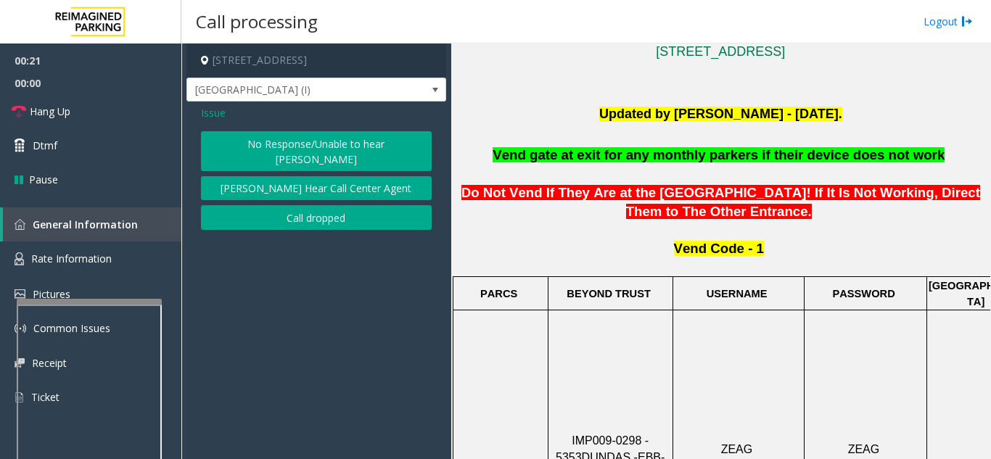
click at [255, 148] on button "No Response/Unable to hear [PERSON_NAME]" at bounding box center [316, 151] width 231 height 40
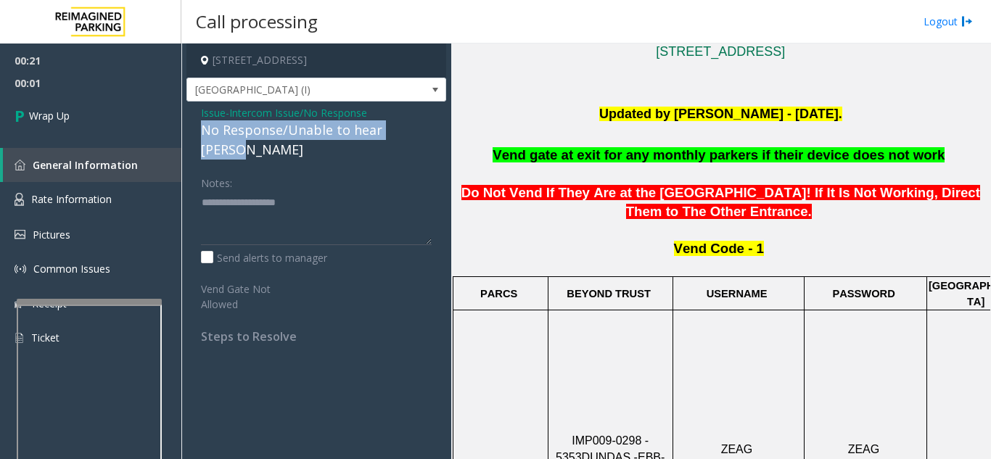
drag, startPoint x: 192, startPoint y: 123, endPoint x: 424, endPoint y: 131, distance: 231.5
click at [424, 131] on div "Issue - Intercom Issue/No Response No Response/Unable to hear [PERSON_NAME] Not…" at bounding box center [316, 230] width 260 height 257
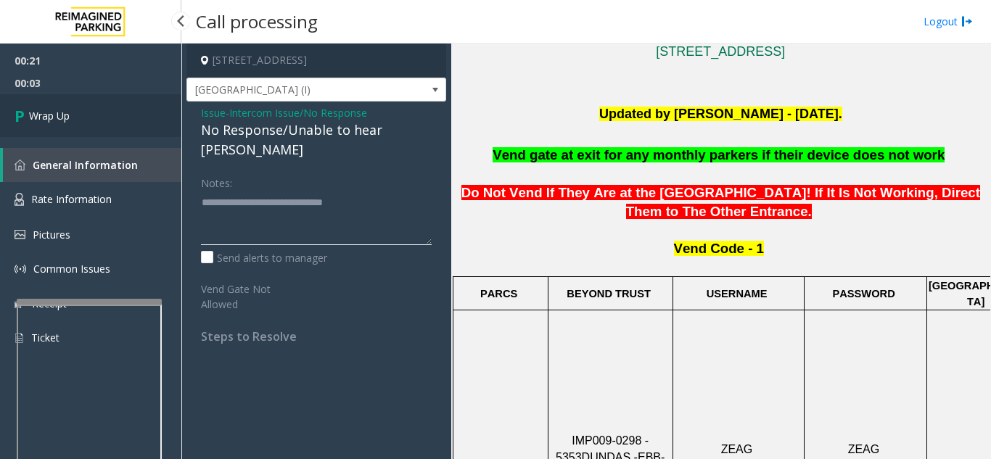
type textarea "**********"
click at [93, 110] on link "Wrap Up" at bounding box center [90, 115] width 181 height 43
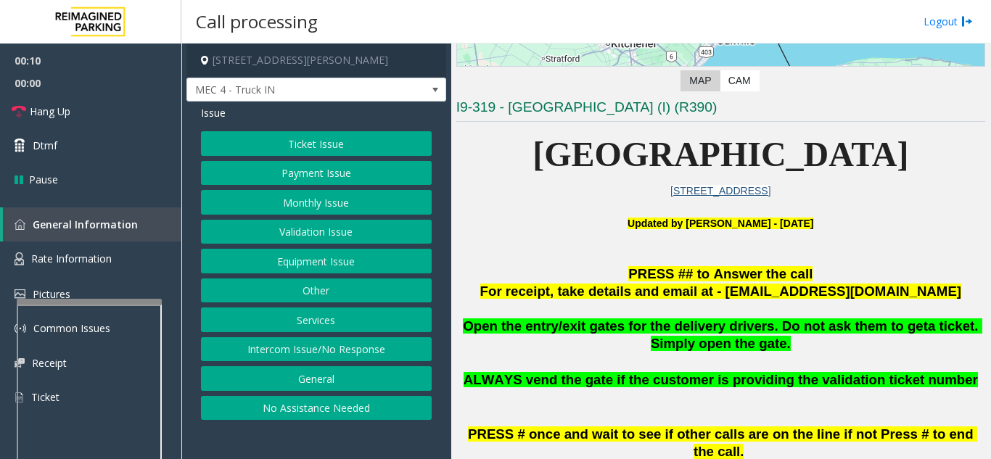
scroll to position [290, 0]
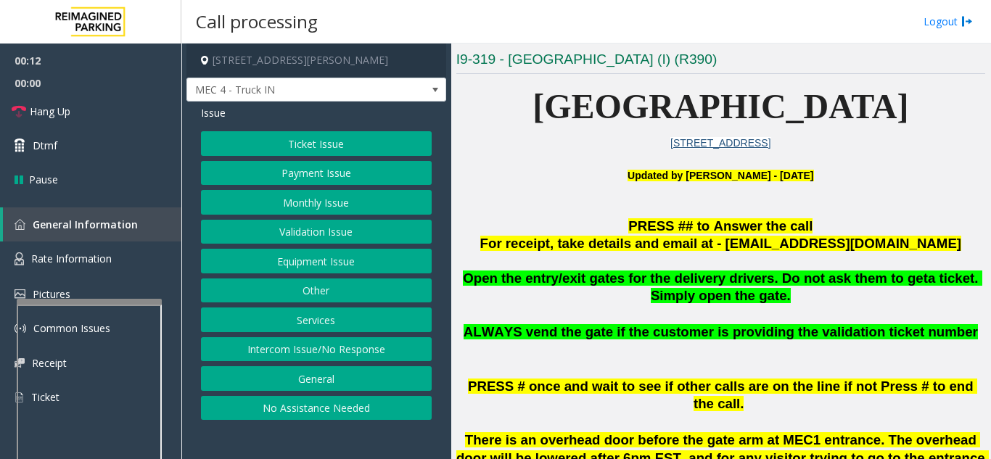
click at [347, 352] on button "Intercom Issue/No Response" at bounding box center [316, 349] width 231 height 25
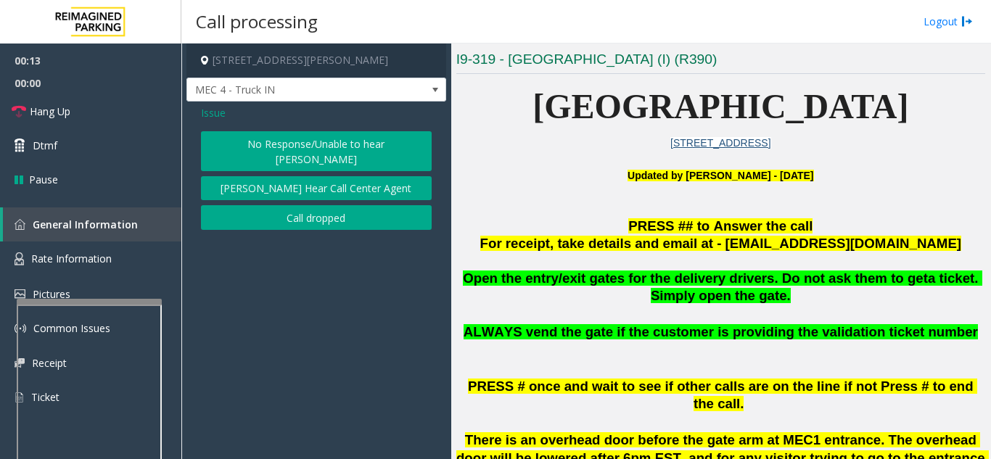
click at [286, 152] on button "No Response/Unable to hear [PERSON_NAME]" at bounding box center [316, 151] width 231 height 40
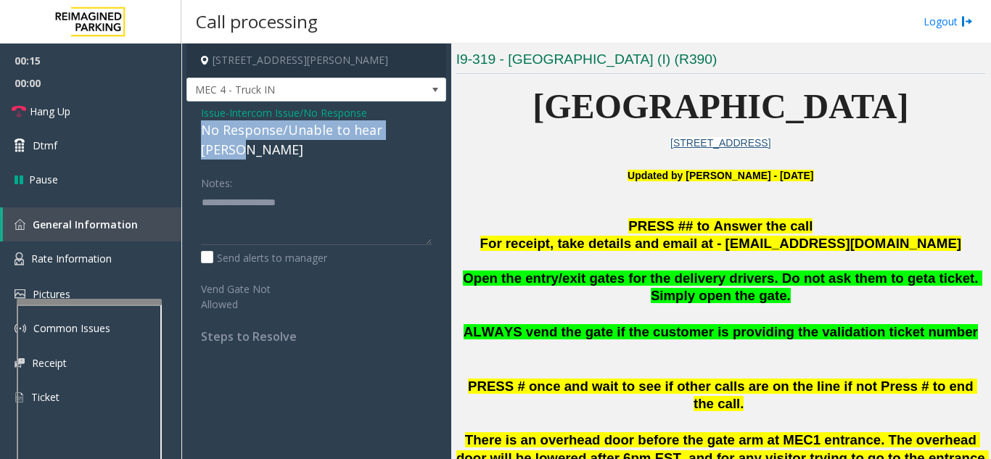
drag, startPoint x: 194, startPoint y: 130, endPoint x: 431, endPoint y: 133, distance: 237.2
click at [431, 133] on div "Issue - Intercom Issue/No Response No Response/Unable to hear [PERSON_NAME] Not…" at bounding box center [316, 230] width 260 height 257
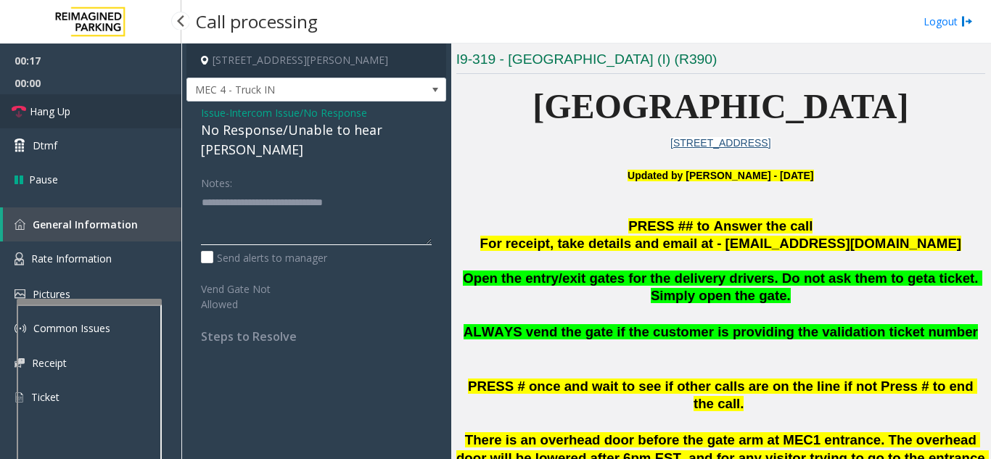
type textarea "**********"
click at [143, 117] on link "Hang Up" at bounding box center [90, 111] width 181 height 34
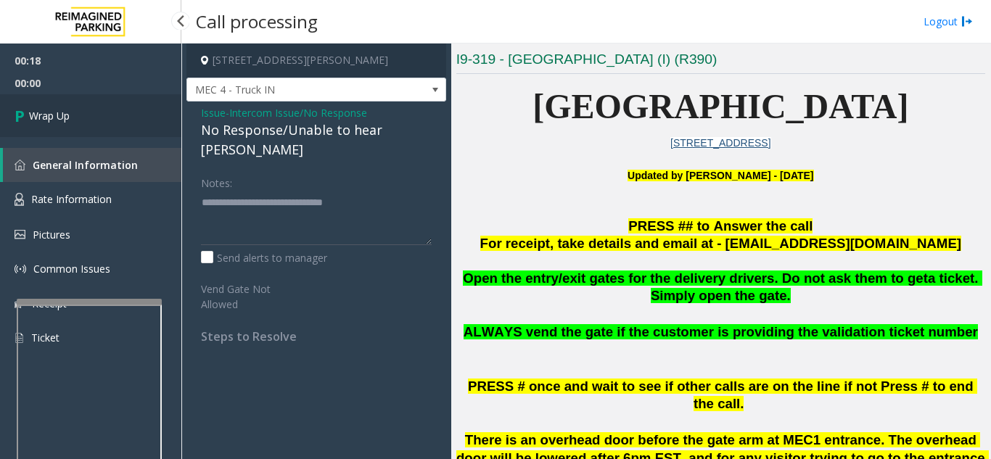
click at [143, 117] on link "Wrap Up" at bounding box center [90, 115] width 181 height 43
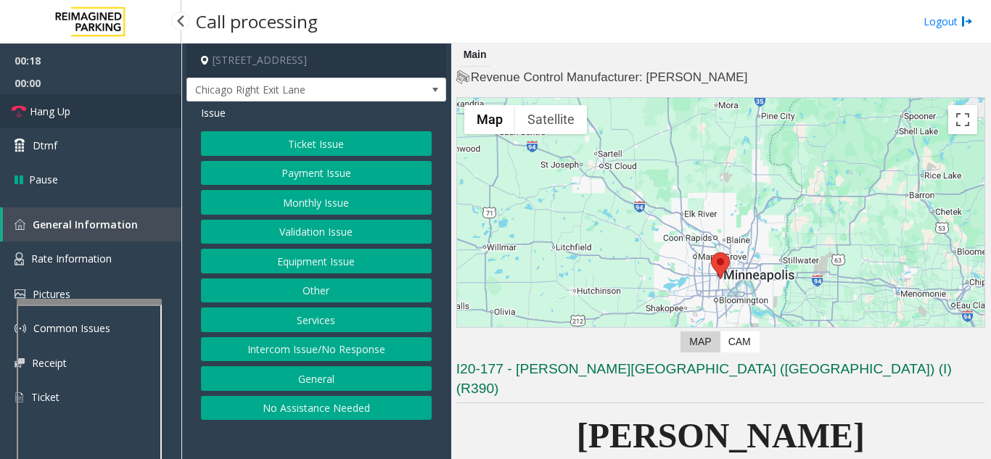
click at [108, 104] on link "Hang Up" at bounding box center [90, 111] width 181 height 34
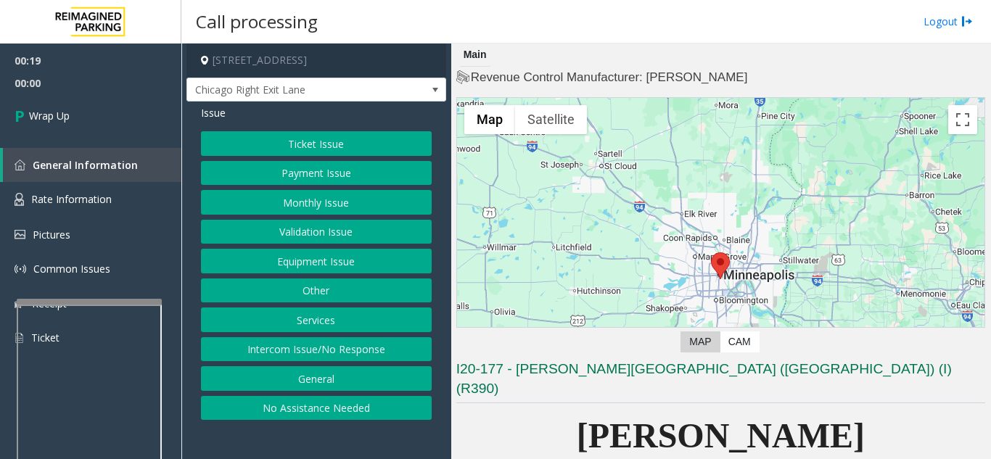
click at [355, 353] on button "Intercom Issue/No Response" at bounding box center [316, 349] width 231 height 25
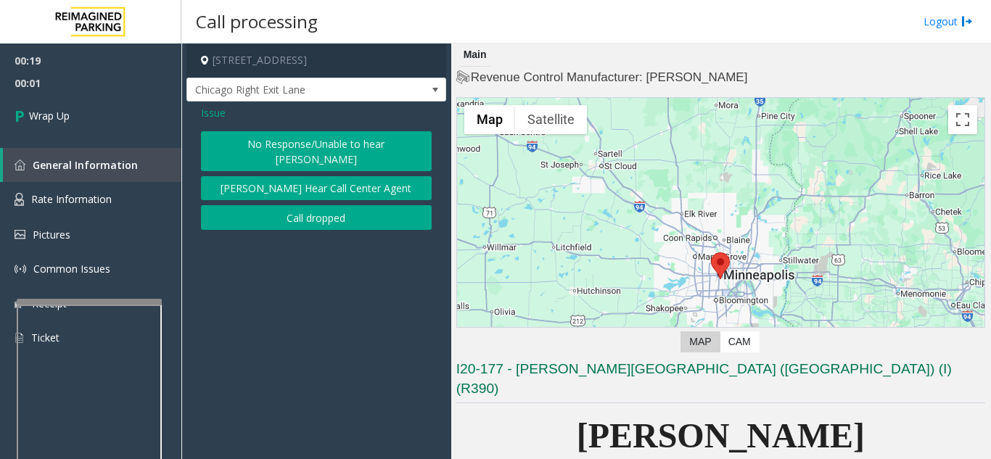
click at [347, 143] on button "No Response/Unable to hear [PERSON_NAME]" at bounding box center [316, 151] width 231 height 40
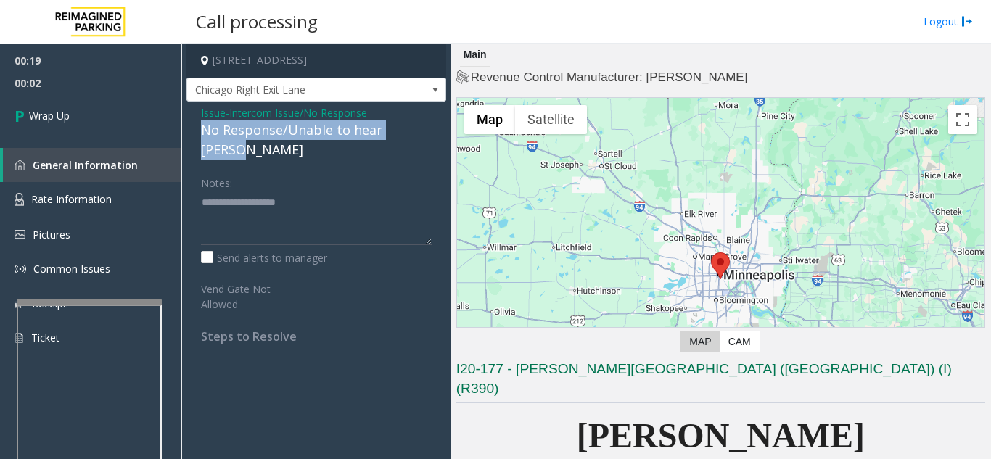
drag, startPoint x: 210, startPoint y: 129, endPoint x: 433, endPoint y: 136, distance: 222.7
click at [433, 136] on div "Issue - Intercom Issue/No Response No Response/Unable to hear [PERSON_NAME] Not…" at bounding box center [316, 230] width 260 height 257
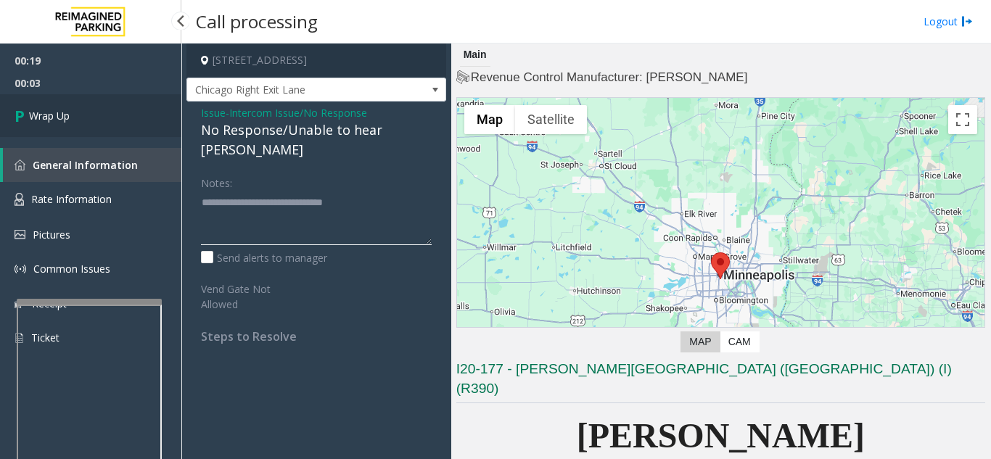
type textarea "**********"
click at [81, 116] on link "Wrap Up" at bounding box center [90, 115] width 181 height 43
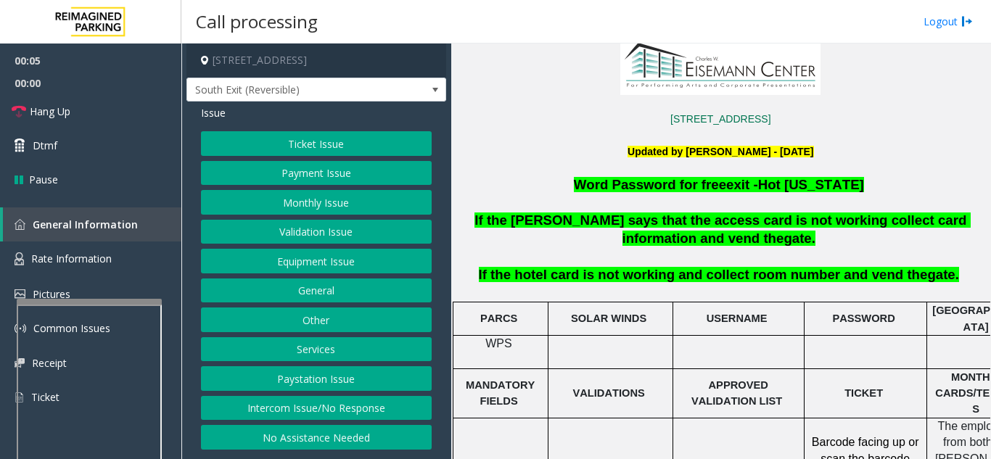
scroll to position [363, 0]
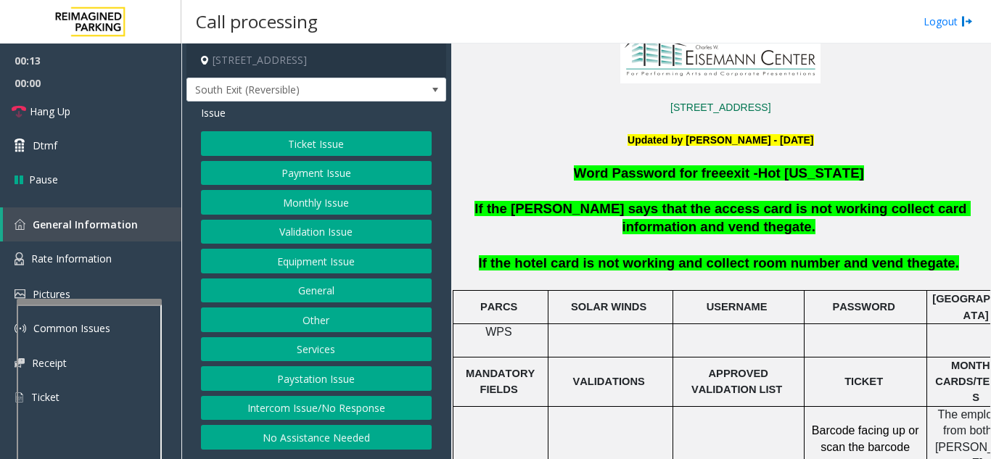
click at [325, 416] on button "Intercom Issue/No Response" at bounding box center [316, 408] width 231 height 25
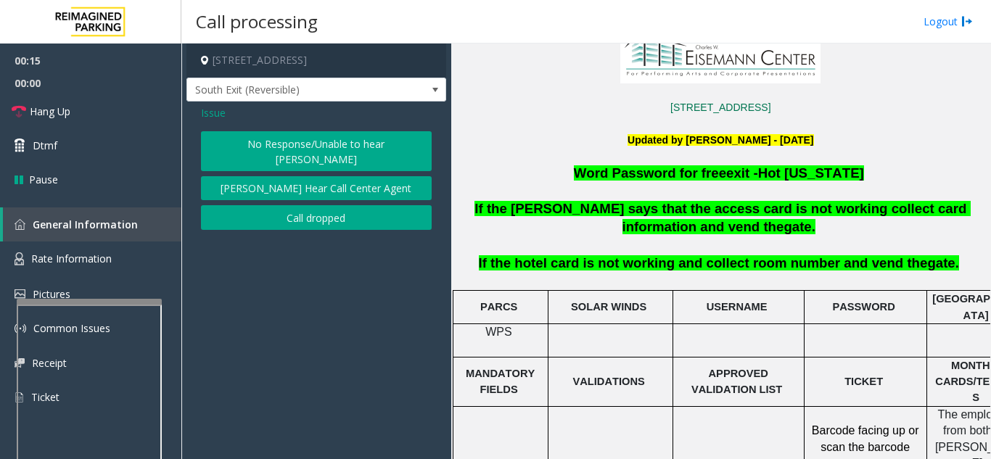
click at [282, 148] on button "No Response/Unable to hear [PERSON_NAME]" at bounding box center [316, 151] width 231 height 40
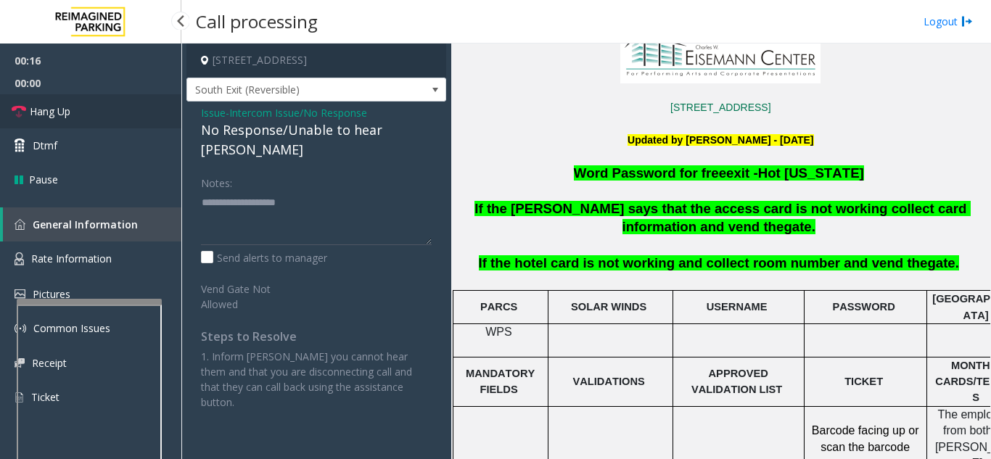
click at [115, 113] on link "Hang Up" at bounding box center [90, 111] width 181 height 34
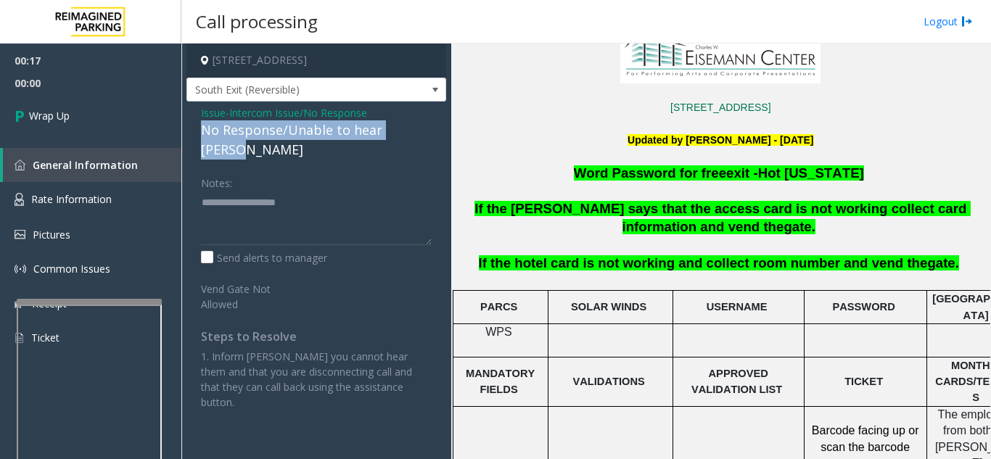
drag, startPoint x: 197, startPoint y: 129, endPoint x: 433, endPoint y: 136, distance: 236.5
click at [433, 136] on div "Issue - Intercom Issue/No Response No Response/Unable to hear [PERSON_NAME] Not…" at bounding box center [316, 263] width 260 height 323
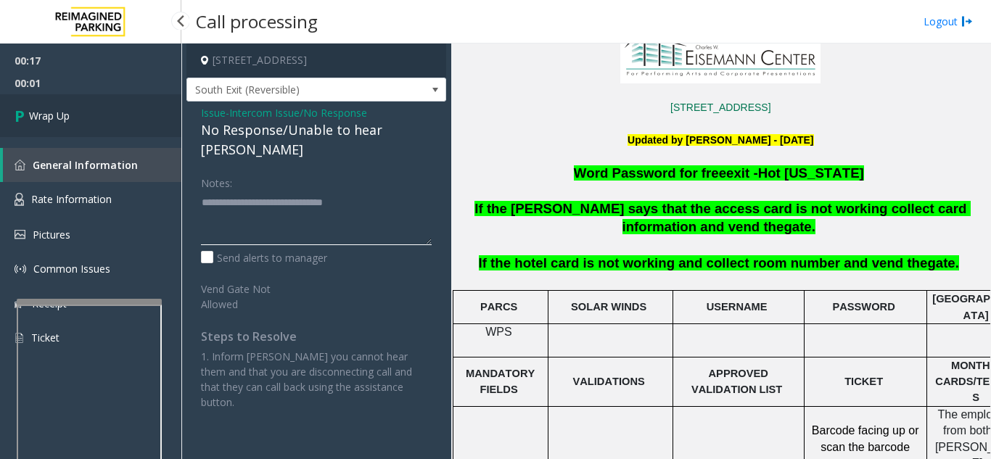
type textarea "**********"
click at [73, 120] on link "Wrap Up" at bounding box center [90, 115] width 181 height 43
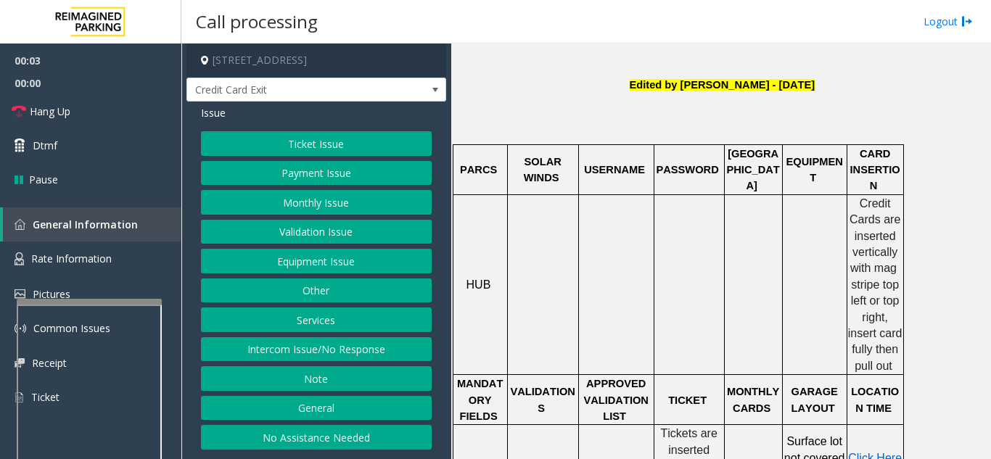
scroll to position [363, 0]
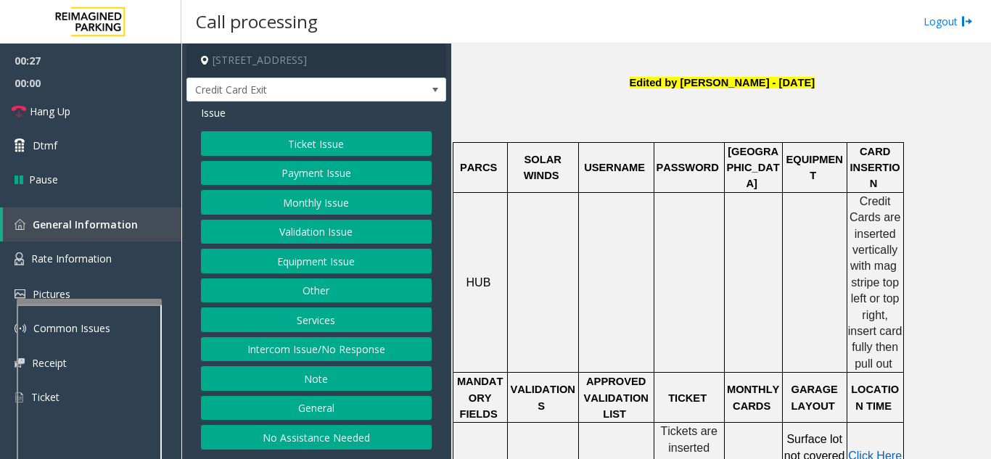
click at [320, 137] on button "Ticket Issue" at bounding box center [316, 143] width 231 height 25
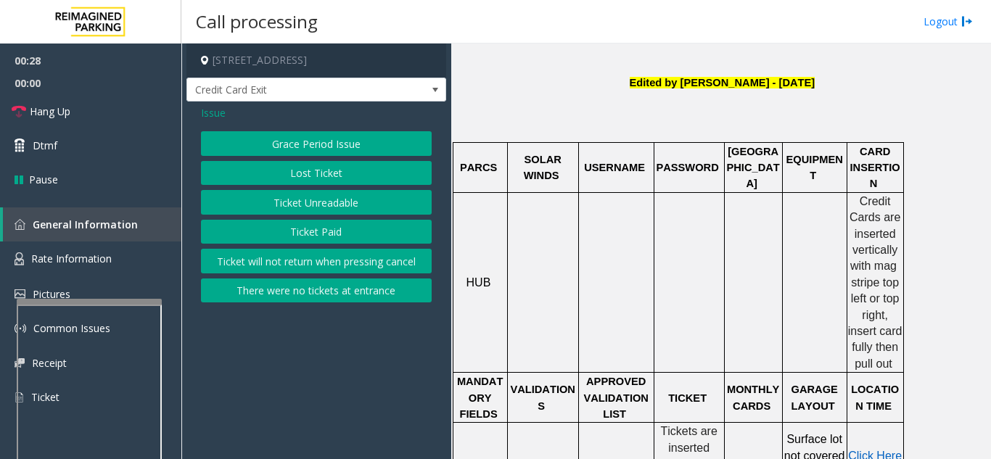
click at [314, 204] on button "Ticket Unreadable" at bounding box center [316, 202] width 231 height 25
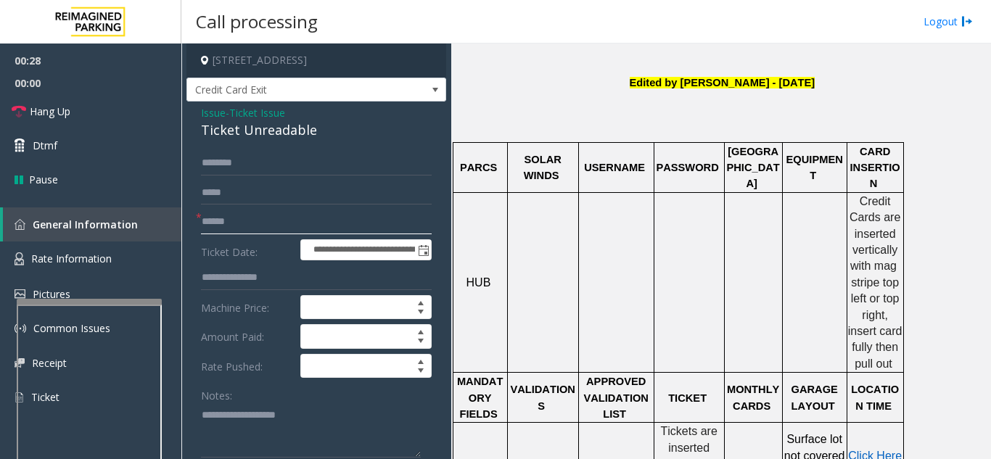
click at [293, 222] on input "text" at bounding box center [316, 222] width 231 height 25
click at [272, 226] on input "text" at bounding box center [316, 222] width 231 height 25
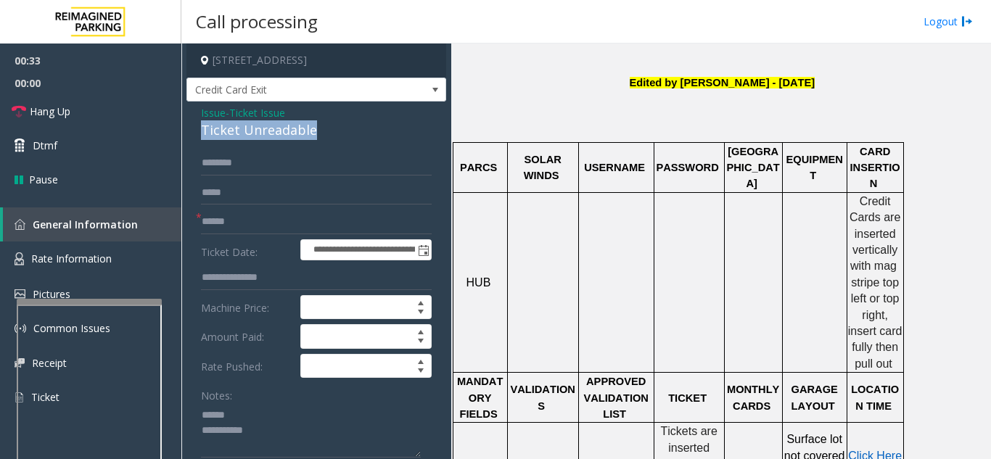
drag, startPoint x: 190, startPoint y: 126, endPoint x: 345, endPoint y: 121, distance: 155.3
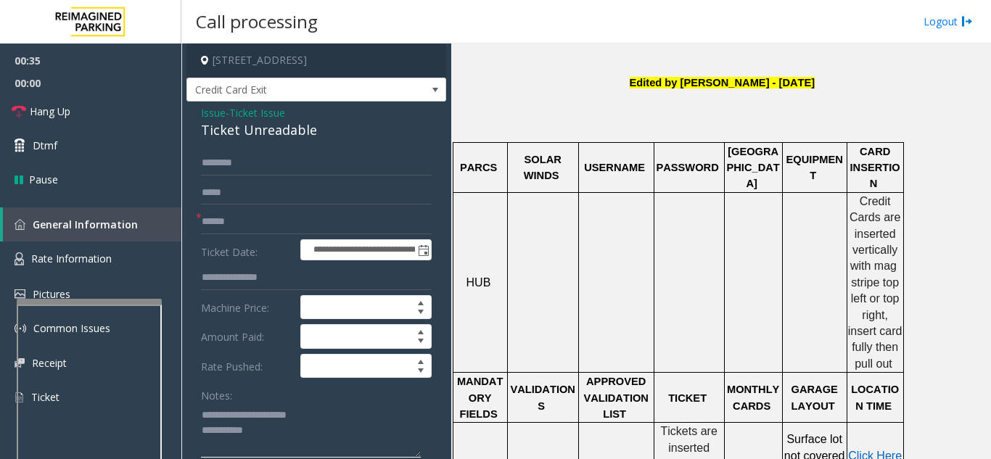
type textarea "**********"
click at [262, 224] on input "text" at bounding box center [316, 222] width 231 height 25
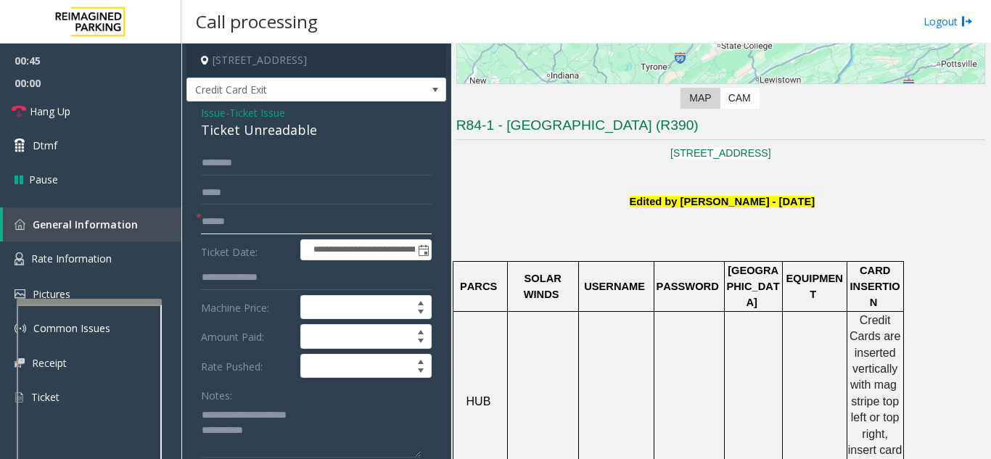
scroll to position [218, 0]
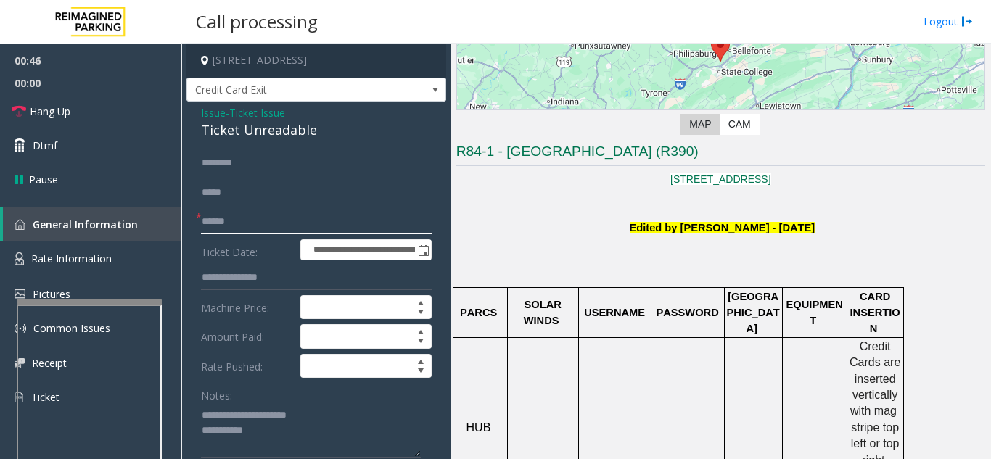
type input "******"
click at [327, 434] on textarea at bounding box center [311, 430] width 220 height 54
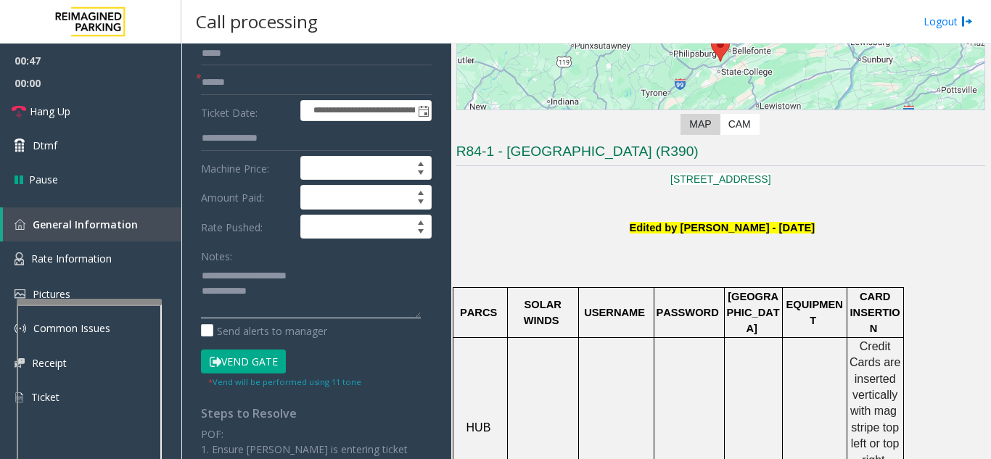
scroll to position [145, 0]
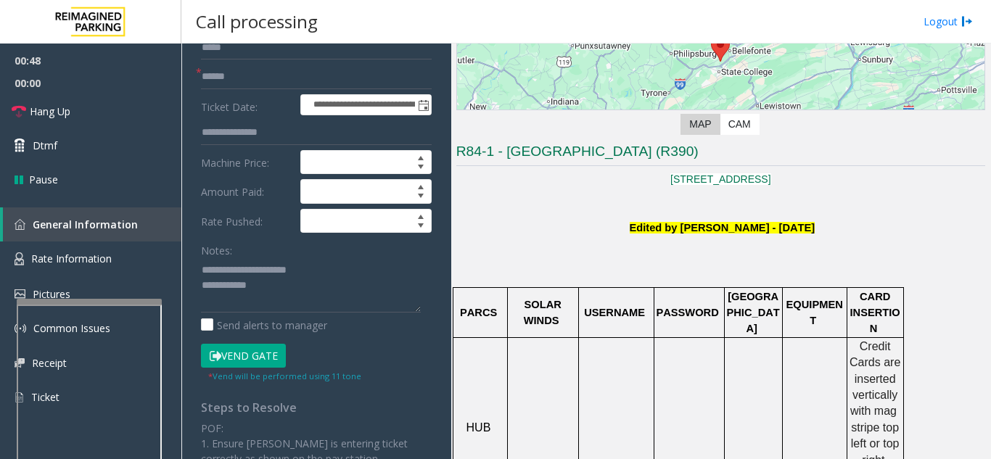
click at [259, 366] on button "Vend Gate" at bounding box center [243, 356] width 85 height 25
click at [259, 362] on button "Vend Gate" at bounding box center [243, 356] width 85 height 25
click at [290, 294] on textarea at bounding box center [311, 285] width 220 height 54
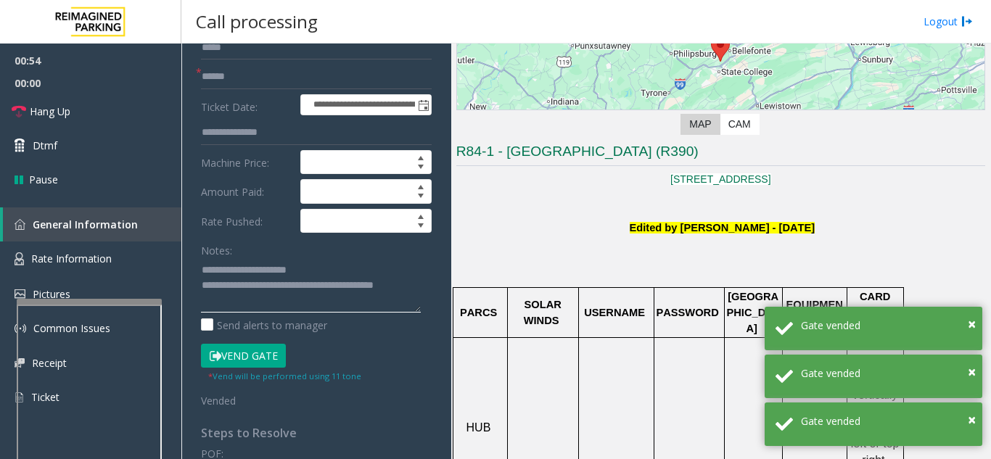
type textarea "**********"
click at [363, 255] on div "Notes:" at bounding box center [316, 275] width 231 height 75
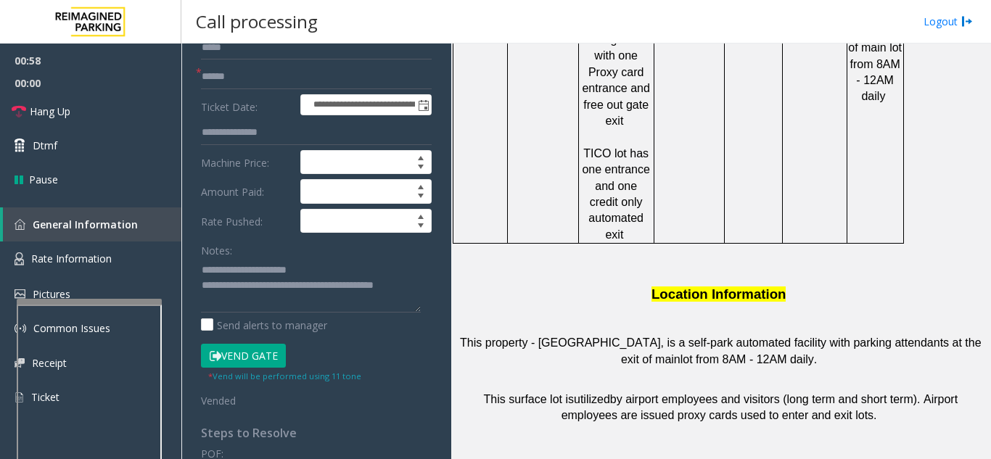
scroll to position [1088, 0]
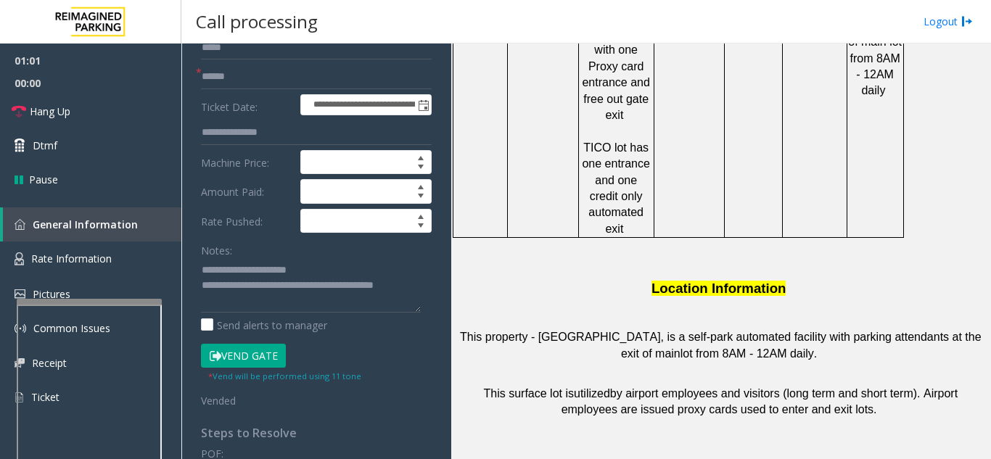
drag, startPoint x: 239, startPoint y: 350, endPoint x: 235, endPoint y: 292, distance: 58.9
click at [239, 351] on button "Vend Gate" at bounding box center [243, 356] width 85 height 25
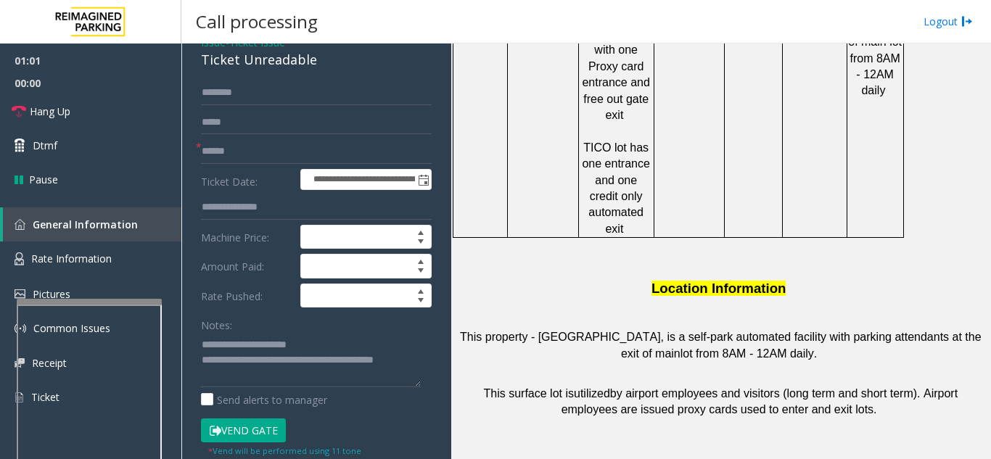
scroll to position [0, 0]
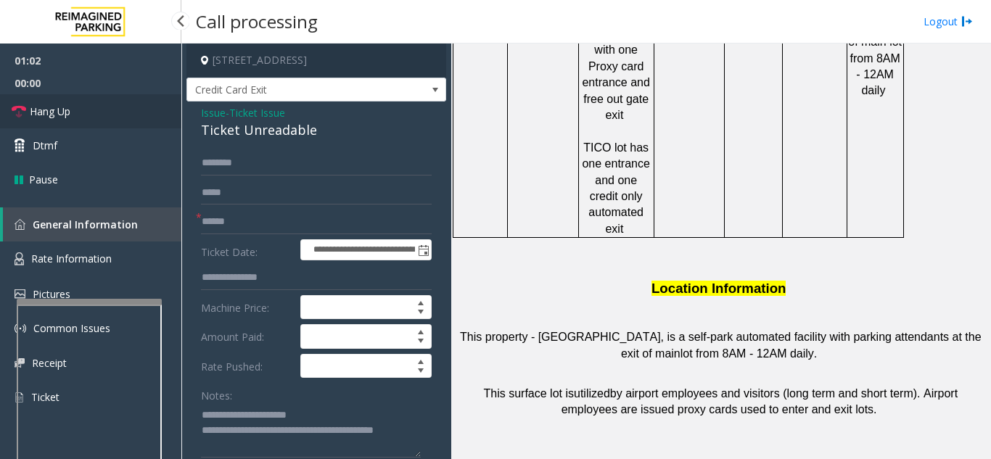
click at [112, 100] on link "Hang Up" at bounding box center [90, 111] width 181 height 34
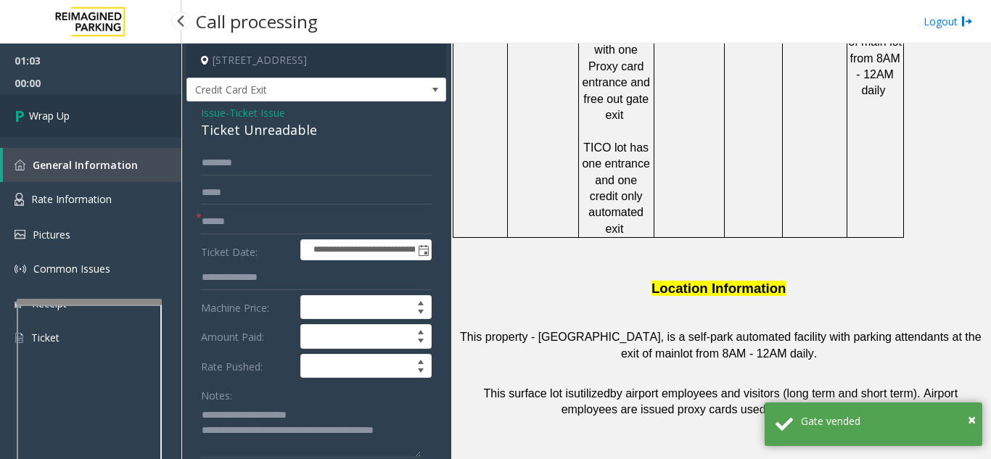
click at [110, 123] on link "Wrap Up" at bounding box center [90, 115] width 181 height 43
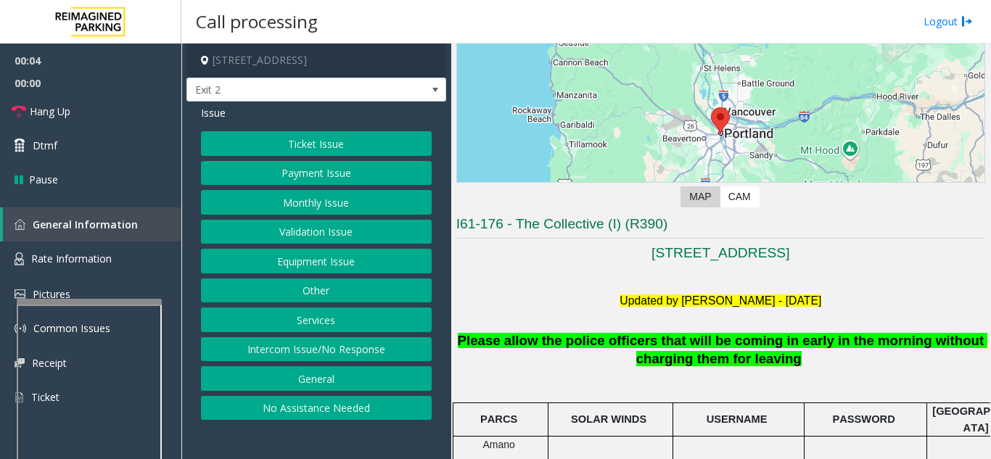
scroll to position [218, 0]
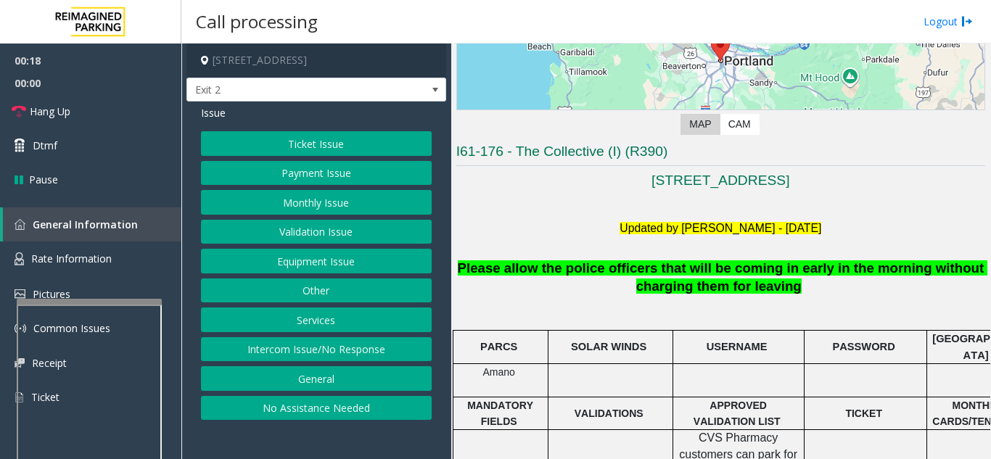
click at [381, 356] on button "Intercom Issue/No Response" at bounding box center [316, 349] width 231 height 25
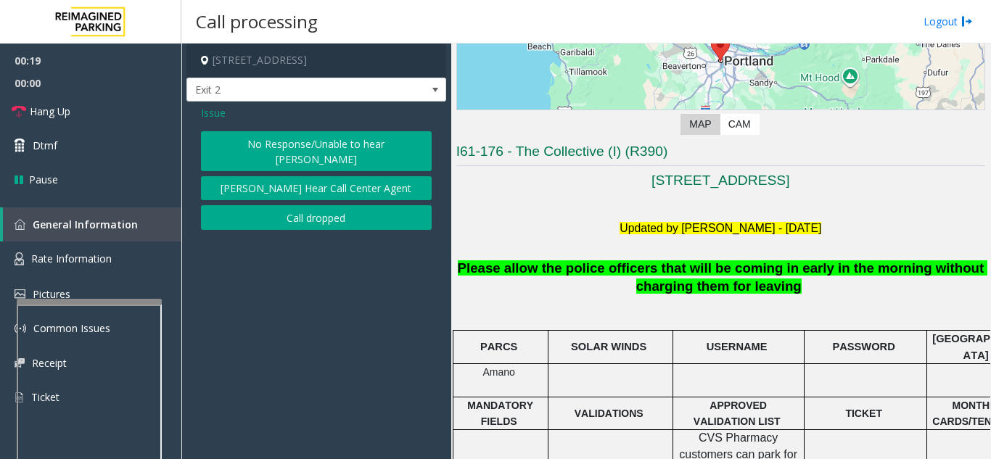
click at [313, 149] on button "No Response/Unable to hear [PERSON_NAME]" at bounding box center [316, 151] width 231 height 40
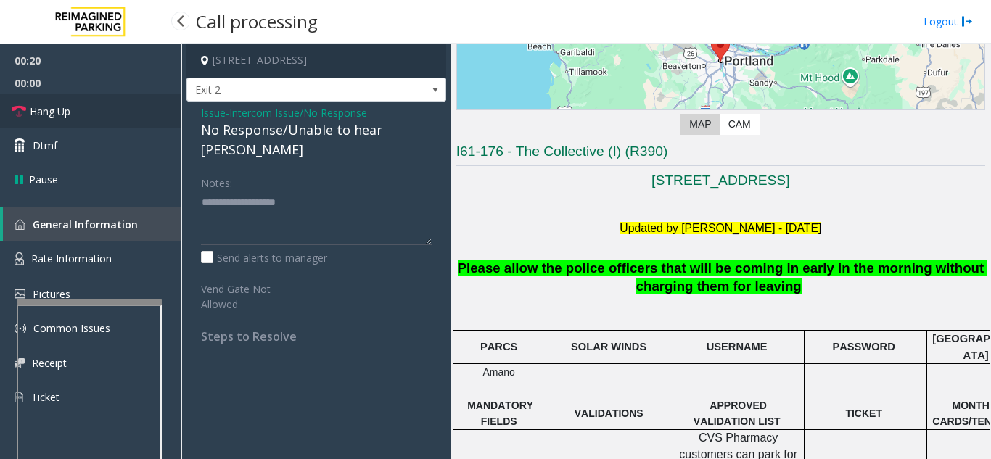
click at [92, 119] on link "Hang Up" at bounding box center [90, 111] width 181 height 34
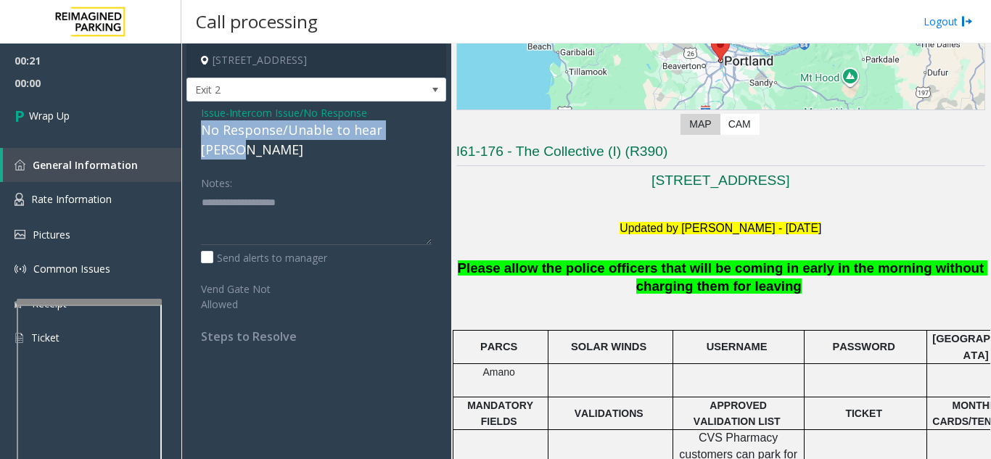
drag, startPoint x: 228, startPoint y: 136, endPoint x: 431, endPoint y: 139, distance: 203.1
click at [431, 139] on div "Issue - Intercom Issue/No Response No Response/Unable to hear [PERSON_NAME] Not…" at bounding box center [316, 230] width 260 height 257
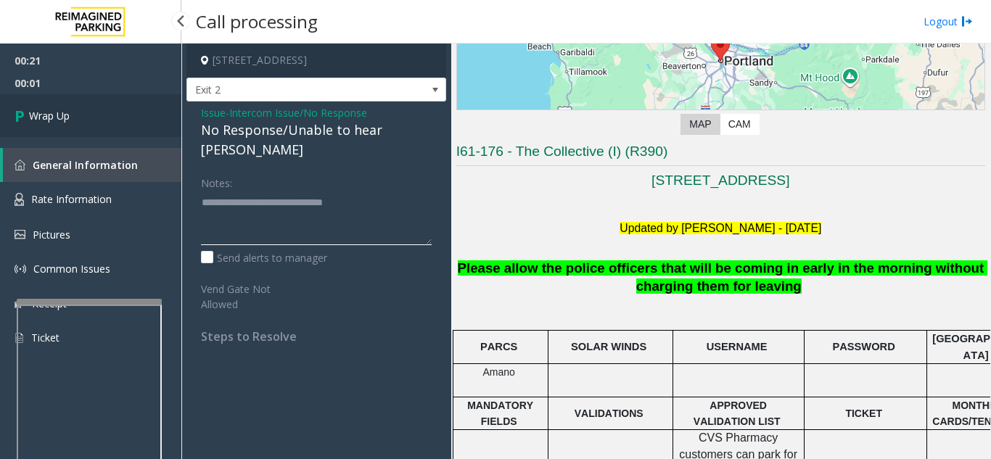
type textarea "**********"
click at [25, 115] on icon at bounding box center [22, 116] width 15 height 24
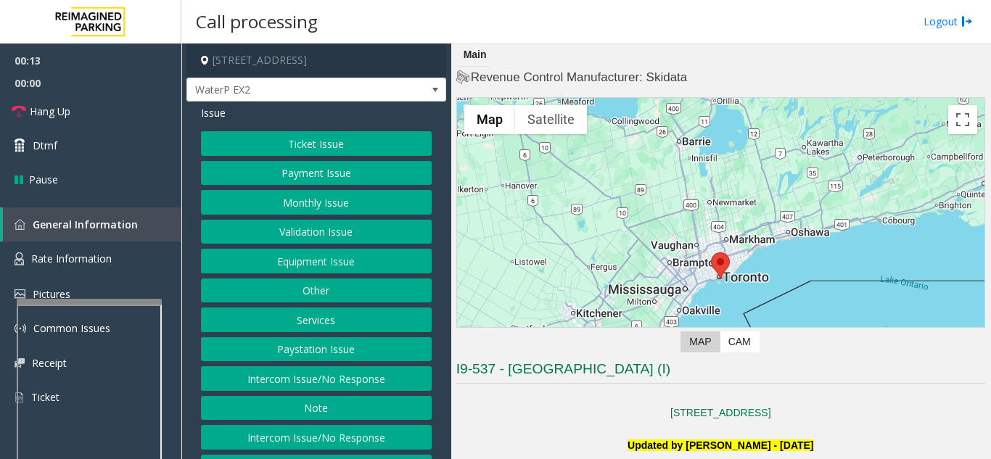
click at [325, 384] on button "Intercom Issue/No Response" at bounding box center [316, 378] width 231 height 25
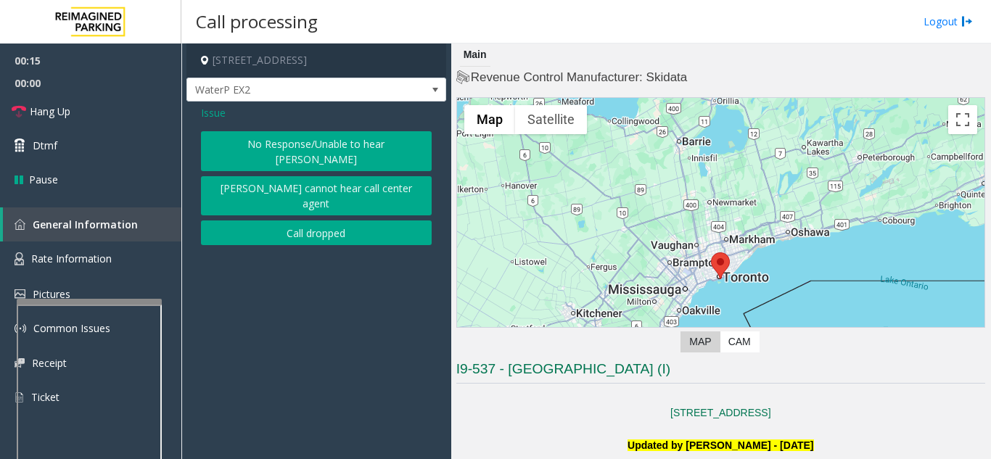
click at [307, 150] on button "No Response/Unable to hear [PERSON_NAME]" at bounding box center [316, 151] width 231 height 40
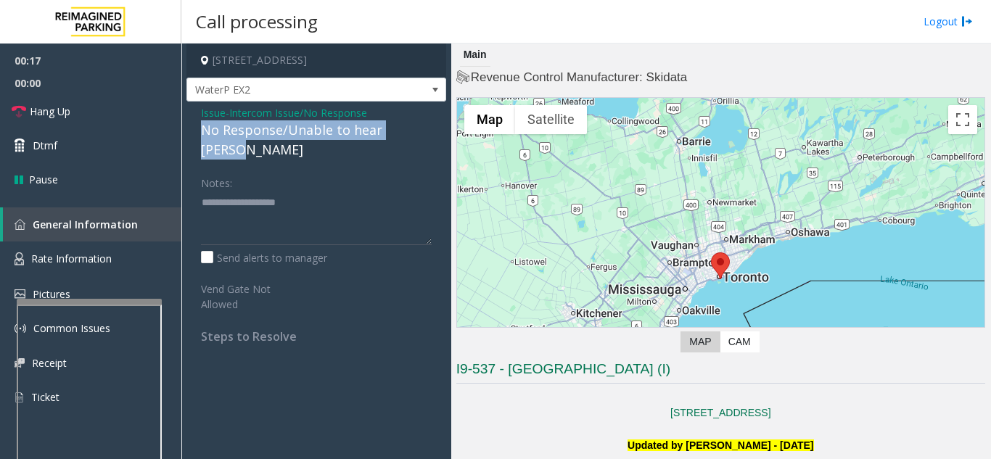
drag, startPoint x: 206, startPoint y: 131, endPoint x: 423, endPoint y: 125, distance: 216.9
click at [423, 125] on div "Issue - Intercom Issue/No Response No Response/Unable to hear [PERSON_NAME] Not…" at bounding box center [316, 230] width 260 height 257
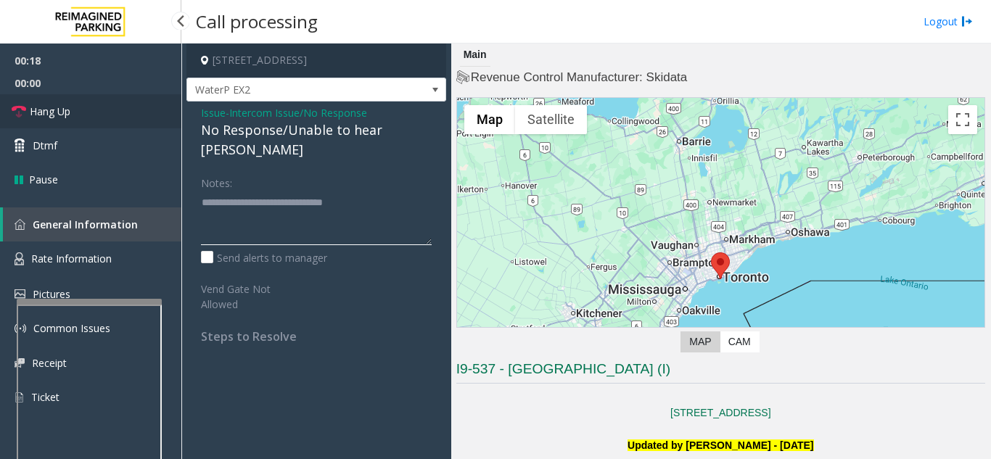
type textarea "**********"
click at [136, 108] on link "Hang Up" at bounding box center [90, 111] width 181 height 34
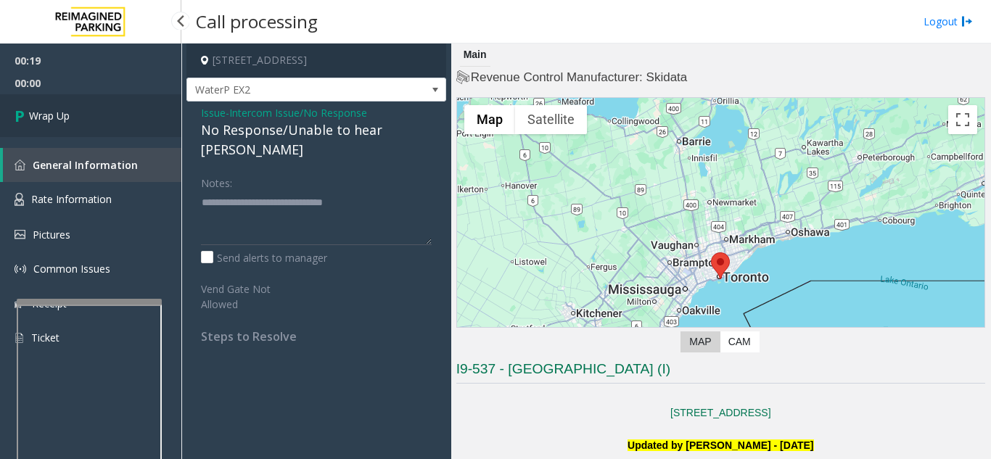
click at [136, 108] on link "Wrap Up" at bounding box center [90, 115] width 181 height 43
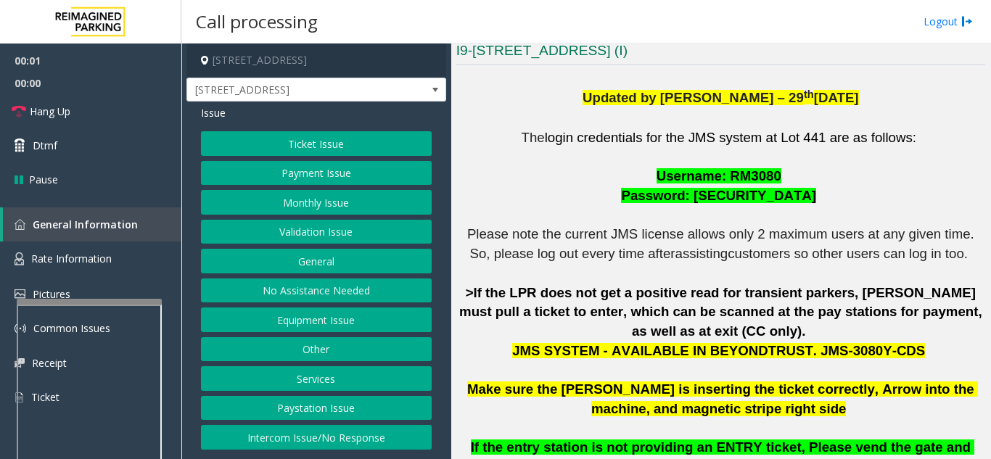
scroll to position [363, 0]
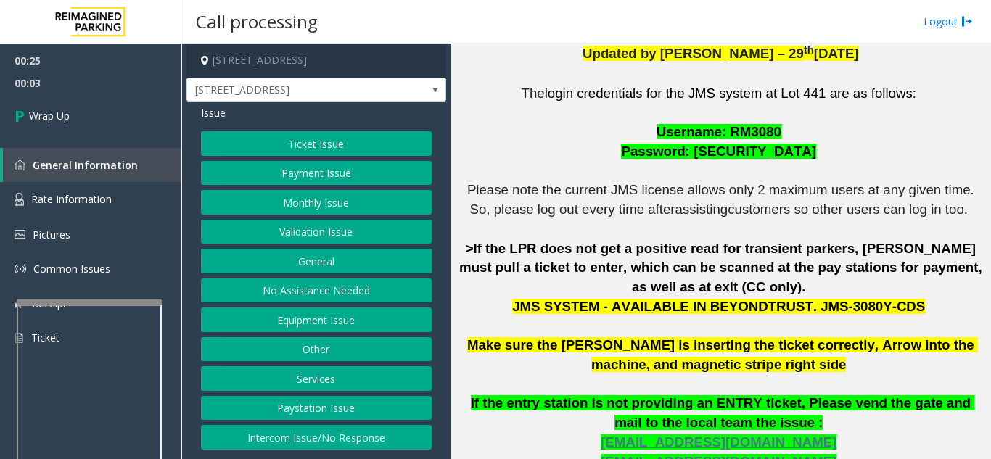
click at [300, 323] on button "Equipment Issue" at bounding box center [316, 319] width 231 height 25
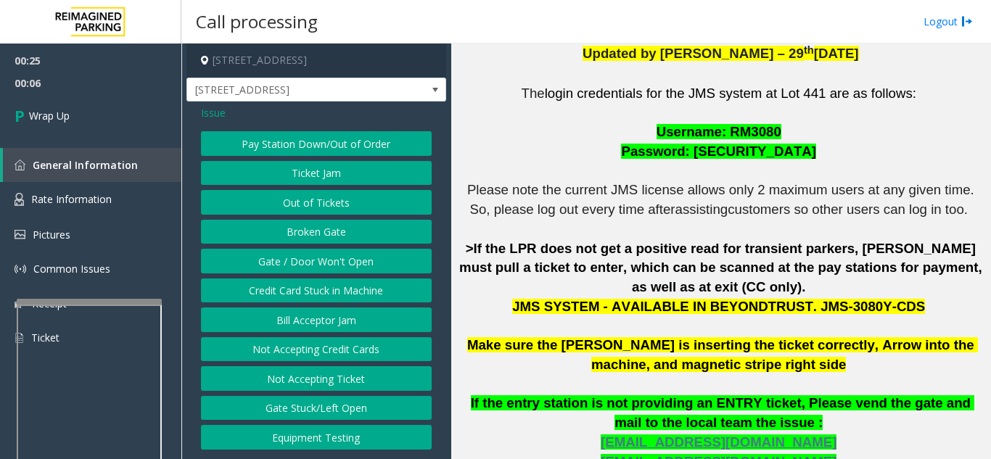
click at [310, 267] on button "Gate / Door Won't Open" at bounding box center [316, 261] width 231 height 25
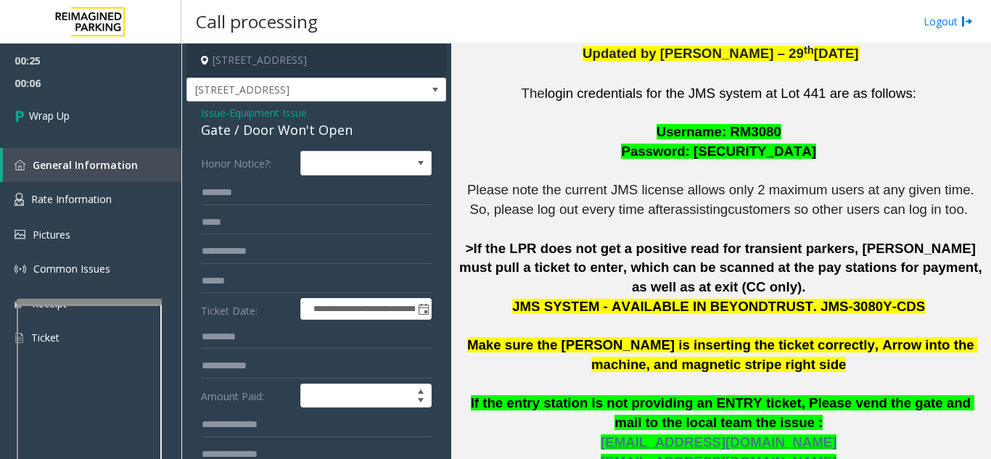
scroll to position [73, 0]
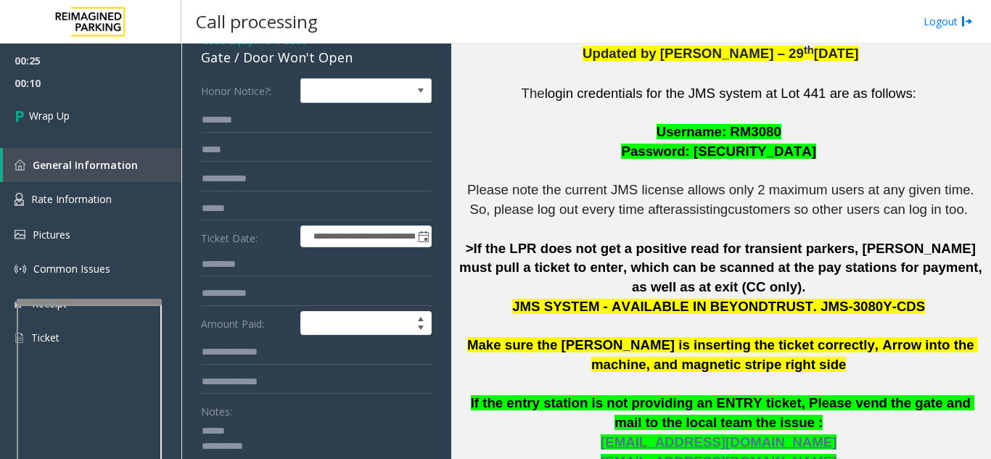
click at [256, 421] on textarea at bounding box center [311, 446] width 220 height 54
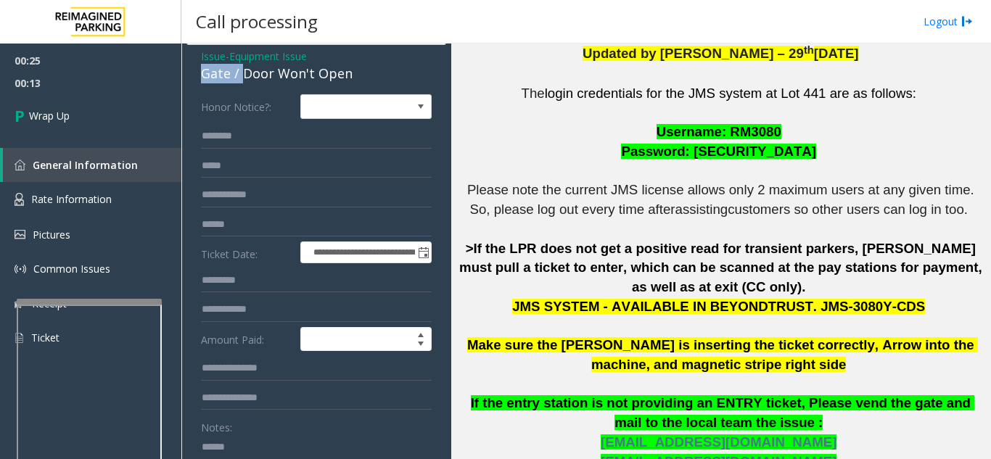
drag, startPoint x: 265, startPoint y: 58, endPoint x: 356, endPoint y: 57, distance: 90.7
click at [356, 57] on div "Issue - Equipment Issue Gate / Door Won't Open" at bounding box center [316, 66] width 231 height 35
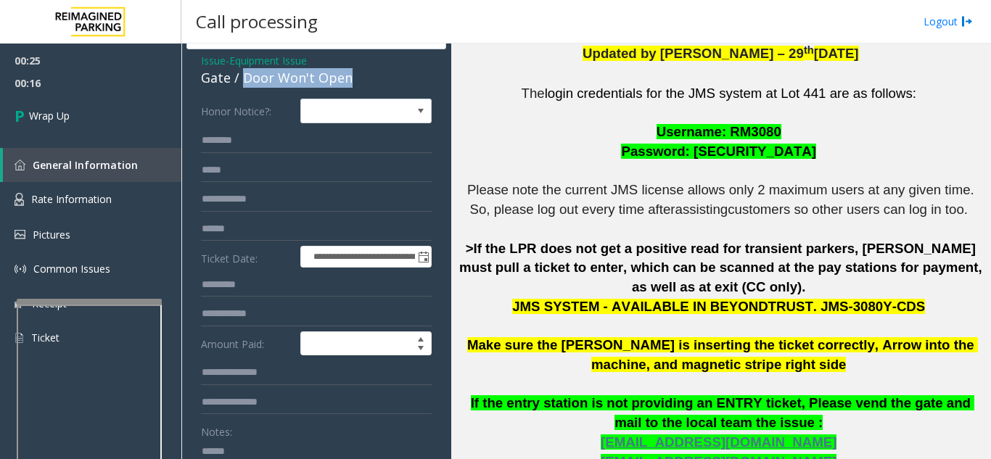
drag, startPoint x: 360, startPoint y: 78, endPoint x: 240, endPoint y: 78, distance: 119.7
click at [240, 78] on div "Gate / Door Won't Open" at bounding box center [316, 78] width 231 height 20
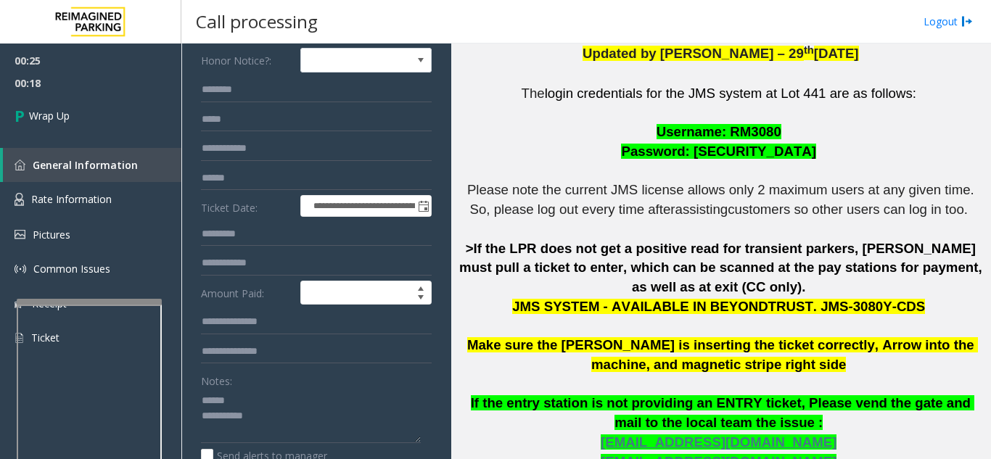
scroll to position [137, 0]
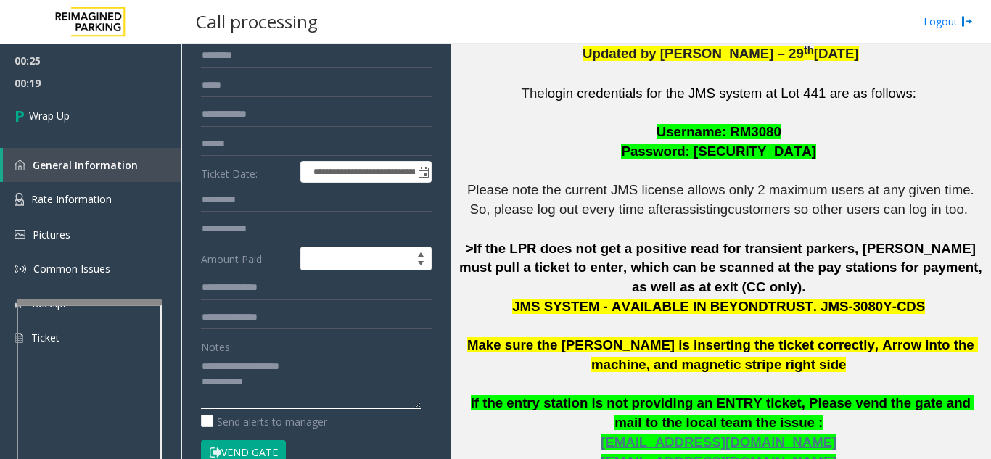
click at [265, 378] on textarea at bounding box center [311, 382] width 220 height 54
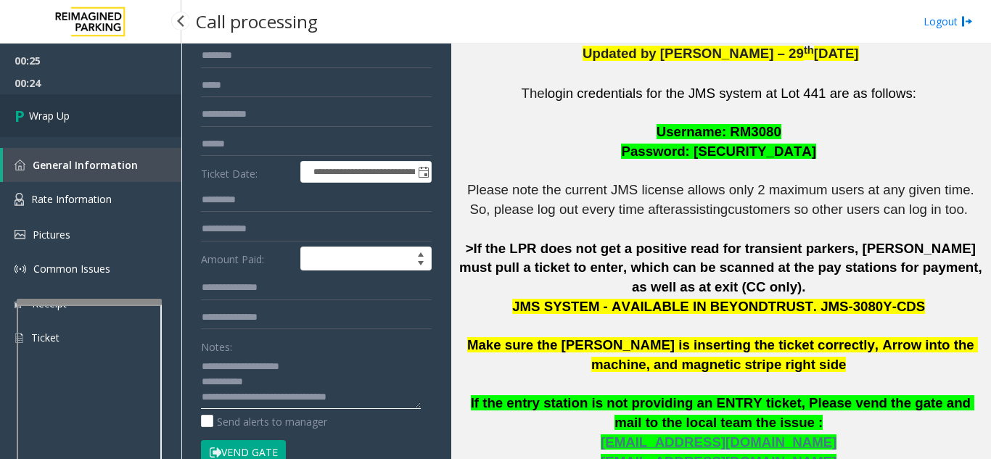
type textarea "**********"
click at [44, 122] on span "Wrap Up" at bounding box center [49, 115] width 41 height 15
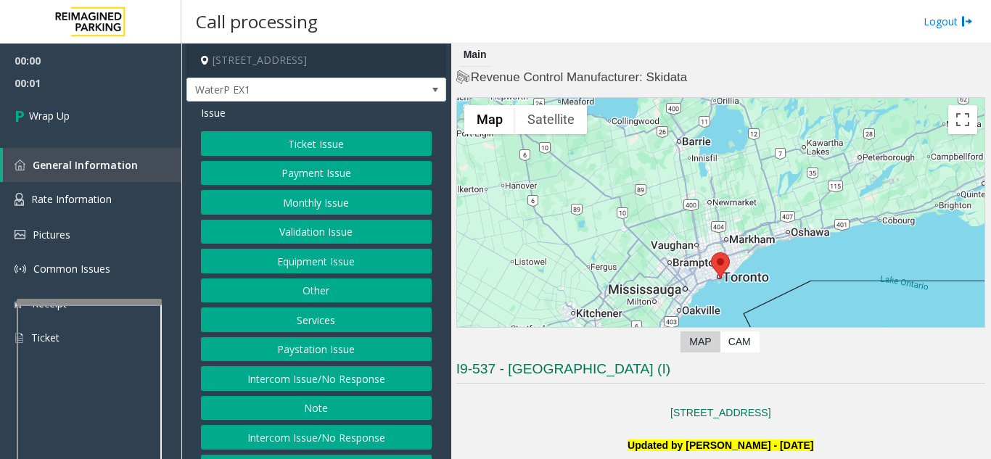
click at [373, 385] on button "Intercom Issue/No Response" at bounding box center [316, 378] width 231 height 25
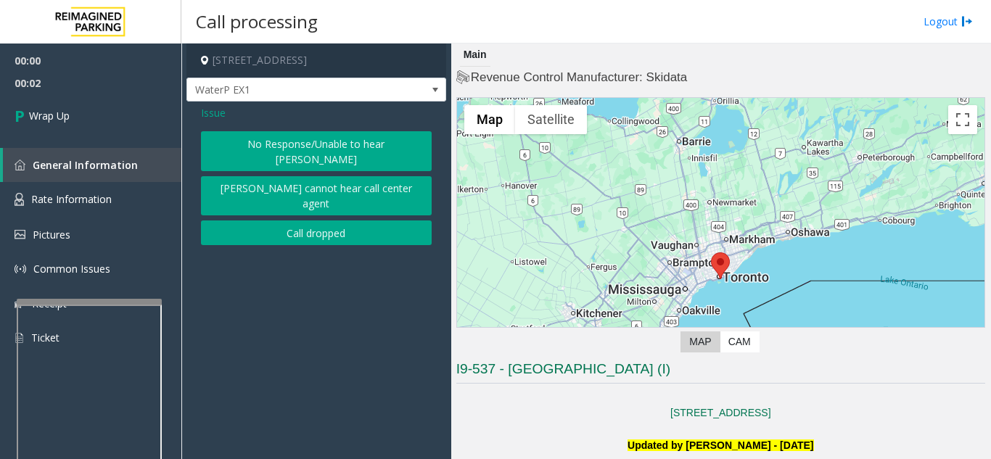
click at [339, 220] on button "Call dropped" at bounding box center [316, 232] width 231 height 25
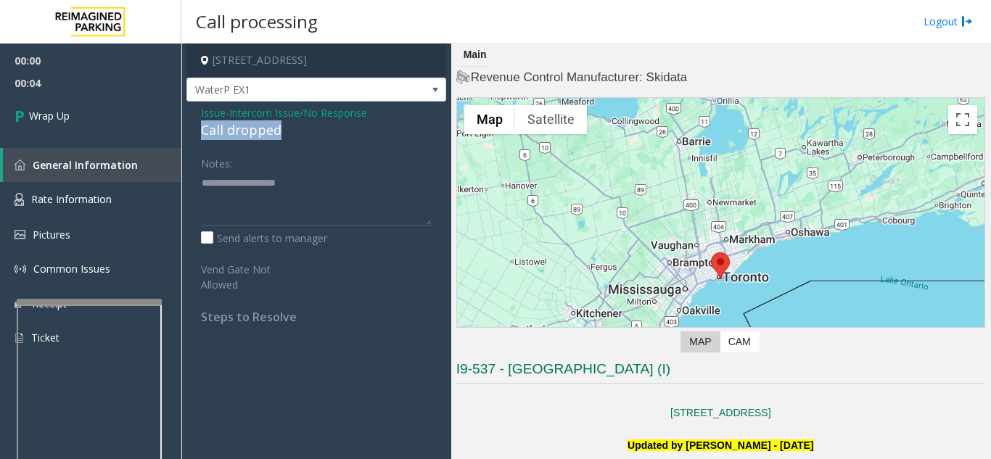
drag, startPoint x: 199, startPoint y: 136, endPoint x: 286, endPoint y: 128, distance: 87.3
click at [286, 128] on div "Issue - Intercom Issue/No Response Call dropped Notes: Send alerts to manager V…" at bounding box center [316, 220] width 260 height 237
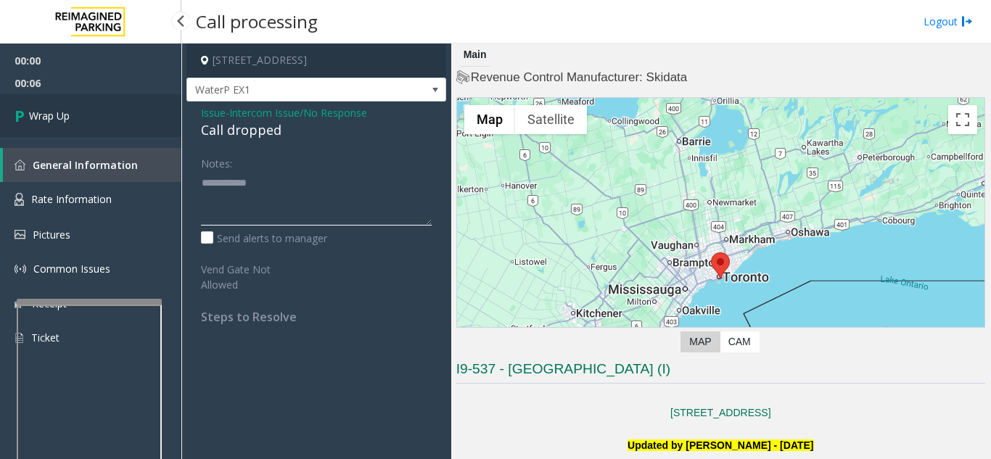
type textarea "**********"
click at [64, 110] on span "Wrap Up" at bounding box center [49, 115] width 41 height 15
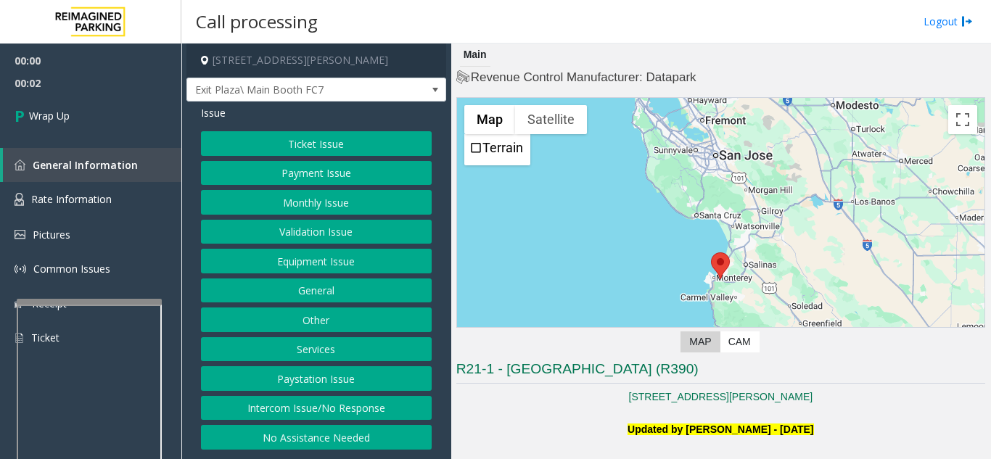
click at [356, 407] on button "Intercom Issue/No Response" at bounding box center [316, 408] width 231 height 25
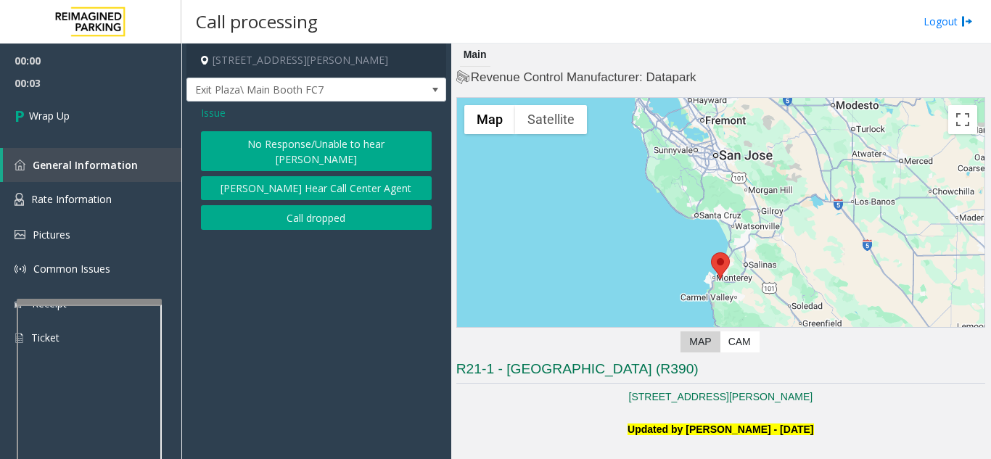
click at [289, 207] on button "Call dropped" at bounding box center [316, 217] width 231 height 25
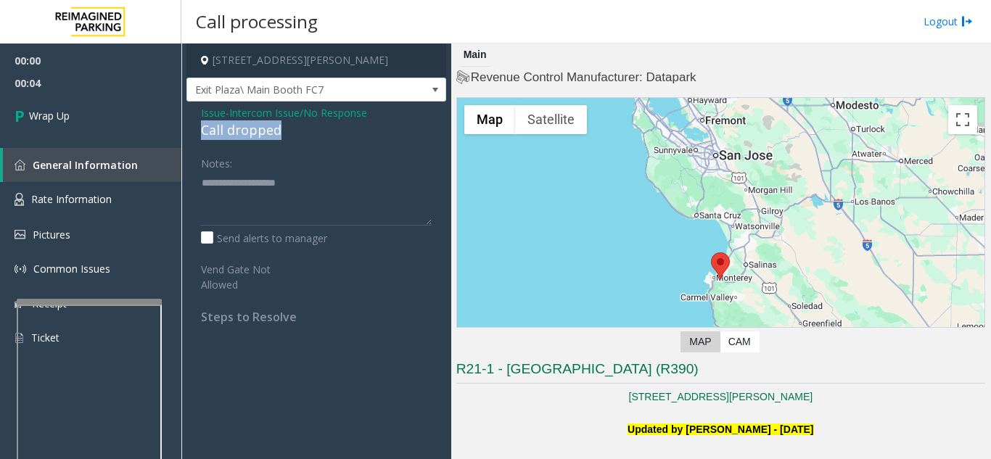
drag, startPoint x: 197, startPoint y: 131, endPoint x: 306, endPoint y: 135, distance: 109.6
click at [306, 135] on div "Issue - Intercom Issue/No Response Call dropped Notes: Send alerts to manager V…" at bounding box center [316, 220] width 260 height 237
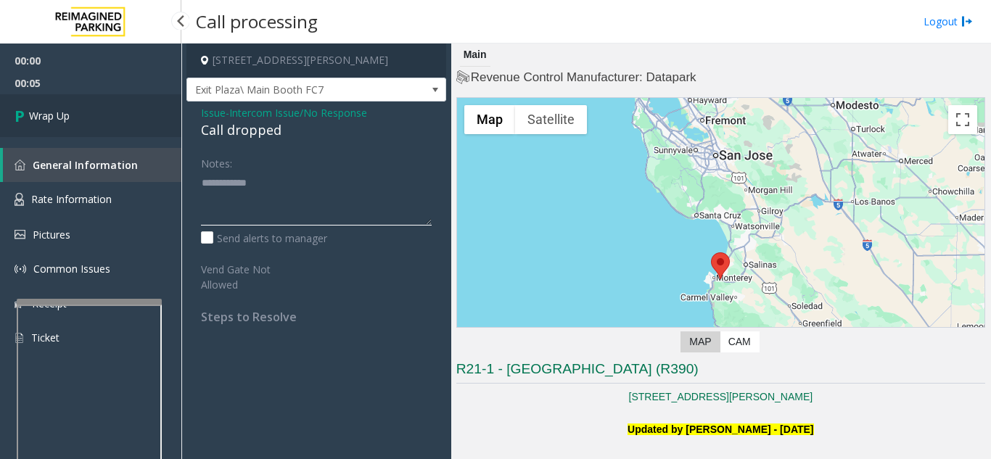
type textarea "**********"
click at [121, 122] on link "Wrap Up" at bounding box center [90, 115] width 181 height 43
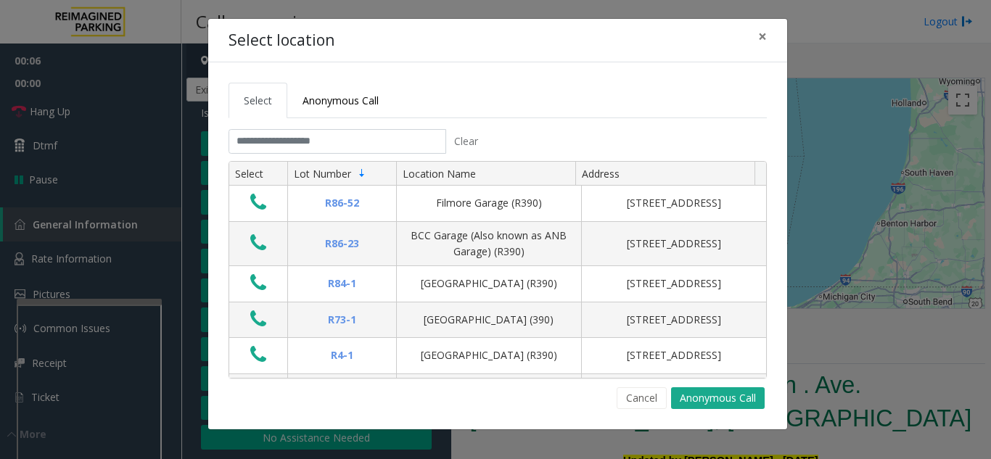
click at [785, 285] on div "Select Anonymous Call Clear Select Lot Number Location Name Address R86-52 Film…" at bounding box center [497, 245] width 579 height 367
click at [817, 274] on div "Select location × Select Anonymous Call Clear Select Lot Number Location Name A…" at bounding box center [495, 229] width 991 height 459
drag, startPoint x: 829, startPoint y: 265, endPoint x: 819, endPoint y: 12, distance: 253.3
click at [830, 253] on div "Select location × Select Anonymous Call Clear Select Lot Number Location Name A…" at bounding box center [495, 229] width 991 height 459
click at [764, 33] on span "×" at bounding box center [762, 36] width 9 height 20
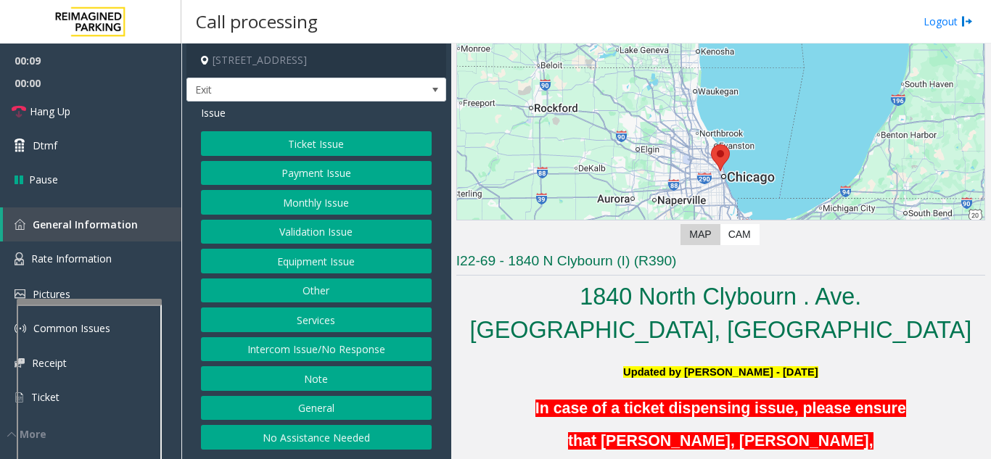
scroll to position [290, 0]
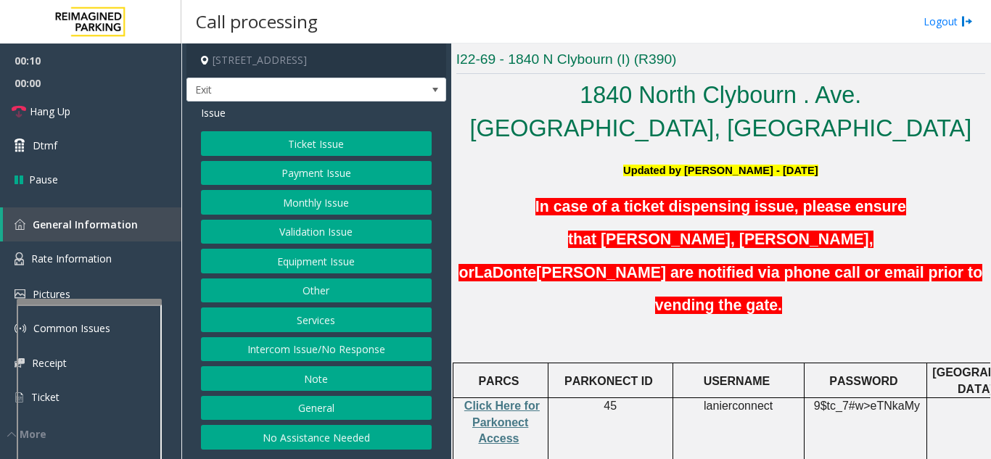
click at [302, 212] on button "Monthly Issue" at bounding box center [316, 202] width 231 height 25
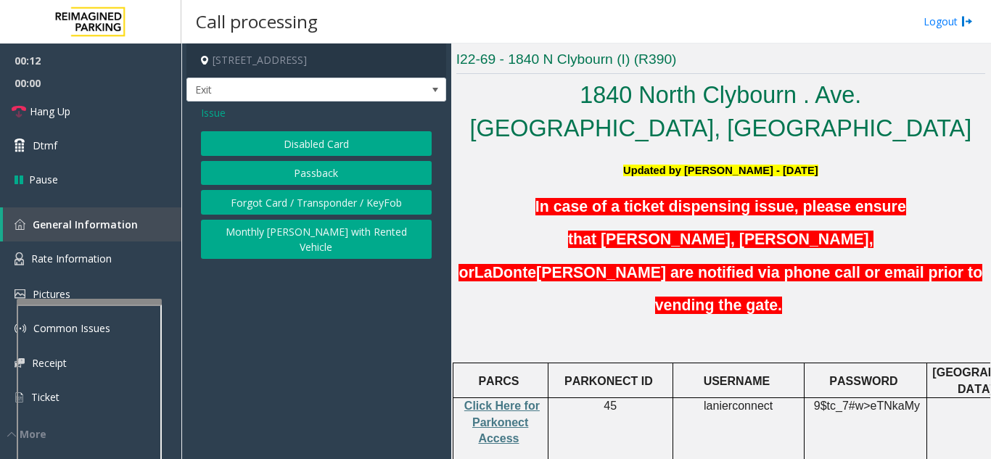
click at [297, 153] on button "Disabled Card" at bounding box center [316, 143] width 231 height 25
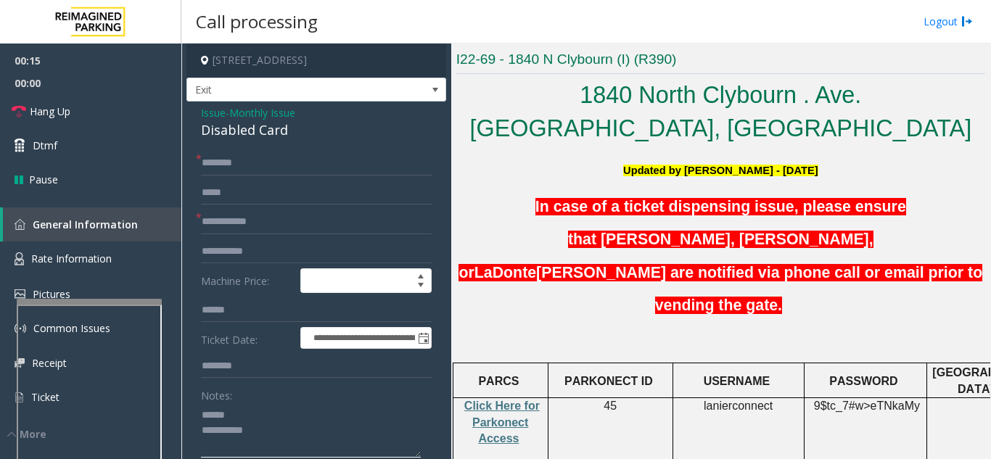
click at [252, 416] on textarea at bounding box center [311, 430] width 220 height 54
drag, startPoint x: 194, startPoint y: 129, endPoint x: 301, endPoint y: 132, distance: 107.4
type textarea "**********"
click at [255, 226] on input "text" at bounding box center [316, 222] width 231 height 25
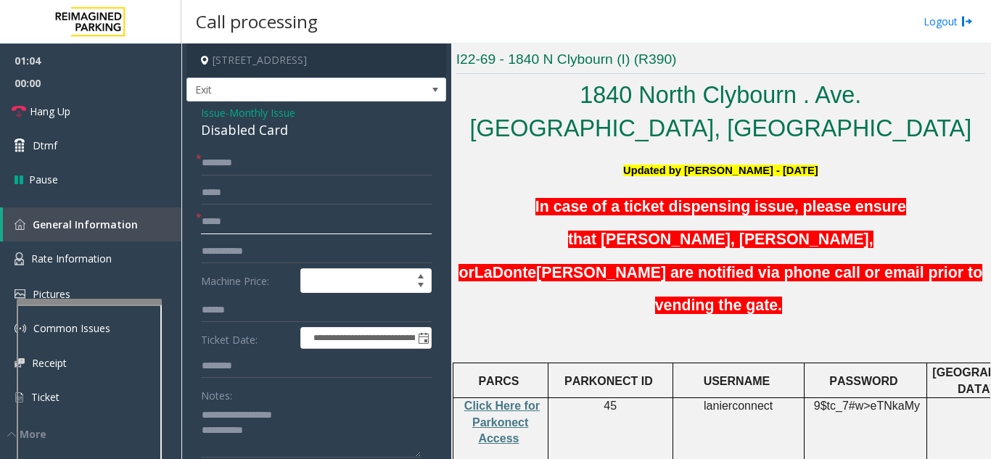
type input "*****"
click at [274, 154] on input "text" at bounding box center [316, 163] width 231 height 25
click at [244, 158] on input "text" at bounding box center [316, 163] width 231 height 25
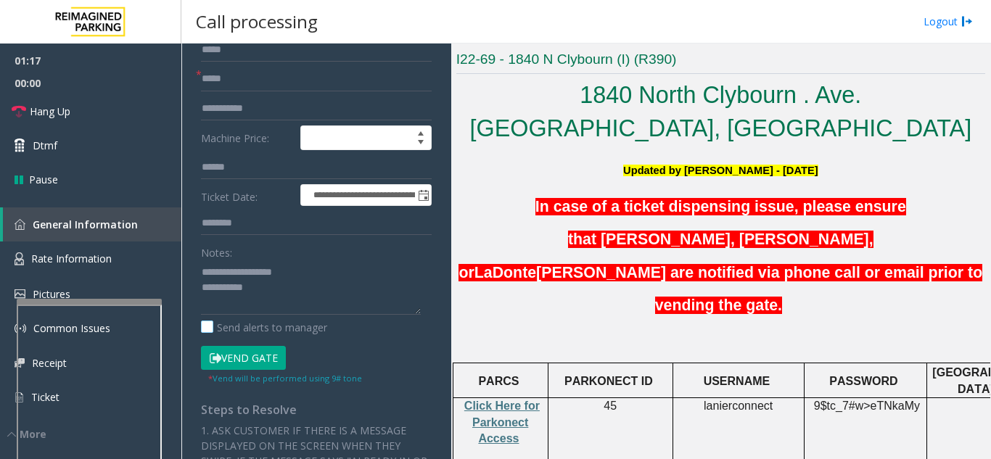
scroll to position [145, 0]
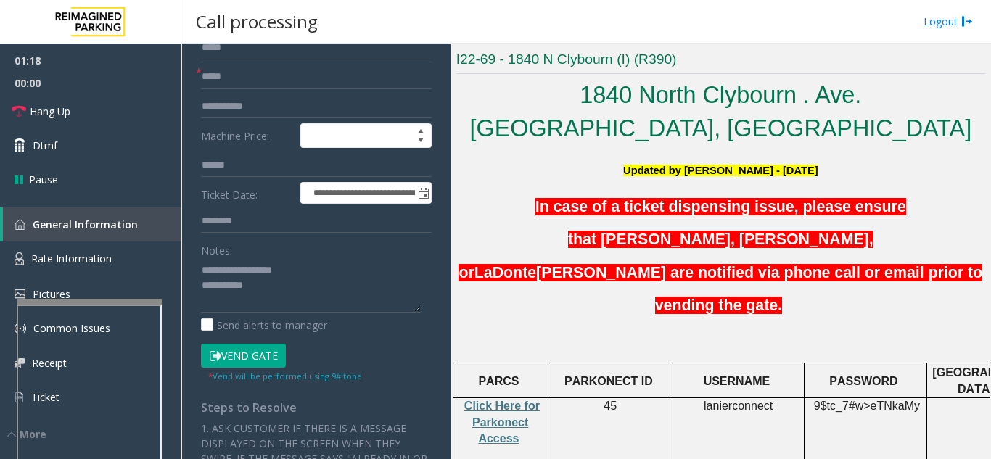
type input "*******"
click at [254, 357] on button "Vend Gate" at bounding box center [243, 356] width 85 height 25
click at [285, 274] on textarea at bounding box center [311, 285] width 220 height 54
click at [281, 284] on textarea at bounding box center [311, 285] width 220 height 54
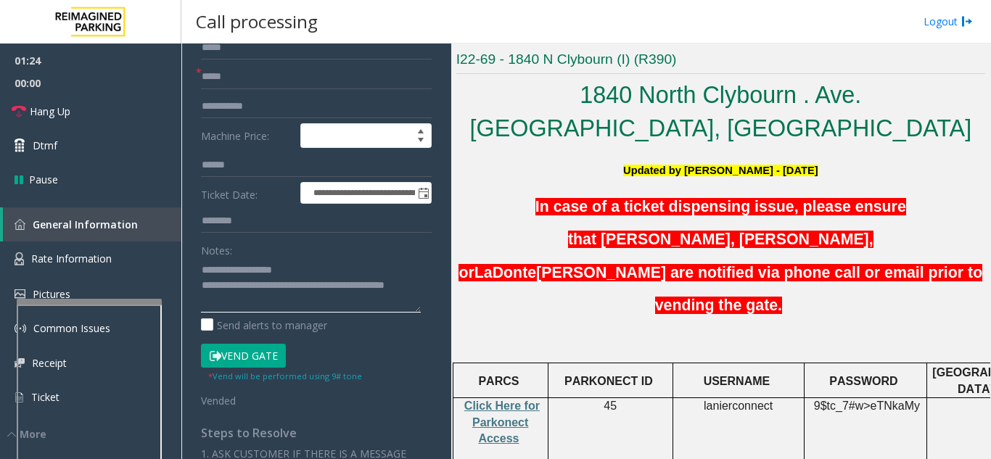
click at [367, 262] on textarea at bounding box center [311, 285] width 220 height 54
type textarea "**********"
click at [71, 112] on link "Hang Up" at bounding box center [90, 111] width 181 height 34
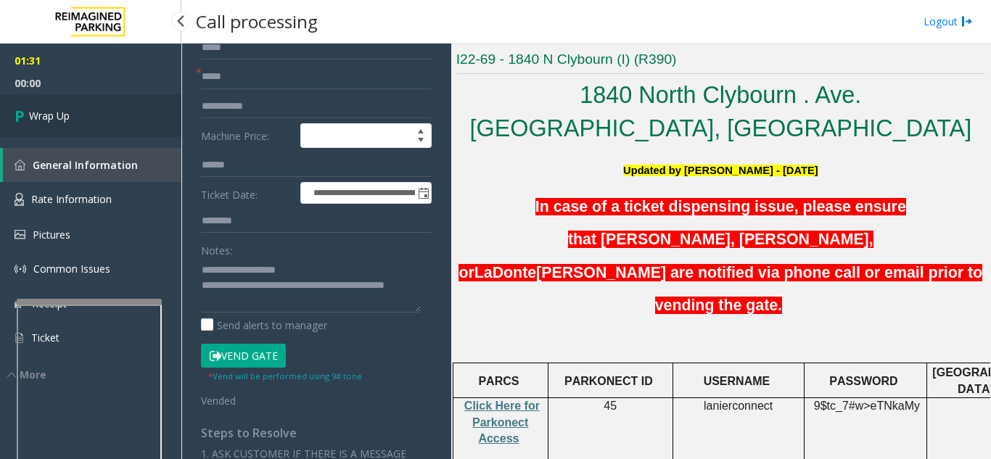
click at [72, 112] on link "Wrap Up" at bounding box center [90, 115] width 181 height 43
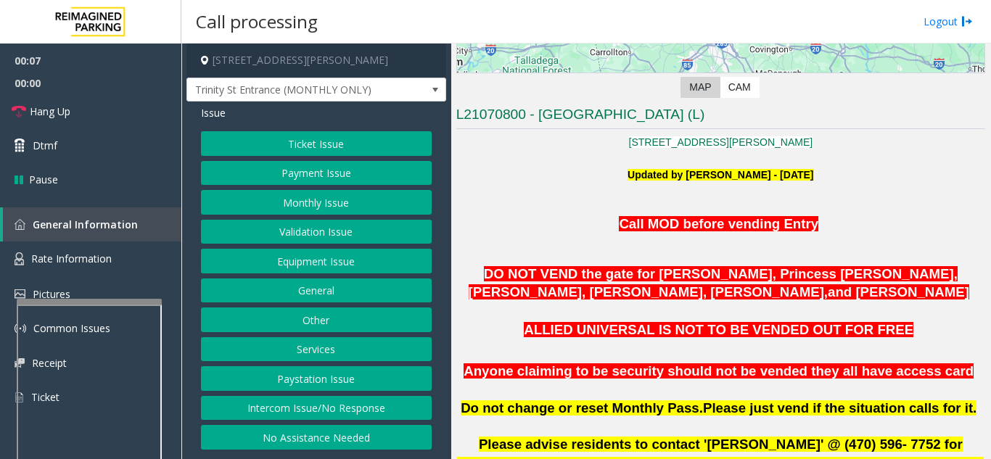
scroll to position [290, 0]
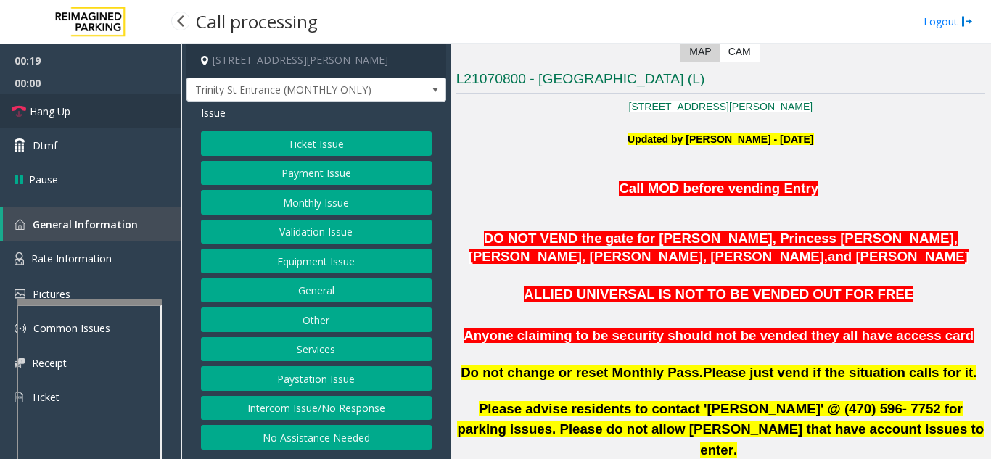
click at [114, 110] on link "Hang Up" at bounding box center [90, 111] width 181 height 34
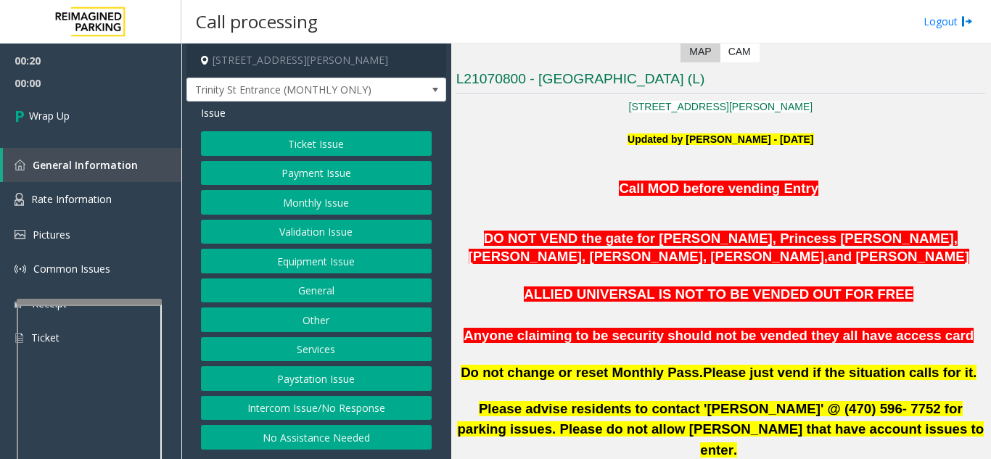
click at [365, 416] on button "Intercom Issue/No Response" at bounding box center [316, 408] width 231 height 25
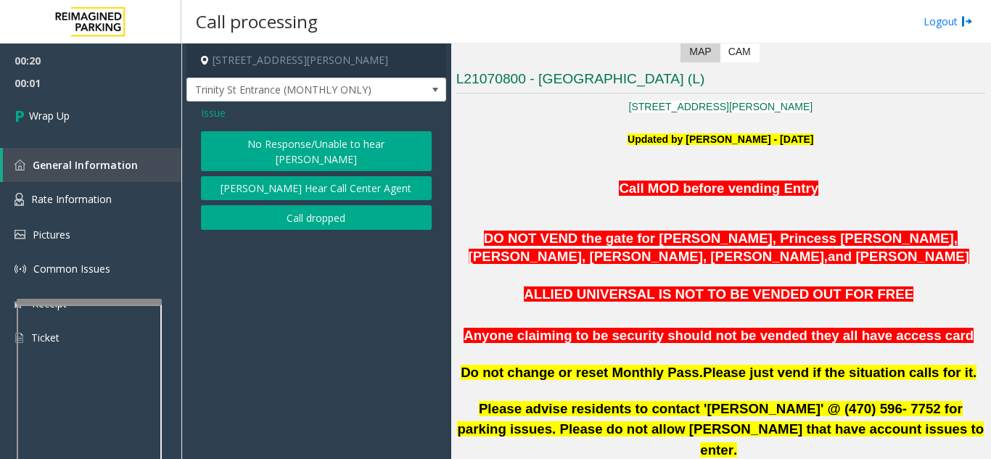
click at [311, 144] on button "No Response/Unable to hear [PERSON_NAME]" at bounding box center [316, 151] width 231 height 40
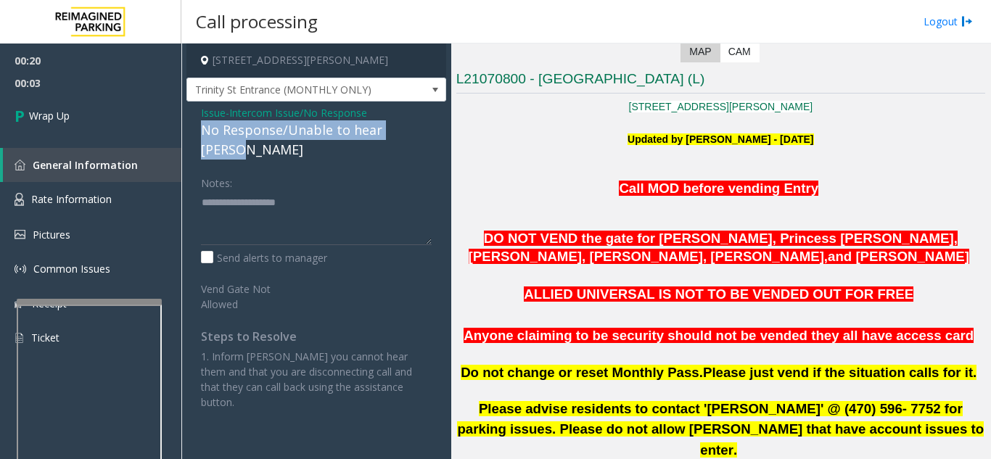
drag, startPoint x: 197, startPoint y: 127, endPoint x: 422, endPoint y: 126, distance: 225.5
click at [422, 126] on div "Issue - Intercom Issue/No Response No Response/Unable to hear [PERSON_NAME] Not…" at bounding box center [316, 263] width 260 height 323
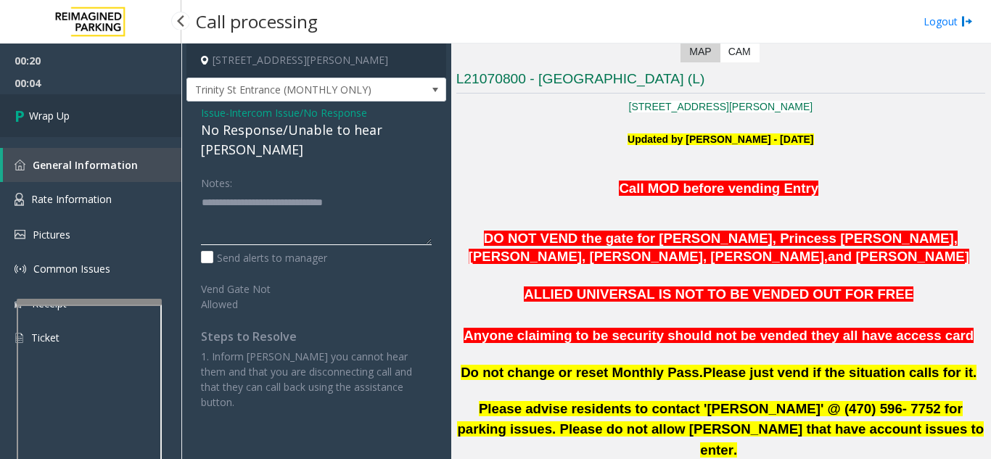
type textarea "**********"
click at [119, 124] on link "Wrap Up" at bounding box center [90, 115] width 181 height 43
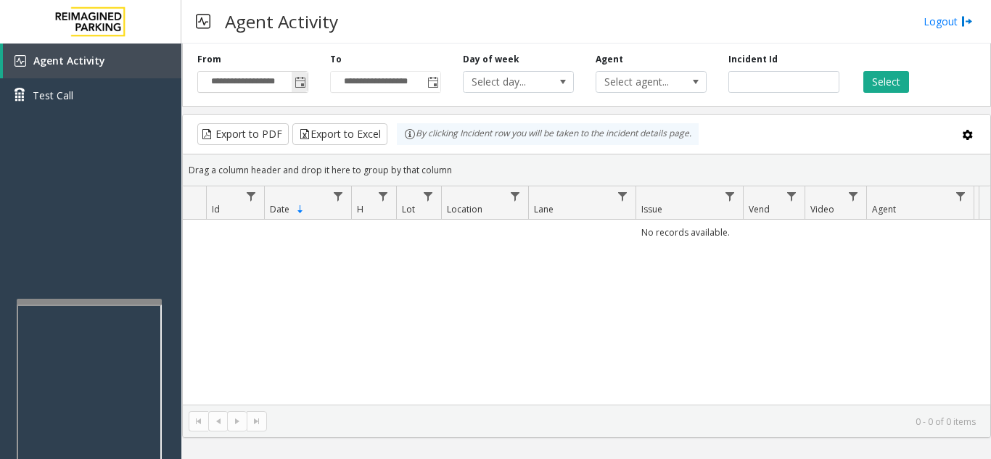
click at [300, 81] on span "Toggle popup" at bounding box center [300, 83] width 12 height 12
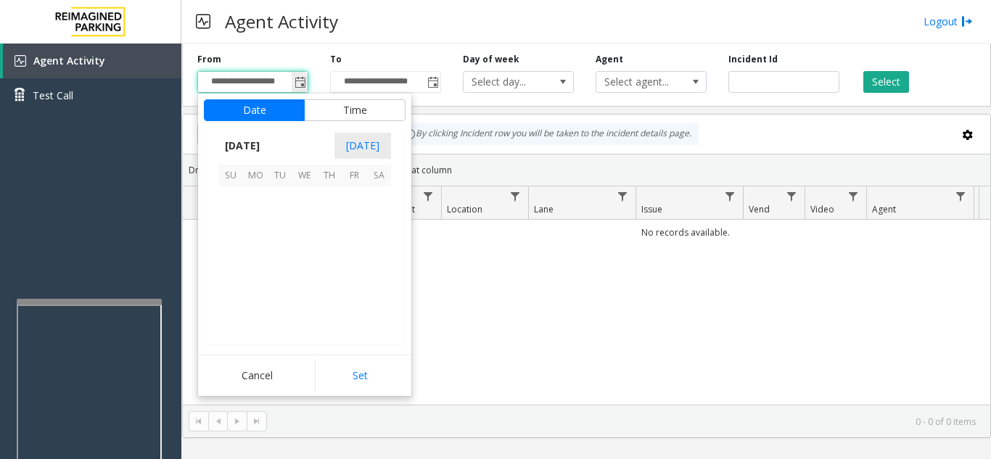
scroll to position [260097, 0]
click at [332, 271] on span "21" at bounding box center [329, 272] width 25 height 25
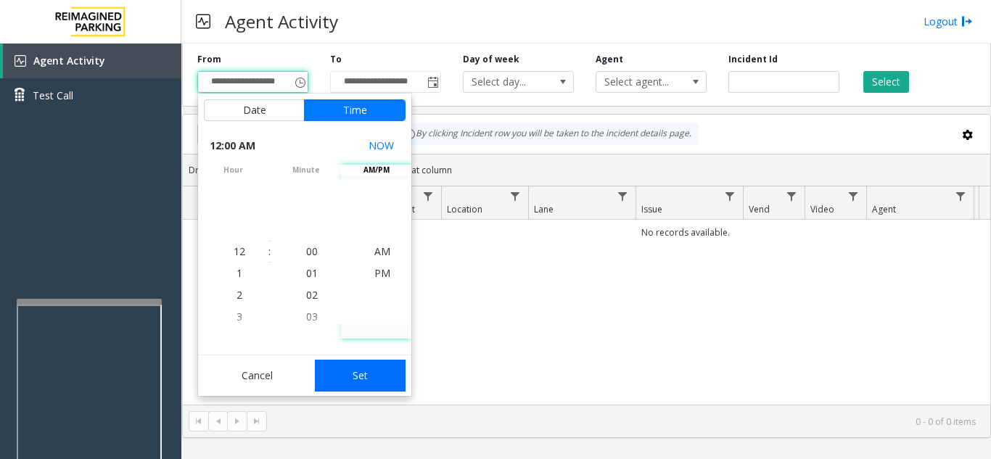
click at [359, 376] on button "Set" at bounding box center [360, 376] width 91 height 32
type input "**********"
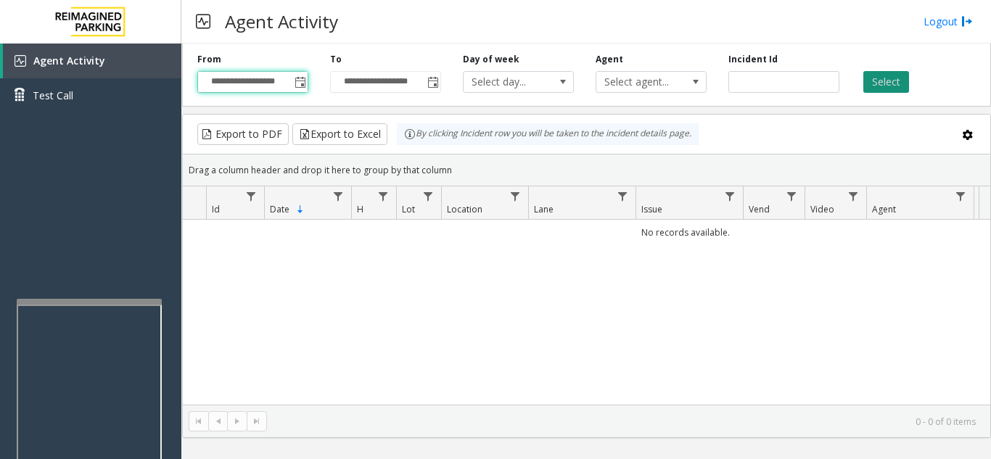
click at [879, 83] on button "Select" at bounding box center [886, 82] width 46 height 22
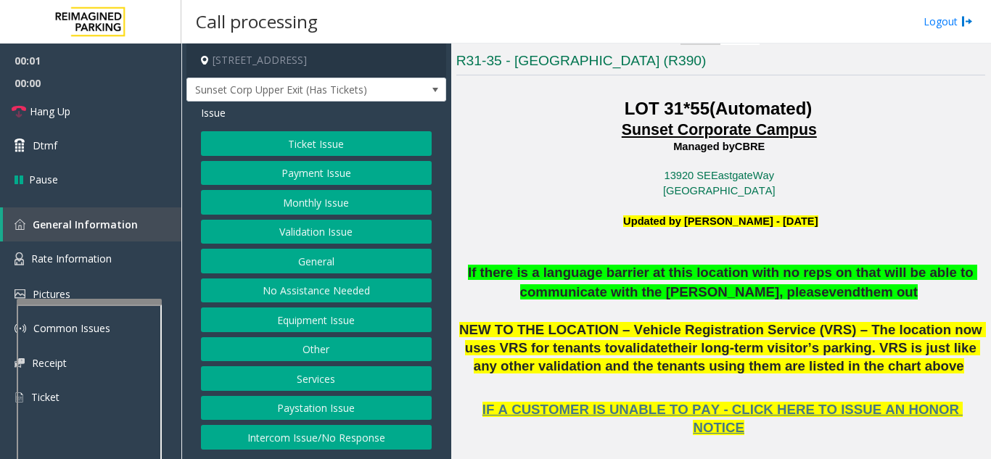
scroll to position [290, 0]
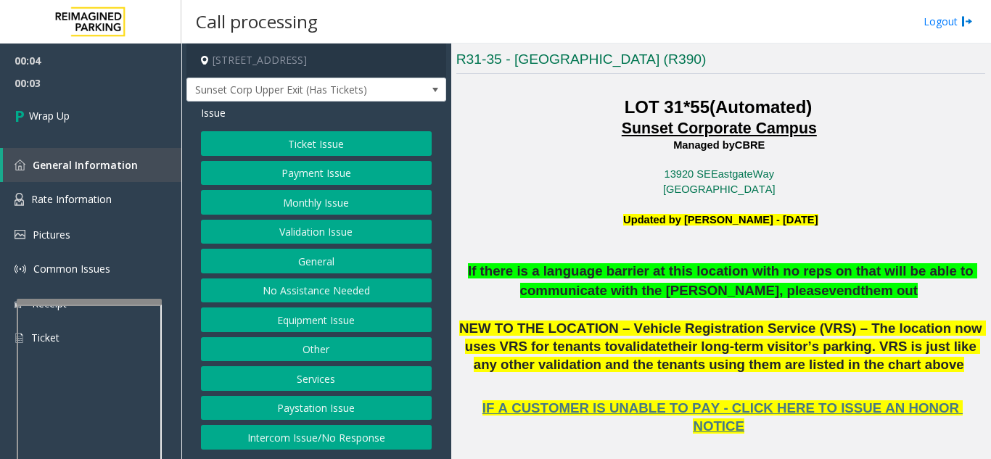
click at [315, 434] on button "Intercom Issue/No Response" at bounding box center [316, 437] width 231 height 25
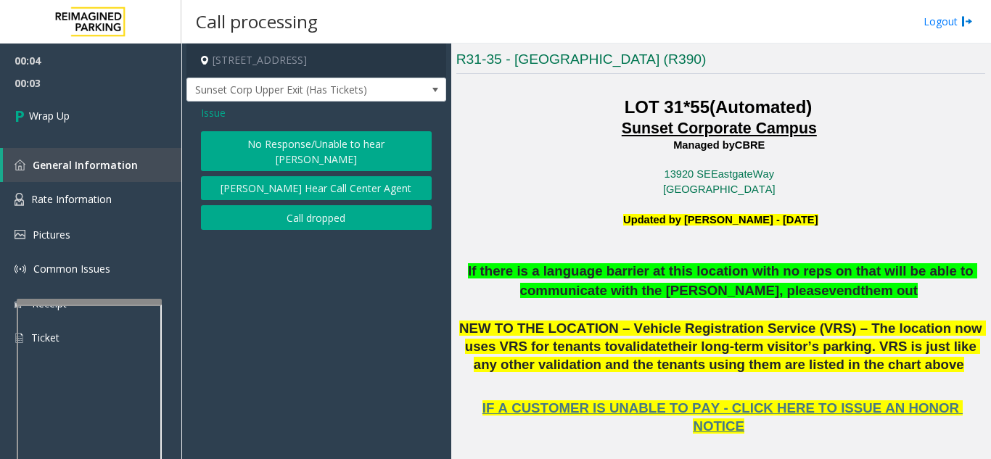
click at [279, 205] on button "Call dropped" at bounding box center [316, 217] width 231 height 25
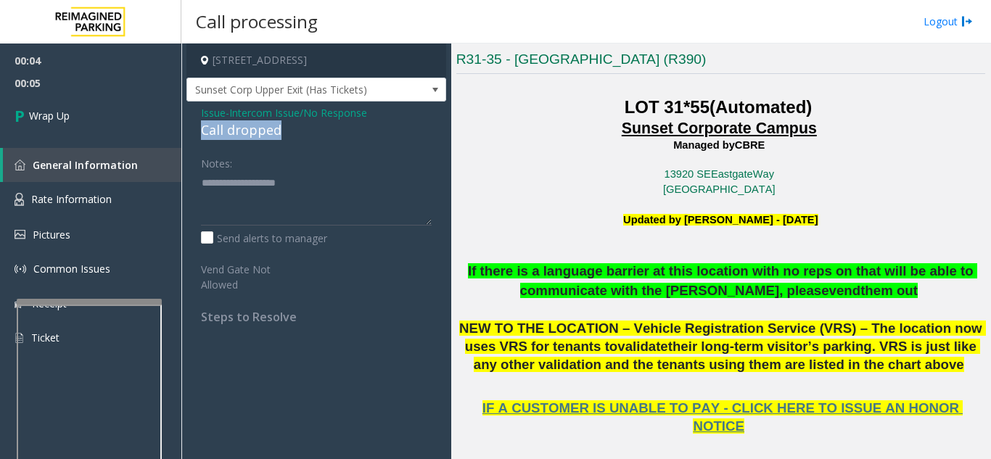
drag, startPoint x: 202, startPoint y: 128, endPoint x: 286, endPoint y: 129, distance: 84.1
click at [286, 129] on div "Call dropped" at bounding box center [316, 130] width 231 height 20
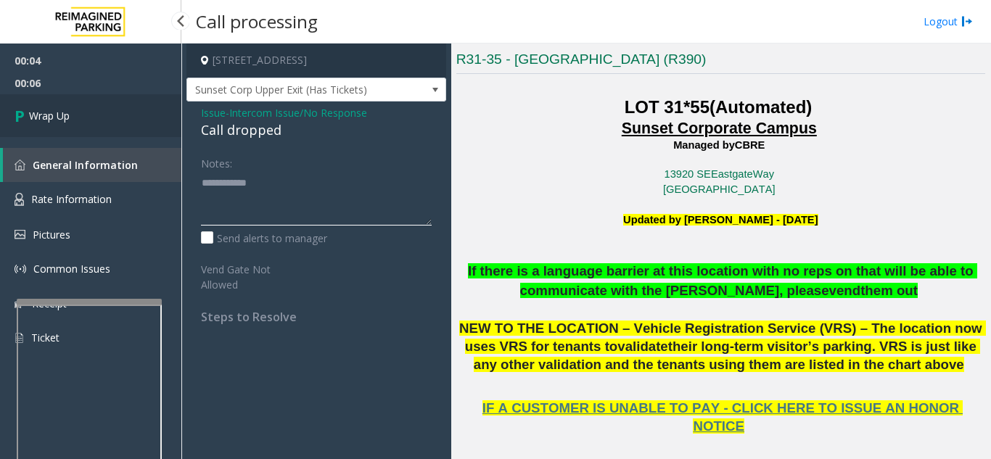
type textarea "**********"
click at [82, 110] on link "Wrap Up" at bounding box center [90, 115] width 181 height 43
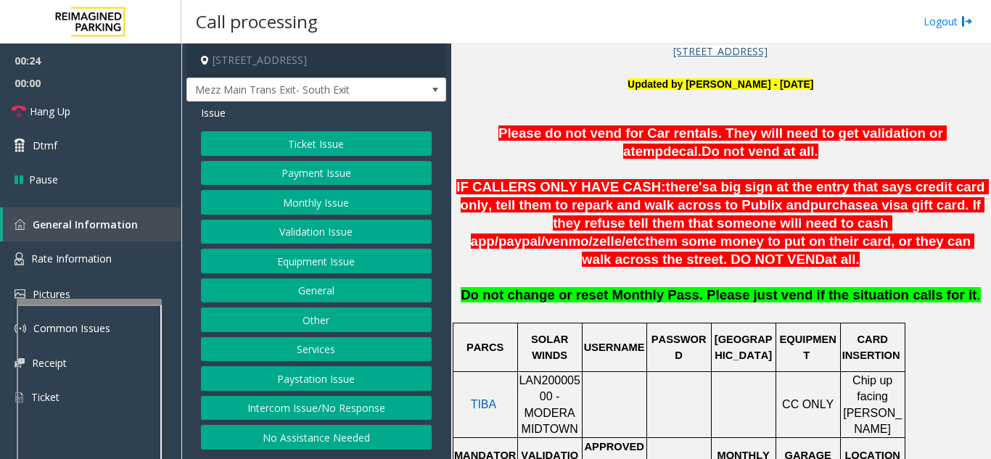
scroll to position [435, 0]
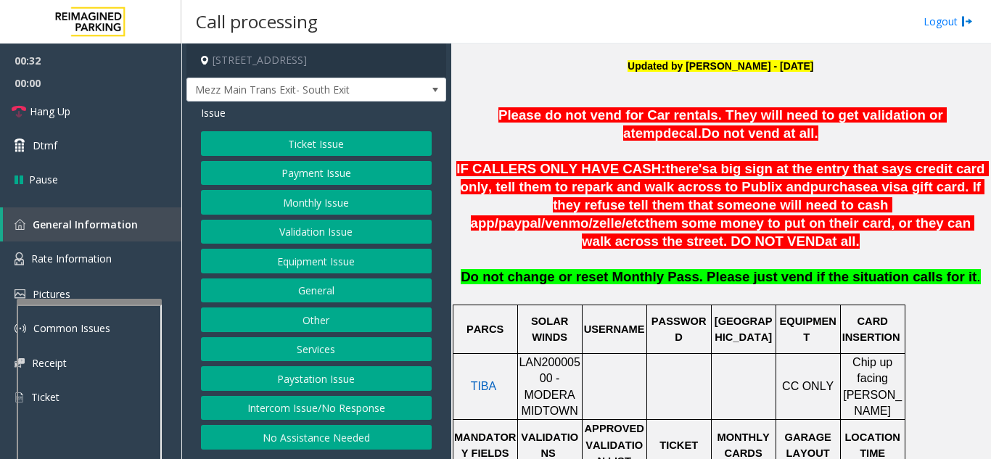
click at [339, 270] on button "Equipment Issue" at bounding box center [316, 261] width 231 height 25
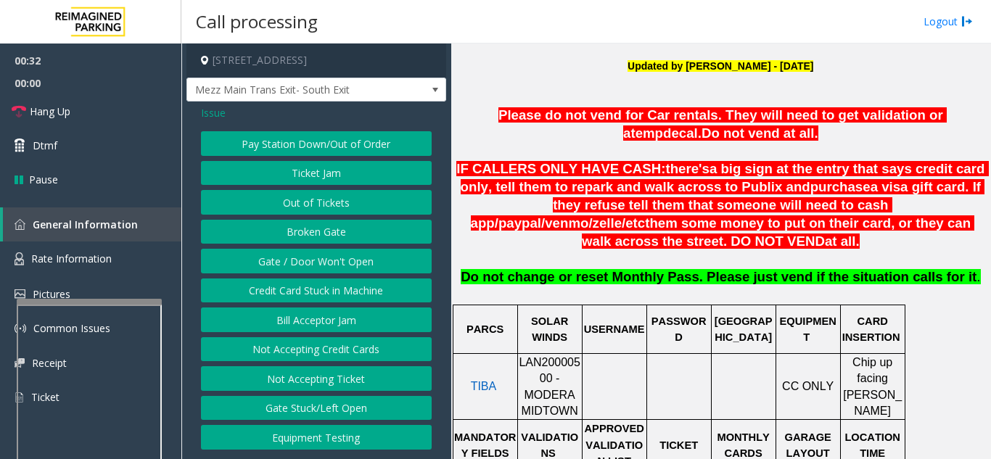
click at [339, 270] on button "Gate / Door Won't Open" at bounding box center [316, 261] width 231 height 25
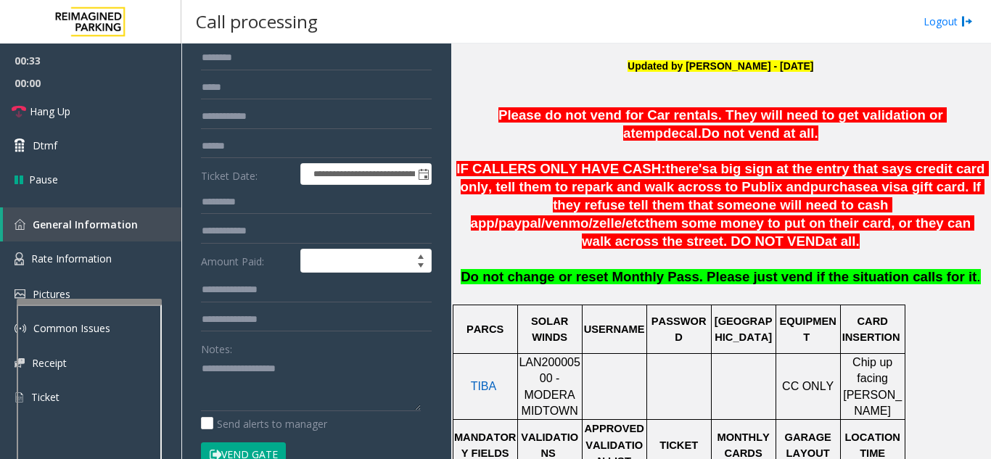
scroll to position [73, 0]
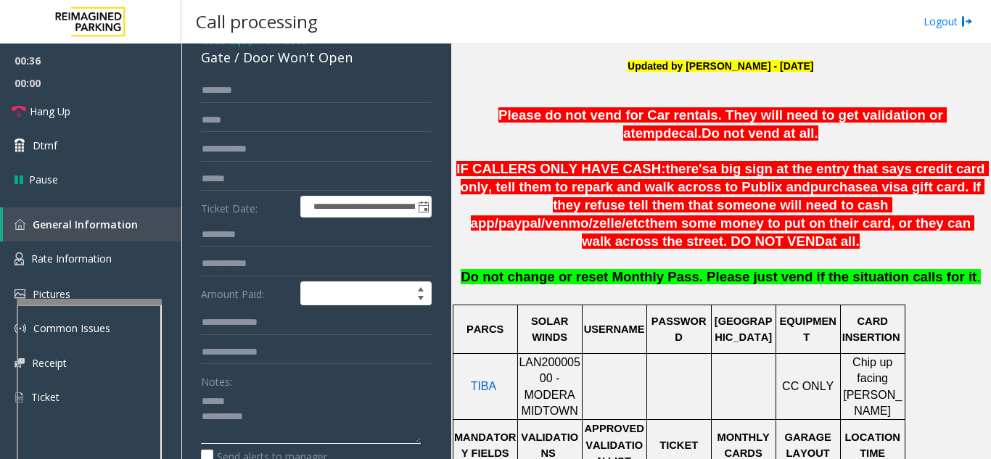
click at [277, 402] on textarea at bounding box center [311, 416] width 220 height 54
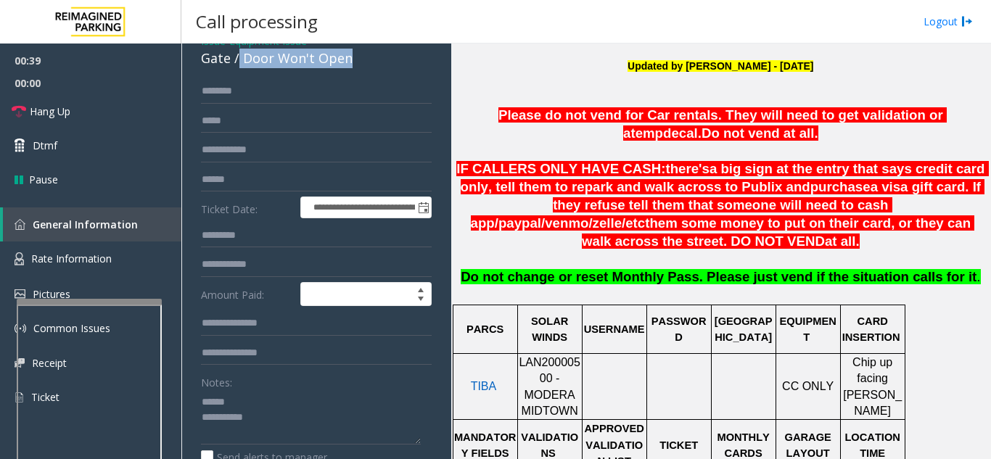
drag, startPoint x: 239, startPoint y: 56, endPoint x: 358, endPoint y: 64, distance: 119.9
click at [358, 64] on div "Gate / Door Won't Open" at bounding box center [316, 59] width 231 height 20
click at [307, 418] on textarea at bounding box center [311, 417] width 220 height 54
type textarea "**********"
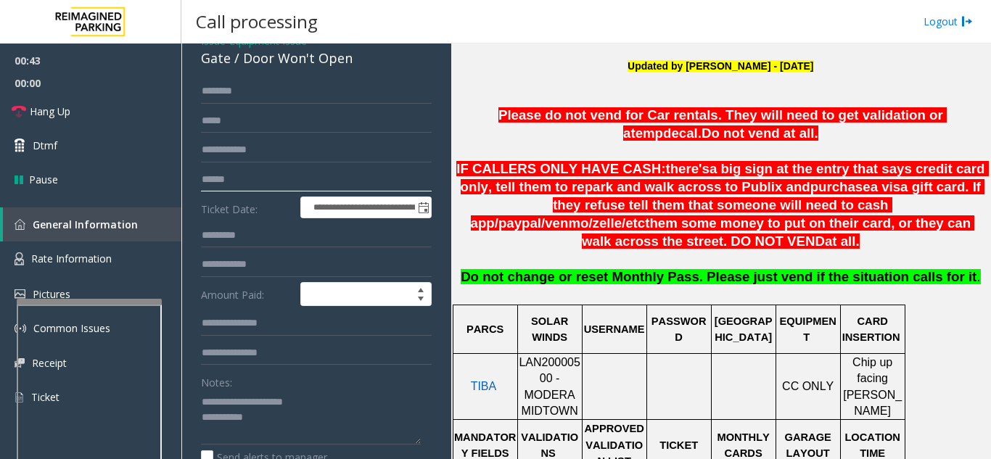
click at [273, 184] on input "text" at bounding box center [316, 180] width 231 height 25
type input "*****"
drag, startPoint x: 231, startPoint y: 402, endPoint x: 315, endPoint y: 400, distance: 84.1
click at [315, 400] on textarea at bounding box center [311, 417] width 220 height 54
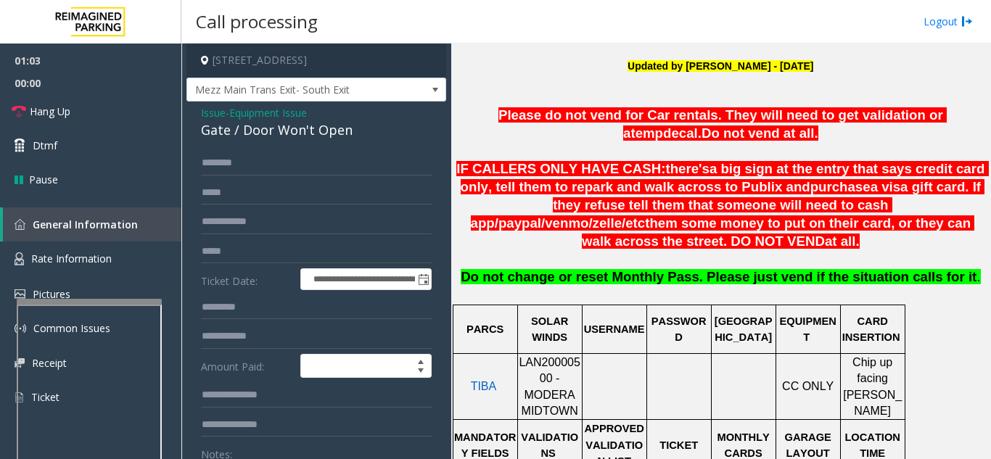
type textarea "**********"
click at [211, 109] on span "Issue" at bounding box center [213, 112] width 25 height 15
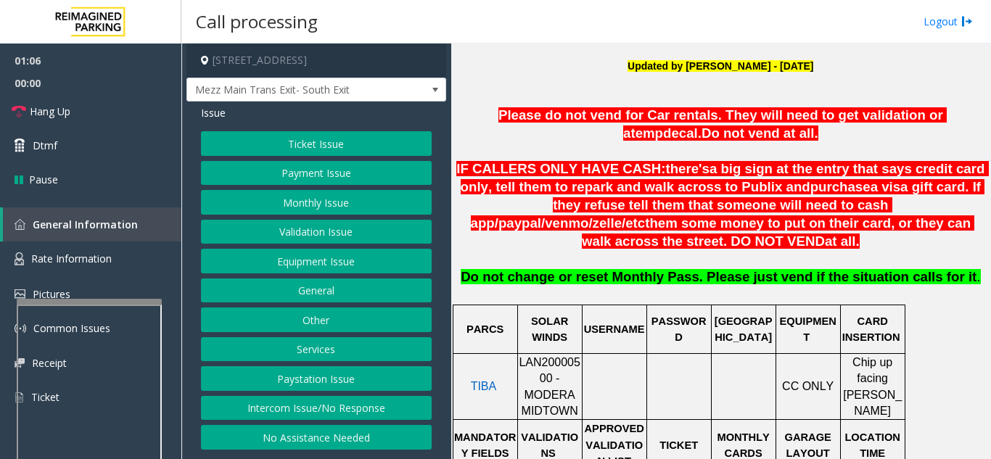
click at [304, 210] on button "Monthly Issue" at bounding box center [316, 202] width 231 height 25
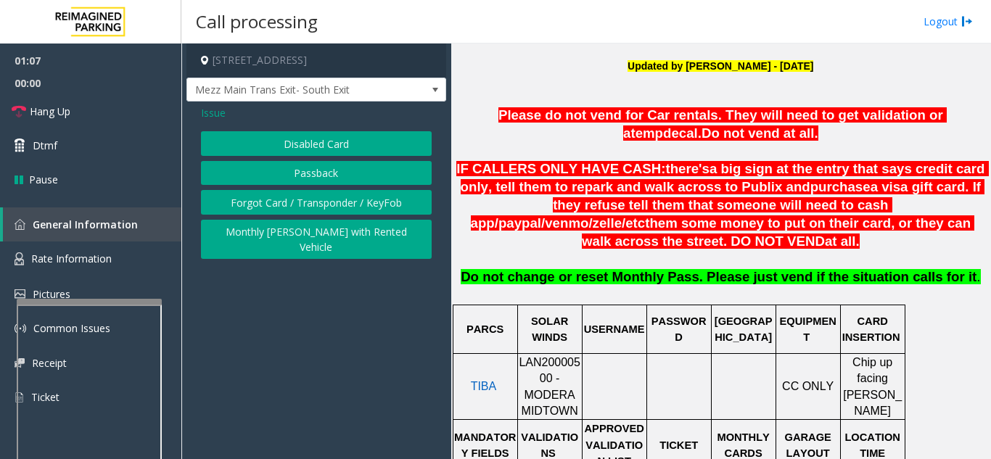
click at [296, 132] on button "Disabled Card" at bounding box center [316, 143] width 231 height 25
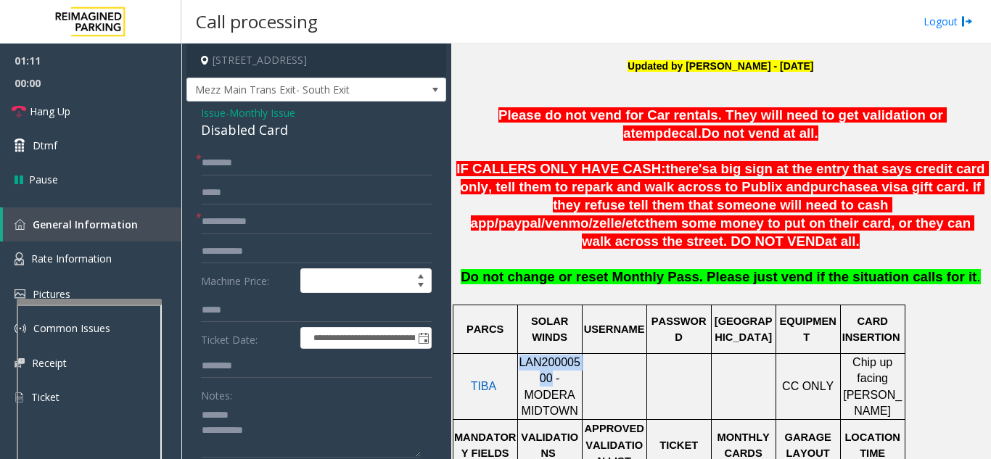
drag, startPoint x: 527, startPoint y: 360, endPoint x: 521, endPoint y: 348, distance: 13.3
click at [521, 356] on span "LAN20000500 - MODERA MIDTOWN" at bounding box center [550, 386] width 62 height 61
copy span "LAN20000500"
click at [262, 410] on textarea at bounding box center [311, 430] width 220 height 54
drag, startPoint x: 194, startPoint y: 124, endPoint x: 312, endPoint y: 125, distance: 117.5
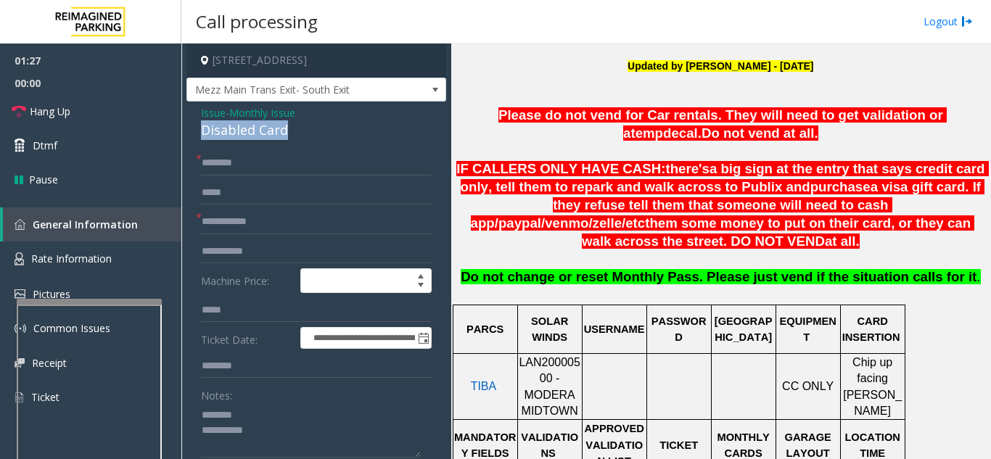
click at [312, 125] on div "**********" at bounding box center [316, 463] width 260 height 722
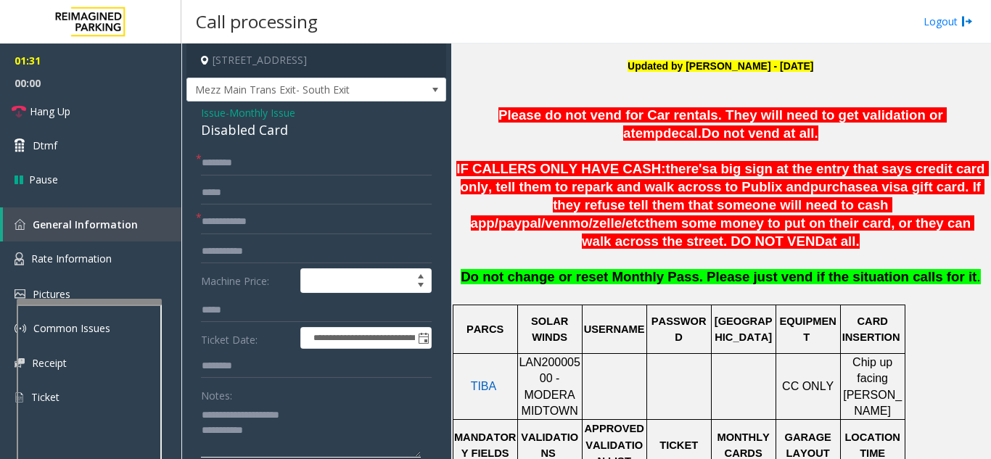
type textarea "**********"
click at [289, 219] on input "text" at bounding box center [316, 222] width 231 height 25
click at [212, 117] on span "Issue" at bounding box center [213, 112] width 25 height 15
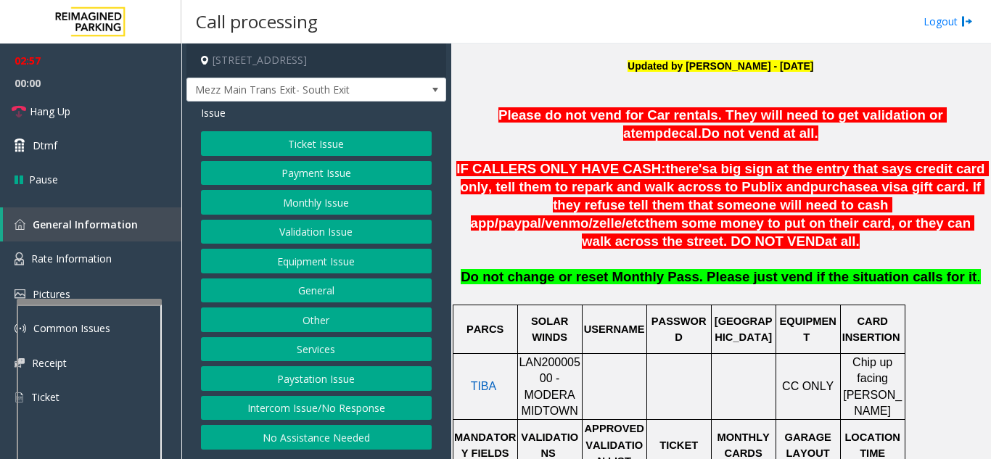
click at [269, 266] on button "Equipment Issue" at bounding box center [316, 261] width 231 height 25
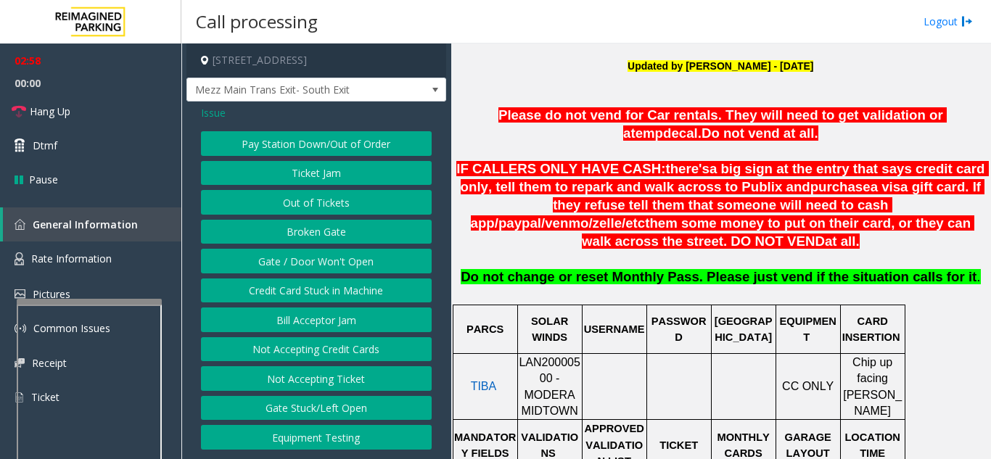
click at [316, 263] on button "Gate / Door Won't Open" at bounding box center [316, 261] width 231 height 25
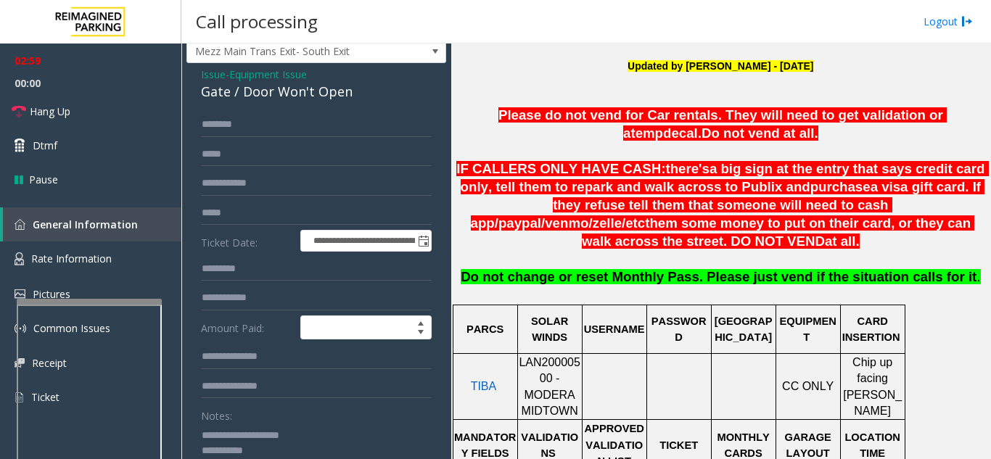
scroll to position [73, 0]
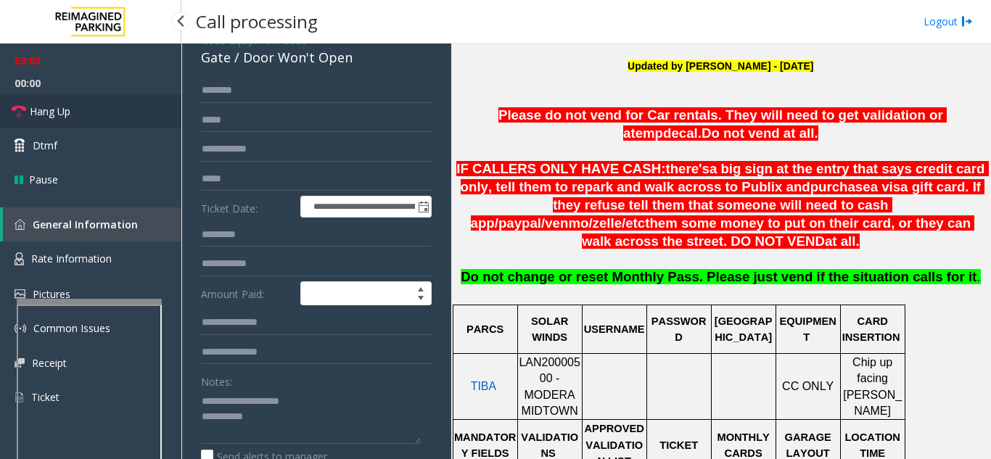
click at [96, 110] on link "Hang Up" at bounding box center [90, 111] width 181 height 34
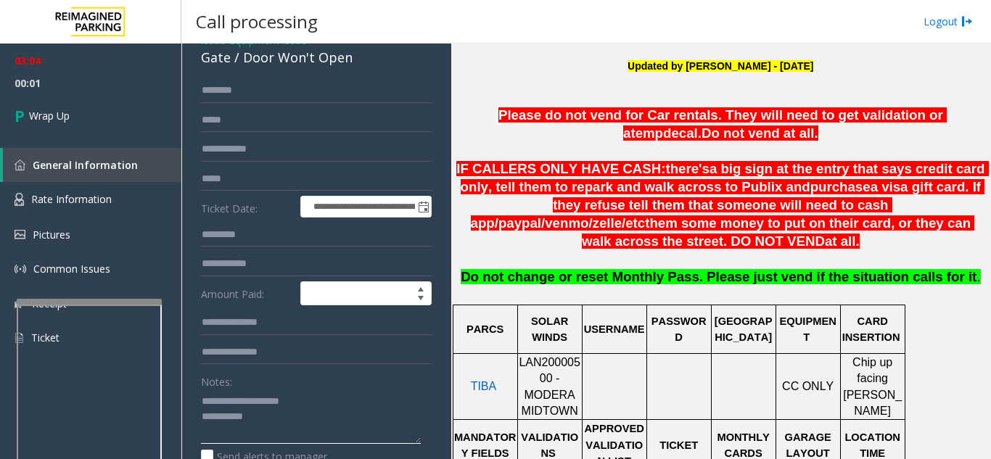
drag, startPoint x: 235, startPoint y: 402, endPoint x: 315, endPoint y: 401, distance: 79.8
click at [315, 401] on textarea at bounding box center [311, 416] width 220 height 54
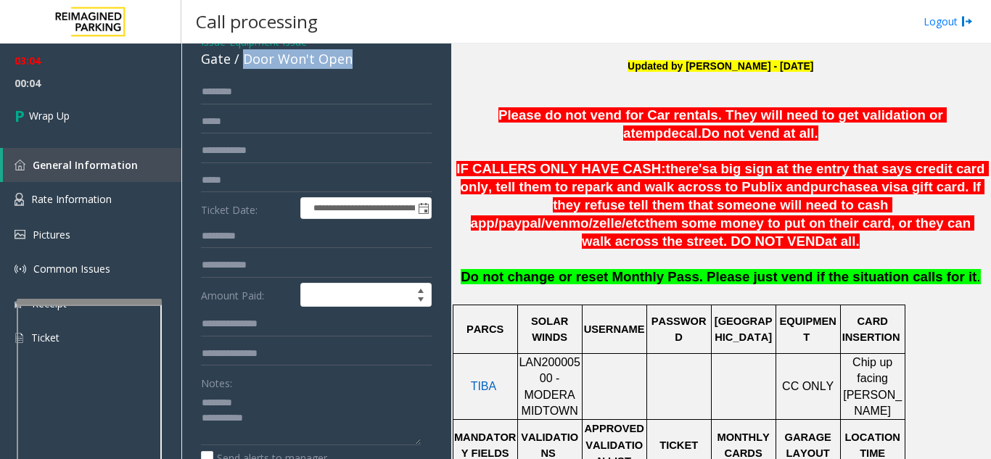
drag, startPoint x: 245, startPoint y: 57, endPoint x: 357, endPoint y: 72, distance: 112.7
click at [357, 72] on div "**********" at bounding box center [316, 405] width 260 height 750
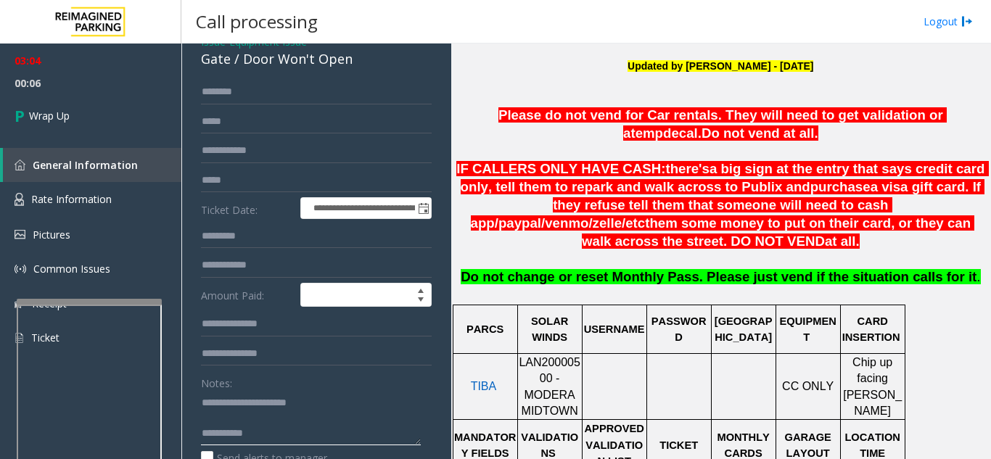
click at [295, 429] on textarea at bounding box center [311, 418] width 220 height 54
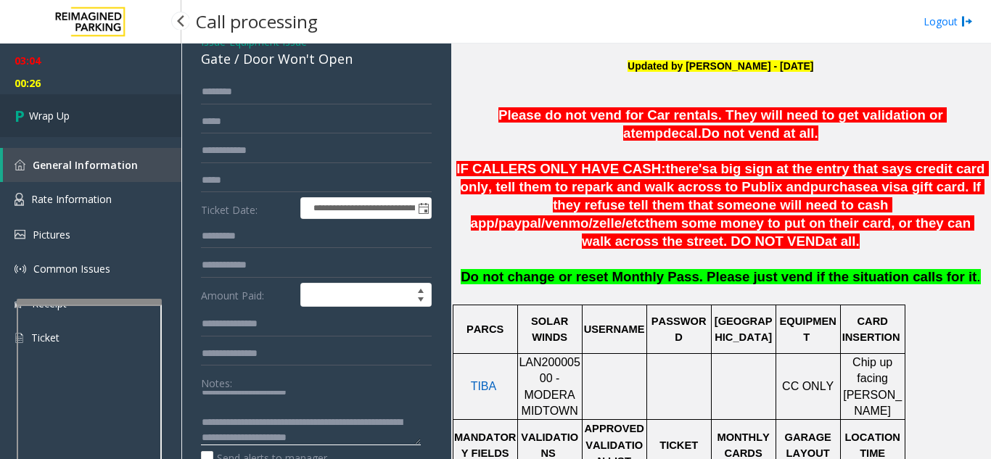
type textarea "**********"
click at [82, 124] on link "Wrap Up" at bounding box center [90, 115] width 181 height 43
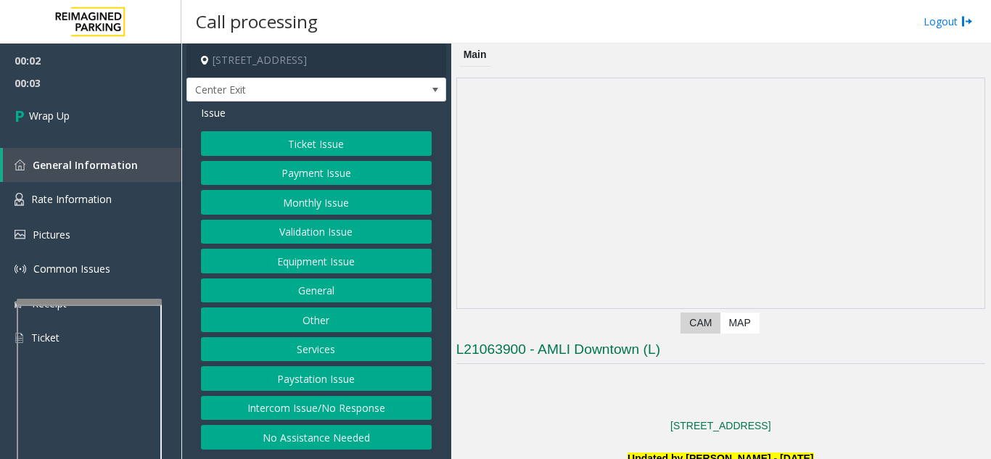
click at [363, 412] on button "Intercom Issue/No Response" at bounding box center [316, 408] width 231 height 25
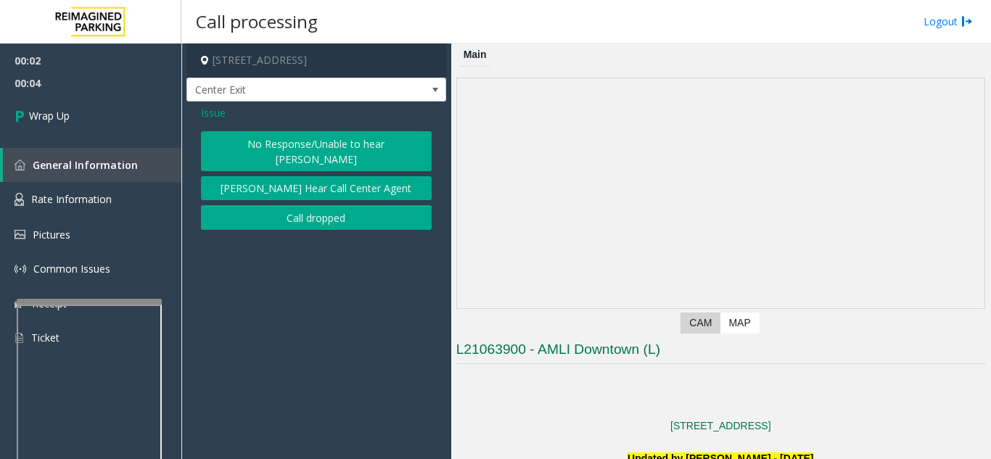
click at [323, 209] on button "Call dropped" at bounding box center [316, 217] width 231 height 25
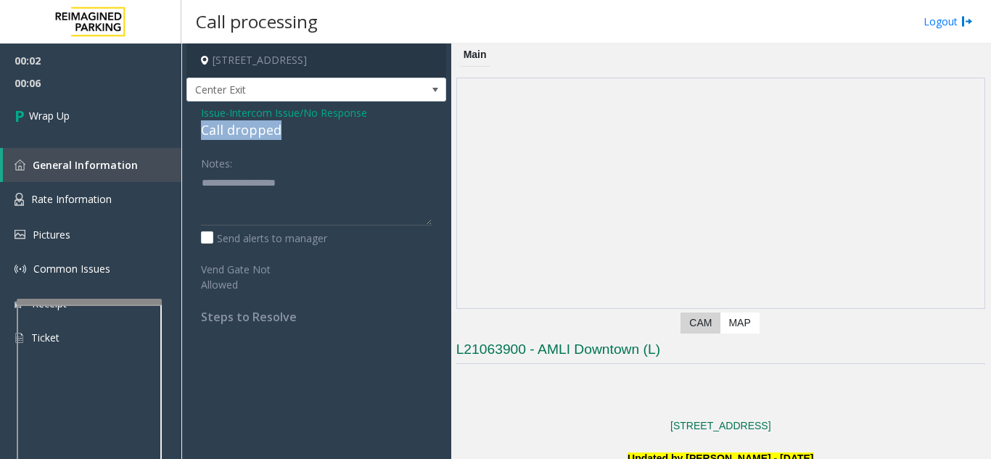
drag, startPoint x: 199, startPoint y: 132, endPoint x: 298, endPoint y: 128, distance: 98.7
click at [298, 128] on div "Issue - Intercom Issue/No Response Call dropped Notes: Send alerts to manager V…" at bounding box center [316, 220] width 260 height 237
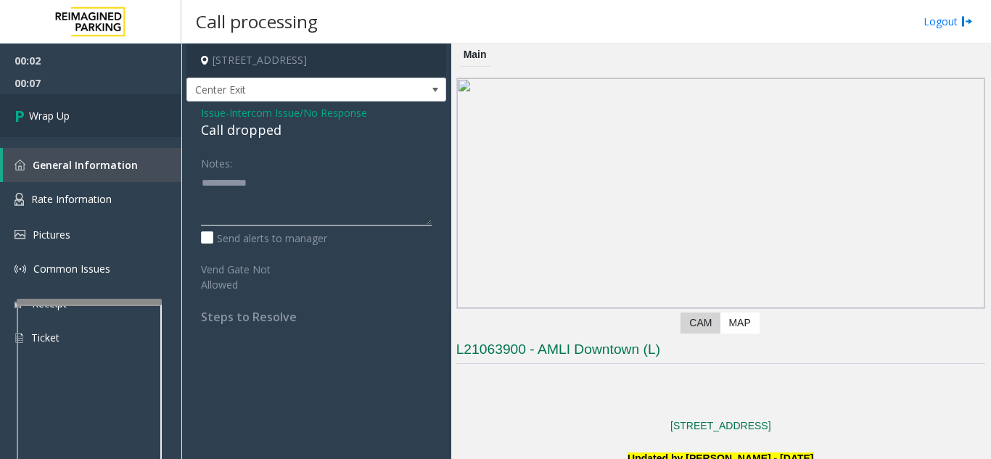
type textarea "**********"
click at [90, 110] on link "Wrap Up" at bounding box center [90, 115] width 181 height 43
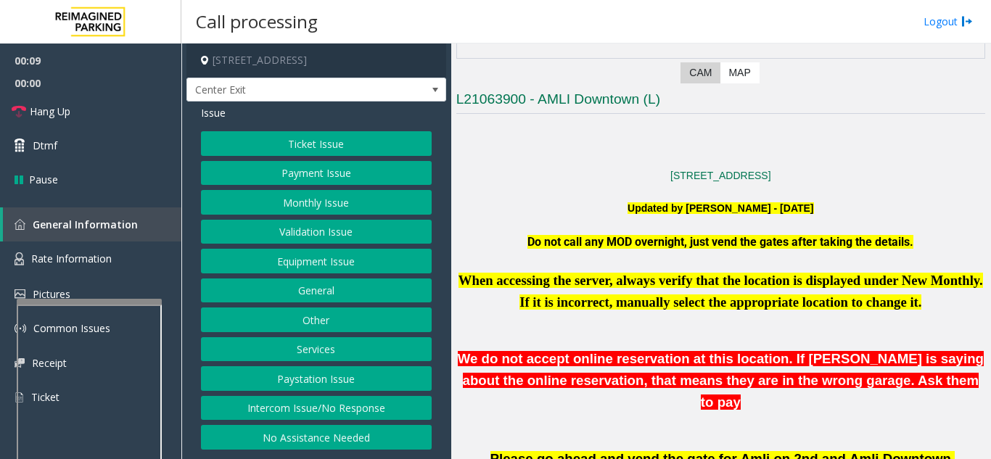
scroll to position [290, 0]
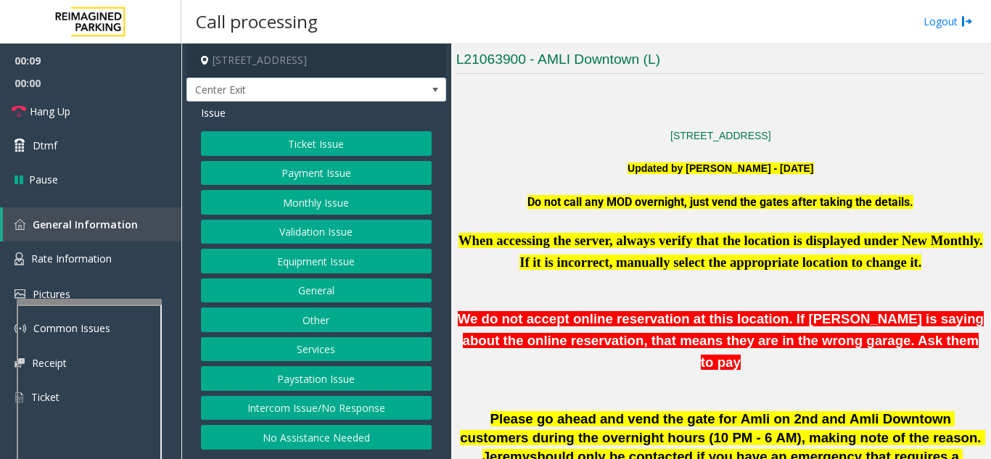
click at [321, 234] on button "Validation Issue" at bounding box center [316, 232] width 231 height 25
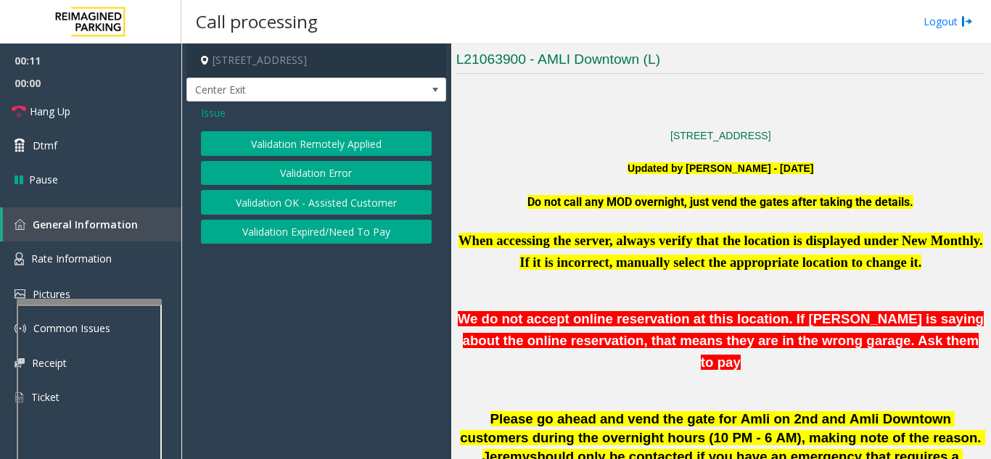
click at [332, 177] on button "Validation Error" at bounding box center [316, 173] width 231 height 25
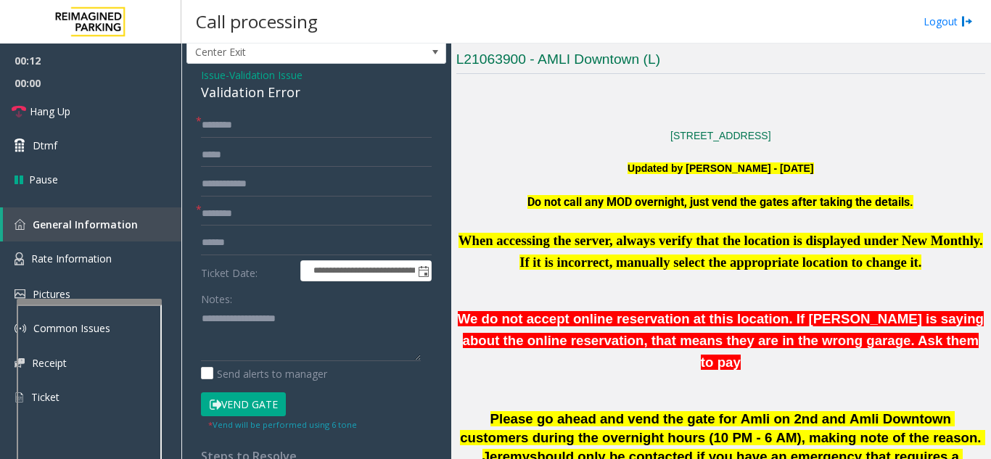
scroll to position [73, 0]
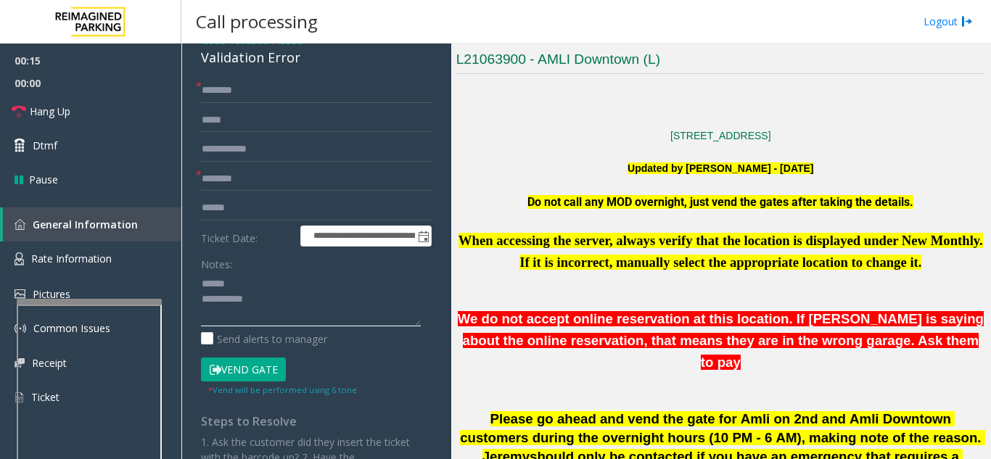
click at [260, 283] on textarea at bounding box center [311, 299] width 220 height 54
drag, startPoint x: 202, startPoint y: 61, endPoint x: 297, endPoint y: 62, distance: 95.0
click at [297, 62] on div "Validation Error" at bounding box center [316, 58] width 231 height 20
type textarea "**********"
click at [272, 175] on input "text" at bounding box center [316, 179] width 231 height 25
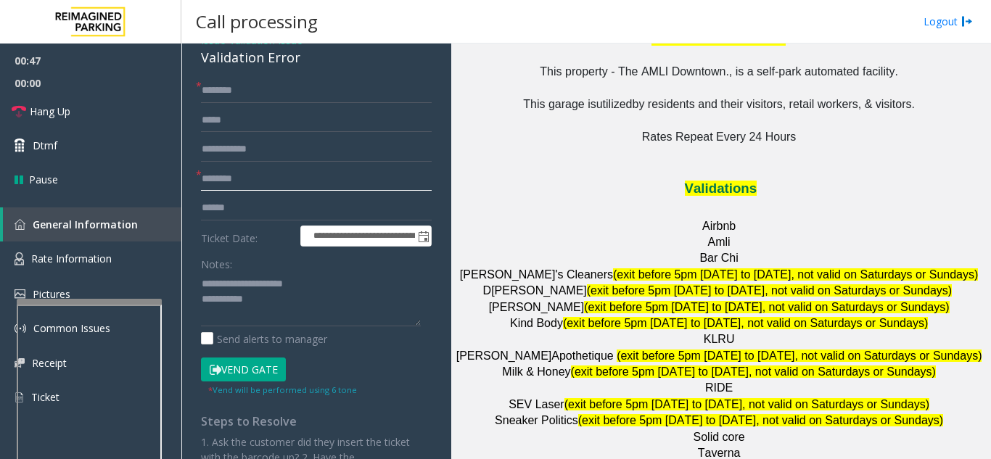
scroll to position [1958, 0]
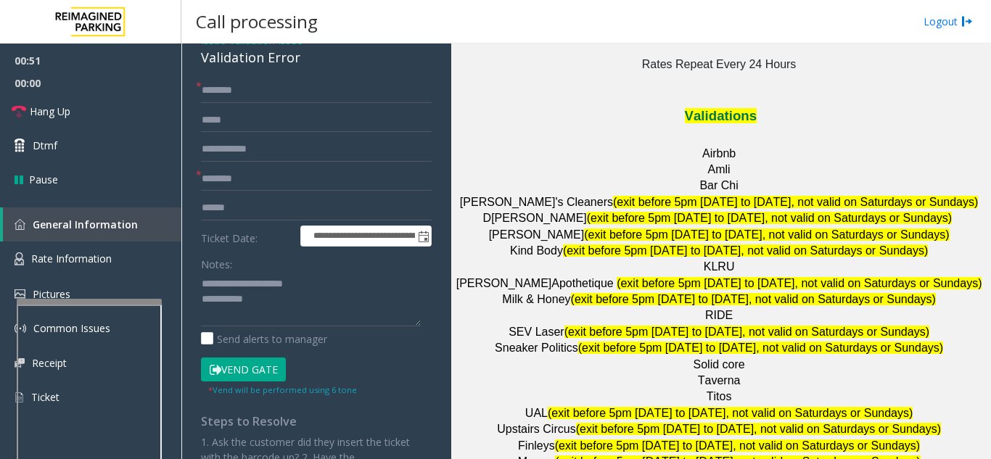
drag, startPoint x: 566, startPoint y: 370, endPoint x: 528, endPoint y: 363, distance: 39.0
type input "*******"
click at [276, 92] on input "text" at bounding box center [316, 90] width 231 height 25
type input "*****"
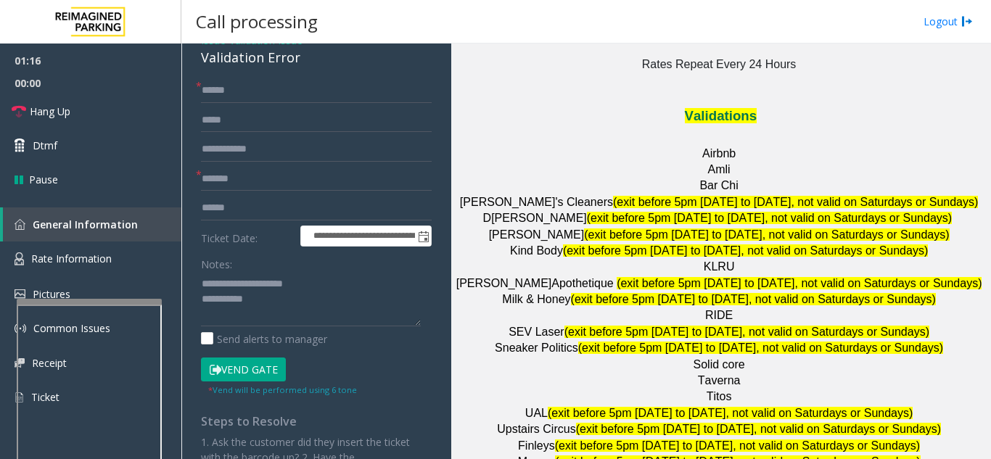
click at [227, 229] on label "Ticket Date:" at bounding box center [246, 237] width 99 height 22
click at [250, 202] on input "text" at bounding box center [316, 208] width 231 height 25
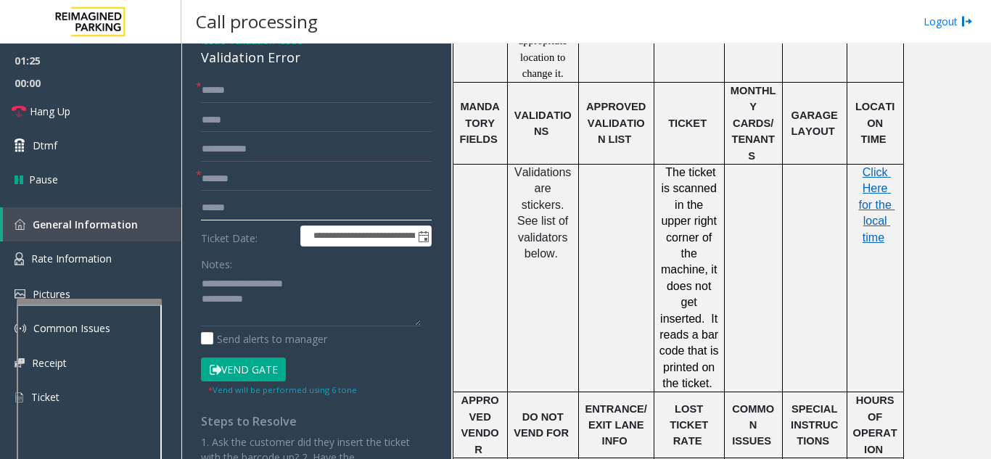
scroll to position [1305, 0]
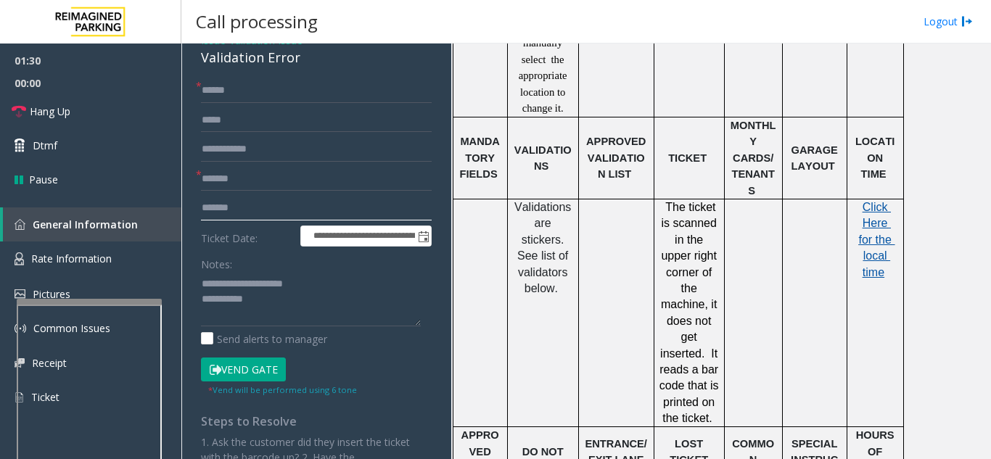
type input "*******"
click at [871, 201] on span "Click Here for the local time" at bounding box center [876, 240] width 36 height 78
click at [283, 302] on textarea at bounding box center [311, 299] width 220 height 54
click at [298, 299] on textarea at bounding box center [311, 299] width 220 height 54
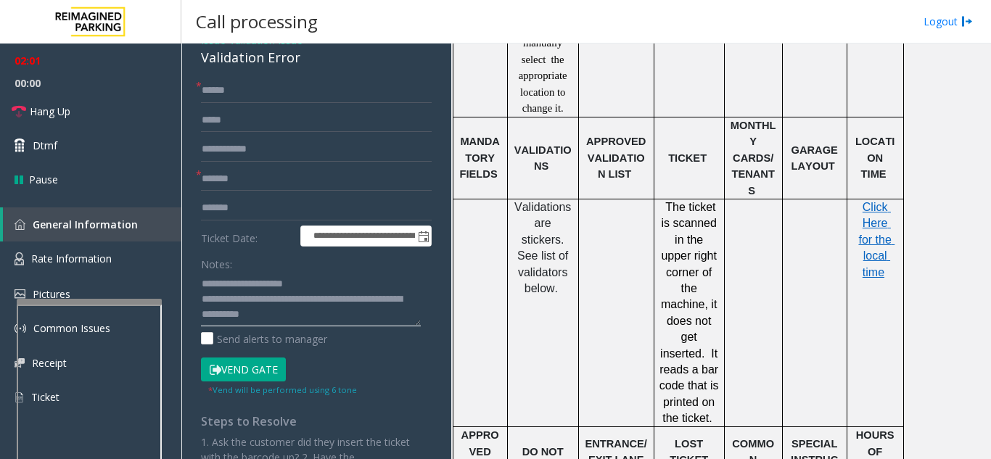
click at [343, 280] on textarea at bounding box center [311, 299] width 220 height 54
type textarea "**********"
click at [266, 373] on button "Vend Gate" at bounding box center [243, 370] width 85 height 25
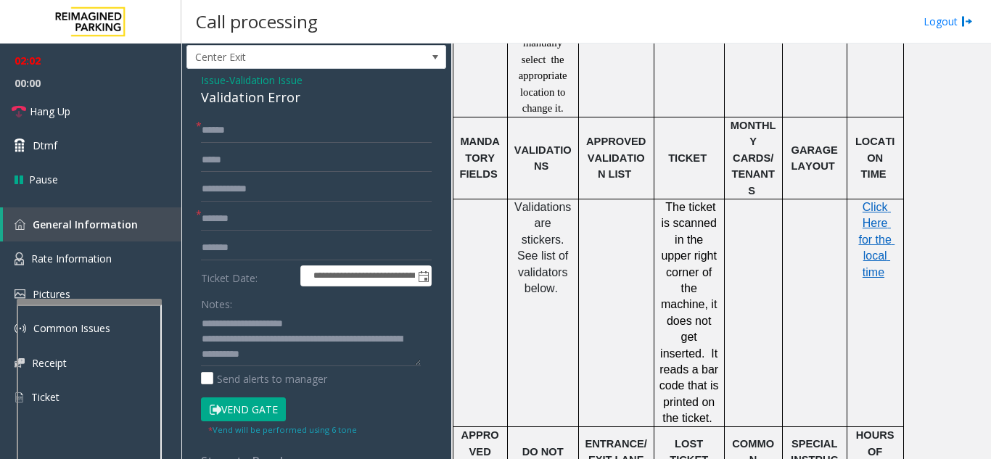
scroll to position [0, 0]
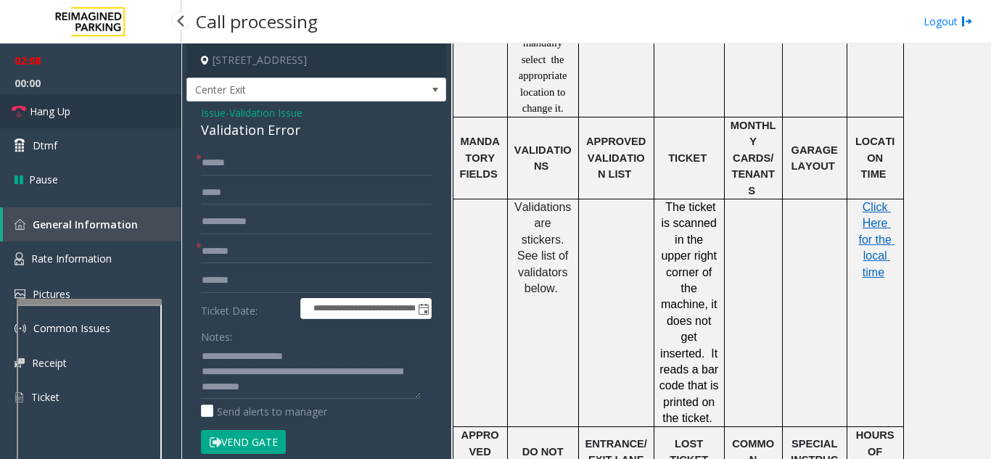
click at [133, 115] on link "Hang Up" at bounding box center [90, 111] width 181 height 34
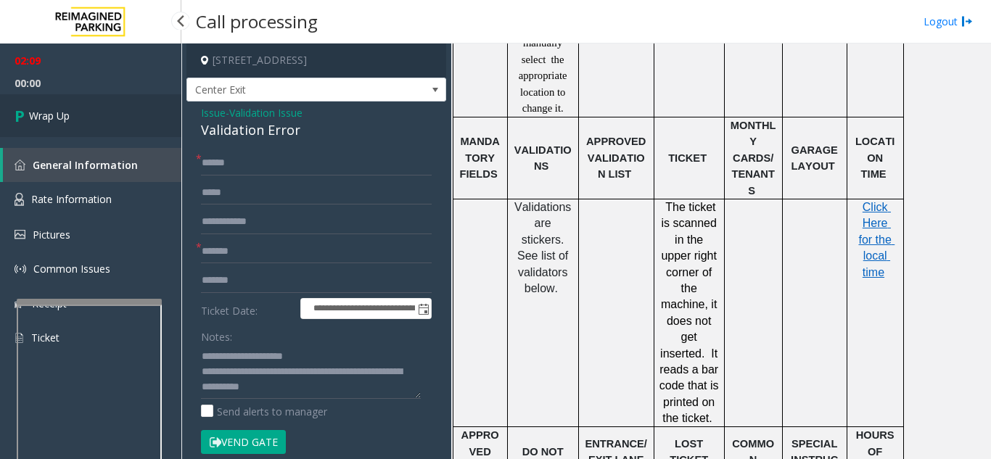
click at [133, 115] on link "Wrap Up" at bounding box center [90, 115] width 181 height 43
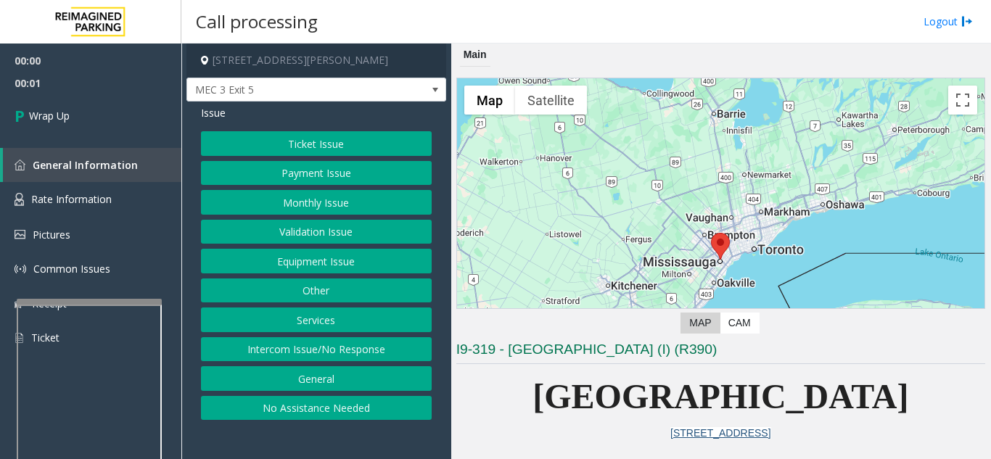
click at [310, 350] on button "Intercom Issue/No Response" at bounding box center [316, 349] width 231 height 25
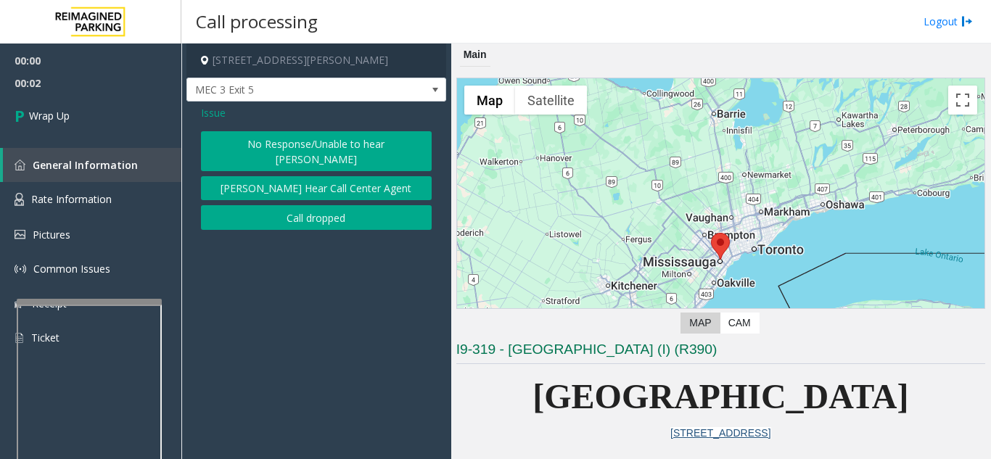
click at [286, 189] on div "No Response/Unable to hear [PERSON_NAME] Cannot Hear Call Center Agent Call dro…" at bounding box center [316, 180] width 231 height 99
click at [280, 205] on button "Call dropped" at bounding box center [316, 217] width 231 height 25
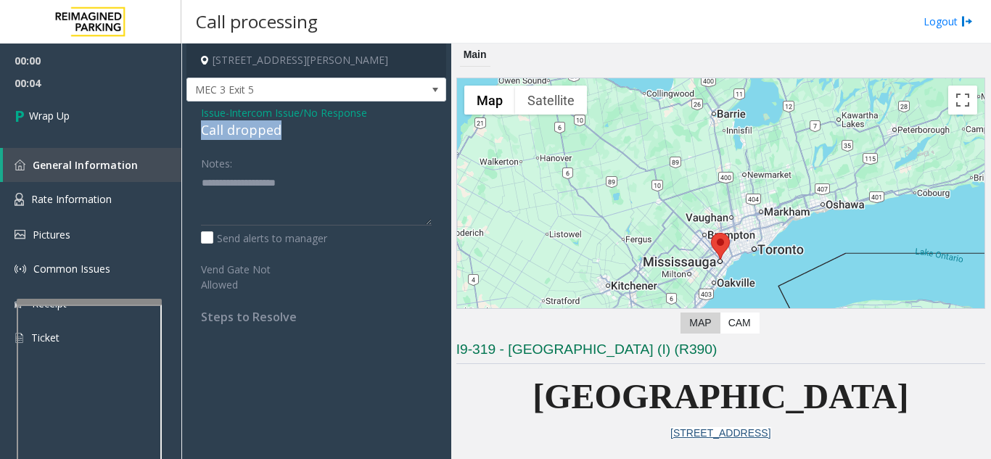
drag, startPoint x: 191, startPoint y: 129, endPoint x: 302, endPoint y: 130, distance: 111.0
click at [302, 130] on div "Issue - Intercom Issue/No Response Call dropped Notes: Send alerts to manager V…" at bounding box center [316, 220] width 260 height 237
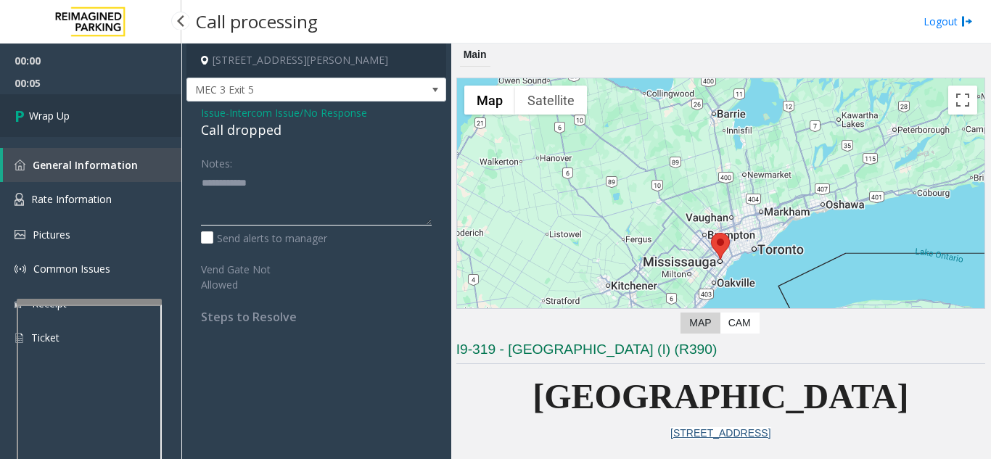
type textarea "**********"
click at [73, 120] on link "Wrap Up" at bounding box center [90, 115] width 181 height 43
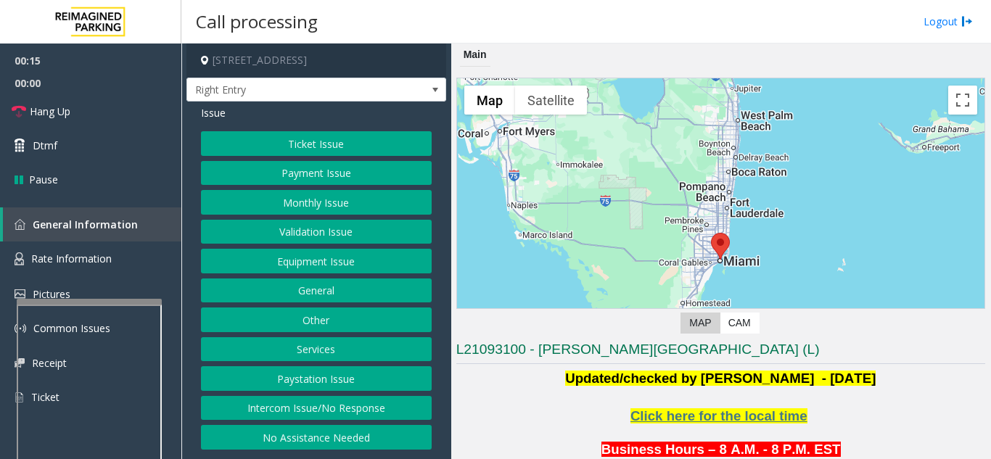
click at [294, 253] on button "Equipment Issue" at bounding box center [316, 261] width 231 height 25
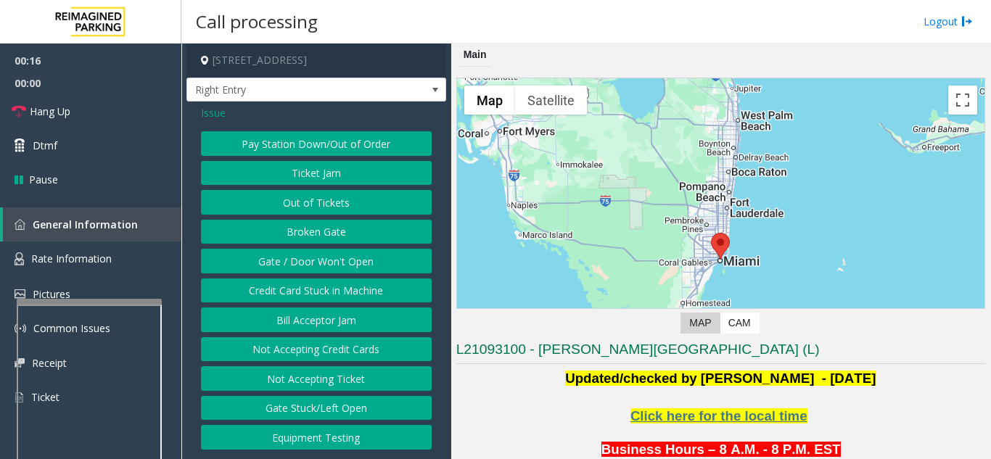
click at [294, 253] on button "Gate / Door Won't Open" at bounding box center [316, 261] width 231 height 25
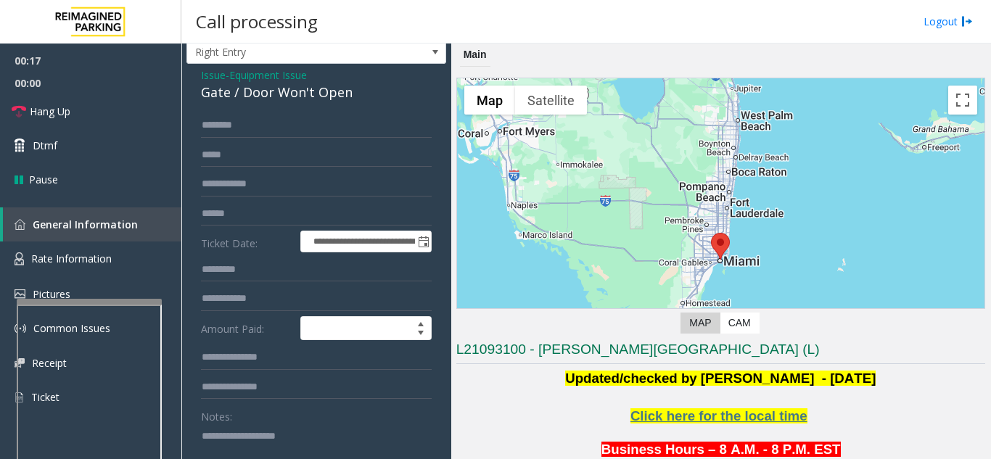
scroll to position [73, 0]
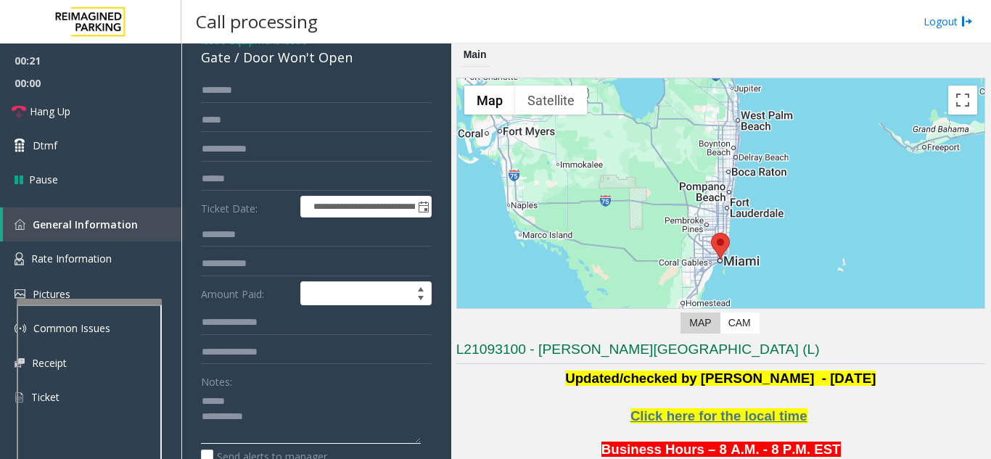
click at [241, 402] on textarea at bounding box center [311, 416] width 220 height 54
click at [125, 108] on link "Hang Up" at bounding box center [90, 111] width 181 height 34
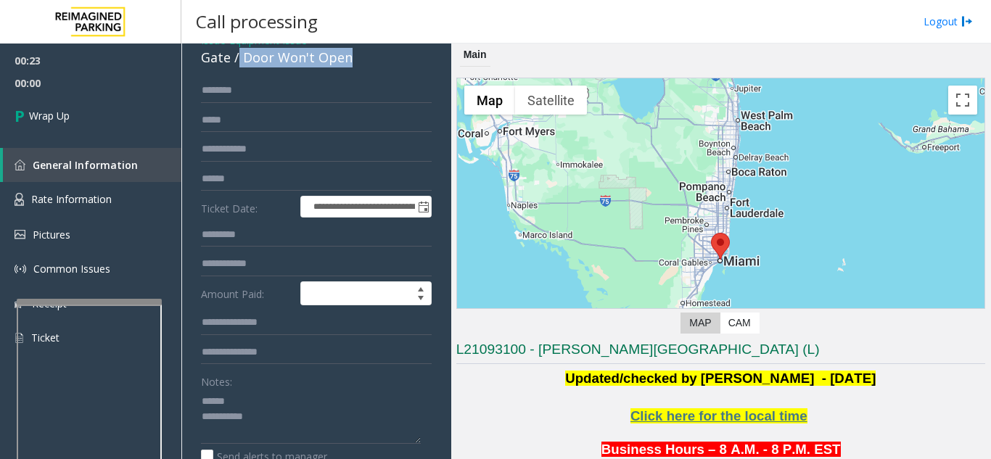
drag, startPoint x: 239, startPoint y: 61, endPoint x: 355, endPoint y: 60, distance: 116.0
click at [361, 60] on div "Gate / Door Won't Open" at bounding box center [316, 58] width 231 height 20
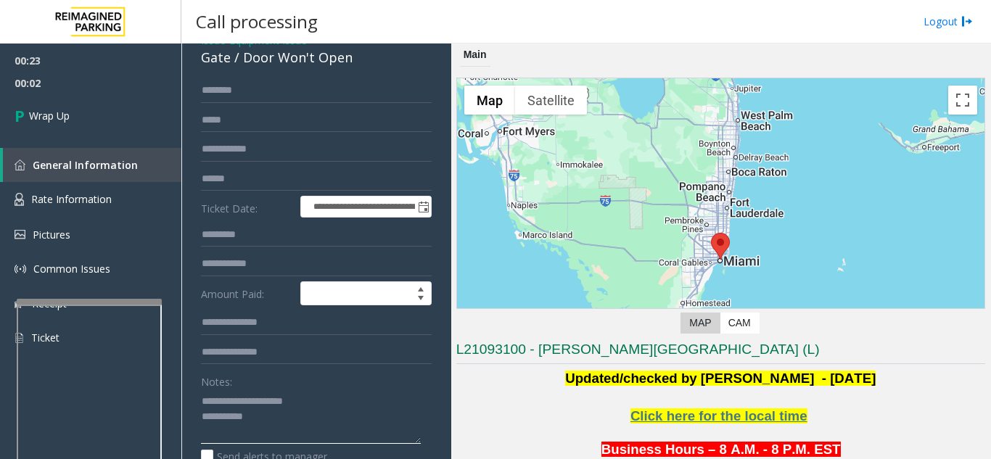
click at [313, 415] on textarea at bounding box center [311, 416] width 220 height 54
type textarea "**********"
click at [336, 376] on div "Notes:" at bounding box center [316, 406] width 231 height 75
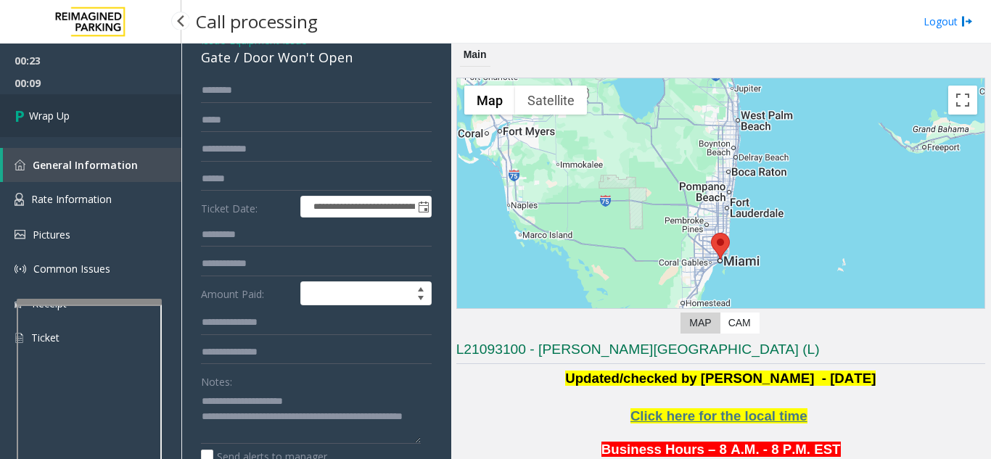
click at [46, 107] on link "Wrap Up" at bounding box center [90, 115] width 181 height 43
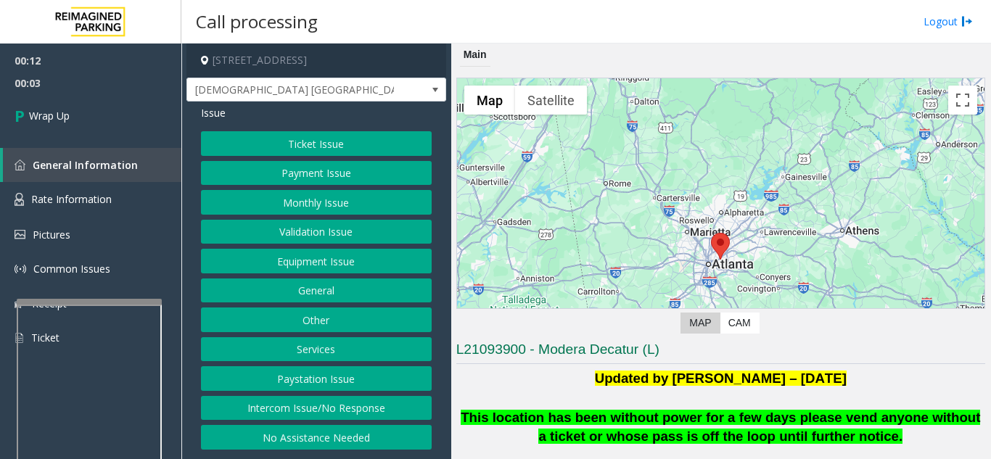
click at [366, 410] on button "Intercom Issue/No Response" at bounding box center [316, 408] width 231 height 25
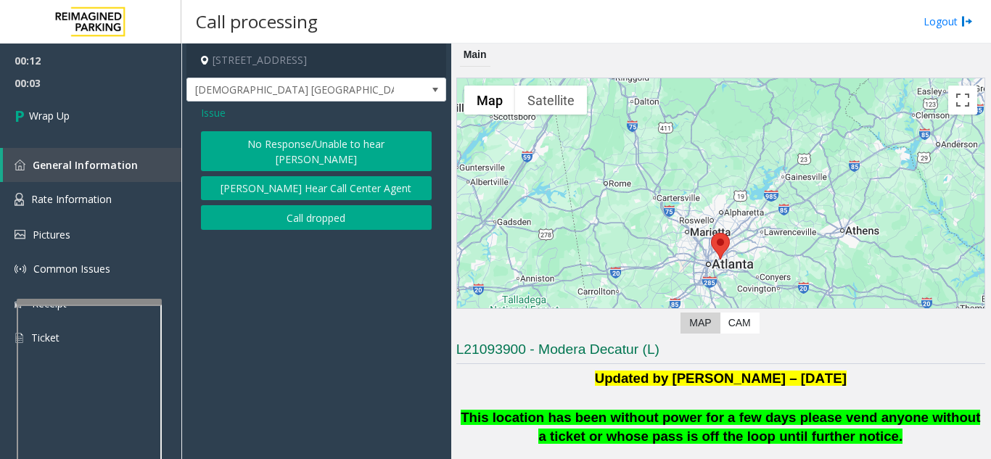
click at [310, 205] on button "Call dropped" at bounding box center [316, 217] width 231 height 25
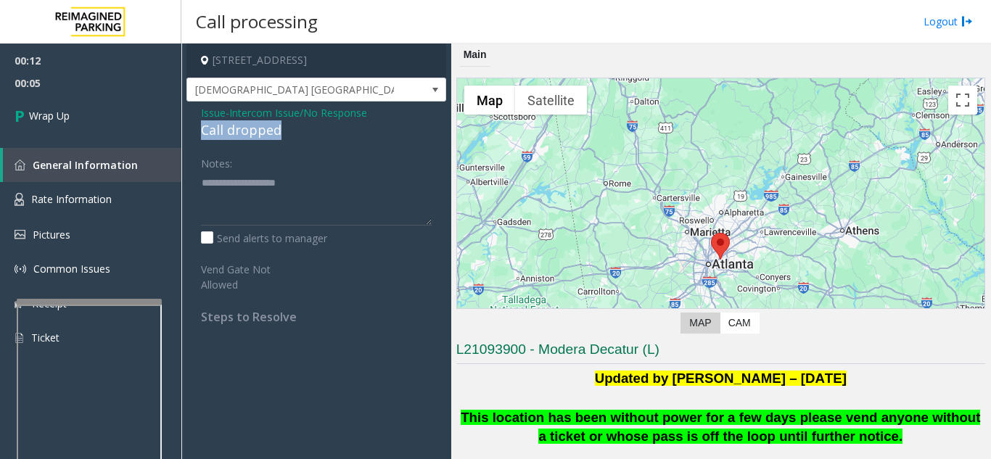
drag, startPoint x: 189, startPoint y: 128, endPoint x: 303, endPoint y: 127, distance: 114.6
click at [303, 127] on div "Issue - Intercom Issue/No Response Call dropped Notes: Send alerts to manager V…" at bounding box center [316, 220] width 260 height 237
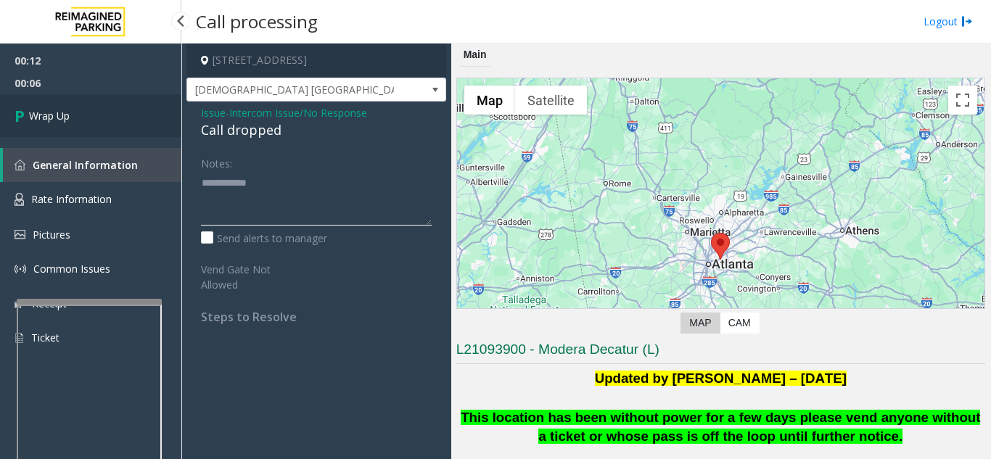
type textarea "**********"
click at [106, 109] on link "Wrap Up" at bounding box center [90, 115] width 181 height 43
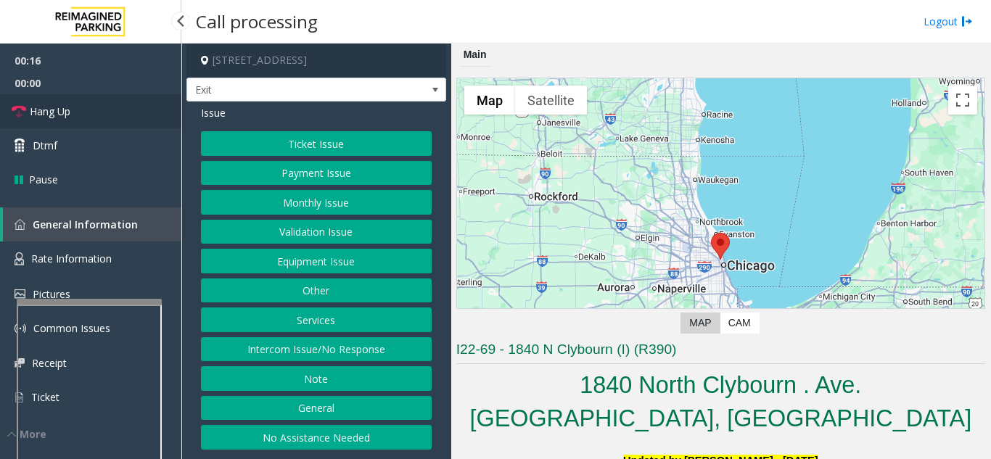
click at [57, 102] on link "Hang Up" at bounding box center [90, 111] width 181 height 34
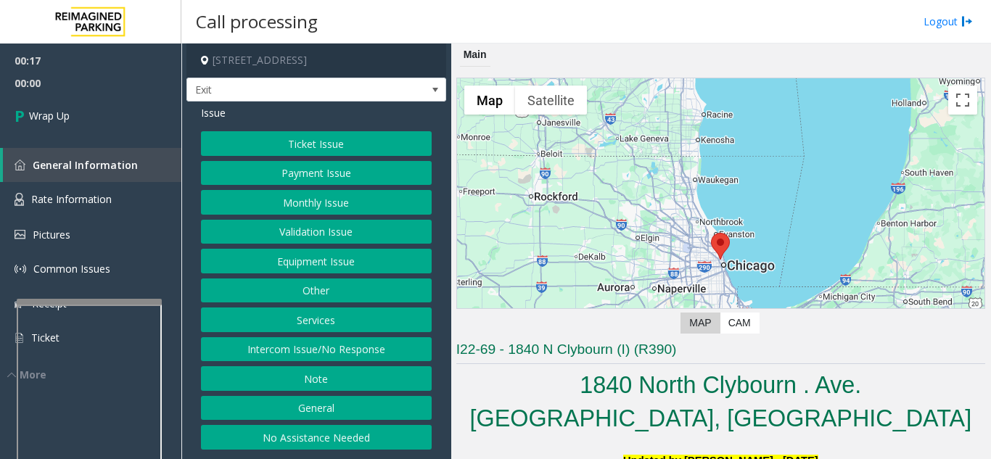
click at [319, 359] on button "Intercom Issue/No Response" at bounding box center [316, 349] width 231 height 25
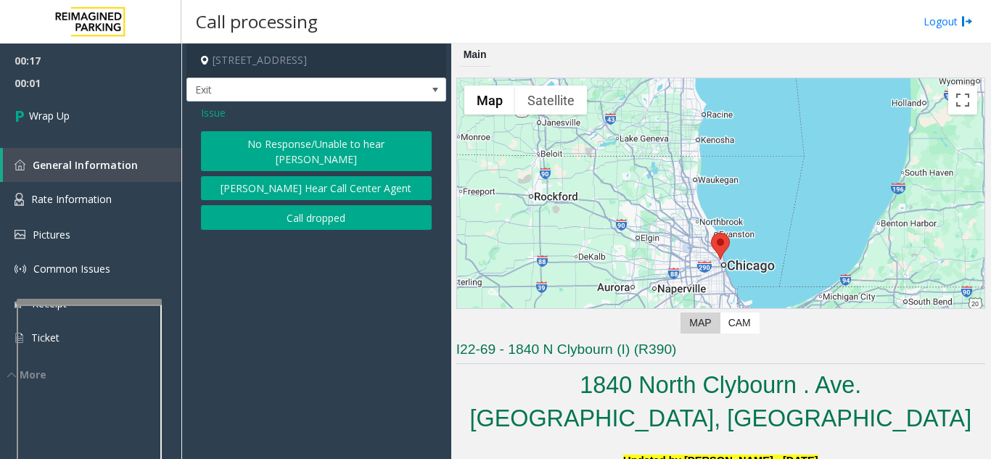
click at [278, 142] on button "No Response/Unable to hear [PERSON_NAME]" at bounding box center [316, 151] width 231 height 40
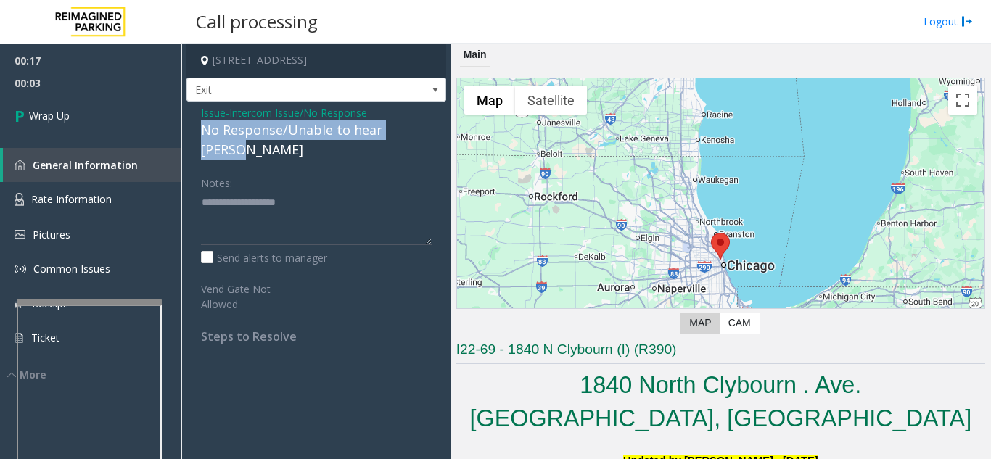
drag, startPoint x: 197, startPoint y: 130, endPoint x: 424, endPoint y: 133, distance: 226.3
click at [424, 133] on div "Issue - Intercom Issue/No Response No Response/Unable to hear [PERSON_NAME] Not…" at bounding box center [316, 230] width 260 height 257
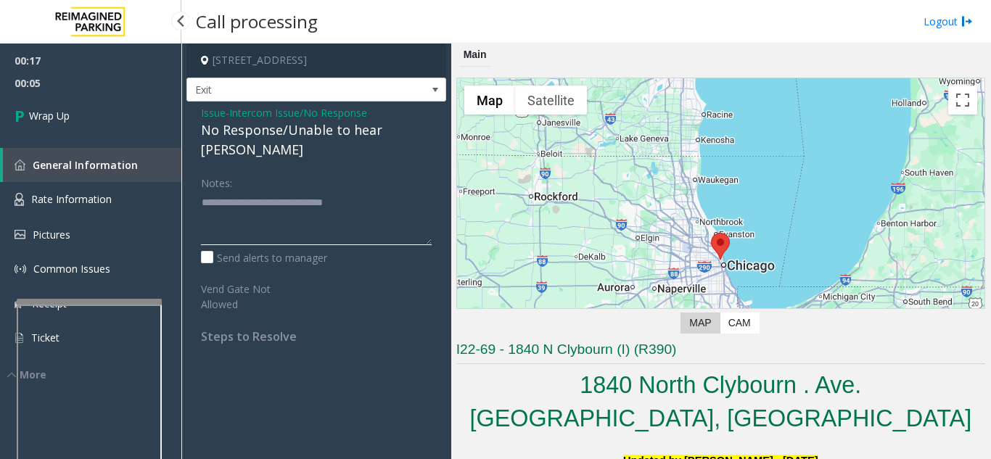
type textarea "**********"
click at [123, 140] on div "00:17 00:05 Wrap Up General Information Rate Information Pictures Common Issues…" at bounding box center [90, 213] width 181 height 339
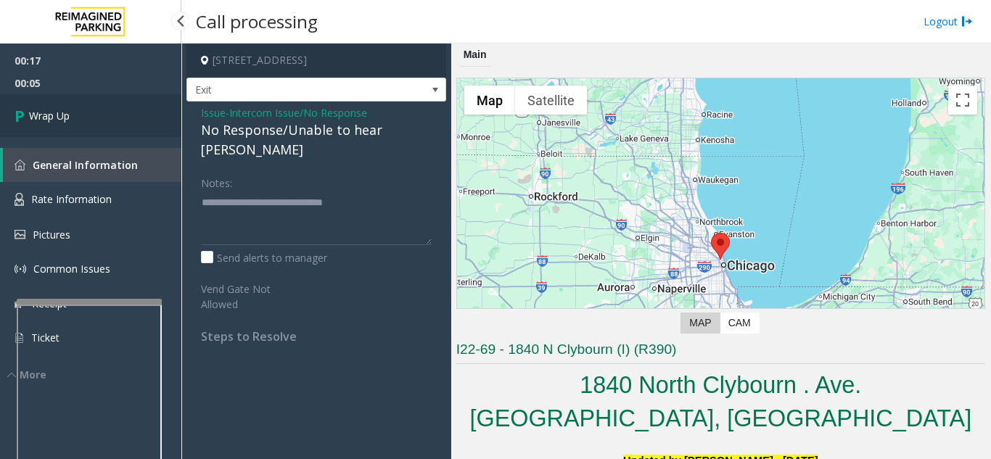
click at [120, 127] on link "Wrap Up" at bounding box center [90, 115] width 181 height 43
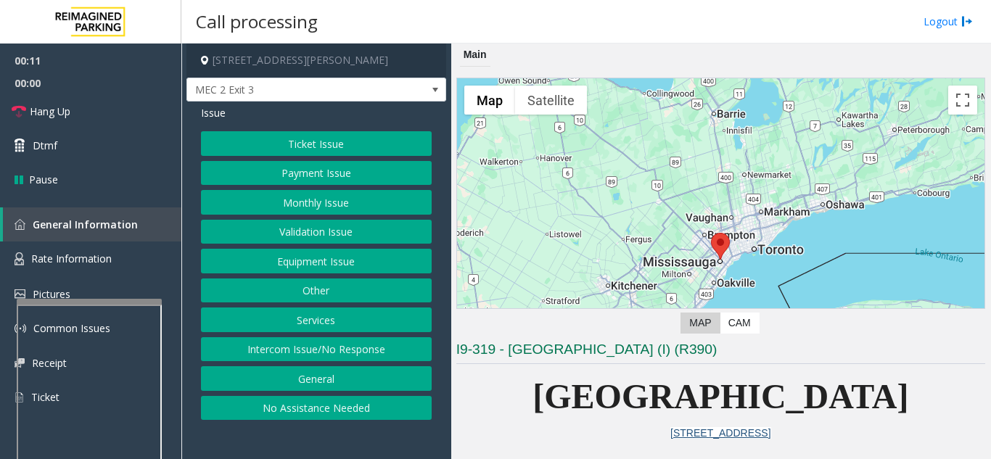
click at [329, 350] on button "Intercom Issue/No Response" at bounding box center [316, 349] width 231 height 25
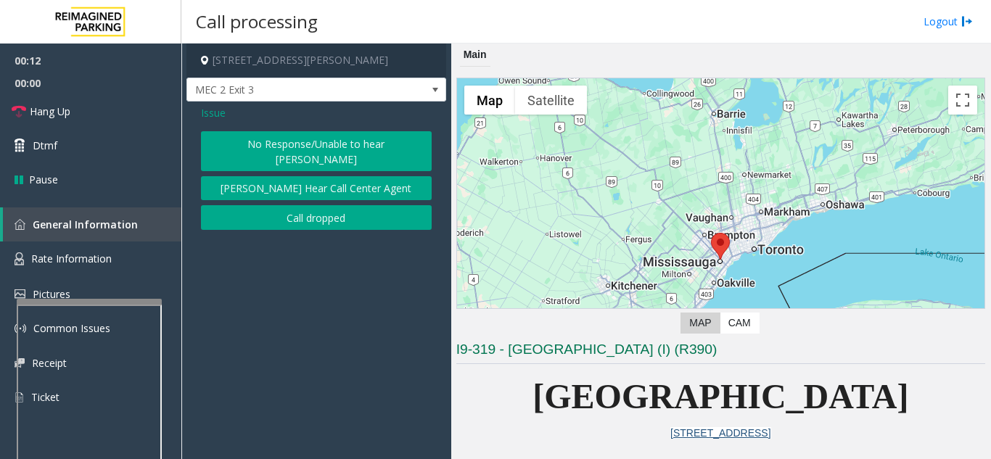
click at [311, 143] on button "No Response/Unable to hear [PERSON_NAME]" at bounding box center [316, 151] width 231 height 40
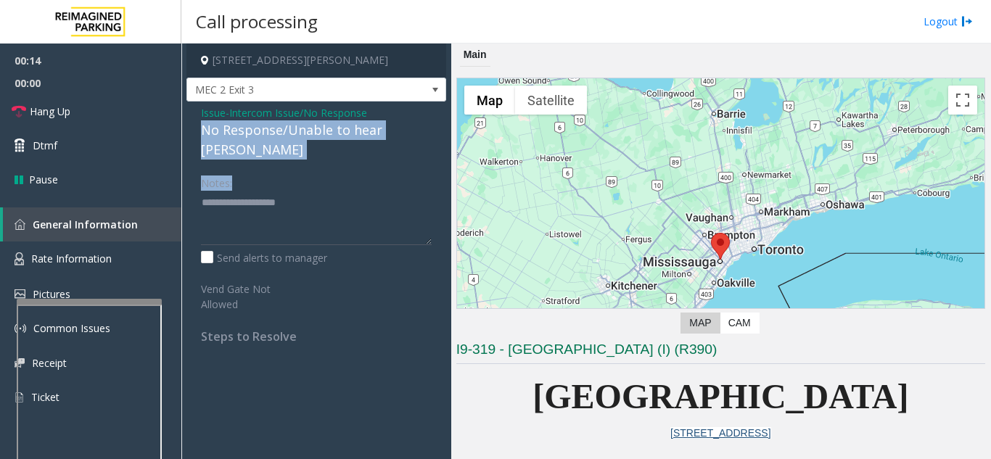
drag, startPoint x: 199, startPoint y: 130, endPoint x: 418, endPoint y: 141, distance: 219.3
click at [418, 141] on div "Issue - Intercom Issue/No Response No Response/Unable to hear [PERSON_NAME] Not…" at bounding box center [316, 230] width 260 height 257
click at [345, 170] on div "Notes:" at bounding box center [316, 207] width 231 height 75
drag, startPoint x: 192, startPoint y: 126, endPoint x: 430, endPoint y: 136, distance: 238.0
click at [430, 136] on div "Issue - Intercom Issue/No Response No Response/Unable to hear [PERSON_NAME] Not…" at bounding box center [316, 230] width 260 height 257
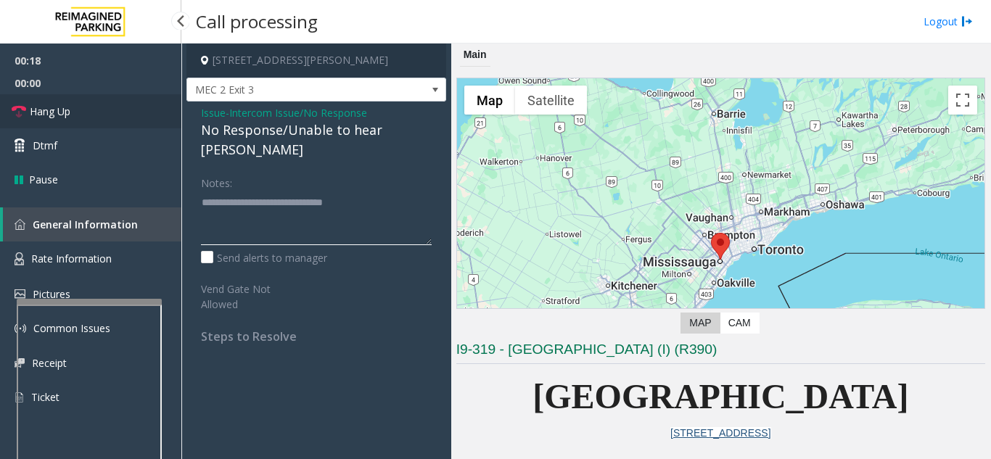
type textarea "**********"
click at [99, 112] on link "Hang Up" at bounding box center [90, 111] width 181 height 34
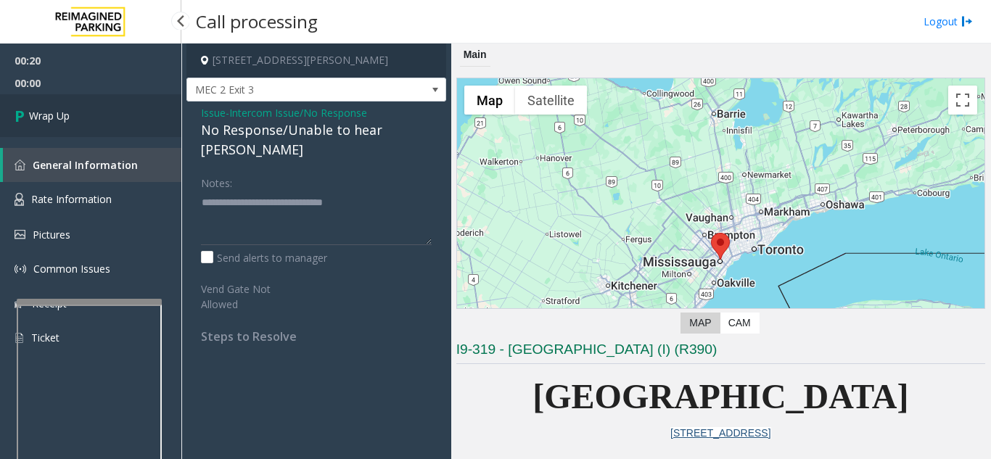
click at [99, 112] on link "Wrap Up" at bounding box center [90, 115] width 181 height 43
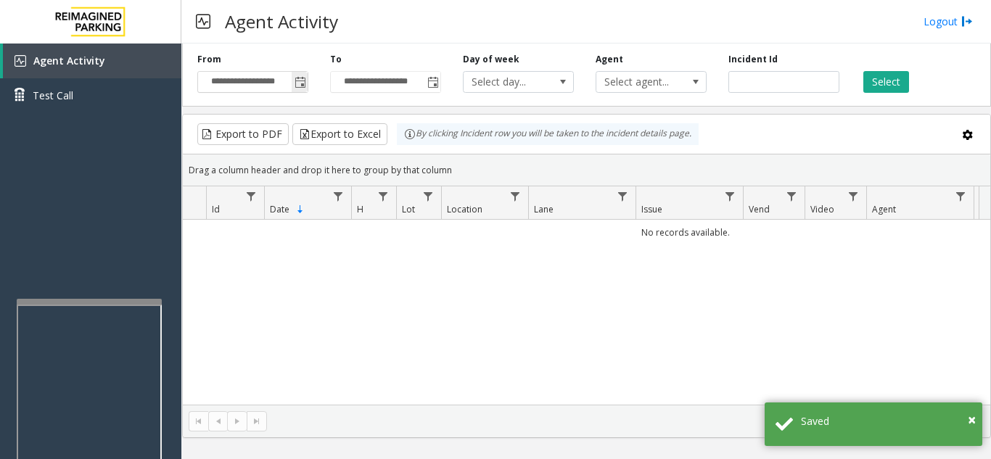
click at [302, 80] on span "Toggle popup" at bounding box center [300, 83] width 12 height 12
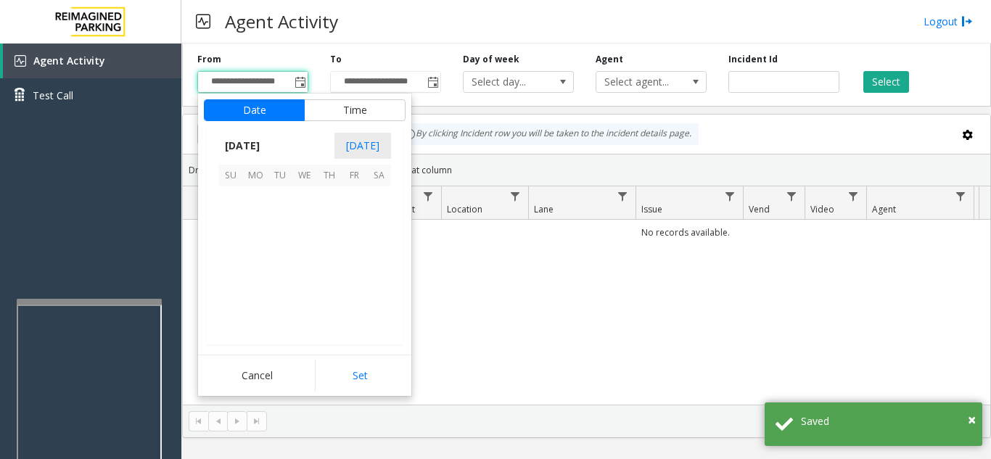
scroll to position [260097, 0]
click at [326, 272] on span "21" at bounding box center [329, 272] width 25 height 25
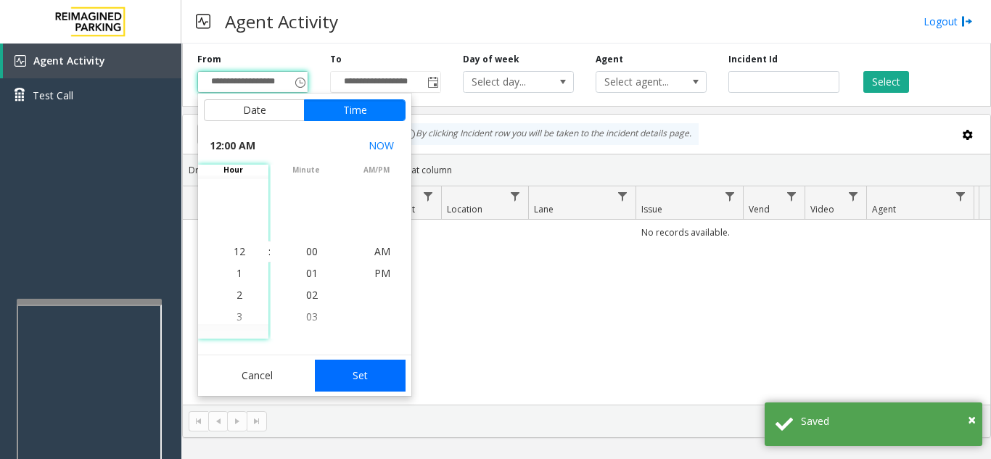
click at [358, 372] on button "Set" at bounding box center [360, 376] width 91 height 32
type input "**********"
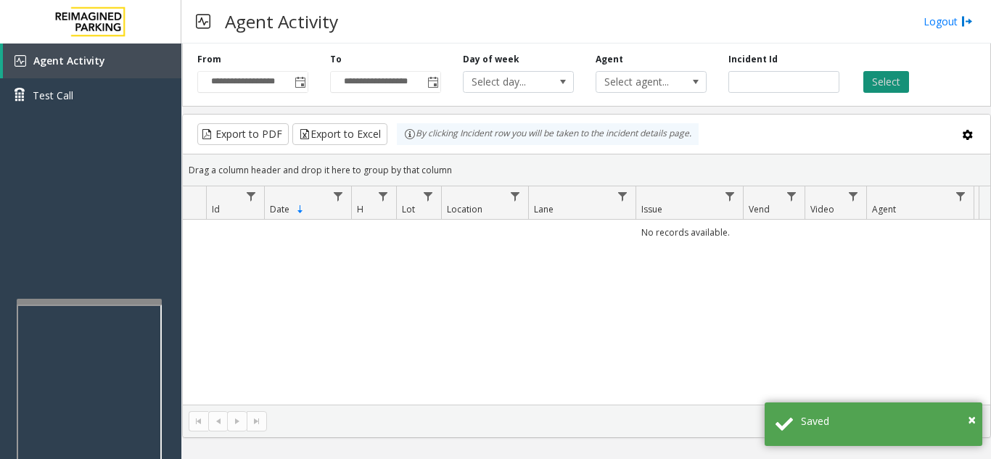
click at [881, 80] on button "Select" at bounding box center [886, 82] width 46 height 22
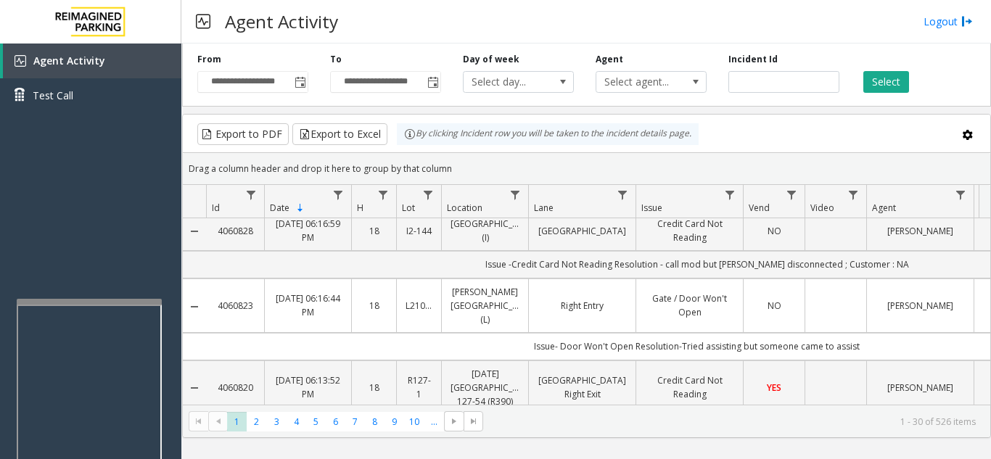
scroll to position [435, 0]
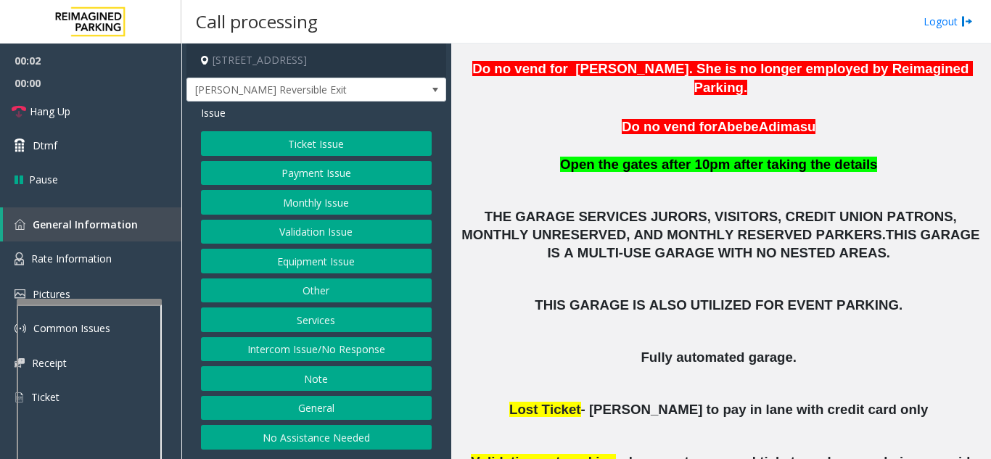
scroll to position [435, 0]
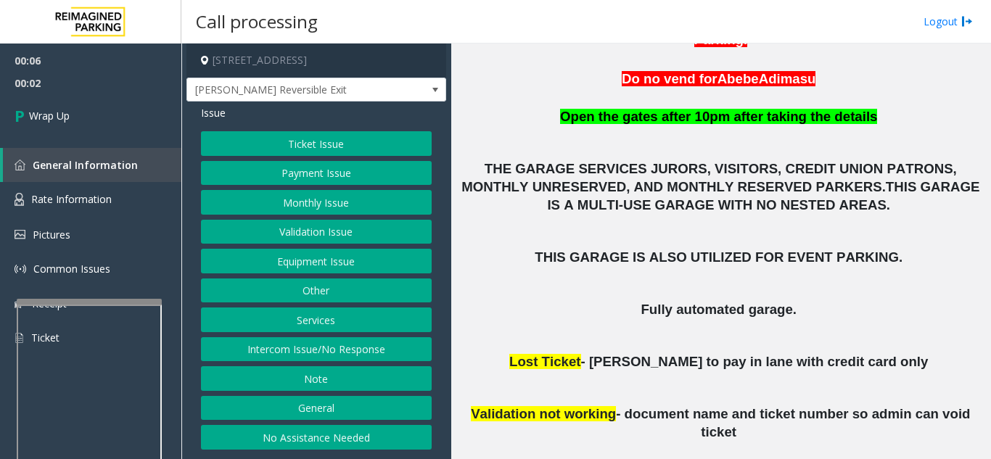
click at [376, 359] on button "Intercom Issue/No Response" at bounding box center [316, 349] width 231 height 25
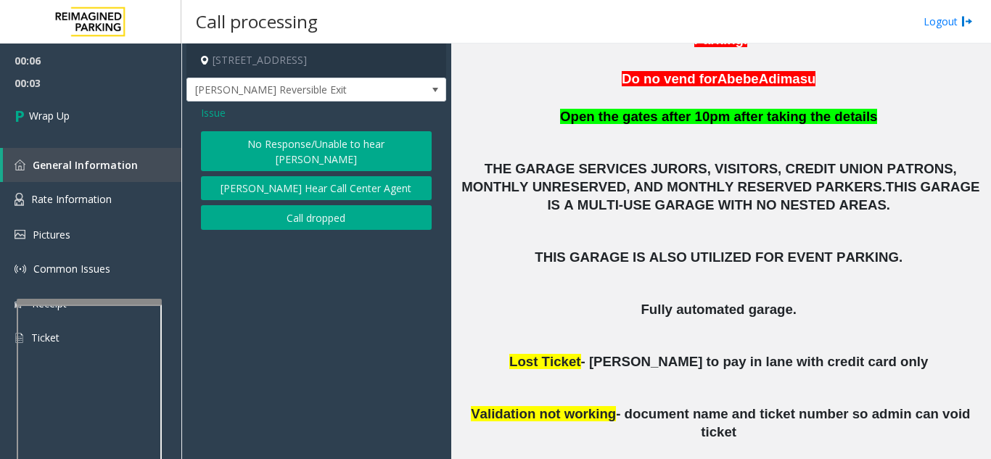
click at [305, 205] on button "Call dropped" at bounding box center [316, 217] width 231 height 25
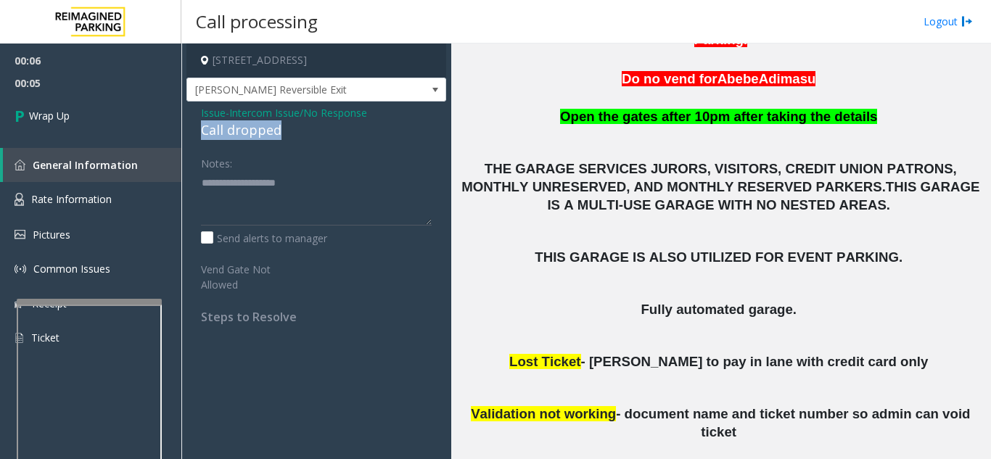
drag, startPoint x: 198, startPoint y: 130, endPoint x: 279, endPoint y: 131, distance: 81.2
click at [279, 131] on div "Issue - Intercom Issue/No Response Call dropped Notes: Send alerts to manager V…" at bounding box center [316, 220] width 260 height 237
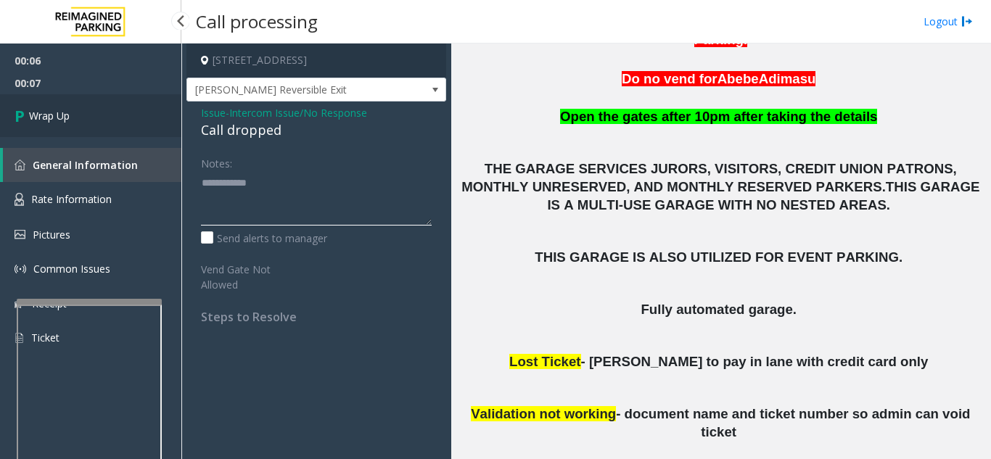
type textarea "**********"
click at [93, 117] on link "Wrap Up" at bounding box center [90, 115] width 181 height 43
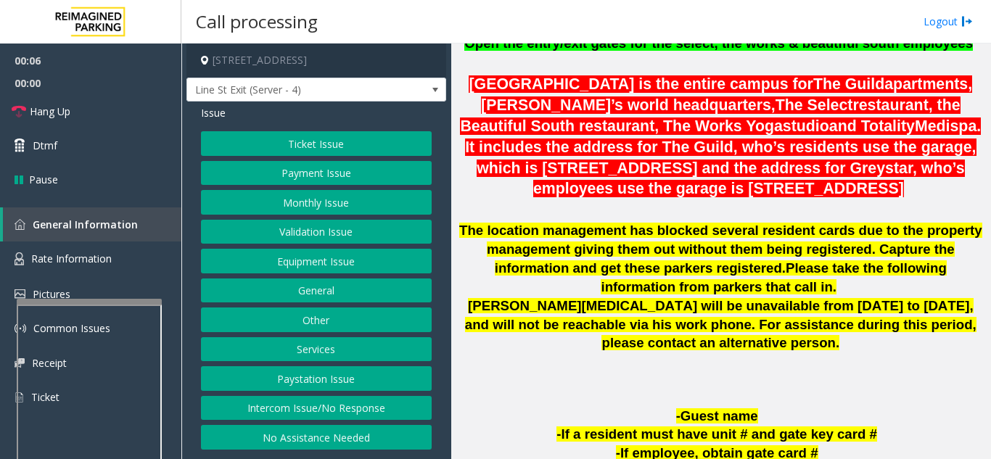
scroll to position [580, 0]
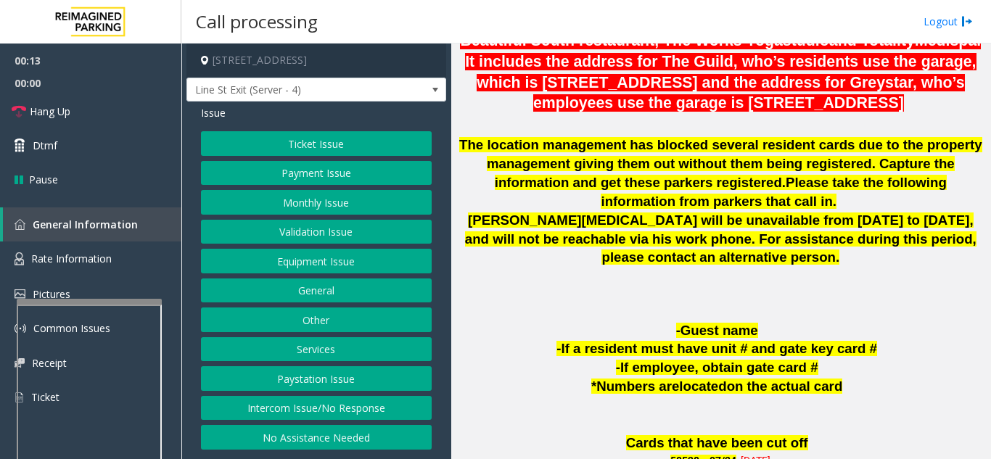
click at [249, 410] on button "Intercom Issue/No Response" at bounding box center [316, 408] width 231 height 25
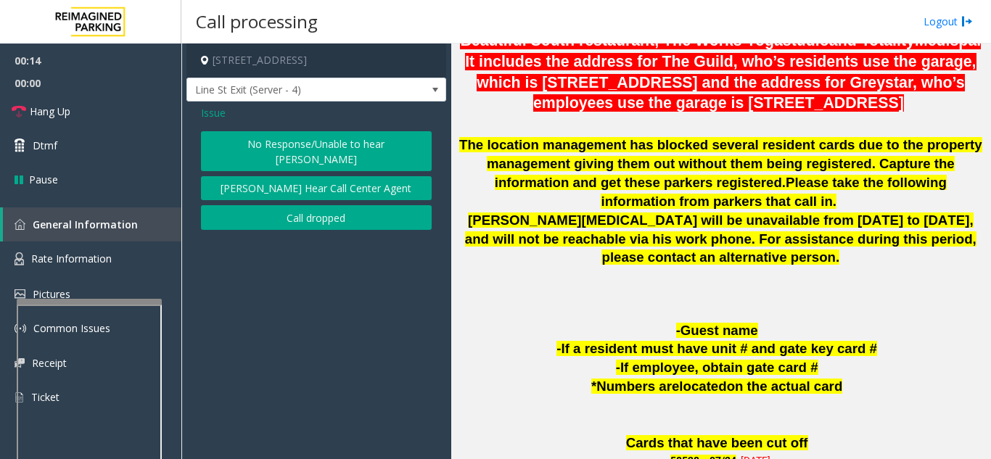
click at [254, 150] on button "No Response/Unable to hear [PERSON_NAME]" at bounding box center [316, 151] width 231 height 40
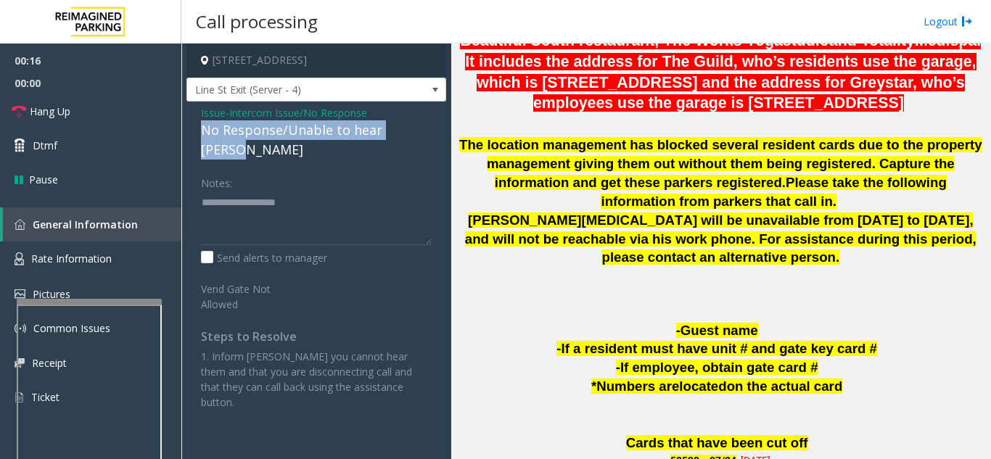
drag, startPoint x: 198, startPoint y: 130, endPoint x: 431, endPoint y: 128, distance: 232.8
click at [431, 128] on div "Issue - Intercom Issue/No Response No Response/Unable to hear [PERSON_NAME] Not…" at bounding box center [316, 263] width 260 height 323
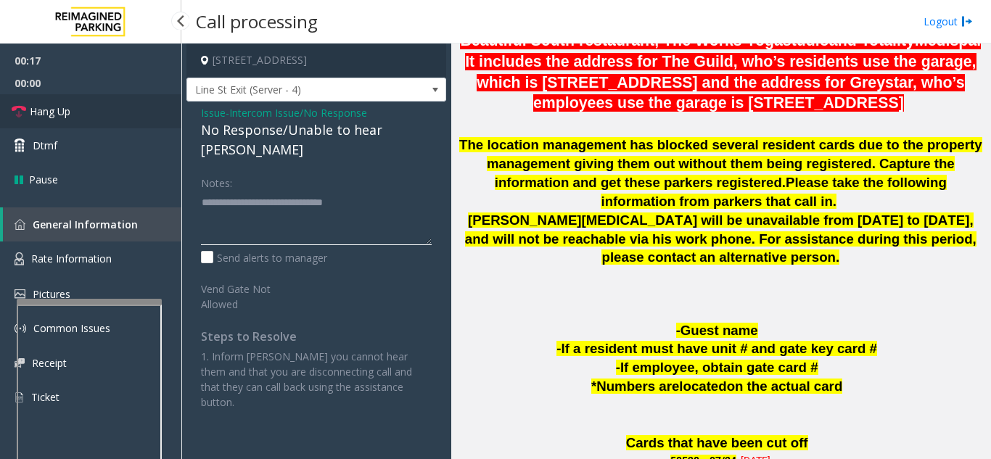
type textarea "**********"
click at [136, 117] on link "Hang Up" at bounding box center [90, 111] width 181 height 34
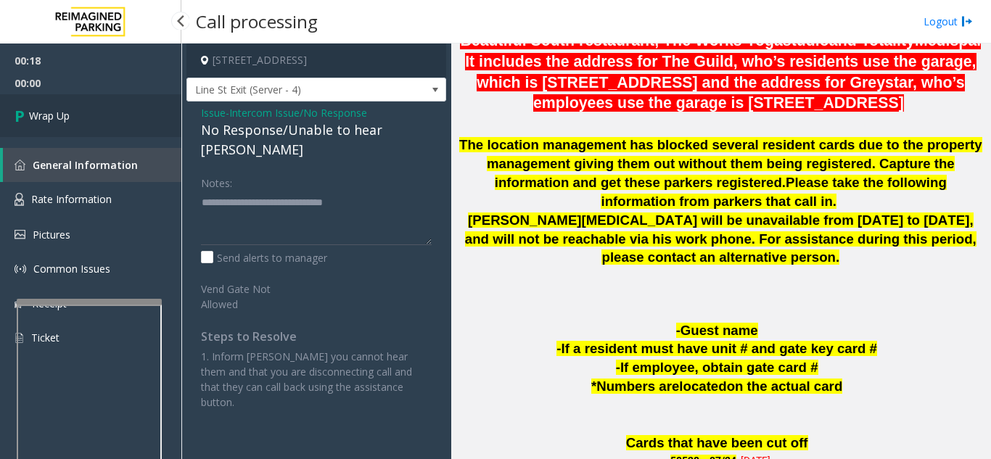
click at [136, 117] on link "Wrap Up" at bounding box center [90, 115] width 181 height 43
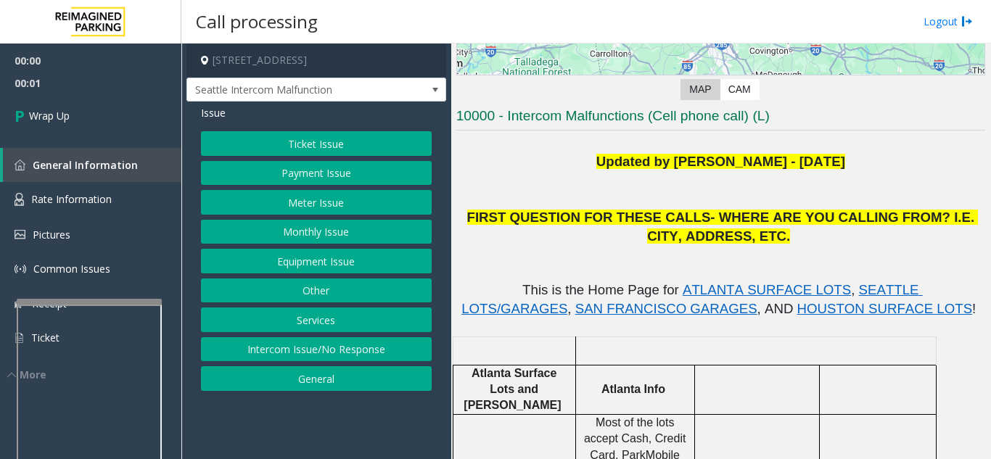
scroll to position [290, 0]
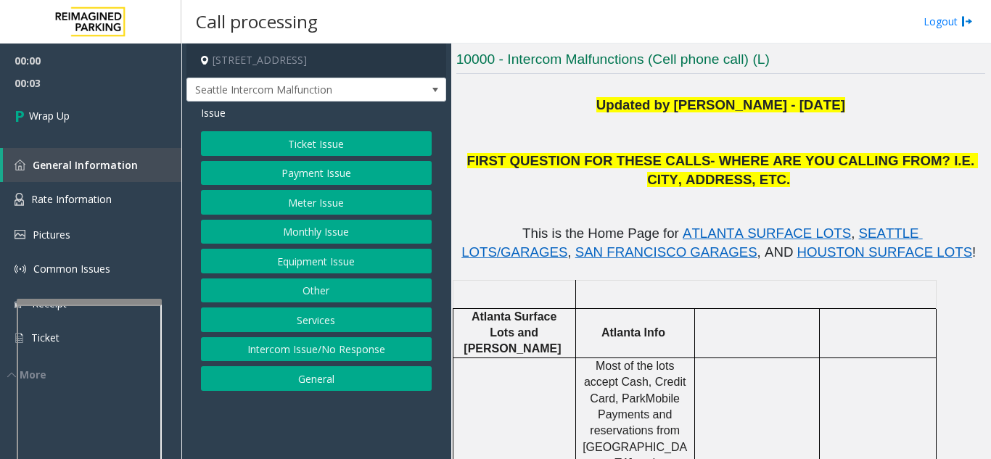
click at [323, 357] on button "Intercom Issue/No Response" at bounding box center [316, 349] width 231 height 25
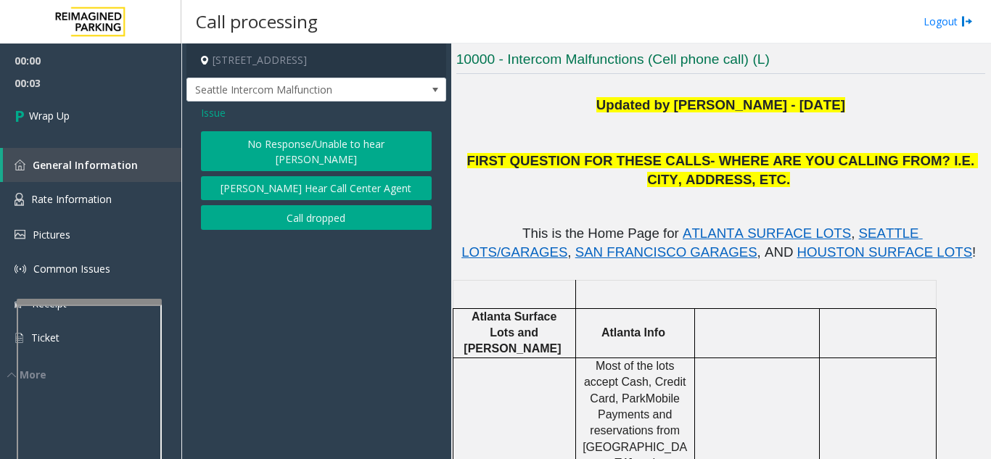
click at [302, 205] on button "Call dropped" at bounding box center [316, 217] width 231 height 25
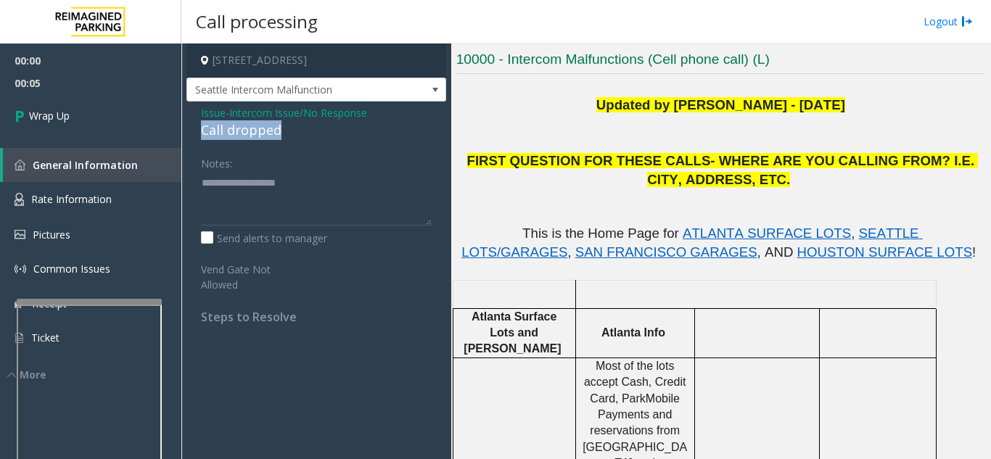
drag, startPoint x: 202, startPoint y: 127, endPoint x: 282, endPoint y: 129, distance: 80.5
click at [282, 129] on div "Call dropped" at bounding box center [316, 130] width 231 height 20
type textarea "**********"
click at [35, 93] on span "00:06" at bounding box center [90, 83] width 181 height 22
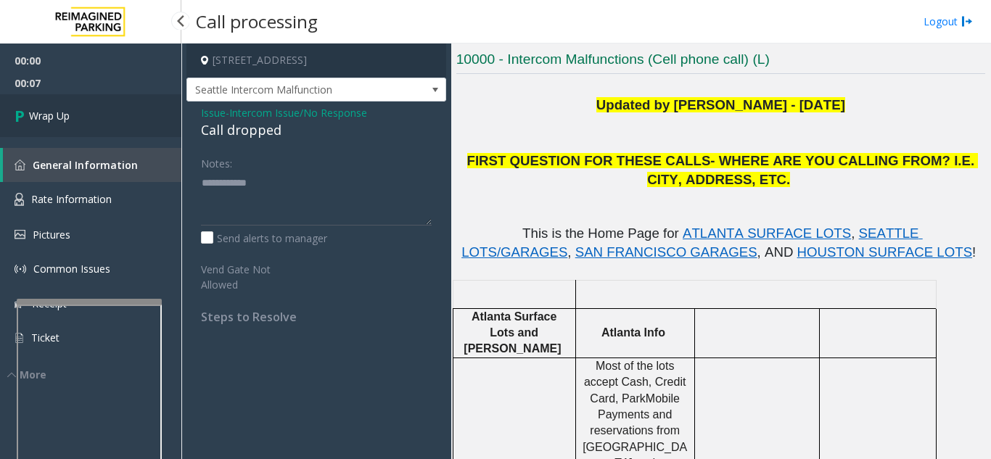
click at [59, 116] on span "Wrap Up" at bounding box center [49, 115] width 41 height 15
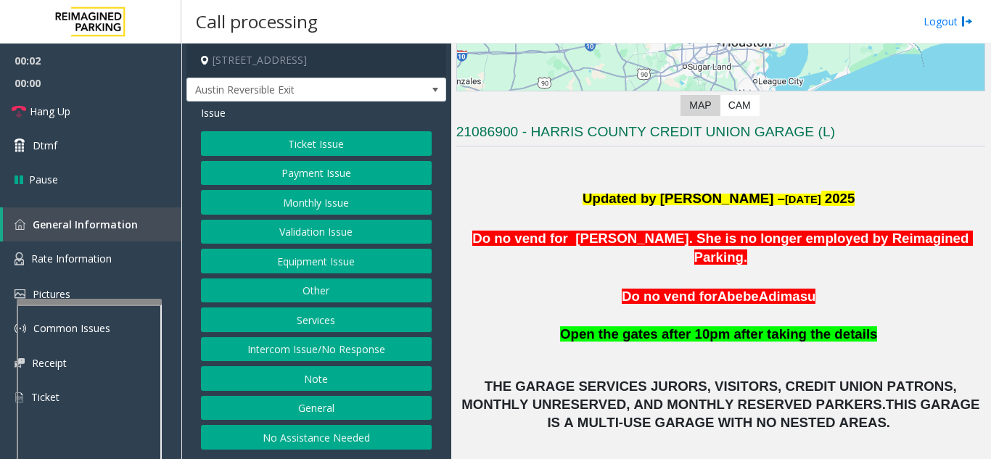
scroll to position [290, 0]
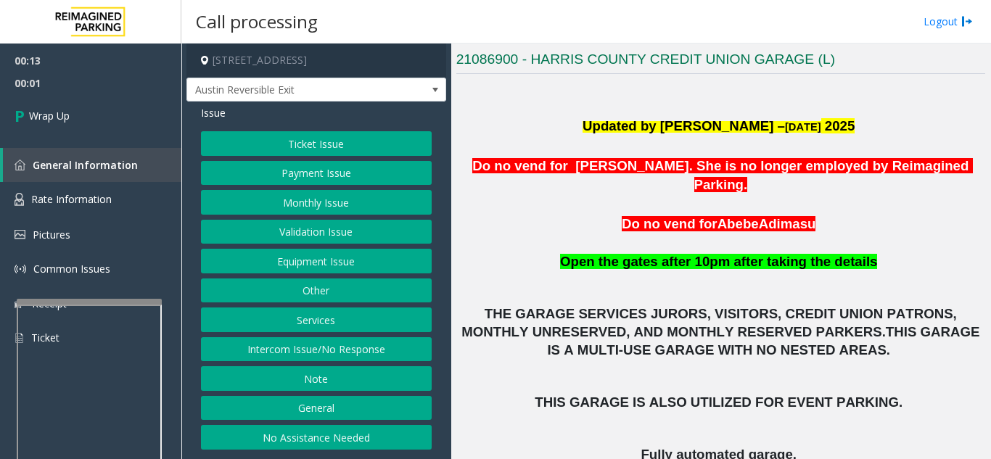
click at [304, 358] on button "Intercom Issue/No Response" at bounding box center [316, 349] width 231 height 25
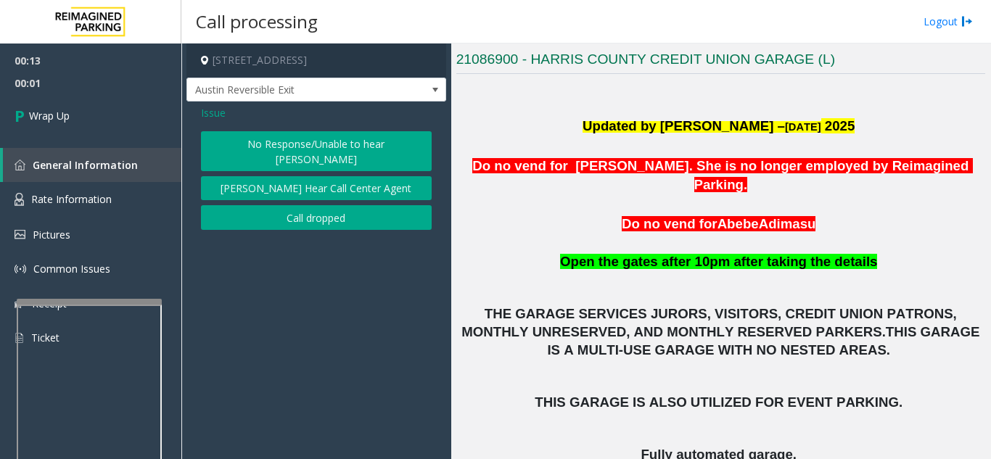
click at [307, 205] on button "Call dropped" at bounding box center [316, 217] width 231 height 25
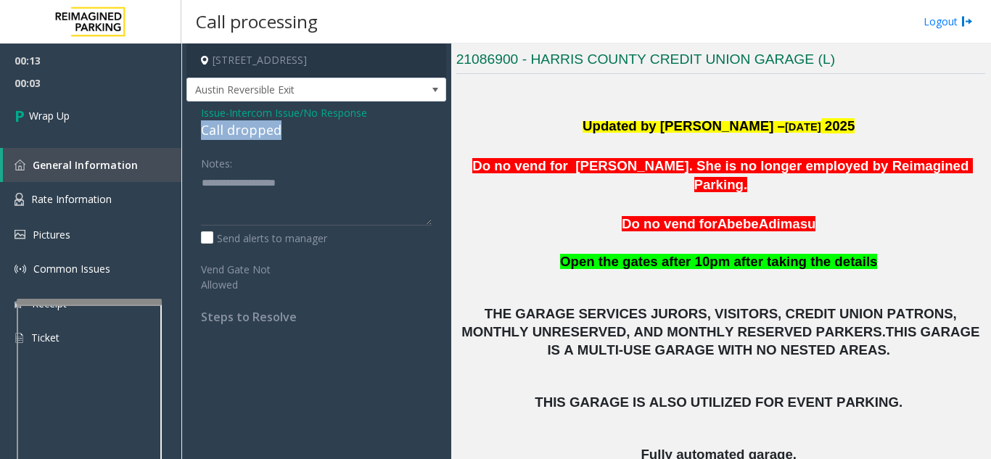
drag, startPoint x: 196, startPoint y: 132, endPoint x: 281, endPoint y: 128, distance: 84.9
click at [281, 128] on div "Issue - Intercom Issue/No Response Call dropped Notes: Send alerts to manager V…" at bounding box center [316, 220] width 260 height 237
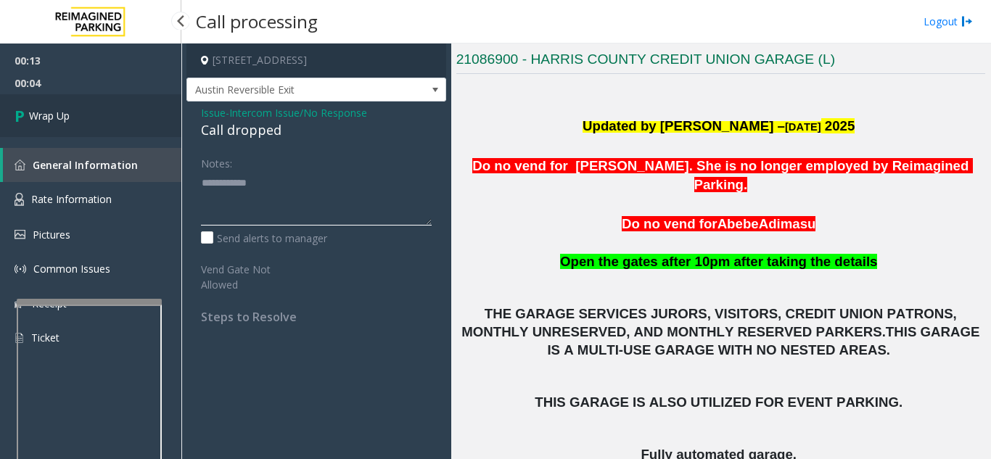
type textarea "**********"
click at [145, 102] on link "Wrap Up" at bounding box center [90, 115] width 181 height 43
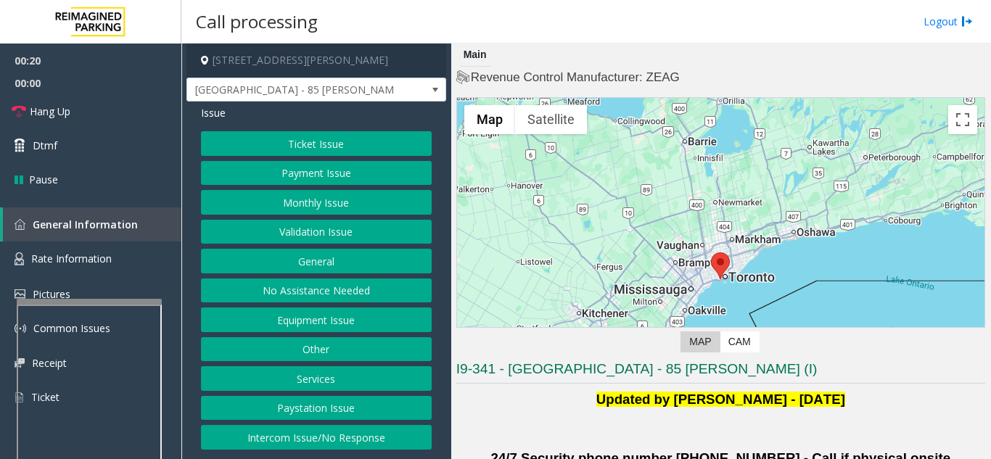
click at [283, 236] on button "Validation Issue" at bounding box center [316, 232] width 231 height 25
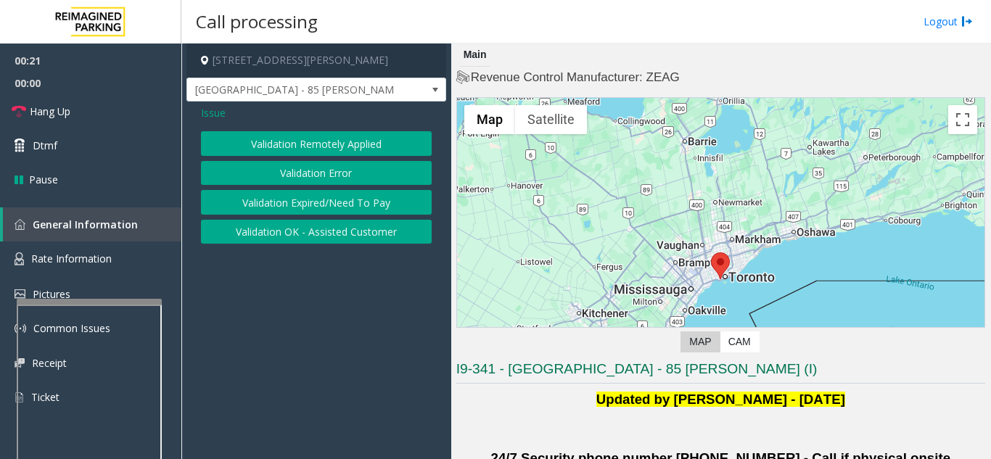
click at [284, 176] on button "Validation Error" at bounding box center [316, 173] width 231 height 25
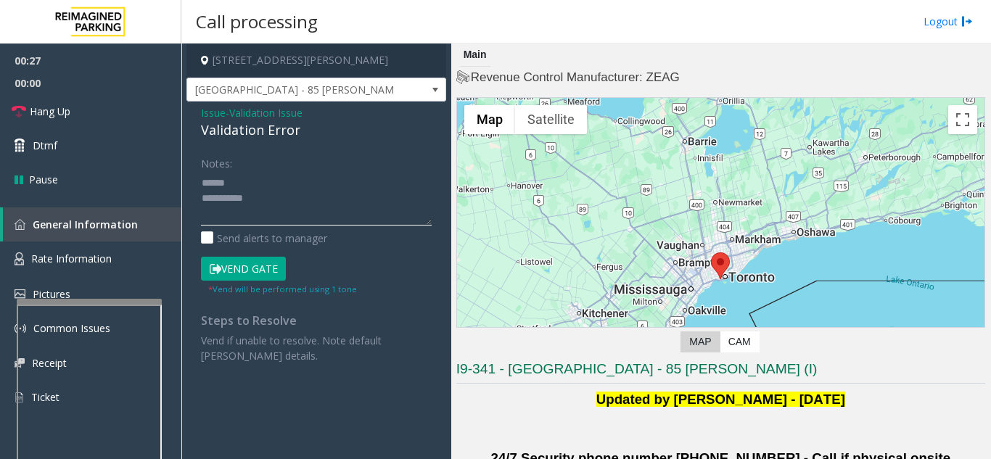
click at [292, 193] on textarea at bounding box center [316, 198] width 231 height 54
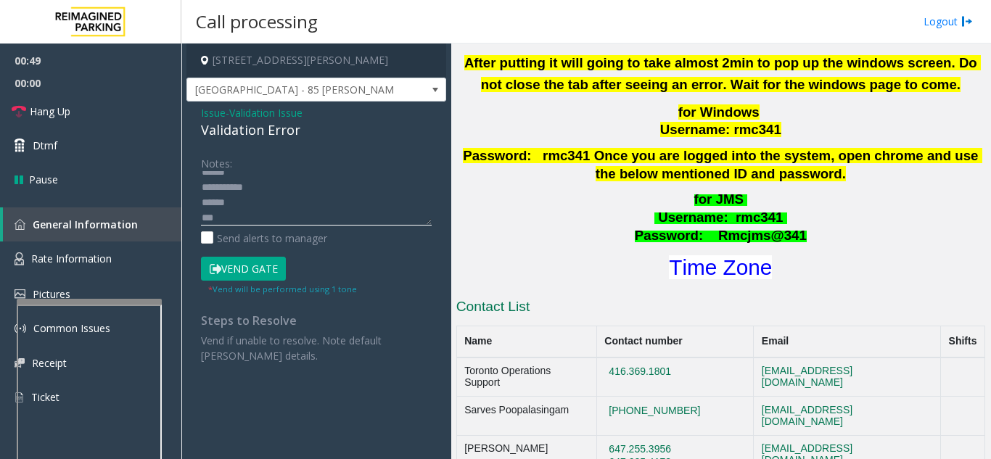
scroll to position [653, 0]
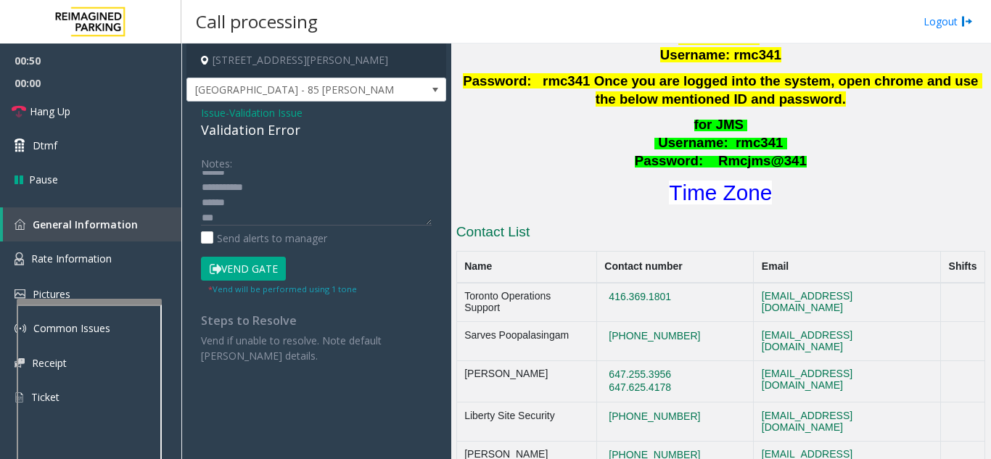
click at [733, 185] on h1 "Time Zone" at bounding box center [721, 193] width 532 height 30
click at [733, 181] on font "Time Zone" at bounding box center [720, 193] width 103 height 24
click at [228, 216] on textarea at bounding box center [316, 198] width 231 height 54
click at [238, 258] on button "Vend Gate" at bounding box center [243, 269] width 85 height 25
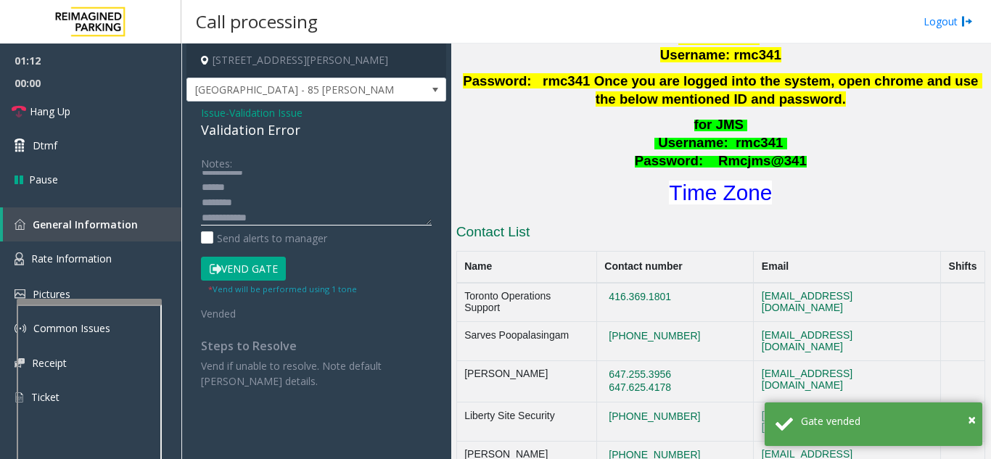
click at [252, 215] on textarea at bounding box center [316, 198] width 231 height 54
click at [294, 174] on textarea at bounding box center [316, 198] width 231 height 54
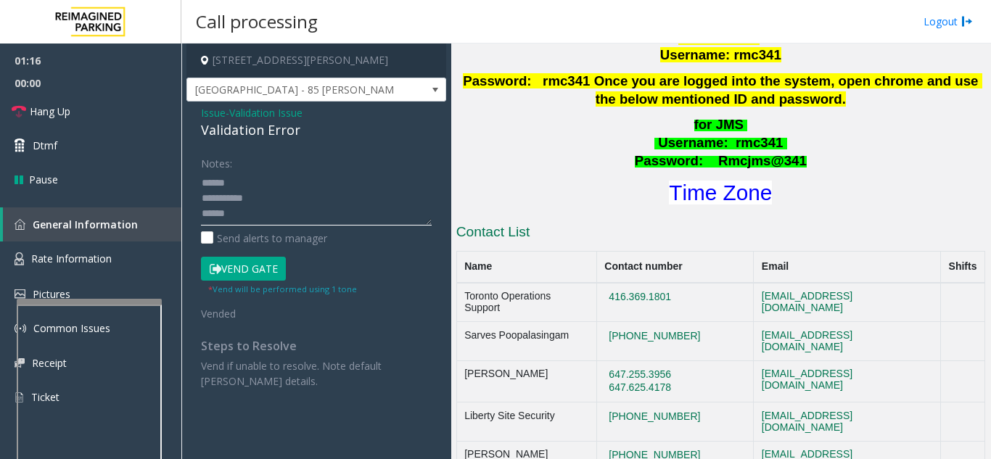
click at [296, 192] on textarea at bounding box center [316, 198] width 231 height 54
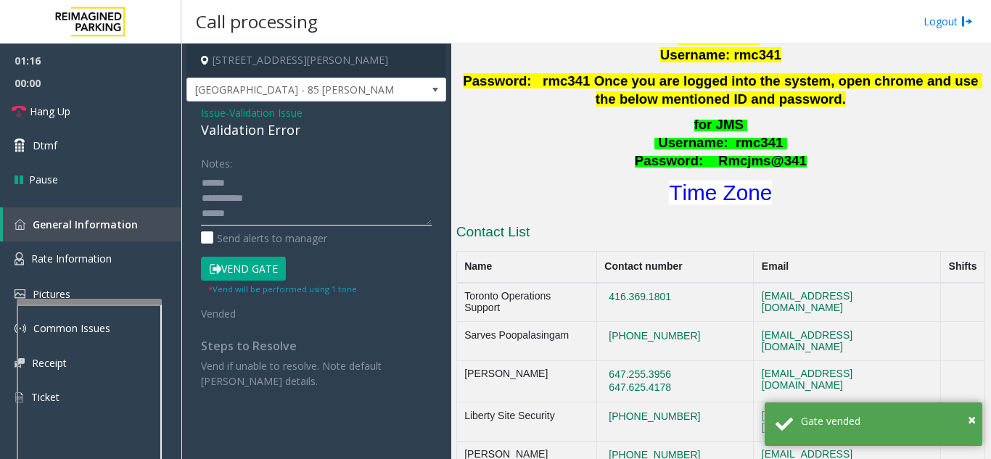
click at [292, 175] on textarea at bounding box center [316, 198] width 231 height 54
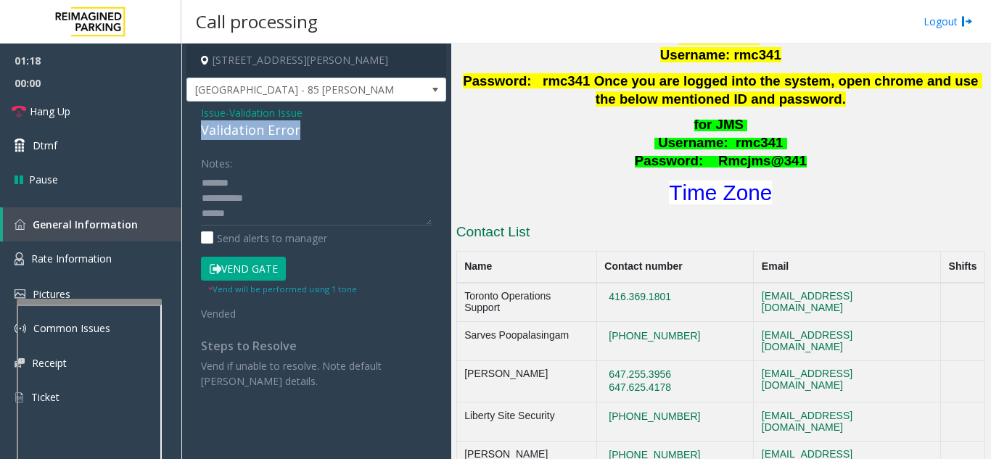
drag, startPoint x: 199, startPoint y: 128, endPoint x: 316, endPoint y: 128, distance: 116.8
click at [316, 128] on div "Issue - Validation Issue Validation Error Notes: Send alerts to manager Vend Ga…" at bounding box center [316, 253] width 260 height 302
click at [350, 181] on textarea at bounding box center [316, 198] width 231 height 54
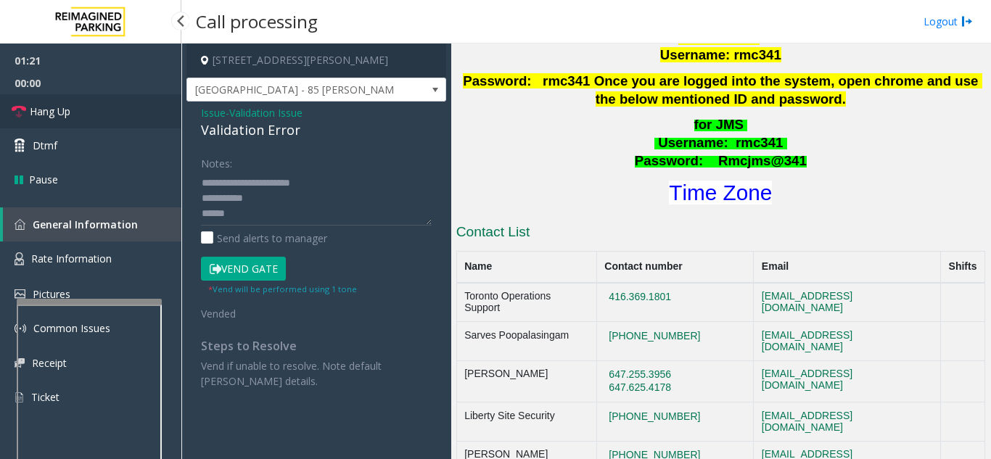
click at [83, 108] on link "Hang Up" at bounding box center [90, 111] width 181 height 34
click at [352, 185] on textarea at bounding box center [316, 198] width 231 height 54
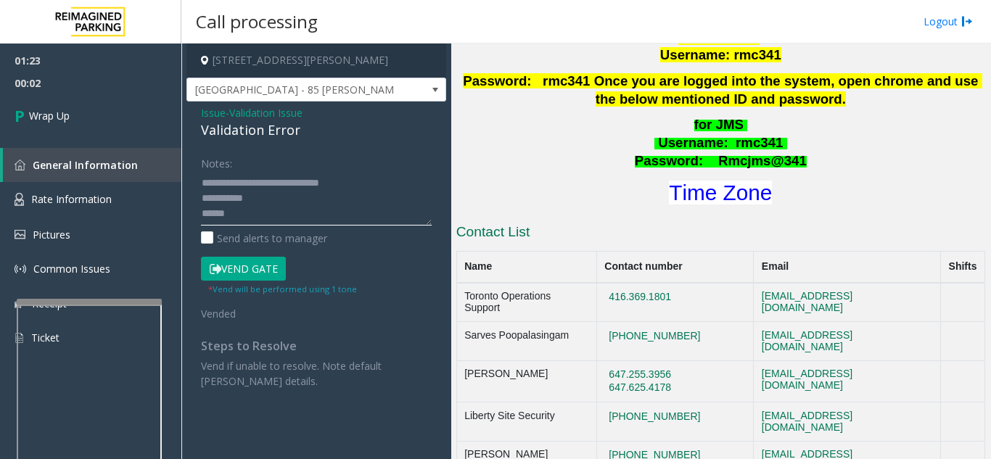
click at [310, 210] on textarea at bounding box center [316, 198] width 231 height 54
click at [314, 193] on textarea at bounding box center [316, 198] width 231 height 54
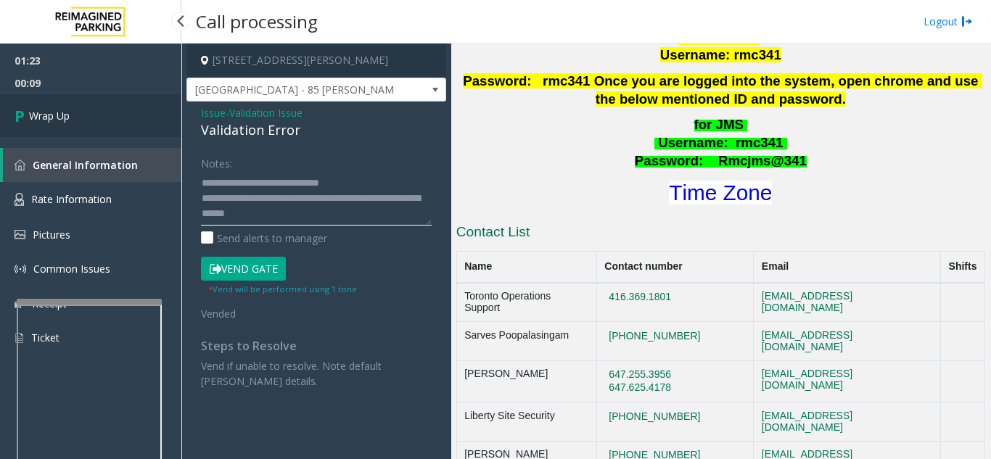
type textarea "**********"
click at [113, 135] on link "Wrap Up" at bounding box center [90, 115] width 181 height 43
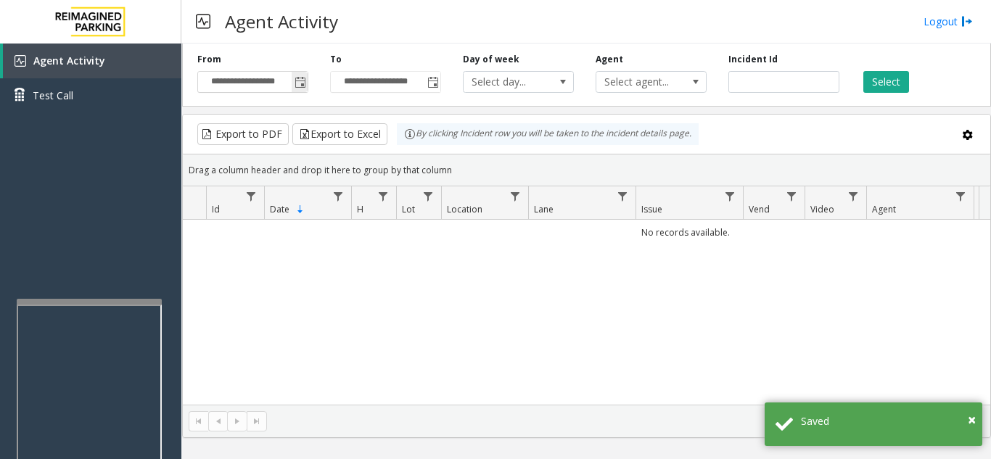
click at [299, 79] on span "Toggle popup" at bounding box center [300, 83] width 12 height 12
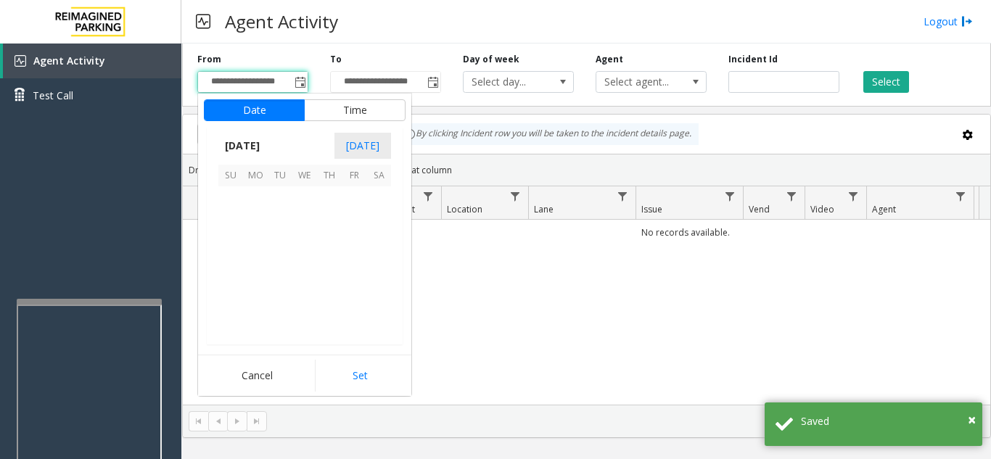
scroll to position [260097, 0]
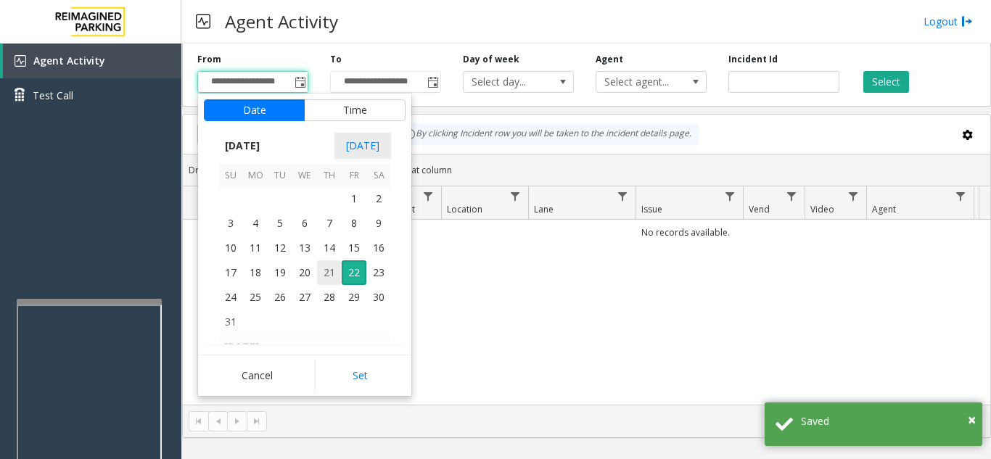
click at [333, 276] on span "21" at bounding box center [329, 272] width 25 height 25
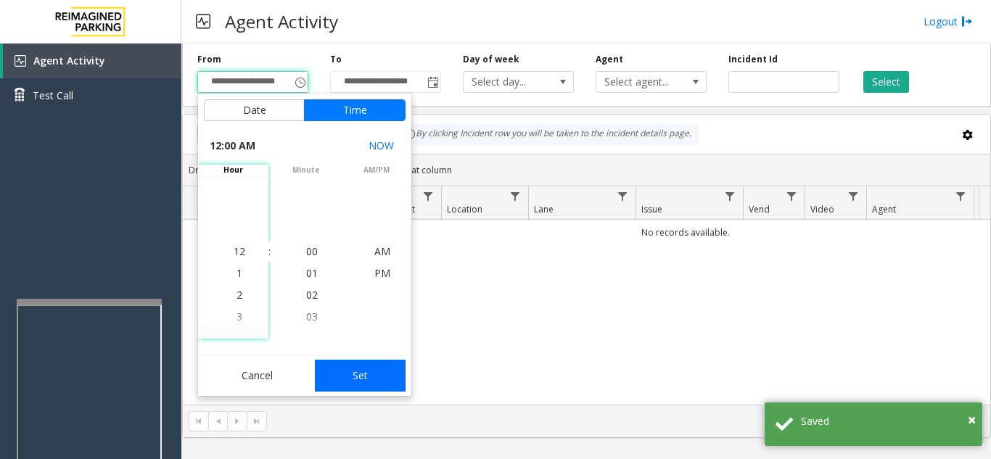
click at [381, 382] on button "Set" at bounding box center [360, 376] width 91 height 32
type input "**********"
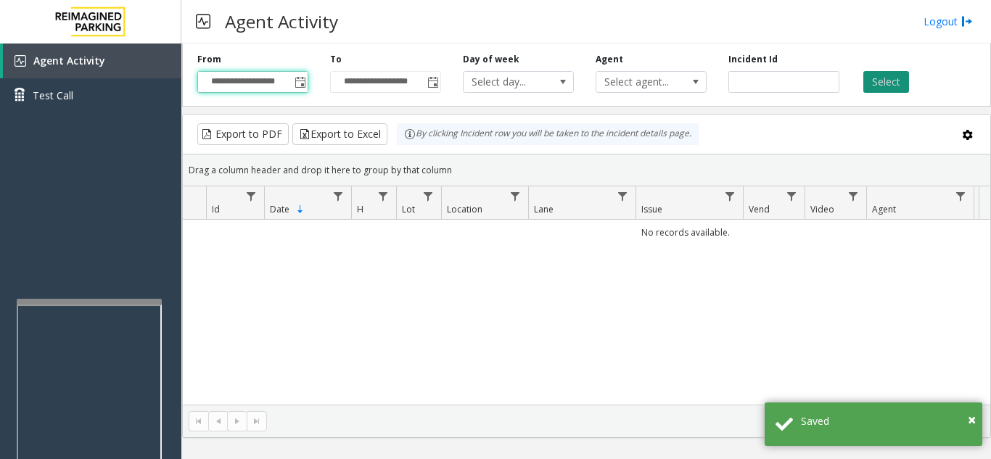
click at [875, 75] on button "Select" at bounding box center [886, 82] width 46 height 22
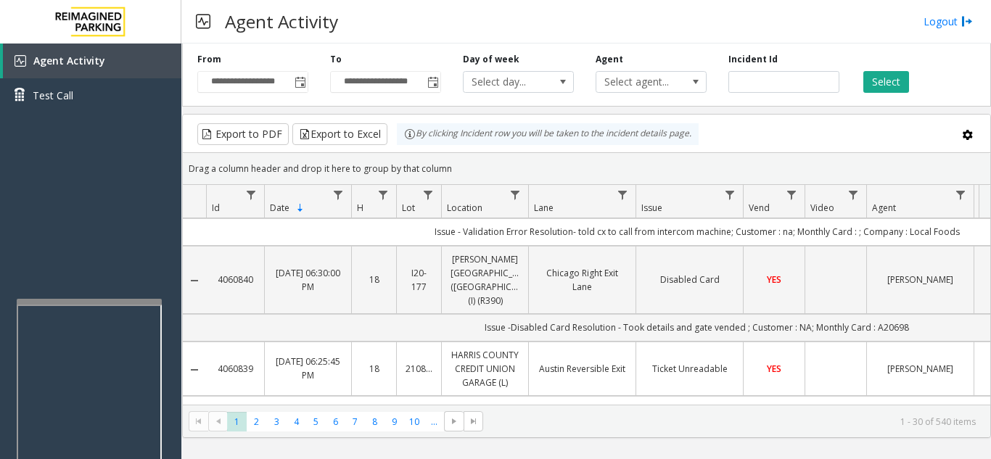
scroll to position [0, 0]
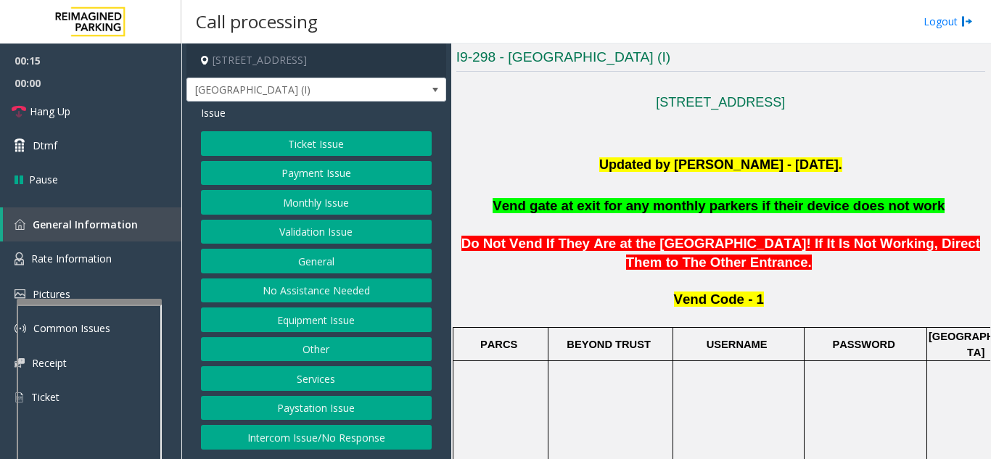
scroll to position [363, 0]
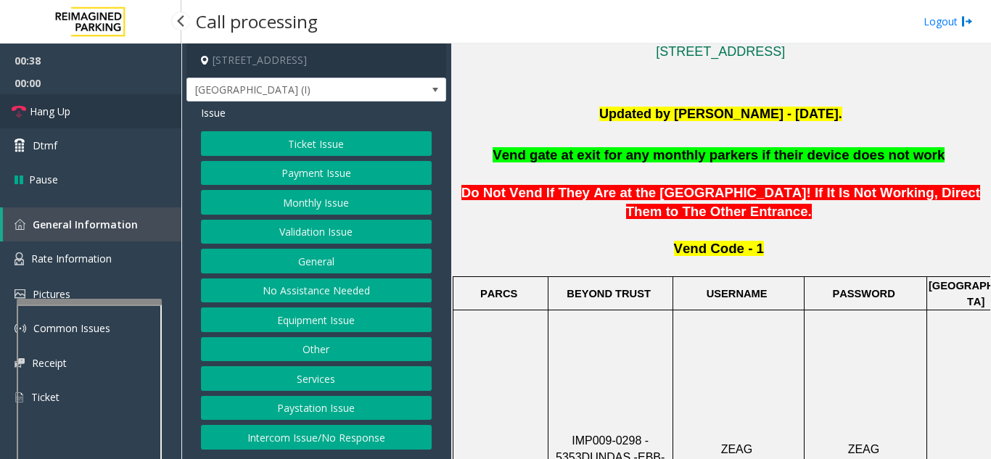
click at [70, 107] on span "Hang Up" at bounding box center [50, 111] width 41 height 15
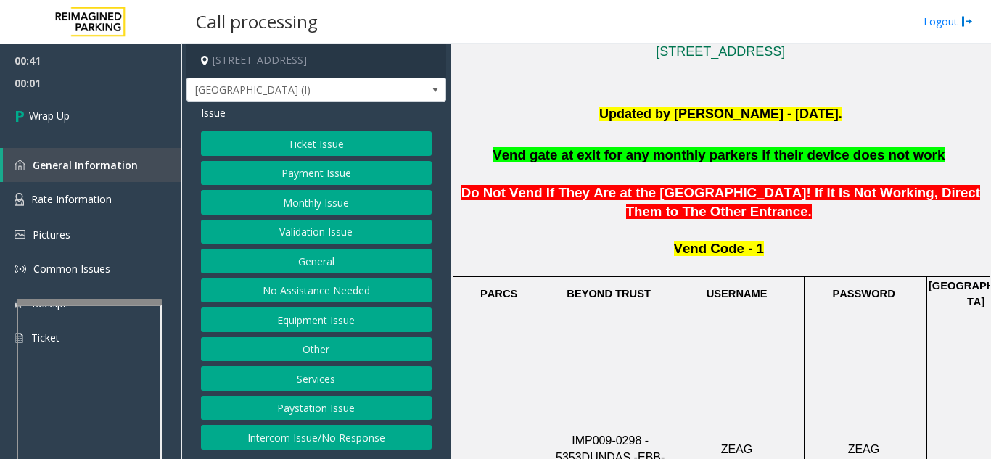
click at [328, 331] on button "Equipment Issue" at bounding box center [316, 319] width 231 height 25
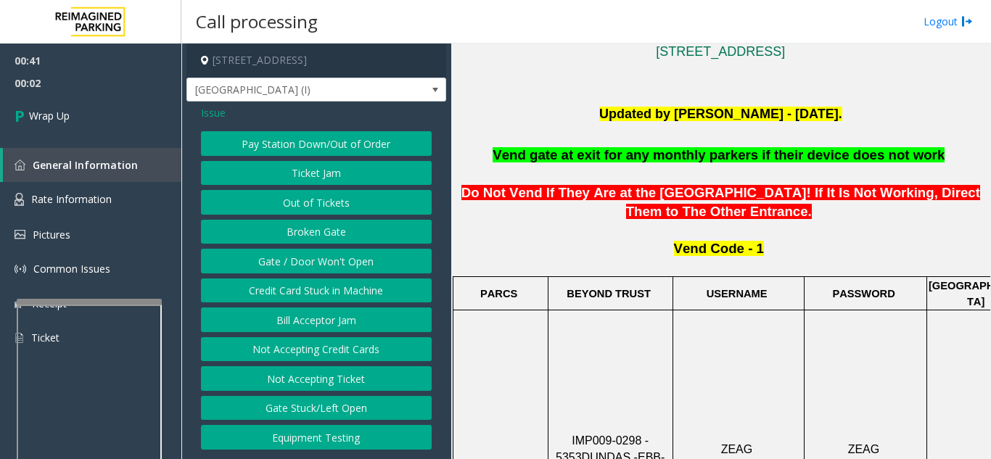
click at [302, 263] on button "Gate / Door Won't Open" at bounding box center [316, 261] width 231 height 25
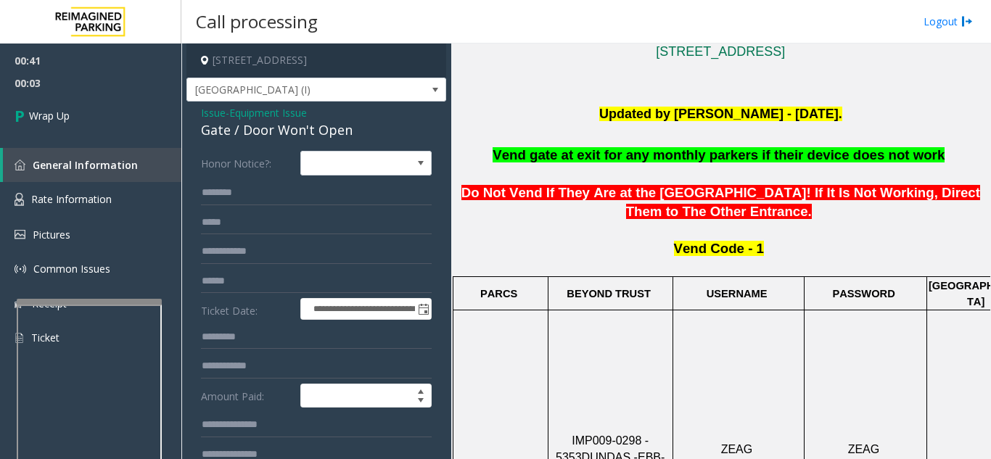
scroll to position [73, 0]
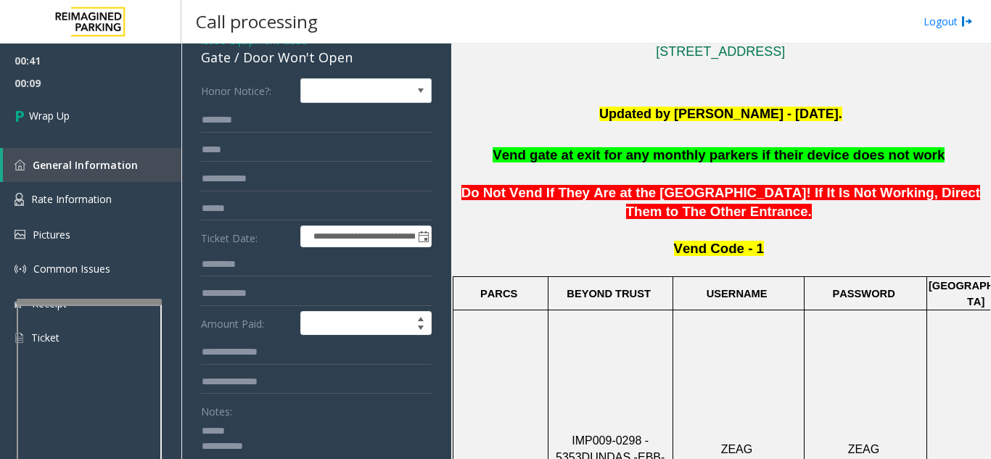
click at [285, 426] on textarea at bounding box center [311, 446] width 220 height 54
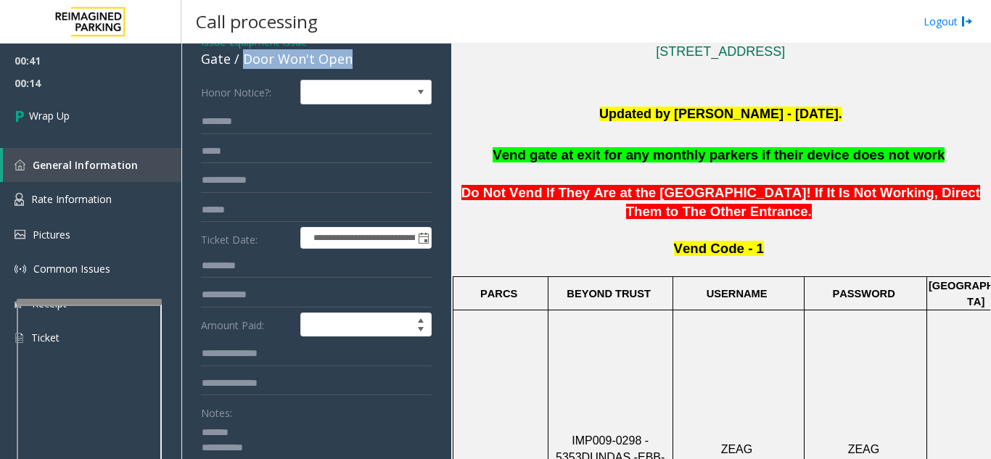
drag, startPoint x: 240, startPoint y: 55, endPoint x: 355, endPoint y: 64, distance: 115.6
click at [355, 64] on div "Gate / Door Won't Open" at bounding box center [316, 59] width 231 height 20
click at [314, 444] on textarea at bounding box center [311, 448] width 220 height 54
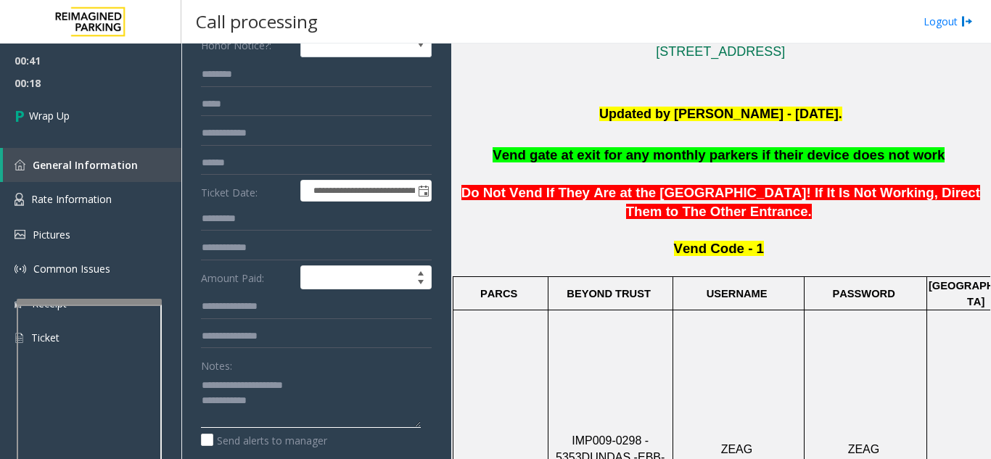
scroll to position [144, 0]
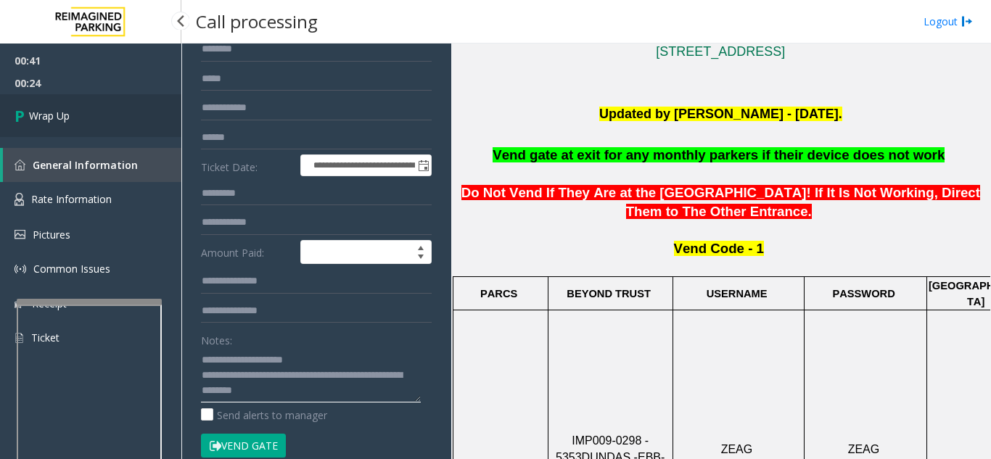
type textarea "**********"
click at [95, 134] on link "Wrap Up" at bounding box center [90, 115] width 181 height 43
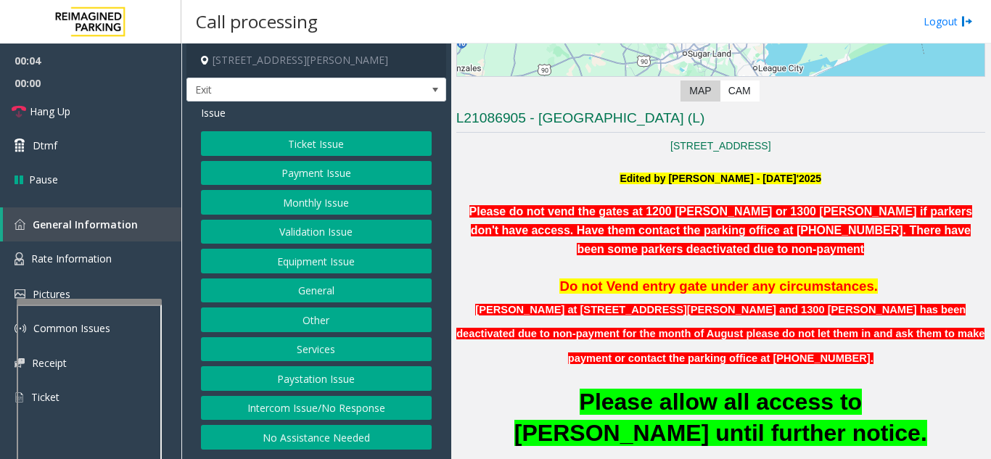
scroll to position [290, 0]
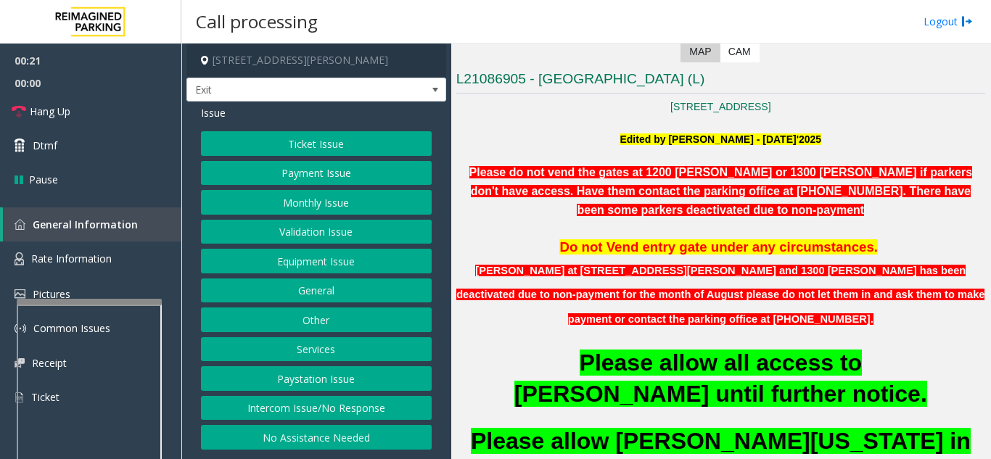
click at [355, 196] on button "Monthly Issue" at bounding box center [316, 202] width 231 height 25
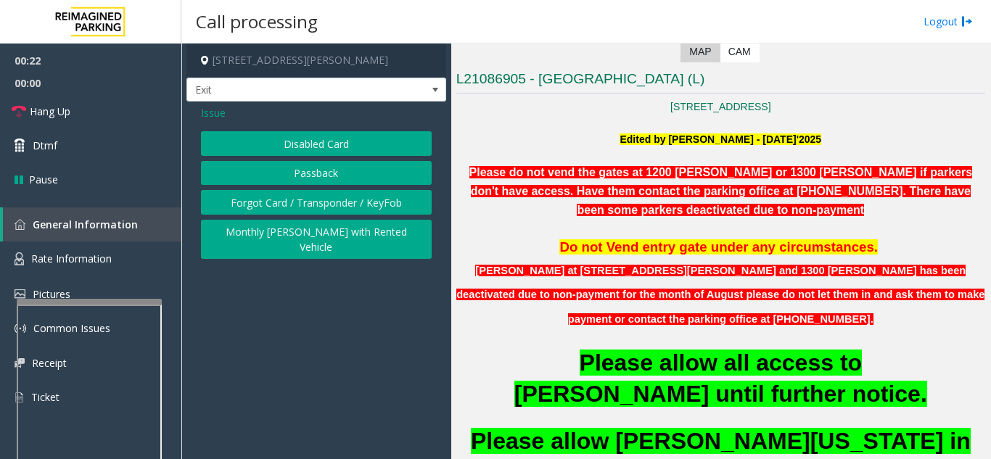
click at [321, 144] on button "Disabled Card" at bounding box center [316, 143] width 231 height 25
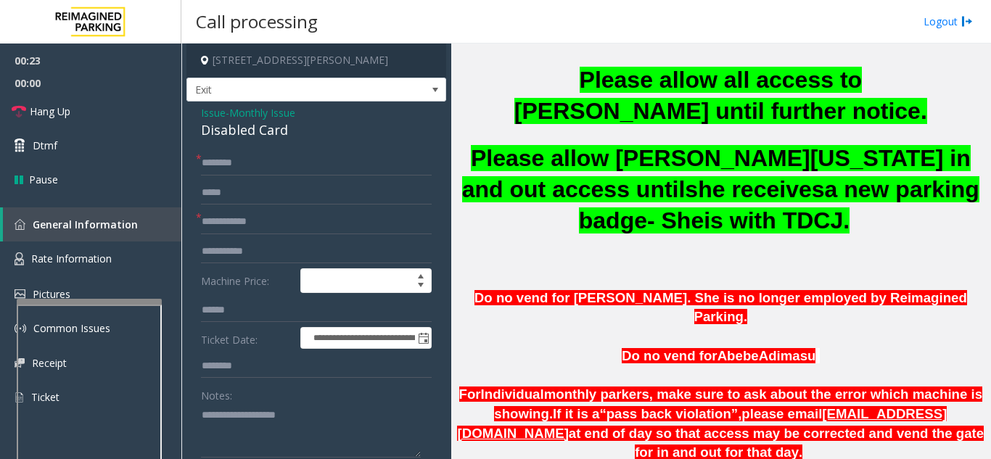
scroll to position [580, 0]
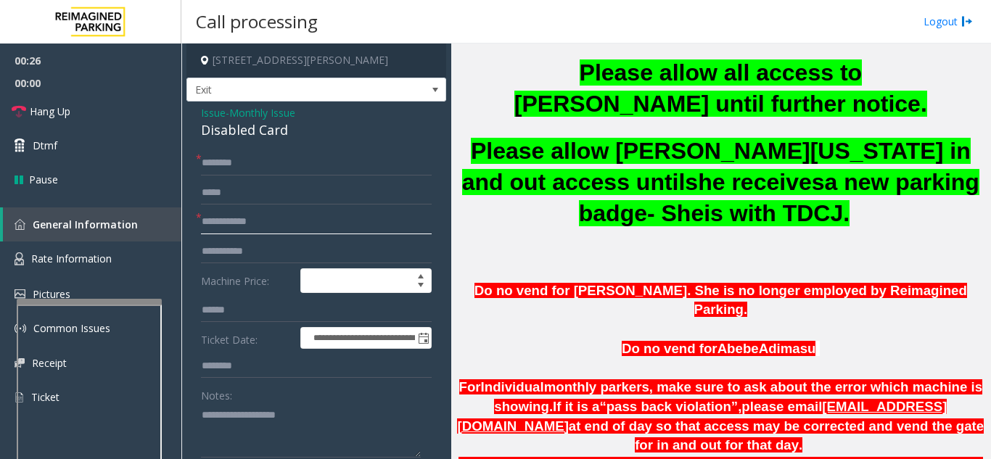
click at [345, 221] on input "text" at bounding box center [316, 222] width 231 height 25
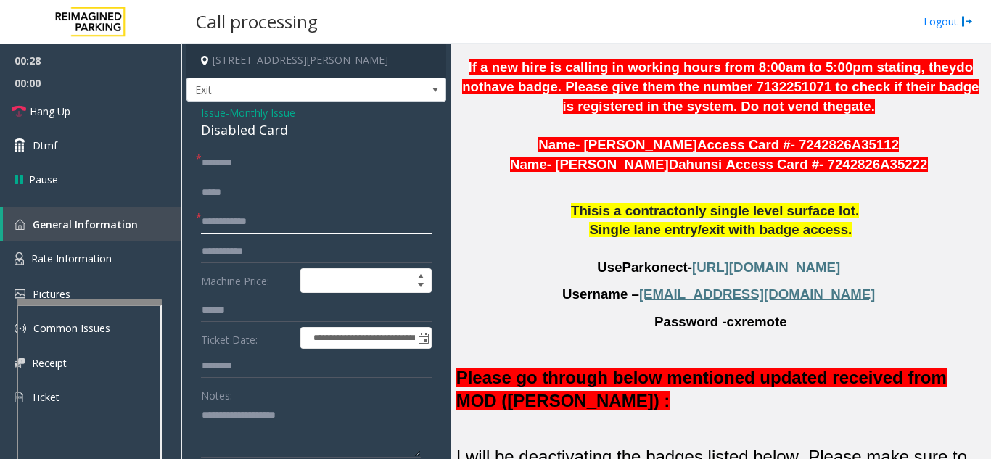
scroll to position [1160, 0]
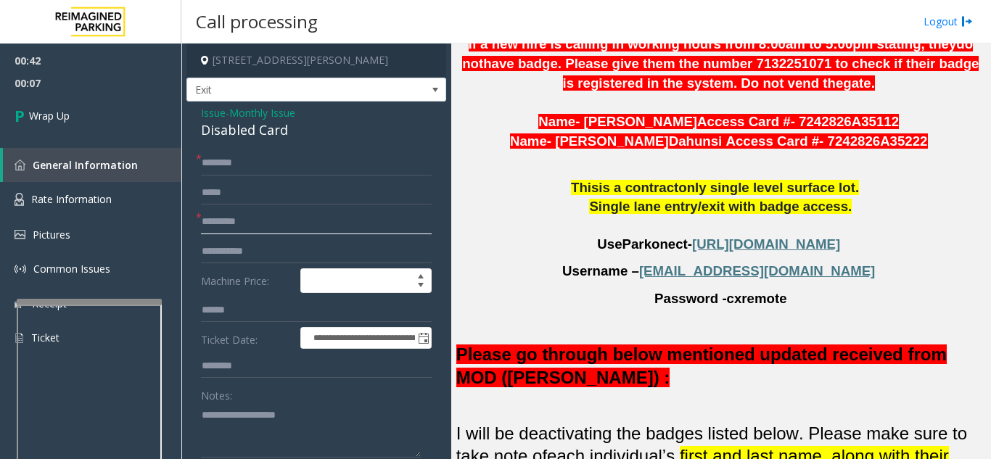
type input "********"
click at [267, 171] on input "text" at bounding box center [316, 163] width 231 height 25
type input "**"
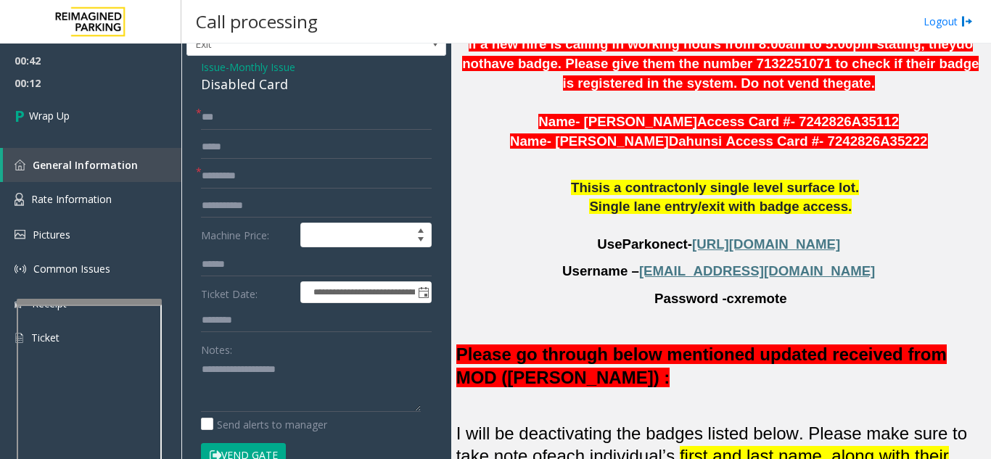
scroll to position [53, 0]
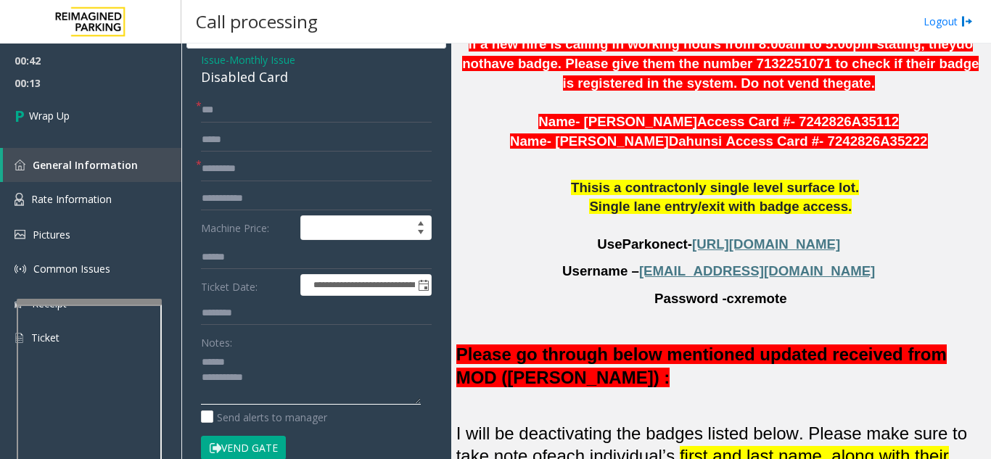
click at [250, 360] on textarea at bounding box center [311, 377] width 220 height 54
drag, startPoint x: 201, startPoint y: 80, endPoint x: 294, endPoint y: 81, distance: 93.6
click at [294, 81] on div "Disabled Card" at bounding box center [316, 77] width 231 height 20
click at [313, 377] on textarea at bounding box center [311, 377] width 220 height 54
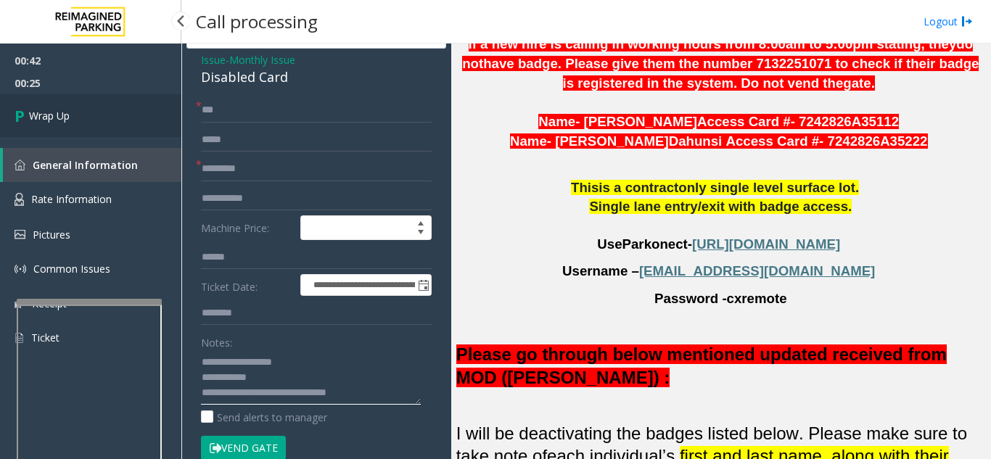
type textarea "**********"
click at [72, 112] on link "Wrap Up" at bounding box center [90, 115] width 181 height 43
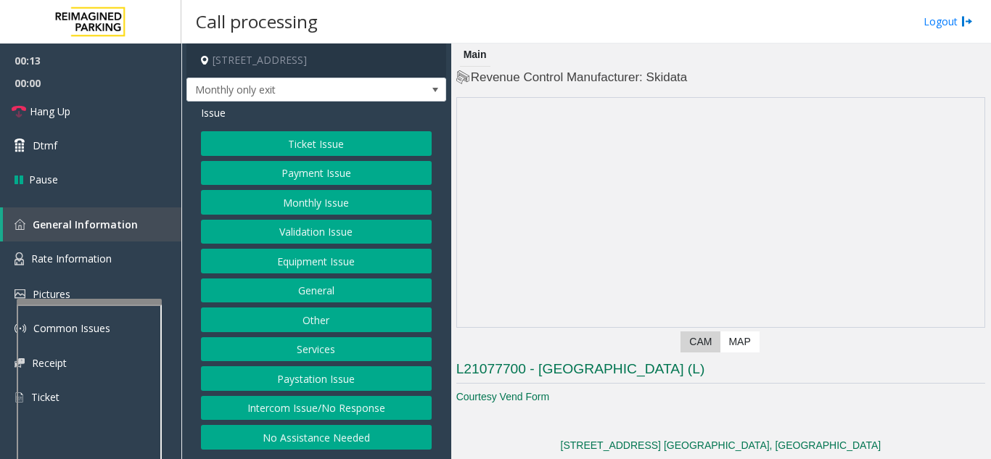
click at [360, 408] on button "Intercom Issue/No Response" at bounding box center [316, 408] width 231 height 25
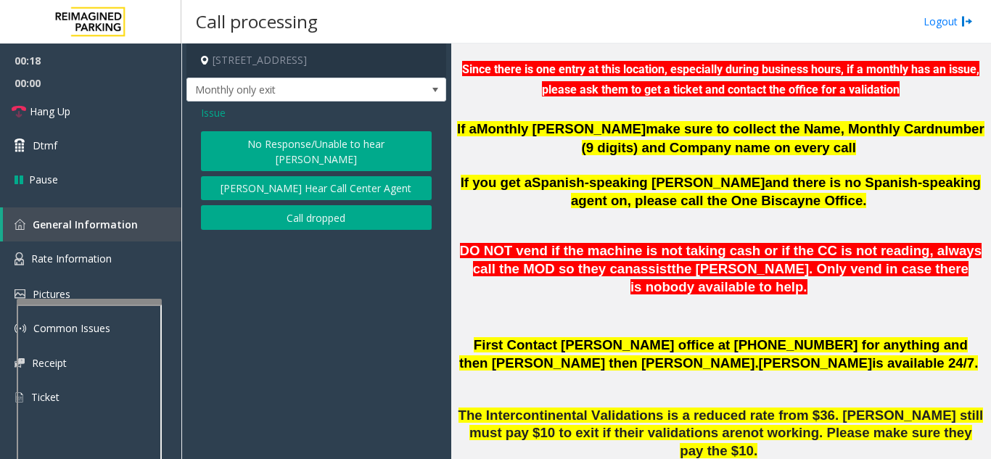
scroll to position [508, 0]
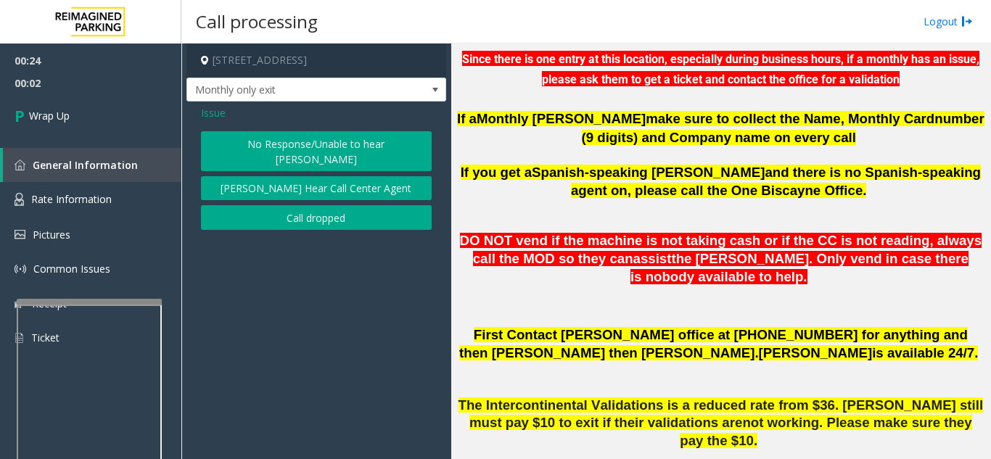
click at [252, 147] on button "No Response/Unable to hear [PERSON_NAME]" at bounding box center [316, 151] width 231 height 40
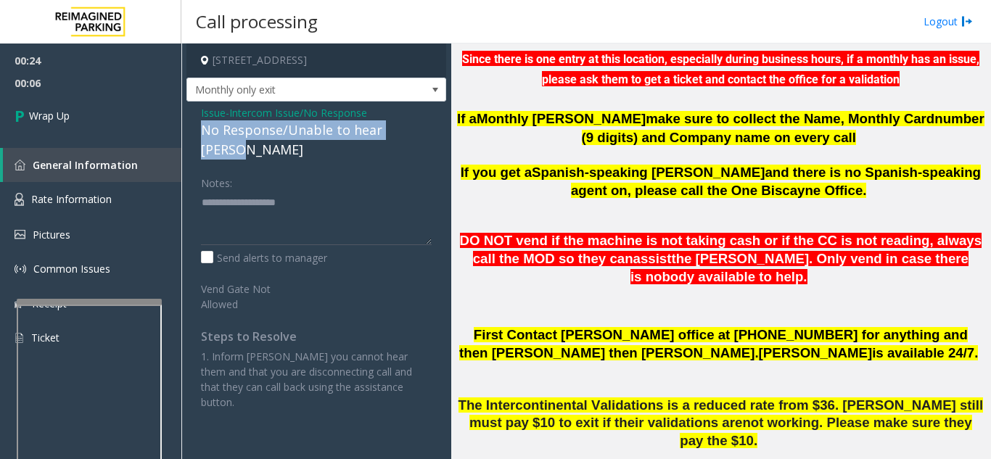
drag, startPoint x: 194, startPoint y: 132, endPoint x: 420, endPoint y: 129, distance: 225.5
click at [420, 129] on div "Issue - Intercom Issue/No Response No Response/Unable to hear [PERSON_NAME] Not…" at bounding box center [316, 263] width 260 height 323
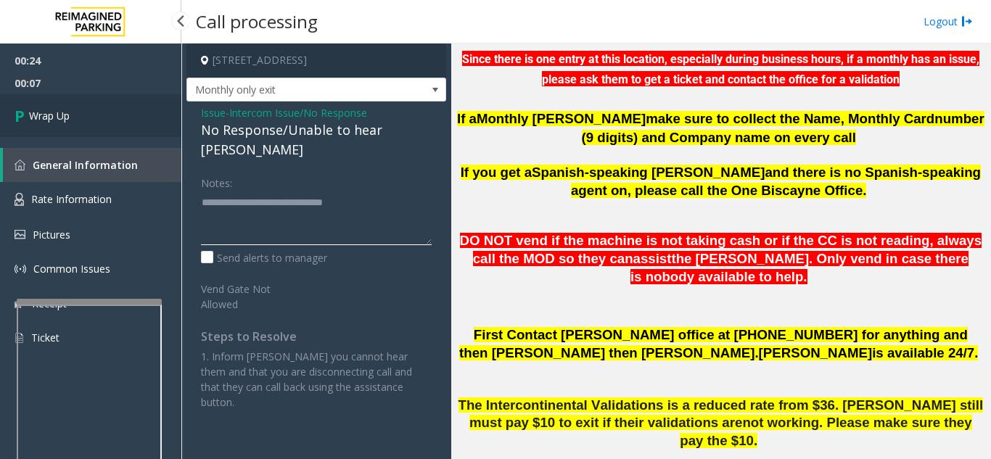
type textarea "**********"
click at [12, 113] on link "Wrap Up" at bounding box center [90, 115] width 181 height 43
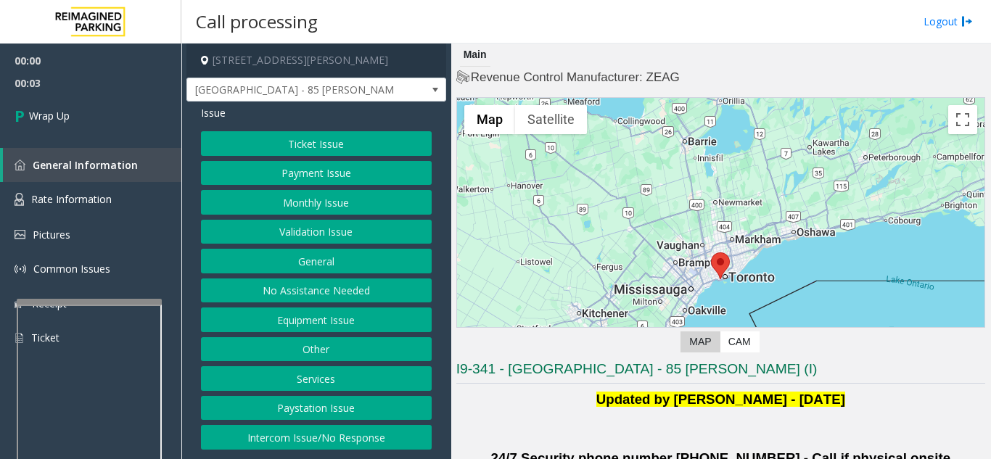
click at [345, 445] on button "Intercom Issue/No Response" at bounding box center [316, 437] width 231 height 25
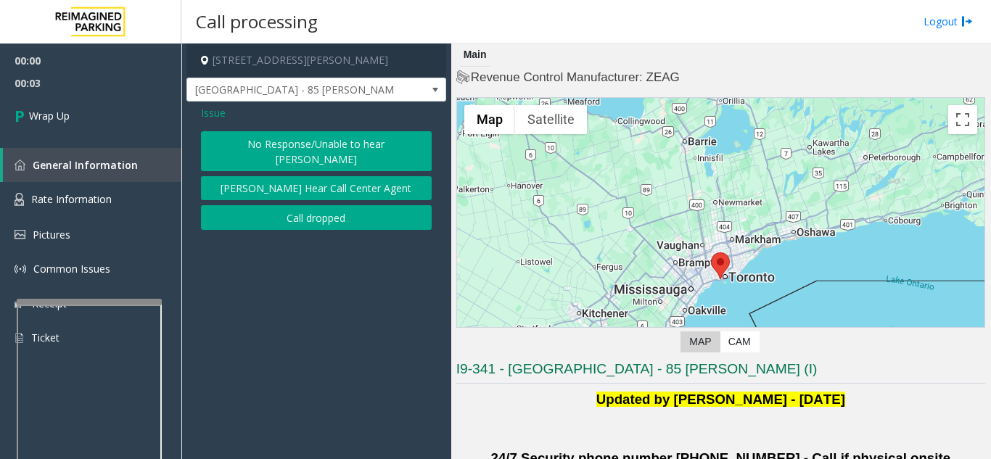
click at [317, 206] on button "Call dropped" at bounding box center [316, 217] width 231 height 25
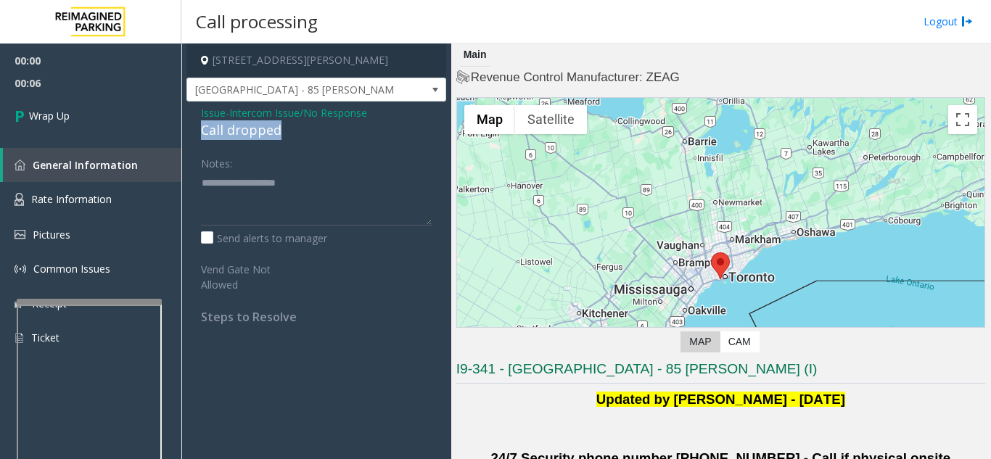
drag, startPoint x: 286, startPoint y: 131, endPoint x: 198, endPoint y: 133, distance: 87.8
click at [198, 133] on div "Issue - Intercom Issue/No Response Call dropped Notes: Send alerts to manager V…" at bounding box center [316, 220] width 260 height 237
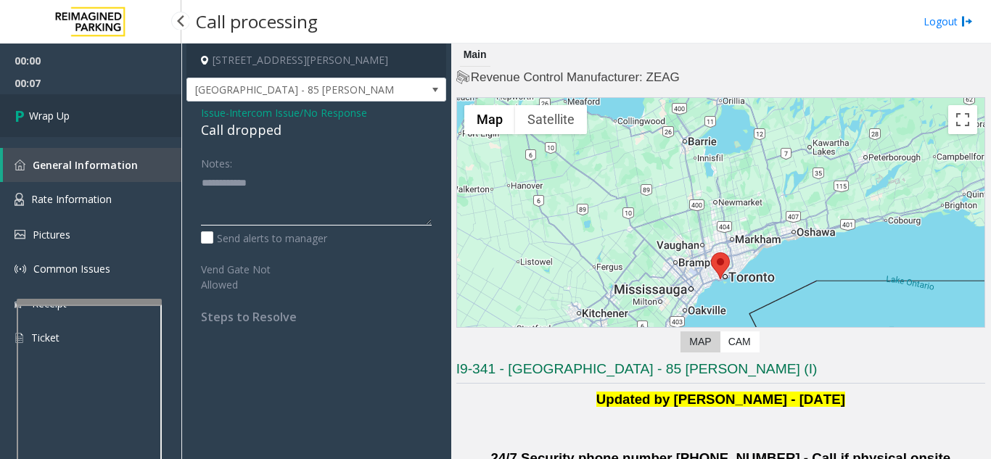
type textarea "**********"
click at [78, 123] on link "Wrap Up" at bounding box center [90, 115] width 181 height 43
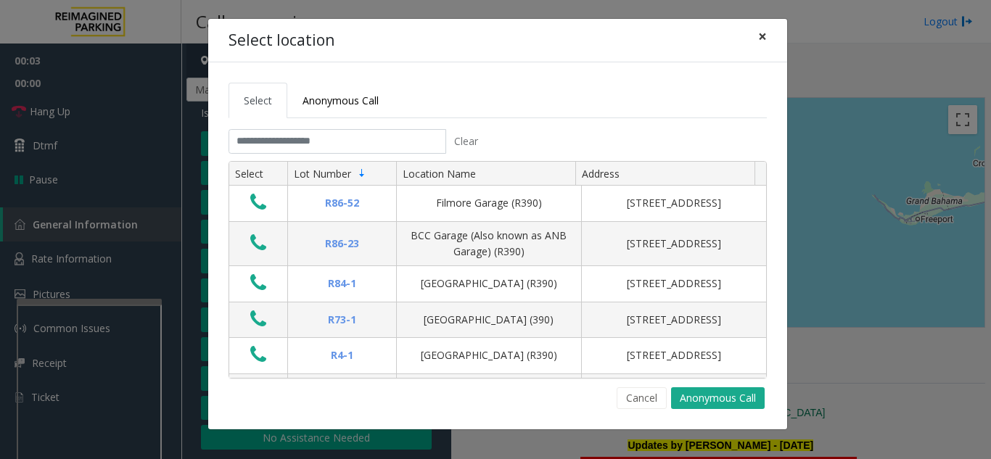
click at [759, 31] on span "×" at bounding box center [762, 36] width 9 height 20
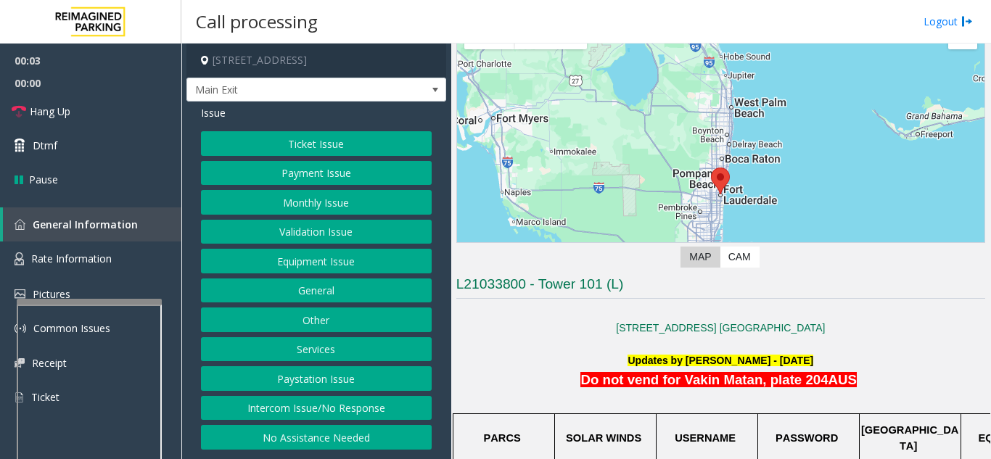
scroll to position [290, 0]
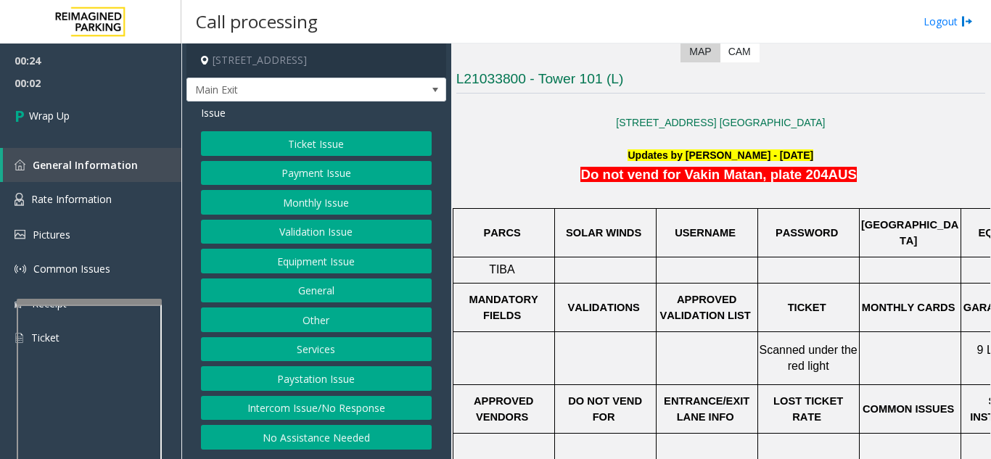
click at [339, 416] on button "Intercom Issue/No Response" at bounding box center [316, 408] width 231 height 25
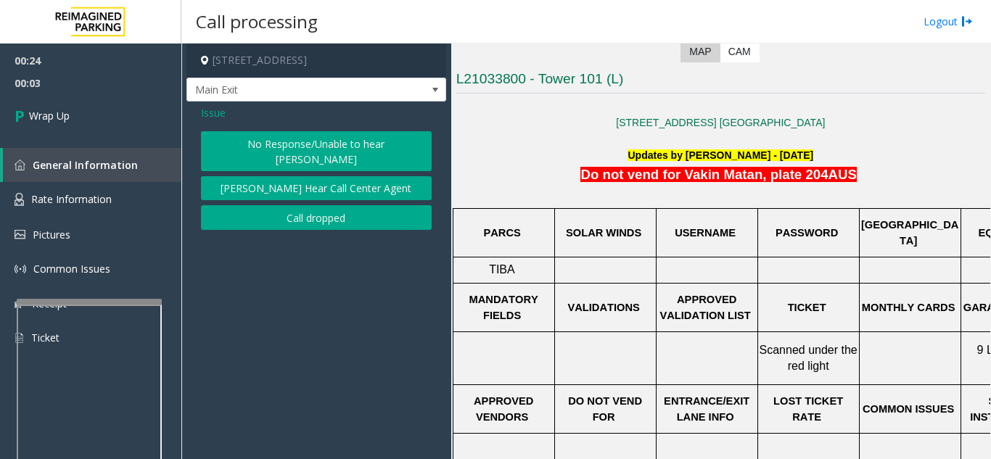
click at [268, 165] on button "No Response/Unable to hear [PERSON_NAME]" at bounding box center [316, 151] width 231 height 40
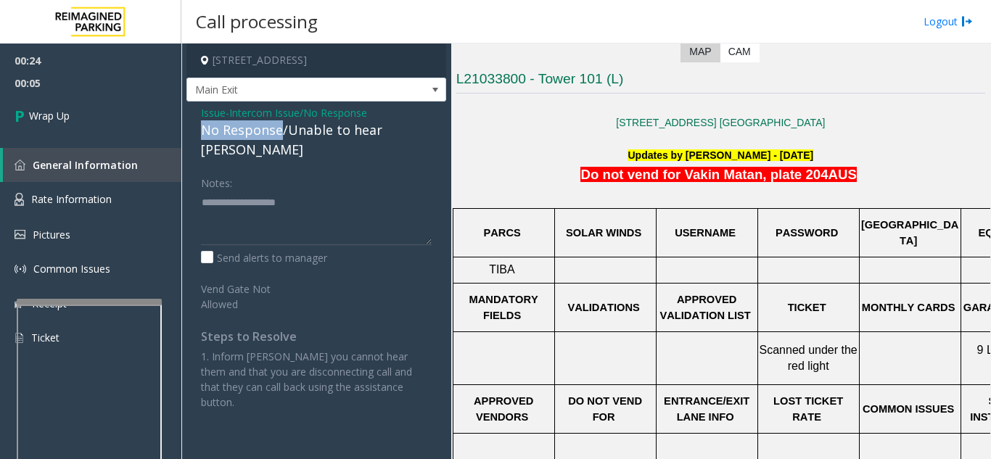
drag, startPoint x: 282, startPoint y: 138, endPoint x: 199, endPoint y: 138, distance: 82.7
click at [199, 138] on div "Issue - Intercom Issue/No Response No Response/Unable to hear [PERSON_NAME] Not…" at bounding box center [316, 263] width 260 height 323
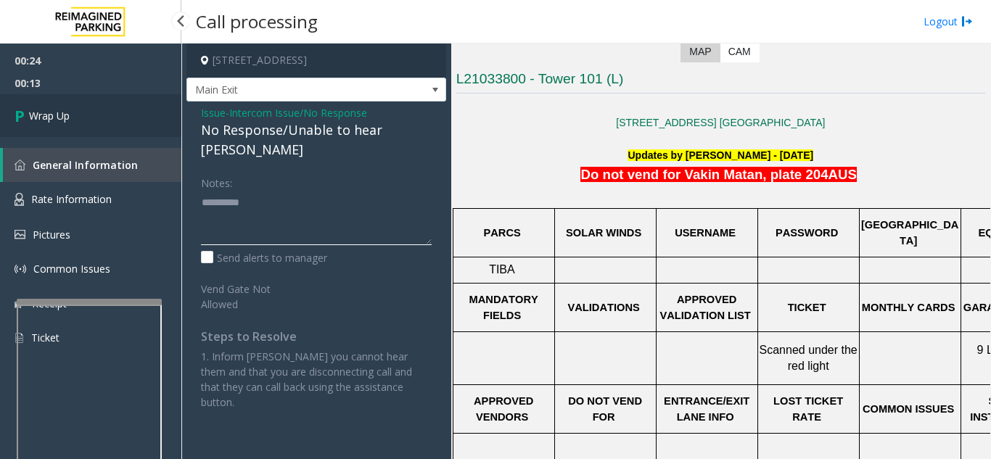
type textarea "**********"
click at [104, 123] on link "Wrap Up" at bounding box center [90, 115] width 181 height 43
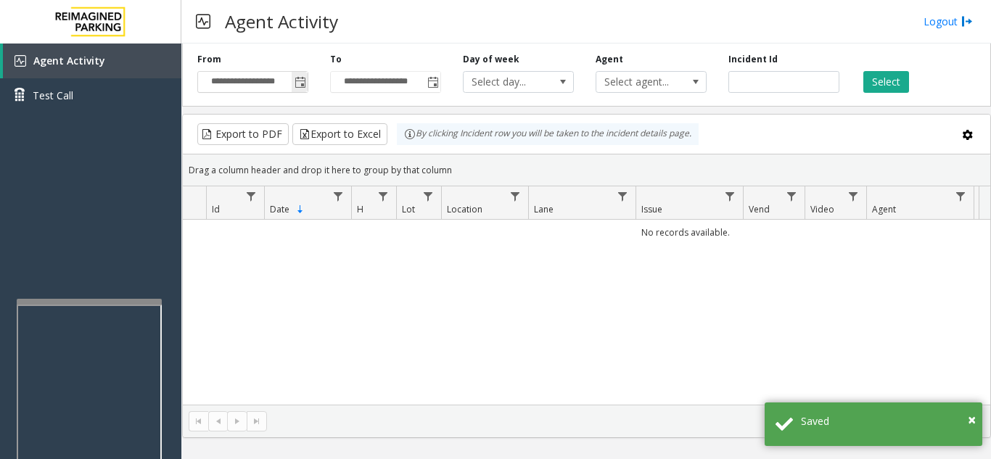
click at [301, 80] on span "Toggle popup" at bounding box center [300, 83] width 12 height 12
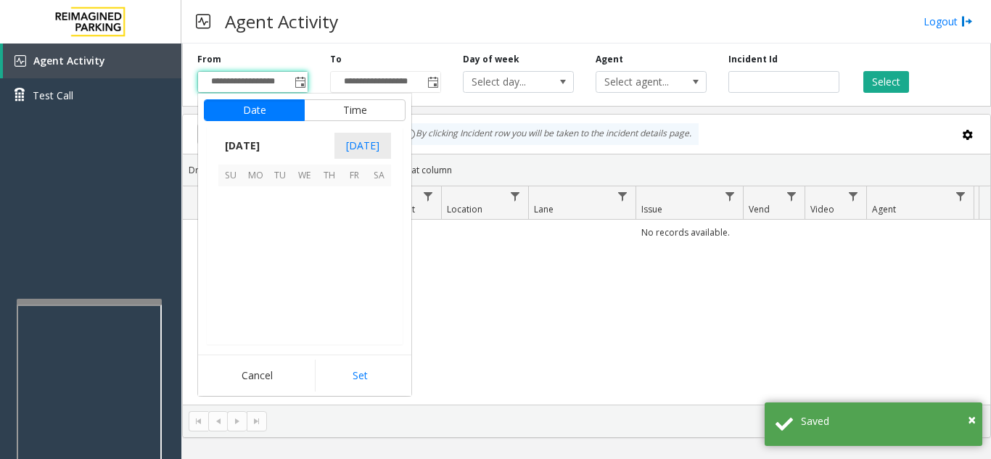
scroll to position [260097, 0]
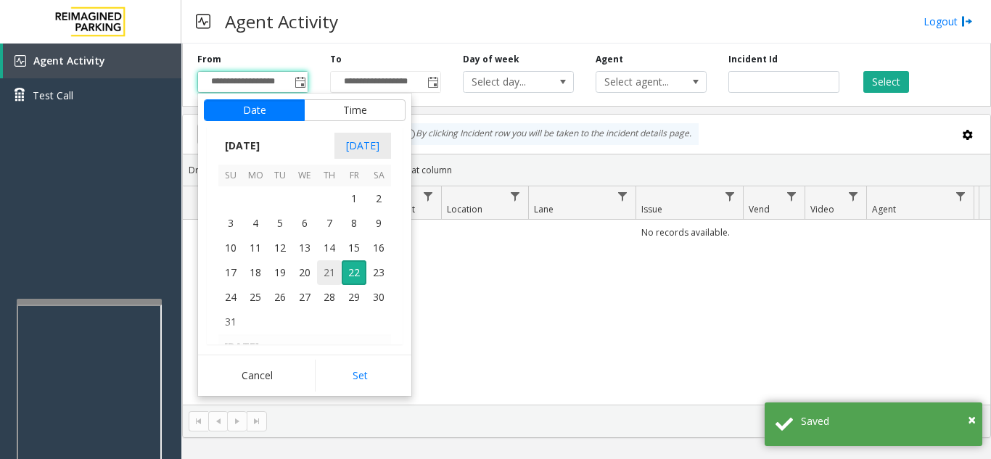
click at [332, 273] on span "21" at bounding box center [329, 272] width 25 height 25
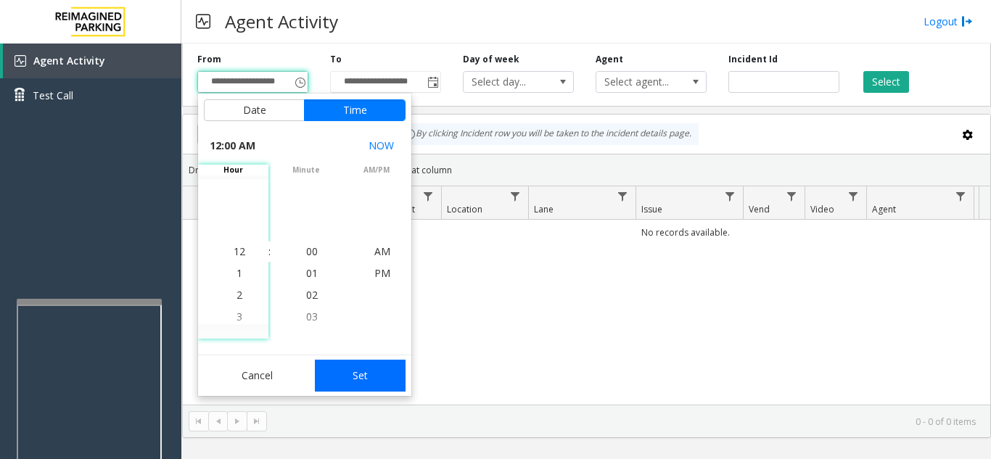
click at [368, 382] on button "Set" at bounding box center [360, 376] width 91 height 32
type input "**********"
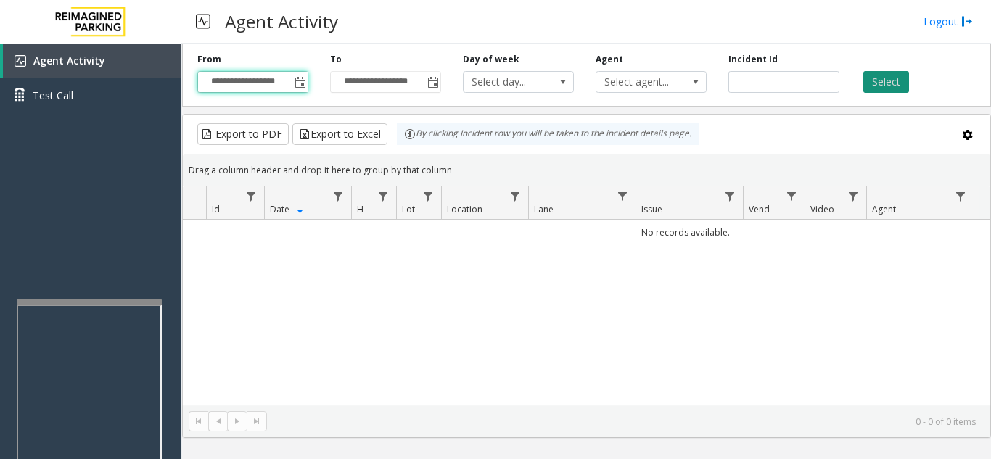
click at [896, 80] on button "Select" at bounding box center [886, 82] width 46 height 22
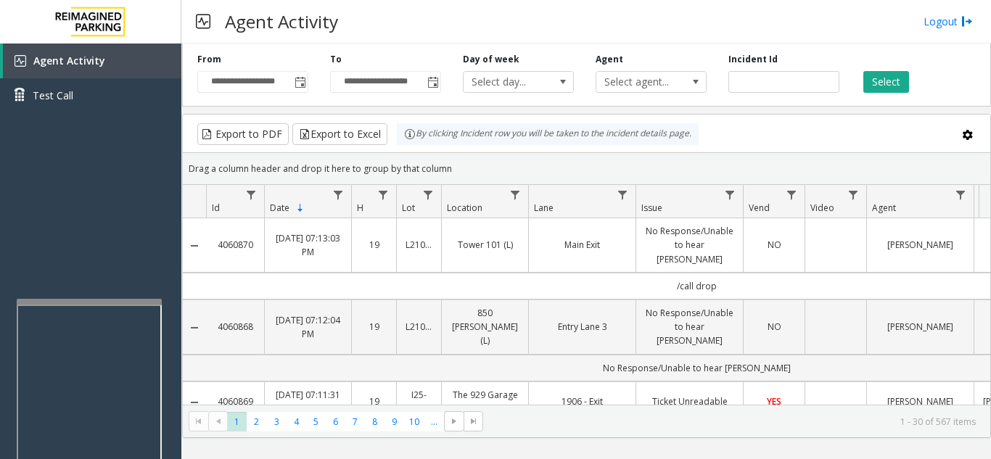
click at [827, 247] on td "Data table" at bounding box center [835, 245] width 62 height 54
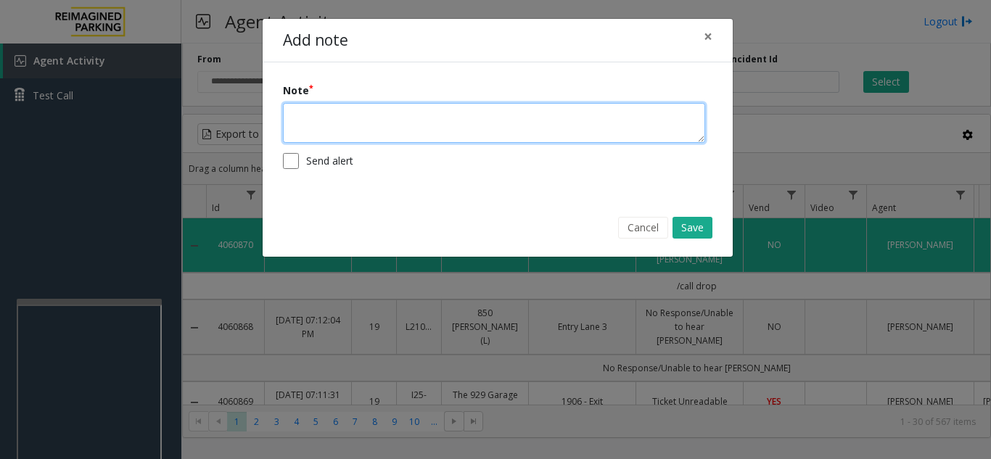
click at [385, 127] on textarea at bounding box center [494, 123] width 422 height 40
type textarea "**********"
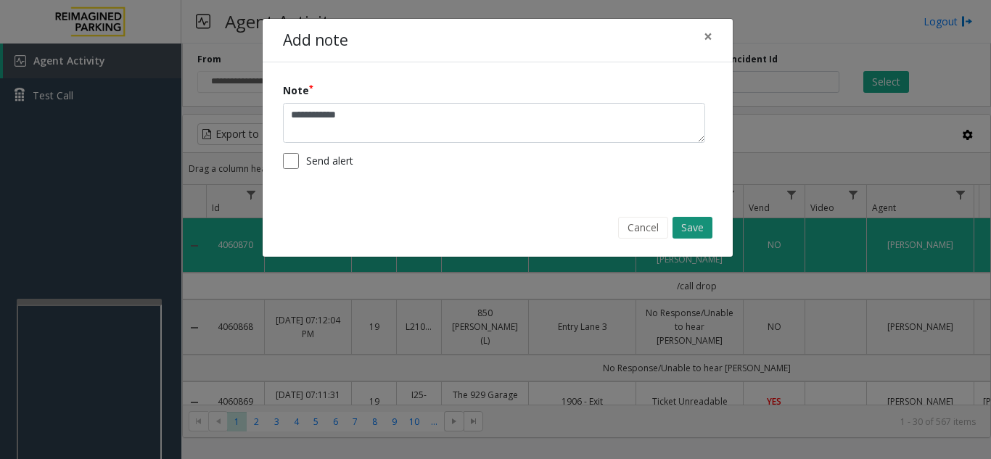
click at [695, 225] on button "Save" at bounding box center [692, 228] width 40 height 22
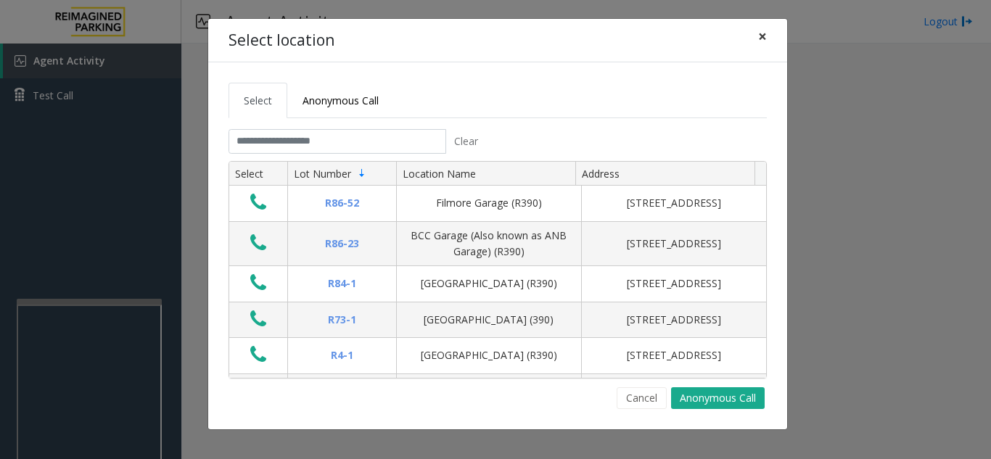
click at [760, 38] on span "×" at bounding box center [762, 36] width 9 height 20
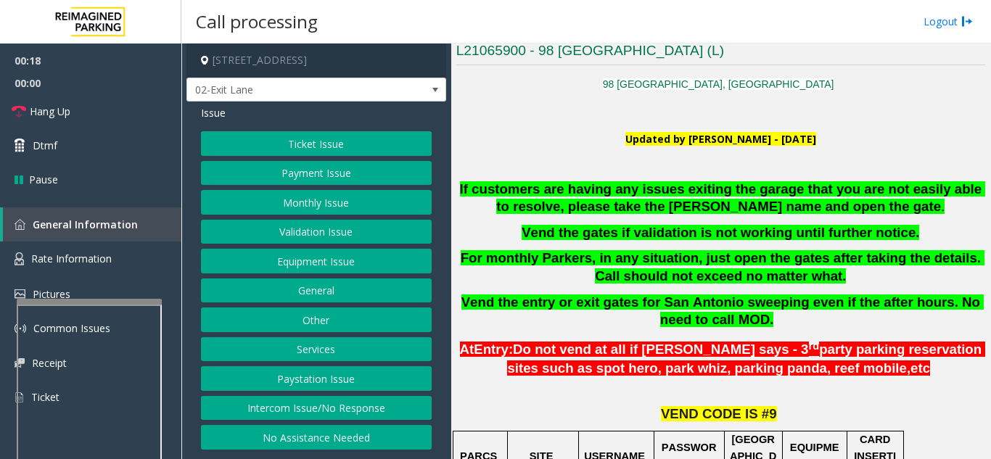
scroll to position [290, 0]
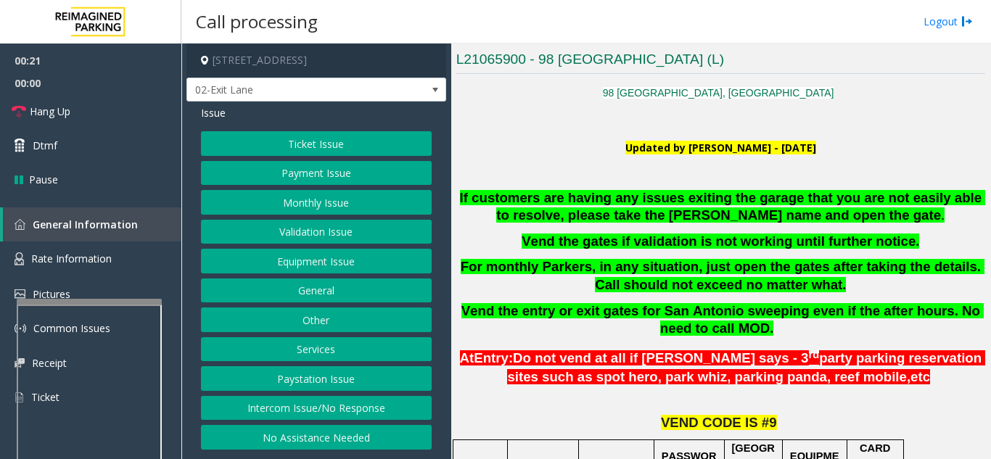
click at [335, 412] on button "Intercom Issue/No Response" at bounding box center [316, 408] width 231 height 25
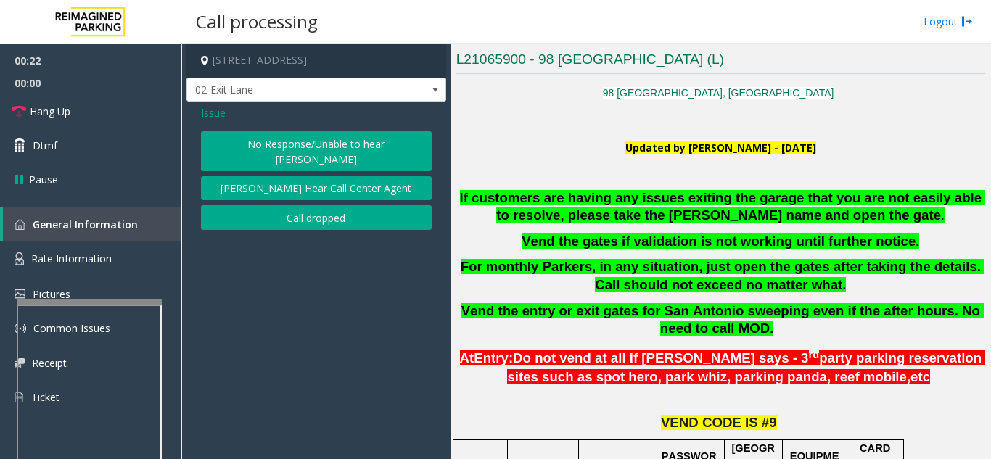
click at [278, 153] on button "No Response/Unable to hear [PERSON_NAME]" at bounding box center [316, 151] width 231 height 40
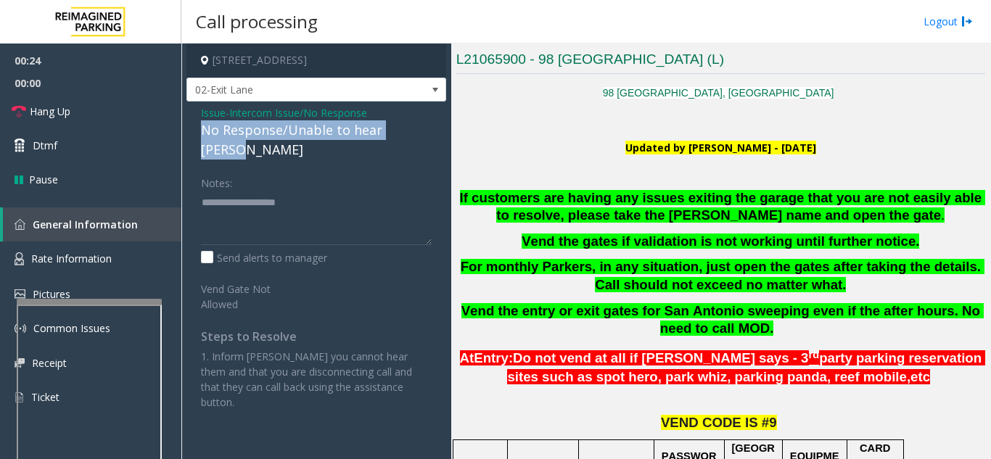
drag, startPoint x: 198, startPoint y: 133, endPoint x: 422, endPoint y: 129, distance: 224.1
click at [422, 129] on div "Issue - Intercom Issue/No Response No Response/Unable to hear [PERSON_NAME] Not…" at bounding box center [316, 263] width 260 height 323
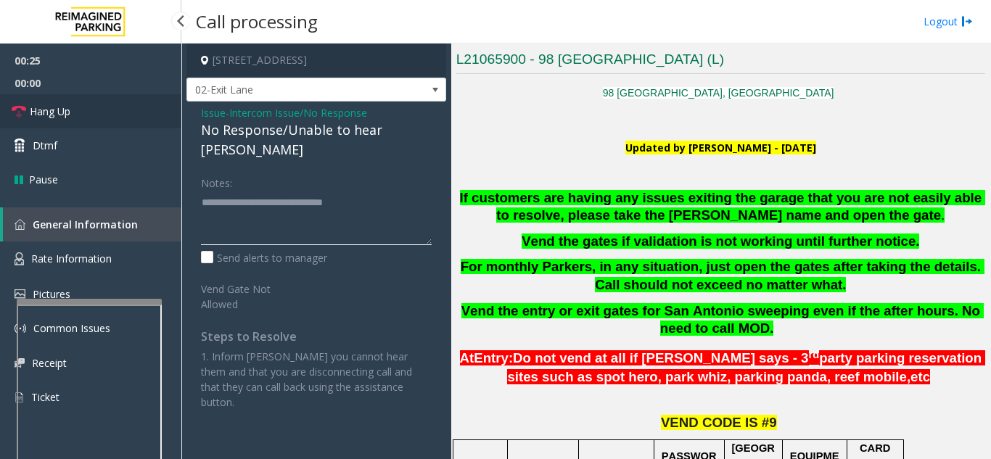
type textarea "**********"
click at [128, 122] on link "Hang Up" at bounding box center [90, 111] width 181 height 34
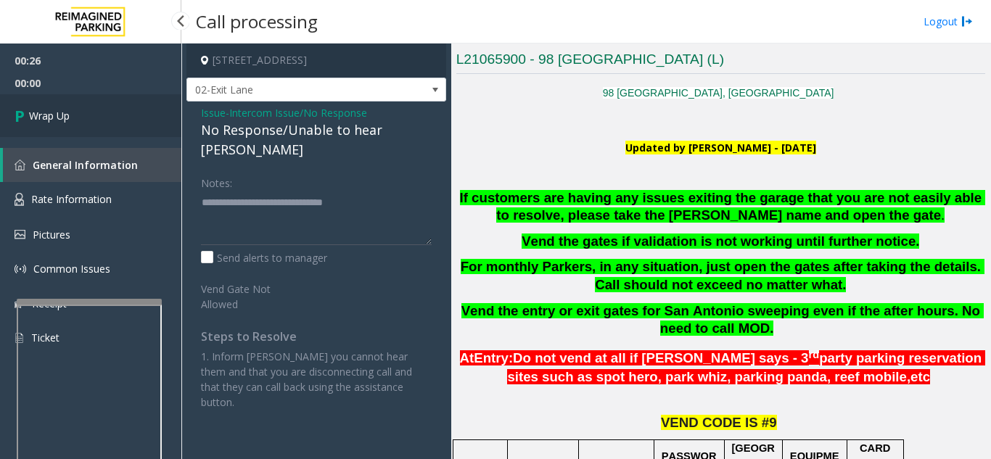
click at [128, 122] on link "Wrap Up" at bounding box center [90, 115] width 181 height 43
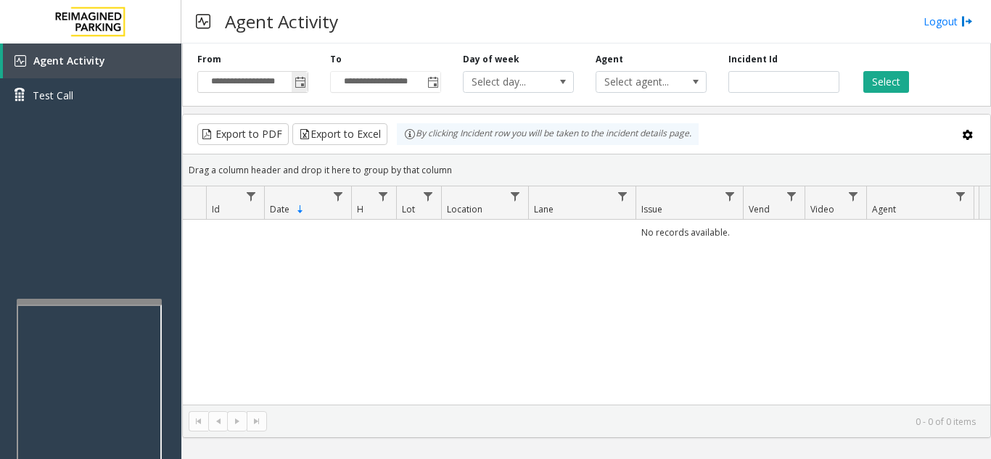
click at [306, 83] on span "Toggle popup" at bounding box center [300, 81] width 16 height 23
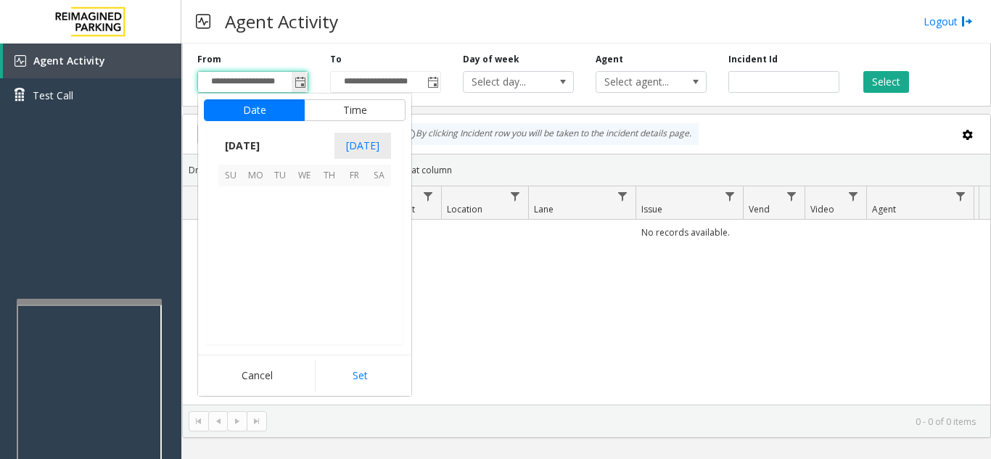
scroll to position [260097, 0]
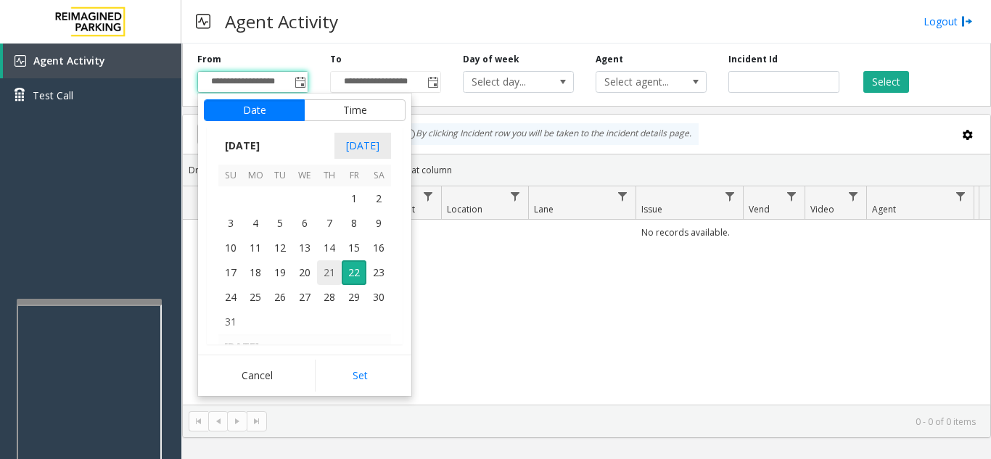
click at [336, 276] on span "21" at bounding box center [329, 272] width 25 height 25
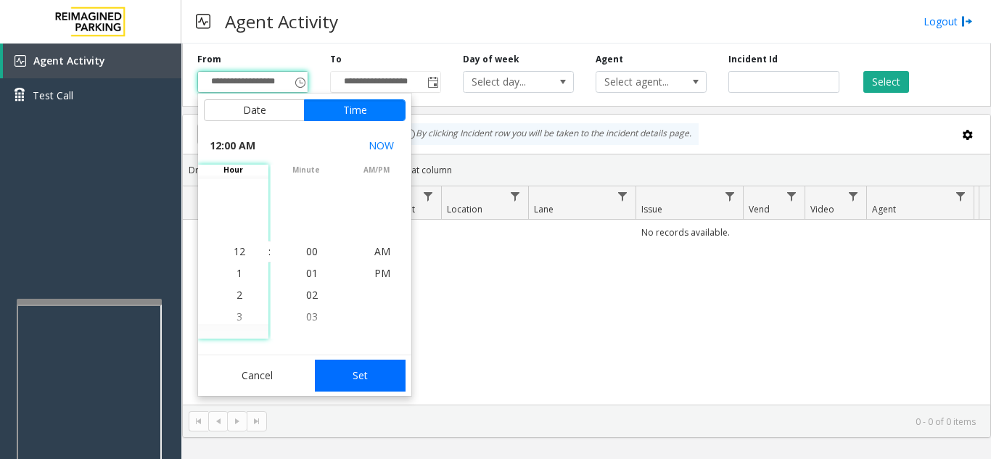
click at [368, 374] on button "Set" at bounding box center [360, 376] width 91 height 32
type input "**********"
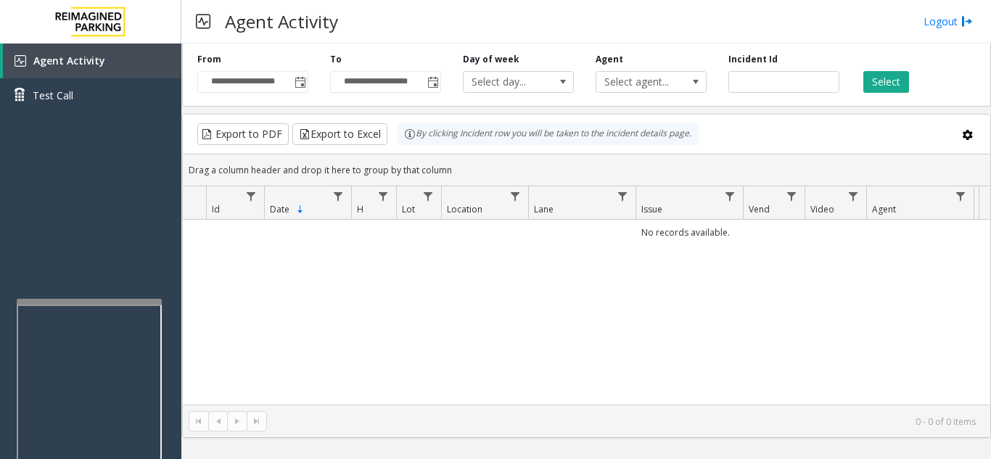
click at [910, 80] on div "Select" at bounding box center [916, 73] width 133 height 40
click at [908, 80] on button "Select" at bounding box center [886, 82] width 46 height 22
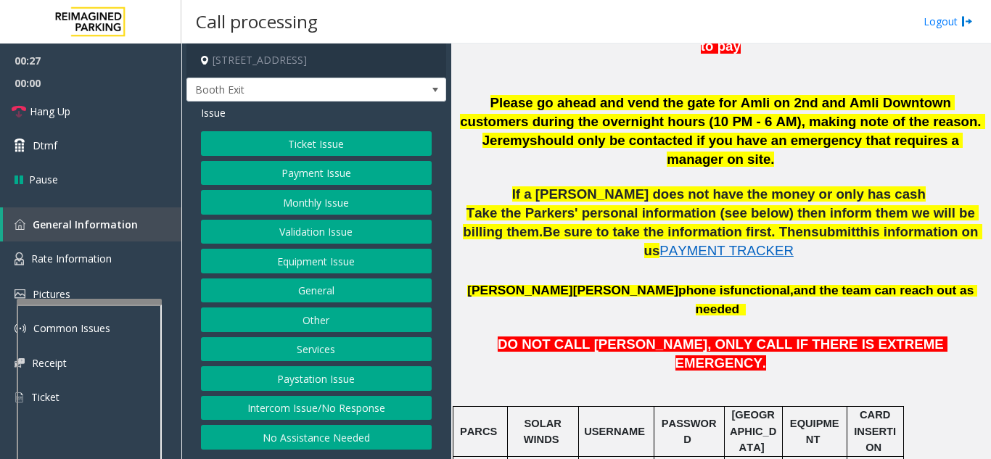
scroll to position [653, 0]
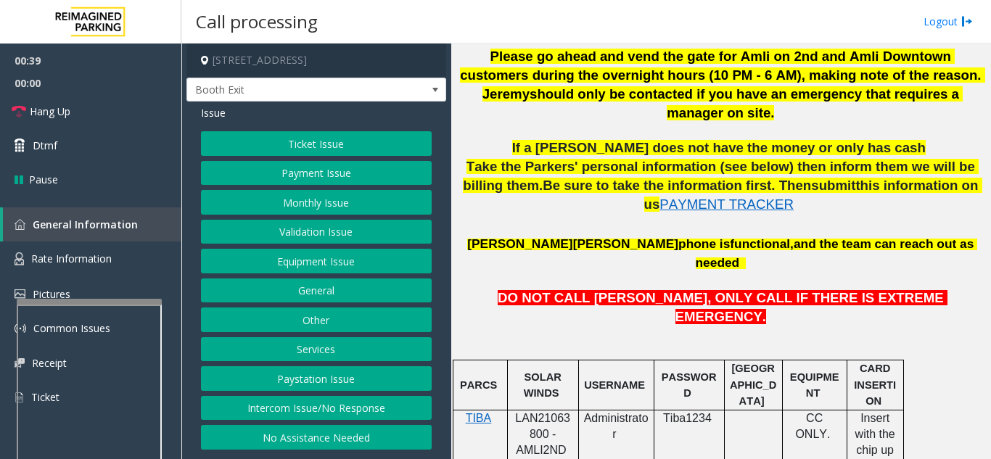
click at [313, 261] on button "Equipment Issue" at bounding box center [316, 261] width 231 height 25
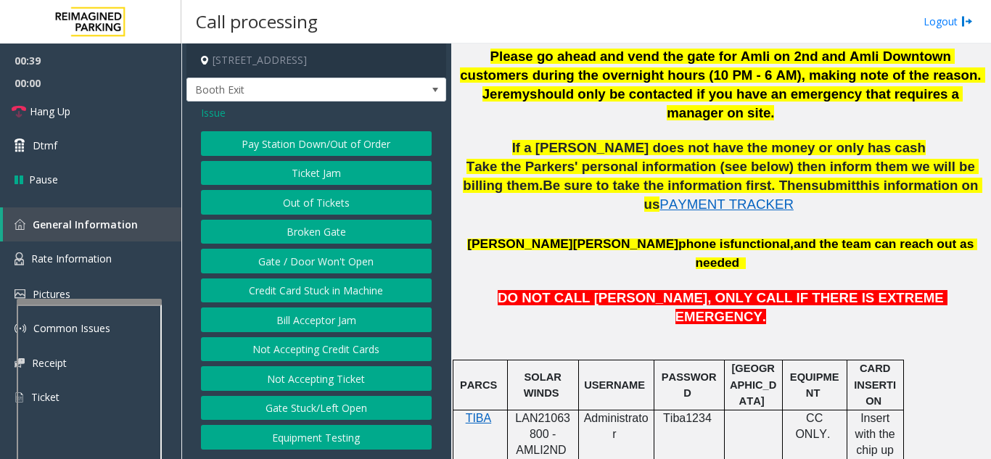
click at [313, 261] on button "Gate / Door Won't Open" at bounding box center [316, 261] width 231 height 25
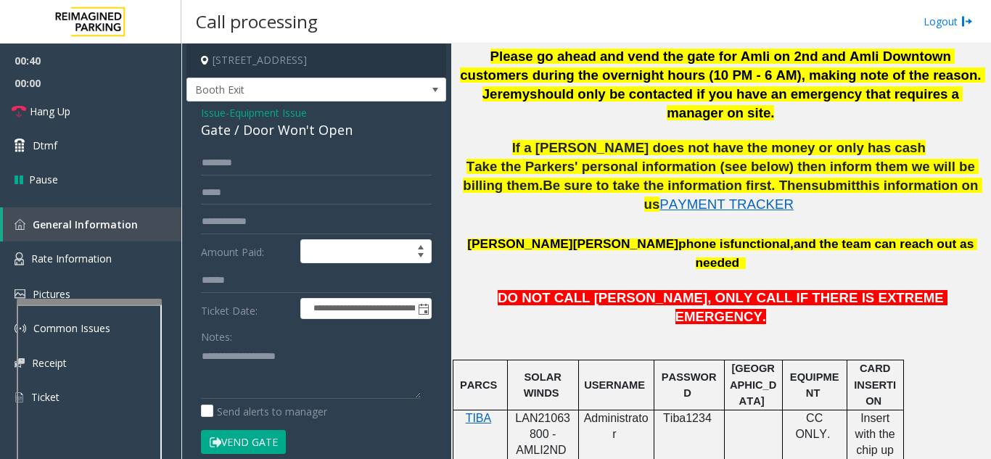
scroll to position [73, 0]
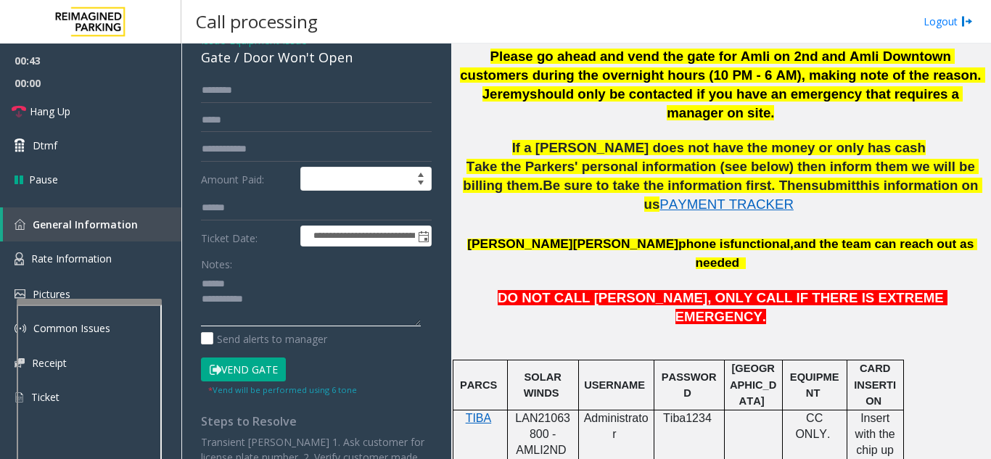
click at [249, 286] on textarea at bounding box center [311, 299] width 220 height 54
click at [245, 284] on textarea at bounding box center [311, 299] width 220 height 54
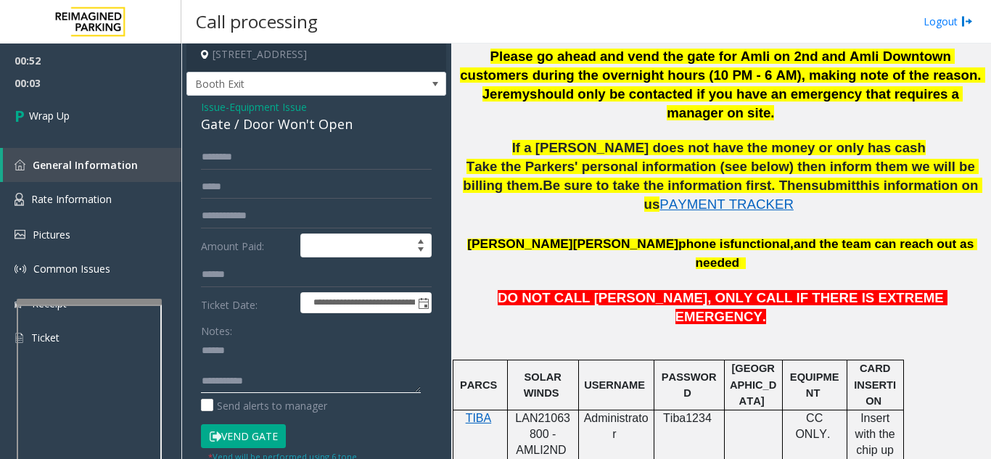
scroll to position [0, 0]
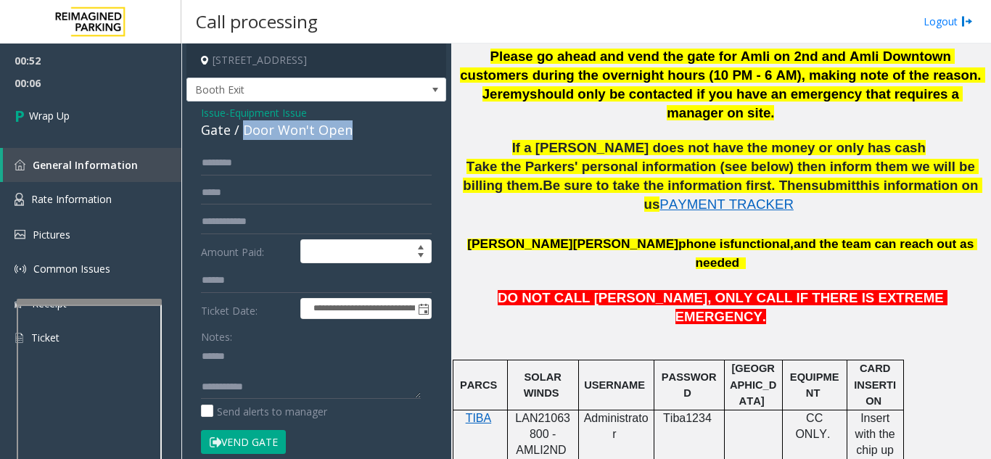
drag, startPoint x: 244, startPoint y: 128, endPoint x: 363, endPoint y: 134, distance: 119.1
click at [363, 134] on div "Gate / Door Won't Open" at bounding box center [316, 130] width 231 height 20
click at [306, 384] on textarea at bounding box center [311, 371] width 220 height 54
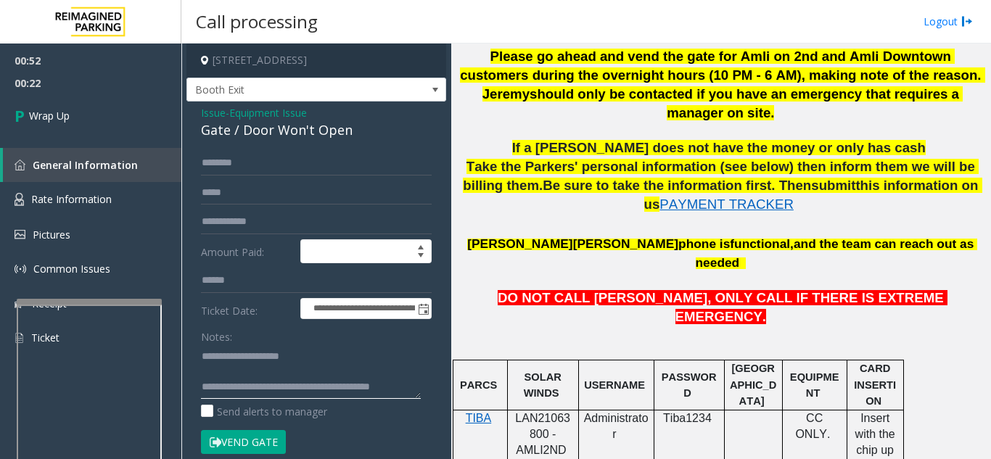
type textarea "**********"
click at [91, 110] on link "Wrap Up" at bounding box center [90, 115] width 181 height 43
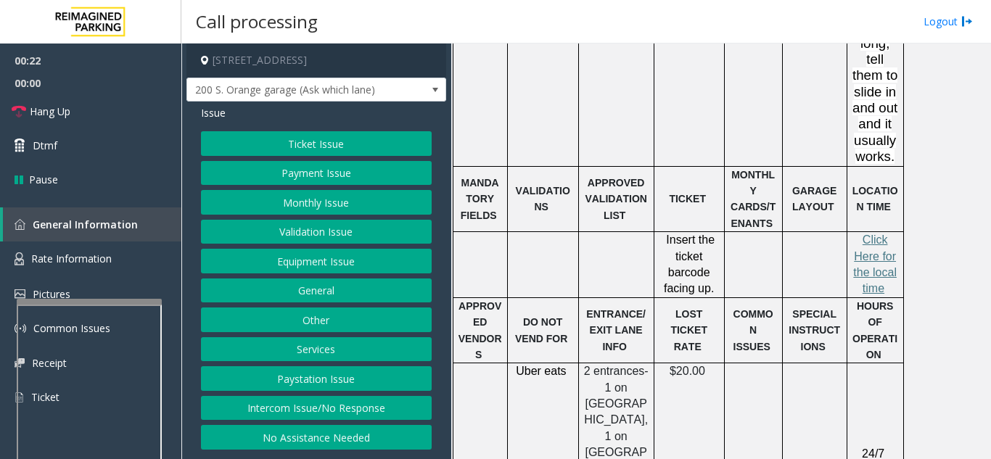
scroll to position [1595, 0]
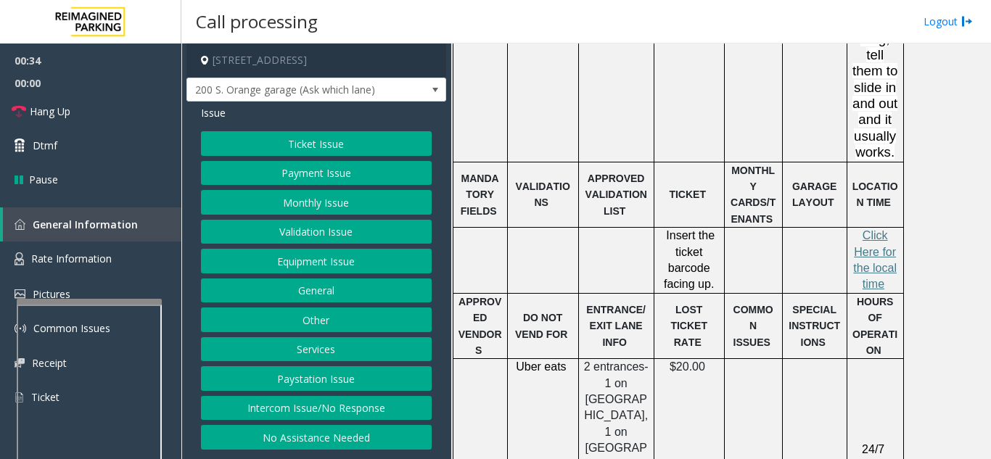
click at [335, 256] on button "Equipment Issue" at bounding box center [316, 261] width 231 height 25
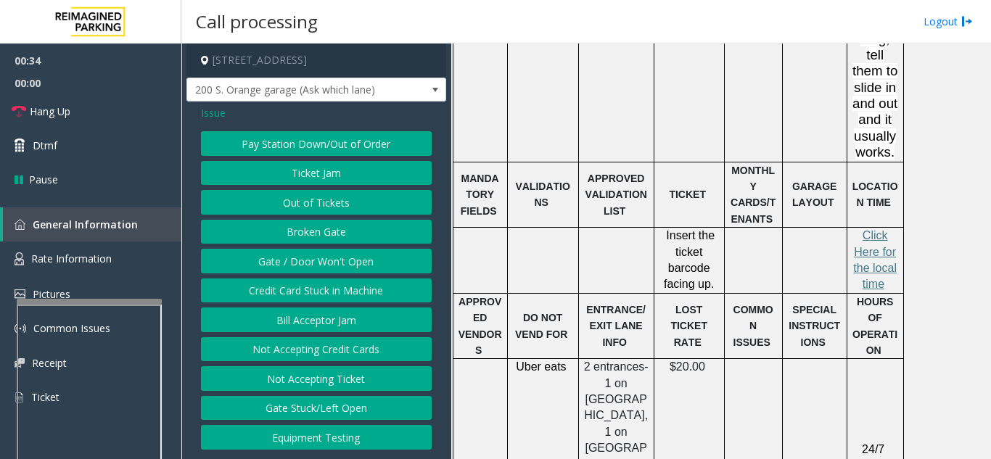
click at [335, 256] on button "Gate / Door Won't Open" at bounding box center [316, 261] width 231 height 25
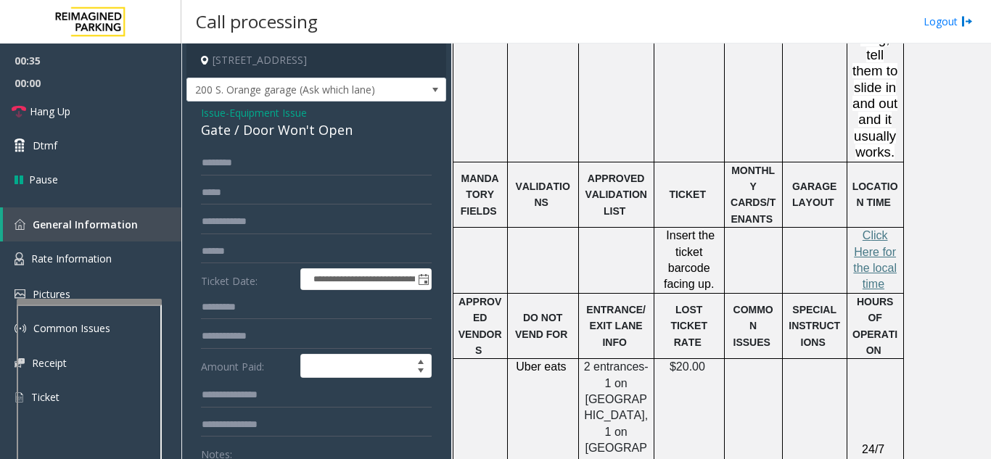
scroll to position [73, 0]
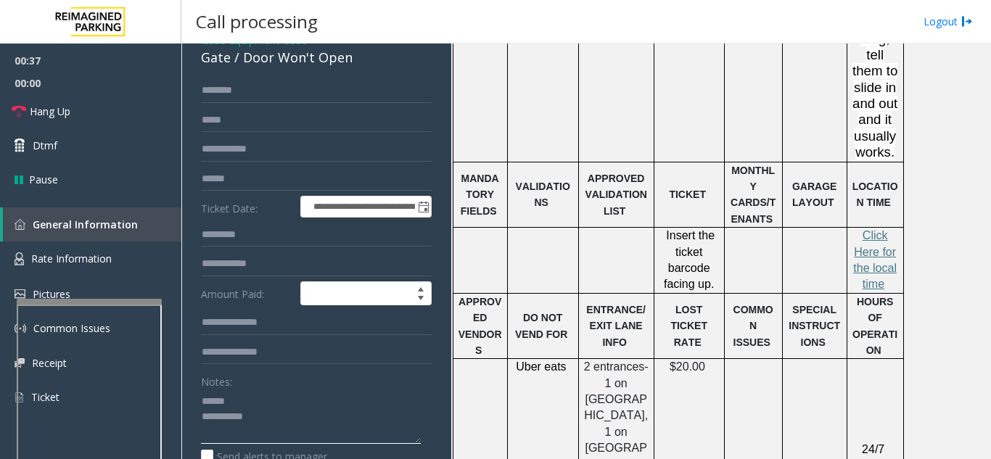
click at [260, 405] on textarea at bounding box center [311, 416] width 220 height 54
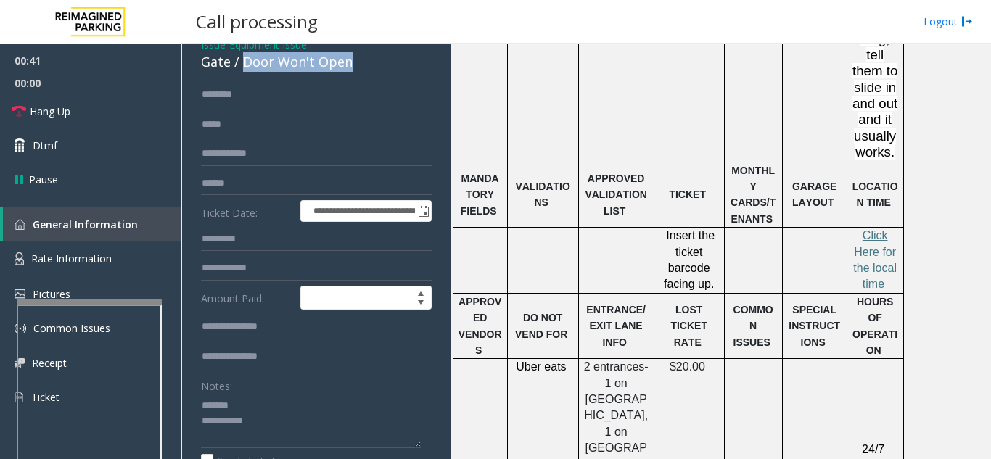
drag, startPoint x: 241, startPoint y: 54, endPoint x: 359, endPoint y: 62, distance: 117.7
click at [359, 62] on div "Gate / Door Won't Open" at bounding box center [316, 62] width 231 height 20
drag, startPoint x: 297, startPoint y: 73, endPoint x: 312, endPoint y: 310, distance: 237.6
click at [312, 310] on div "**********" at bounding box center [316, 408] width 260 height 750
drag, startPoint x: 242, startPoint y: 62, endPoint x: 369, endPoint y: 62, distance: 126.9
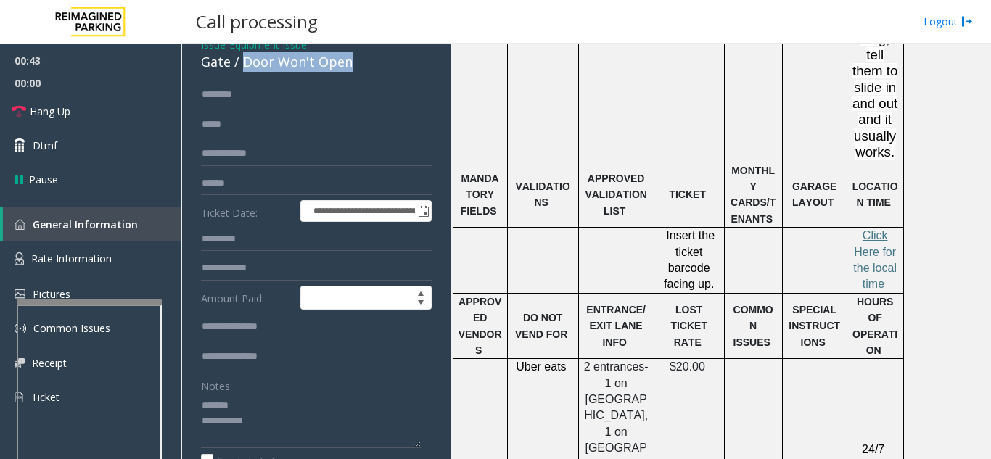
click at [369, 62] on div "Gate / Door Won't Open" at bounding box center [316, 62] width 231 height 20
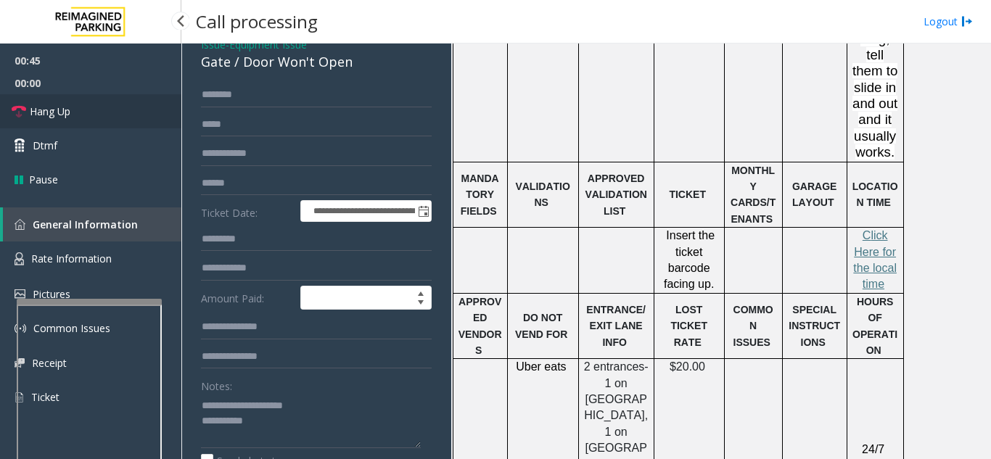
click at [123, 112] on link "Hang Up" at bounding box center [90, 111] width 181 height 34
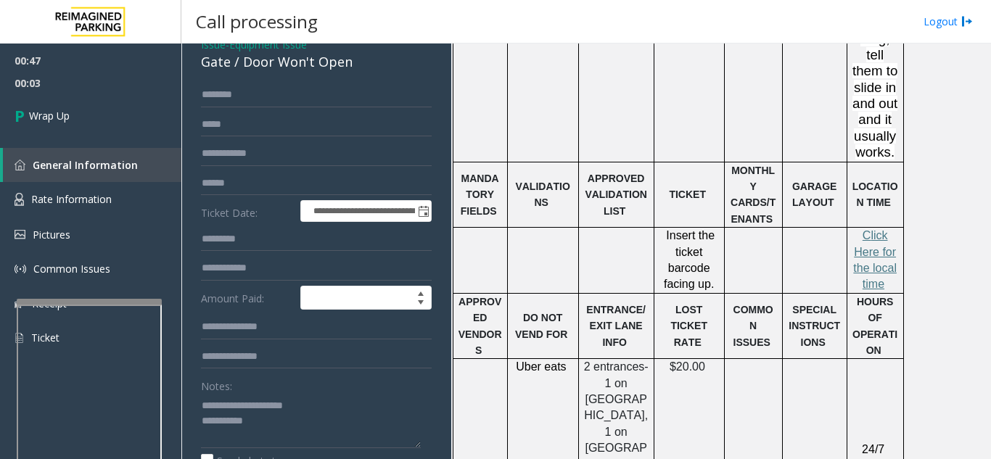
scroll to position [75, 0]
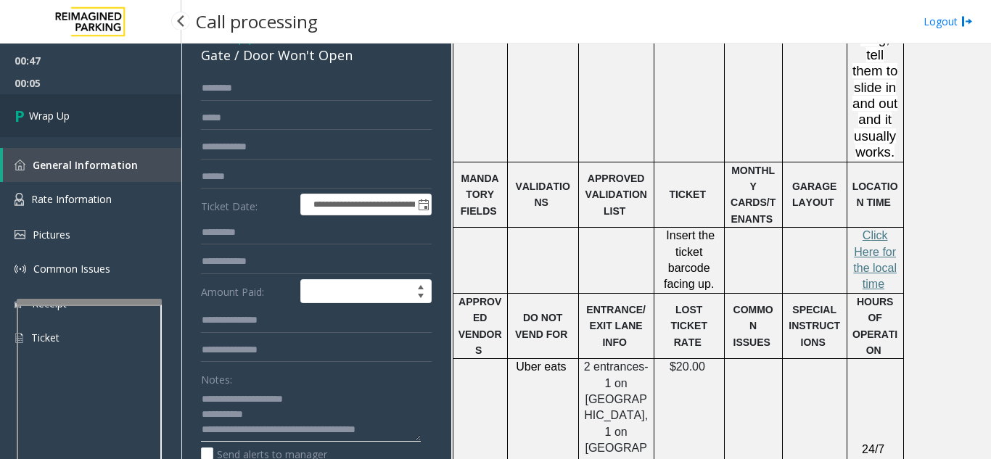
type textarea "**********"
click at [61, 123] on span "Wrap Up" at bounding box center [49, 115] width 41 height 15
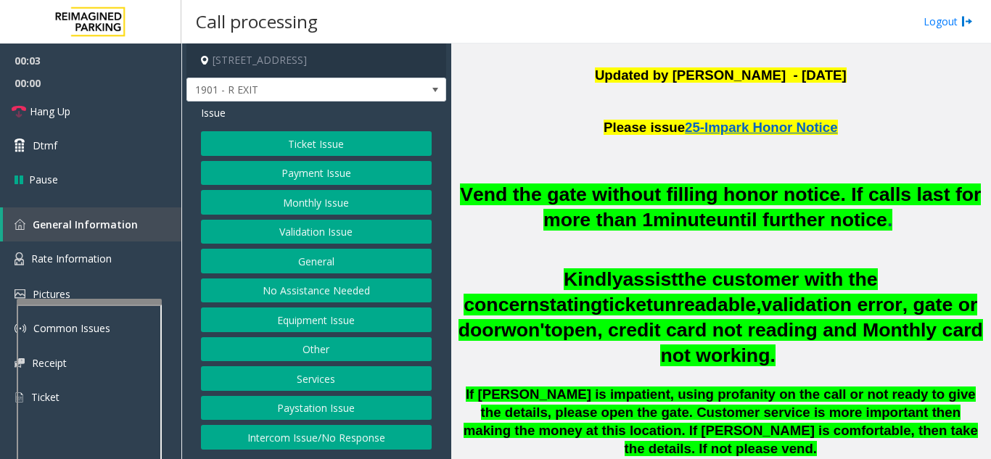
scroll to position [435, 0]
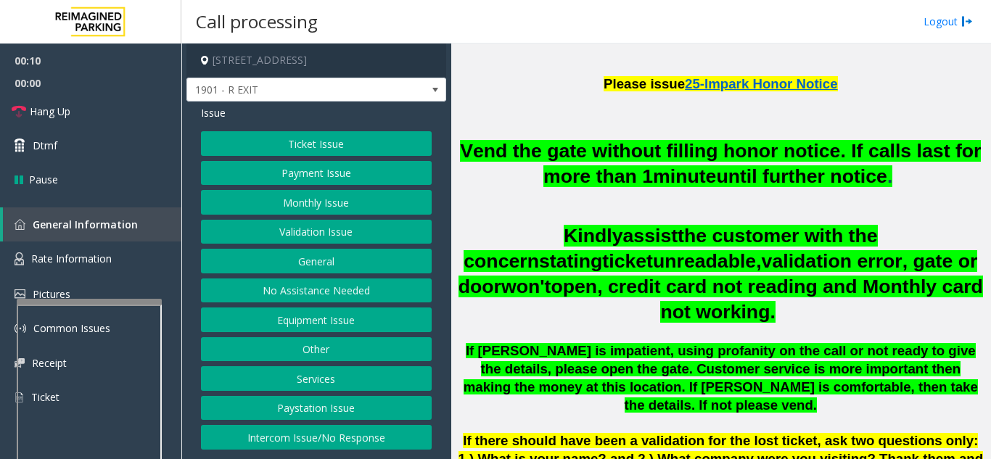
click at [318, 206] on button "Monthly Issue" at bounding box center [316, 202] width 231 height 25
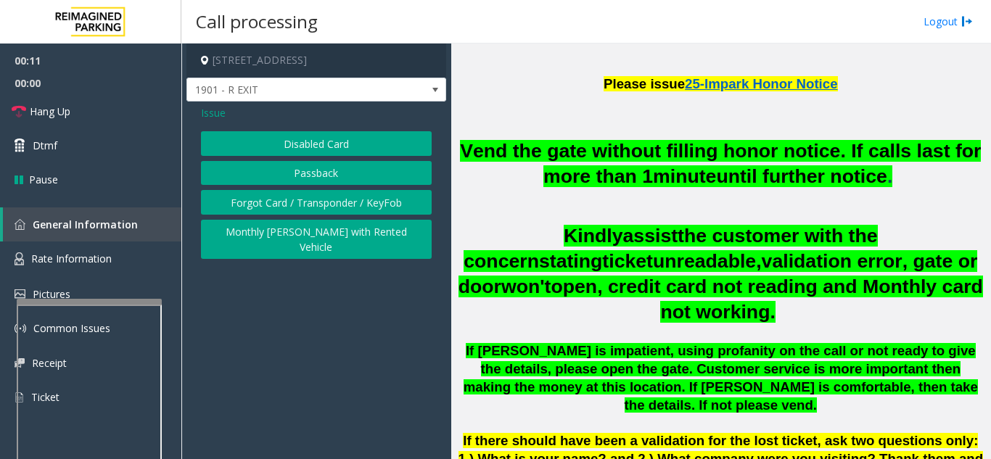
click at [310, 149] on button "Disabled Card" at bounding box center [316, 143] width 231 height 25
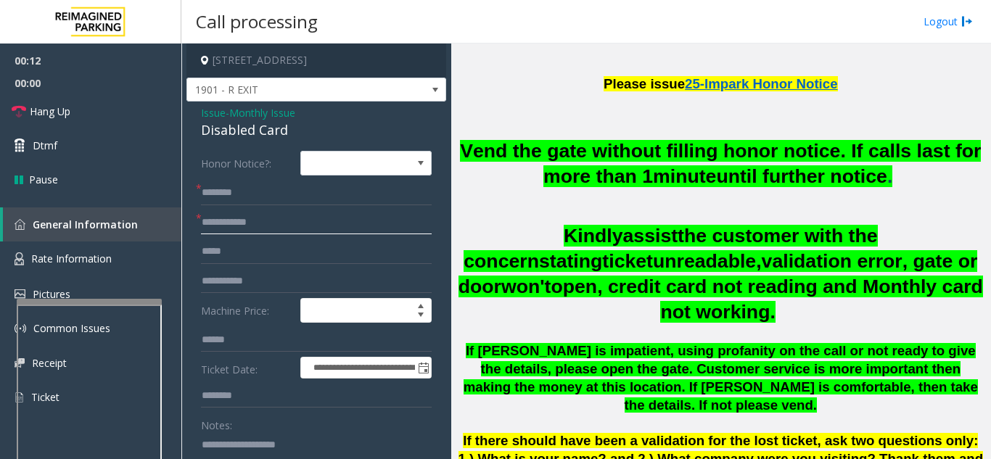
click at [289, 227] on input "text" at bounding box center [316, 222] width 231 height 25
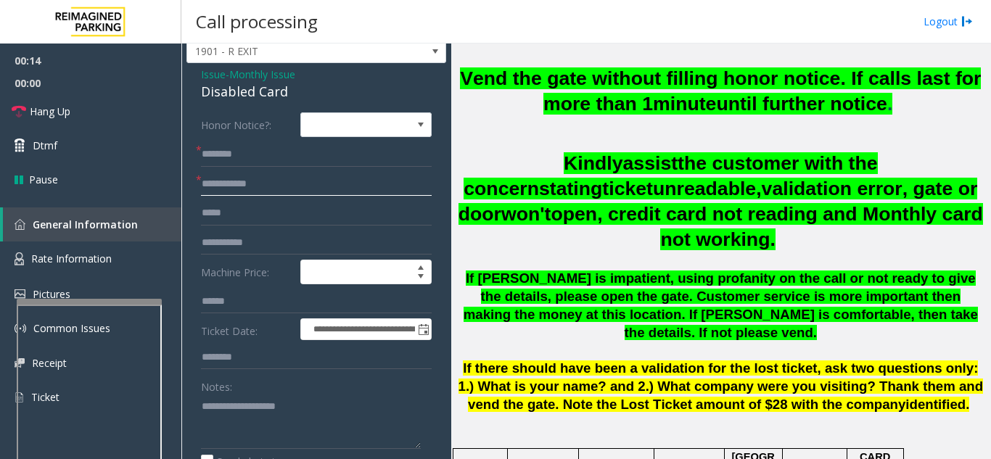
scroll to position [73, 0]
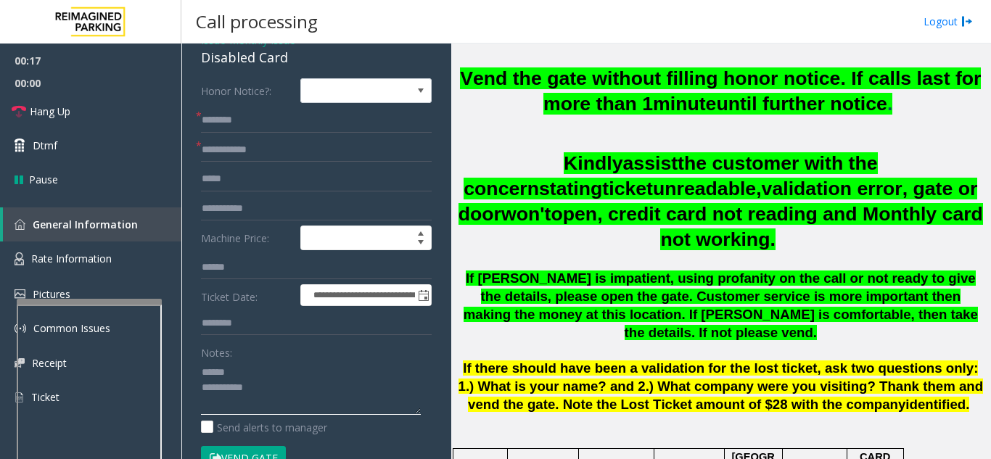
click at [247, 371] on textarea at bounding box center [311, 387] width 220 height 54
type textarea "**********"
click at [237, 144] on input "text" at bounding box center [316, 150] width 231 height 25
type input "*****"
click at [281, 107] on form "**********" at bounding box center [316, 281] width 231 height 407
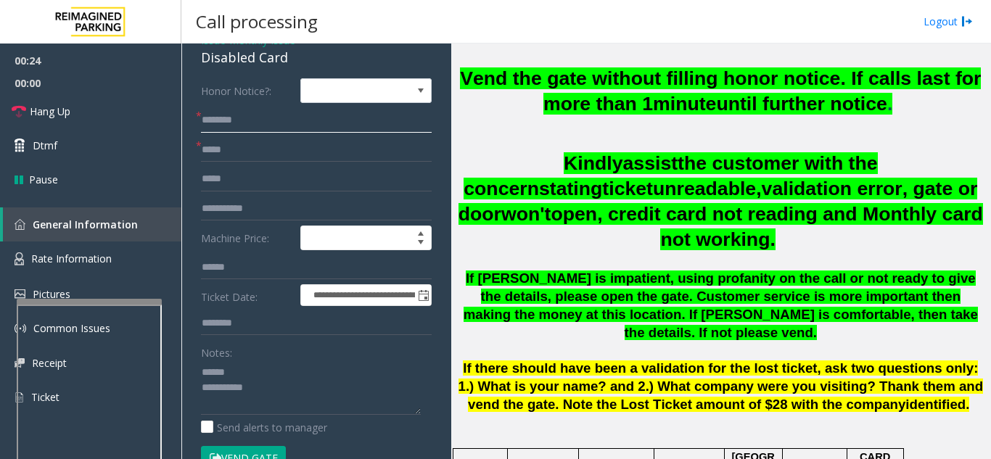
click at [258, 116] on input "text" at bounding box center [316, 120] width 231 height 25
click at [246, 374] on textarea at bounding box center [311, 387] width 220 height 54
click at [257, 449] on button "Vend Gate" at bounding box center [243, 458] width 85 height 25
drag, startPoint x: 229, startPoint y: 373, endPoint x: 270, endPoint y: 371, distance: 40.7
click at [270, 371] on textarea at bounding box center [311, 387] width 220 height 54
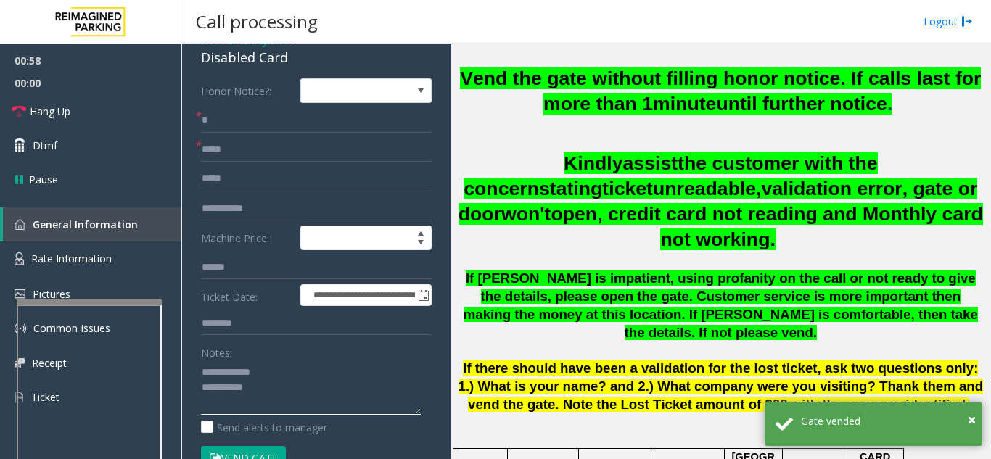
type textarea "**********"
type input "**********"
type input "******"
type input "*****"
type input "******"
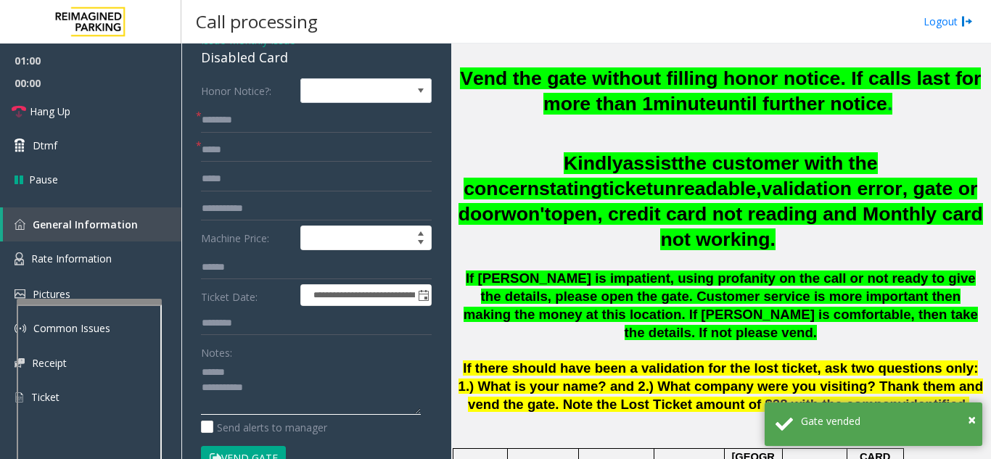
click at [268, 365] on textarea at bounding box center [311, 387] width 220 height 54
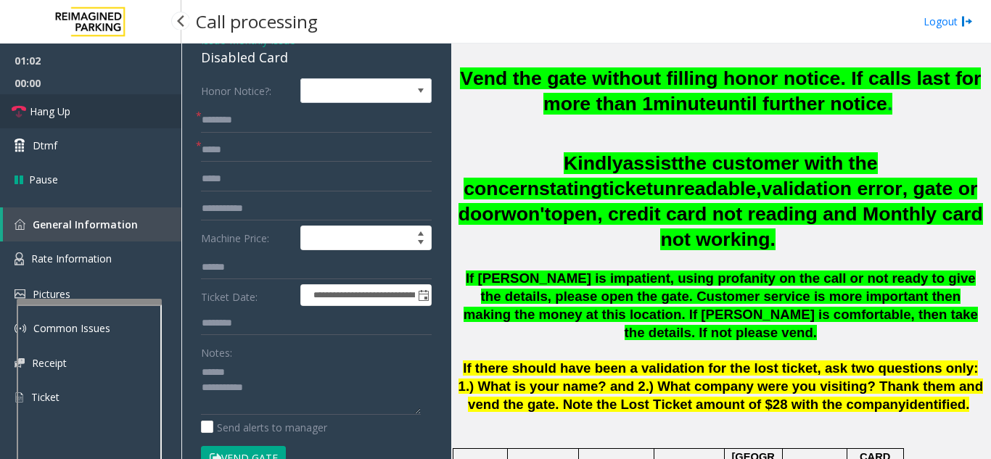
drag, startPoint x: 135, startPoint y: 118, endPoint x: 140, endPoint y: 107, distance: 12.0
click at [135, 118] on link "Hang Up" at bounding box center [90, 111] width 181 height 34
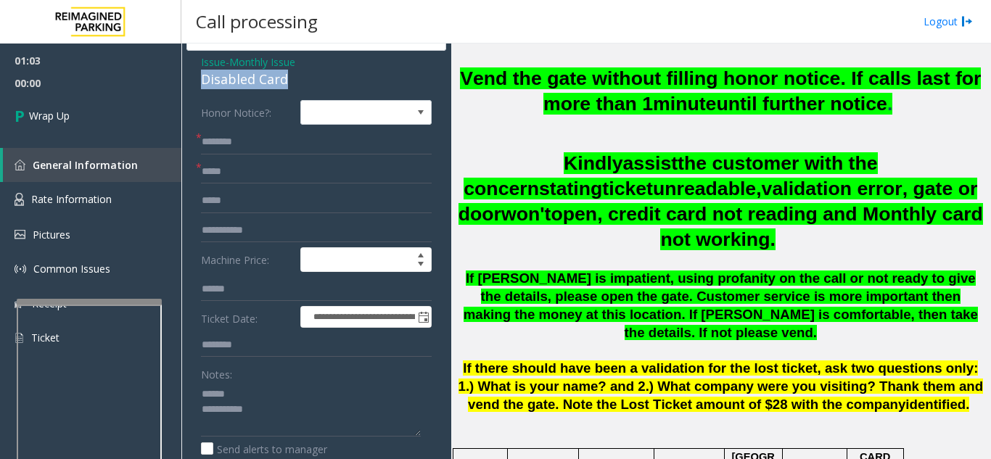
drag, startPoint x: 197, startPoint y: 52, endPoint x: 306, endPoint y: 77, distance: 111.5
click at [293, 410] on textarea at bounding box center [311, 409] width 220 height 54
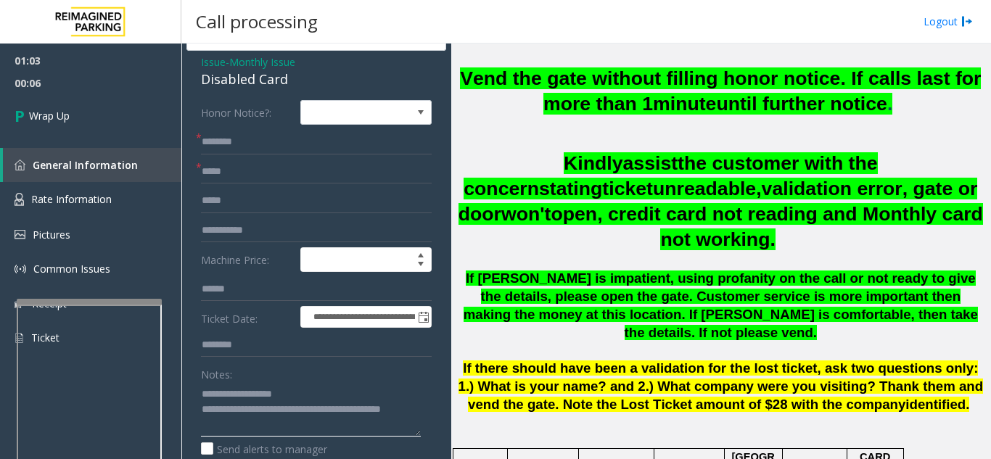
type textarea "**********"
click at [298, 357] on input "text" at bounding box center [316, 345] width 231 height 25
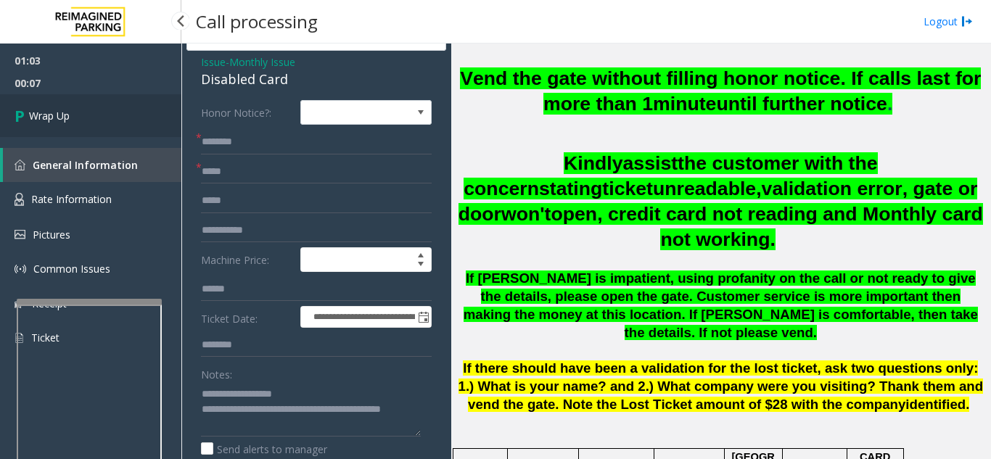
click at [53, 128] on link "Wrap Up" at bounding box center [90, 115] width 181 height 43
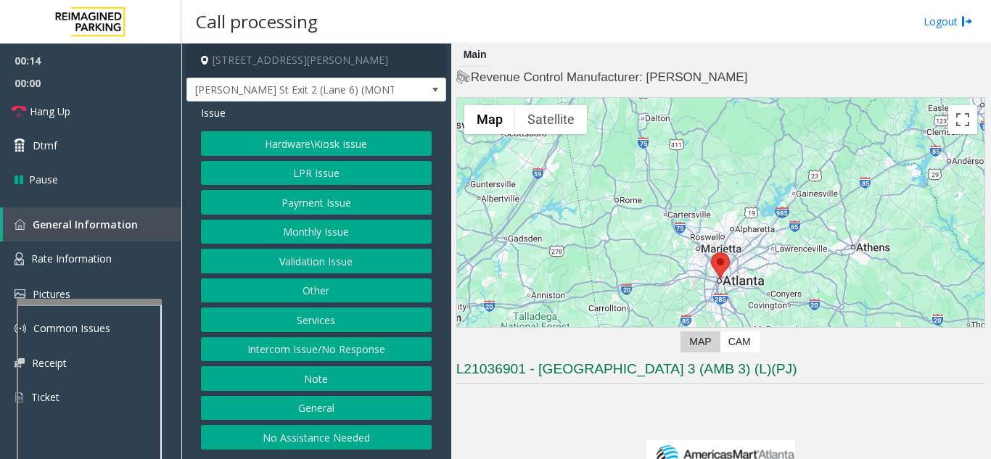
click at [315, 343] on button "Intercom Issue/No Response" at bounding box center [316, 349] width 231 height 25
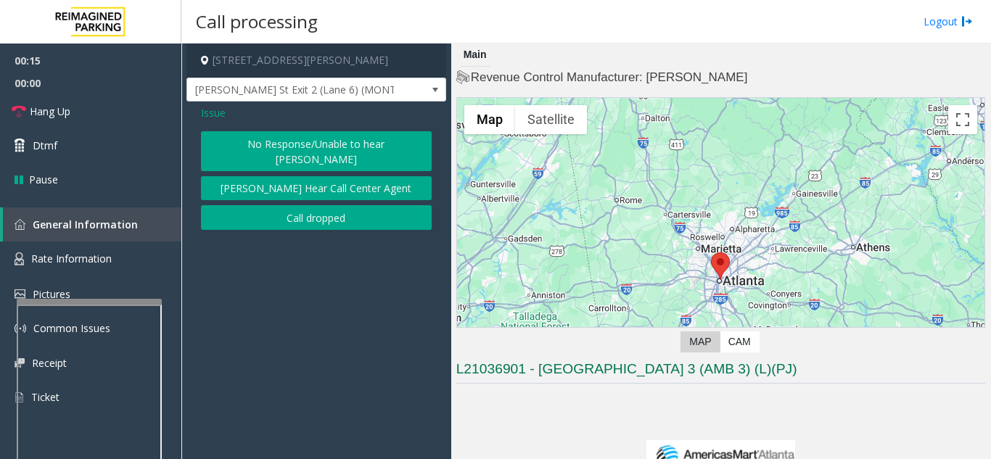
click at [300, 146] on button "No Response/Unable to hear [PERSON_NAME]" at bounding box center [316, 151] width 231 height 40
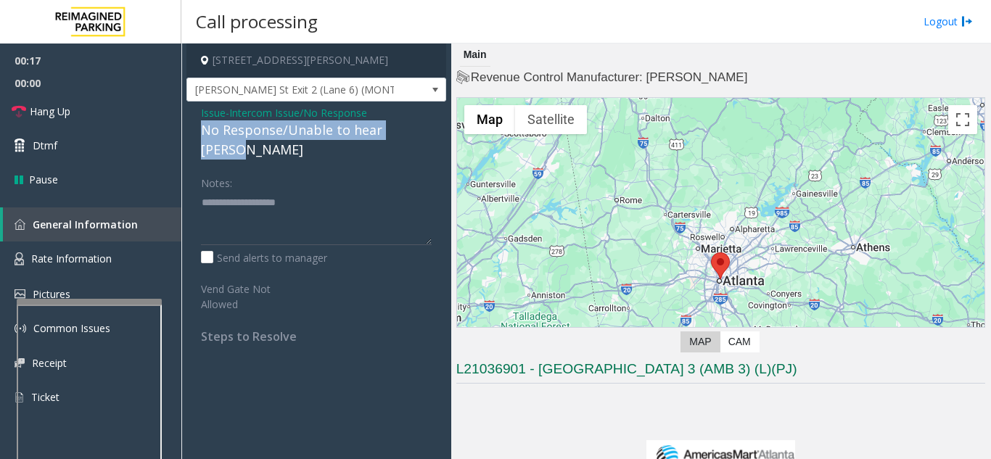
drag, startPoint x: 194, startPoint y: 128, endPoint x: 421, endPoint y: 136, distance: 227.1
click at [421, 136] on div "Issue - Intercom Issue/No Response No Response/Unable to hear [PERSON_NAME] Not…" at bounding box center [316, 230] width 260 height 257
click at [41, 116] on span "Hang Up" at bounding box center [50, 111] width 41 height 15
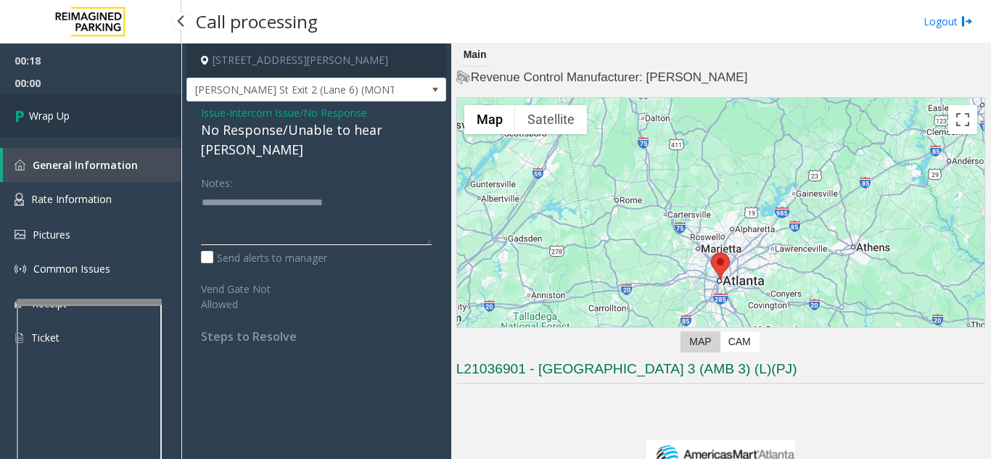
type textarea "**********"
click at [66, 103] on link "Wrap Up" at bounding box center [90, 115] width 181 height 43
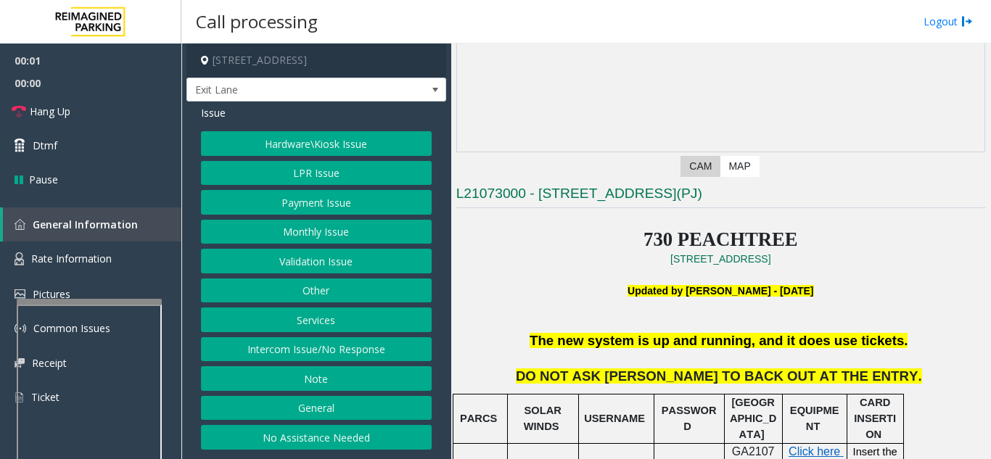
scroll to position [218, 0]
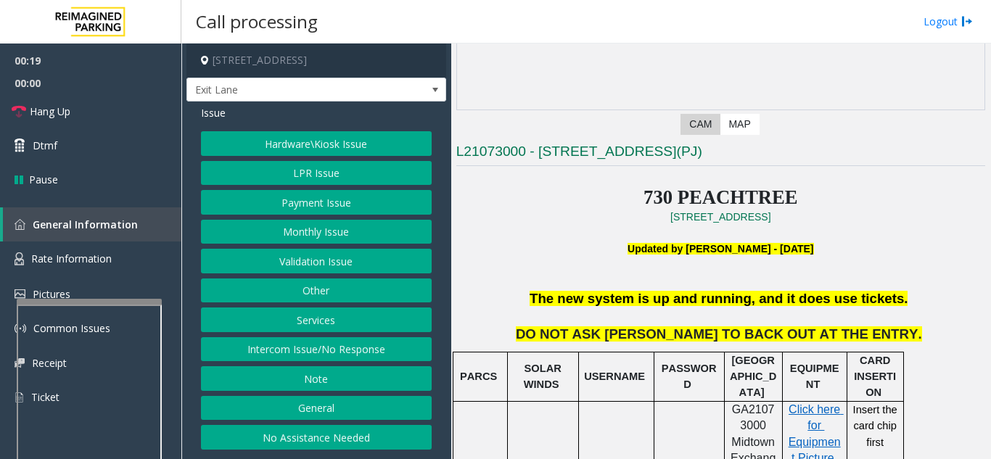
click at [281, 352] on button "Intercom Issue/No Response" at bounding box center [316, 349] width 231 height 25
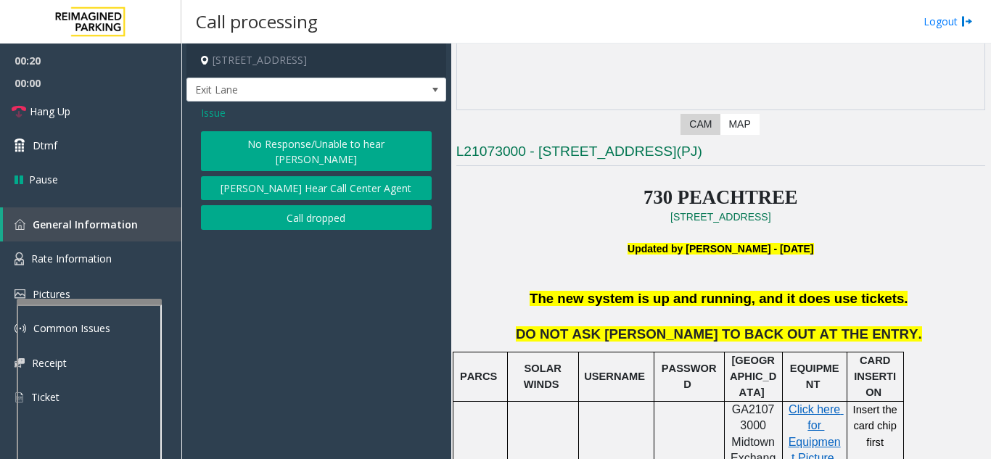
click at [273, 149] on button "No Response/Unable to hear [PERSON_NAME]" at bounding box center [316, 151] width 231 height 40
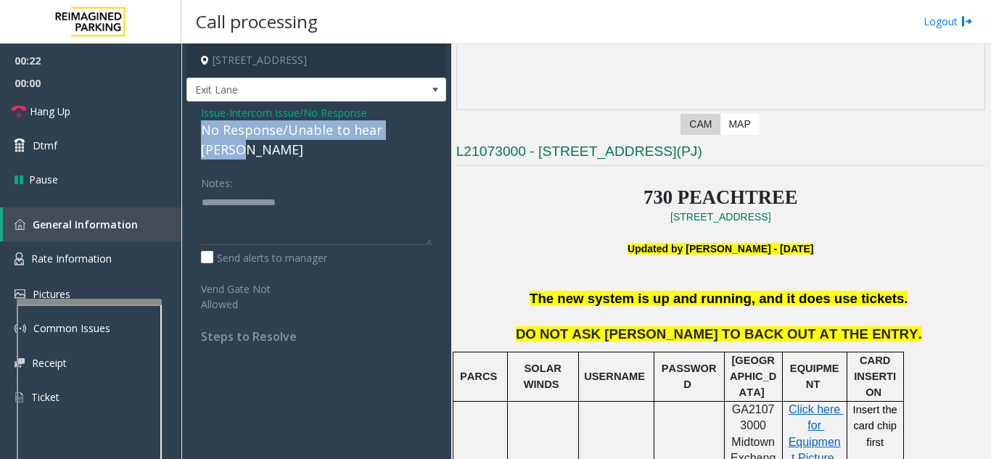
drag, startPoint x: 205, startPoint y: 129, endPoint x: 429, endPoint y: 128, distance: 224.8
click at [429, 128] on div "Issue - Intercom Issue/No Response No Response/Unable to hear [PERSON_NAME] Not…" at bounding box center [316, 230] width 260 height 257
click at [109, 102] on link "Hang Up" at bounding box center [90, 111] width 181 height 34
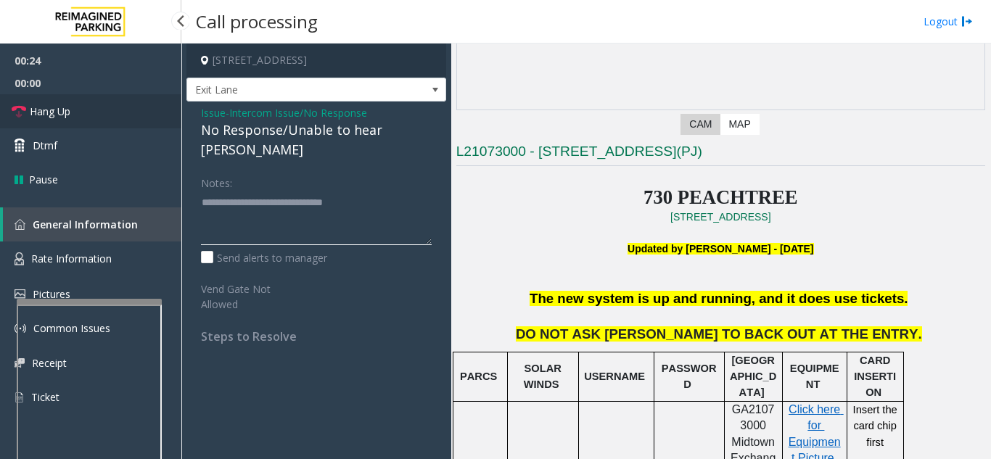
type textarea "**********"
click at [94, 127] on link "Hang Up" at bounding box center [90, 111] width 181 height 34
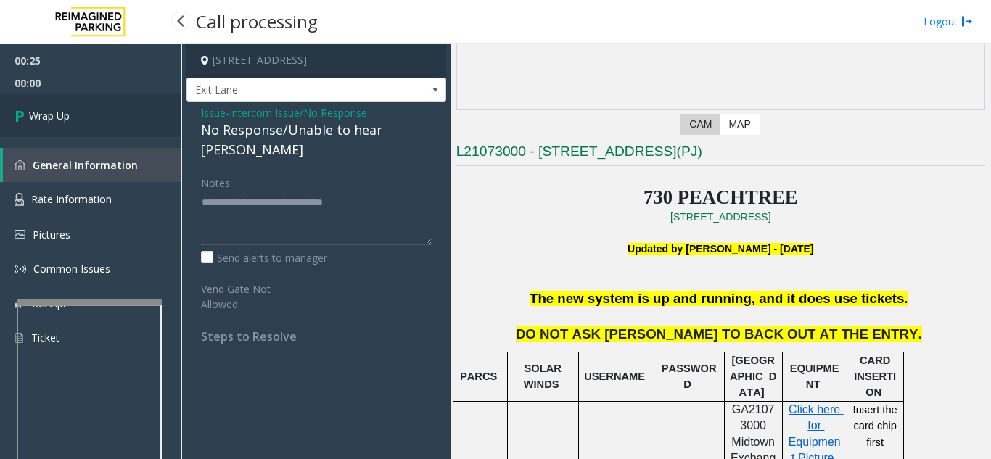
click at [94, 127] on link "Wrap Up" at bounding box center [90, 115] width 181 height 43
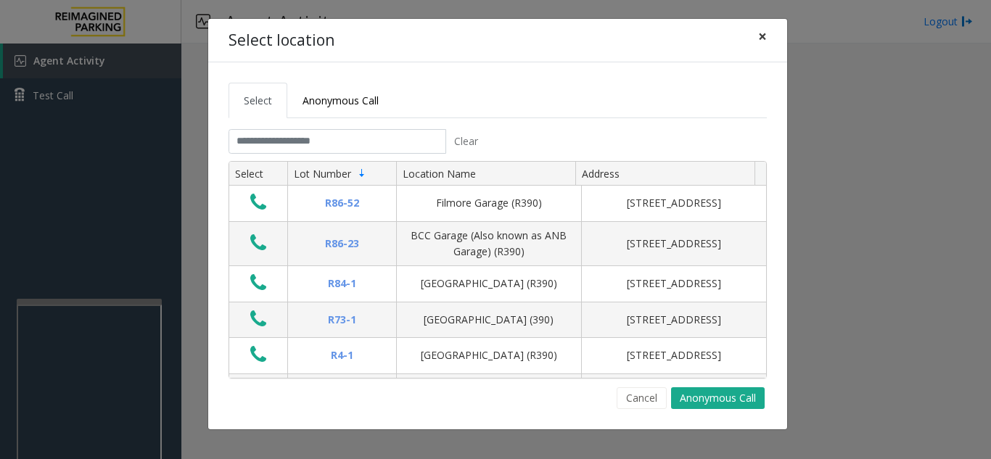
click at [762, 39] on span "×" at bounding box center [762, 36] width 9 height 20
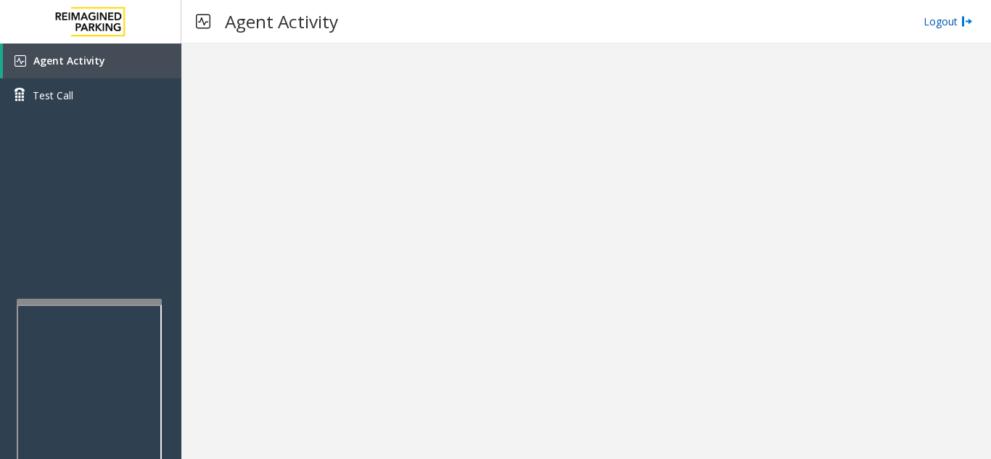
click at [932, 25] on link "Logout" at bounding box center [947, 21] width 49 height 15
